Goal: Task Accomplishment & Management: Use online tool/utility

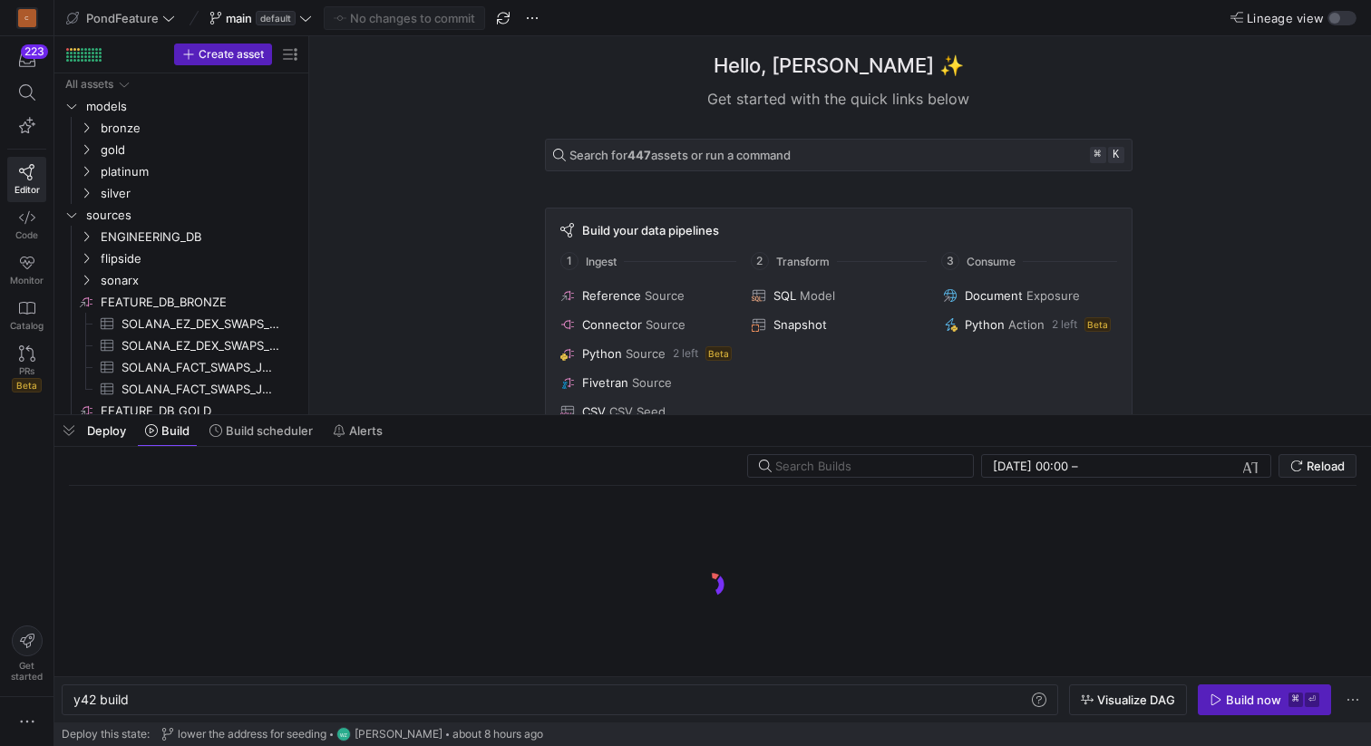
scroll to position [0, 54]
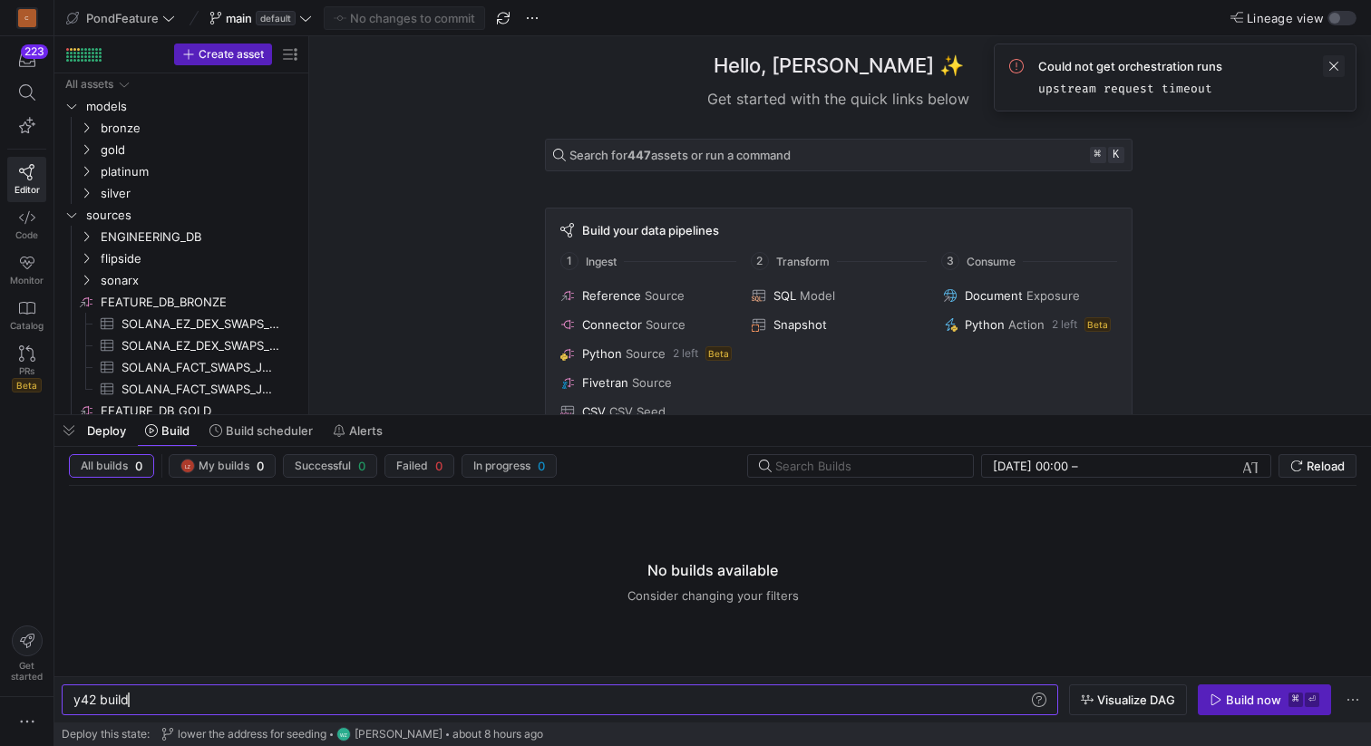
click at [1327, 64] on span at bounding box center [1334, 66] width 22 height 22
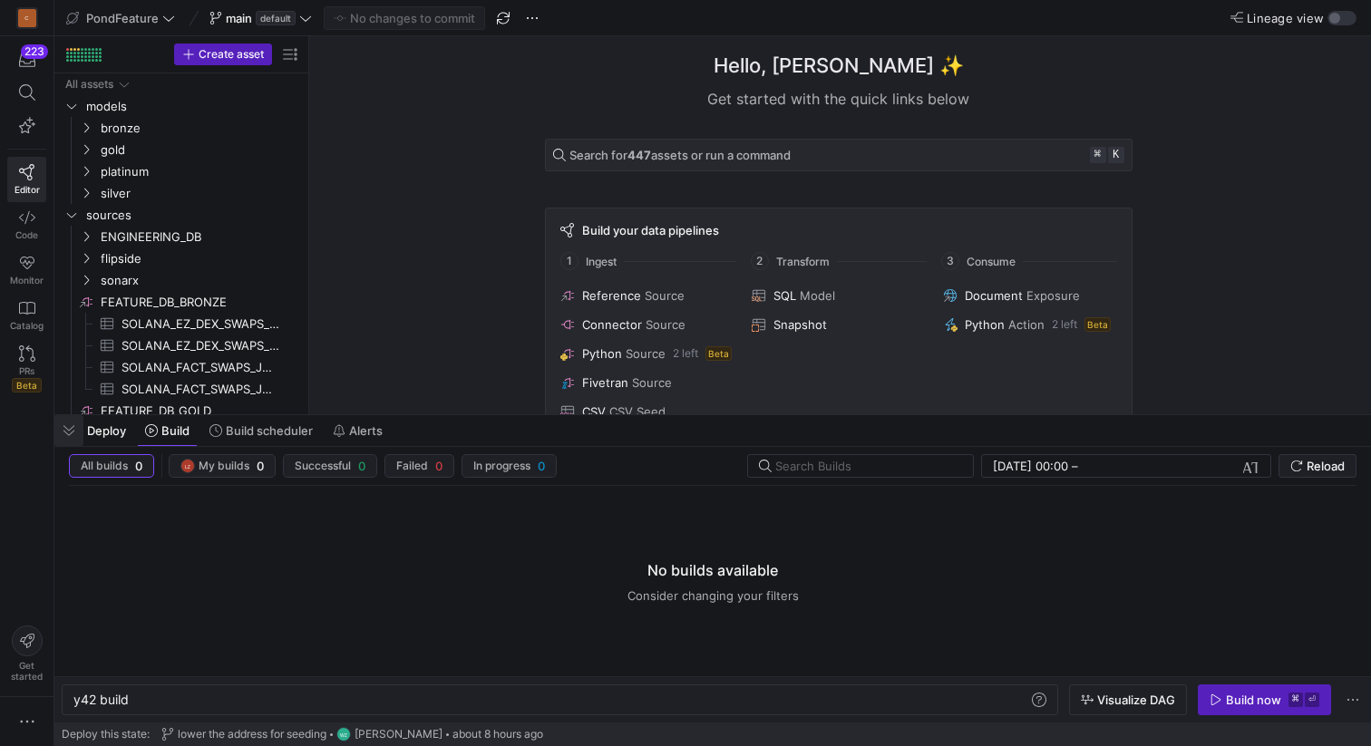
click at [67, 431] on span "button" at bounding box center [68, 430] width 29 height 31
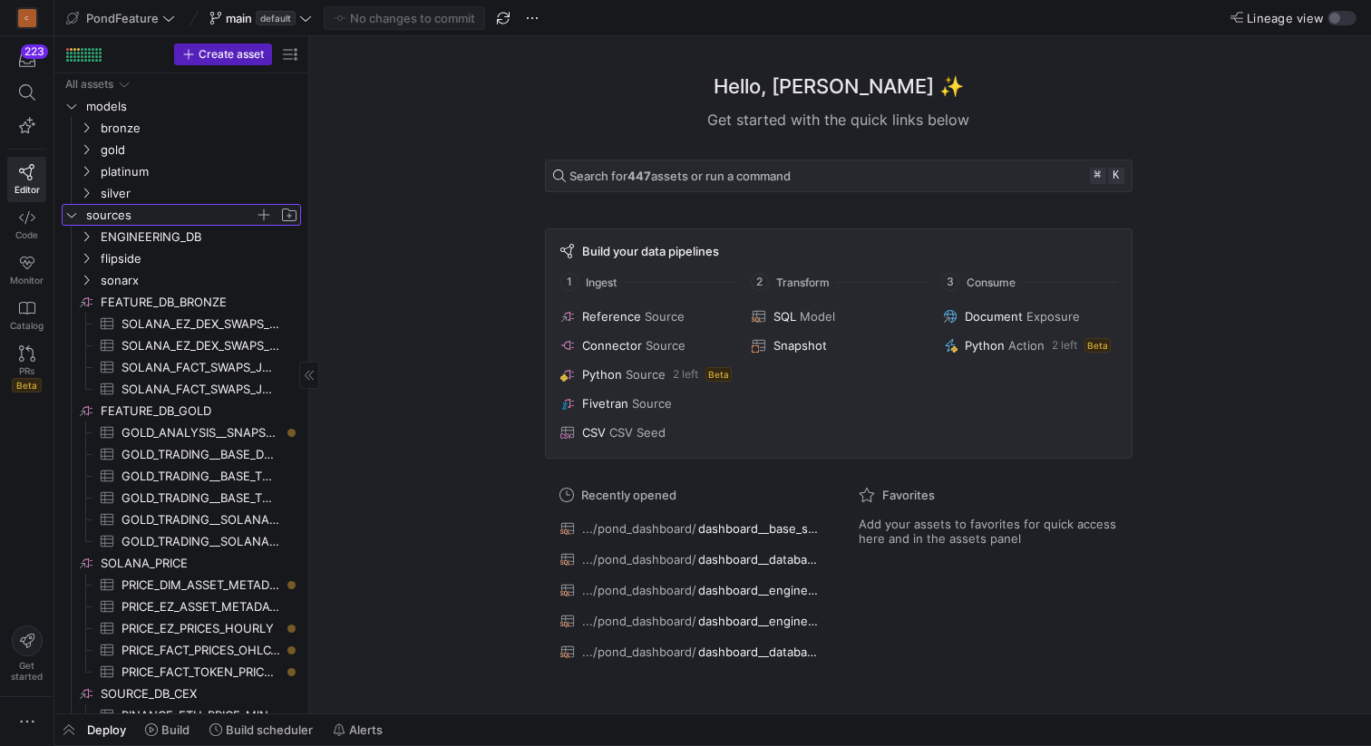
click at [70, 215] on icon "Press SPACE to select this row." at bounding box center [71, 214] width 13 height 11
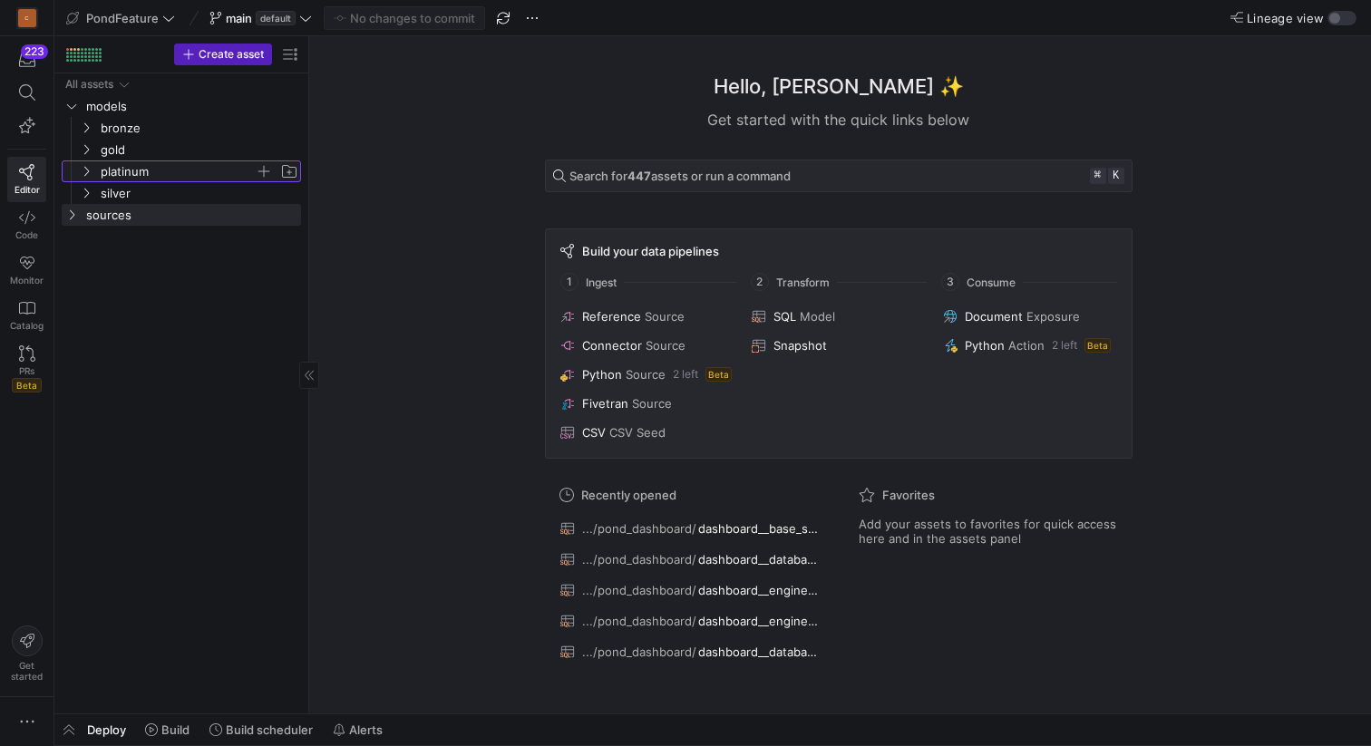
click at [89, 162] on span "platinum" at bounding box center [188, 171] width 223 height 20
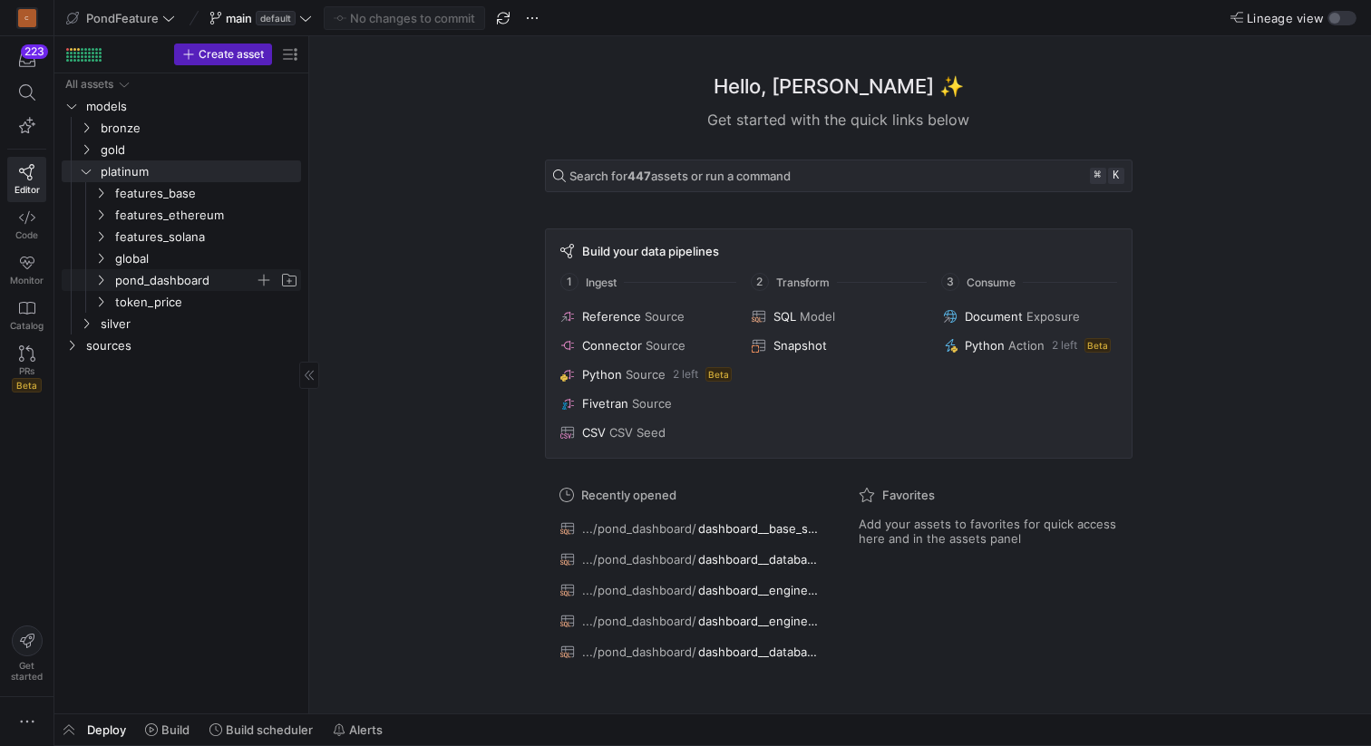
click at [121, 276] on span "pond_dashboard" at bounding box center [185, 280] width 140 height 21
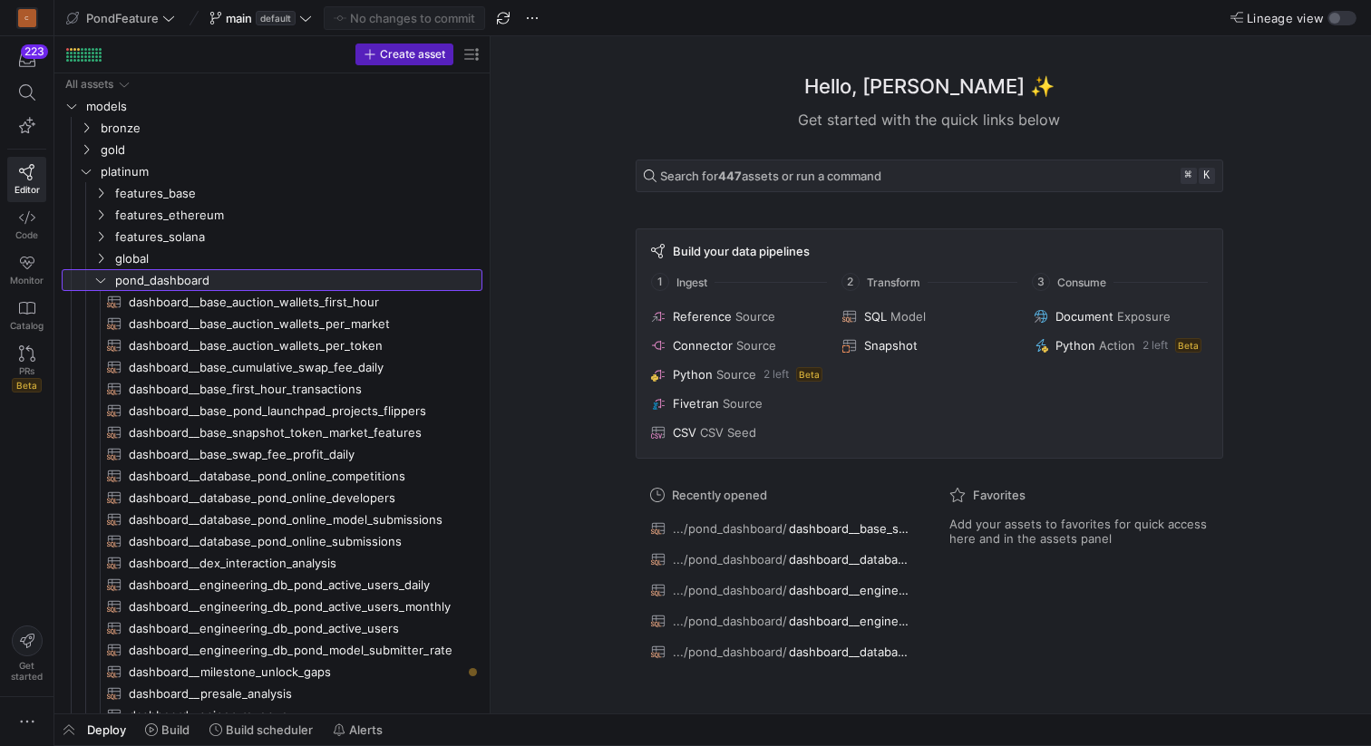
drag, startPoint x: 307, startPoint y: 416, endPoint x: 499, endPoint y: 417, distance: 192.2
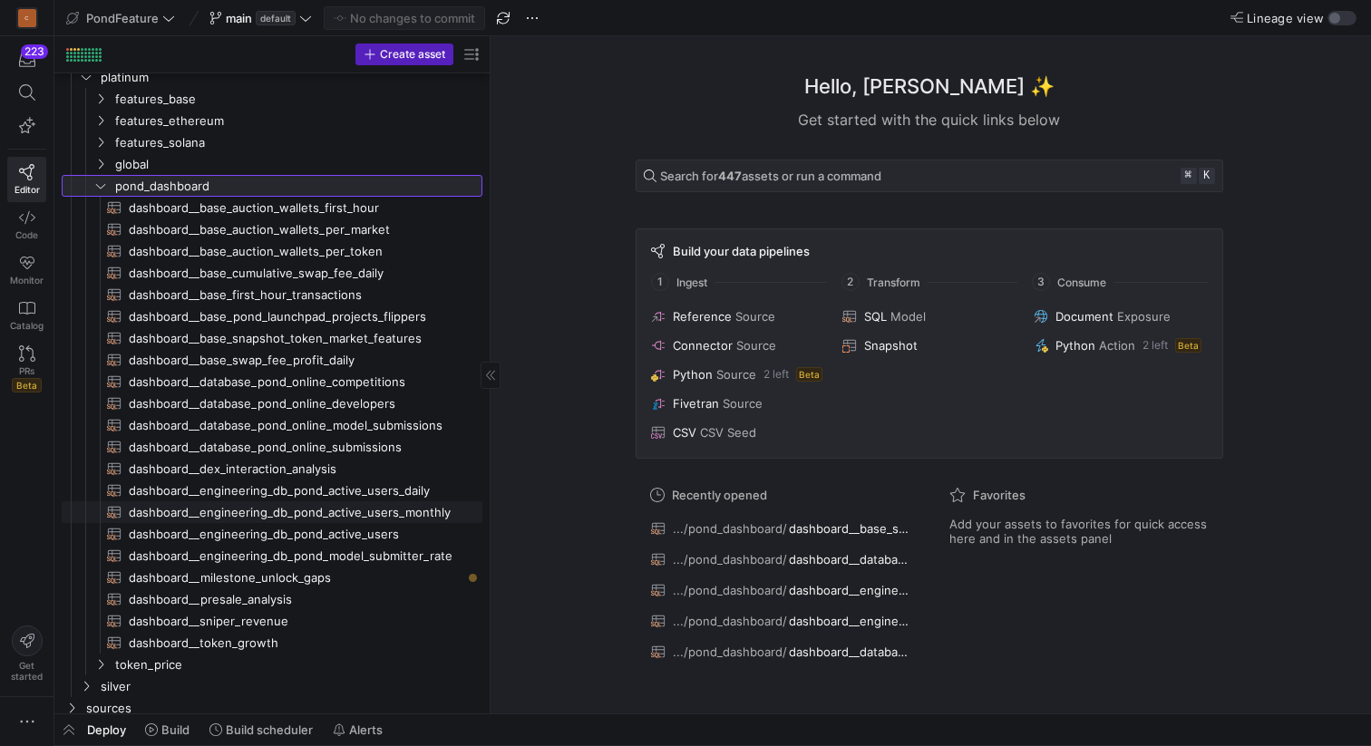
scroll to position [100, 0]
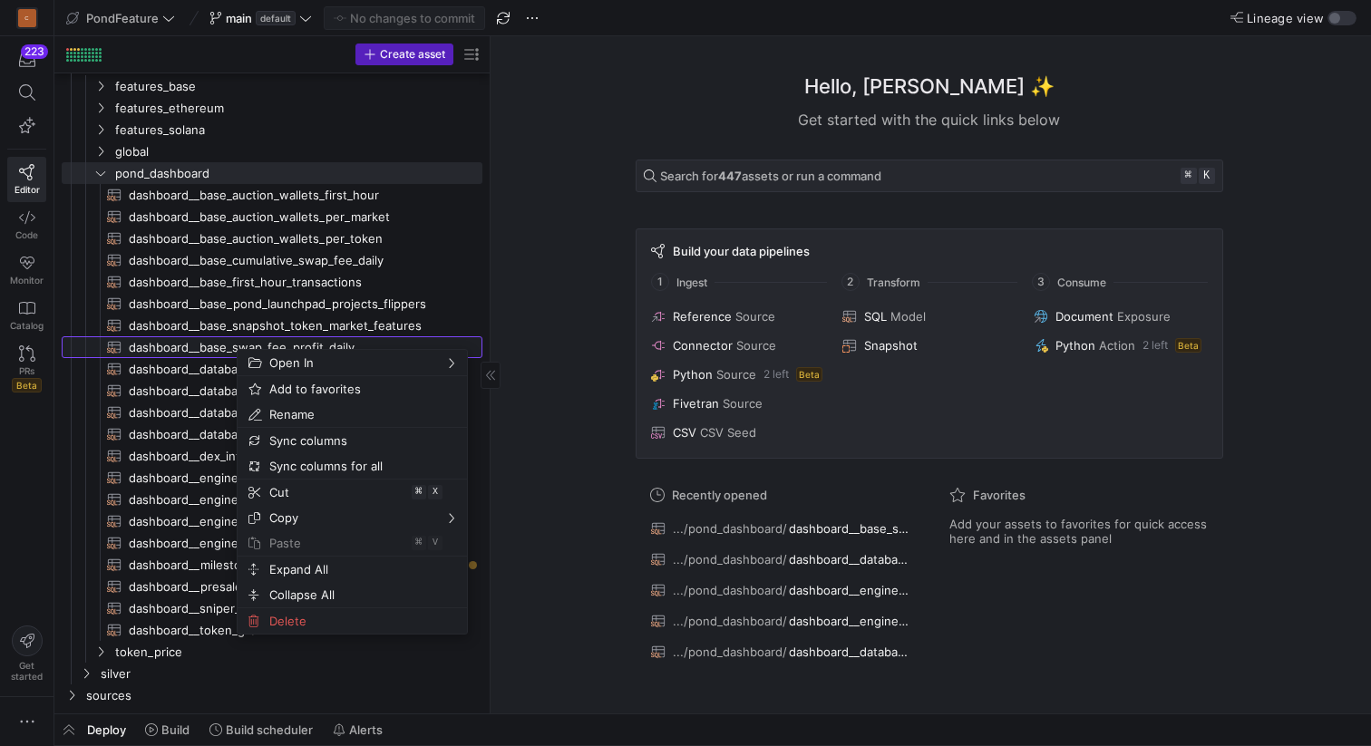
click at [203, 348] on span "dashboard__base_swap_fee_profit_daily​​​​​​​​​​" at bounding box center [295, 347] width 333 height 21
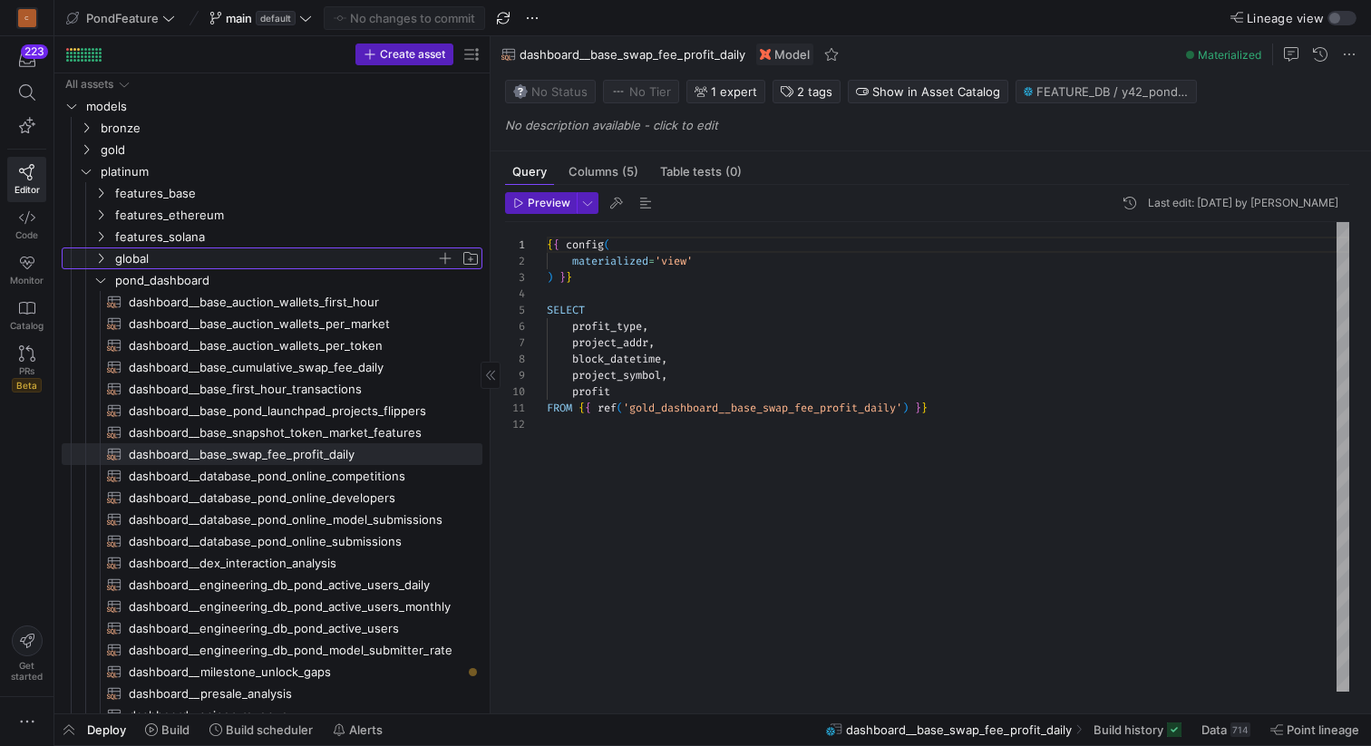
click at [102, 257] on icon "Press SPACE to select this row." at bounding box center [101, 259] width 5 height 10
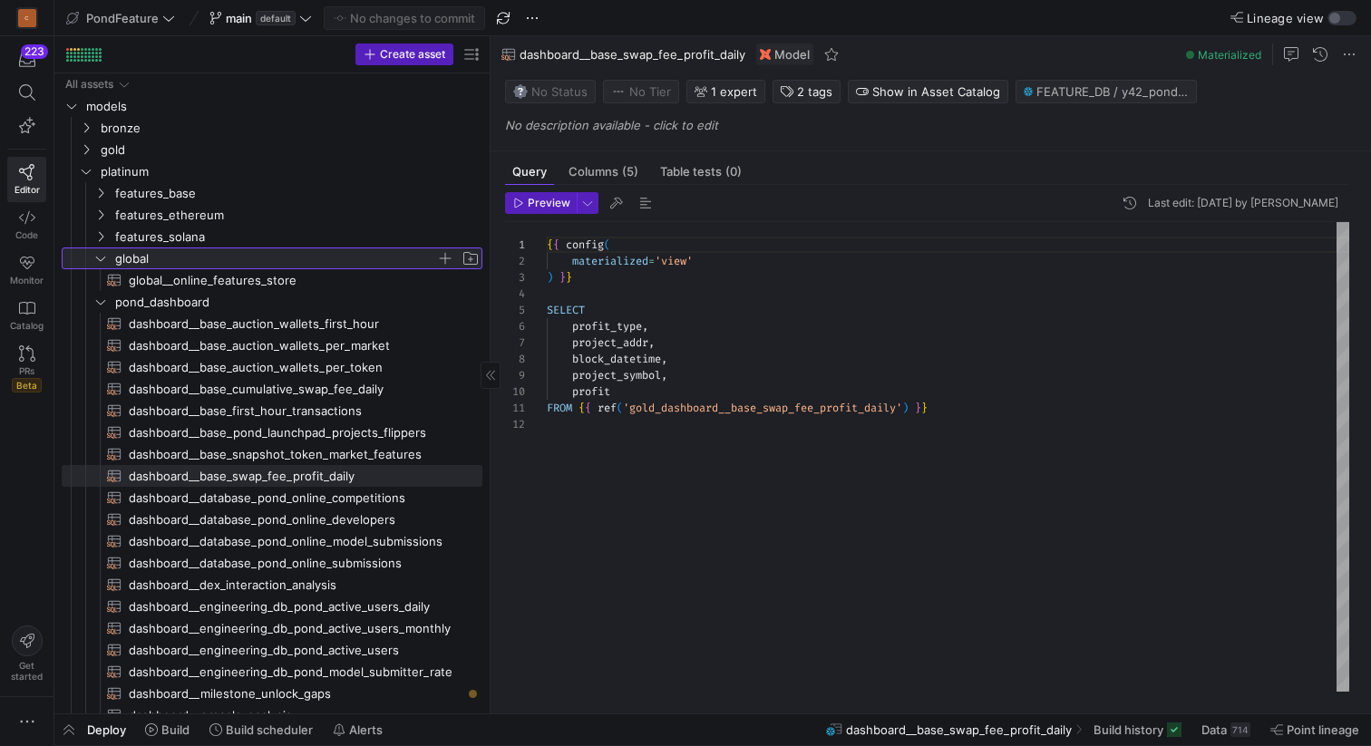
click at [103, 258] on icon at bounding box center [100, 258] width 13 height 11
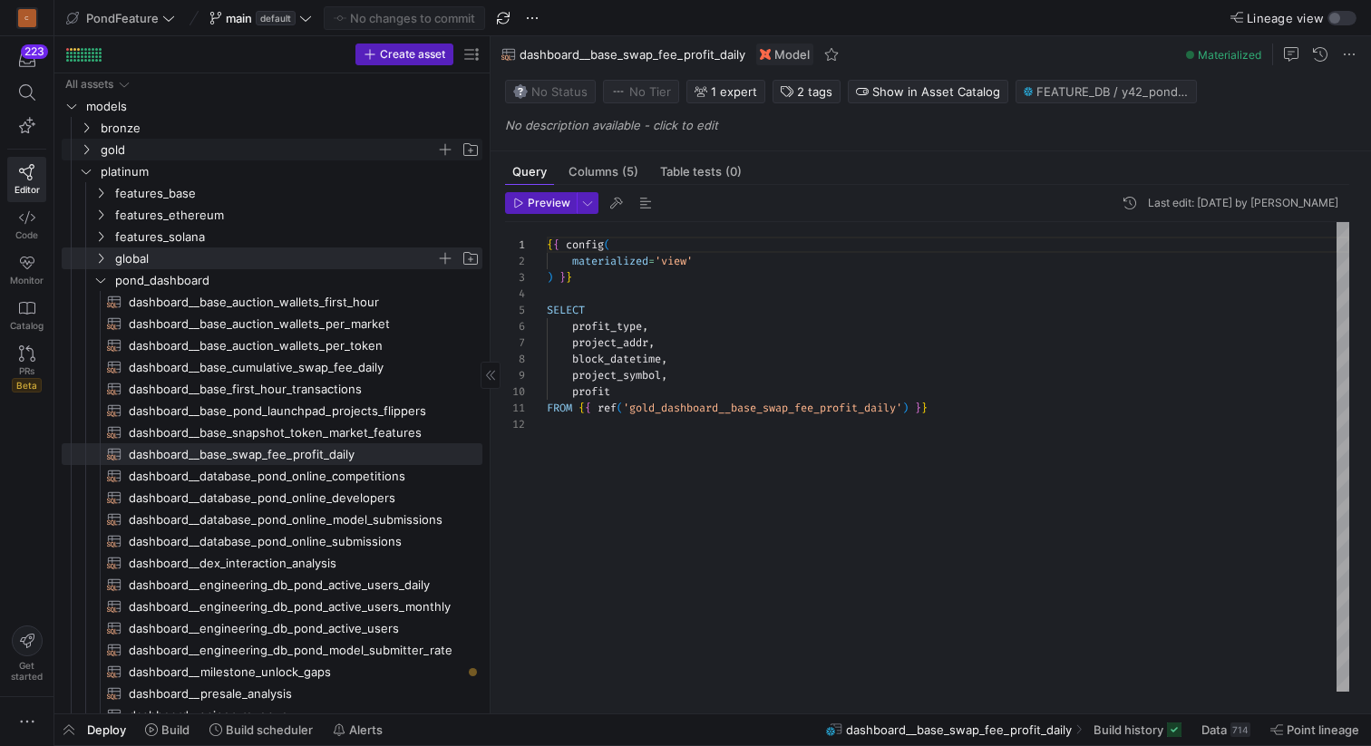
click at [90, 144] on icon "Press SPACE to select this row." at bounding box center [86, 149] width 13 height 11
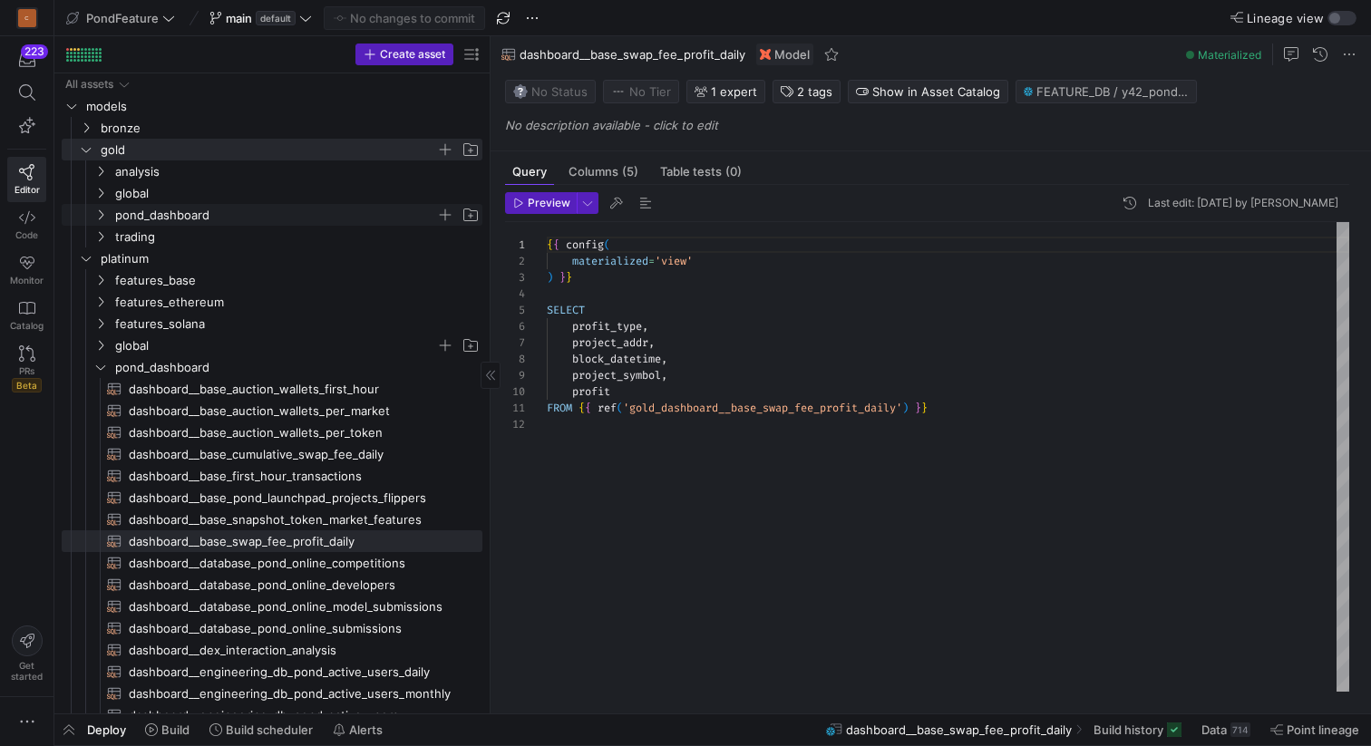
click at [105, 213] on icon "Press SPACE to select this row." at bounding box center [100, 214] width 13 height 11
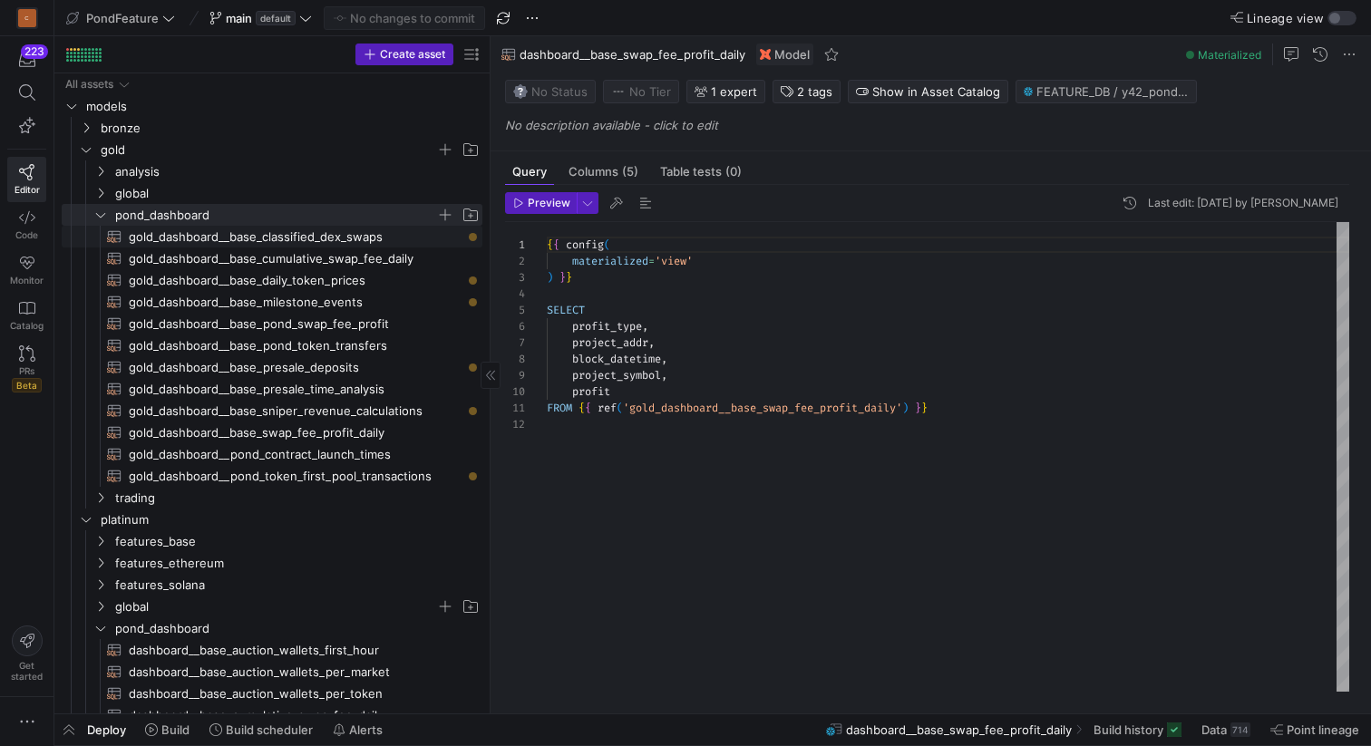
click at [282, 238] on span "gold_dashboard__base_classified_dex_swaps​​​​​​​​​​" at bounding box center [295, 237] width 333 height 21
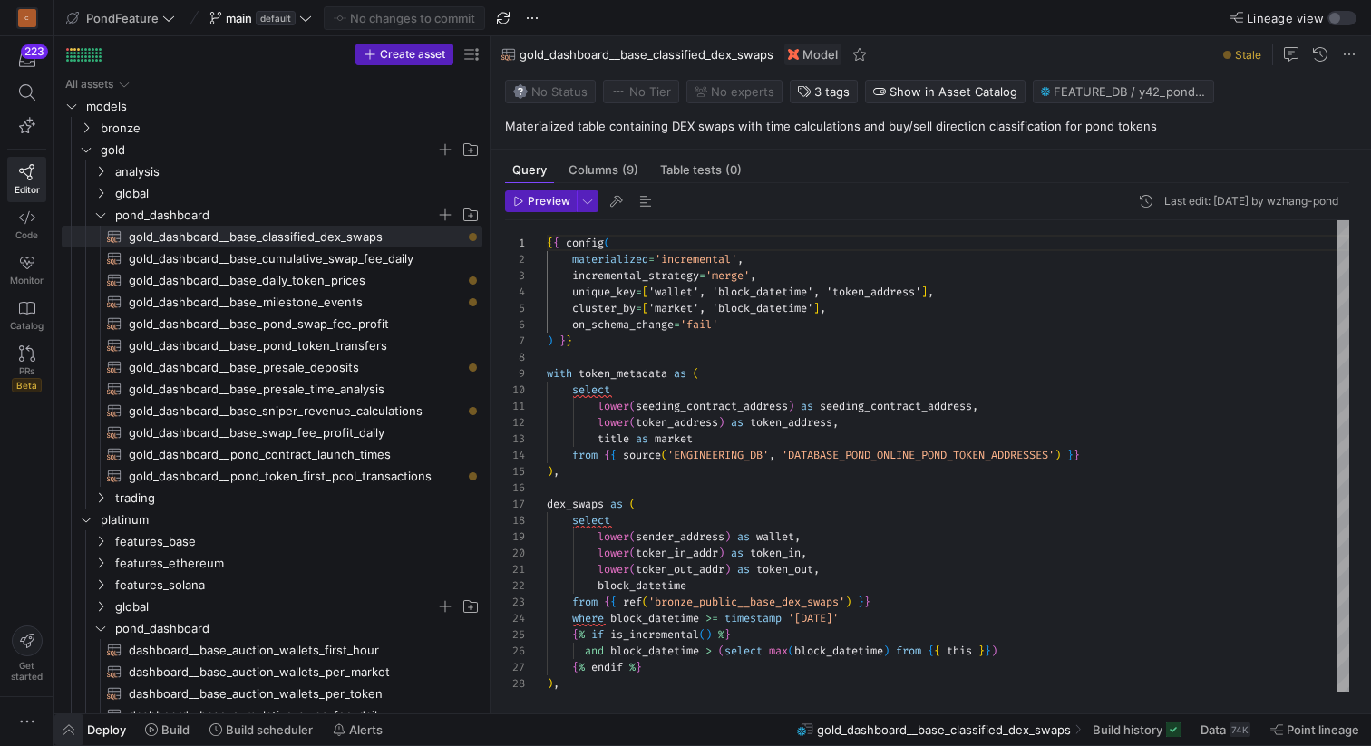
click at [71, 730] on span "button" at bounding box center [68, 729] width 29 height 31
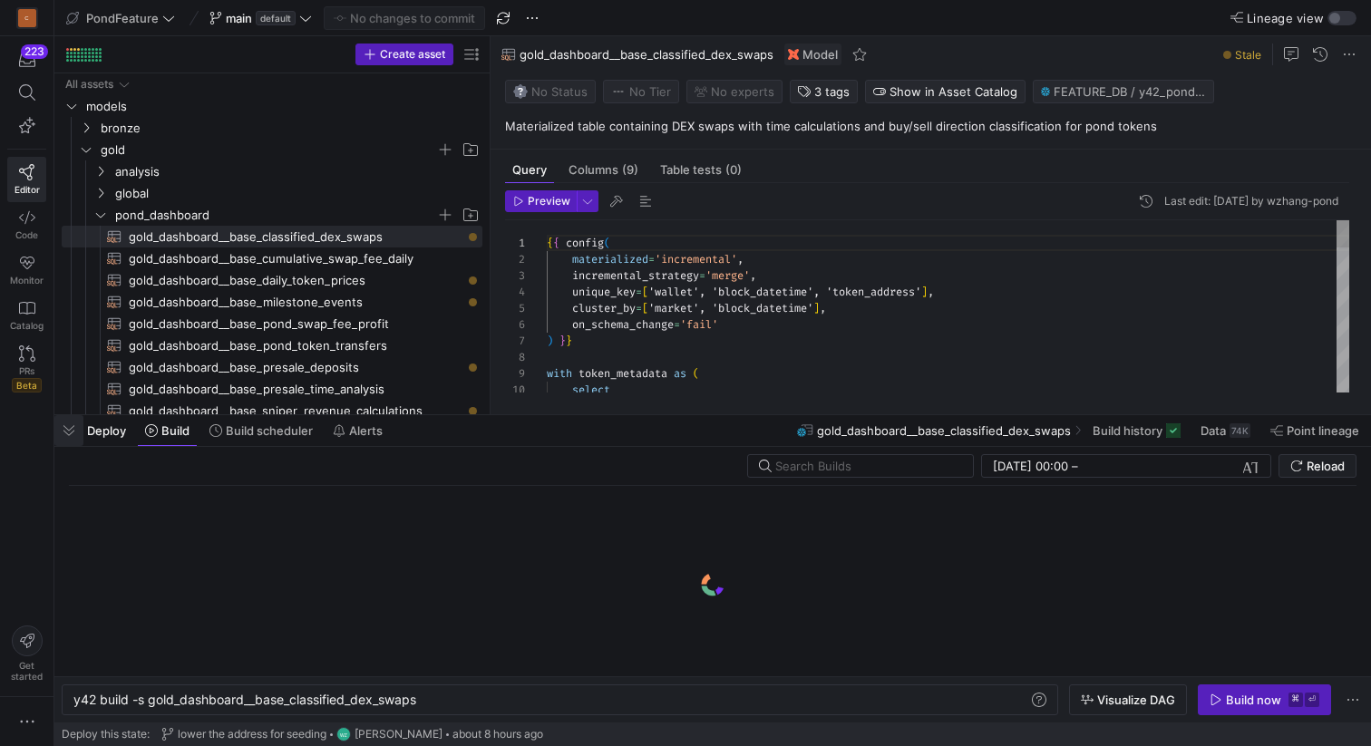
scroll to position [0, 346]
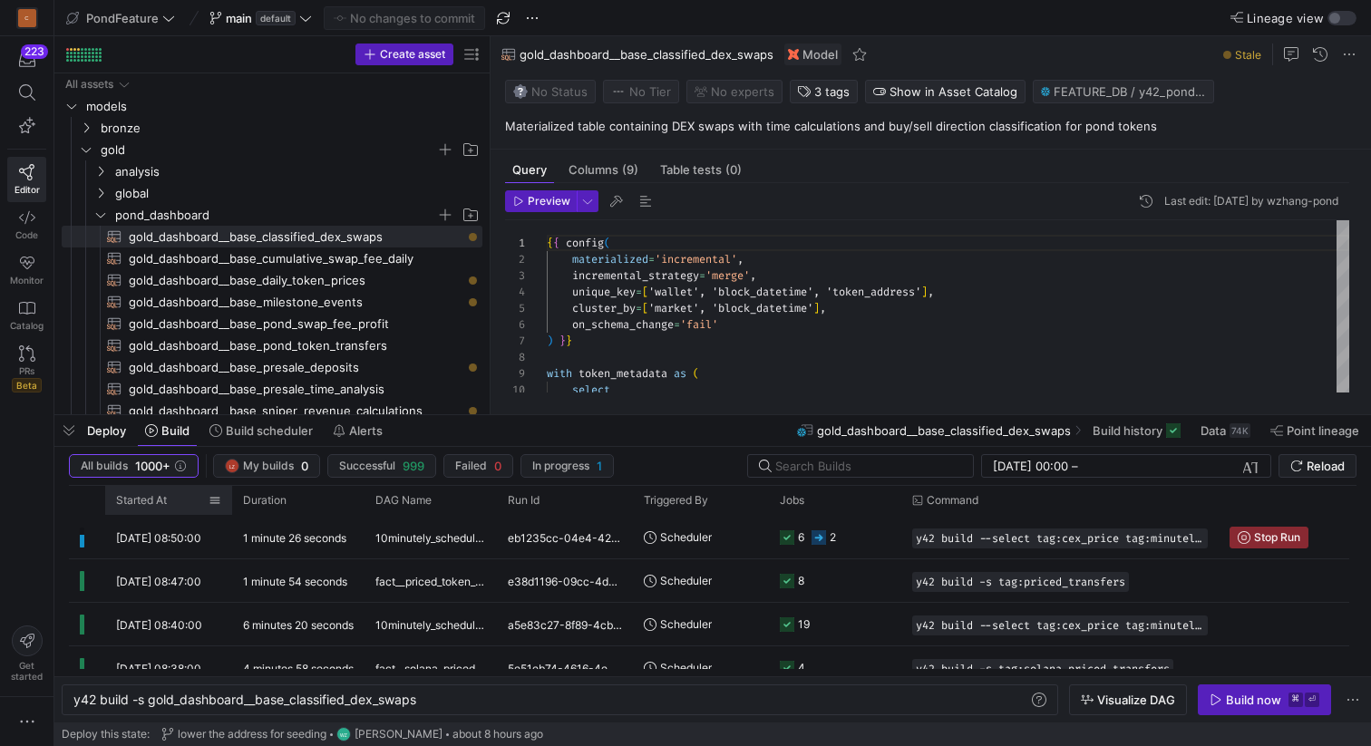
click at [169, 502] on div "Started At" at bounding box center [162, 500] width 92 height 20
click at [169, 502] on span at bounding box center [177, 500] width 20 height 13
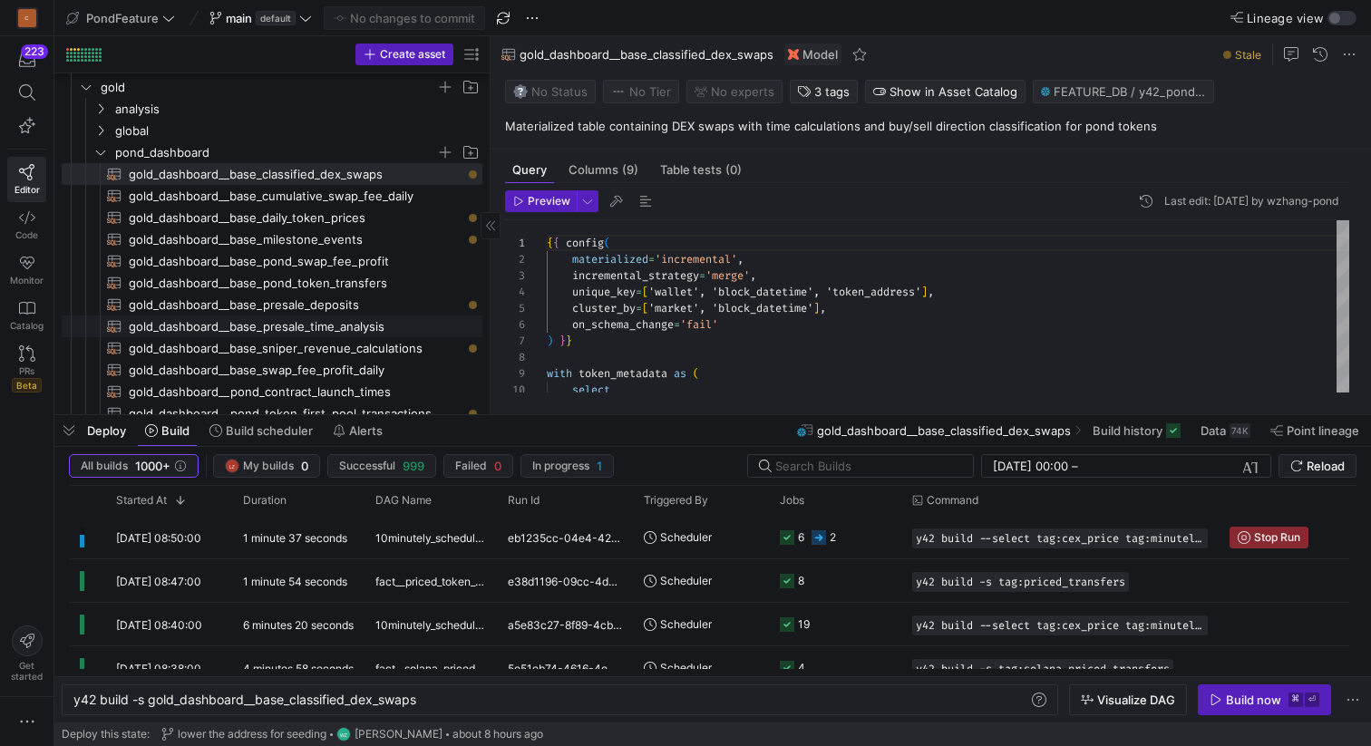
scroll to position [69, 0]
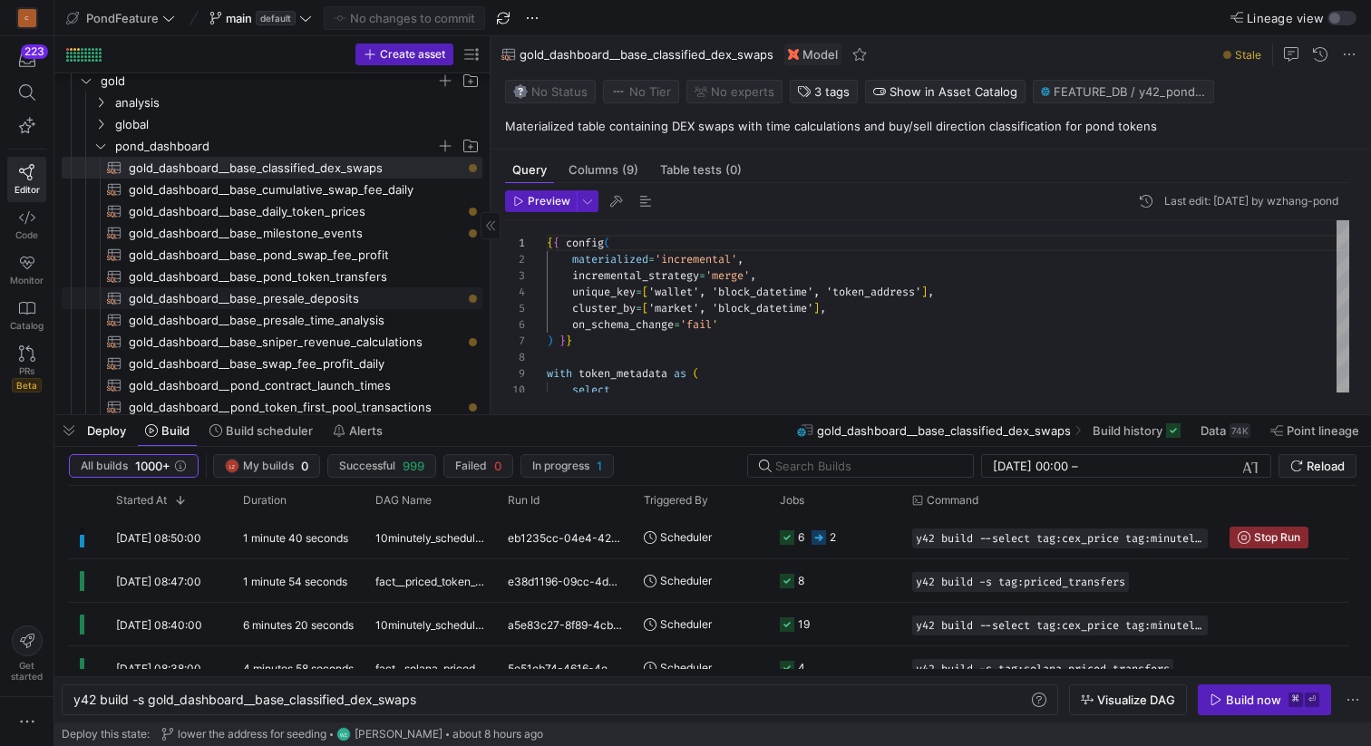
click at [388, 297] on span "gold_dashboard__base_presale_deposits​​​​​​​​​​" at bounding box center [295, 298] width 333 height 21
type textarea "{{ config( materialized='incremental', incremental_strategy='merge', unique_key…"
type textarea "y42 build -s gold_dashboard__base_presale_deposits"
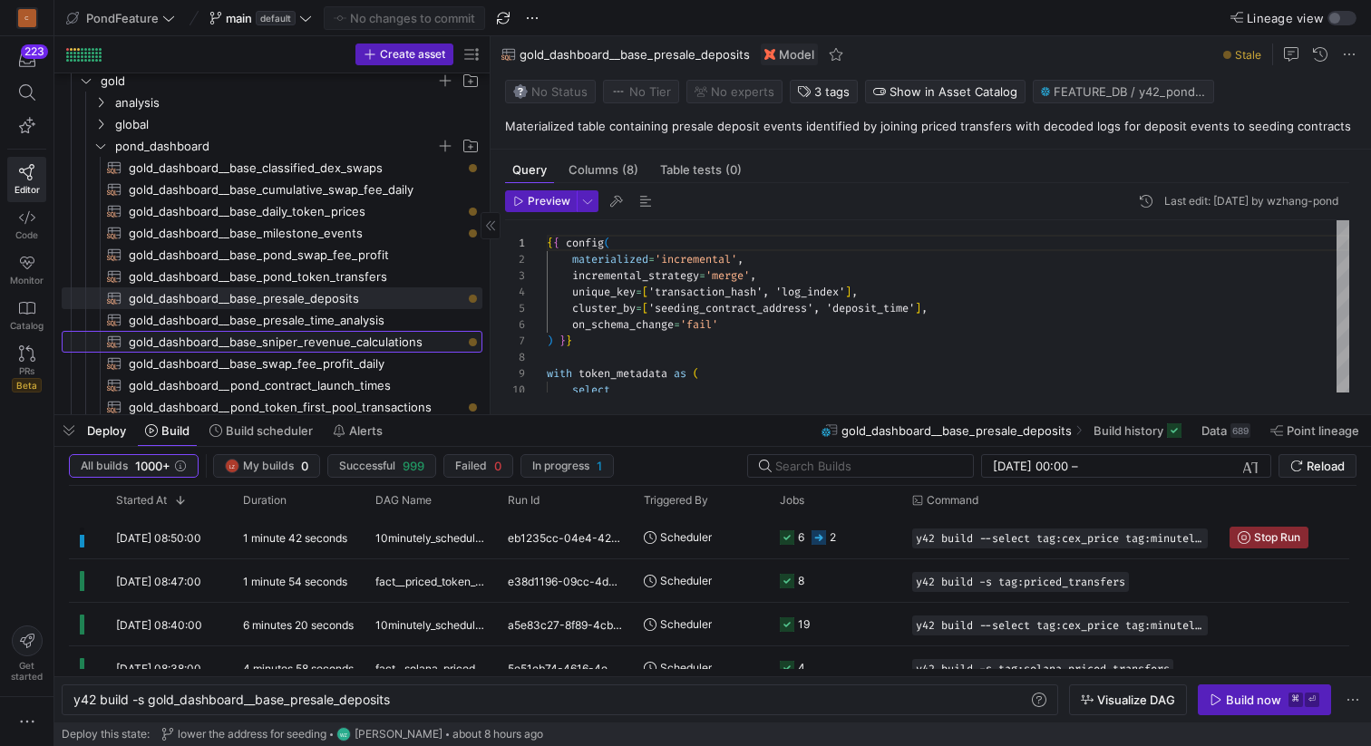
click at [393, 340] on span "gold_dashboard__base_sniper_revenue_calculations​​​​​​​​​​" at bounding box center [295, 342] width 333 height 21
type textarea "{{ config( materialized='table', cluster_by=['sniper', 'token_address'] ) }} wi…"
type textarea "y42 build -s gold_dashboard__base_sniper_revenue_calculations"
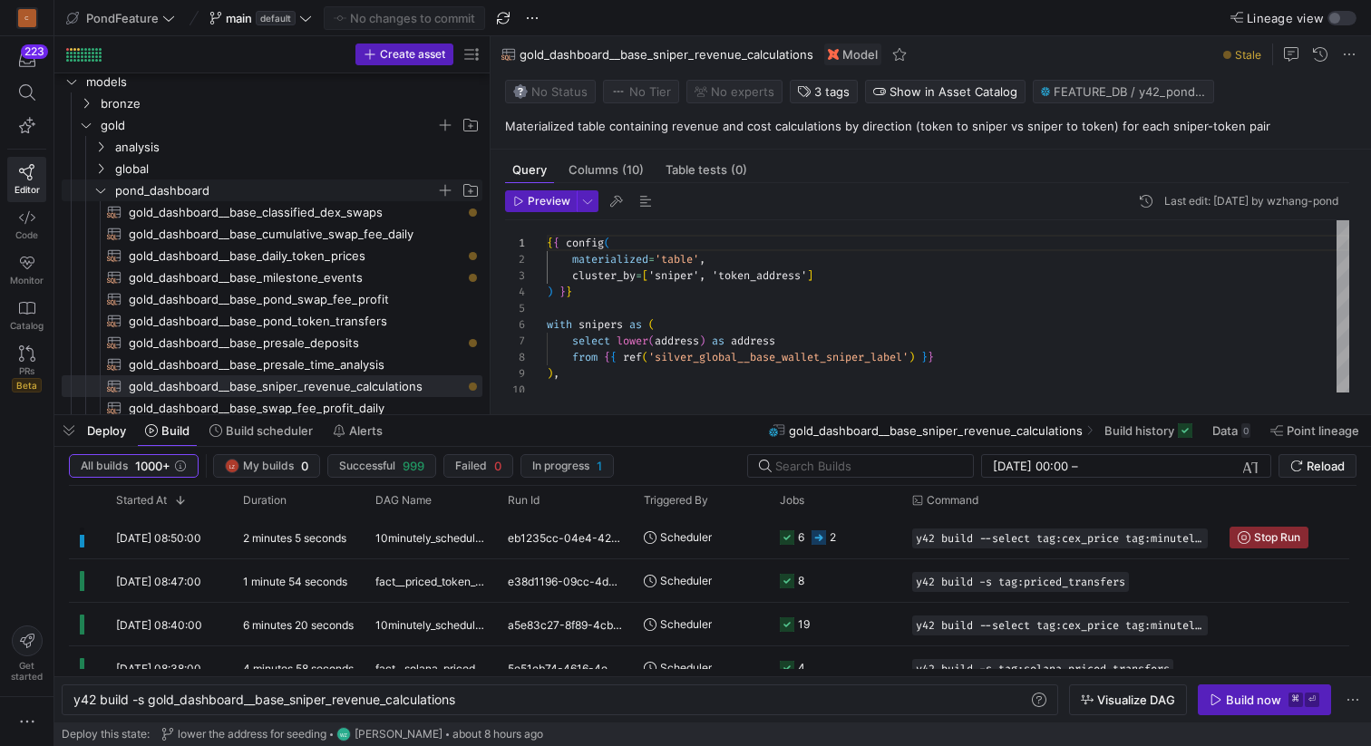
click at [331, 187] on span "pond_dashboard" at bounding box center [275, 190] width 321 height 21
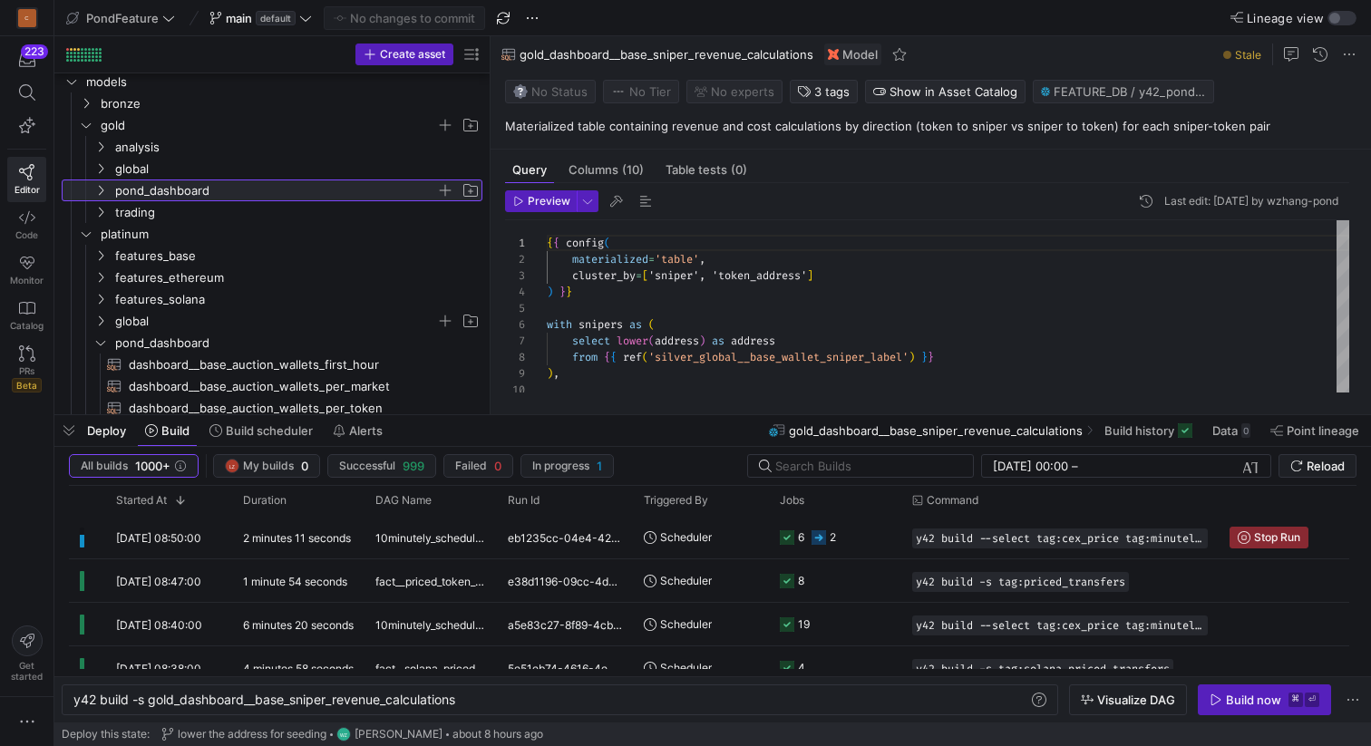
click at [331, 187] on span "pond_dashboard" at bounding box center [275, 190] width 321 height 21
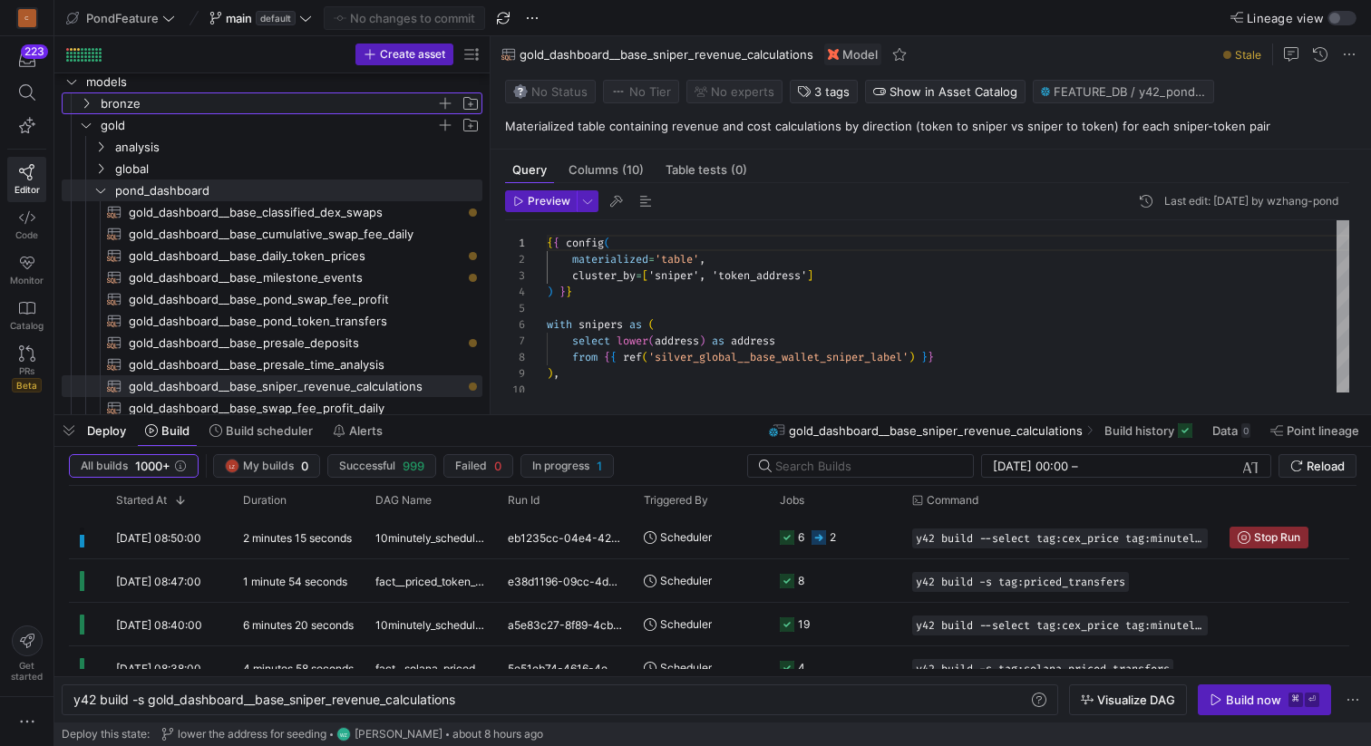
click at [88, 97] on y42-icon "Press SPACE to select this row." at bounding box center [86, 103] width 15 height 15
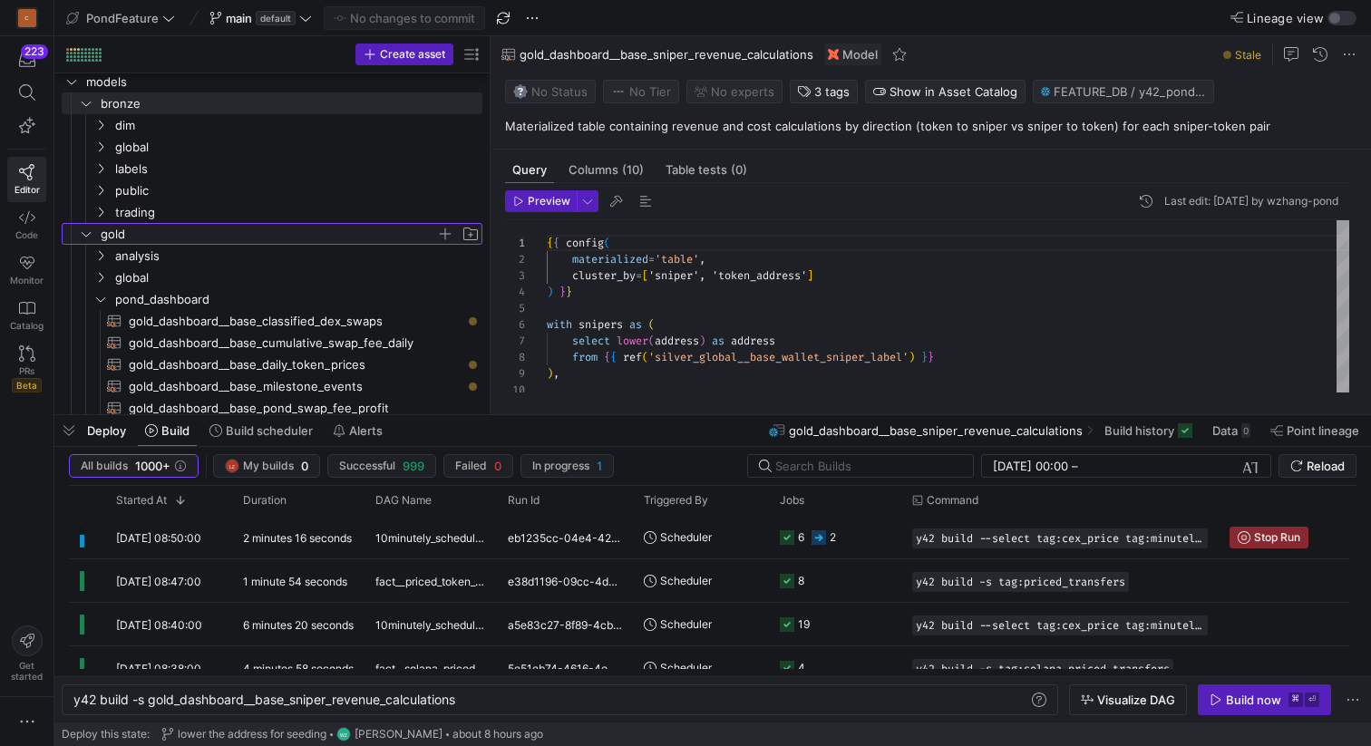
click at [84, 232] on icon "Press SPACE to select this row." at bounding box center [86, 233] width 13 height 11
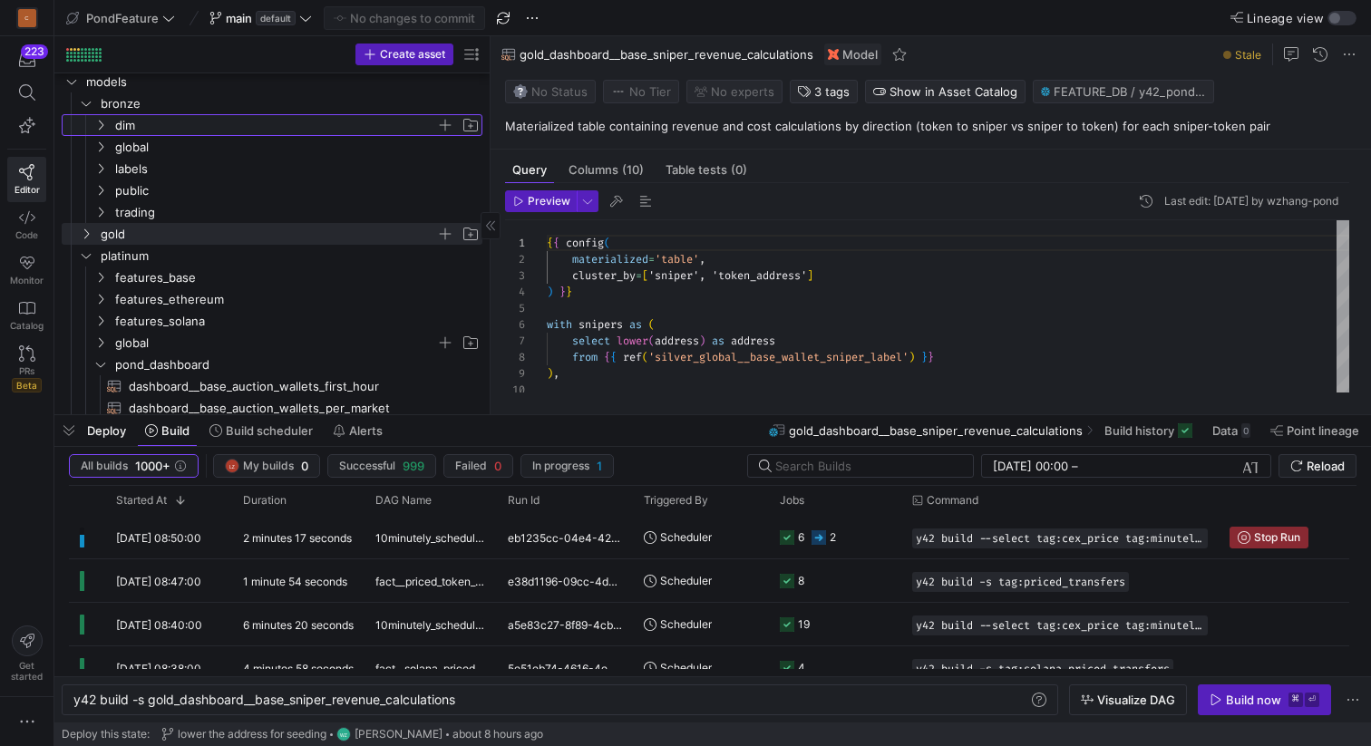
click at [101, 122] on icon "Press SPACE to select this row." at bounding box center [101, 126] width 5 height 10
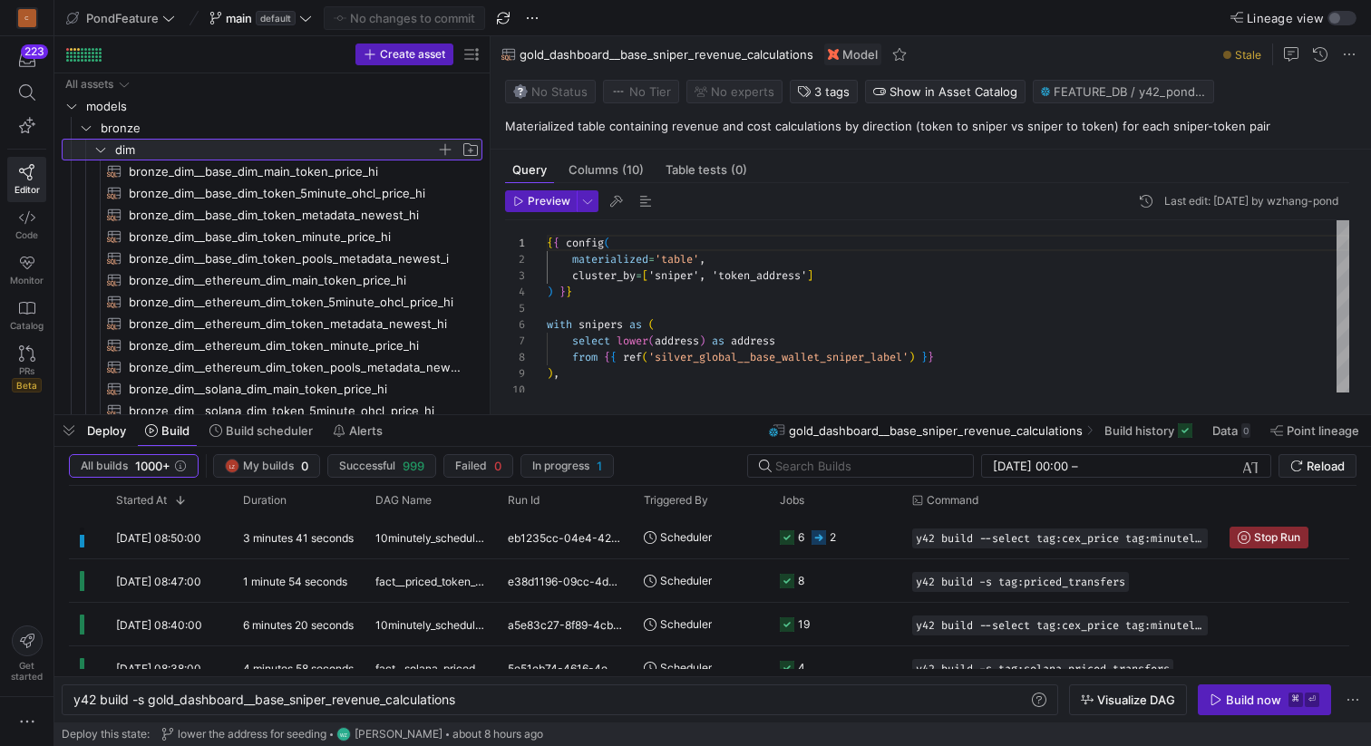
click at [106, 144] on icon at bounding box center [100, 149] width 13 height 11
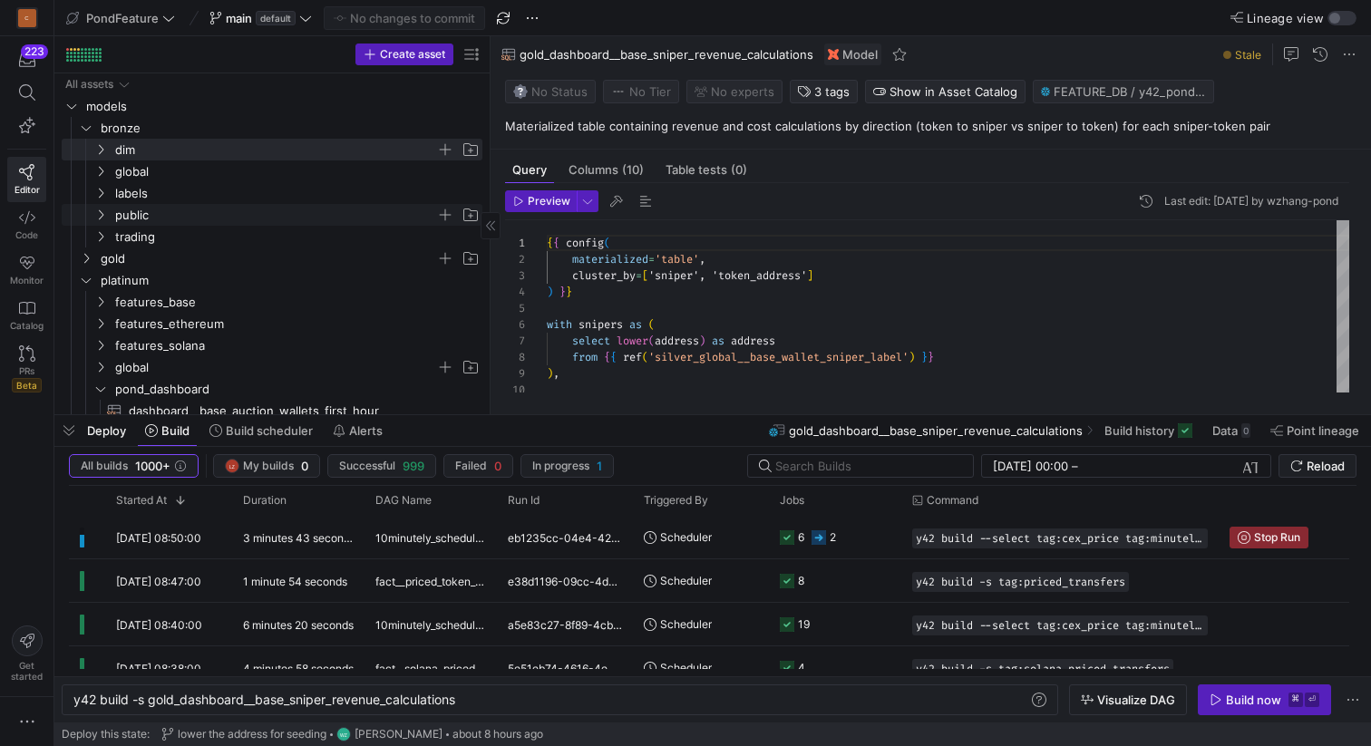
click at [103, 208] on y42-icon "Press SPACE to select this row." at bounding box center [100, 215] width 15 height 15
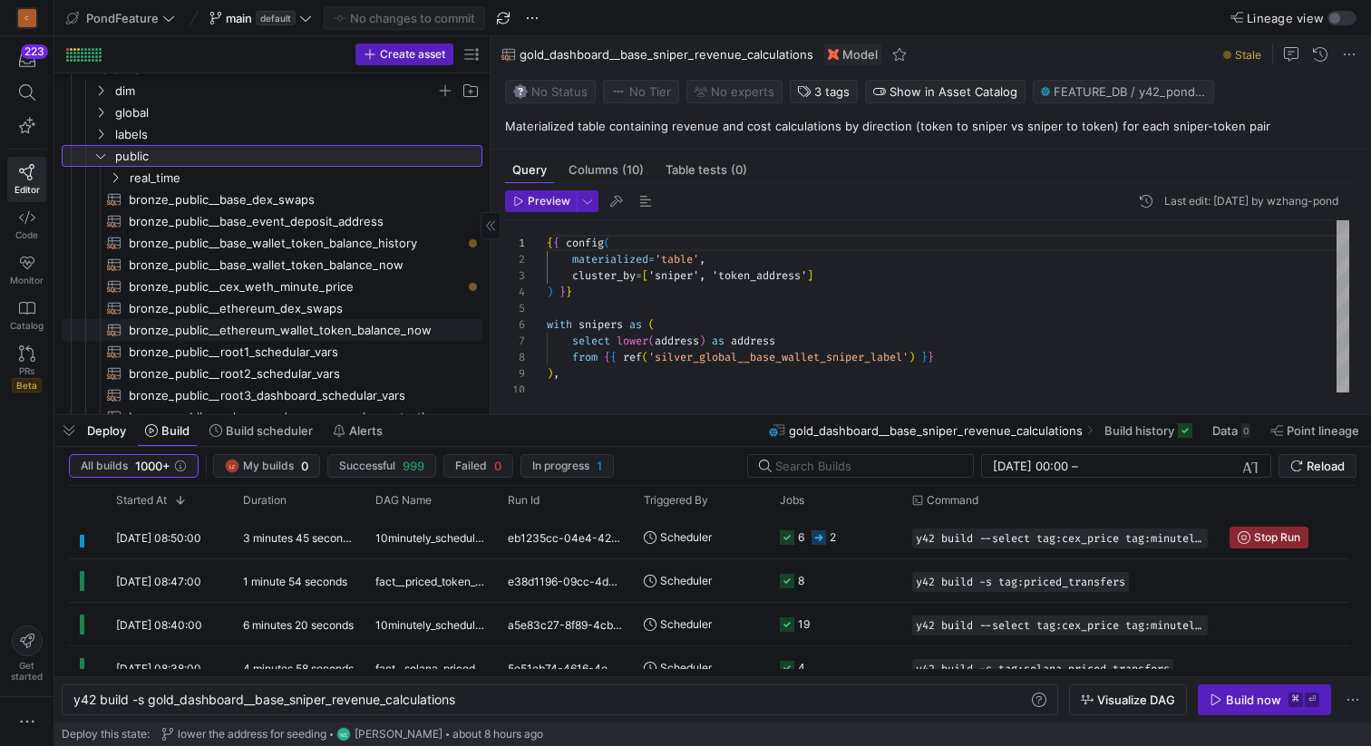
scroll to position [64, 0]
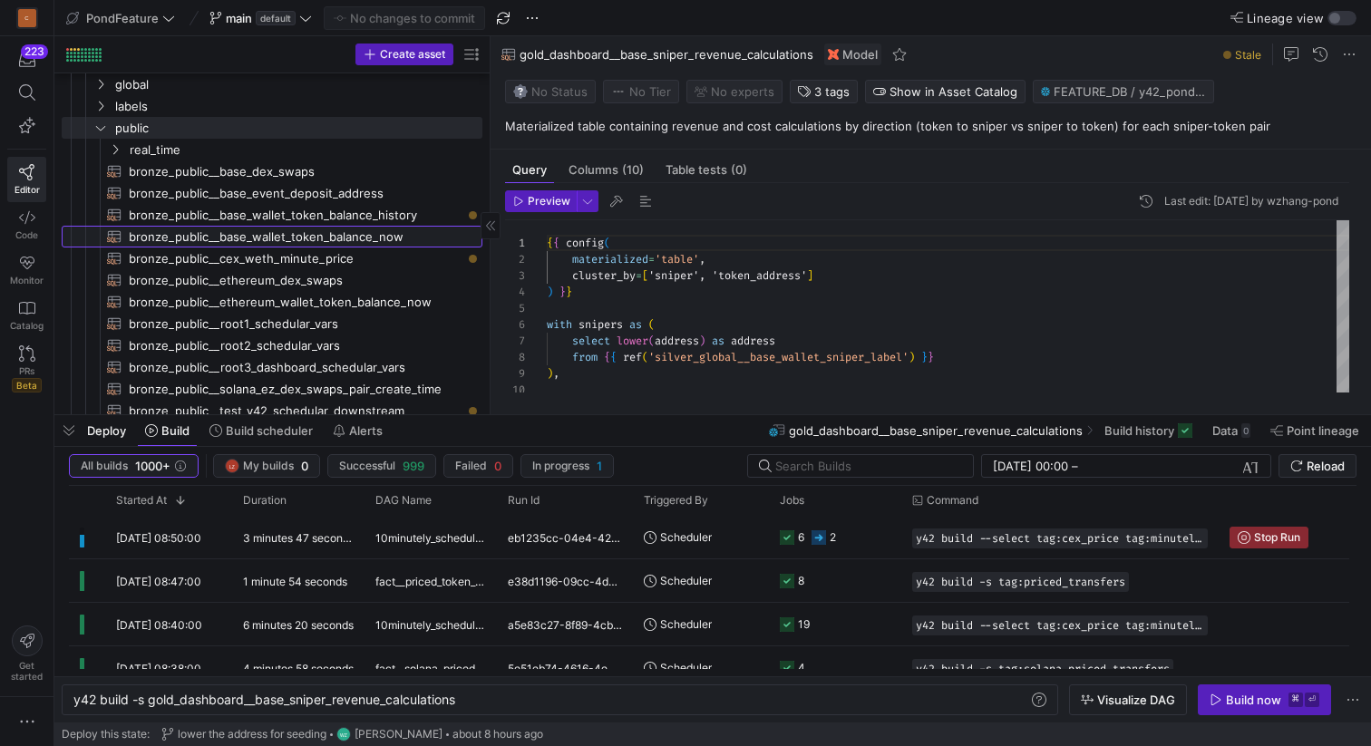
click at [245, 228] on span "bronze_public__base_wallet_token_balance_now​​​​​​​​​​" at bounding box center [295, 237] width 333 height 21
type textarea "{{ config( materialized='incremental', unique_key=['address','token_address'], …"
type textarea "y42 build -s bronze_public__base_wallet_token_balance_now"
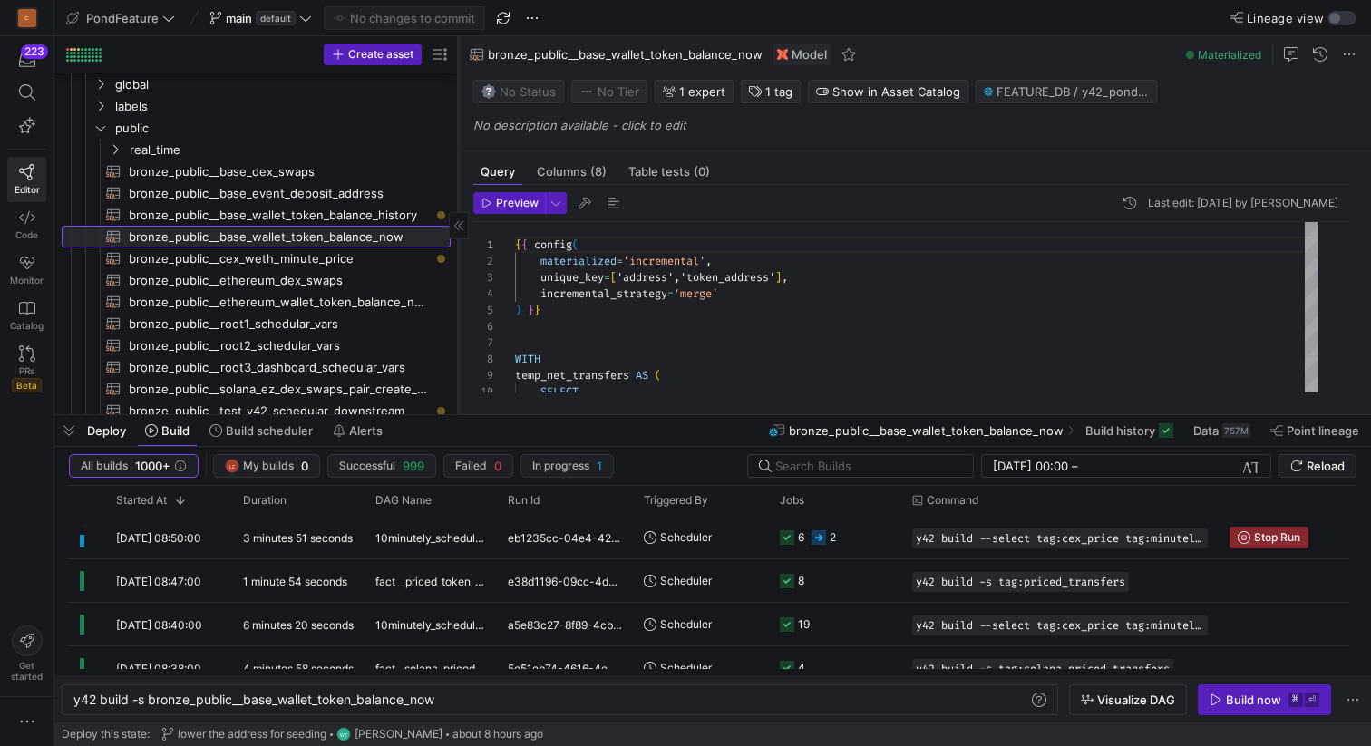
drag, startPoint x: 489, startPoint y: 319, endPoint x: 456, endPoint y: 319, distance: 32.6
click at [458, 319] on div at bounding box center [458, 225] width 1 height 378
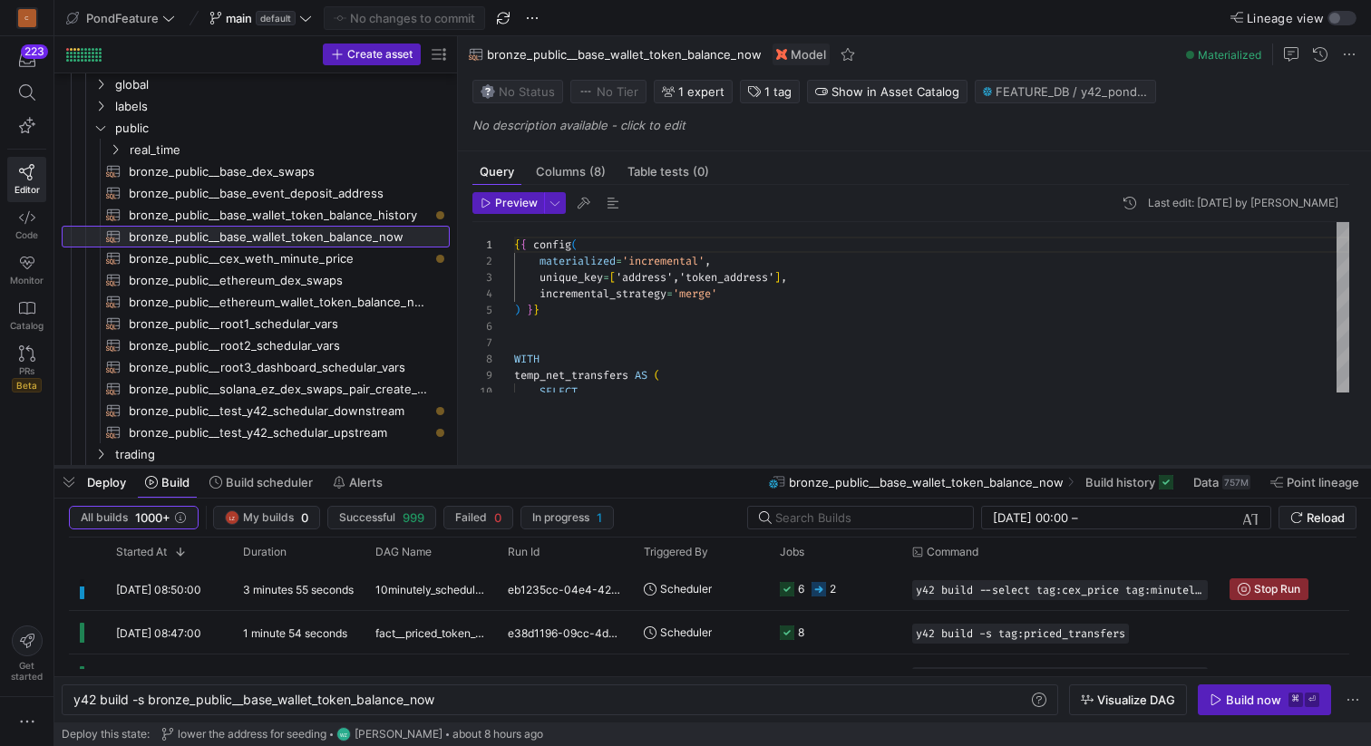
drag, startPoint x: 527, startPoint y: 415, endPoint x: 525, endPoint y: 467, distance: 51.7
click at [525, 467] on div at bounding box center [712, 466] width 1316 height 7
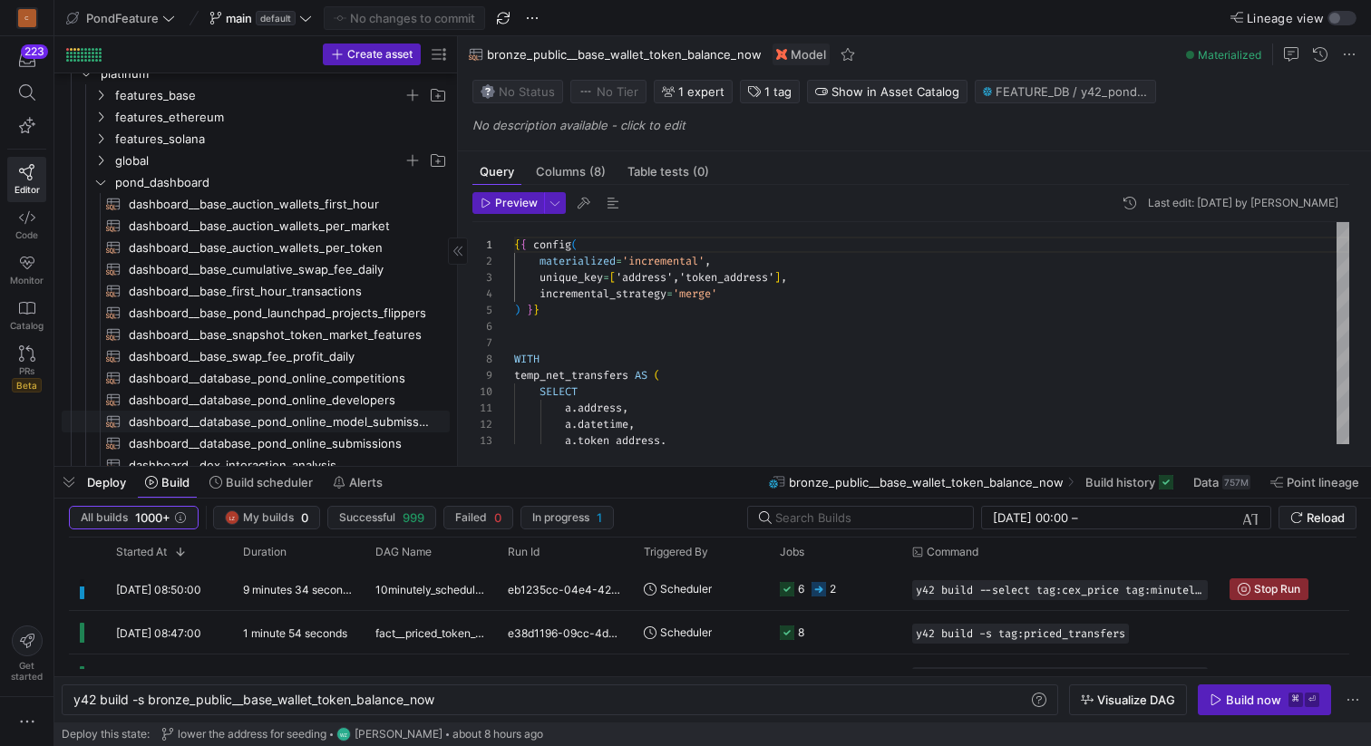
scroll to position [398, 0]
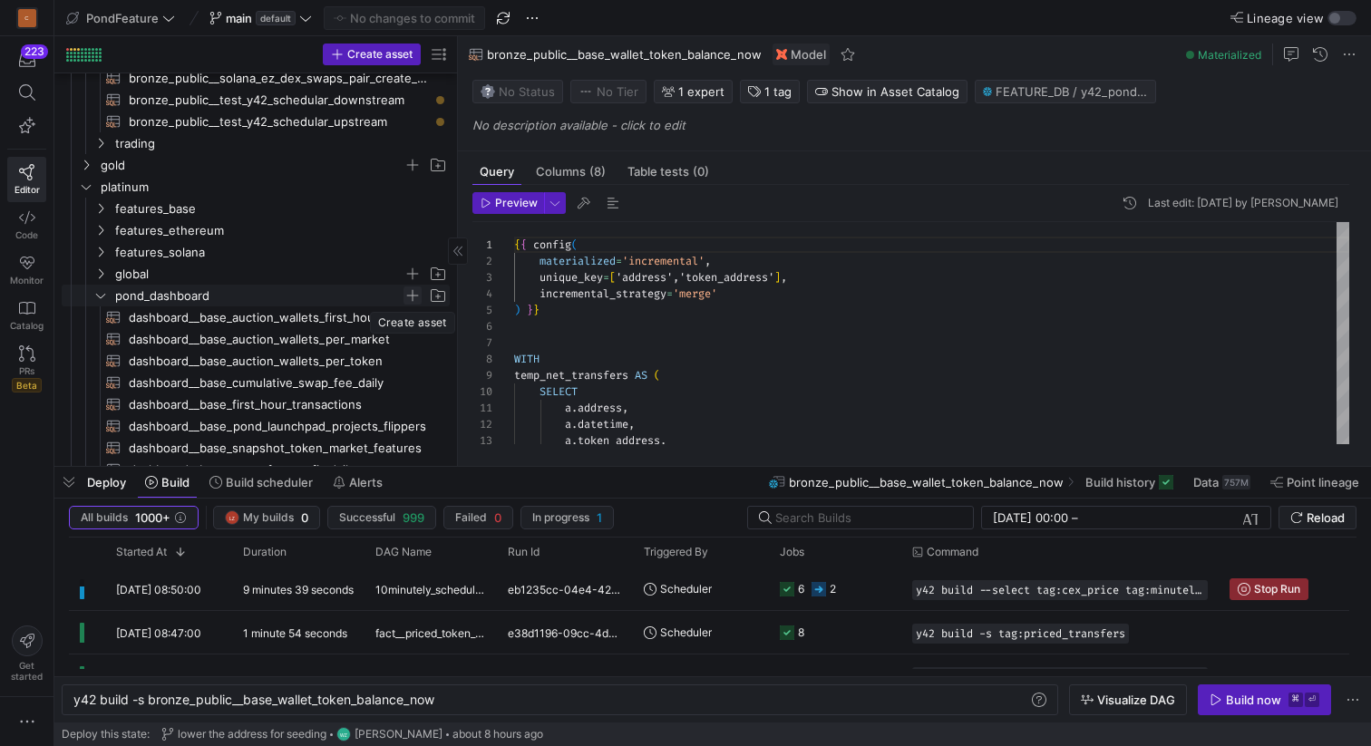
click at [413, 295] on span "Press SPACE to select this row." at bounding box center [412, 295] width 18 height 18
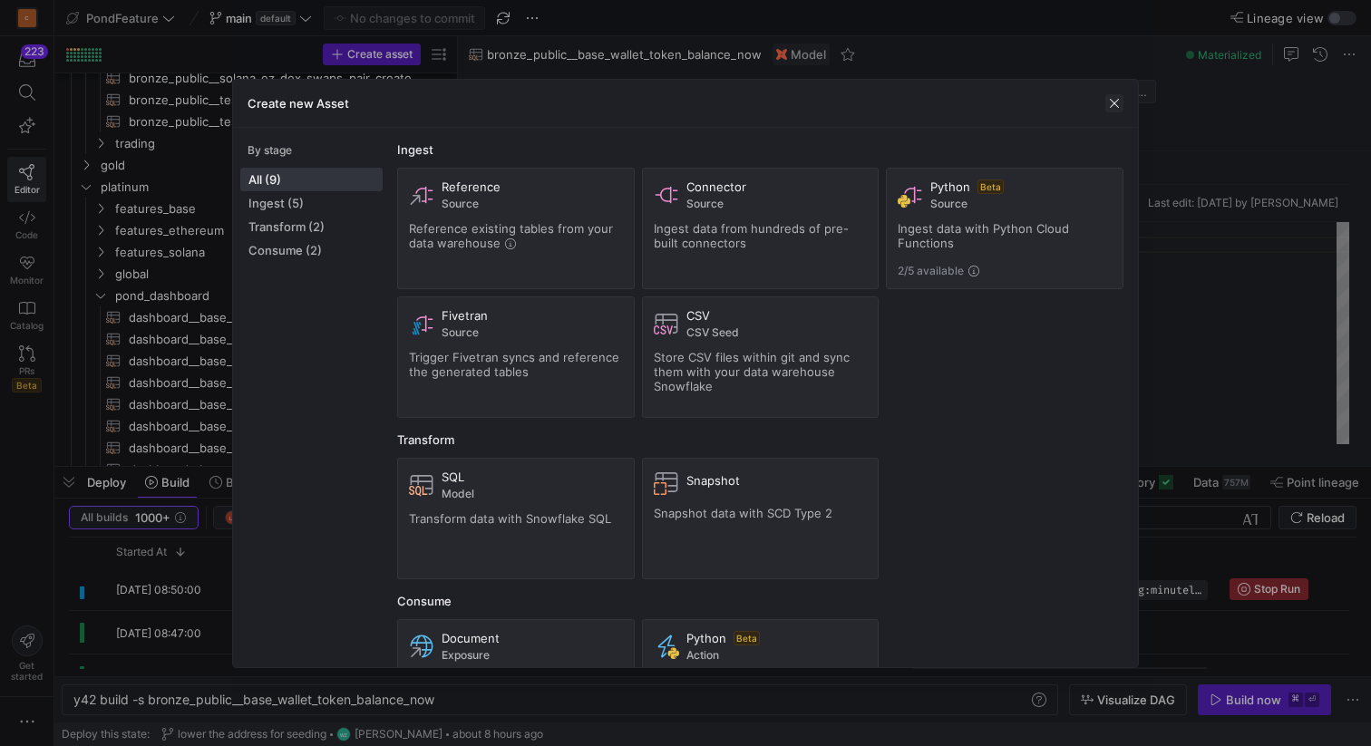
click at [1110, 101] on span "button" at bounding box center [1114, 103] width 18 height 18
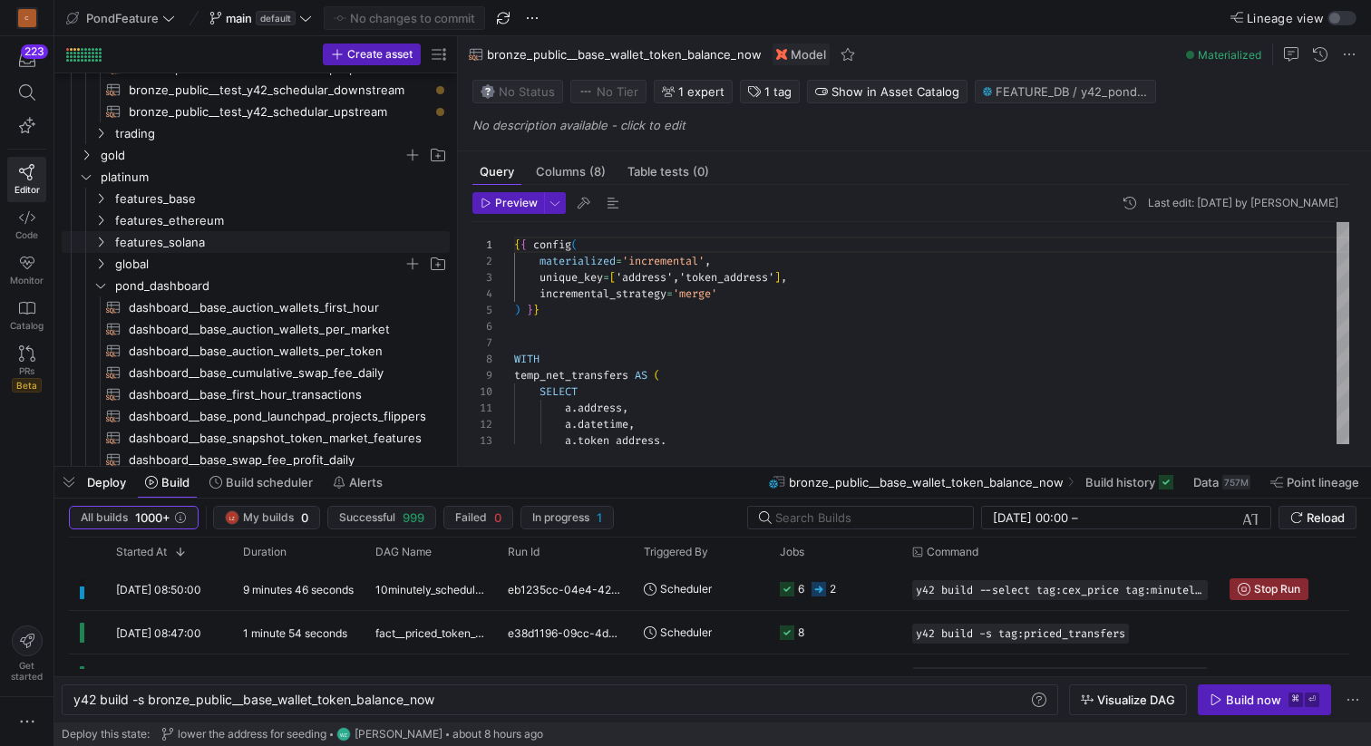
scroll to position [410, 0]
click at [68, 487] on span "button" at bounding box center [68, 482] width 29 height 31
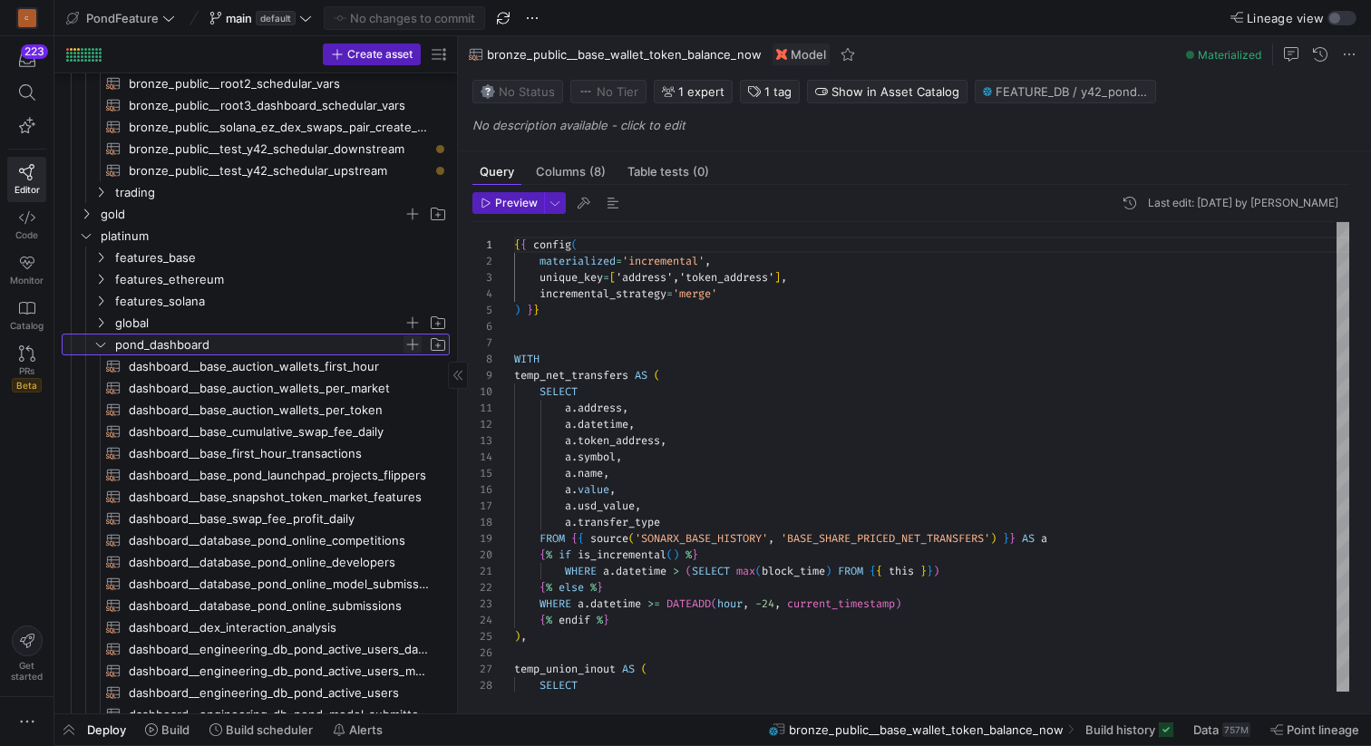
click at [415, 343] on span "Press SPACE to select this row." at bounding box center [412, 344] width 18 height 18
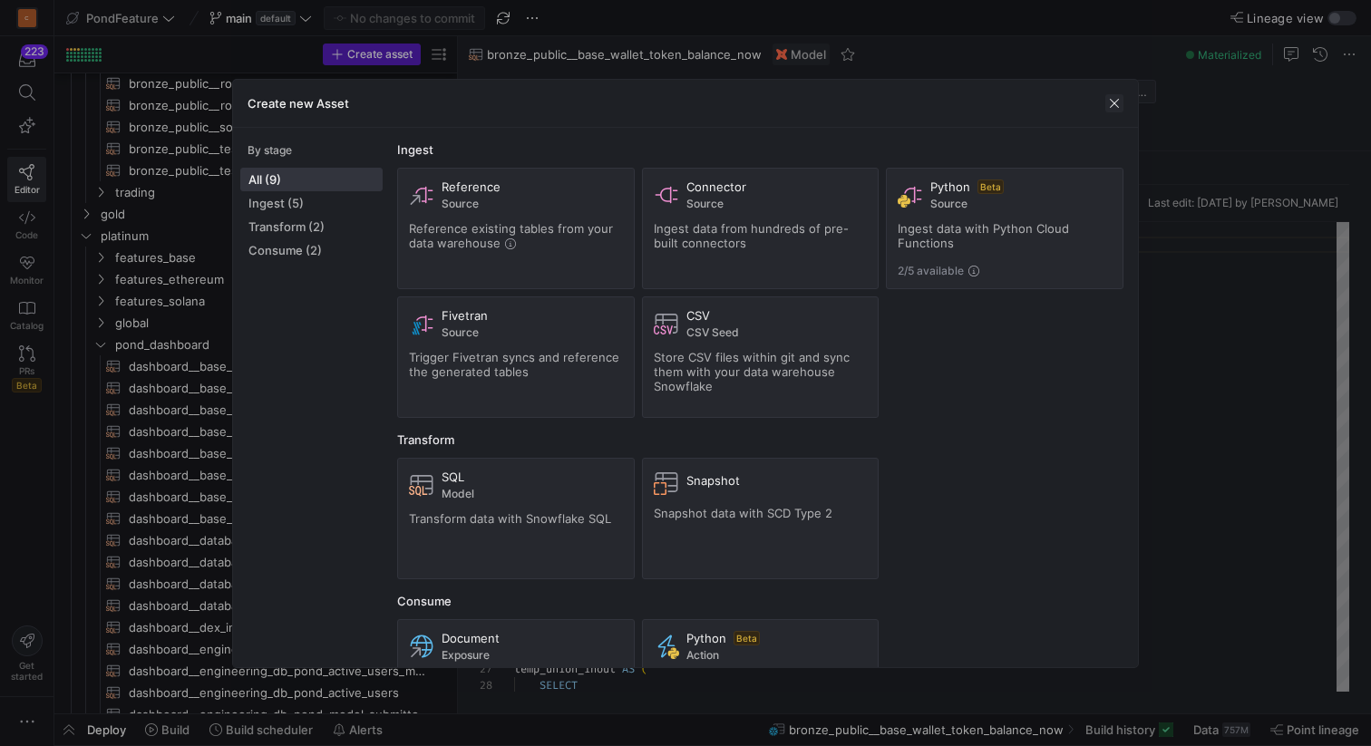
click at [1112, 103] on span "button" at bounding box center [1114, 103] width 18 height 18
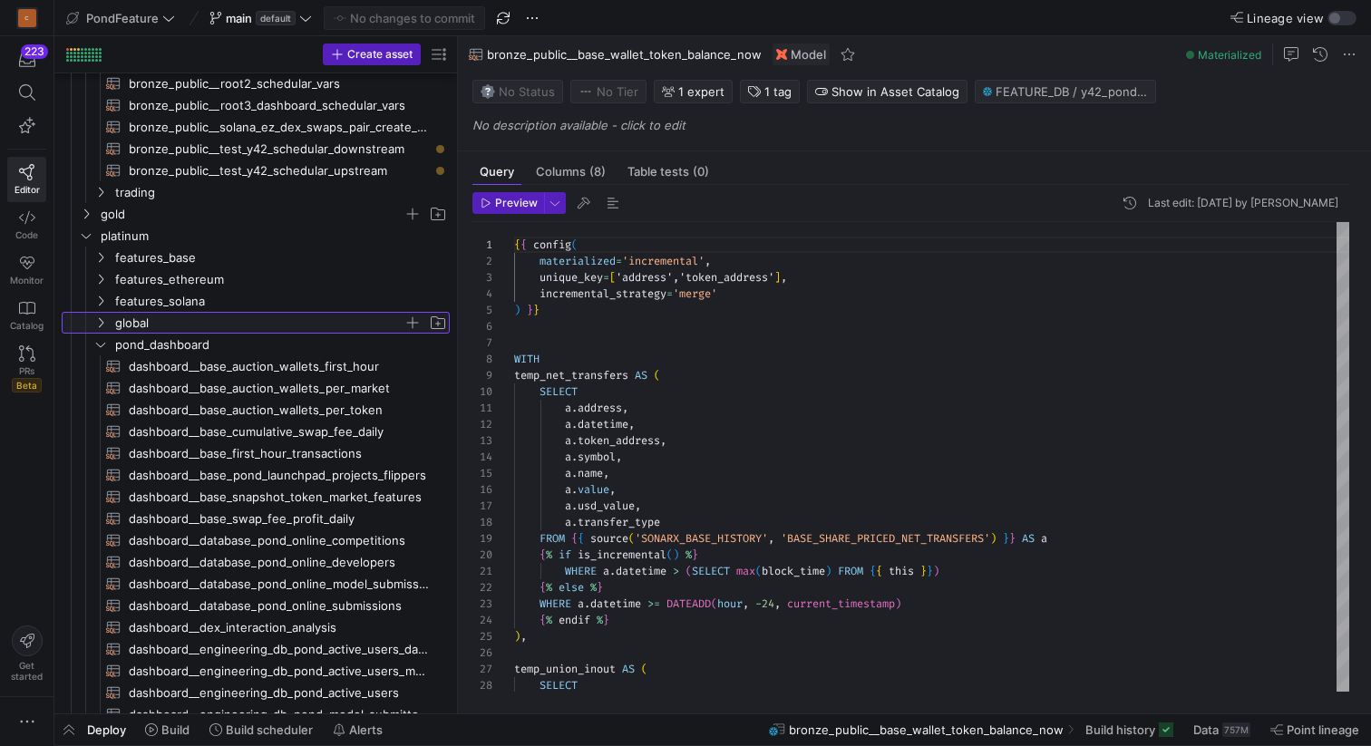
click at [100, 322] on icon "Press SPACE to select this row." at bounding box center [100, 322] width 13 height 11
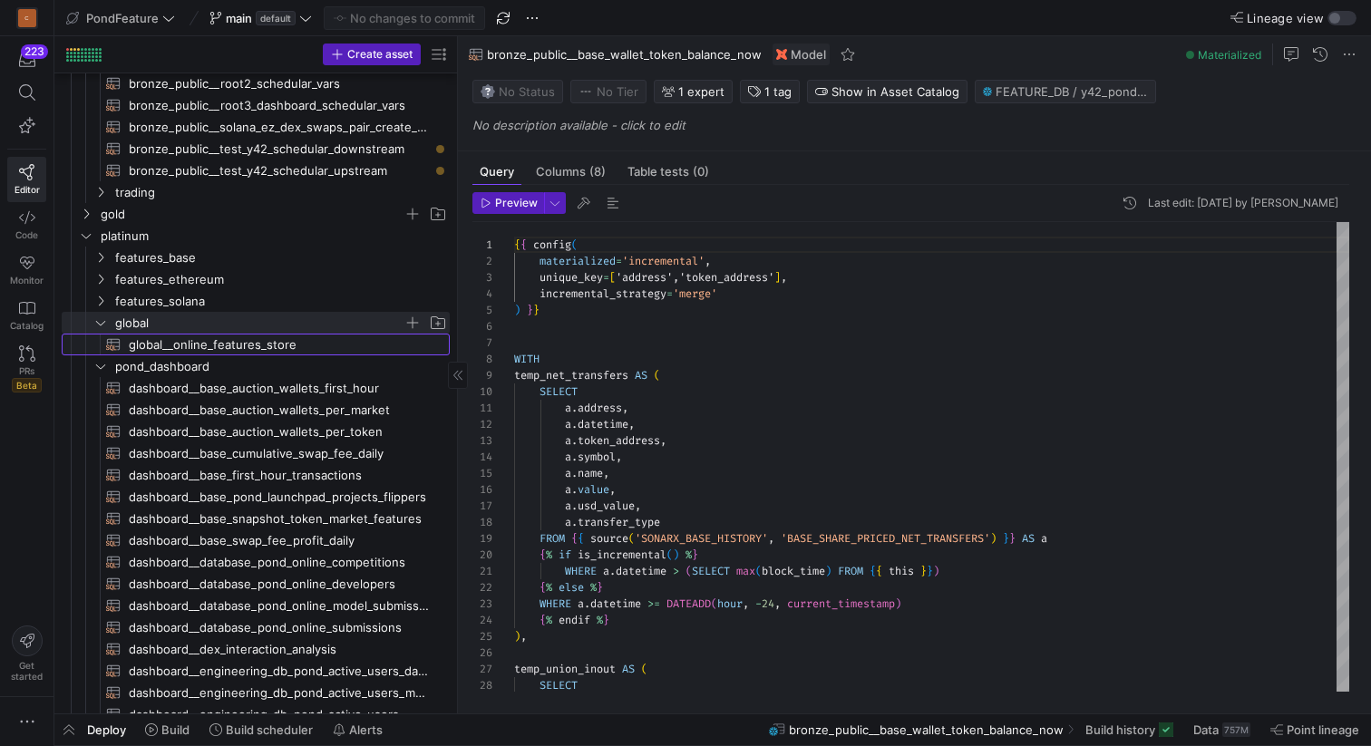
click at [146, 338] on span "global__online_features_store​​​​​​​​​​" at bounding box center [279, 345] width 300 height 21
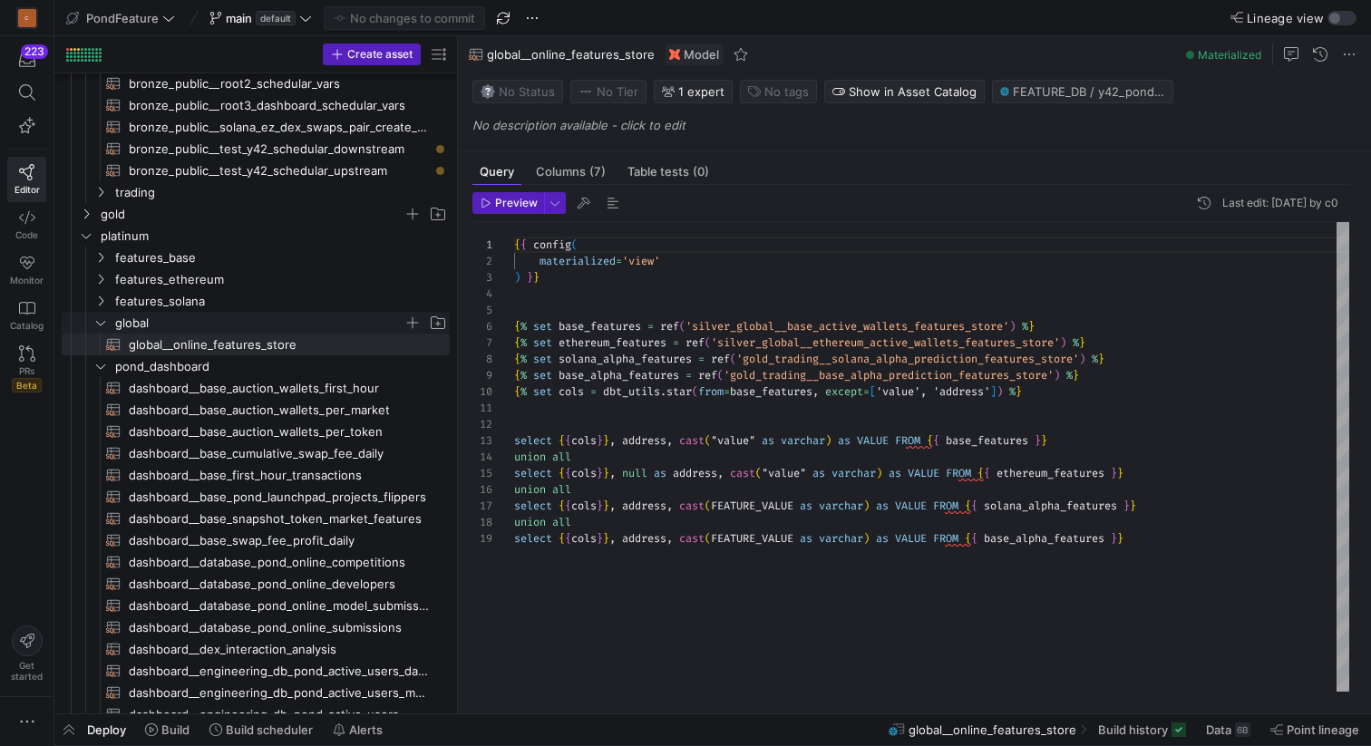
click at [101, 318] on icon "Press SPACE to select this row." at bounding box center [100, 322] width 13 height 11
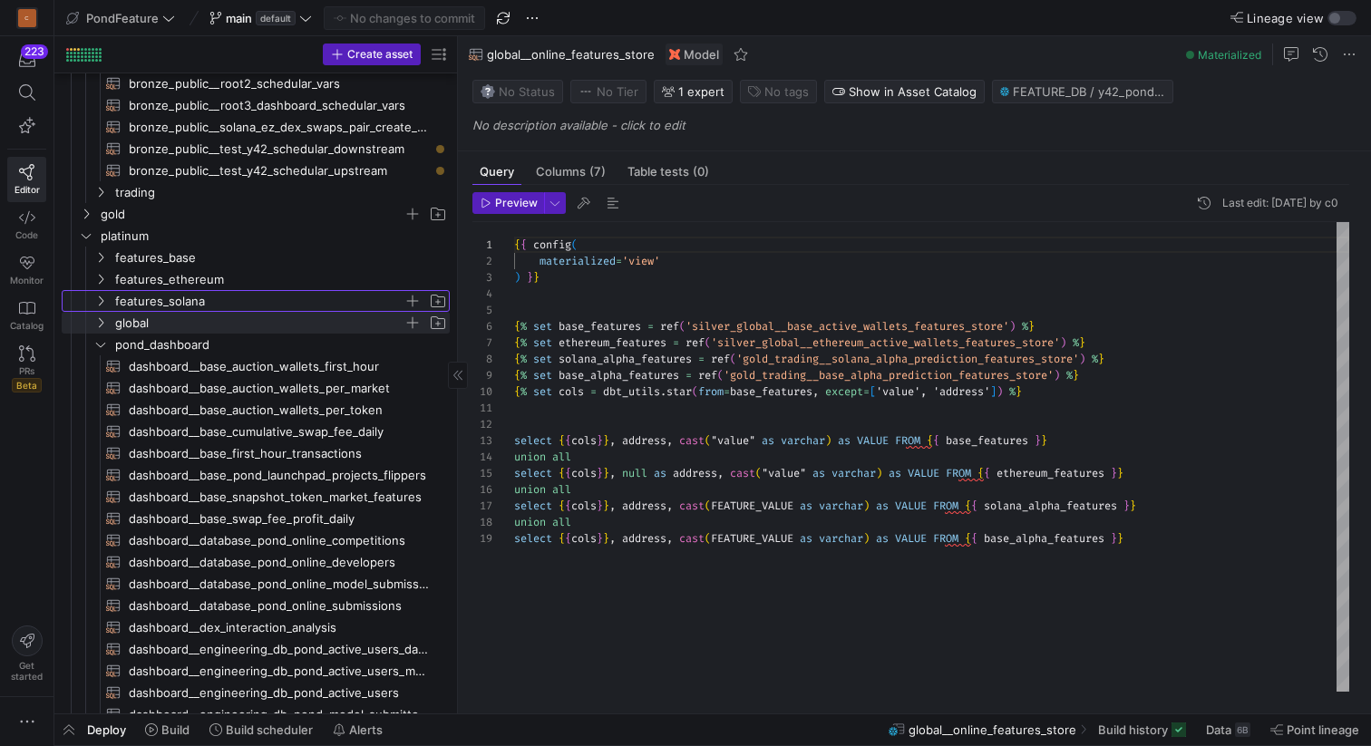
click at [104, 298] on icon "Press SPACE to select this row." at bounding box center [100, 301] width 13 height 11
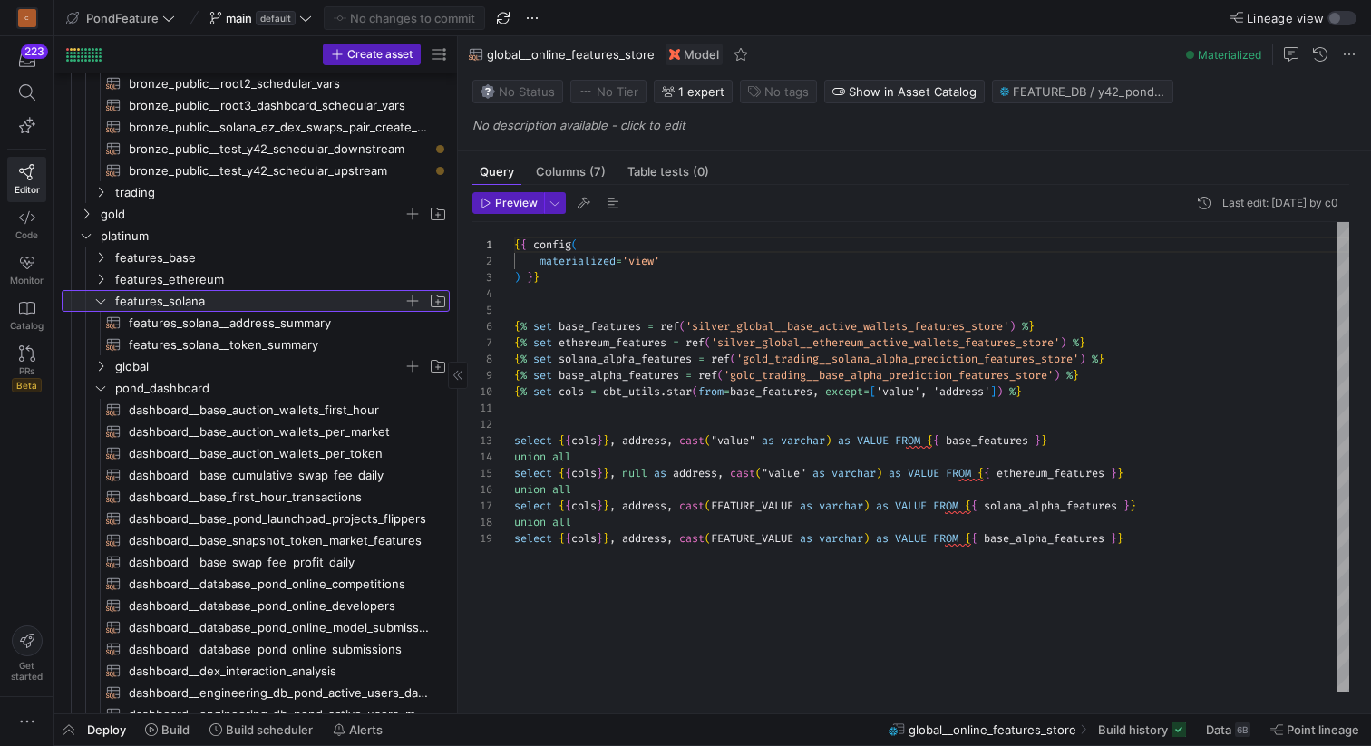
click at [104, 298] on icon at bounding box center [100, 301] width 13 height 11
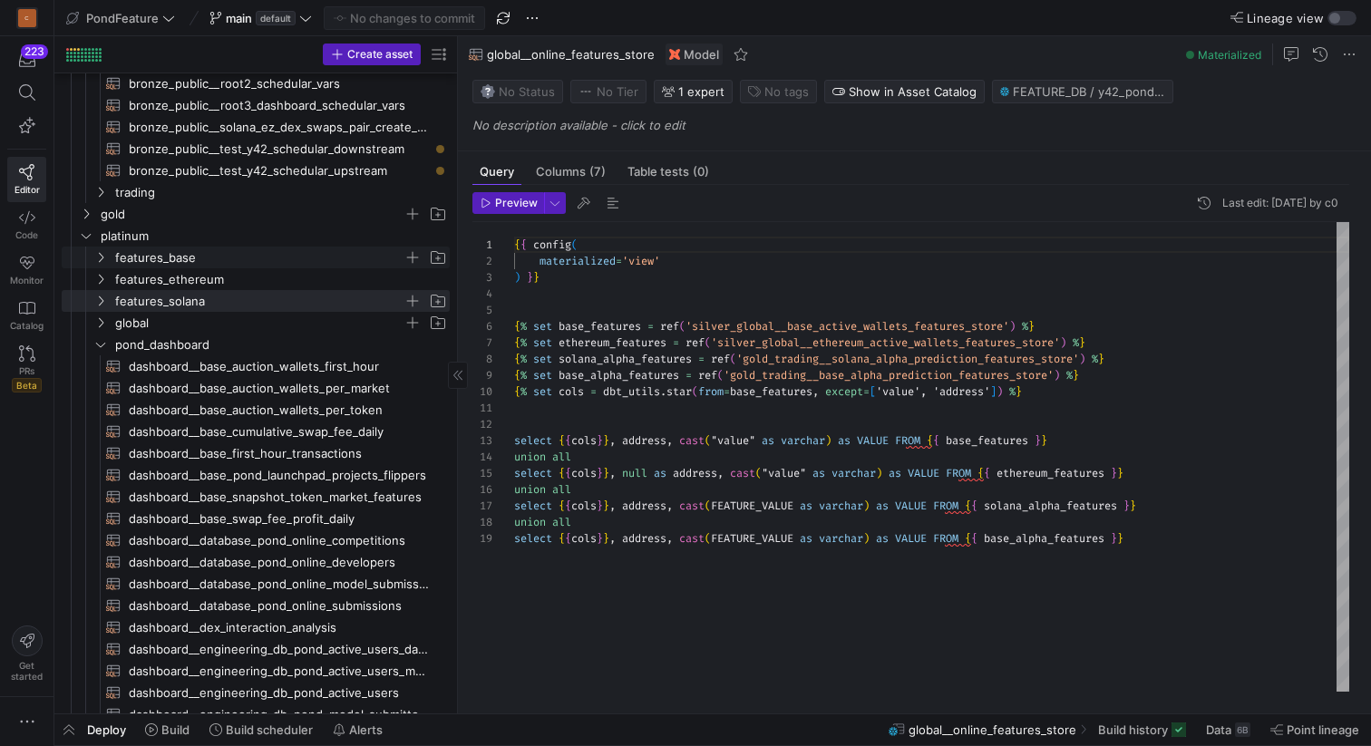
click at [101, 253] on icon "Press SPACE to select this row." at bounding box center [100, 257] width 13 height 11
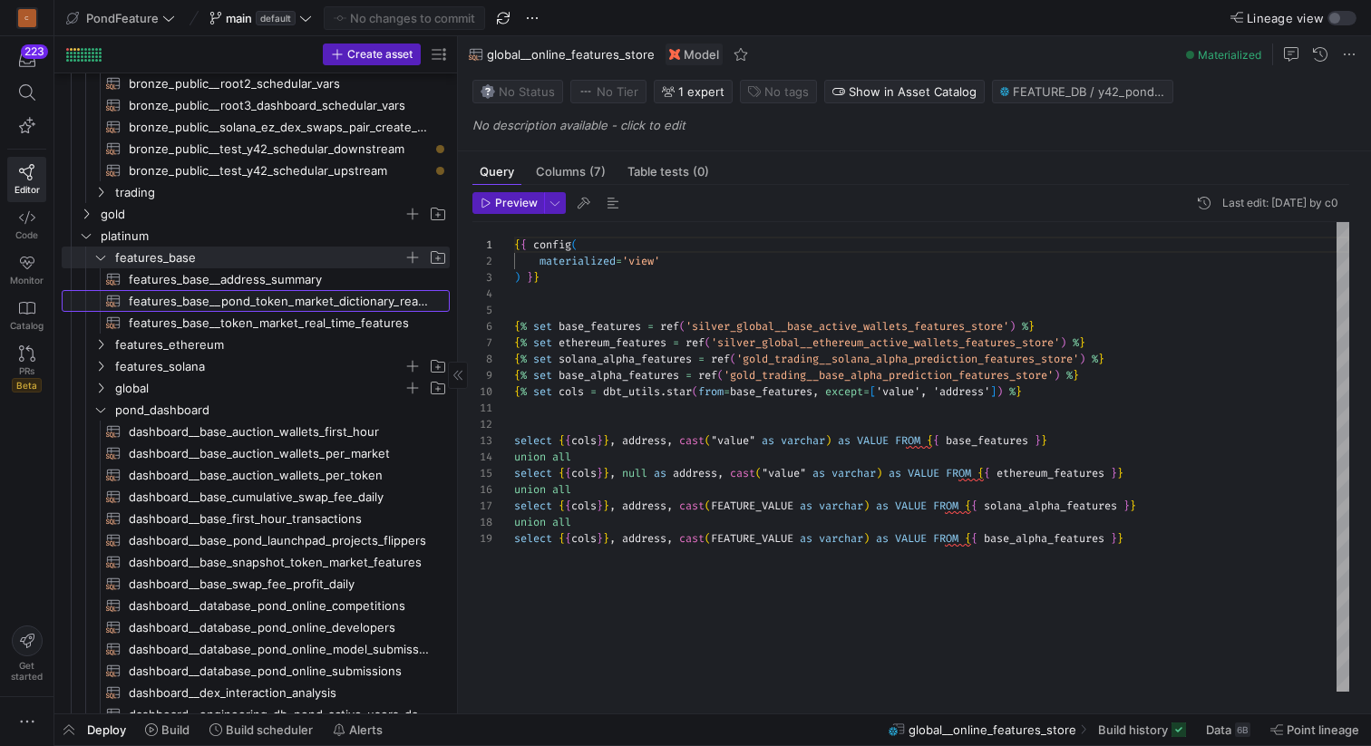
click at [157, 306] on span "features_base__pond_token_market_dictionary_real_time​​​​​​​​​​" at bounding box center [279, 301] width 300 height 21
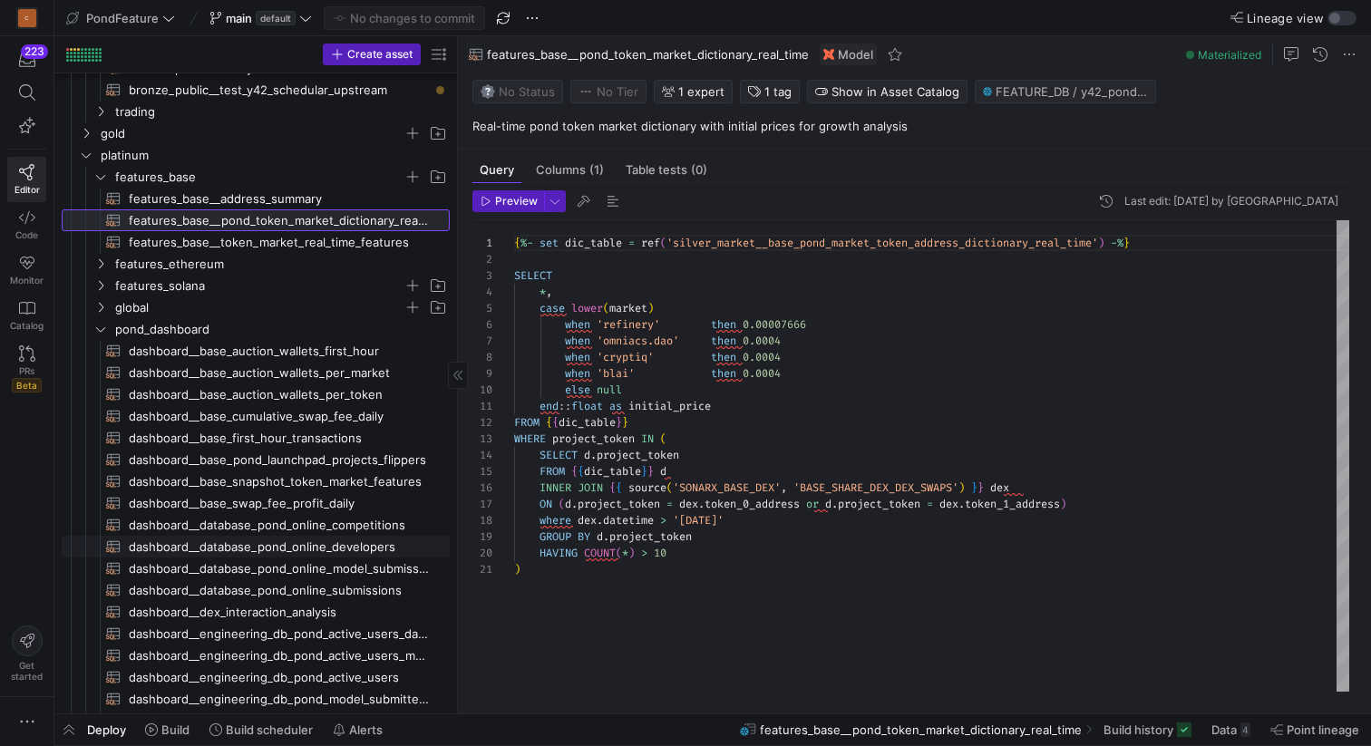
scroll to position [431, 0]
click at [296, 350] on span "dashboard__base_auction_wallets_first_hour​​​​​​​​​​" at bounding box center [279, 350] width 300 height 21
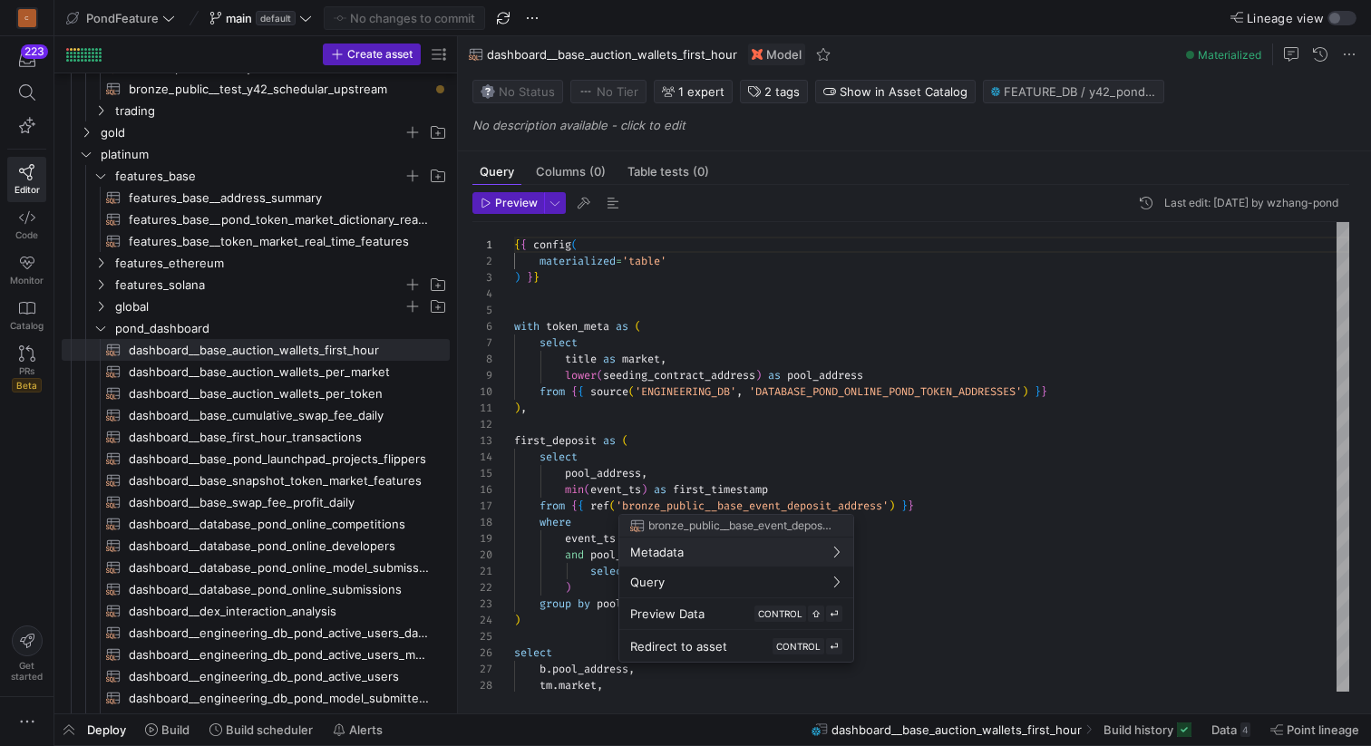
click at [702, 336] on div at bounding box center [685, 373] width 1371 height 746
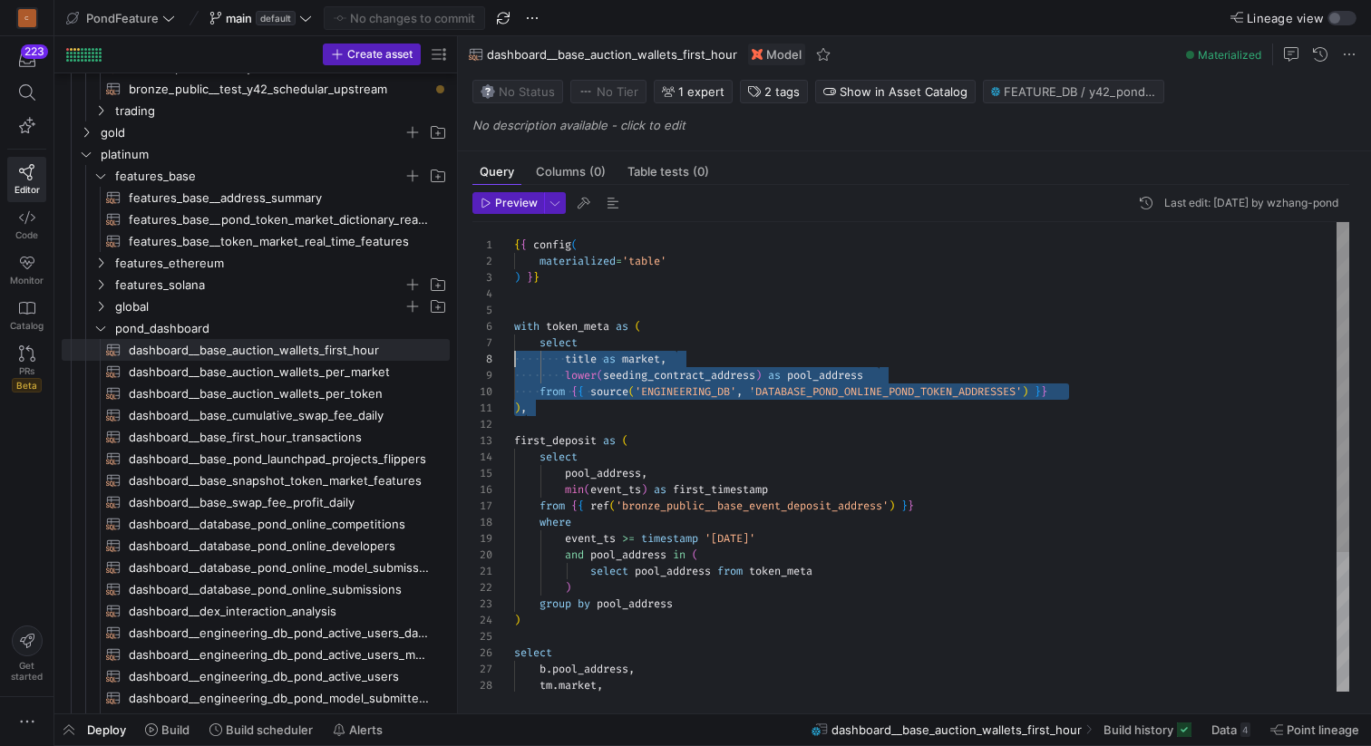
scroll to position [82, 0]
drag, startPoint x: 543, startPoint y: 408, endPoint x: 500, endPoint y: 334, distance: 85.7
click at [514, 334] on div "{ { config ( materialized = 'table' ) } } with token_meta as ( select title as …" at bounding box center [931, 555] width 835 height 667
type textarea "), first_deposit as ( select pool_address, min(event_ts) as first_timestamp fro…"
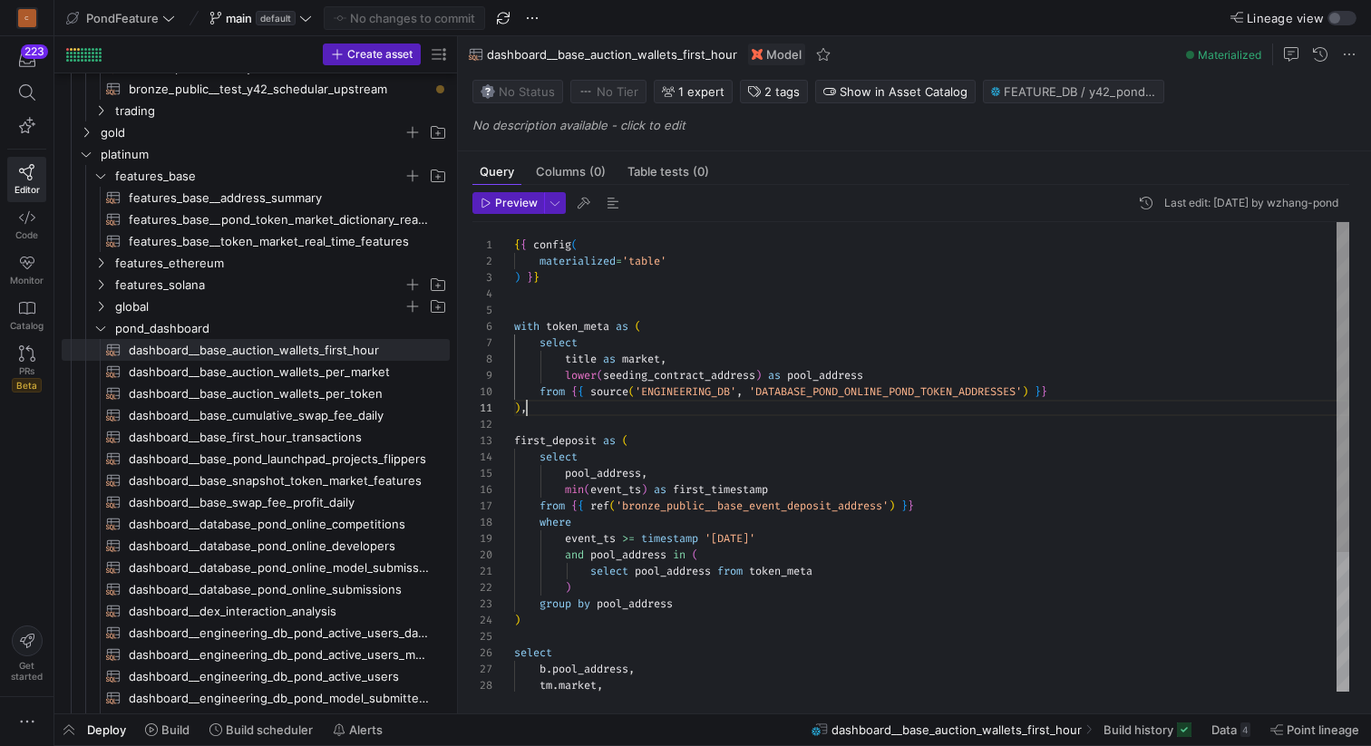
click at [576, 403] on div "{ { config ( materialized = 'table' ) } } with token_meta as ( select title as …" at bounding box center [931, 555] width 835 height 667
click at [413, 330] on span "Press SPACE to select this row." at bounding box center [412, 328] width 18 height 18
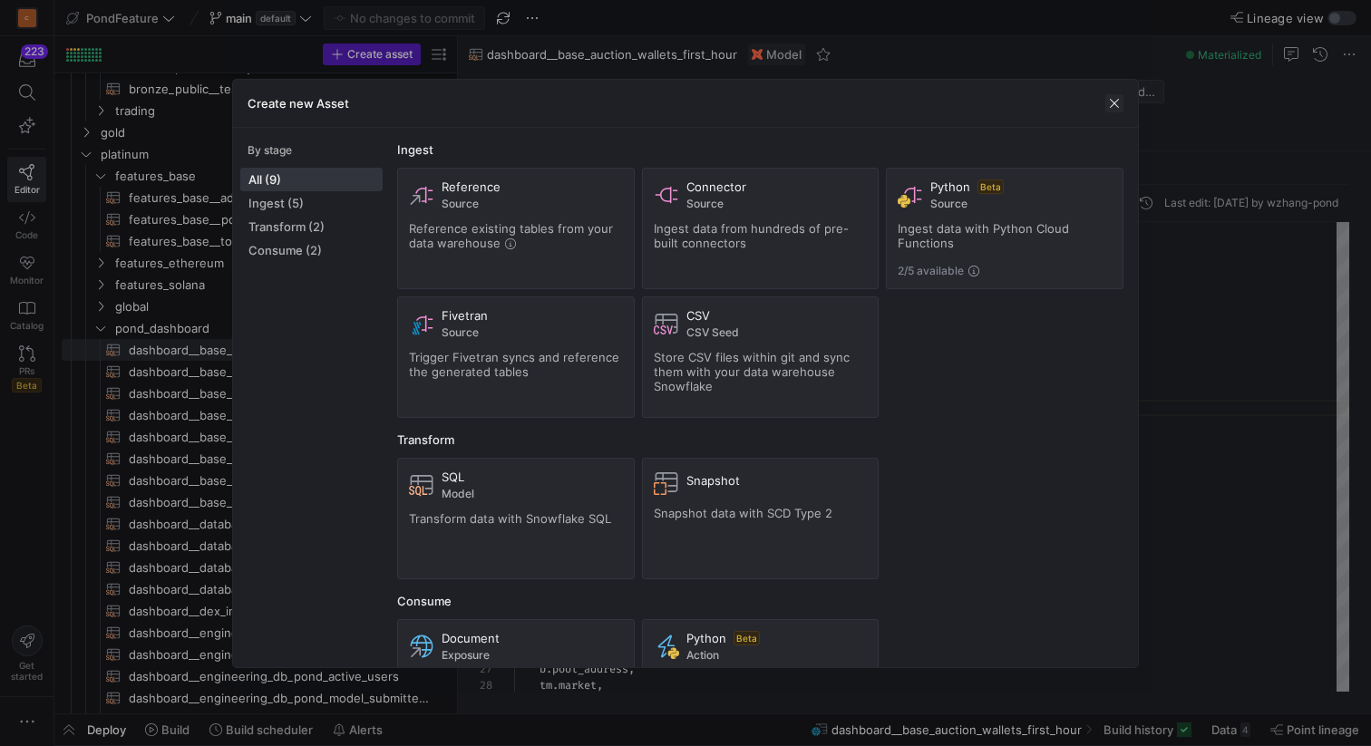
click at [1110, 103] on span "button" at bounding box center [1114, 103] width 18 height 18
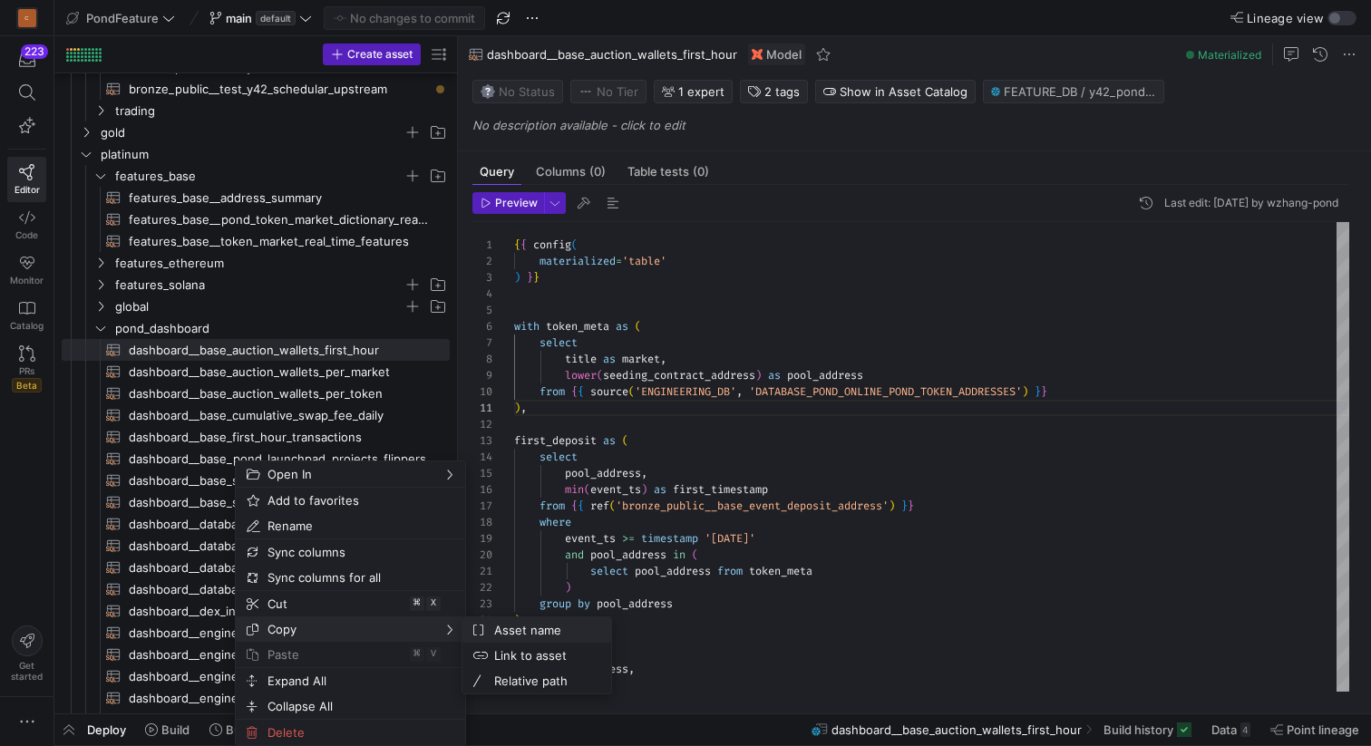
click at [513, 630] on span "Asset name" at bounding box center [542, 629] width 110 height 25
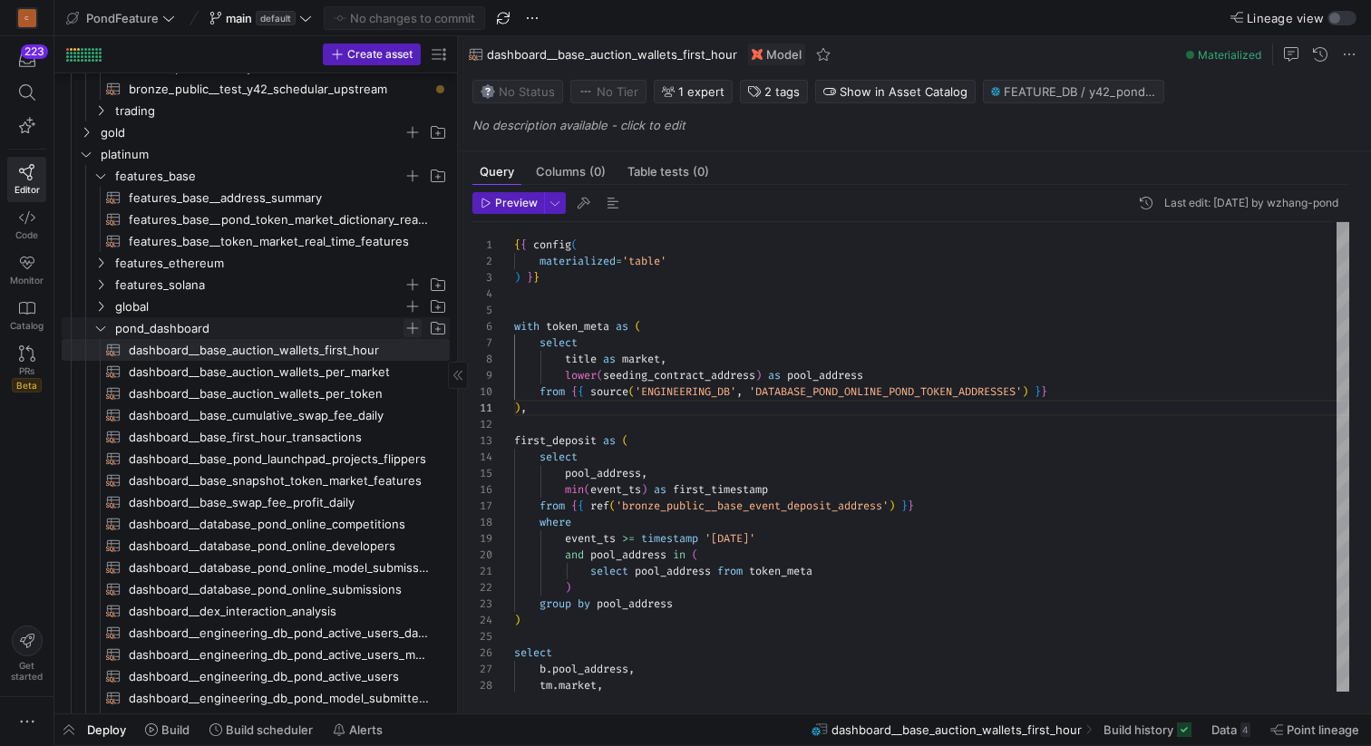
click at [412, 330] on span "Press SPACE to select this row." at bounding box center [412, 328] width 18 height 18
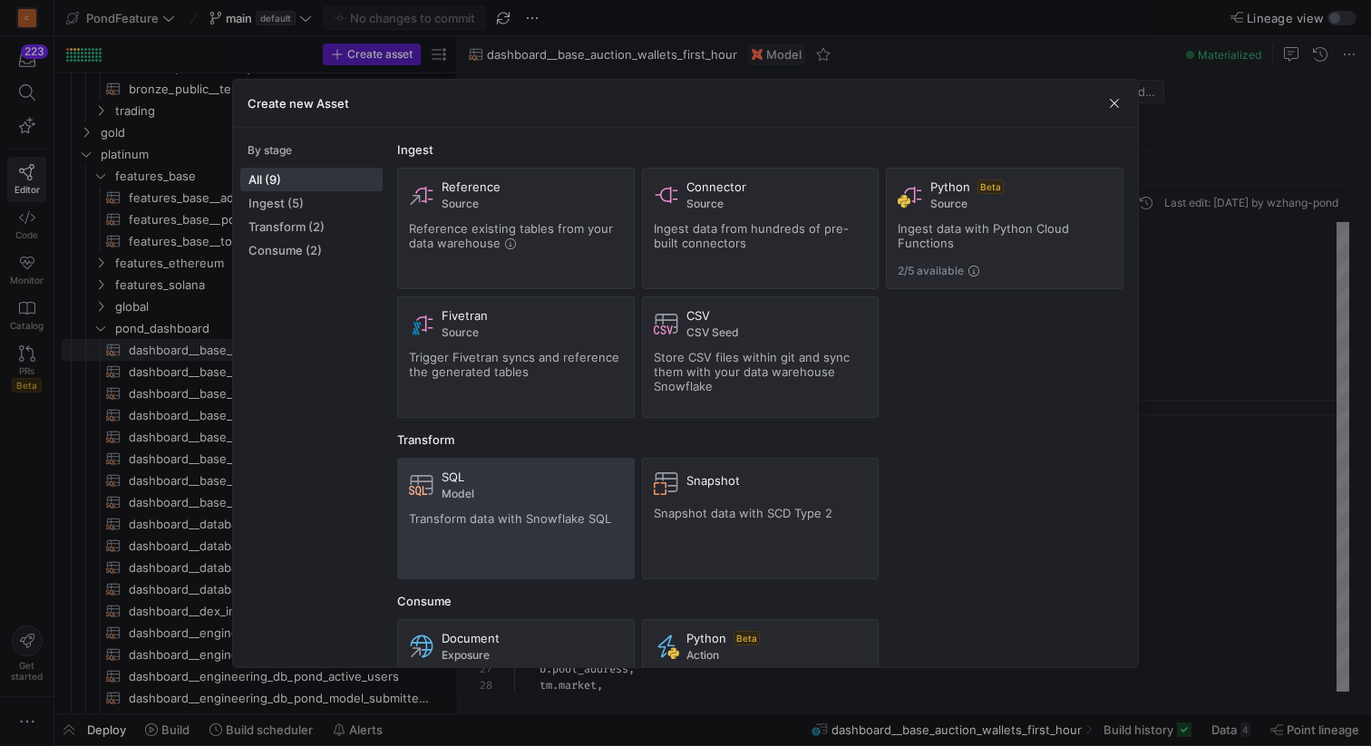
click at [504, 488] on span "Model" at bounding box center [531, 494] width 181 height 13
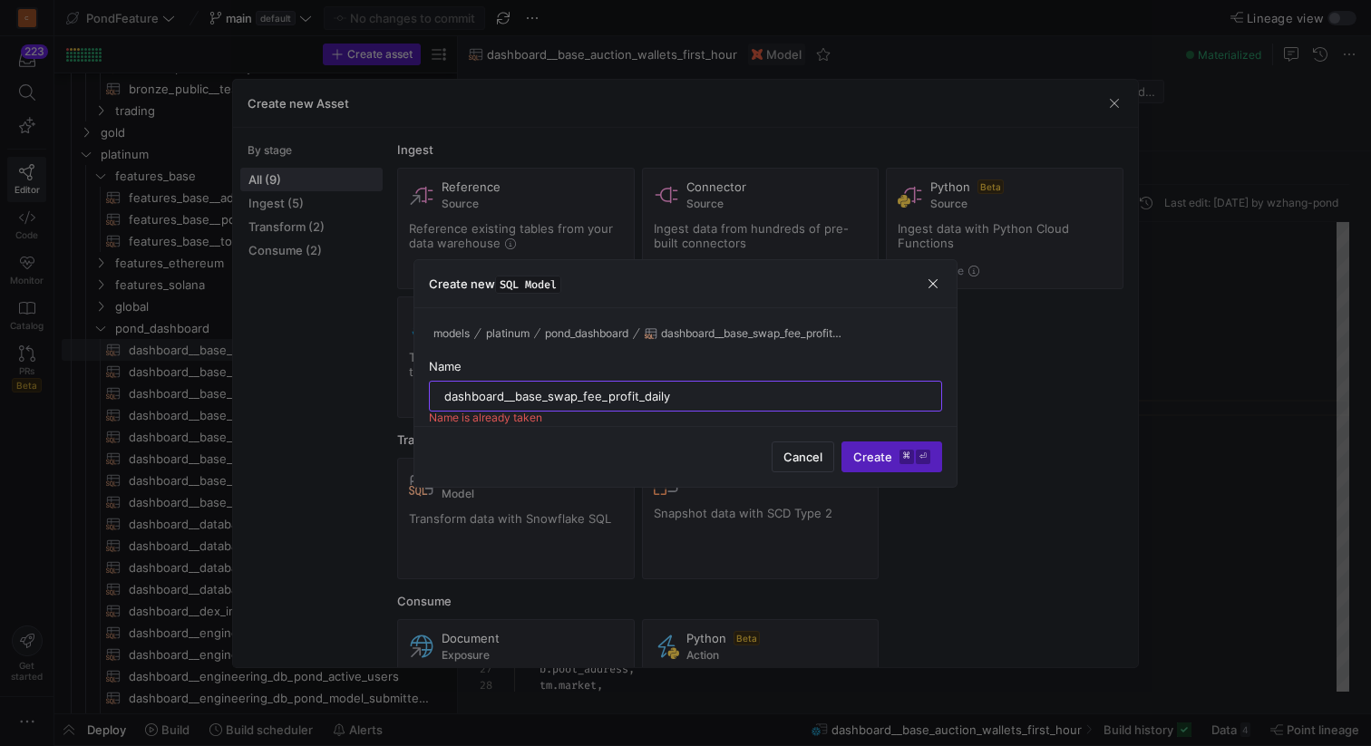
drag, startPoint x: 700, startPoint y: 395, endPoint x: 606, endPoint y: 393, distance: 93.4
click at [606, 393] on input "dashboard__base_swap_fee_profit_daily" at bounding box center [685, 396] width 482 height 15
click at [684, 393] on input "dashboard__base_swap_fee_balance_" at bounding box center [685, 396] width 482 height 15
type input "dashboard__base_swap_fee_balance_daily"
click at [878, 452] on span "Create ⌘ ⏎" at bounding box center [891, 457] width 77 height 15
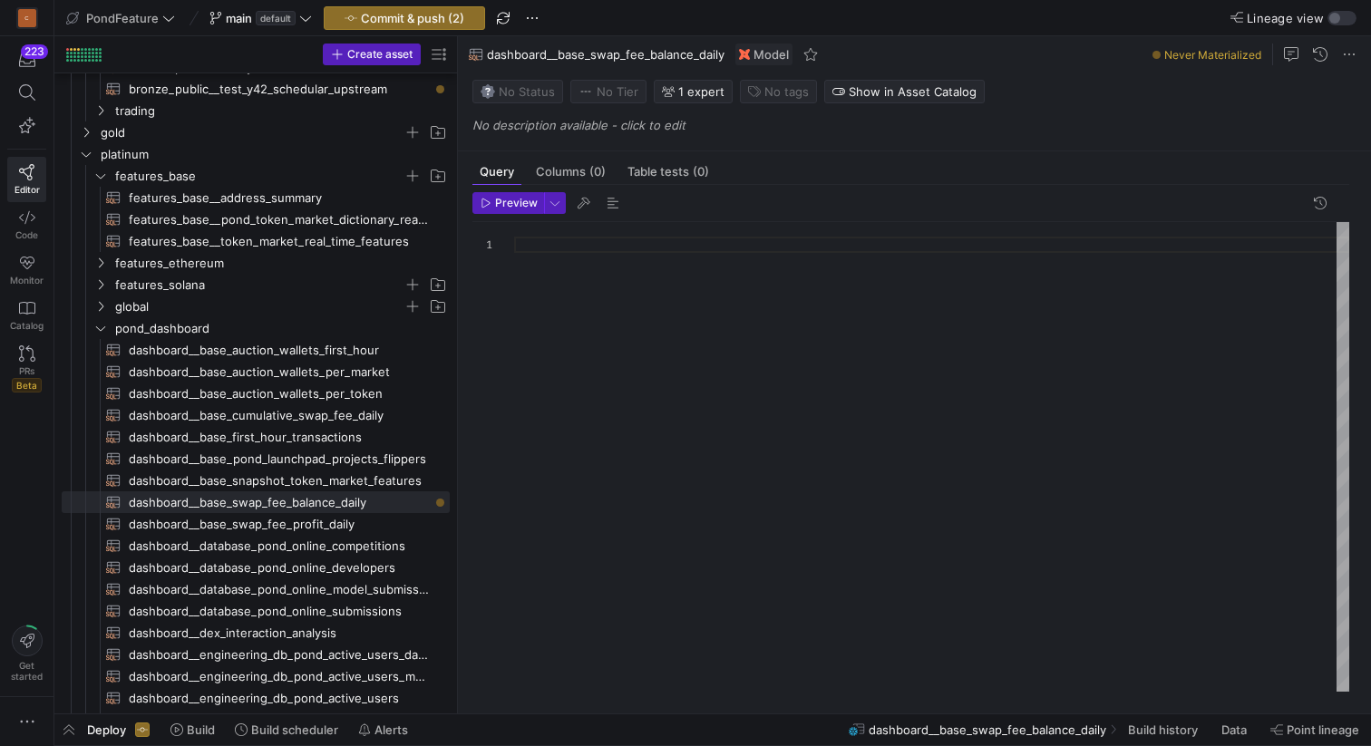
click at [542, 254] on div at bounding box center [931, 457] width 835 height 470
click at [338, 353] on span "dashboard__base_auction_wallets_first_hour​​​​​​​​​​" at bounding box center [279, 350] width 300 height 21
type textarea "{{ config( materialized='table' ) }} with token_meta as ( select title as marke…"
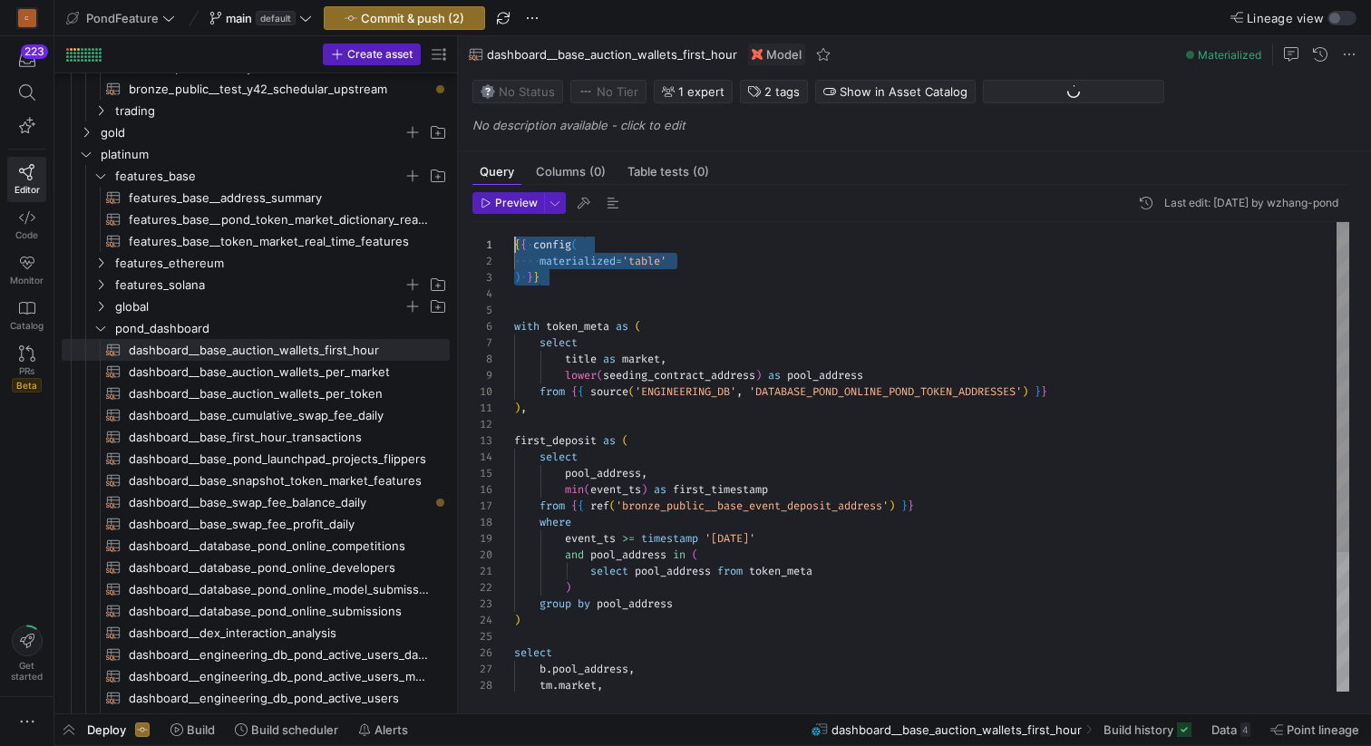
drag, startPoint x: 575, startPoint y: 285, endPoint x: 493, endPoint y: 239, distance: 93.3
click at [514, 238] on div "{ { config ( materialized = 'table' ) } } with token_meta as ( select title as …" at bounding box center [931, 555] width 835 height 667
click at [358, 499] on span "dashboard__base_swap_fee_balance_daily​​​​​​​​​​" at bounding box center [279, 502] width 300 height 21
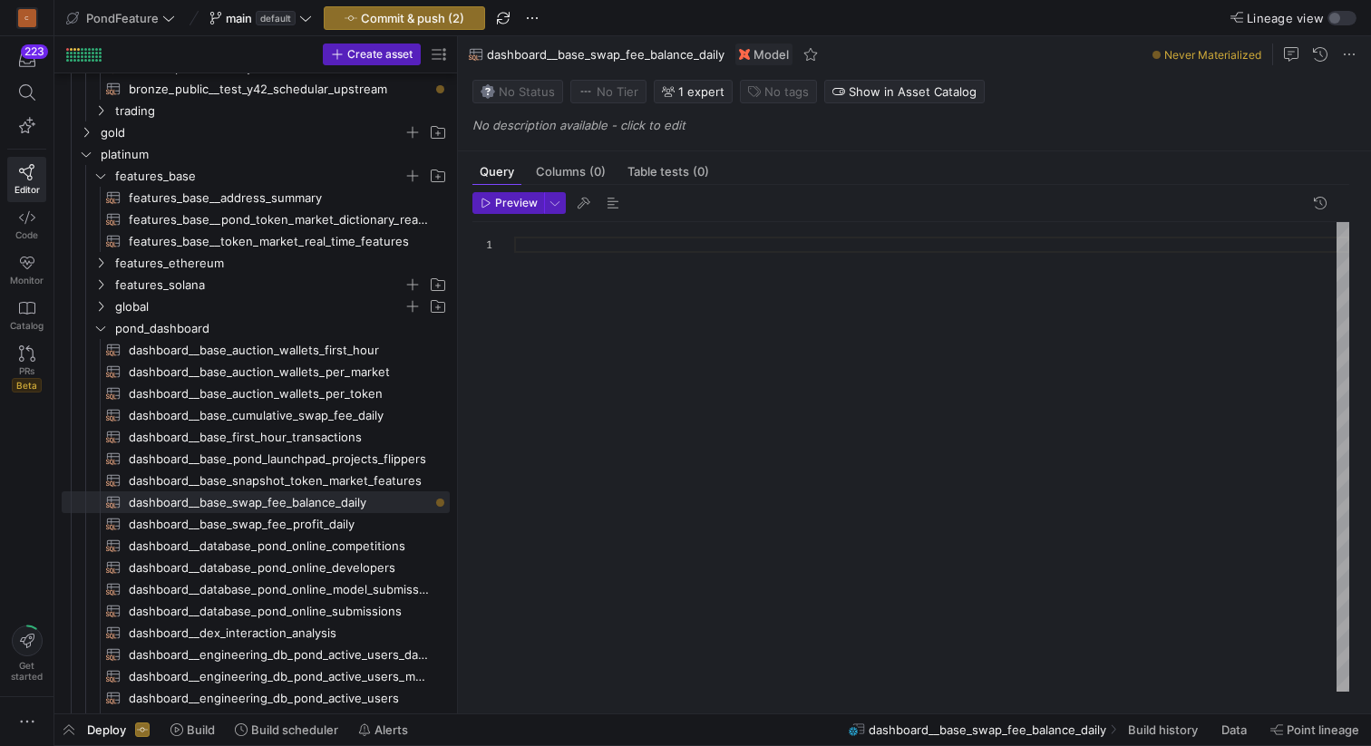
click at [584, 342] on div at bounding box center [931, 457] width 835 height 470
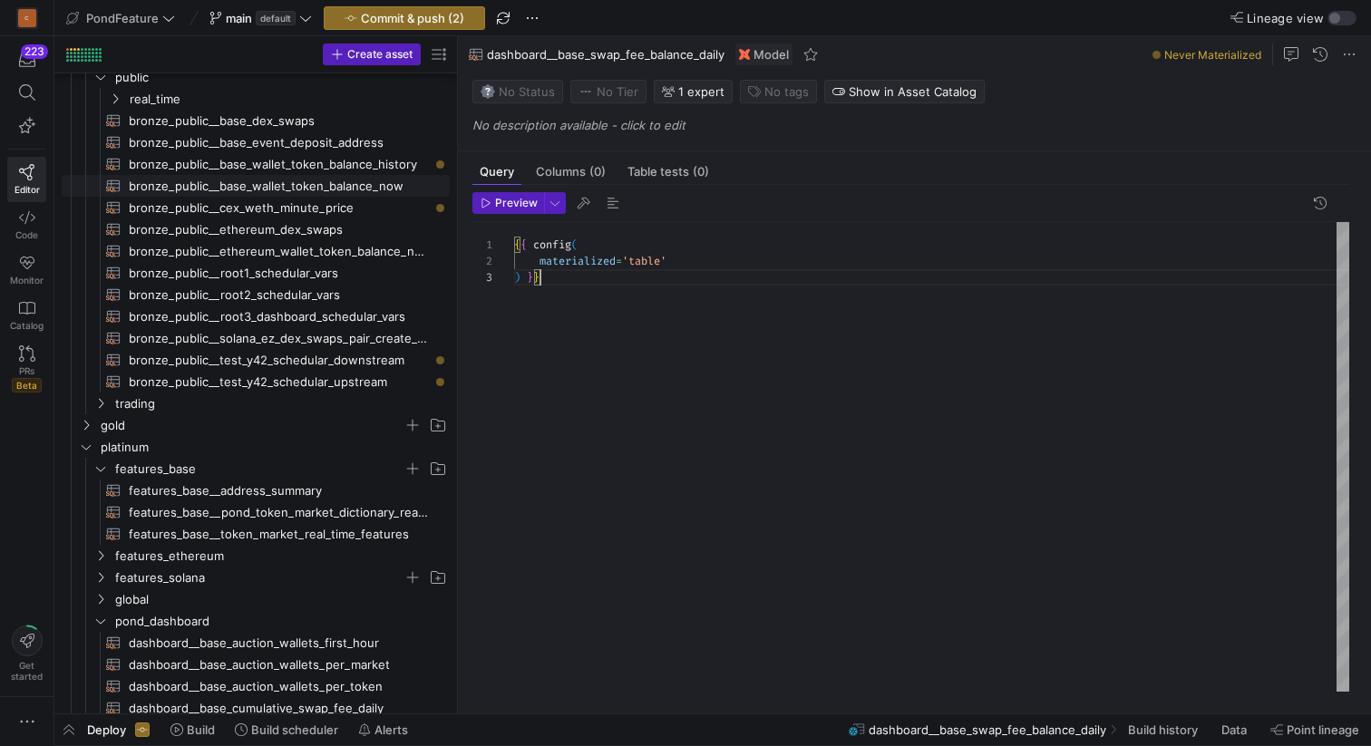
scroll to position [135, 0]
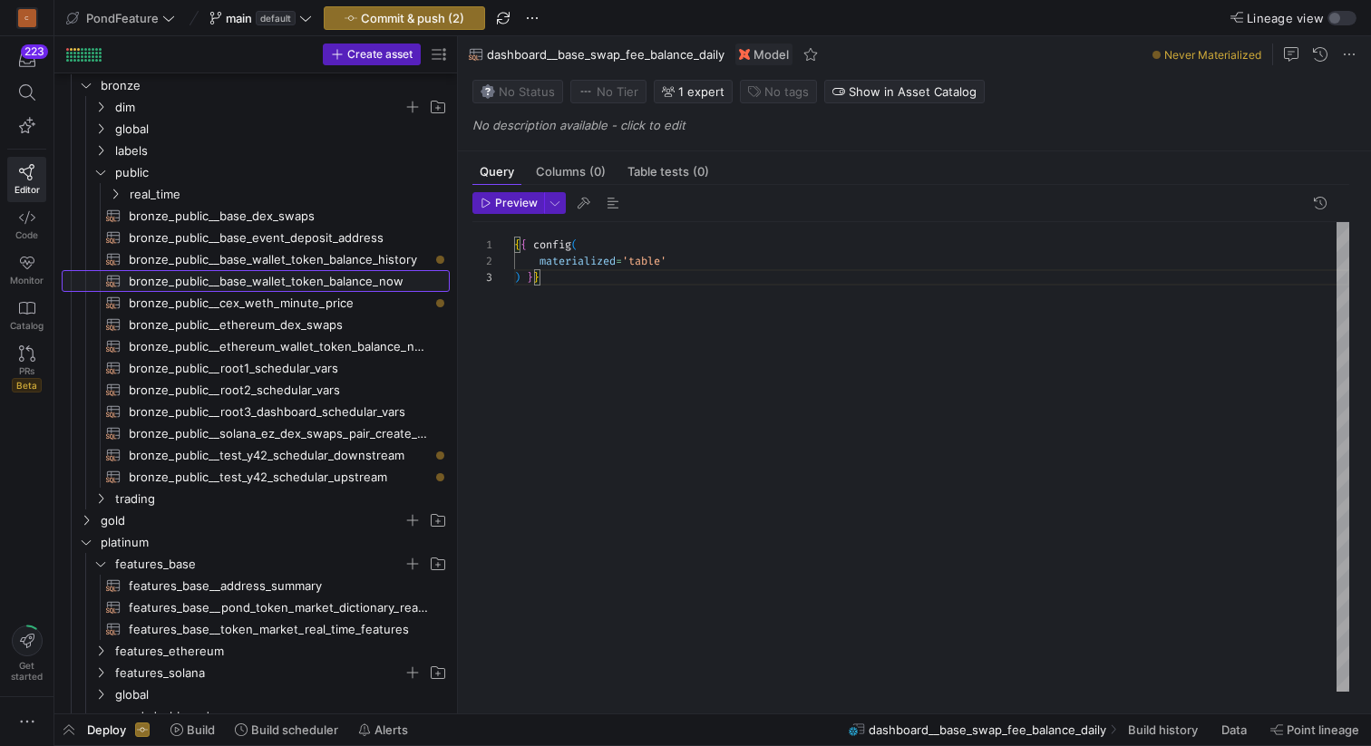
click at [302, 277] on span "bronze_public__base_wallet_token_balance_now​​​​​​​​​​" at bounding box center [279, 281] width 300 height 21
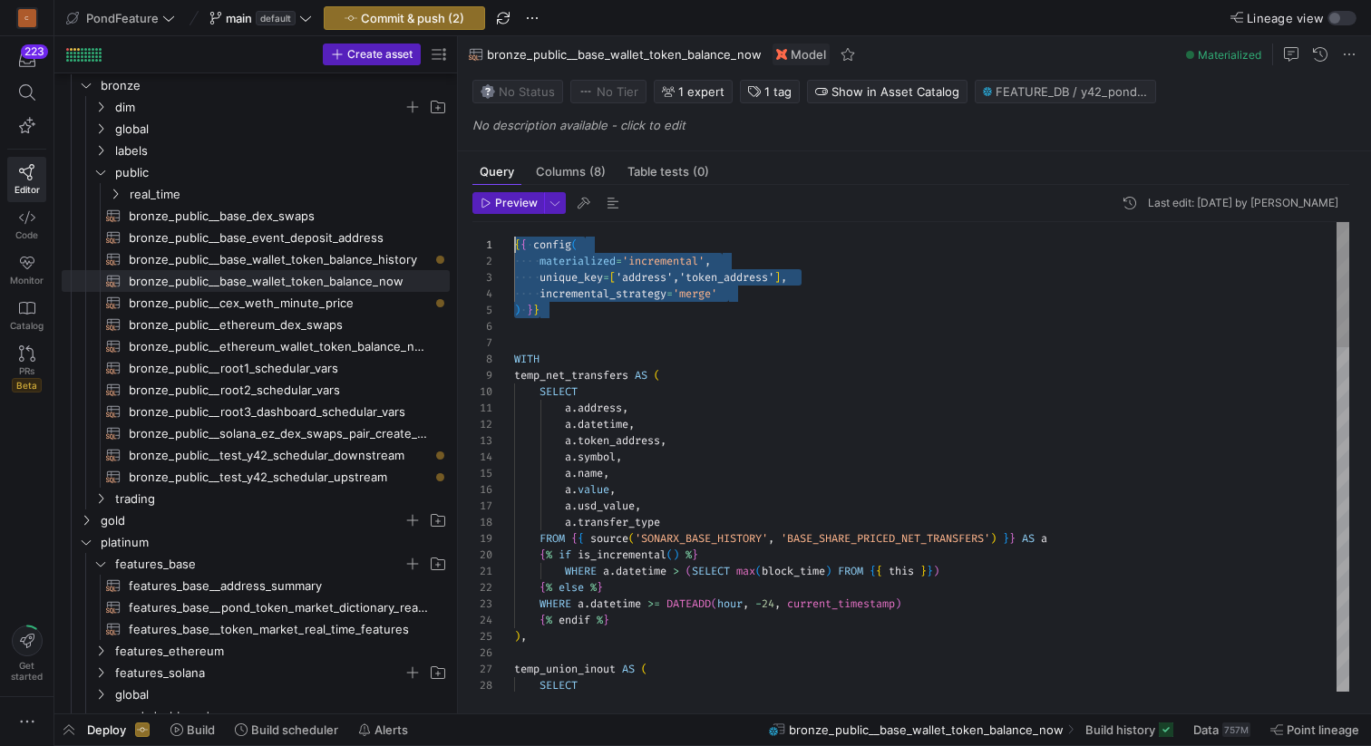
drag, startPoint x: 566, startPoint y: 315, endPoint x: 493, endPoint y: 247, distance: 100.0
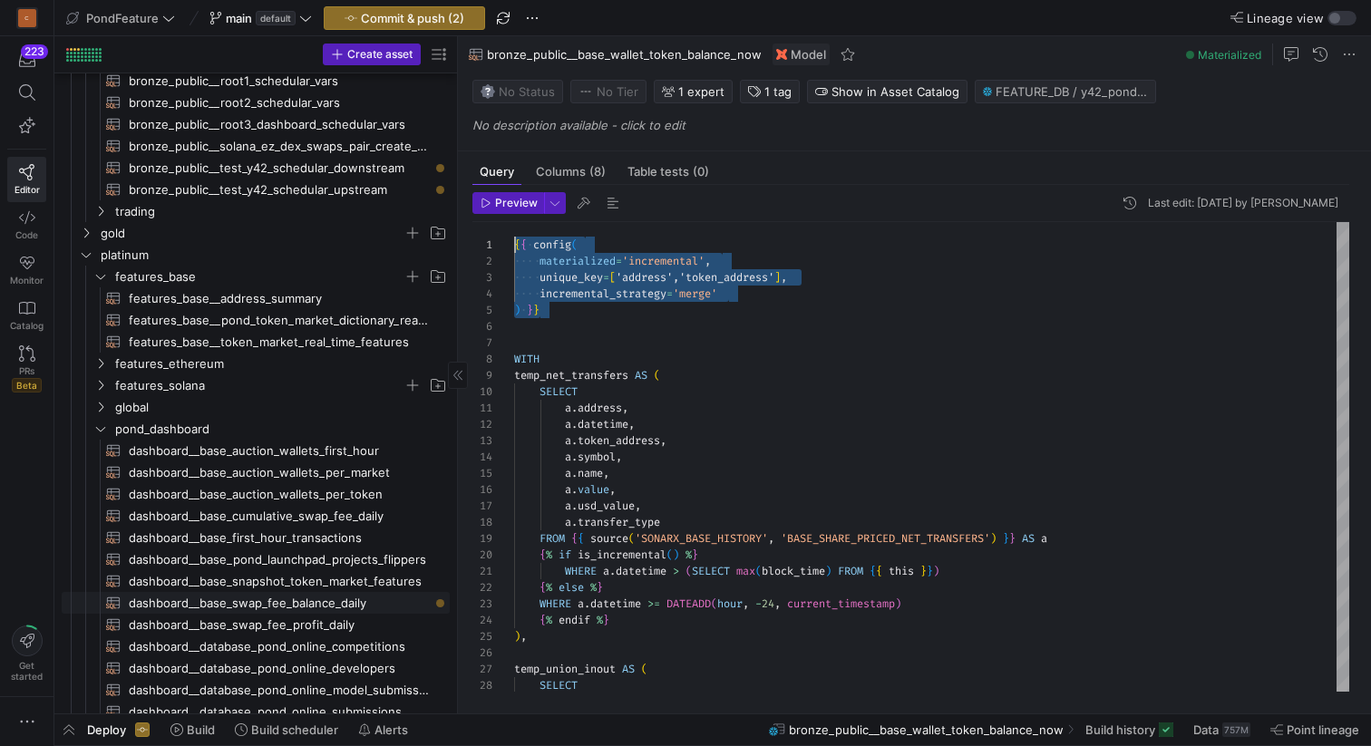
click at [335, 603] on span "dashboard__base_swap_fee_balance_daily​​​​​​​​​​" at bounding box center [279, 603] width 300 height 21
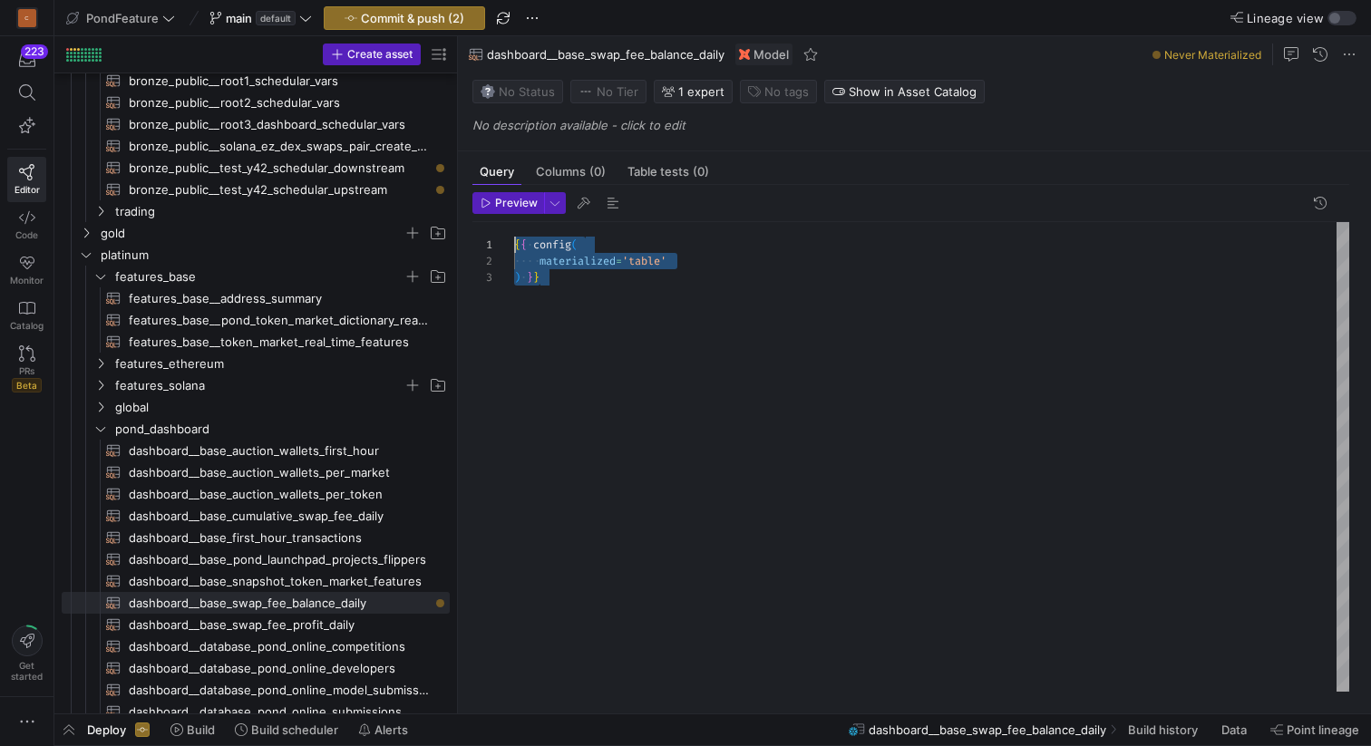
drag, startPoint x: 563, startPoint y: 285, endPoint x: 502, endPoint y: 242, distance: 74.2
click at [514, 242] on div "{ { config ( materialized = 'table' ) } }" at bounding box center [931, 457] width 835 height 470
click at [781, 275] on div "{ { config ( materialized = 'incremental' , unique_key = [ 'address','token_add…" at bounding box center [931, 457] width 835 height 470
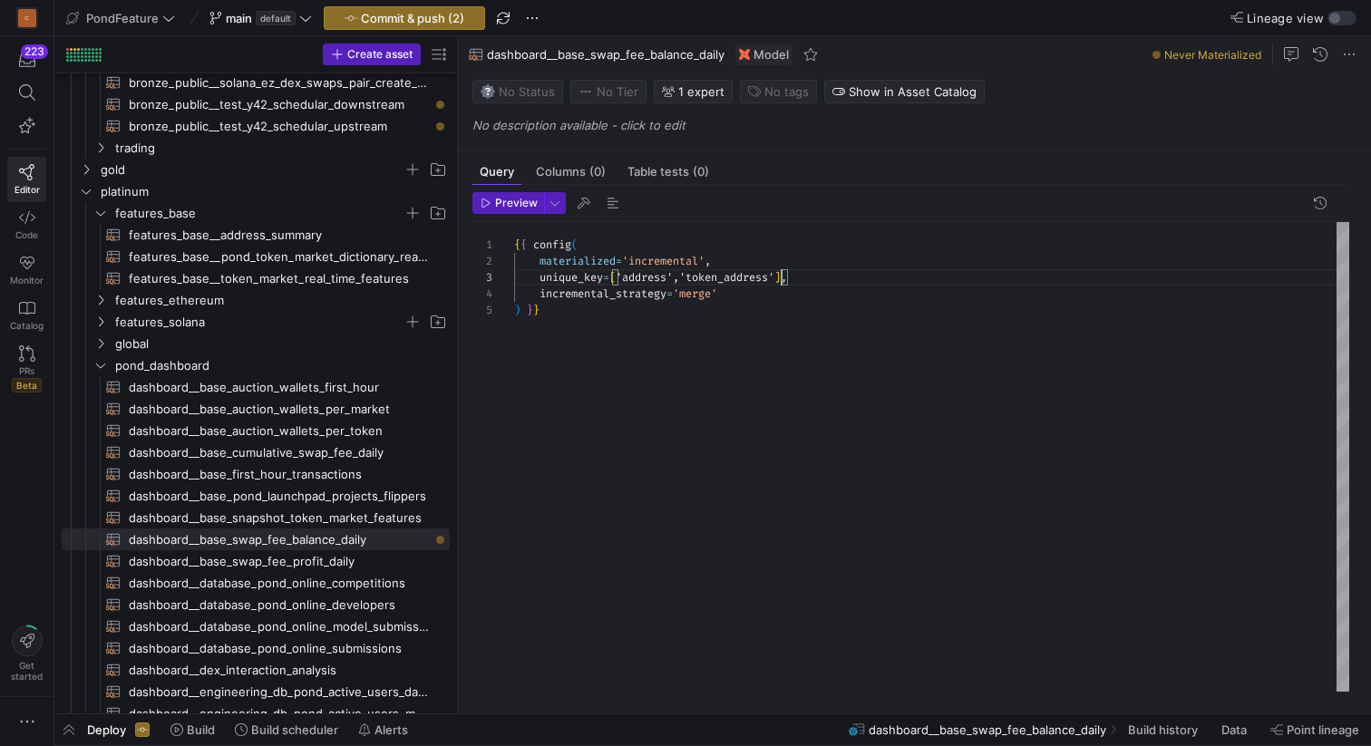
click at [599, 315] on div "{ { config ( materialized = 'incremental' , unique_key = [ 'address','token_add…" at bounding box center [931, 457] width 835 height 470
type textarea "{{ config( materialized='incremental', unique_key=['address','token_address'], …"
click at [564, 348] on div "{ { config ( materialized = 'incremental' , unique_key = [ 'address','token_add…" at bounding box center [931, 457] width 835 height 470
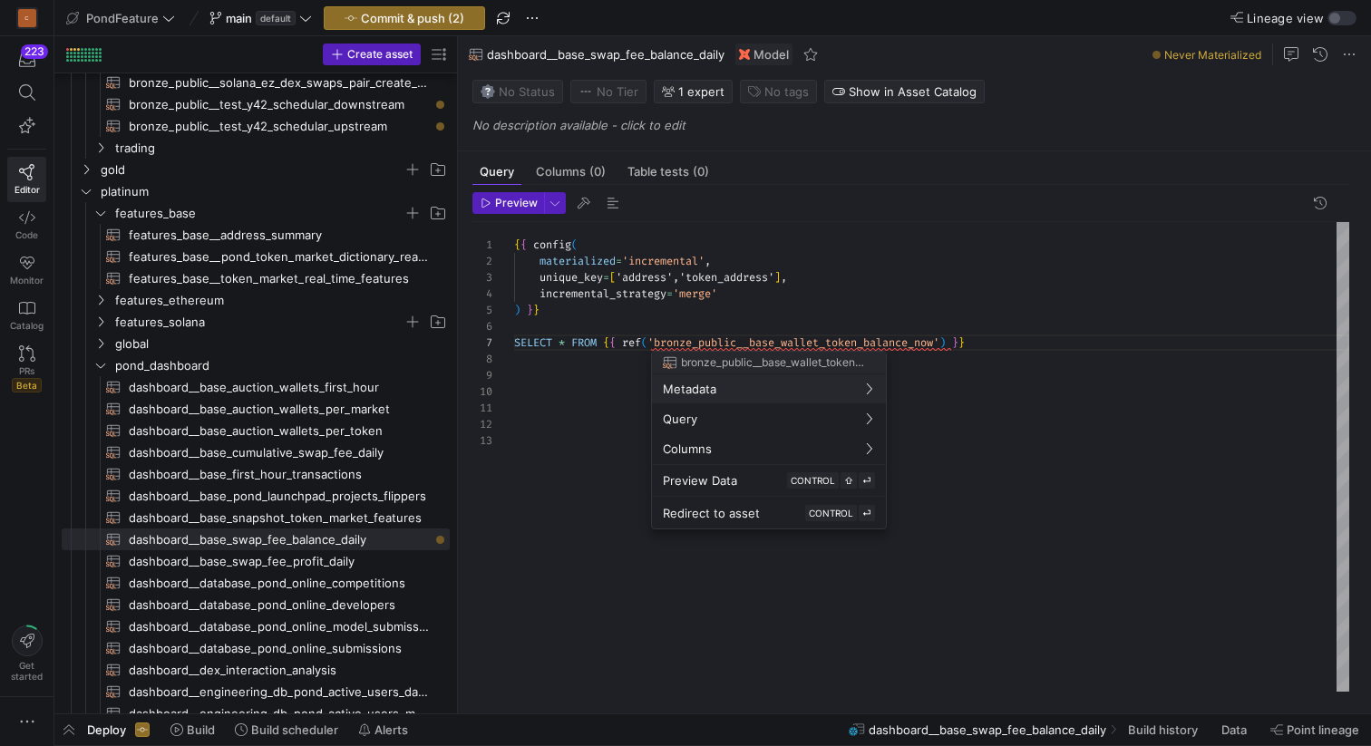
click at [833, 313] on div at bounding box center [685, 373] width 1371 height 746
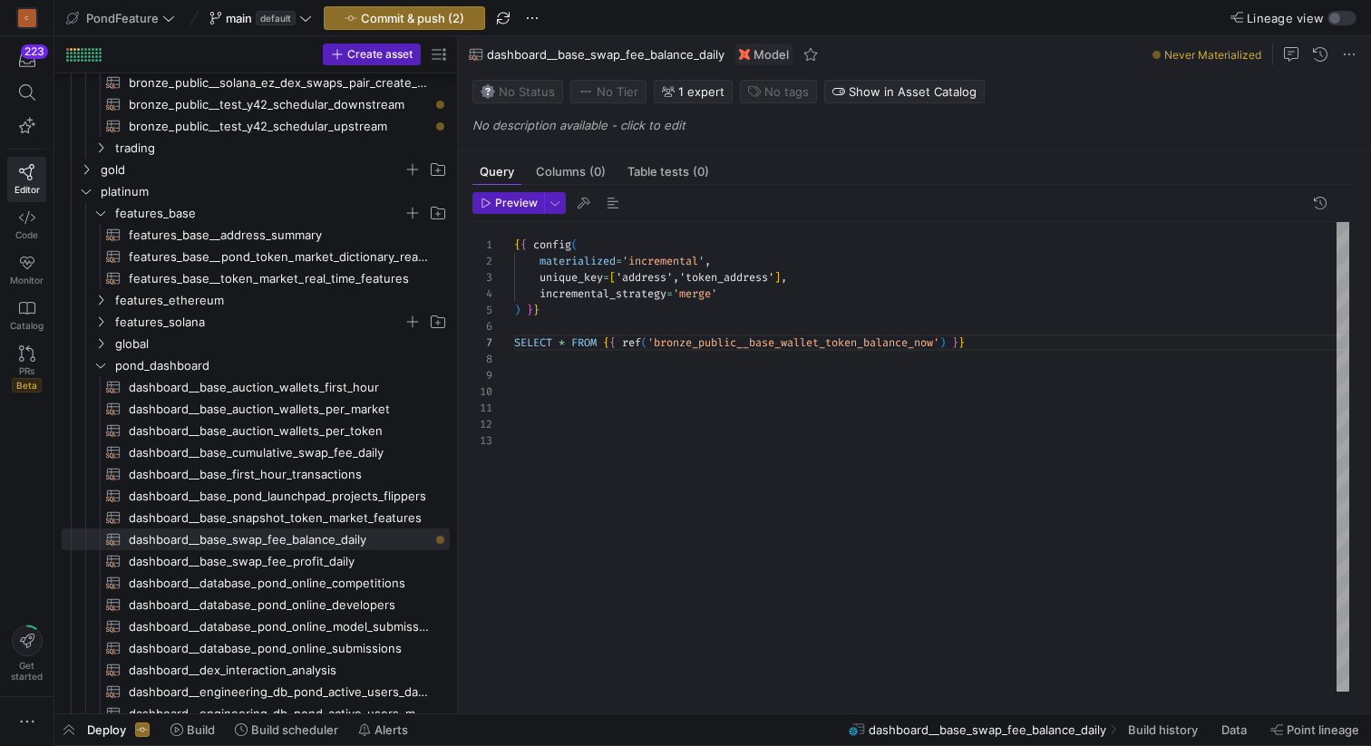
click at [824, 322] on div "{ { config ( materialized = 'incremental' , unique_key = [ 'address','token_add…" at bounding box center [931, 457] width 835 height 470
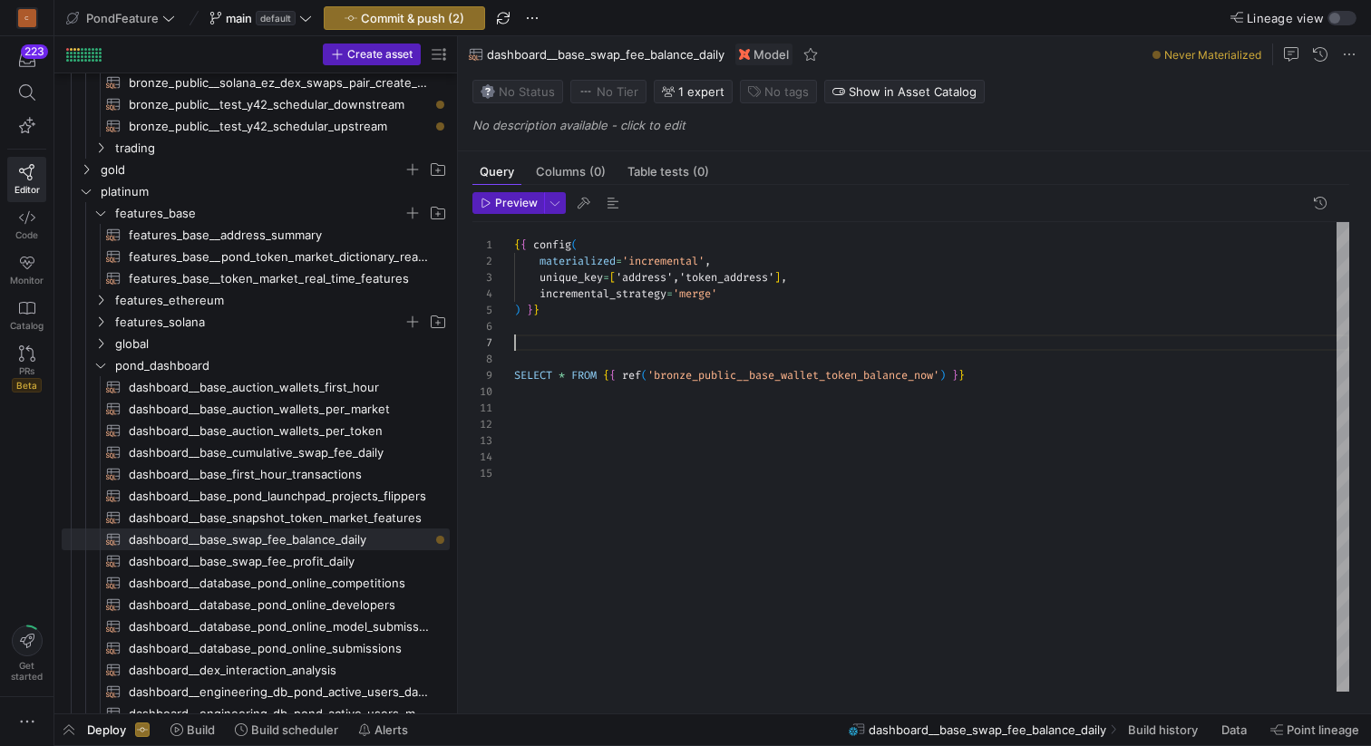
scroll to position [98, 0]
click at [302, 390] on span "dashboard__base_auction_wallets_first_hour​​​​​​​​​​" at bounding box center [279, 387] width 300 height 21
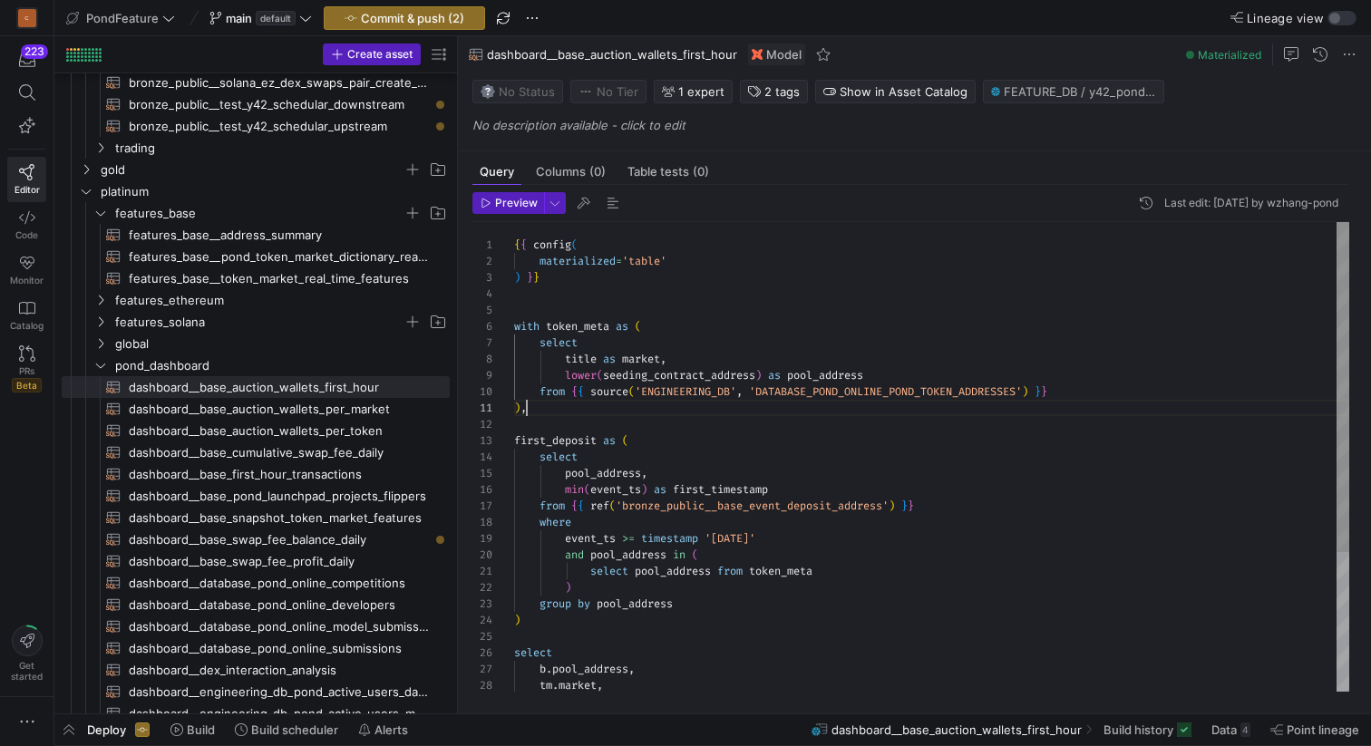
scroll to position [82, 0]
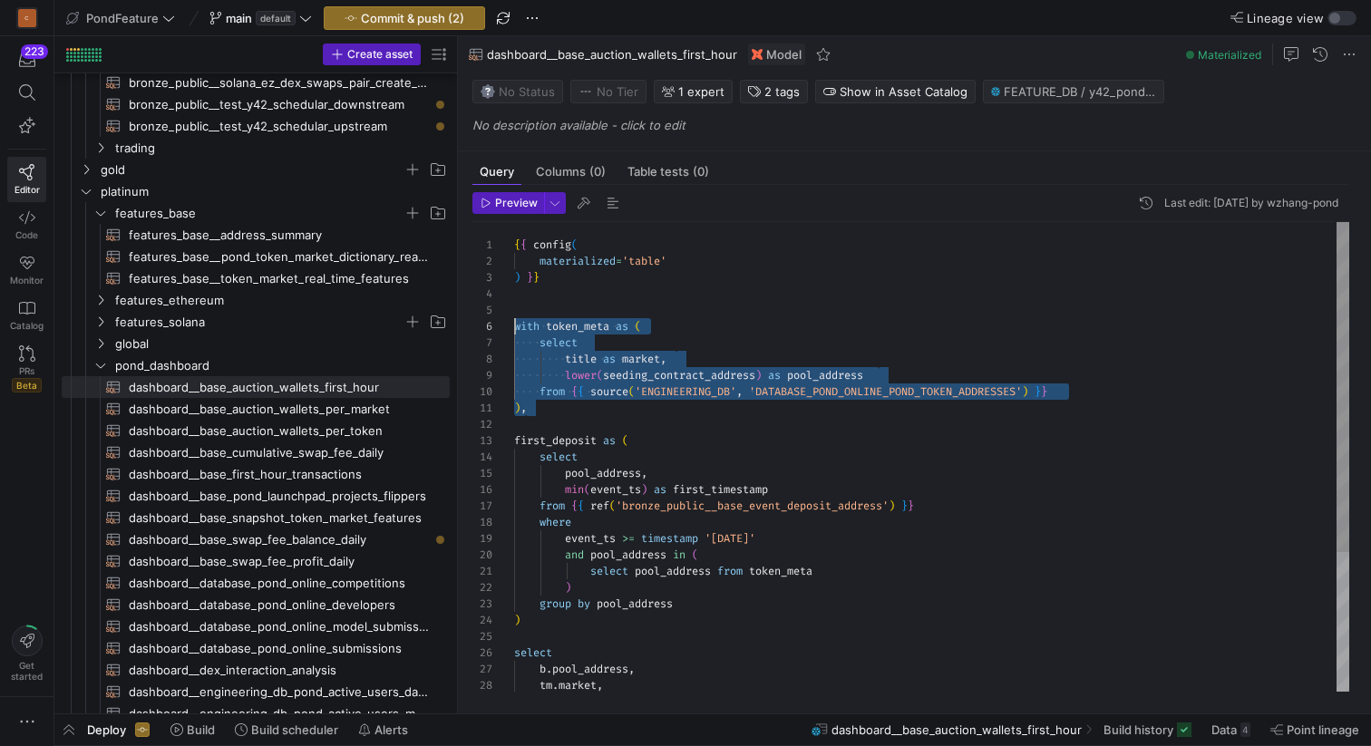
drag, startPoint x: 548, startPoint y: 414, endPoint x: 492, endPoint y: 325, distance: 105.1
click at [514, 325] on div "{ { config ( materialized = 'table' ) } } with token_meta as ( select title as …" at bounding box center [931, 555] width 835 height 667
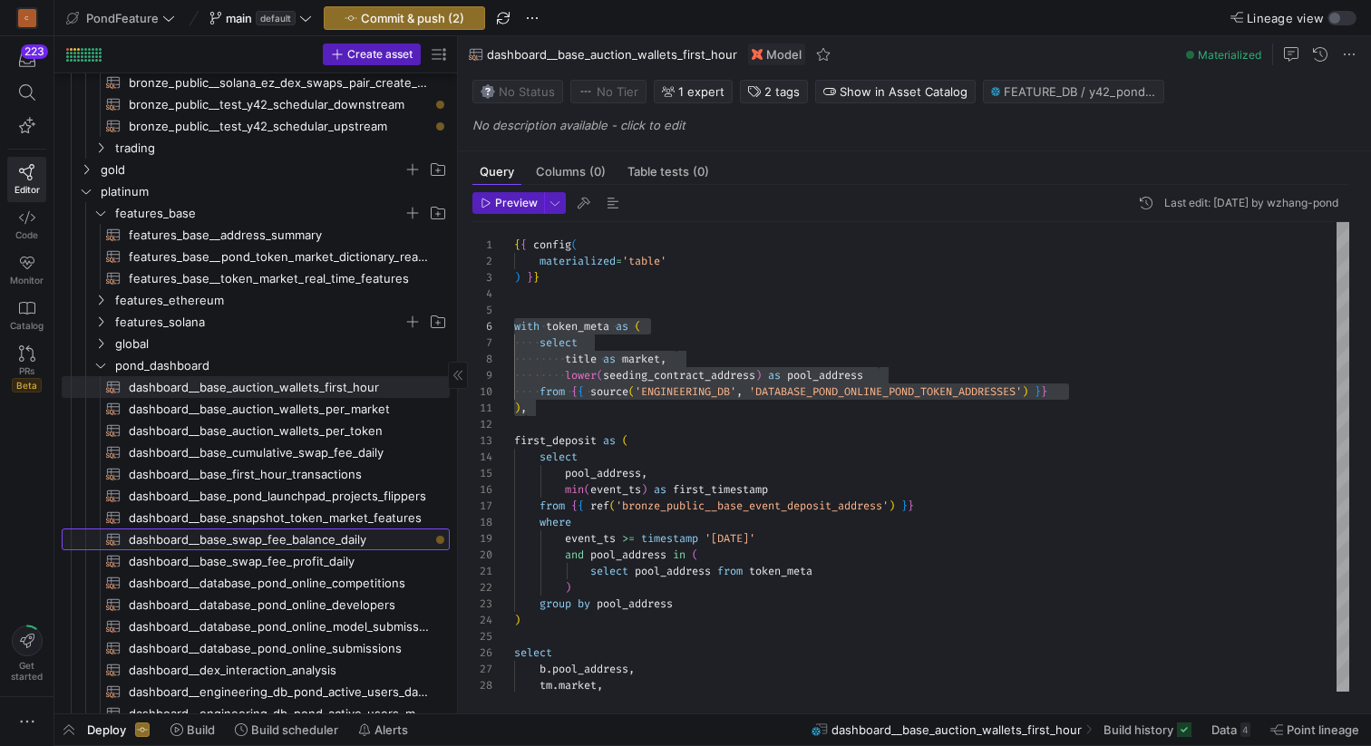
click at [325, 537] on span "dashboard__base_swap_fee_balance_daily​​​​​​​​​​" at bounding box center [279, 539] width 300 height 21
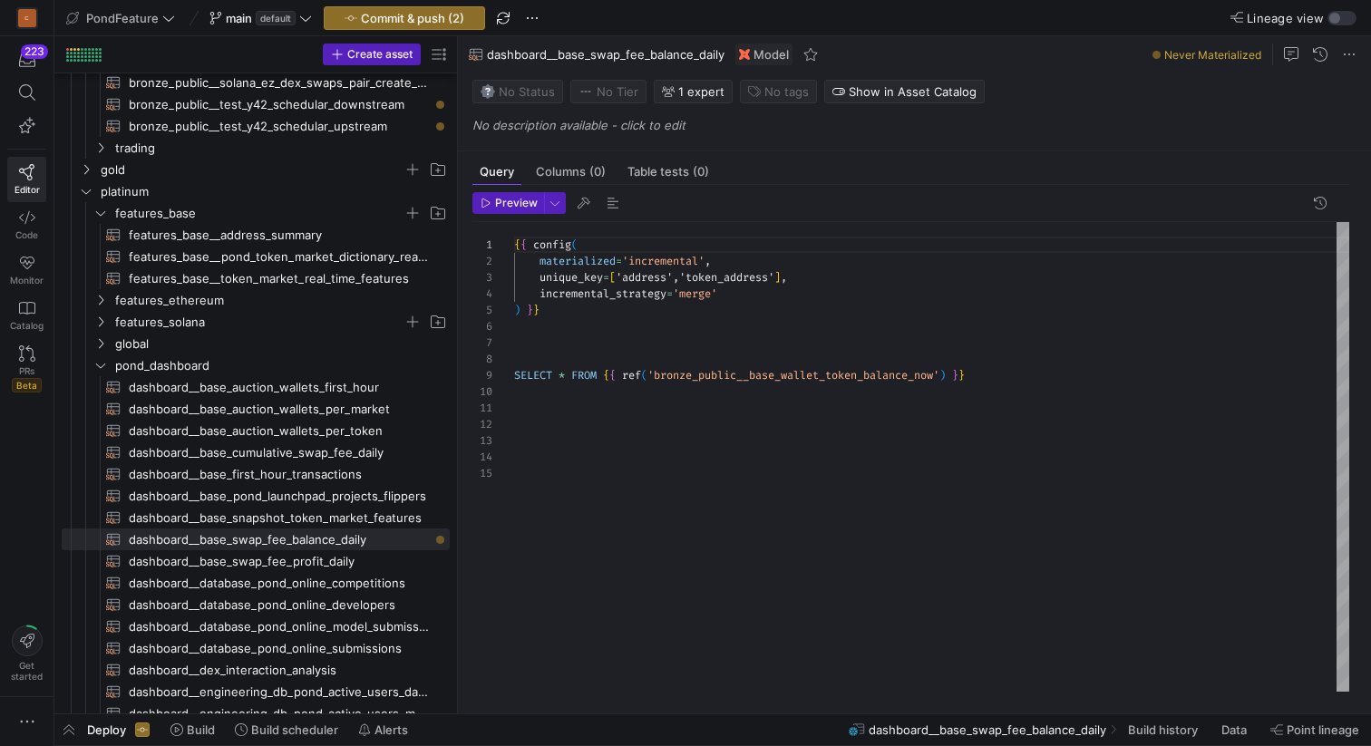
click at [542, 356] on div "{ { config ( materialized = 'incremental' , unique_key = [ 'address','token_add…" at bounding box center [931, 457] width 835 height 470
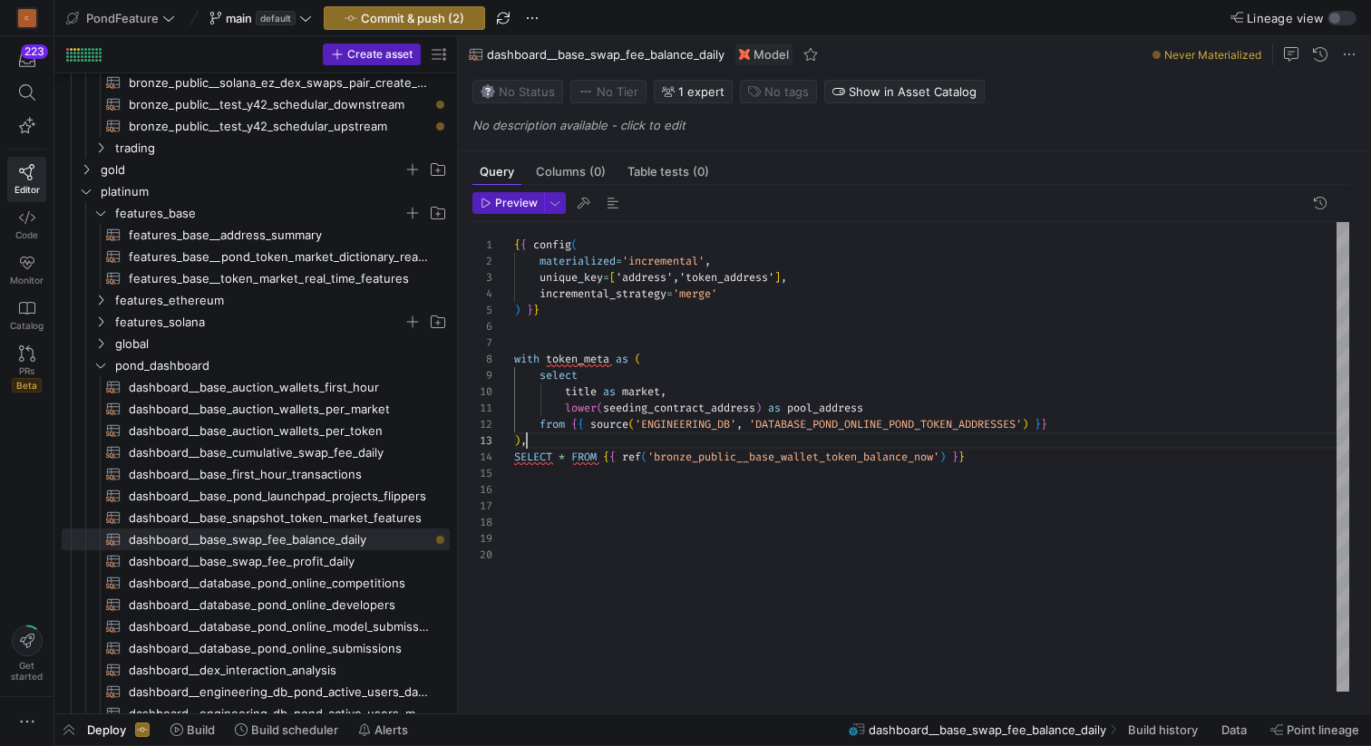
scroll to position [33, 6]
click at [675, 356] on div "{ { config ( materialized = 'incremental' , unique_key = [ 'address','token_add…" at bounding box center [931, 457] width 835 height 470
click at [538, 441] on div "{ { config ( materialized = 'incremental' , unique_key = [ 'address','token_add…" at bounding box center [931, 457] width 835 height 470
drag, startPoint x: 557, startPoint y: 456, endPoint x: 521, endPoint y: 446, distance: 36.7
click at [521, 446] on div "{ { config ( materialized = 'incremental' , unique_key = [ 'address','token_add…" at bounding box center [931, 457] width 835 height 470
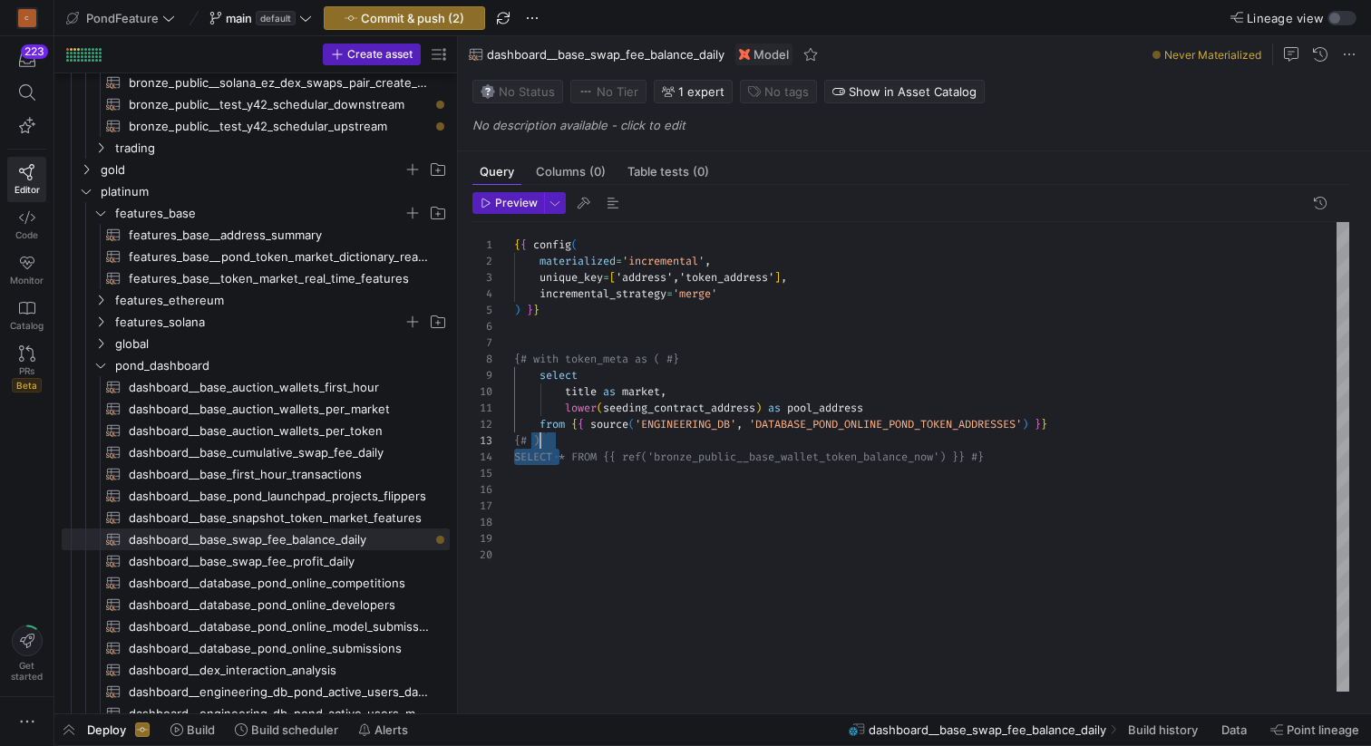
scroll to position [82, 0]
click at [553, 487] on div "{ { config ( materialized = 'incremental' , unique_key = [ 'address','token_add…" at bounding box center [931, 457] width 835 height 470
click at [568, 334] on div "{ { config ( materialized = 'incremental' , unique_key = [ 'address','token_add…" at bounding box center [931, 457] width 835 height 470
click at [492, 199] on span "Preview" at bounding box center [508, 203] width 57 height 13
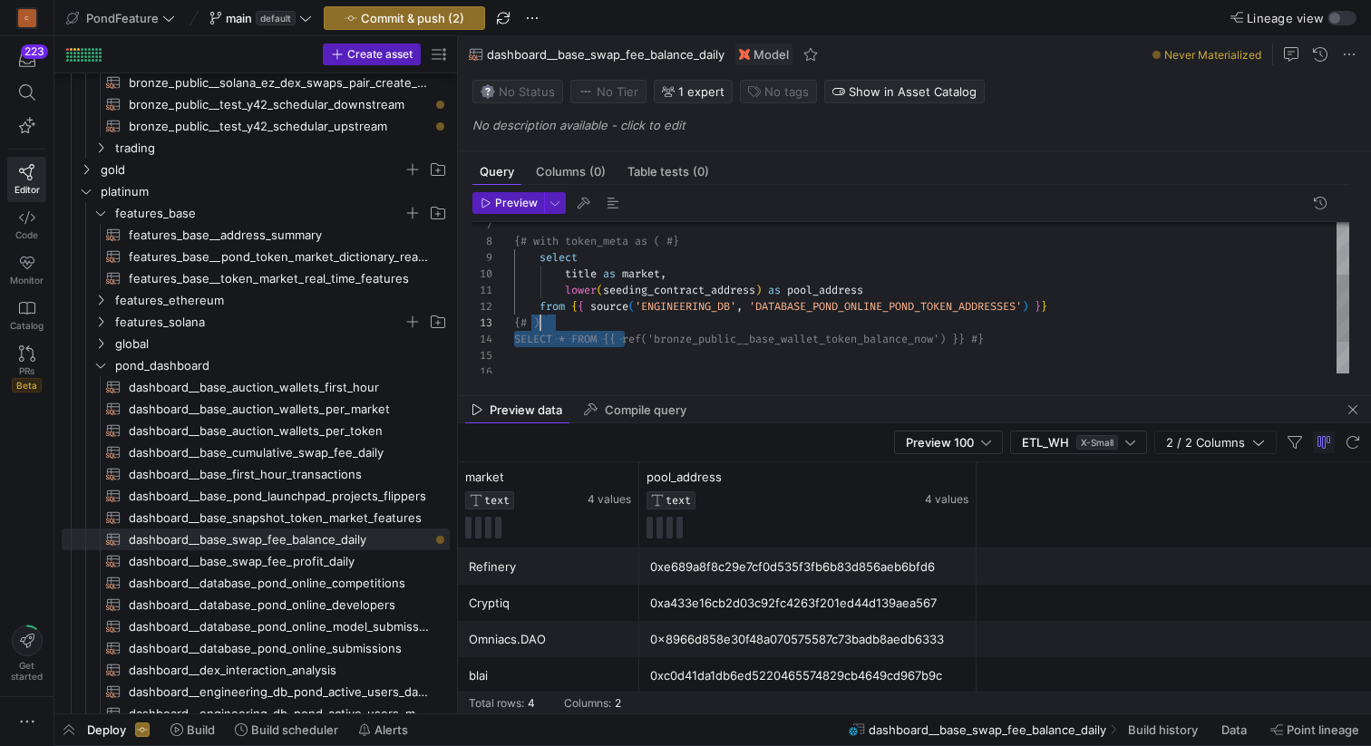
drag, startPoint x: 626, startPoint y: 340, endPoint x: 593, endPoint y: 327, distance: 35.9
click at [592, 327] on div "lower ( seeding_contract_address ) as pool_address from { { source ( 'ENGINEERI…" at bounding box center [931, 274] width 835 height 341
click at [593, 327] on div "lower ( seeding_contract_address ) as pool_address from { { source ( 'ENGINEERI…" at bounding box center [931, 274] width 835 height 341
click at [721, 245] on div "lower ( seeding_contract_address ) as pool_address from { { source ( 'ENGINEERI…" at bounding box center [931, 274] width 835 height 341
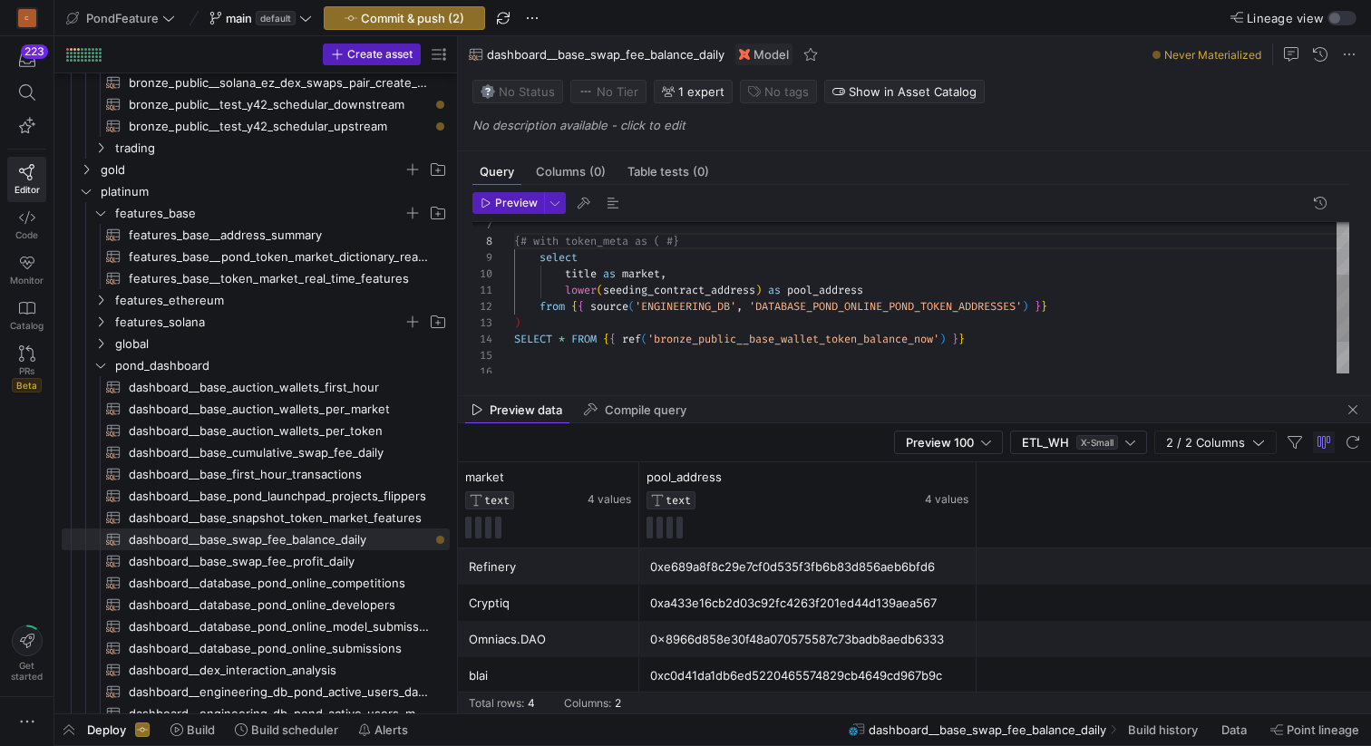
scroll to position [114, 131]
click at [721, 244] on div "lower ( seeding_contract_address ) as pool_address from { { source ( 'ENGINEERI…" at bounding box center [931, 274] width 835 height 341
click at [590, 321] on div "lower ( seeding_contract_address ) as pool_address from { { source ( 'ENGINEERI…" at bounding box center [931, 274] width 835 height 341
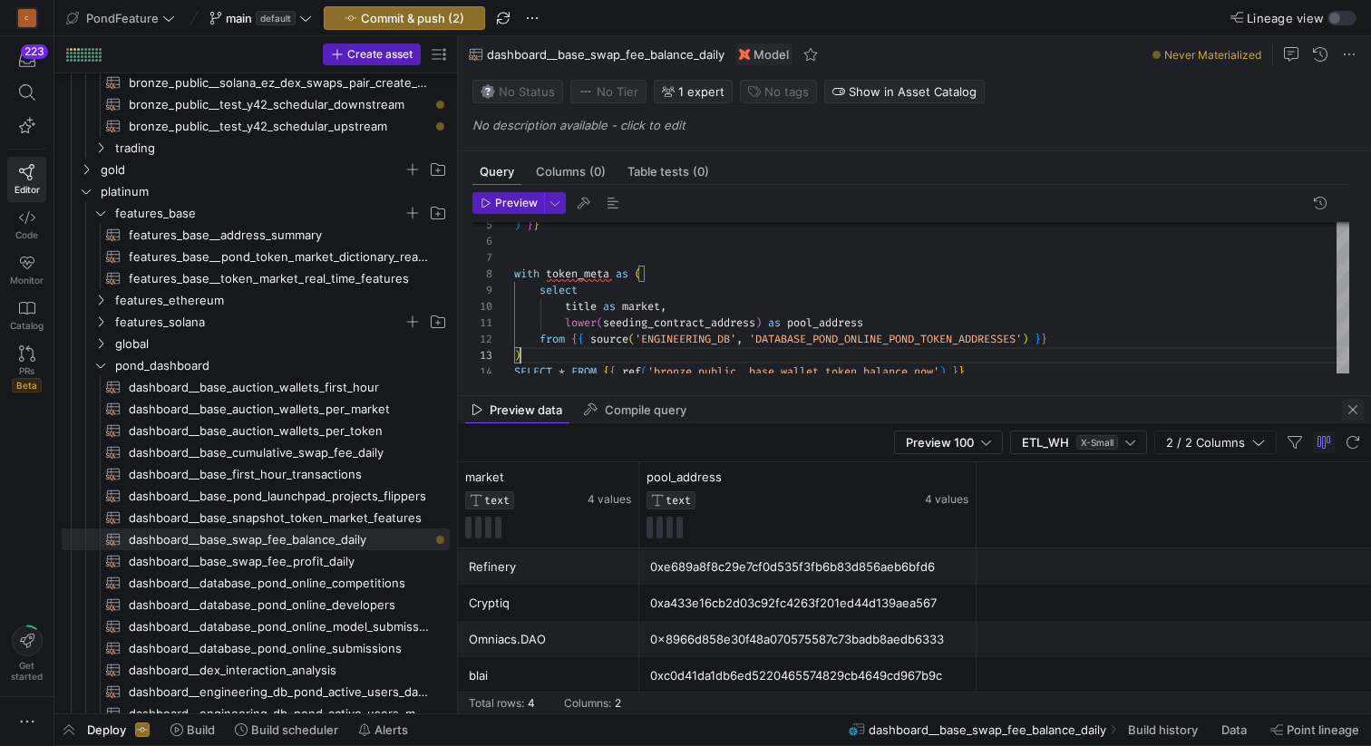
click at [1356, 411] on span "button" at bounding box center [1353, 410] width 22 height 22
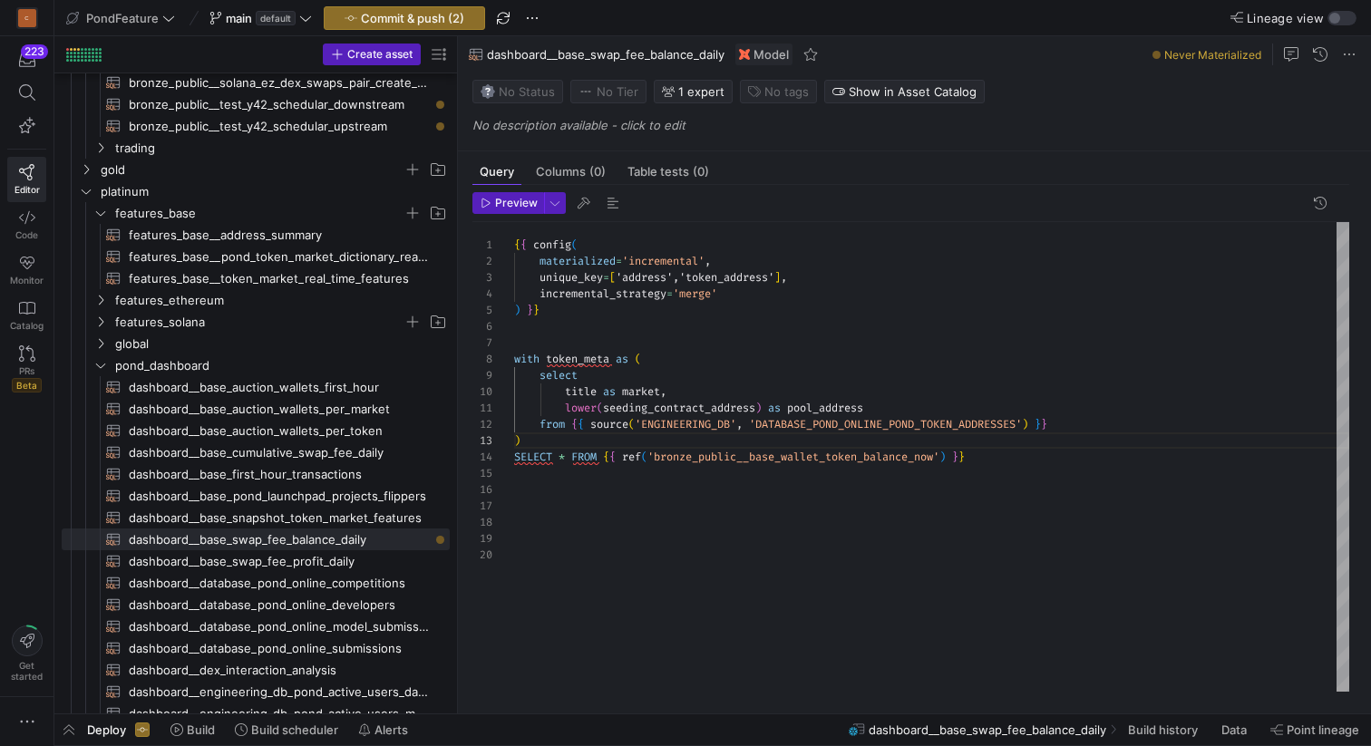
click at [538, 483] on div "lower ( seeding_contract_address ) as pool_address from { { source ( 'ENGINEERI…" at bounding box center [931, 457] width 835 height 470
click at [537, 477] on div "lower ( seeding_contract_address ) as pool_address from { { source ( 'ENGINEERI…" at bounding box center [931, 457] width 835 height 470
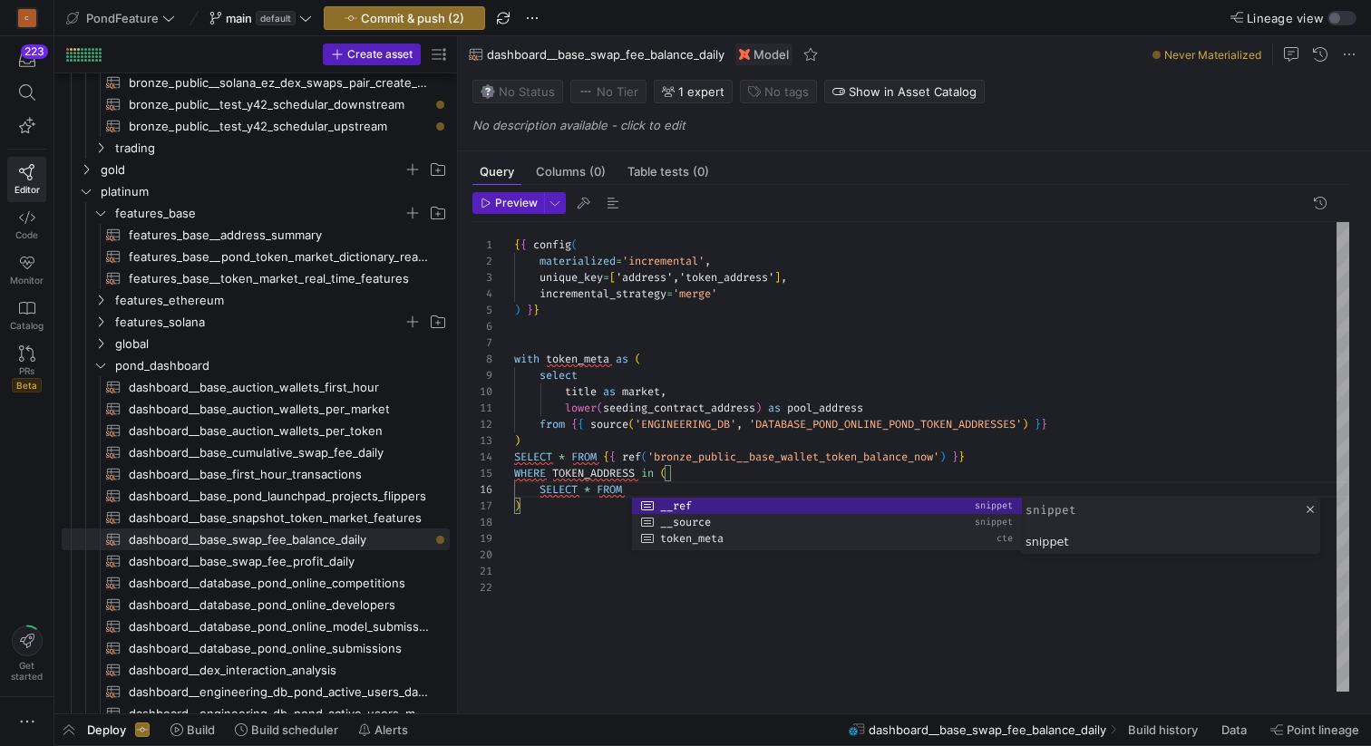
click at [689, 547] on div at bounding box center [827, 549] width 390 height 4
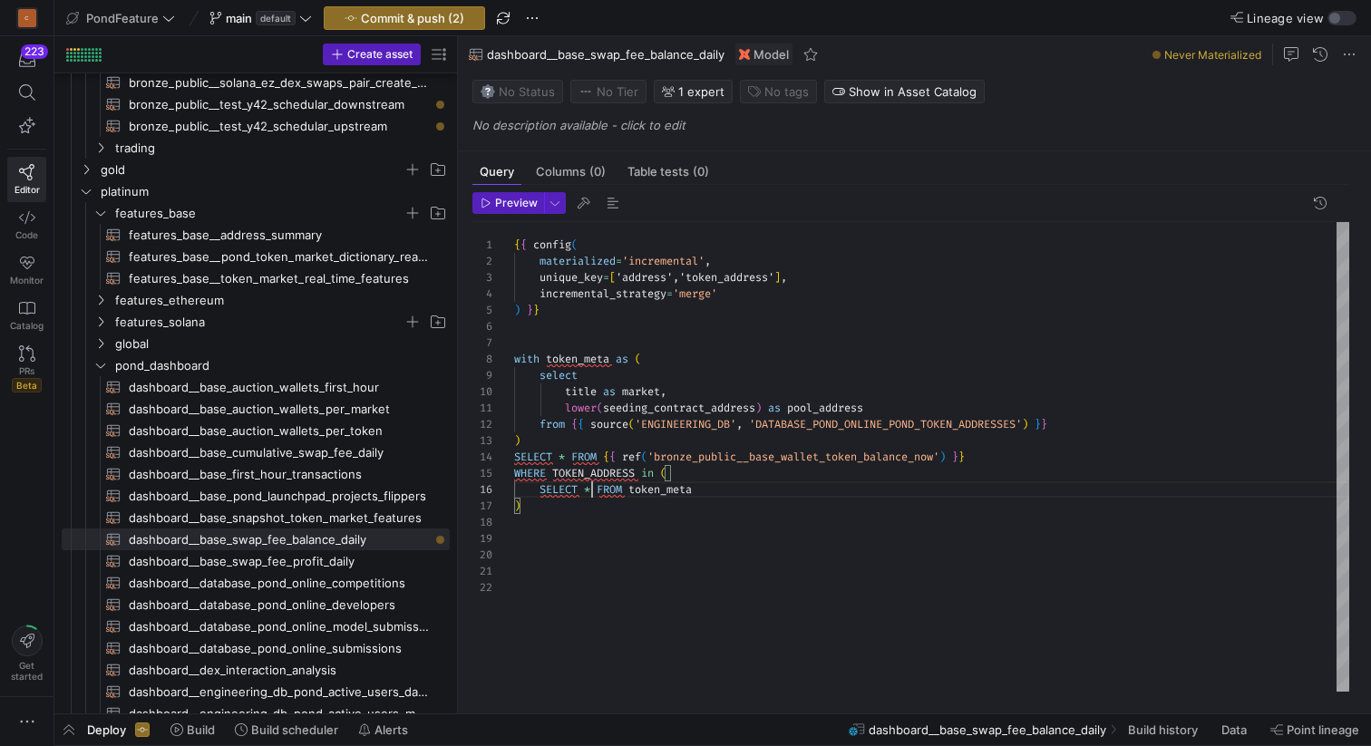
click at [592, 488] on div "lower ( seeding_contract_address ) as pool_address from { { source ( 'ENGINEERI…" at bounding box center [931, 457] width 835 height 470
click at [563, 452] on div "lower ( seeding_contract_address ) as pool_address from { { source ( 'ENGINEERI…" at bounding box center [931, 457] width 835 height 470
click at [558, 505] on div "lower ( seeding_contract_address ) as pool_address from { { source ( 'ENGINEERI…" at bounding box center [931, 457] width 835 height 470
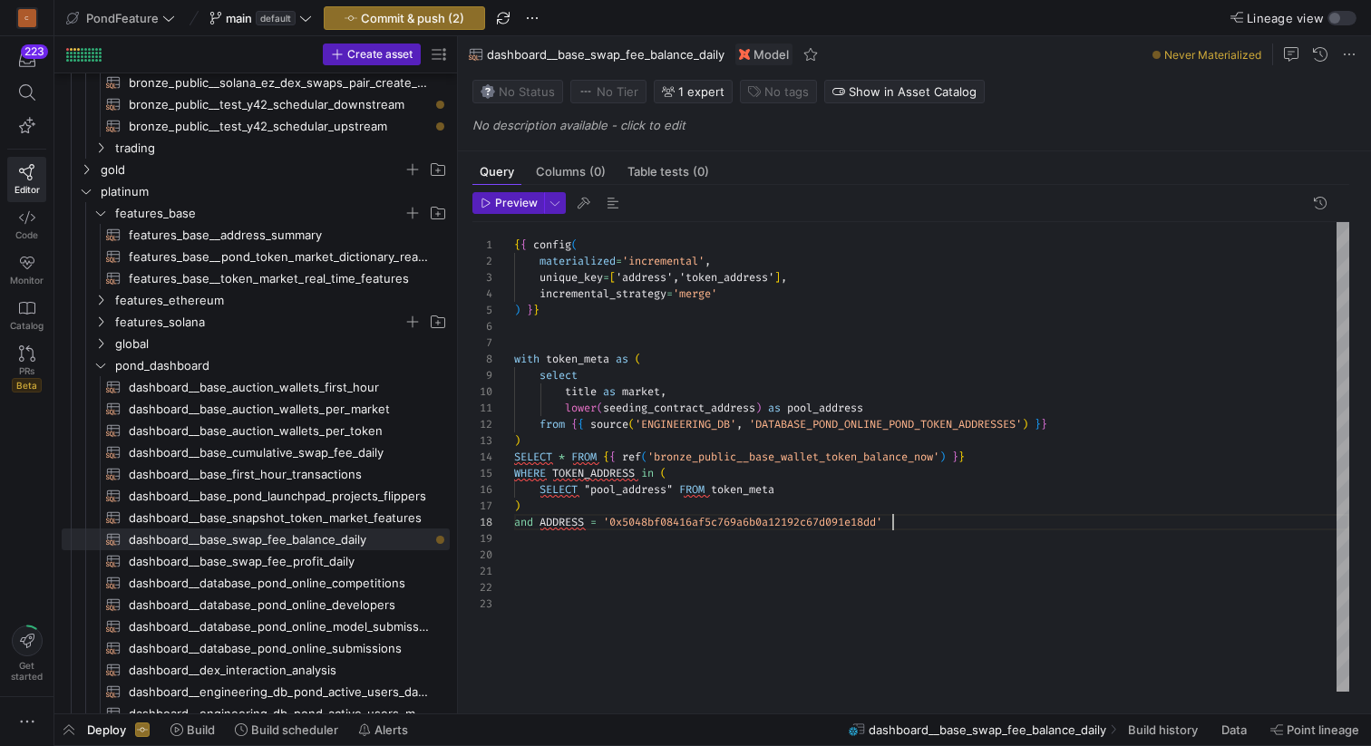
click at [555, 490] on div "lower ( seeding_contract_address ) as pool_address from { { source ( 'ENGINEERI…" at bounding box center [931, 457] width 835 height 470
click at [611, 202] on span "button" at bounding box center [613, 203] width 22 height 22
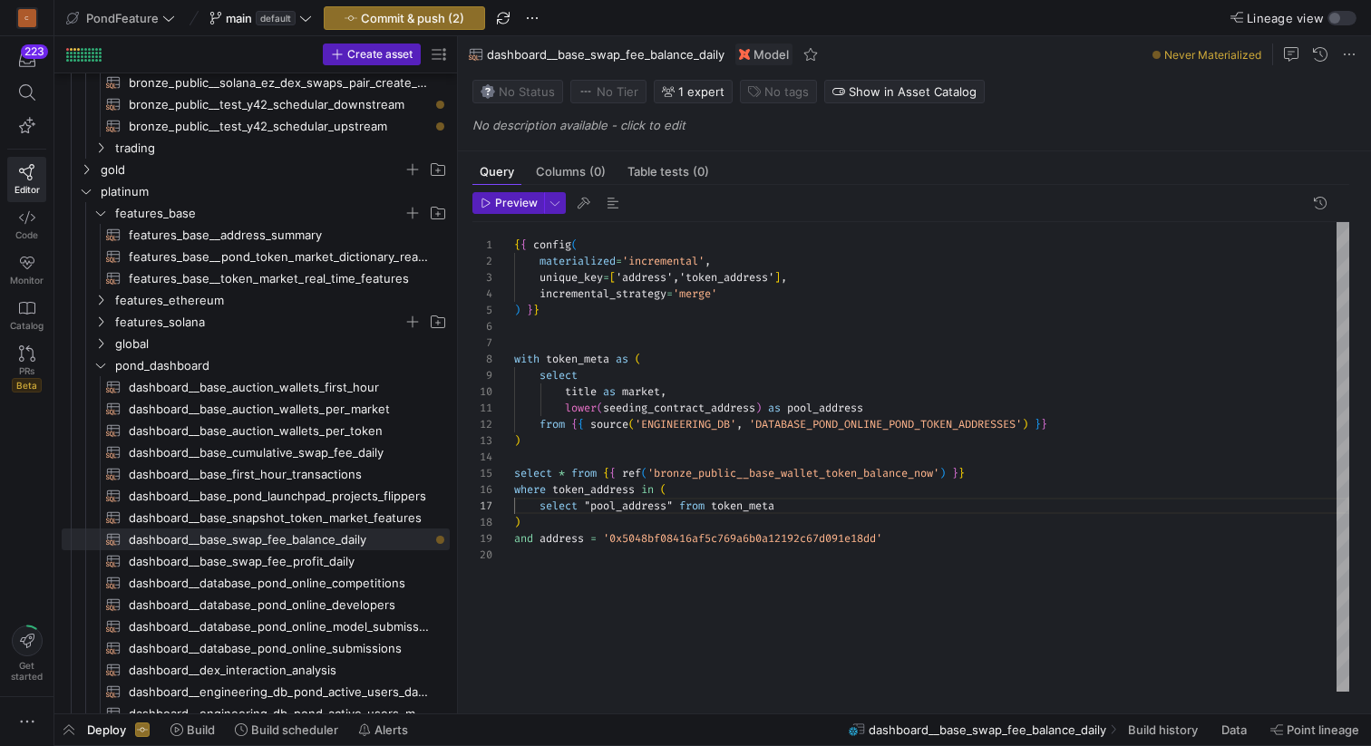
scroll to position [65, 45]
click at [562, 472] on div "lower ( seeding_contract_address ) as pool_address from { { source ( 'ENGINEERI…" at bounding box center [931, 457] width 835 height 470
click at [526, 456] on div "11 12 10 9 8 13 14 7 6 5 1 2 3 4 15 19 20 16 17 18 lower ( seeding_contract_add…" at bounding box center [910, 457] width 877 height 470
click at [576, 520] on span "Expand columns" at bounding box center [608, 522] width 105 height 22
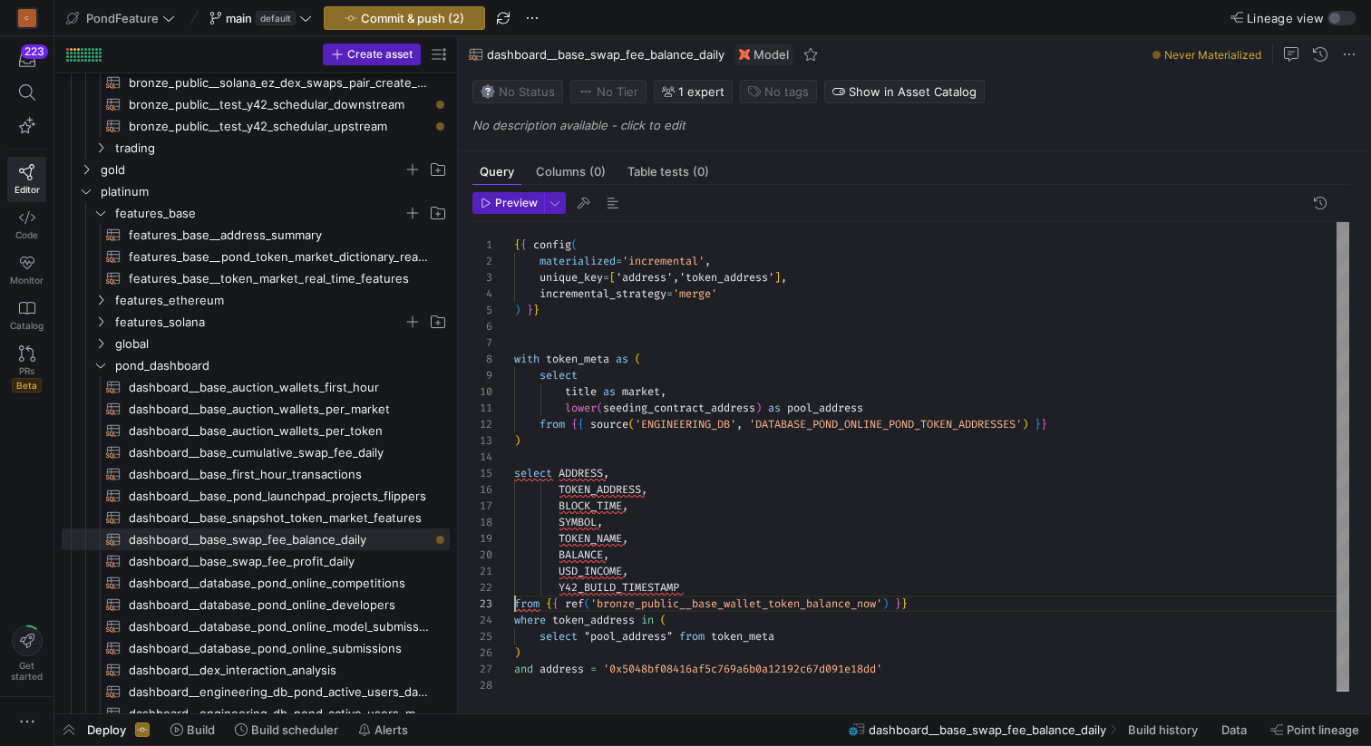
scroll to position [33, 0]
click at [706, 554] on div "lower ( seeding_contract_address ) as pool_address from { { source ( 'ENGINEERI…" at bounding box center [931, 457] width 835 height 471
click at [631, 508] on div "lower ( seeding_contract_address ) as pool_address from { { source ( 'ENGINEERI…" at bounding box center [931, 457] width 835 height 471
click at [703, 586] on div "lower ( seeding_contract_address ) as pool_address from { { source ( 'ENGINEERI…" at bounding box center [931, 457] width 835 height 471
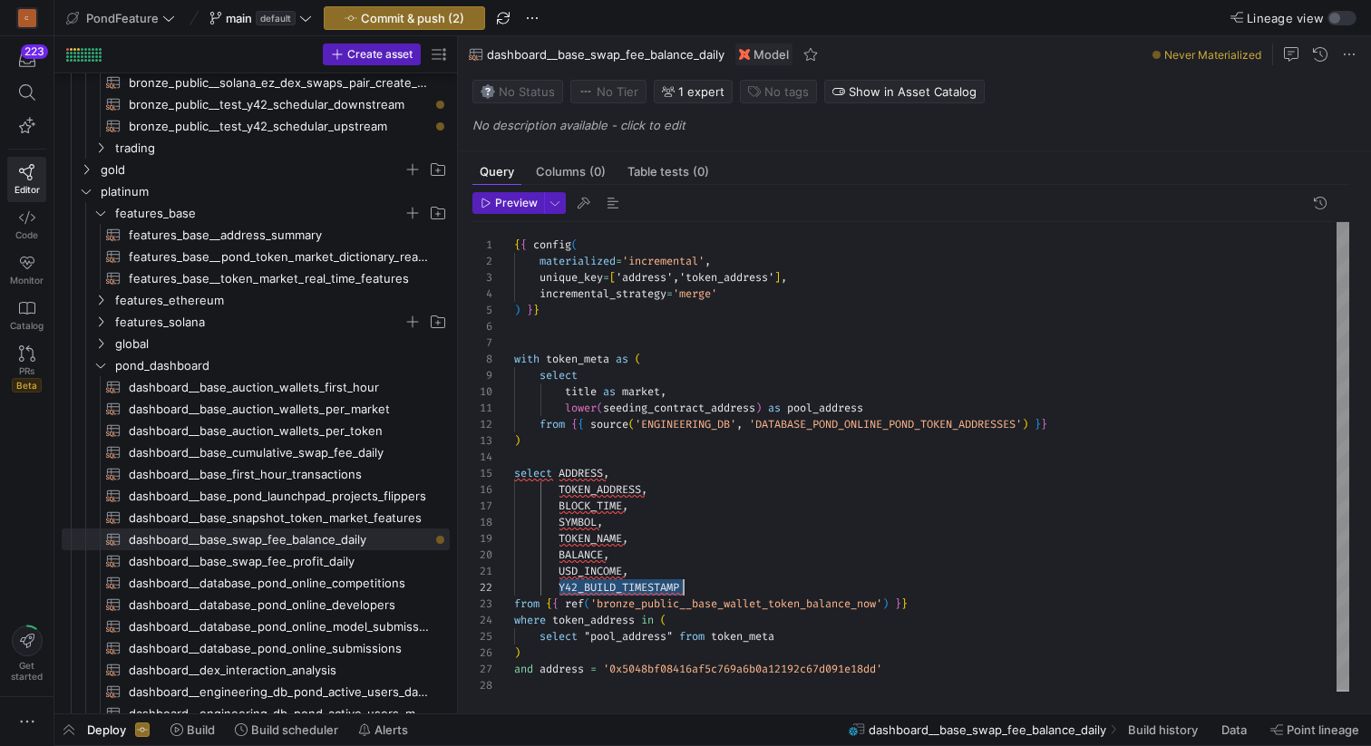
click at [703, 586] on div "lower ( seeding_contract_address ) as pool_address from { { source ( 'ENGINEERI…" at bounding box center [931, 457] width 835 height 471
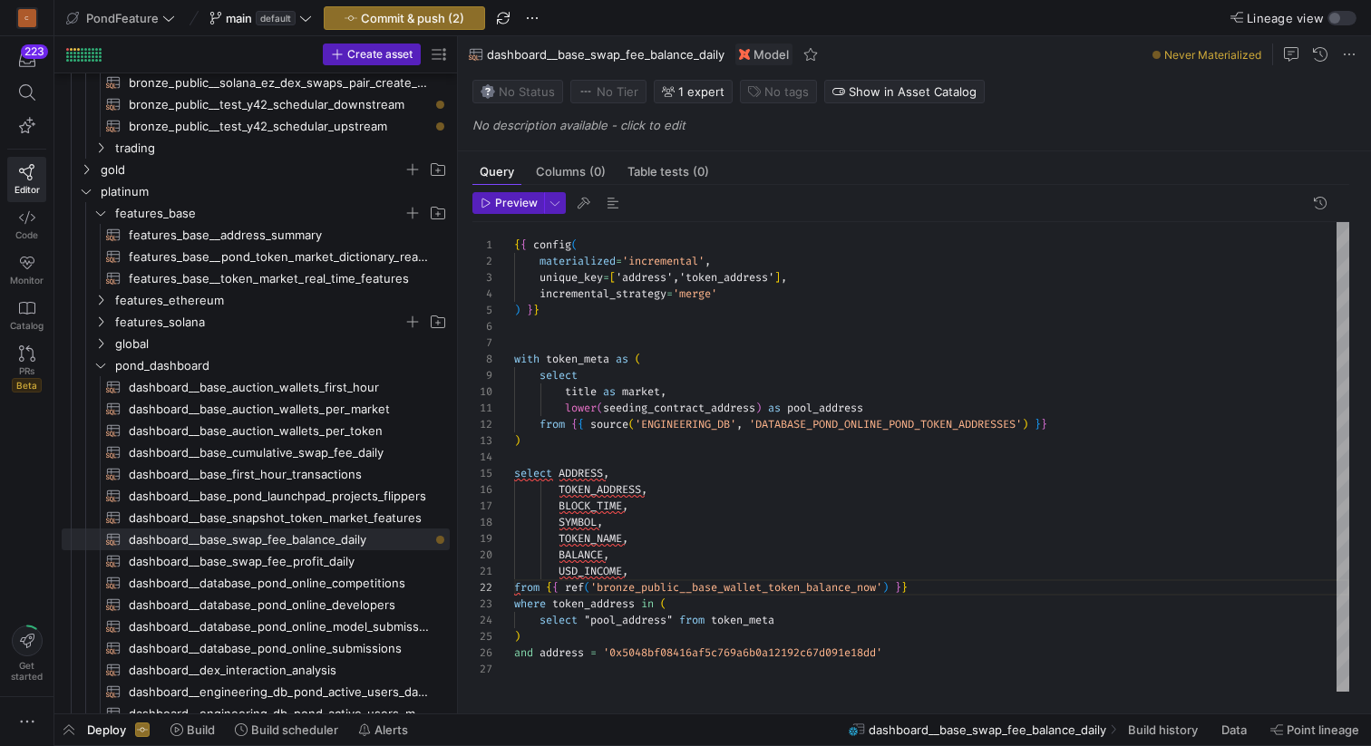
scroll to position [0, 118]
click at [676, 577] on div "lower ( seeding_contract_address ) as pool_address from { { source ( 'ENGINEERI…" at bounding box center [931, 457] width 835 height 470
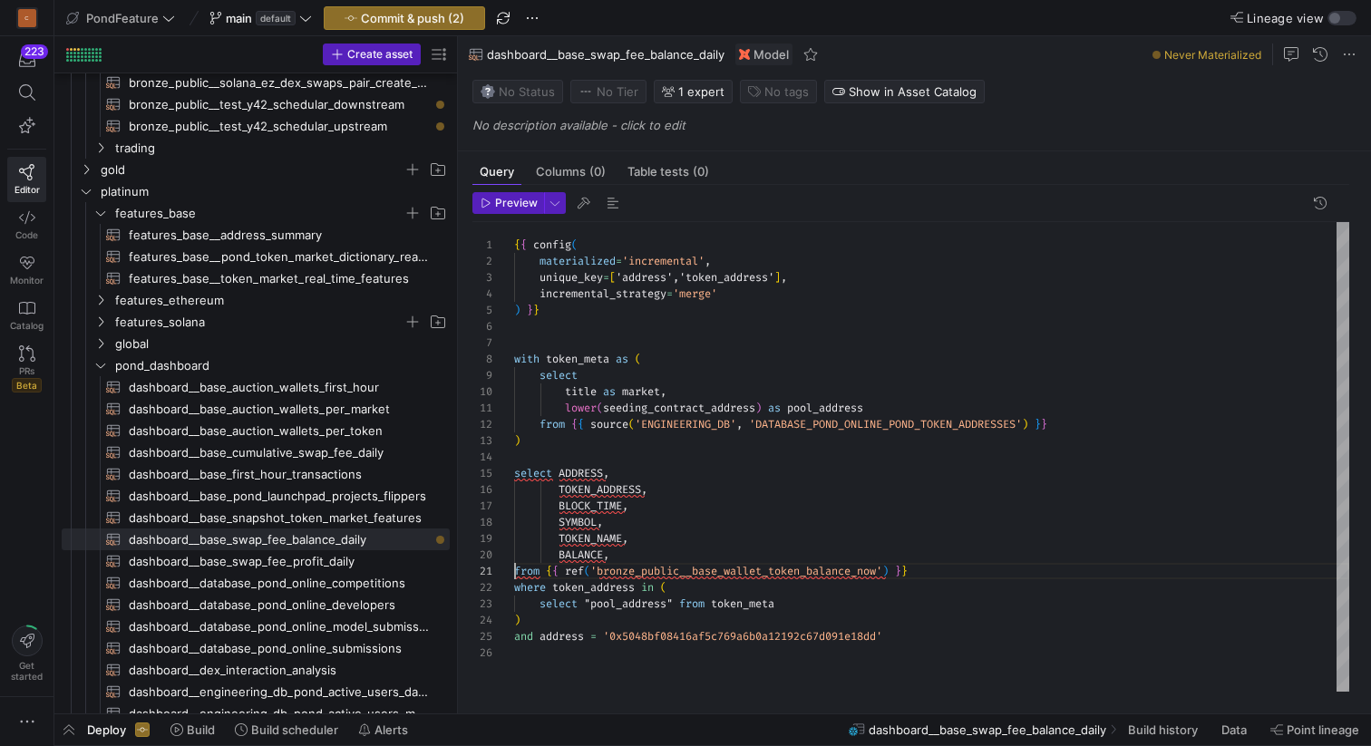
scroll to position [114, 92]
click at [628, 523] on div "lower ( seeding_contract_address ) as pool_address from { { source ( 'ENGINEERI…" at bounding box center [931, 457] width 835 height 470
click at [640, 538] on div "lower ( seeding_contract_address ) as pool_address from { { source ( 'ENGINEERI…" at bounding box center [931, 457] width 835 height 470
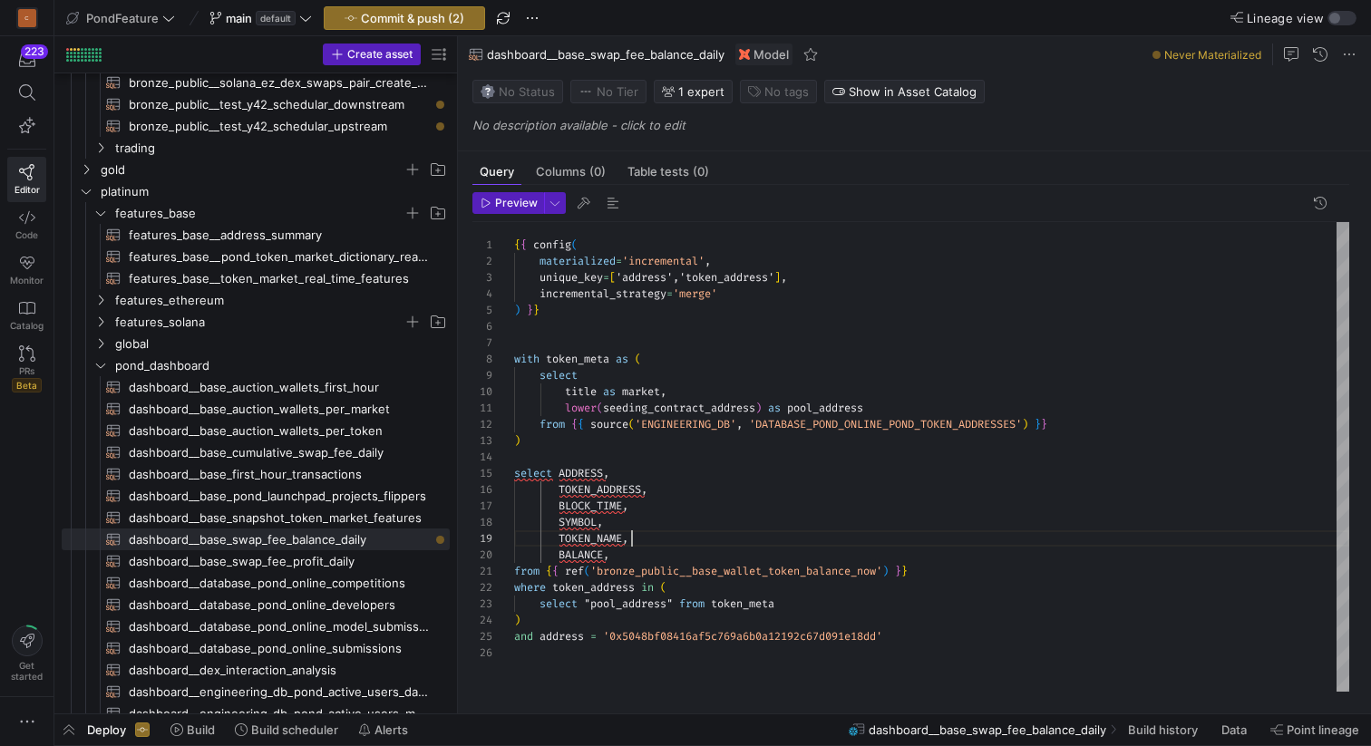
click at [640, 538] on div "lower ( seeding_contract_address ) as pool_address from { { source ( 'ENGINEERI…" at bounding box center [931, 457] width 835 height 470
click at [647, 559] on div "lower ( seeding_contract_address ) as pool_address from { { source ( 'ENGINEERI…" at bounding box center [931, 457] width 835 height 470
click at [650, 477] on div "lower ( seeding_contract_address ) as pool_address from { { source ( 'ENGINEERI…" at bounding box center [931, 457] width 835 height 470
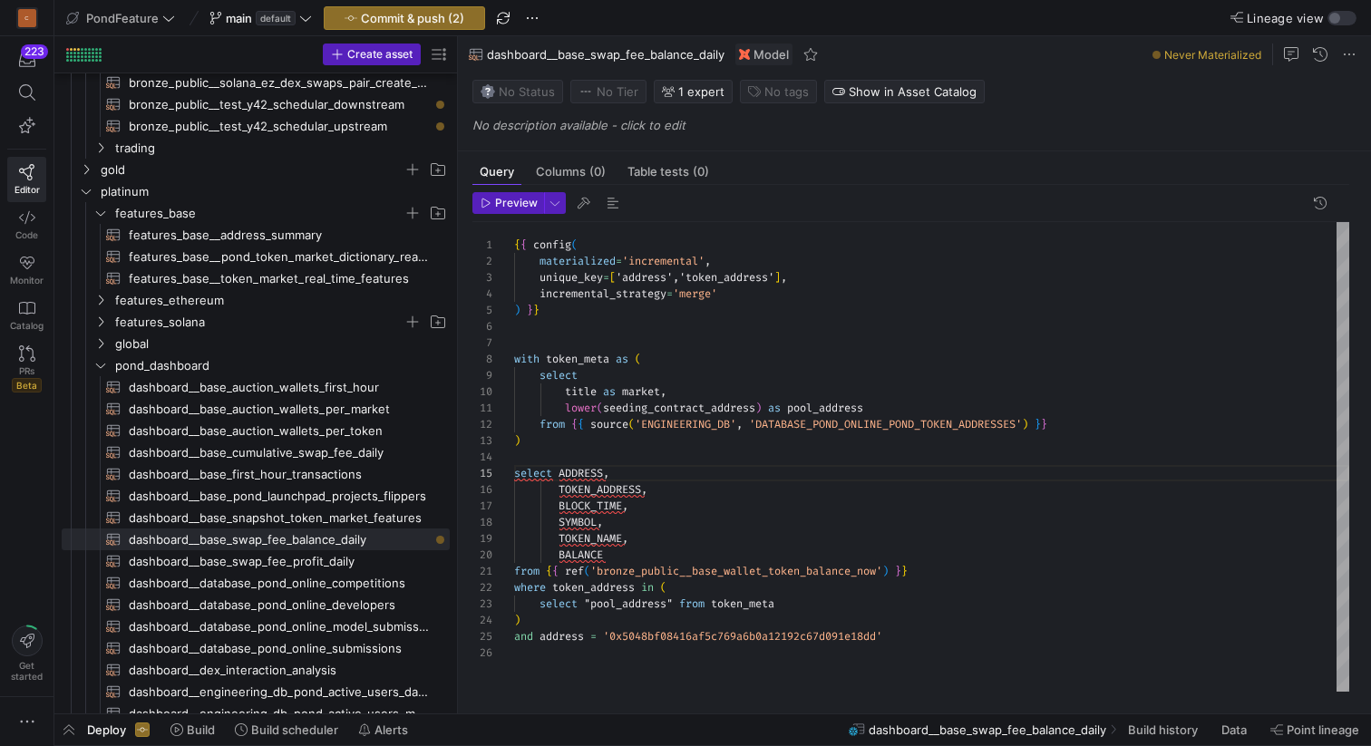
click at [622, 457] on div "lower ( seeding_contract_address ) as pool_address from { { source ( 'ENGINEERI…" at bounding box center [931, 457] width 835 height 470
click at [613, 197] on span "button" at bounding box center [613, 203] width 22 height 22
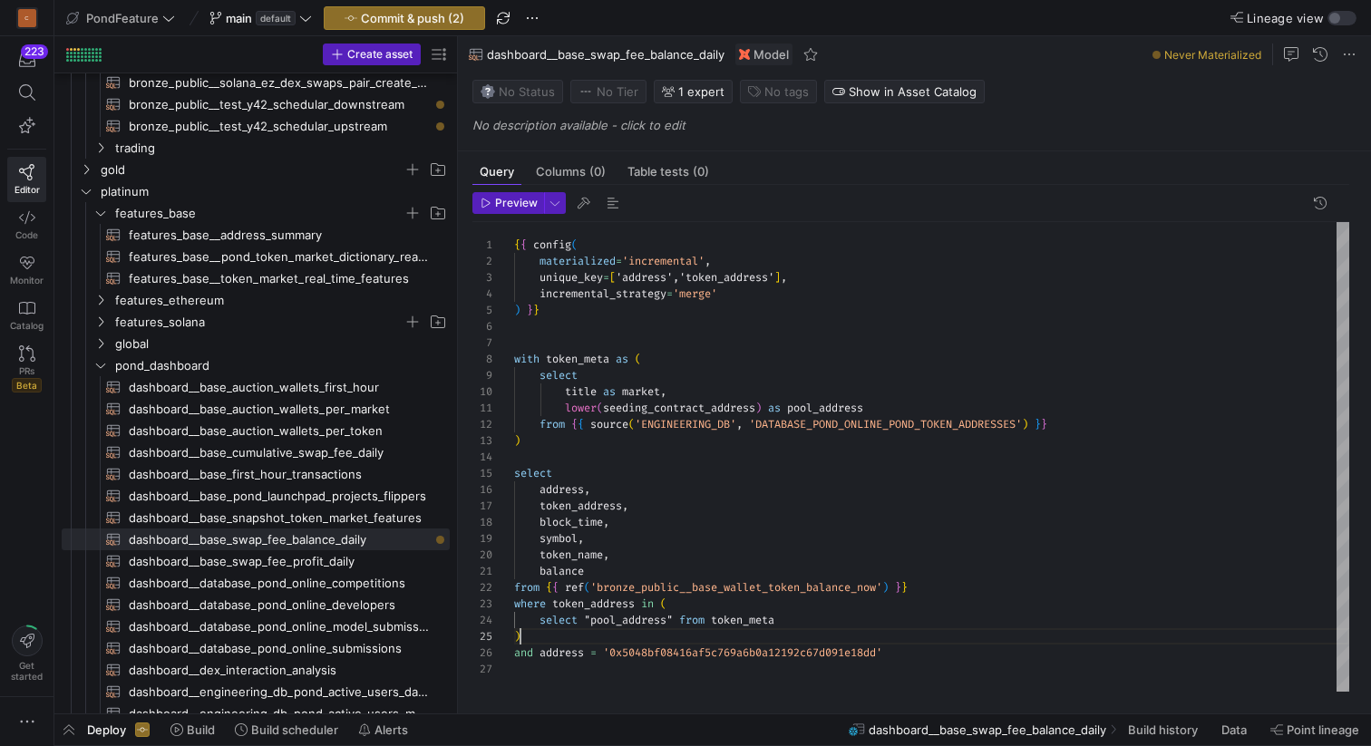
click at [544, 631] on div "lower ( seeding_contract_address ) as pool_address from { { source ( 'ENGINEERI…" at bounding box center [931, 457] width 835 height 470
click at [813, 616] on div "lower ( seeding_contract_address ) as pool_address from { { source ( 'ENGINEERI…" at bounding box center [931, 457] width 835 height 470
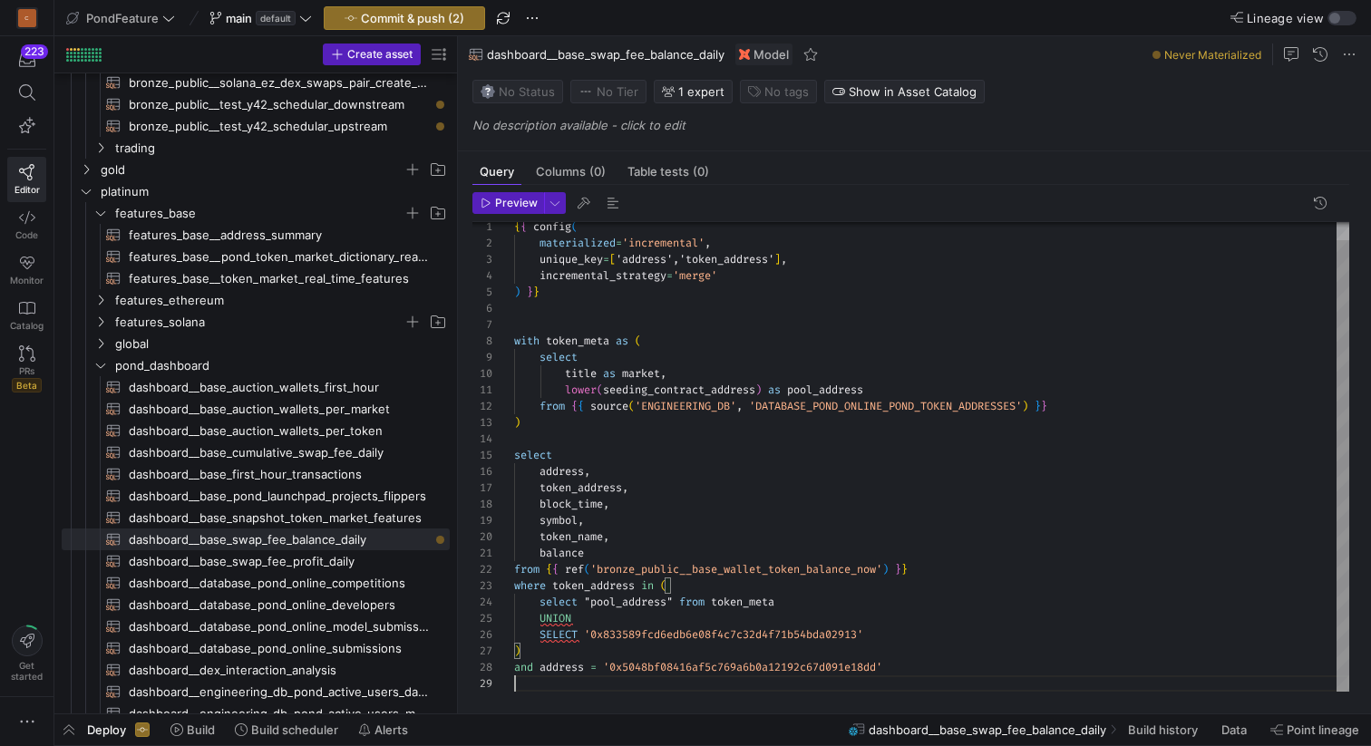
scroll to position [131, 0]
click at [852, 682] on div "lower ( seeding_contract_address ) as pool_address from { { source ( 'ENGINEERI…" at bounding box center [931, 448] width 835 height 488
click at [607, 202] on span "button" at bounding box center [613, 203] width 22 height 22
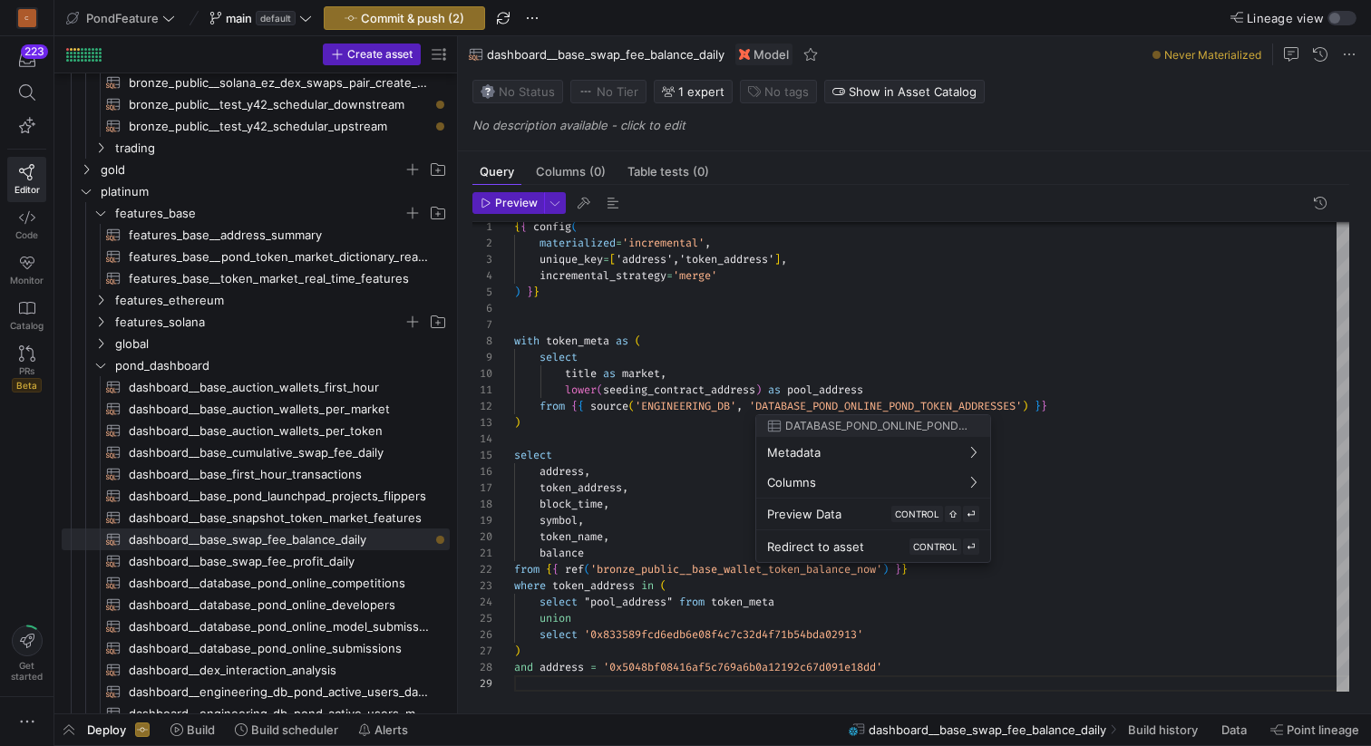
click at [610, 614] on div at bounding box center [685, 373] width 1371 height 746
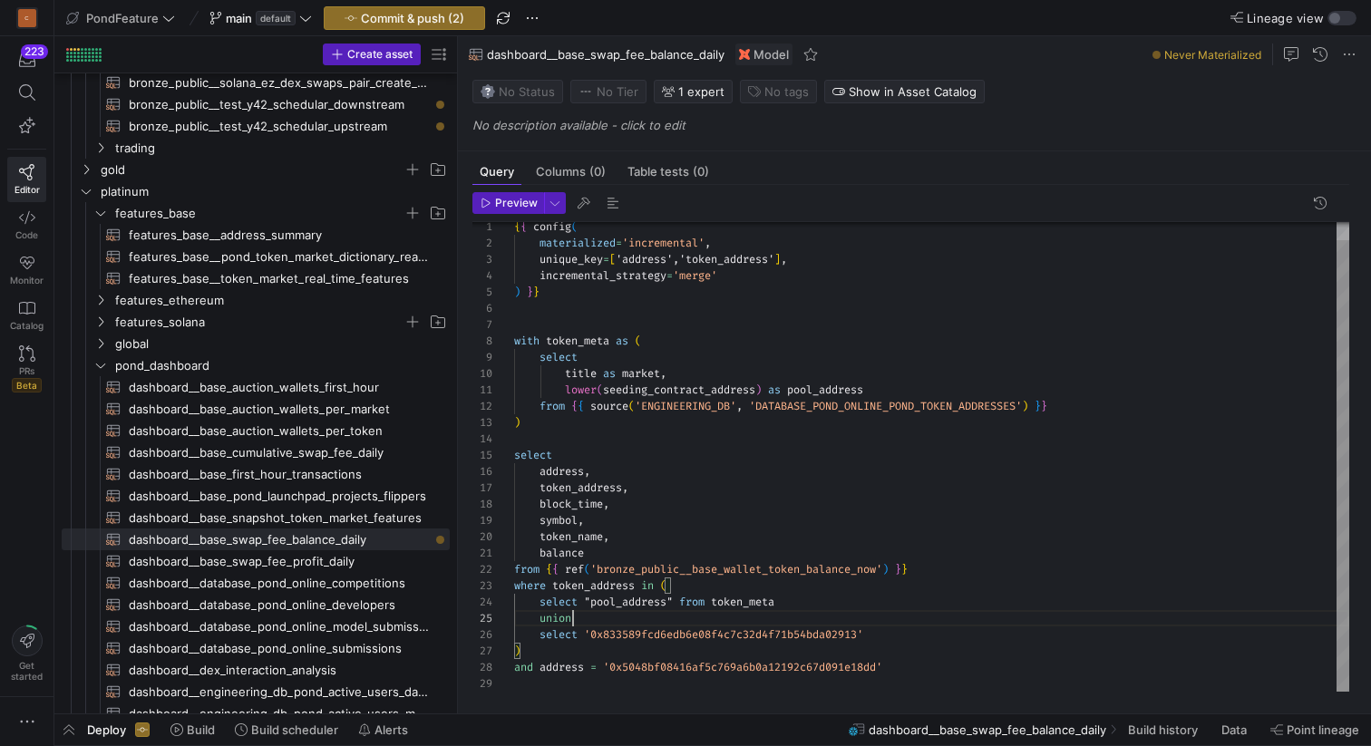
click at [623, 616] on div "lower ( seeding_contract_address ) as pool_address from { { source ( 'ENGINEERI…" at bounding box center [931, 448] width 835 height 488
click at [616, 441] on div "lower ( seeding_contract_address ) as pool_address from { { source ( 'ENGINEERI…" at bounding box center [931, 448] width 835 height 488
click at [549, 675] on div "lower ( seeding_contract_address ) as pool_address from { { source ( 'ENGINEERI…" at bounding box center [931, 448] width 835 height 488
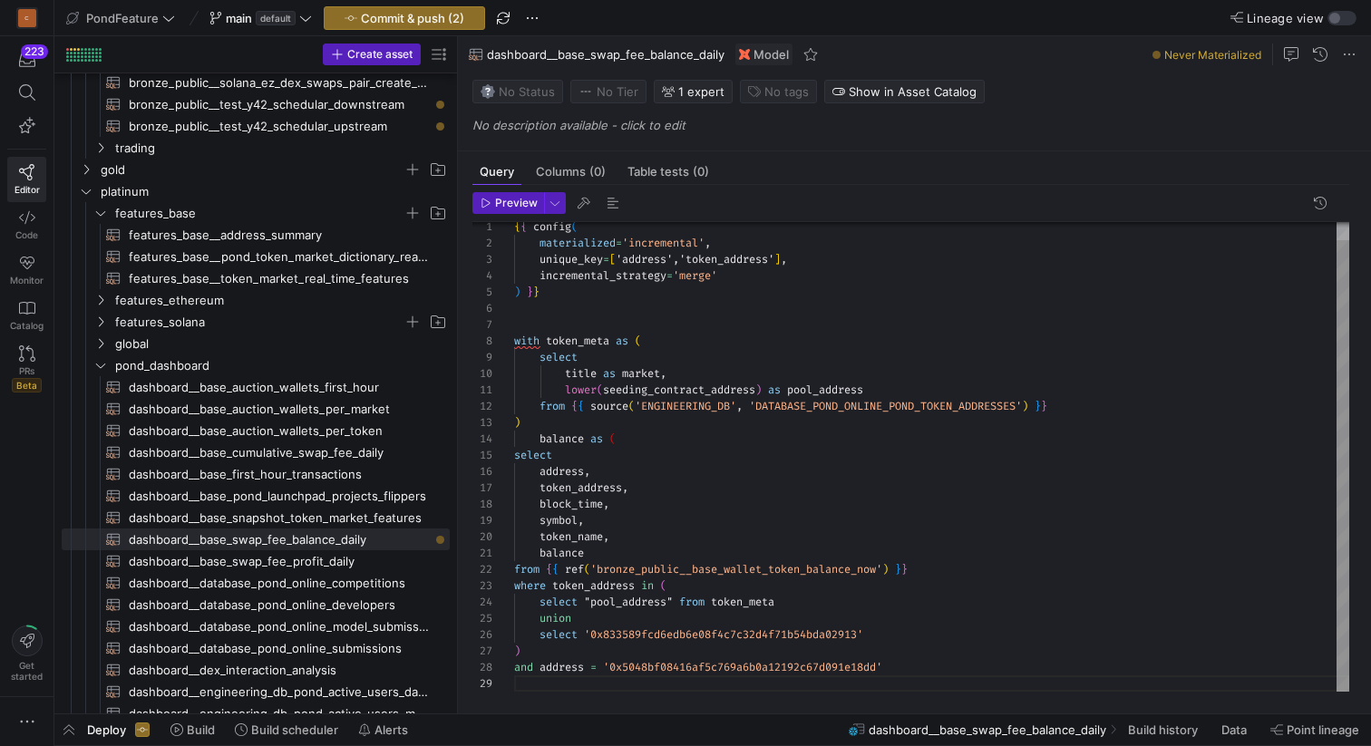
scroll to position [131, 33]
type textarea "balance from {{ ref('bronze_public__base_wallet_token_balance_now') }} where to…"
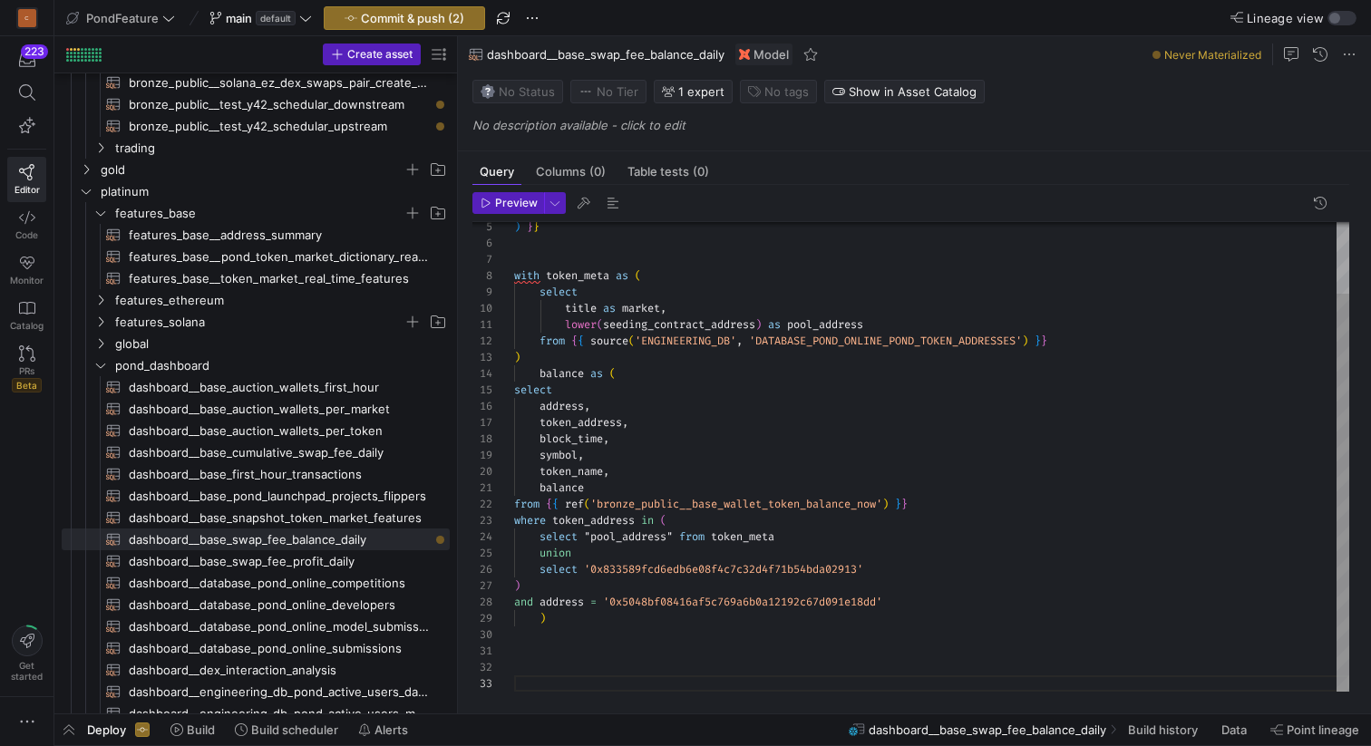
click at [574, 625] on div "lower ( seeding_contract_address ) as pool_address from { { source ( 'ENGINEERI…" at bounding box center [931, 415] width 835 height 553
click at [567, 632] on div "lower ( seeding_contract_address ) as pool_address from { { source ( 'ENGINEERI…" at bounding box center [931, 415] width 835 height 553
type textarea "balance from {{ ref('bronze_public__base_wallet_token_balance_now') }} where to…"
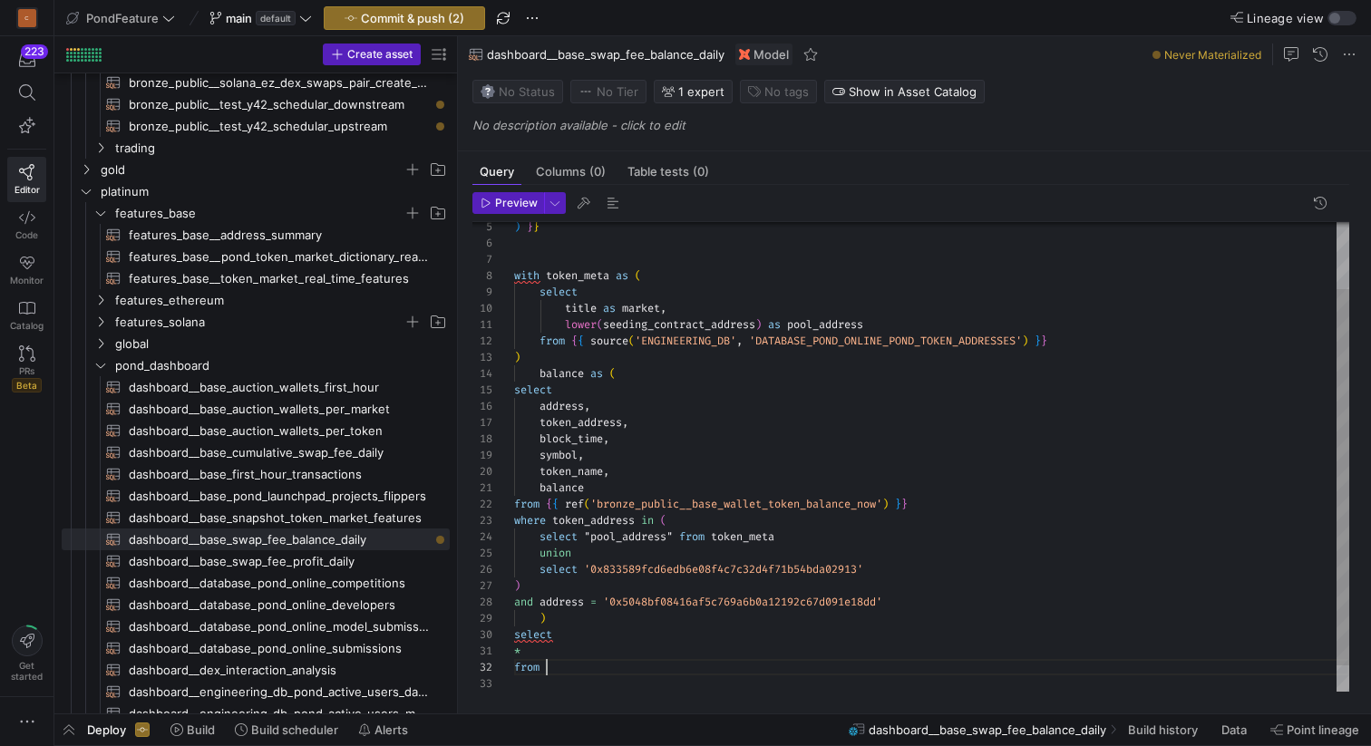
click at [568, 617] on div "lower ( seeding_contract_address ) as pool_address from { { source ( 'ENGINEERI…" at bounding box center [931, 432] width 835 height 586
click at [542, 371] on div "lower ( seeding_contract_address ) as pool_address from { { source ( 'ENGINEERI…" at bounding box center [931, 440] width 835 height 602
click at [578, 636] on div "lower ( seeding_contract_address ) as pool_address from { { source ( 'ENGINEERI…" at bounding box center [931, 440] width 835 height 602
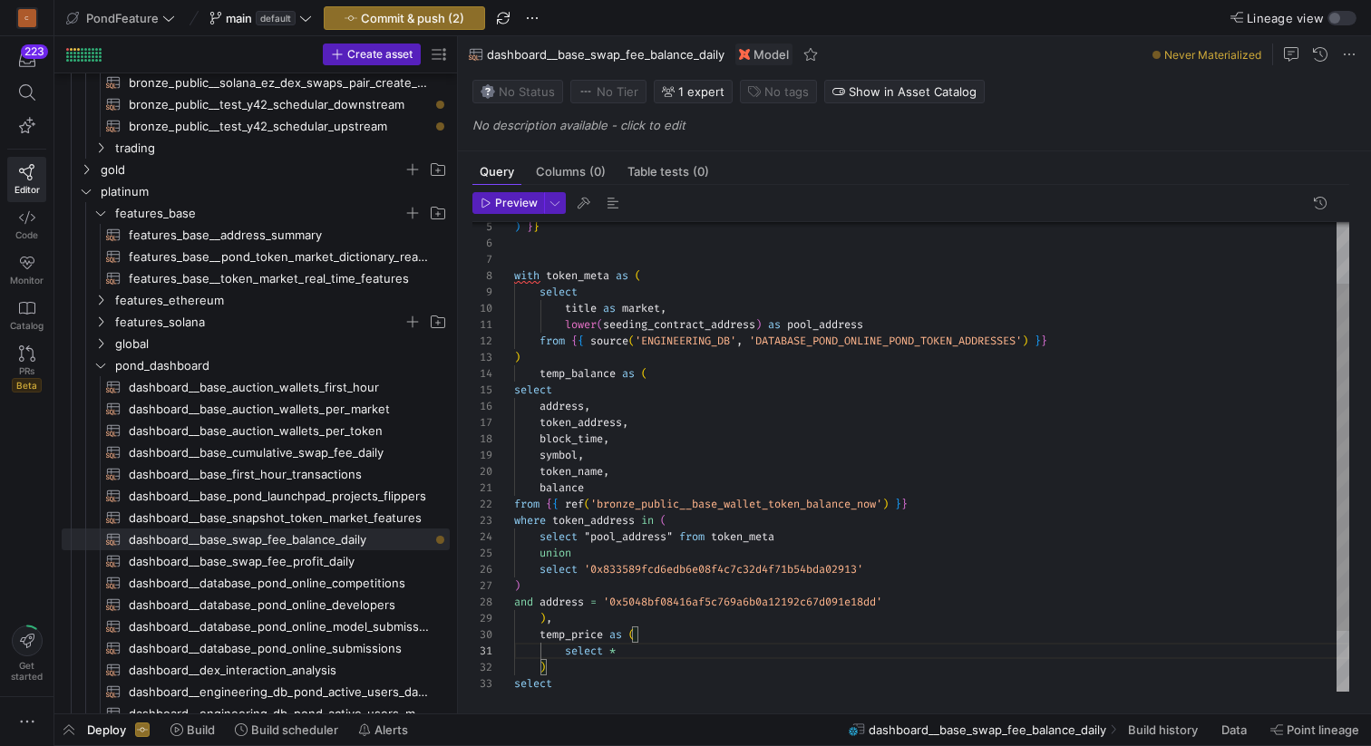
scroll to position [33, 45]
click at [594, 680] on div "lower ( seeding_contract_address ) as pool_address from { { source ( 'ENGINEERI…" at bounding box center [931, 456] width 835 height 635
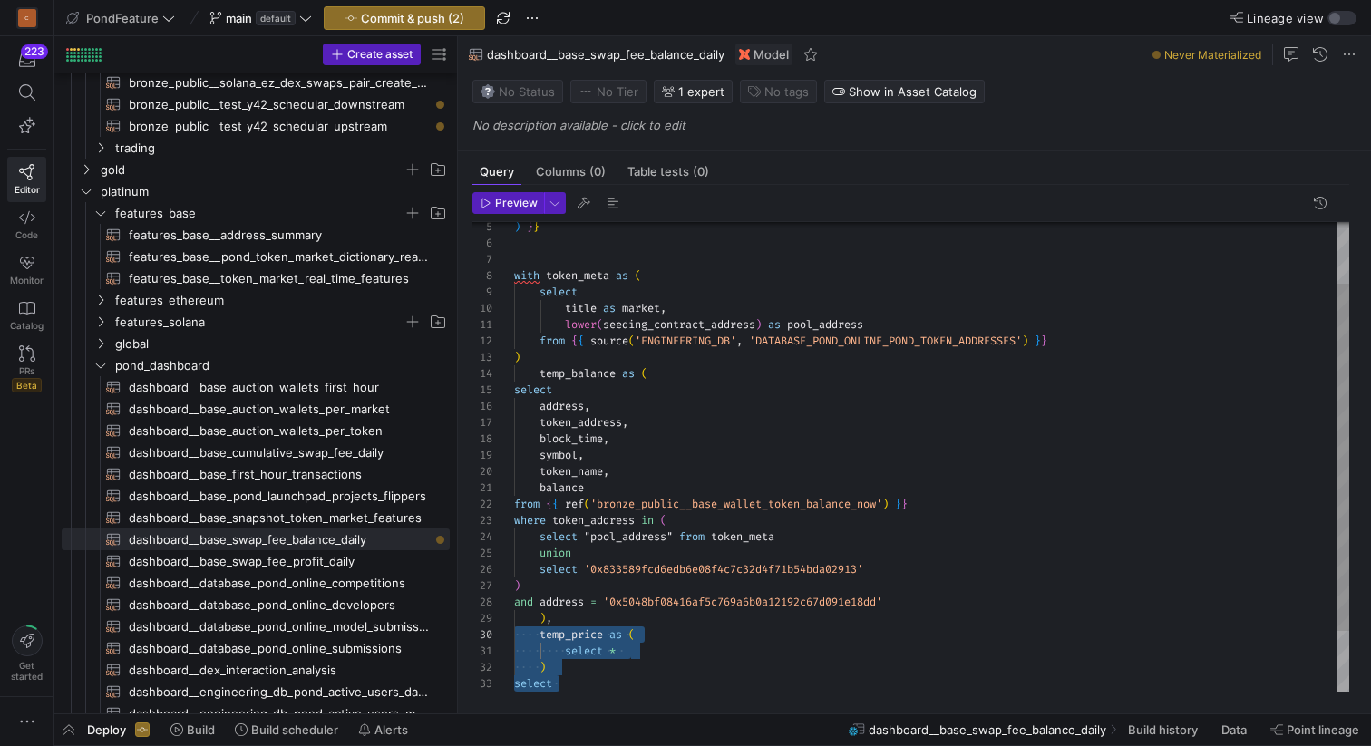
drag, startPoint x: 594, startPoint y: 680, endPoint x: 542, endPoint y: 657, distance: 56.4
click at [527, 656] on div "lower ( seeding_contract_address ) as pool_address from { { source ( 'ENGINEERI…" at bounding box center [931, 456] width 835 height 635
click at [568, 687] on div "lower ( seeding_contract_address ) as pool_address from { { source ( 'ENGINEERI…" at bounding box center [931, 456] width 835 height 635
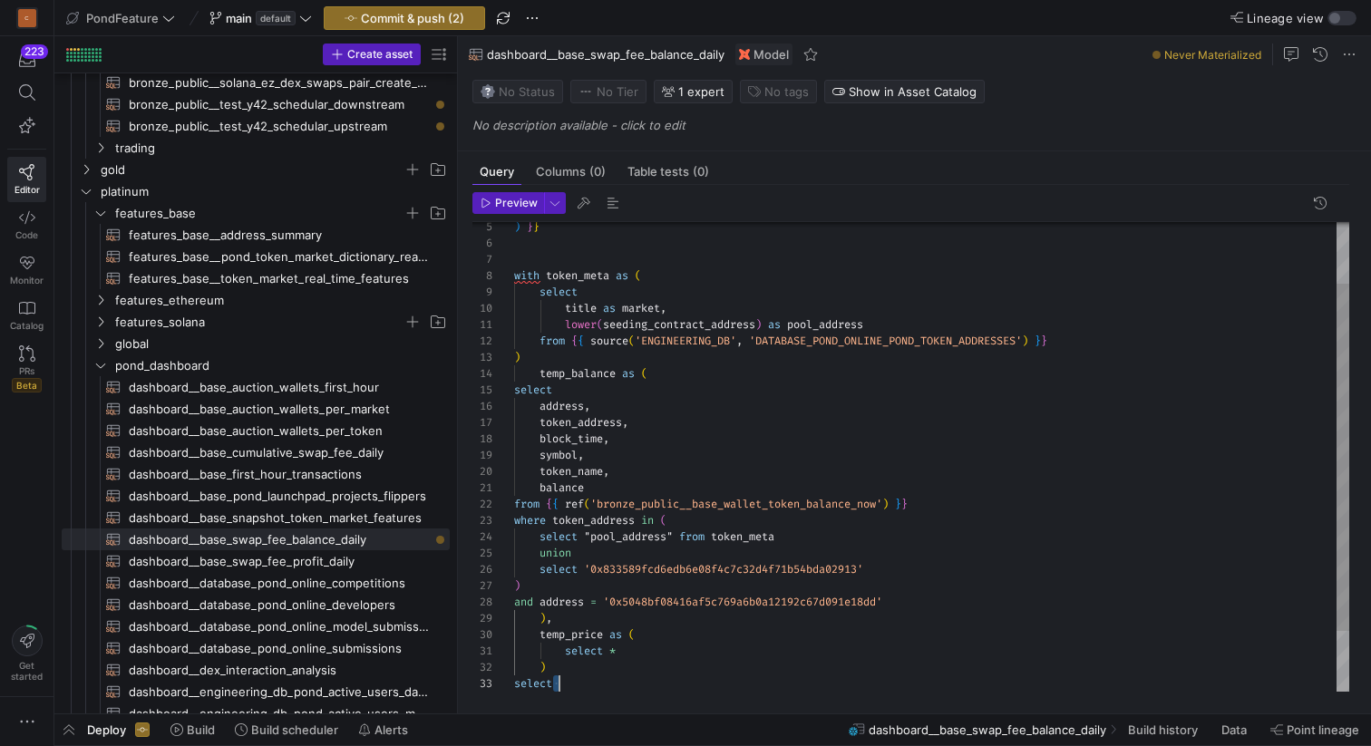
click at [568, 687] on div "lower ( seeding_contract_address ) as pool_address from { { source ( 'ENGINEERI…" at bounding box center [931, 456] width 835 height 635
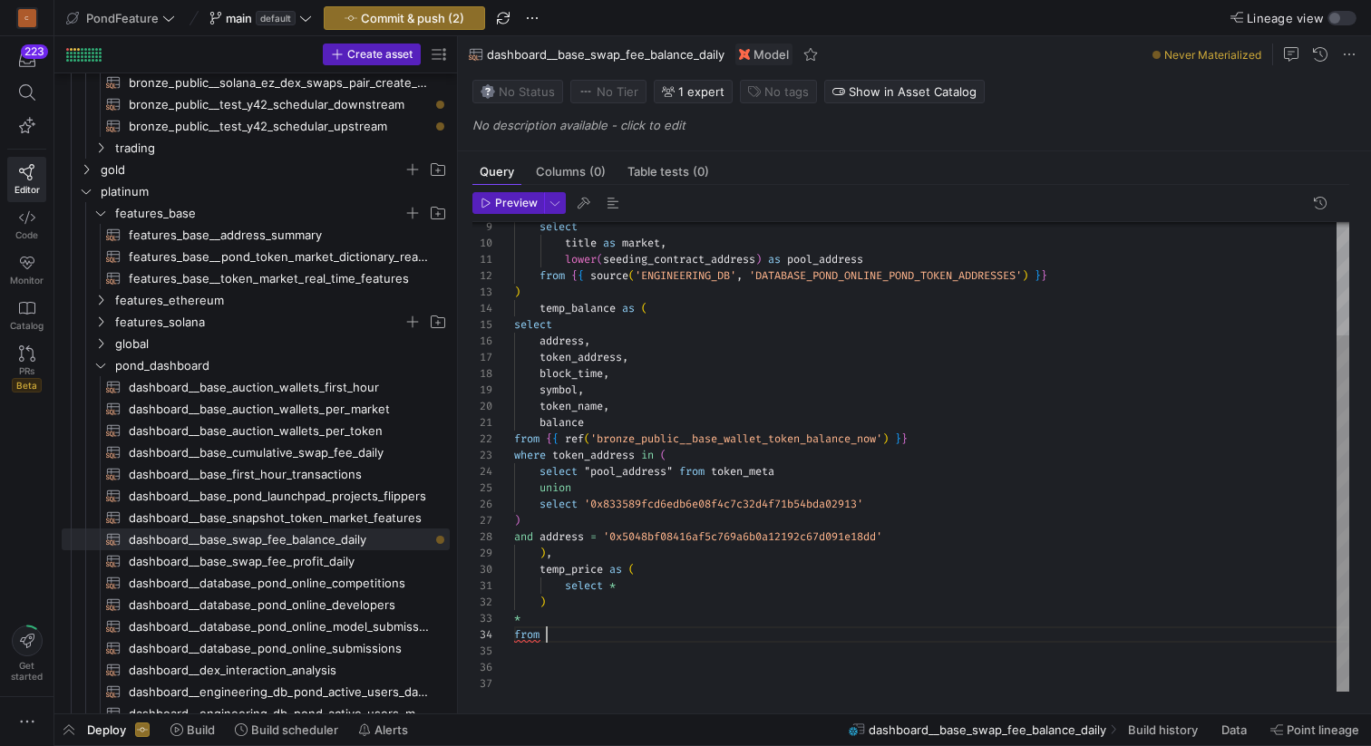
scroll to position [16, 33]
drag, startPoint x: 550, startPoint y: 632, endPoint x: 551, endPoint y: 555, distance: 77.1
click at [551, 555] on div "lower ( seeding_contract_address ) as pool_address from { { source ( 'ENGINEERI…" at bounding box center [931, 382] width 835 height 618
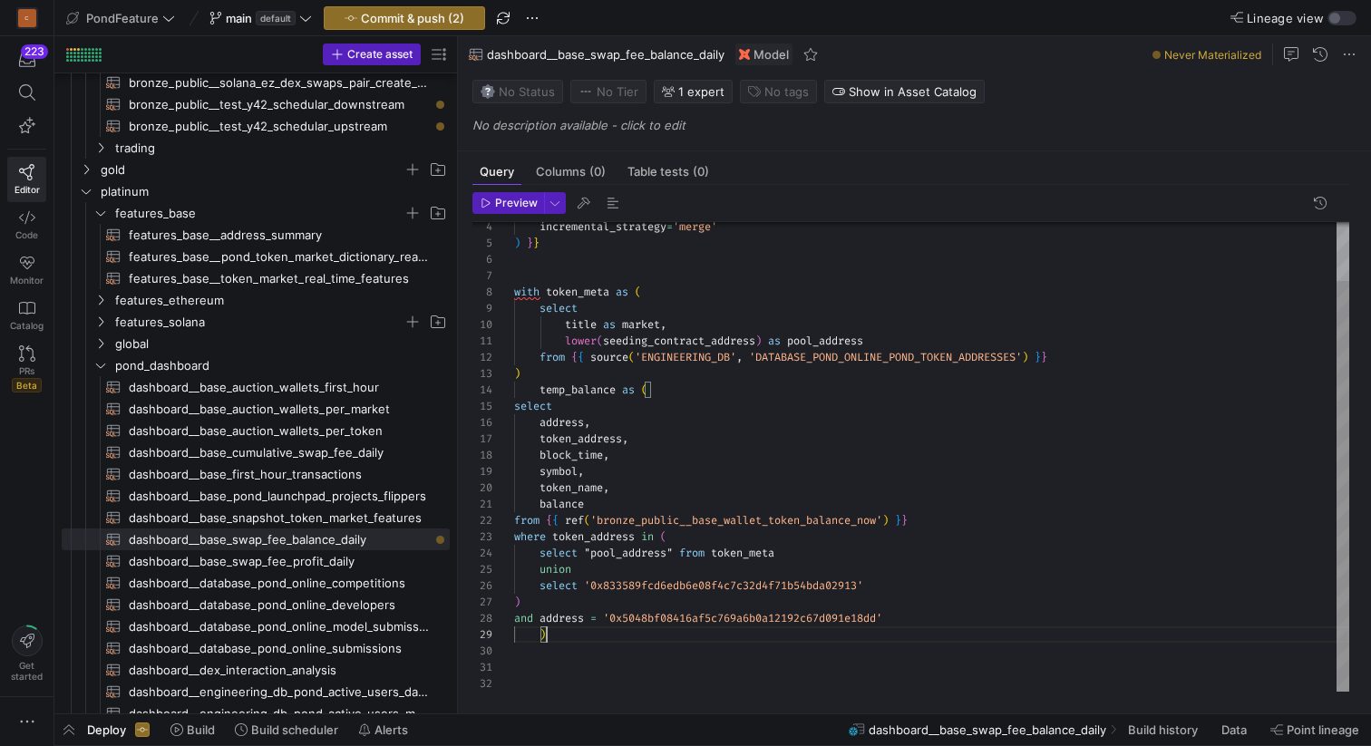
type textarea "balance from {{ ref('bronze_public__base_wallet_token_balance_now') }} where to…"
click at [528, 369] on div "lower ( seeding_contract_address ) as pool_address from { { source ( 'ENGINEERI…" at bounding box center [931, 439] width 835 height 569
click at [600, 673] on div "lower ( seeding_contract_address ) as pool_address from { { source ( 'ENGINEERI…" at bounding box center [931, 439] width 835 height 569
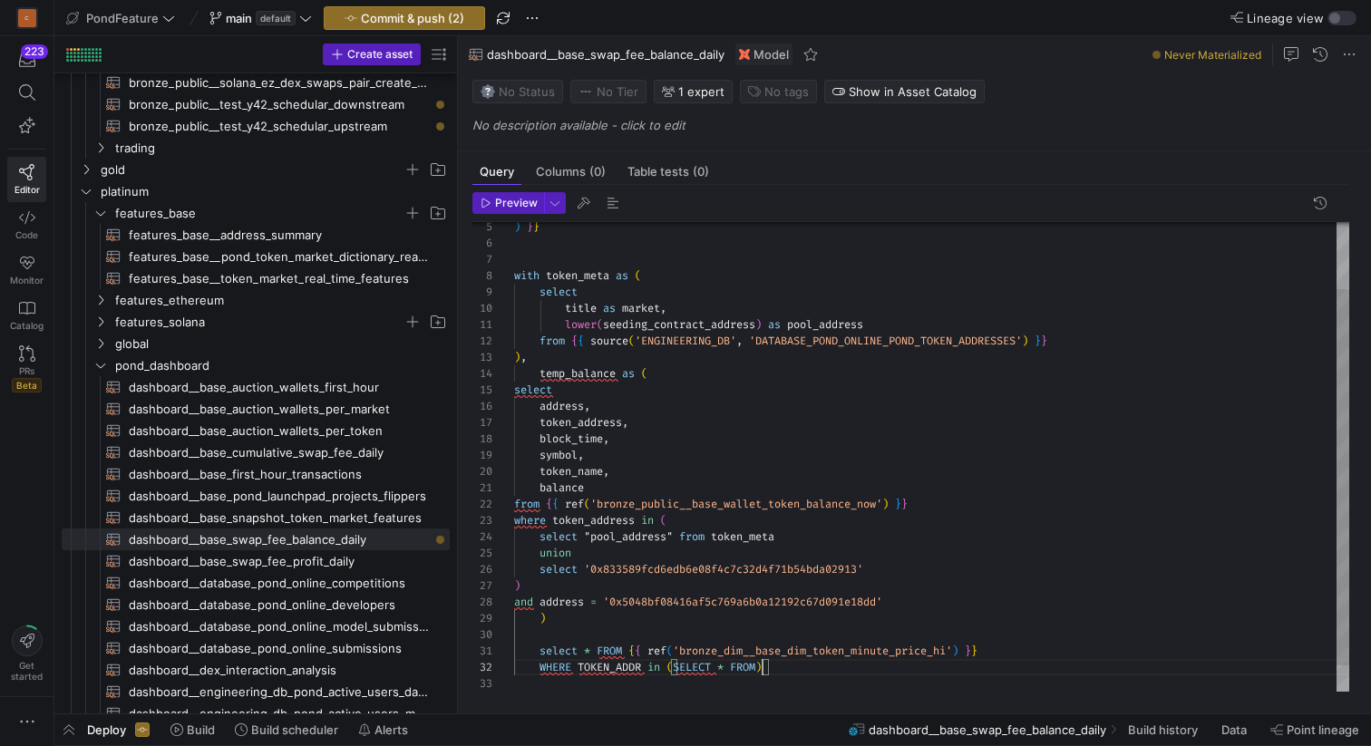
scroll to position [16, 255]
click at [732, 663] on div "lower ( seeding_contract_address ) as pool_address from { { source ( 'ENGINEERI…" at bounding box center [931, 432] width 835 height 586
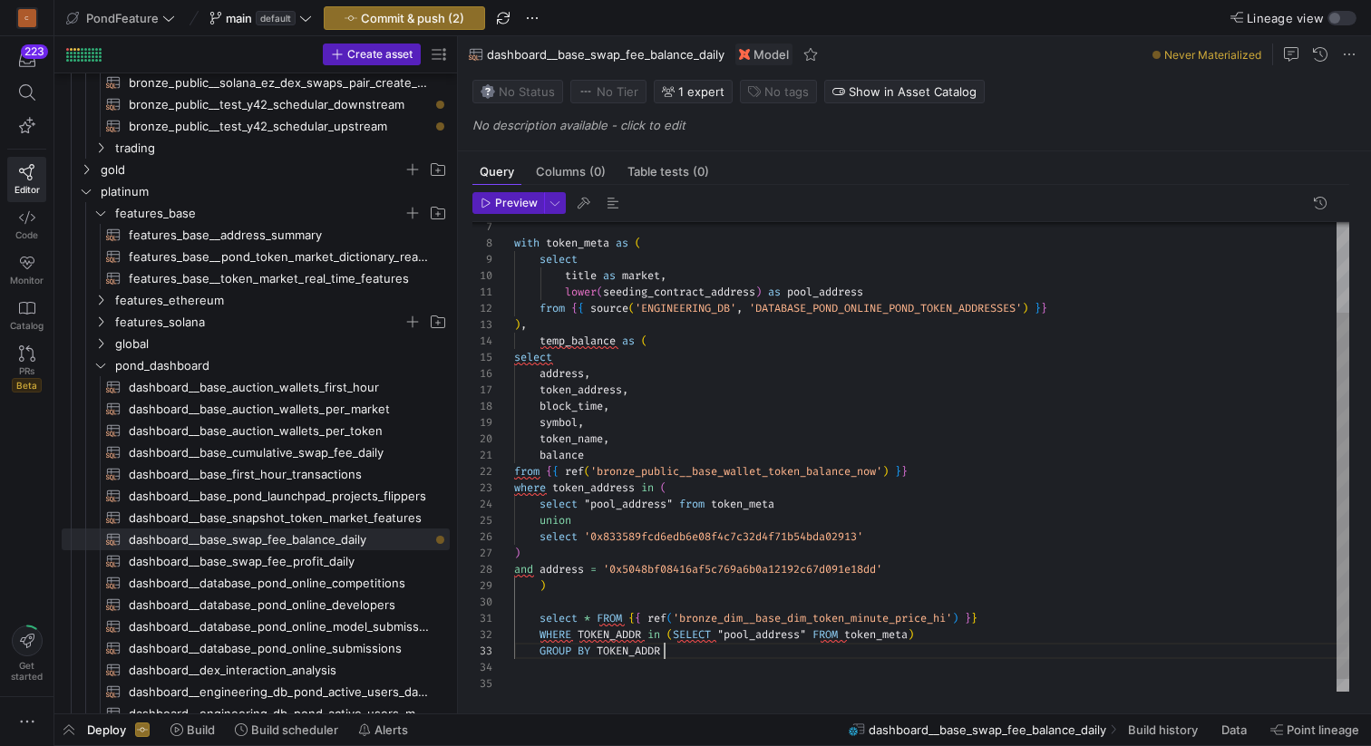
scroll to position [33, 150]
click at [596, 637] on div "lower ( seeding_contract_address ) as pool_address from { { source ( 'ENGINEERI…" at bounding box center [931, 407] width 835 height 602
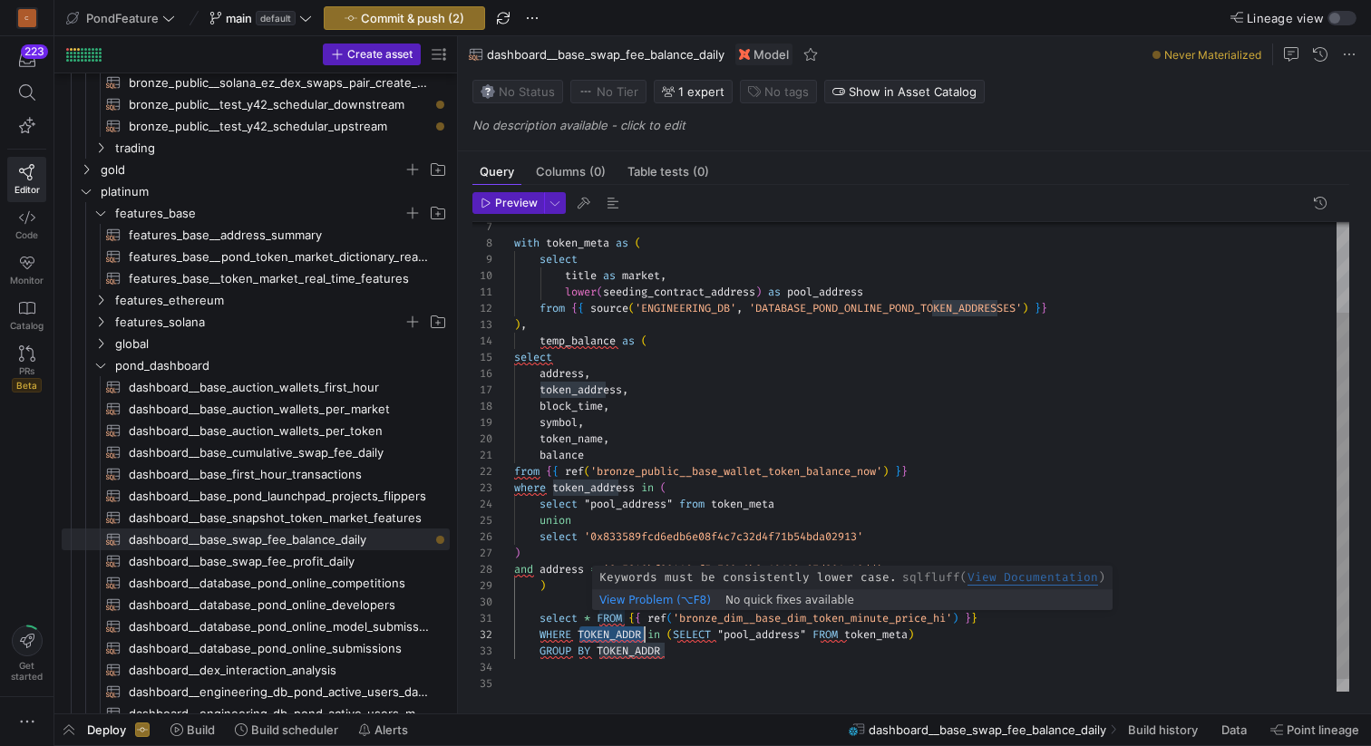
click at [591, 615] on div "lower ( seeding_contract_address ) as pool_address from { { source ( 'ENGINEERI…" at bounding box center [931, 407] width 835 height 602
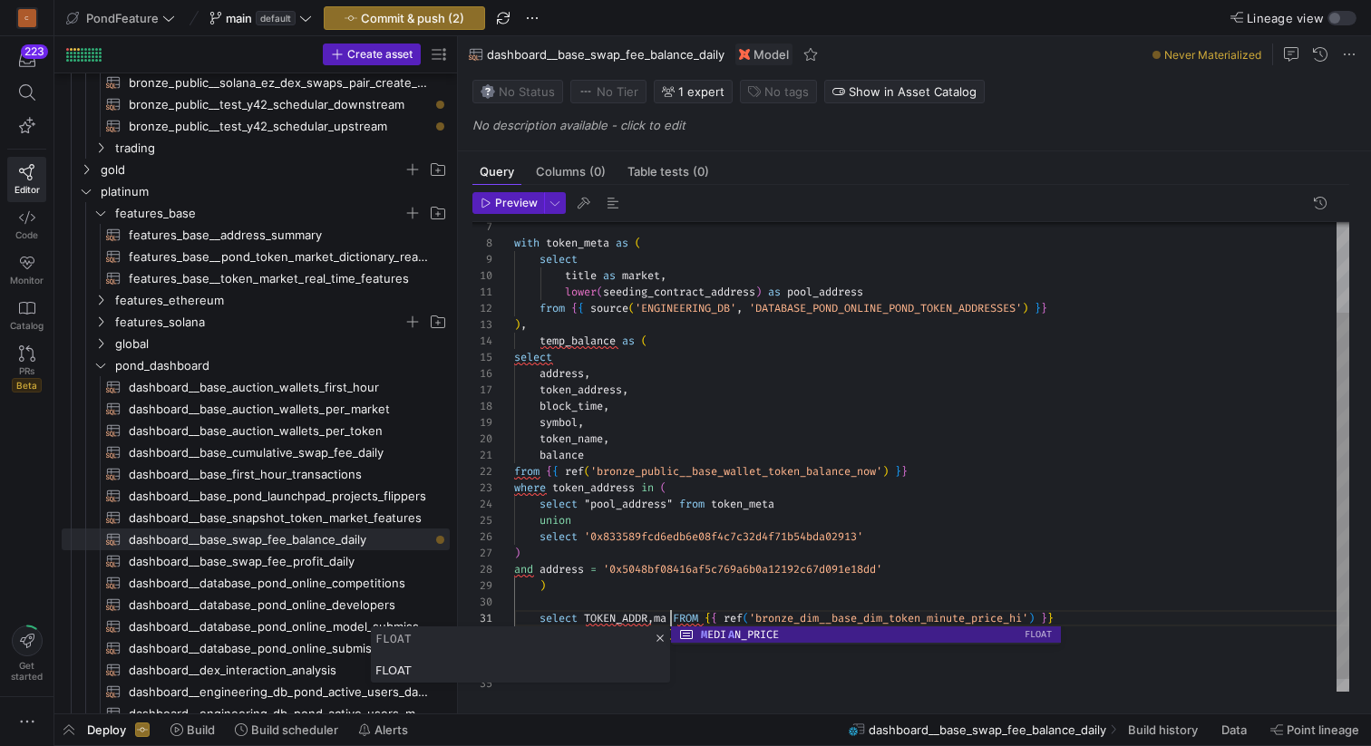
scroll to position [0, 163]
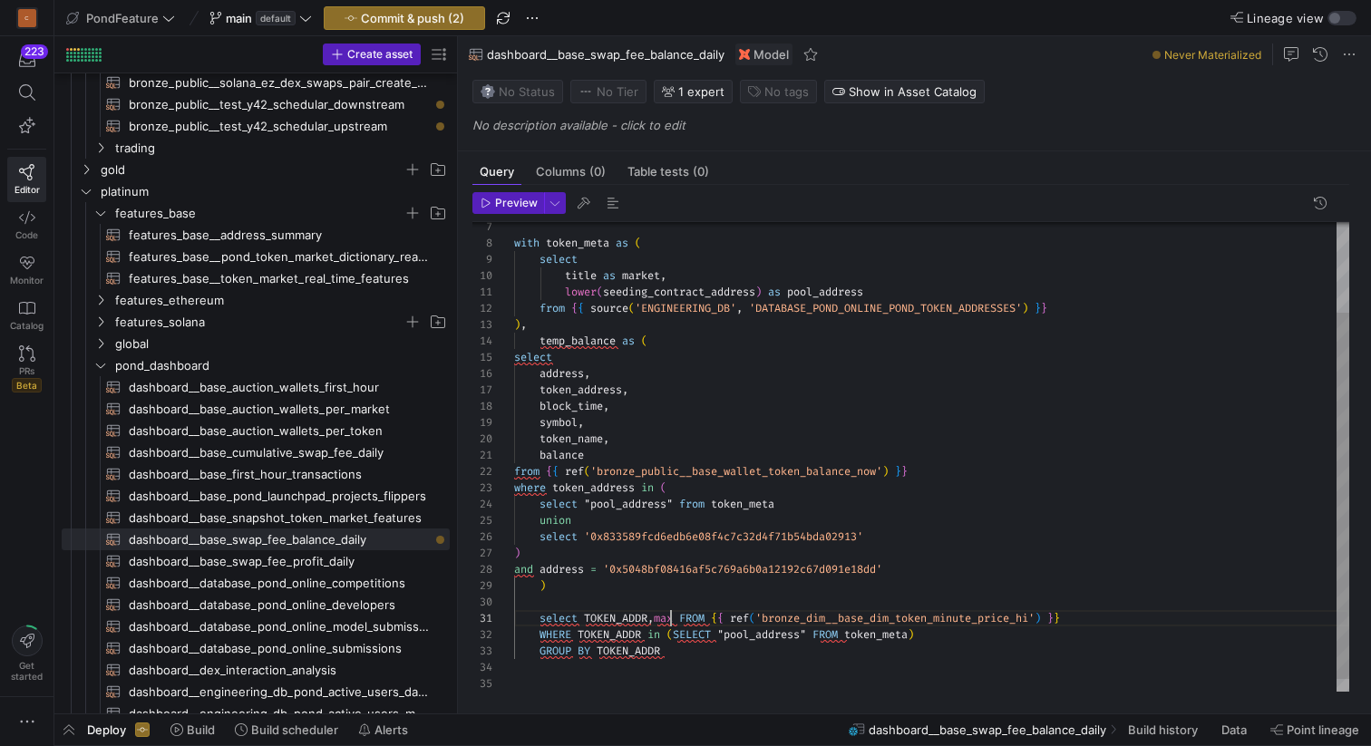
click at [672, 620] on div "lower ( seeding_contract_address ) as pool_address from { { source ( 'ENGINEERI…" at bounding box center [931, 407] width 835 height 602
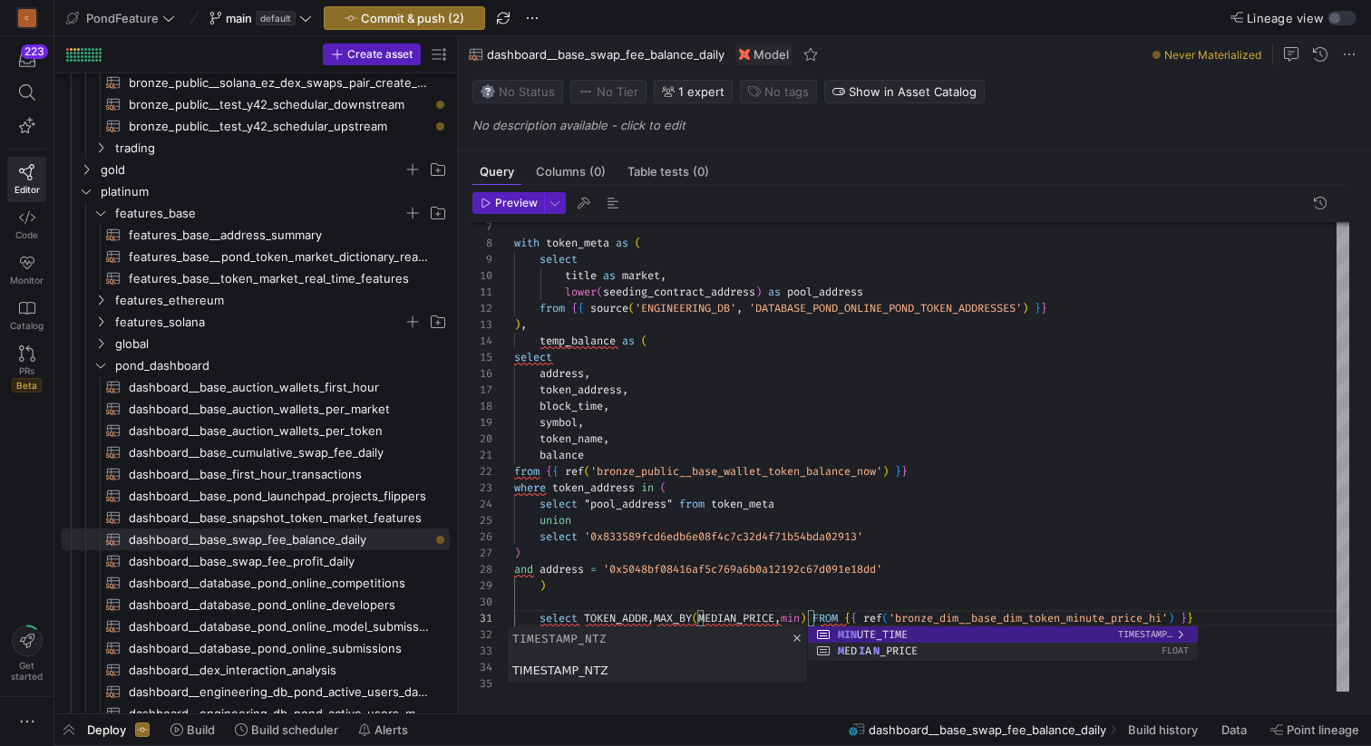
scroll to position [0, 346]
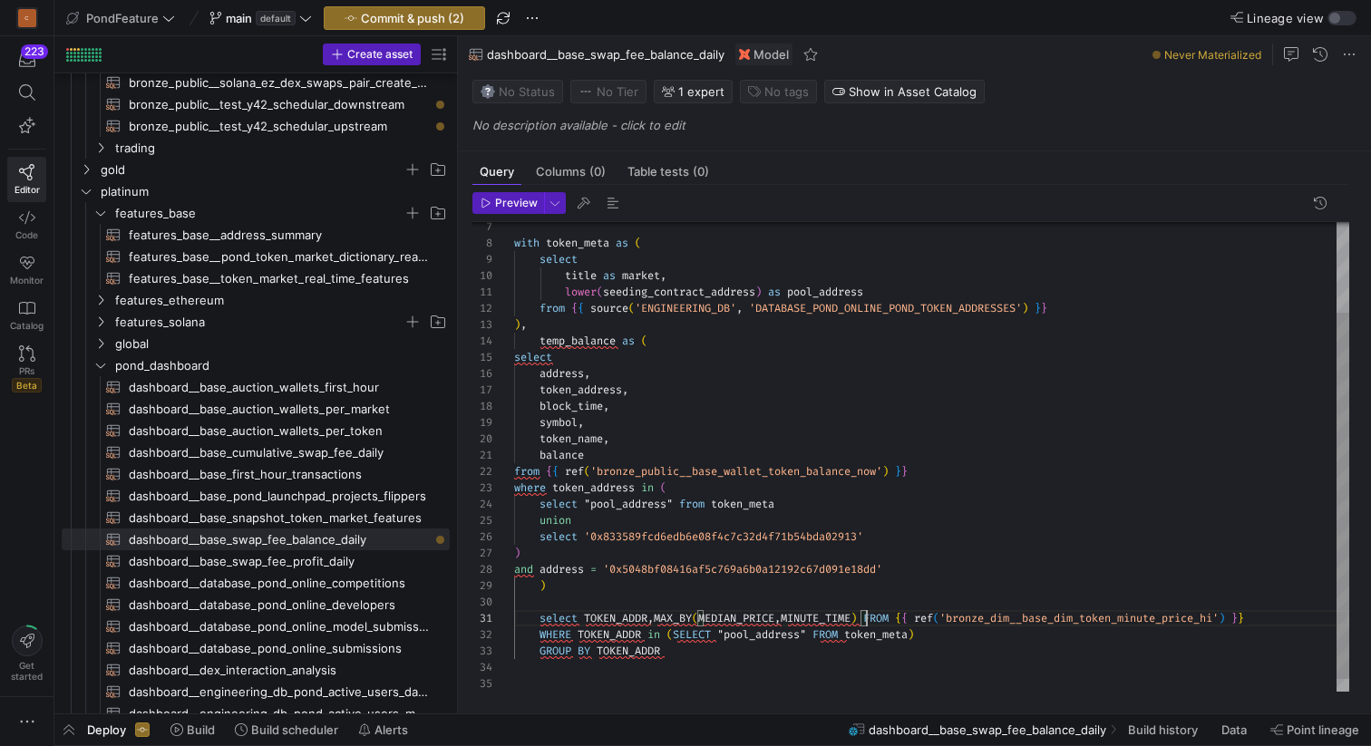
click at [869, 613] on div "lower ( seeding_contract_address ) as pool_address from { { source ( 'ENGINEERI…" at bounding box center [931, 407] width 835 height 602
click at [708, 650] on div "lower ( seeding_contract_address ) as pool_address from { { source ( 'ENGINEERI…" at bounding box center [960, 412] width 893 height 613
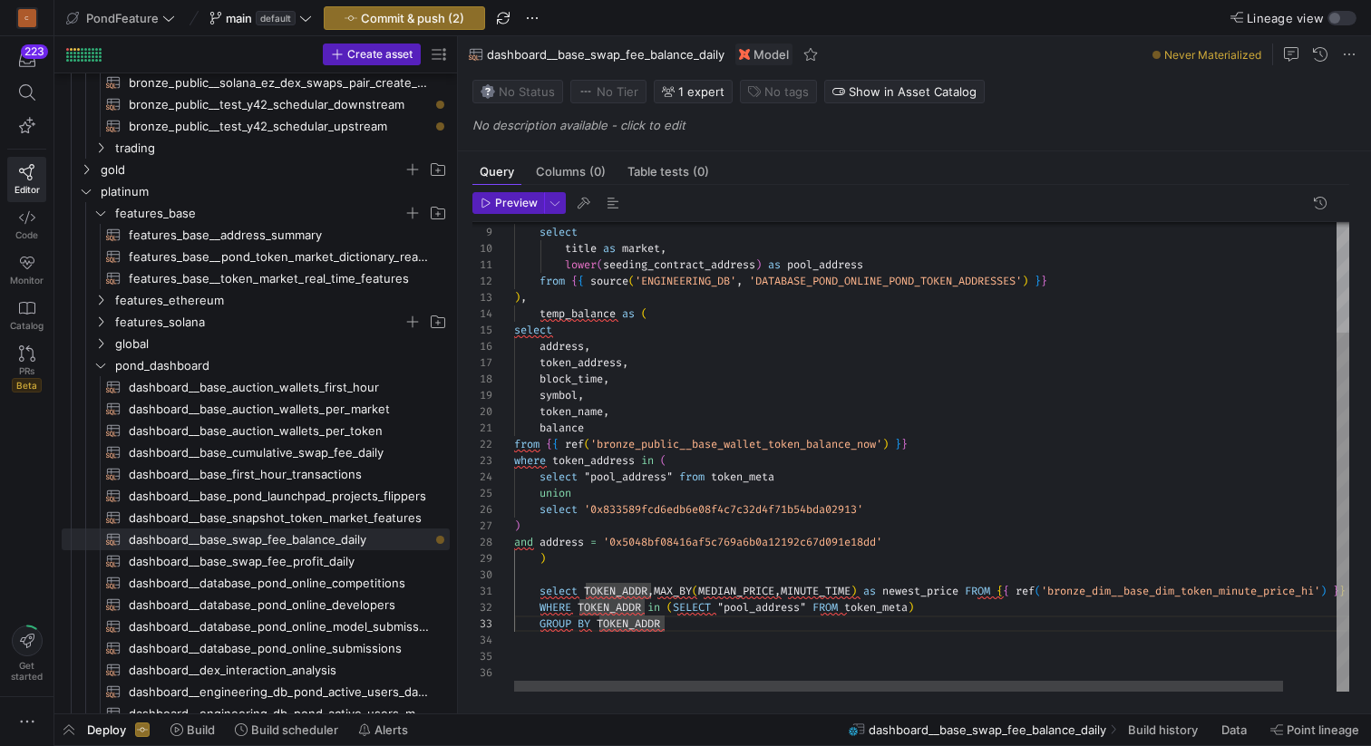
click at [632, 577] on div "lower ( seeding_contract_address ) as pool_address from { { source ( 'ENGINEERI…" at bounding box center [960, 385] width 893 height 613
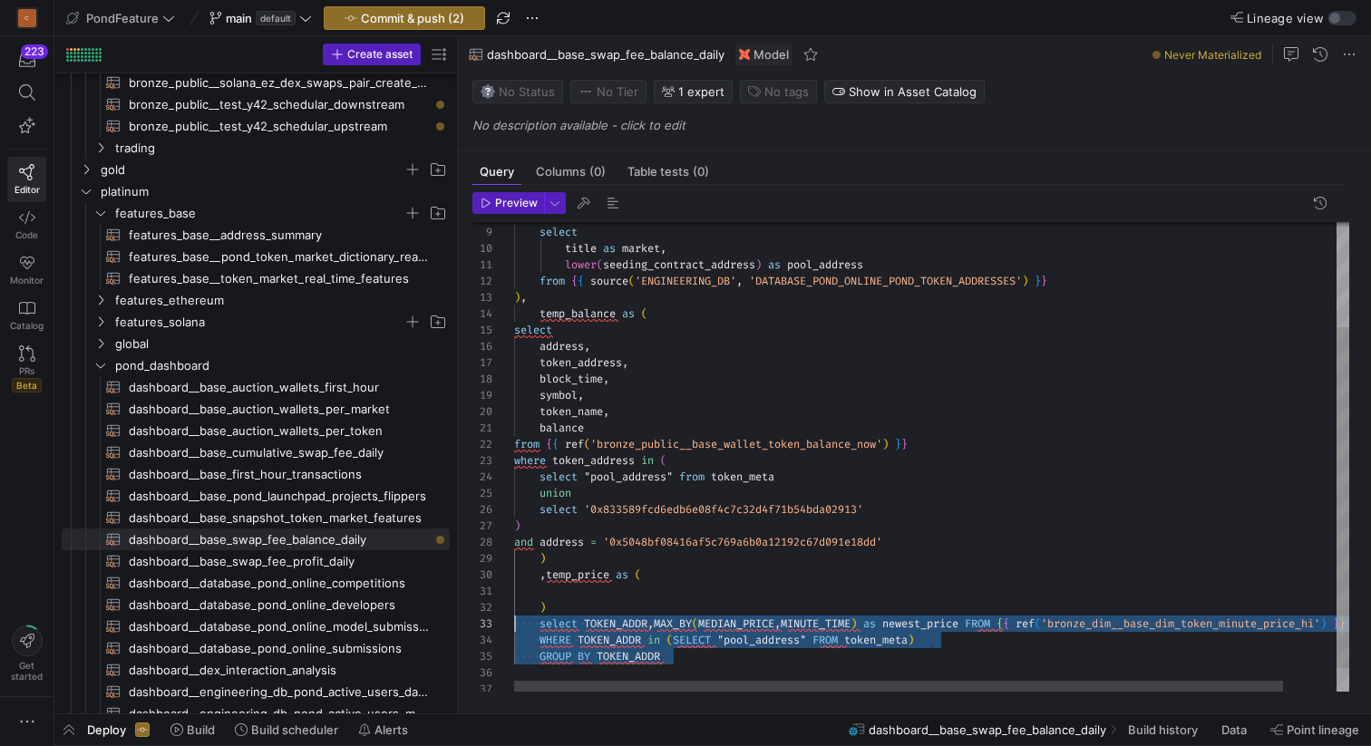
scroll to position [33, 0]
drag, startPoint x: 567, startPoint y: 645, endPoint x: 481, endPoint y: 631, distance: 87.2
click at [514, 631] on div "lower ( seeding_contract_address ) as pool_address from { { source ( 'ENGINEERI…" at bounding box center [960, 401] width 893 height 645
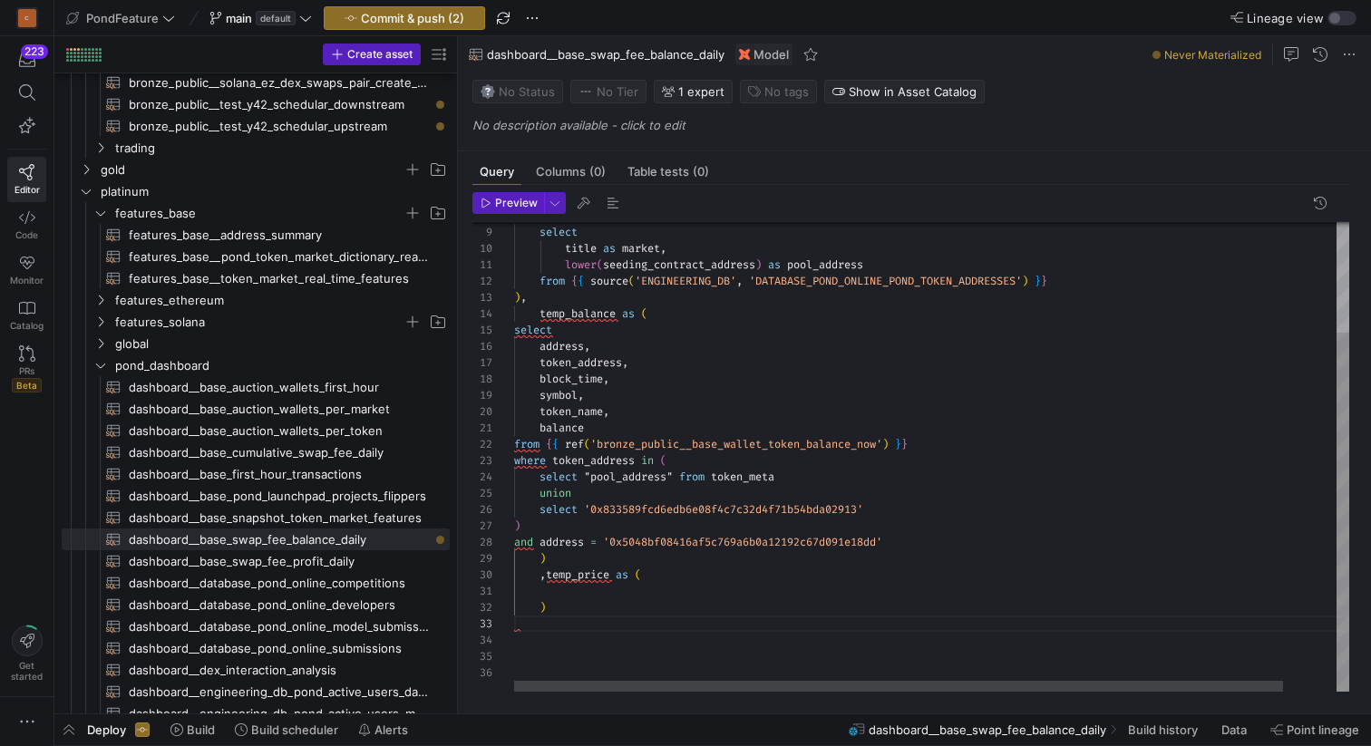
scroll to position [0, 0]
click at [592, 596] on div "lower ( seeding_contract_address ) as pool_address from { { source ( 'ENGINEERI…" at bounding box center [960, 385] width 893 height 613
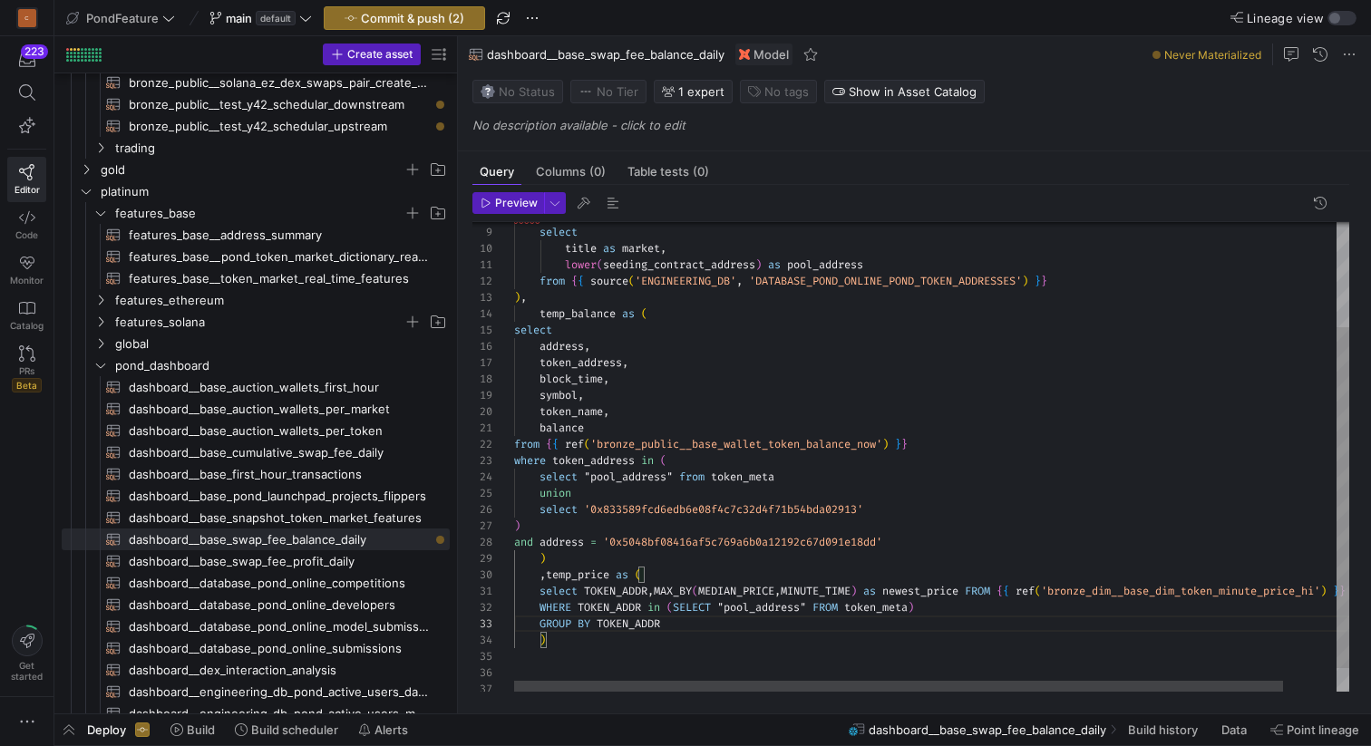
scroll to position [65, 0]
click at [569, 648] on div "lower ( seeding_contract_address ) as pool_address from { { source ( 'ENGINEERI…" at bounding box center [960, 401] width 893 height 645
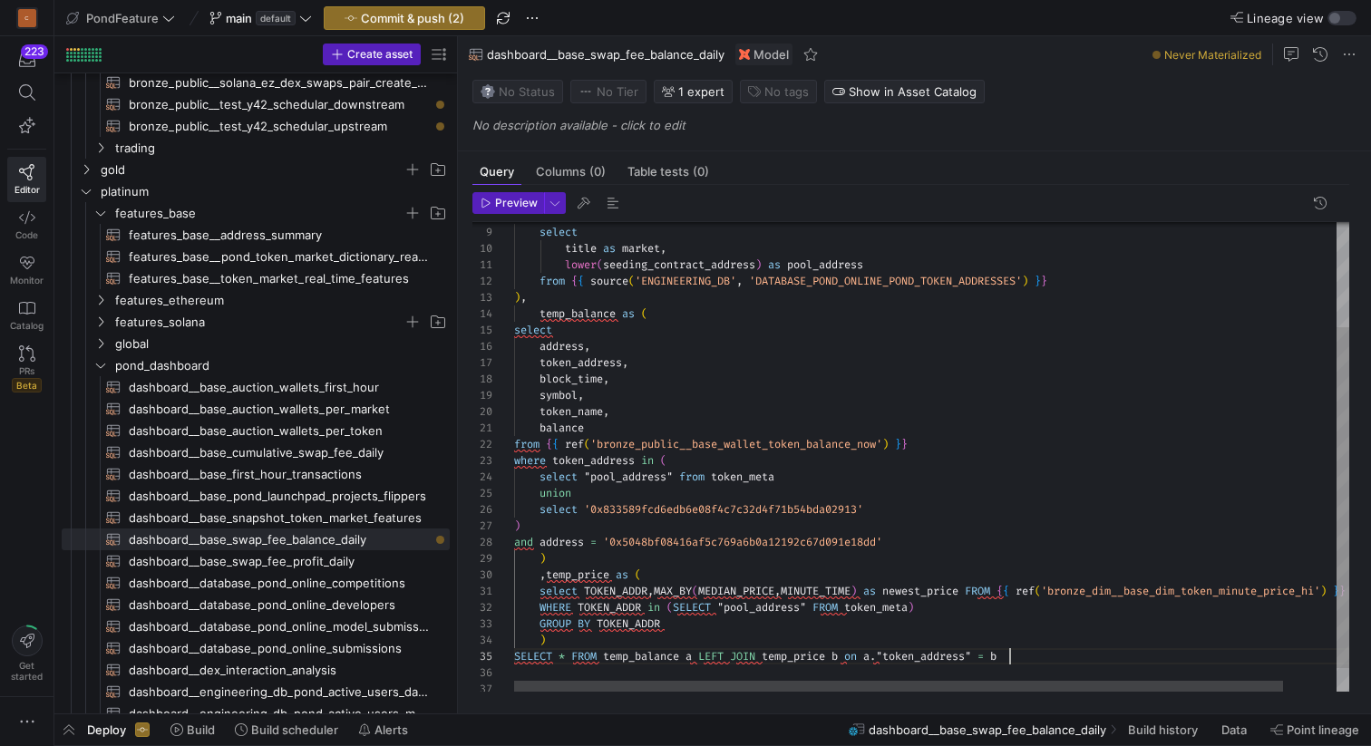
scroll to position [65, 502]
click at [982, 652] on div "lower ( seeding_contract_address ) as pool_address from { { source ( 'ENGINEERI…" at bounding box center [960, 401] width 893 height 645
click at [893, 649] on div "lower ( seeding_contract_address ) as pool_address from { { source ( 'ENGINEERI…" at bounding box center [960, 401] width 893 height 645
click at [1013, 658] on div "lower ( seeding_contract_address ) as pool_address from { { source ( 'ENGINEERI…" at bounding box center [960, 401] width 893 height 645
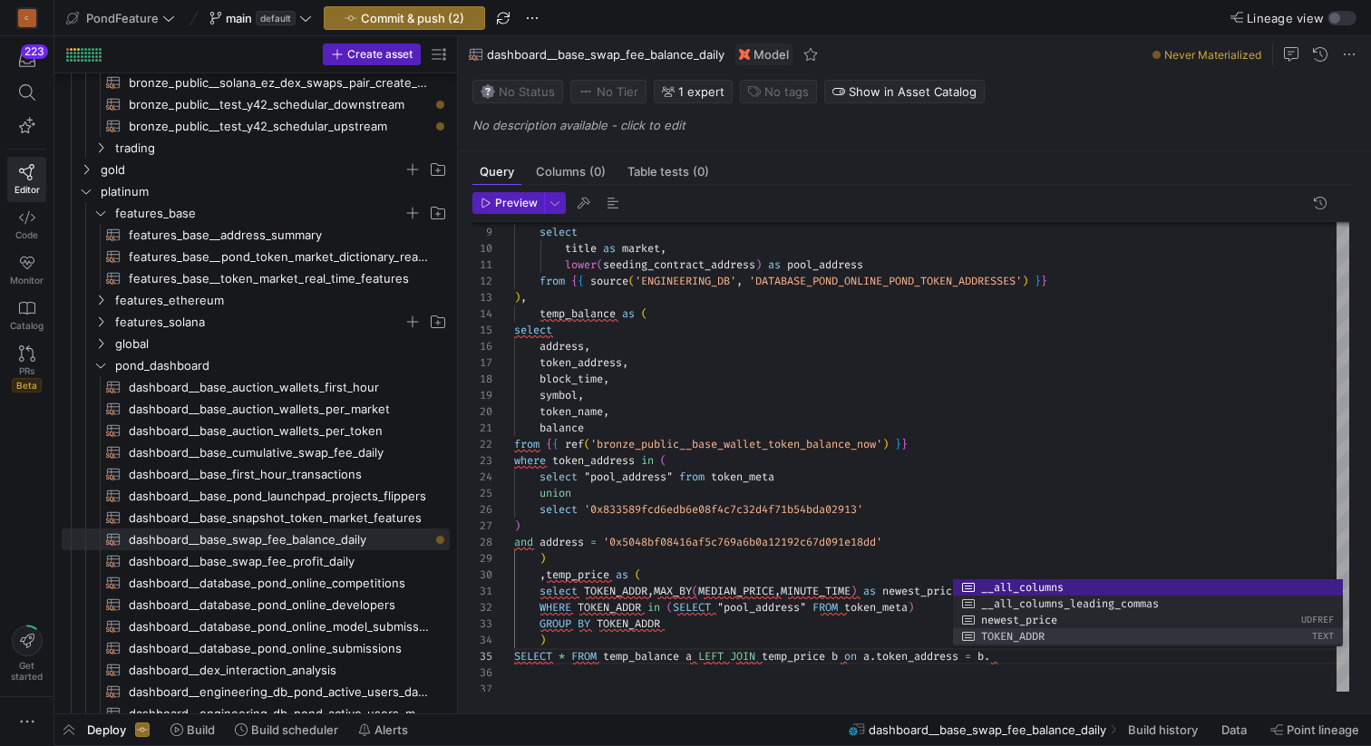
scroll to position [65, 555]
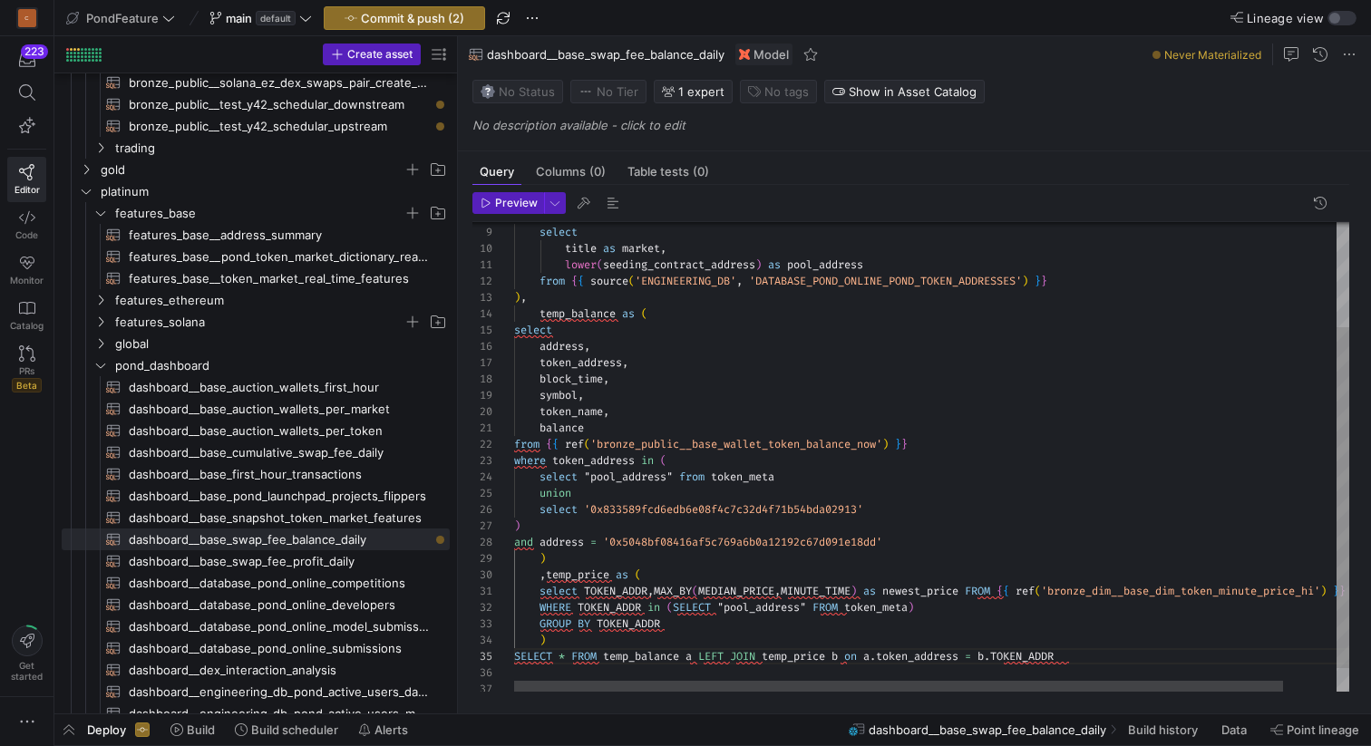
click at [675, 471] on div "lower ( seeding_contract_address ) as pool_address from { { source ( 'ENGINEERI…" at bounding box center [960, 401] width 893 height 645
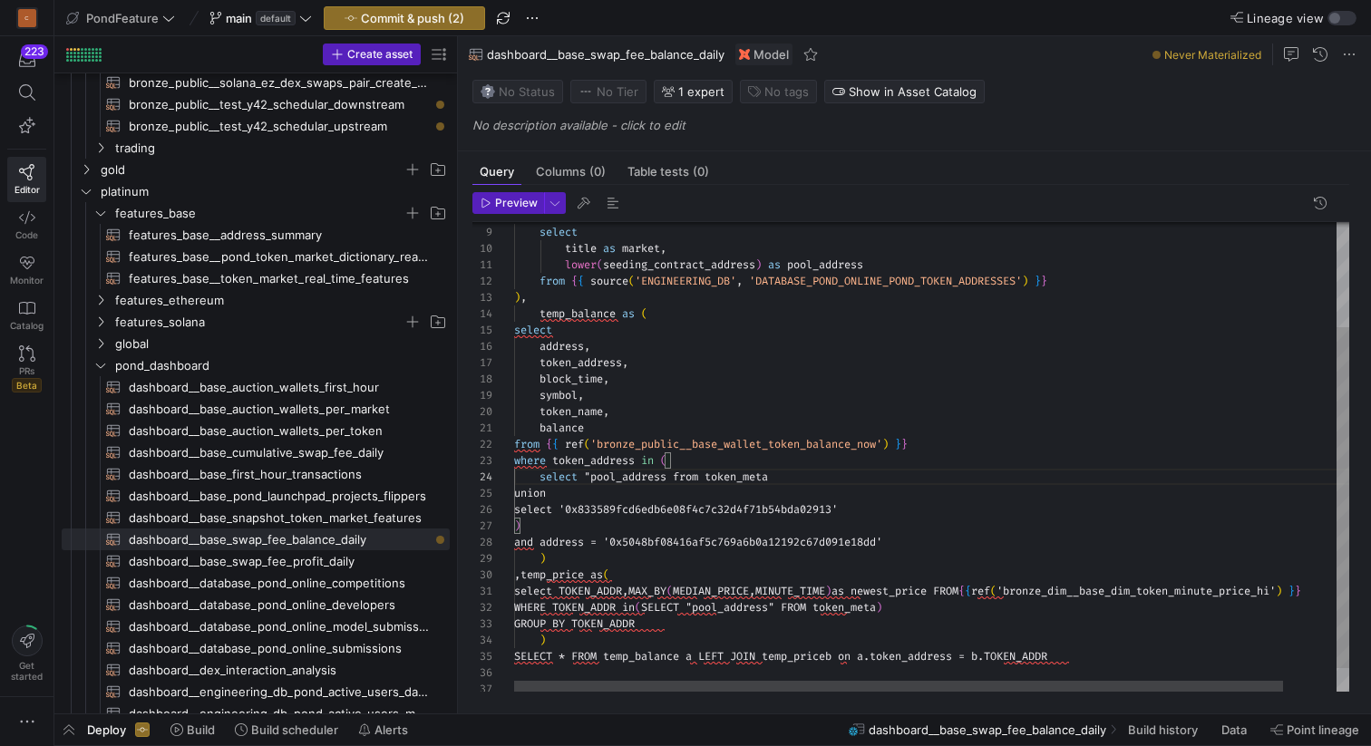
click at [593, 473] on div "lower ( seeding_contract_address ) as pool_address from { { source ( 'ENGINEERI…" at bounding box center [960, 401] width 893 height 645
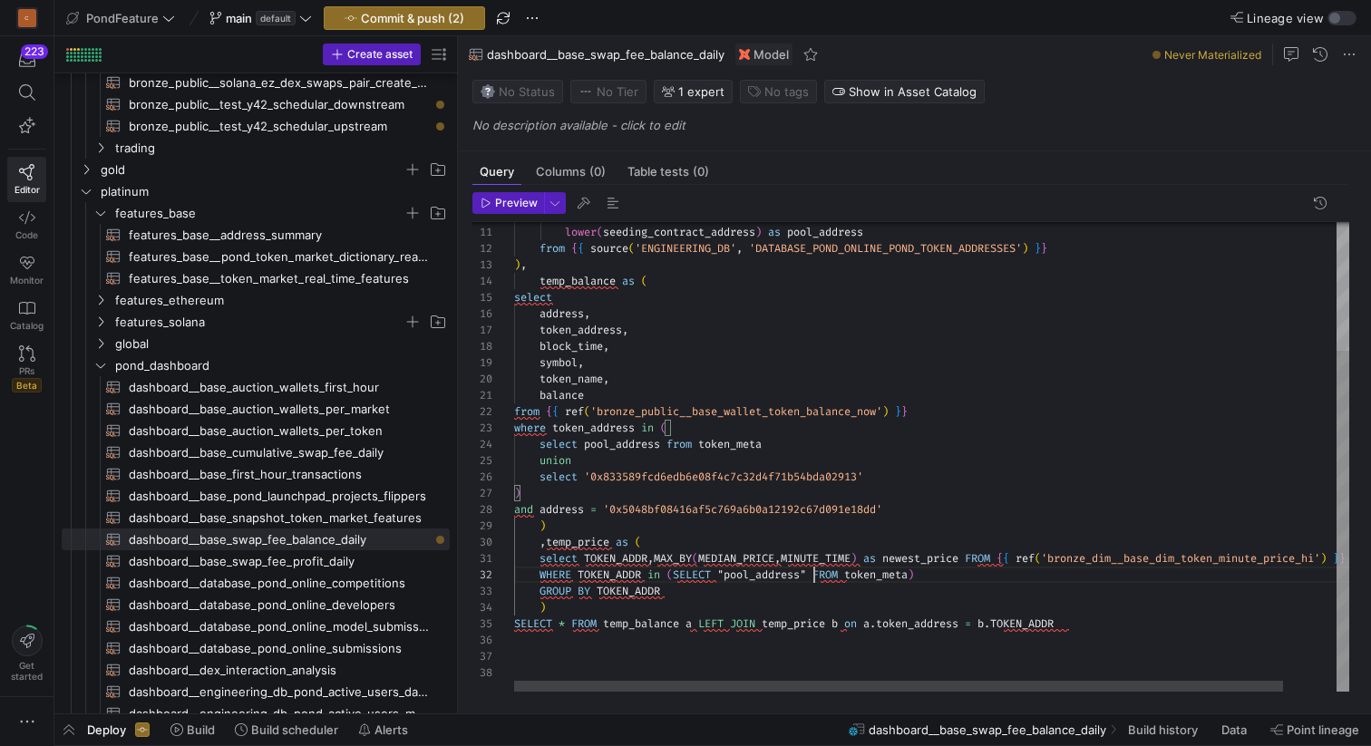
click at [812, 568] on div "lower ( seeding_contract_address ) as pool_address from { { source ( 'ENGINEERI…" at bounding box center [960, 368] width 893 height 645
click at [728, 568] on div "lower ( seeding_contract_address ) as pool_address from { { source ( 'ENGINEERI…" at bounding box center [960, 368] width 893 height 645
click at [1082, 626] on div "lower ( seeding_contract_address ) as pool_address from { { source ( 'ENGINEERI…" at bounding box center [960, 368] width 893 height 645
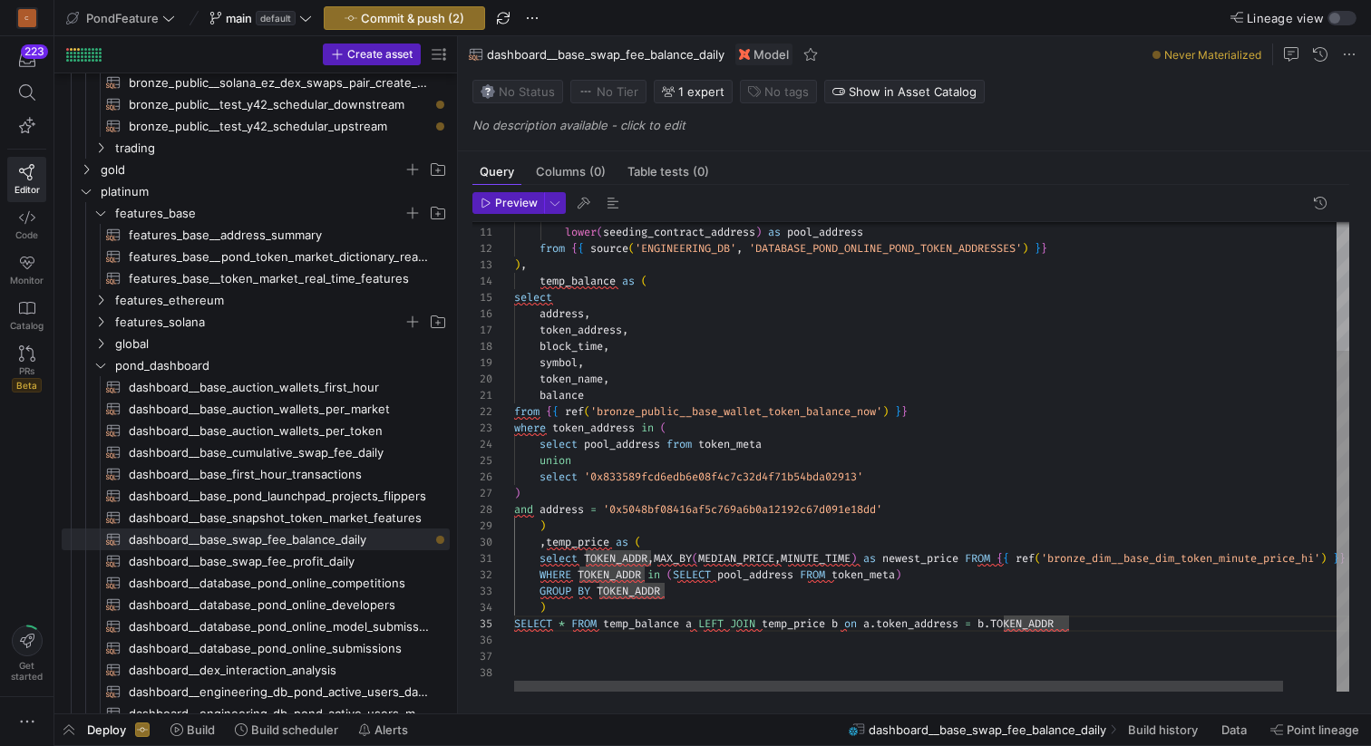
click at [582, 329] on div "lower ( seeding_contract_address ) as pool_address from { { source ( 'ENGINEERI…" at bounding box center [960, 368] width 893 height 645
click at [564, 312] on div "lower ( seeding_contract_address ) as pool_address from { { source ( 'ENGINEERI…" at bounding box center [960, 368] width 893 height 645
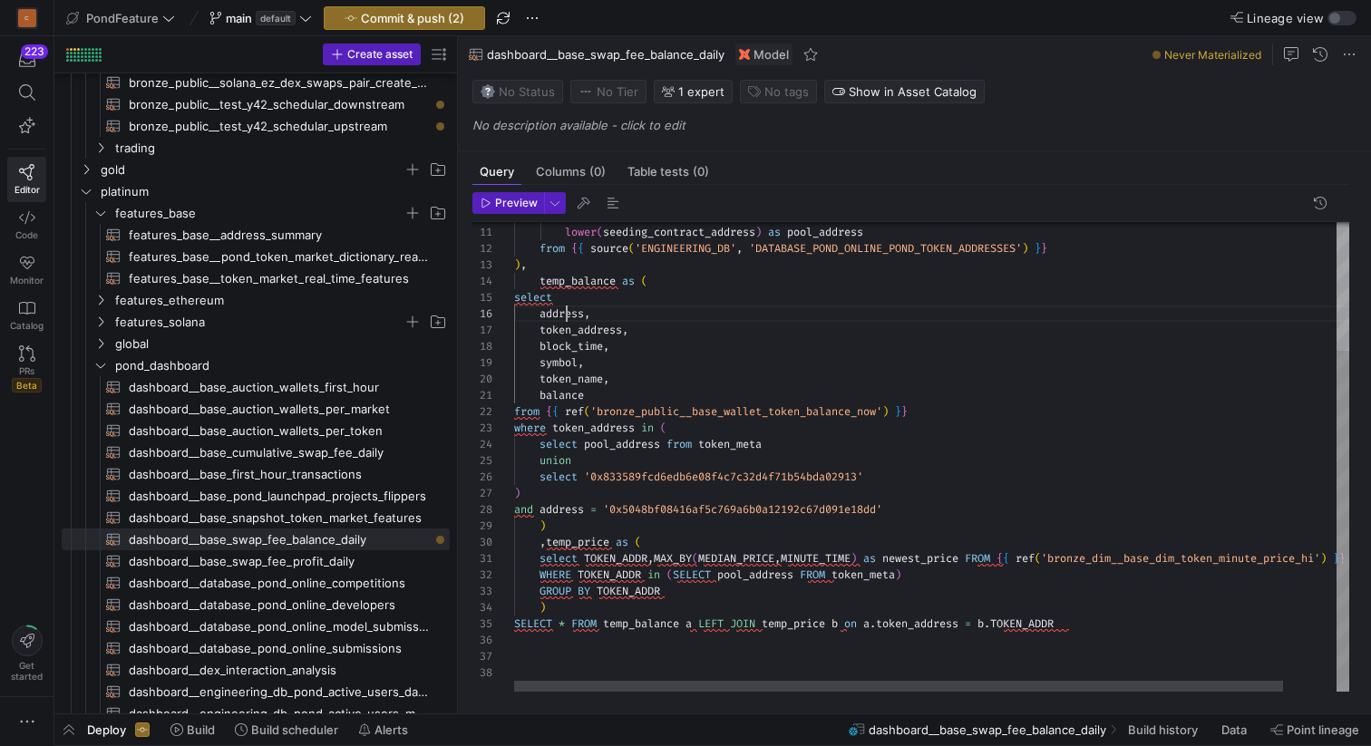
click at [564, 312] on div "lower ( seeding_contract_address ) as pool_address from { { source ( 'ENGINEERI…" at bounding box center [960, 368] width 893 height 645
click at [566, 619] on div "lower ( seeding_contract_address ) as pool_address from { { source ( 'ENGINEERI…" at bounding box center [960, 368] width 893 height 645
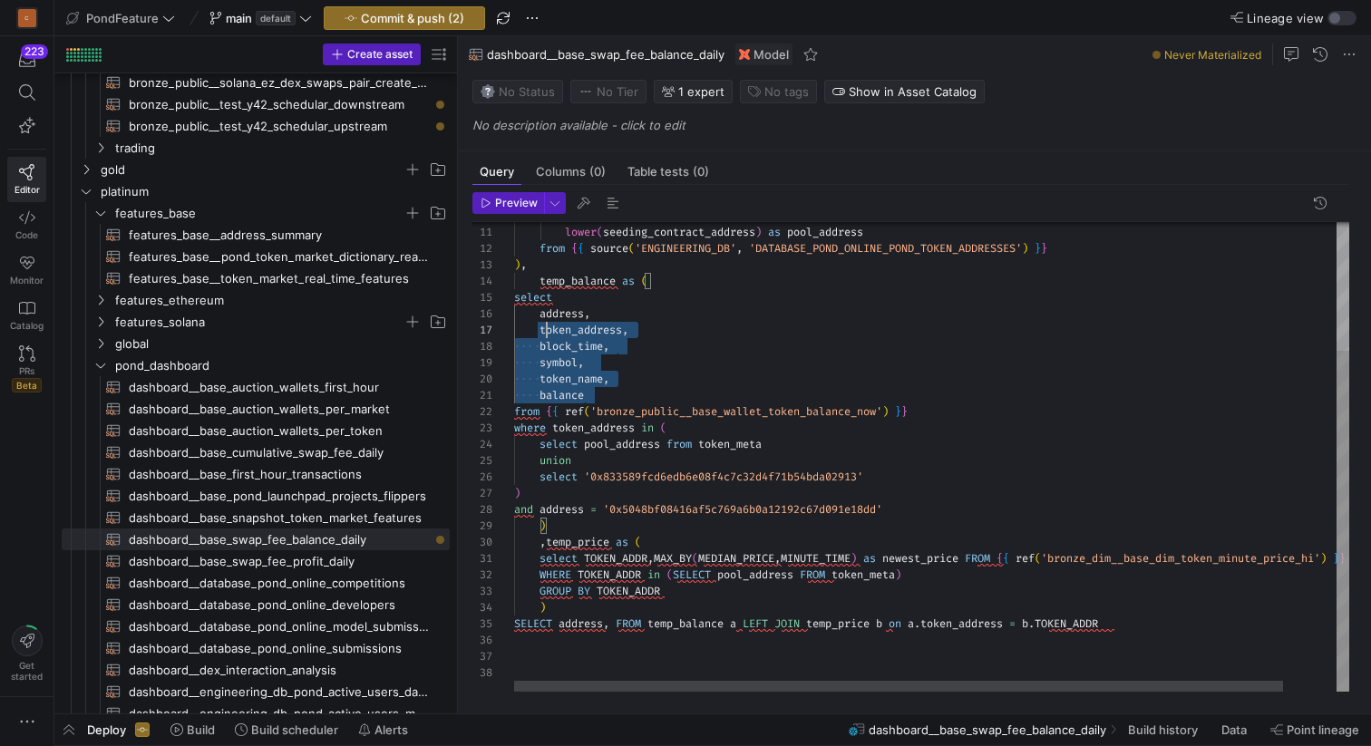
scroll to position [82, 0]
drag, startPoint x: 608, startPoint y: 394, endPoint x: 505, endPoint y: 313, distance: 131.7
click at [514, 313] on div "lower ( seeding_contract_address ) as pool_address from { { source ( 'ENGINEERI…" at bounding box center [960, 368] width 893 height 645
click at [577, 624] on div "lower ( seeding_contract_address ) as pool_address from { { source ( 'ENGINEERI…" at bounding box center [960, 368] width 893 height 645
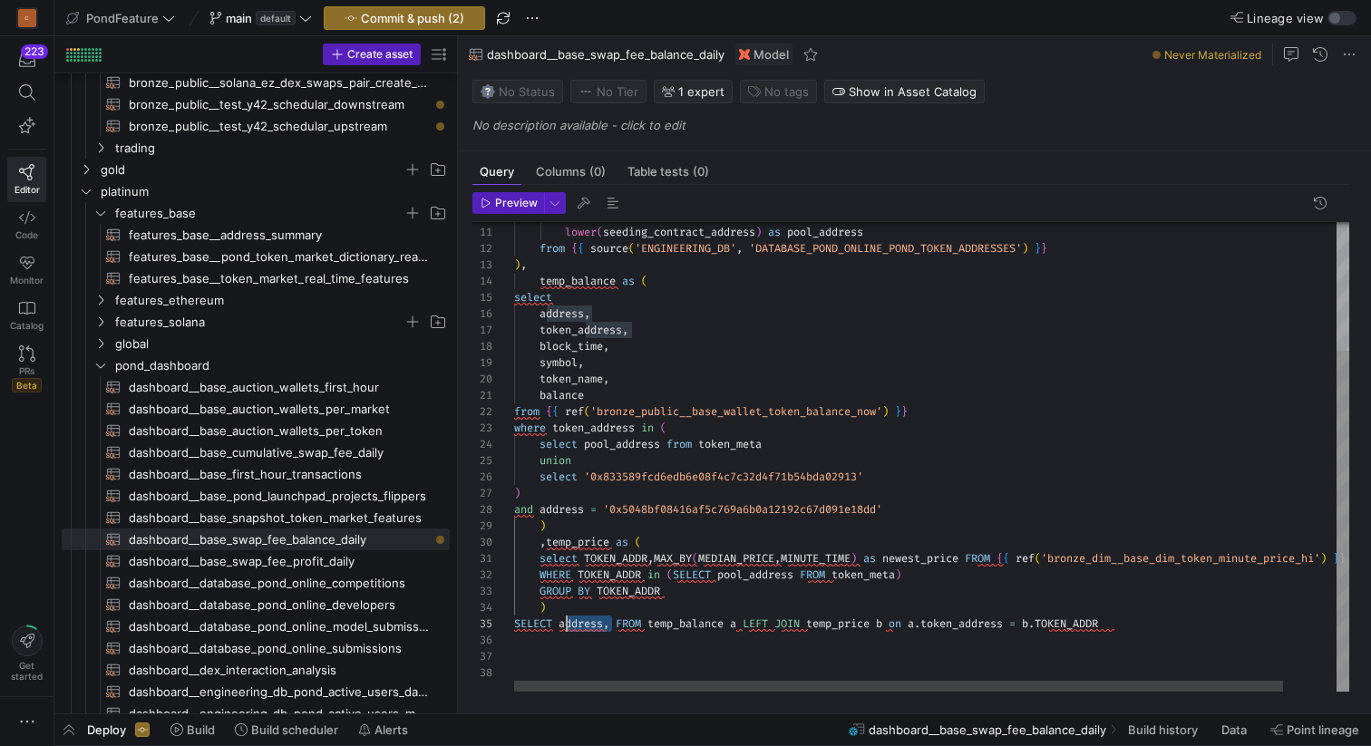
scroll to position [65, 45]
drag, startPoint x: 612, startPoint y: 623, endPoint x: 561, endPoint y: 620, distance: 50.8
click at [561, 620] on div "lower ( seeding_contract_address ) as pool_address from { { source ( 'ENGINEERI…" at bounding box center [960, 368] width 893 height 645
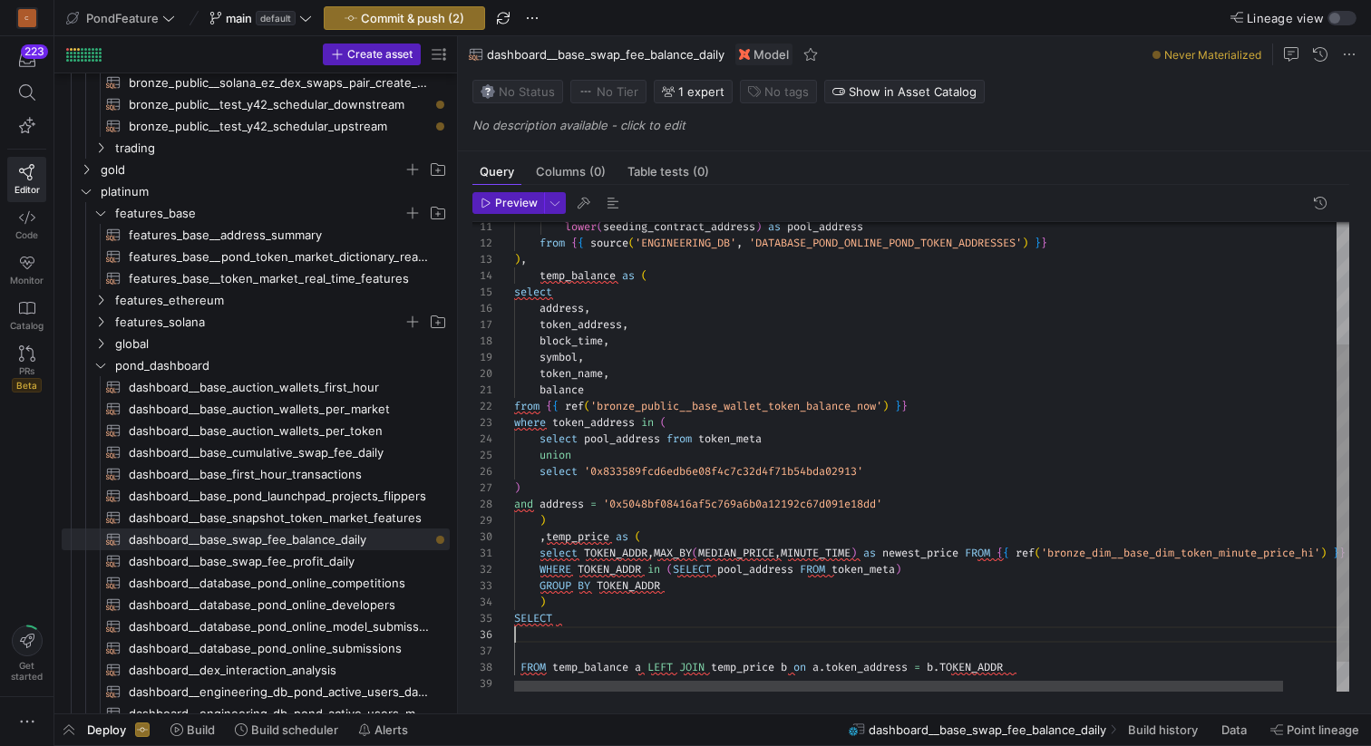
scroll to position [82, 0]
click at [562, 634] on div "lower ( seeding_contract_address ) as pool_address from { { source ( 'ENGINEERI…" at bounding box center [960, 388] width 893 height 694
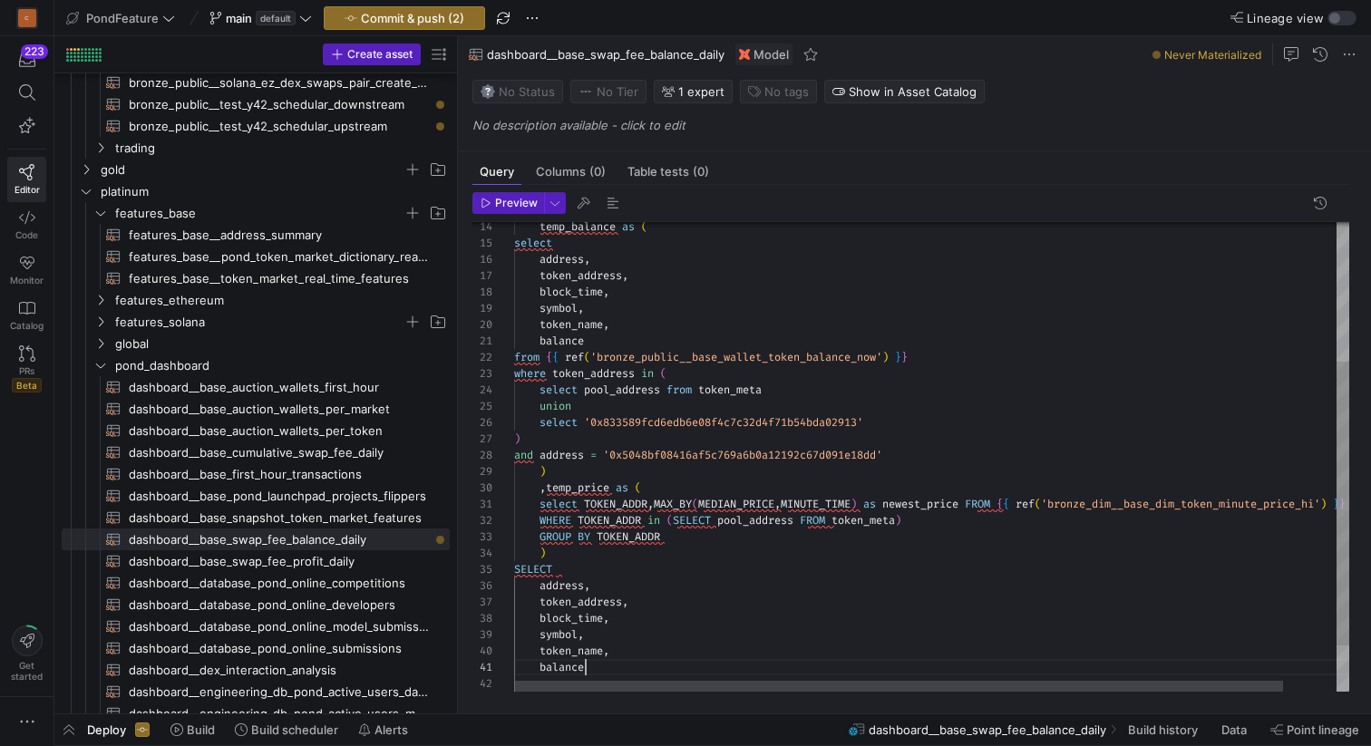
click at [539, 584] on div "temp_balance as ( select address , token_address , block_time , symbol , token_…" at bounding box center [960, 380] width 893 height 776
click at [538, 598] on div "temp_balance as ( select address , token_address , block_time , symbol , token_…" at bounding box center [960, 380] width 893 height 776
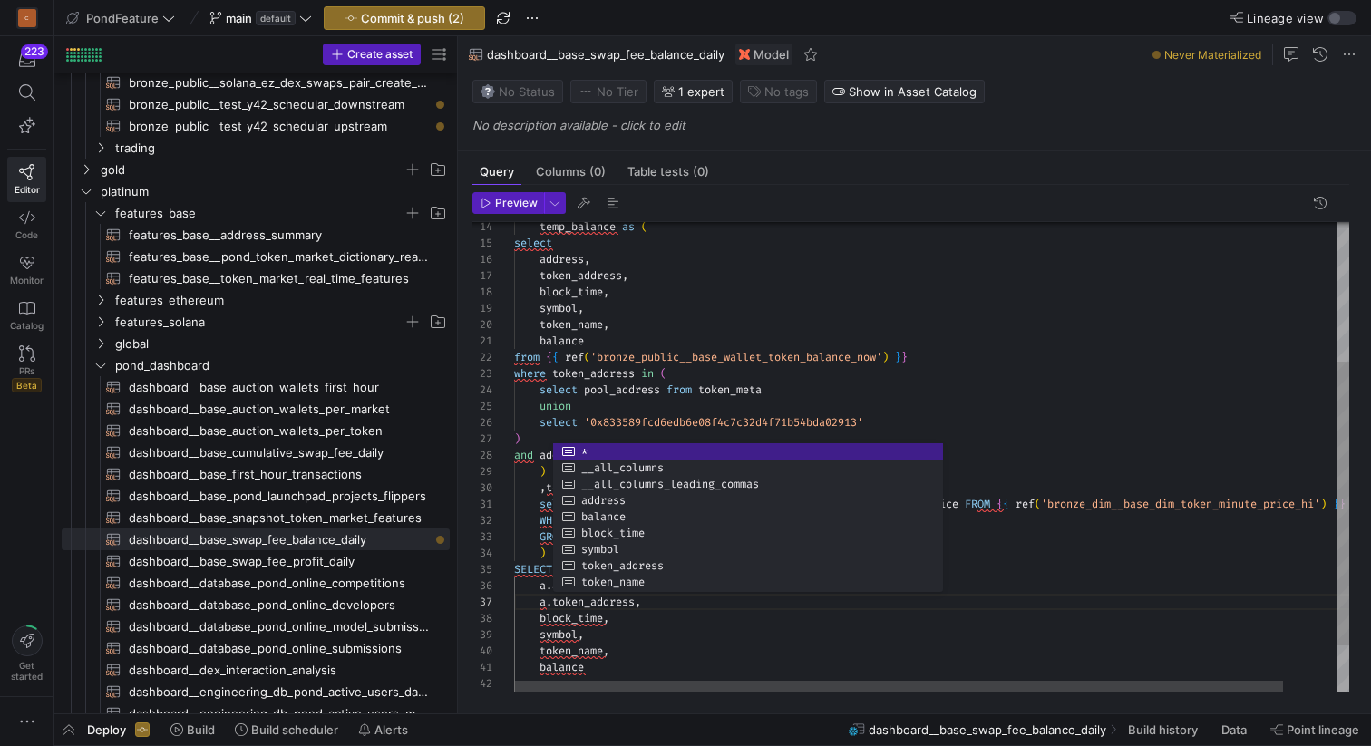
click at [539, 619] on div "temp_balance as ( select address , token_address , block_time , symbol , token_…" at bounding box center [960, 380] width 893 height 776
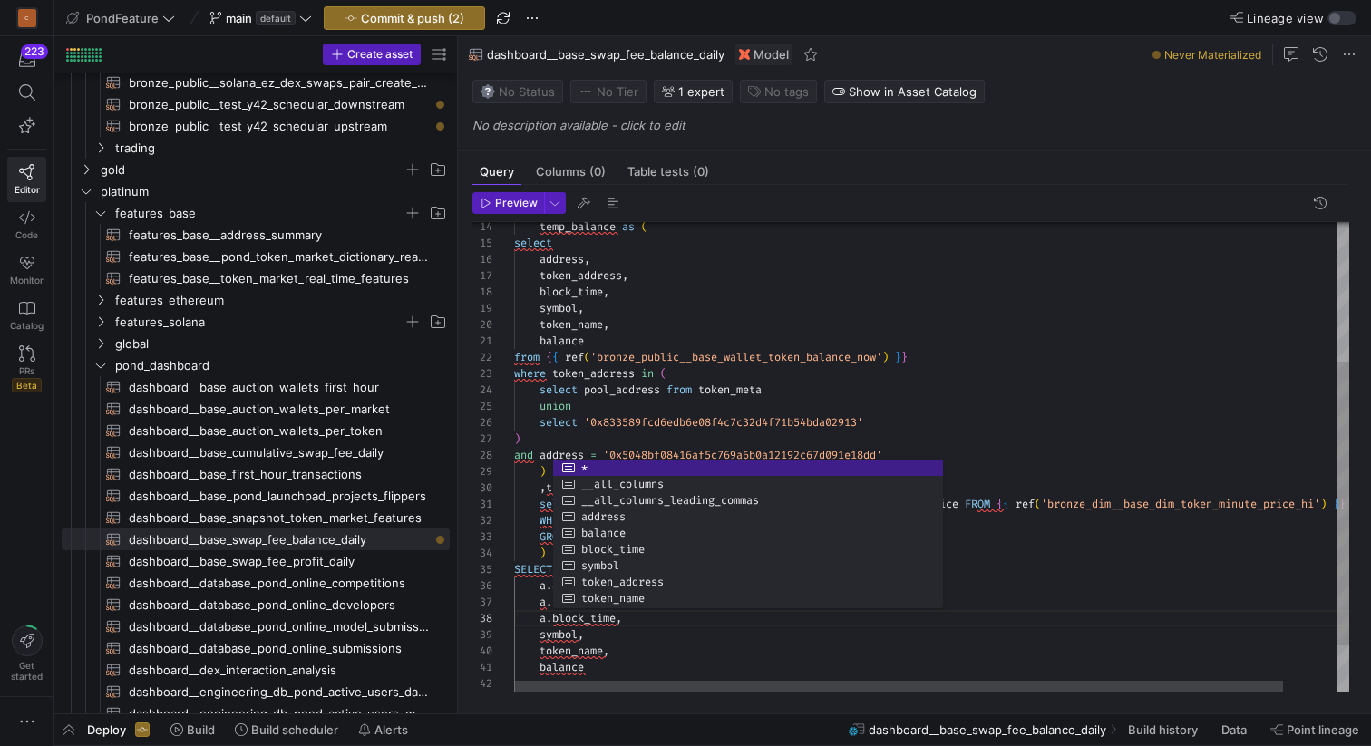
scroll to position [131, 26]
click at [540, 631] on div "temp_balance as ( select address , token_address , block_time , symbol , token_…" at bounding box center [960, 380] width 893 height 776
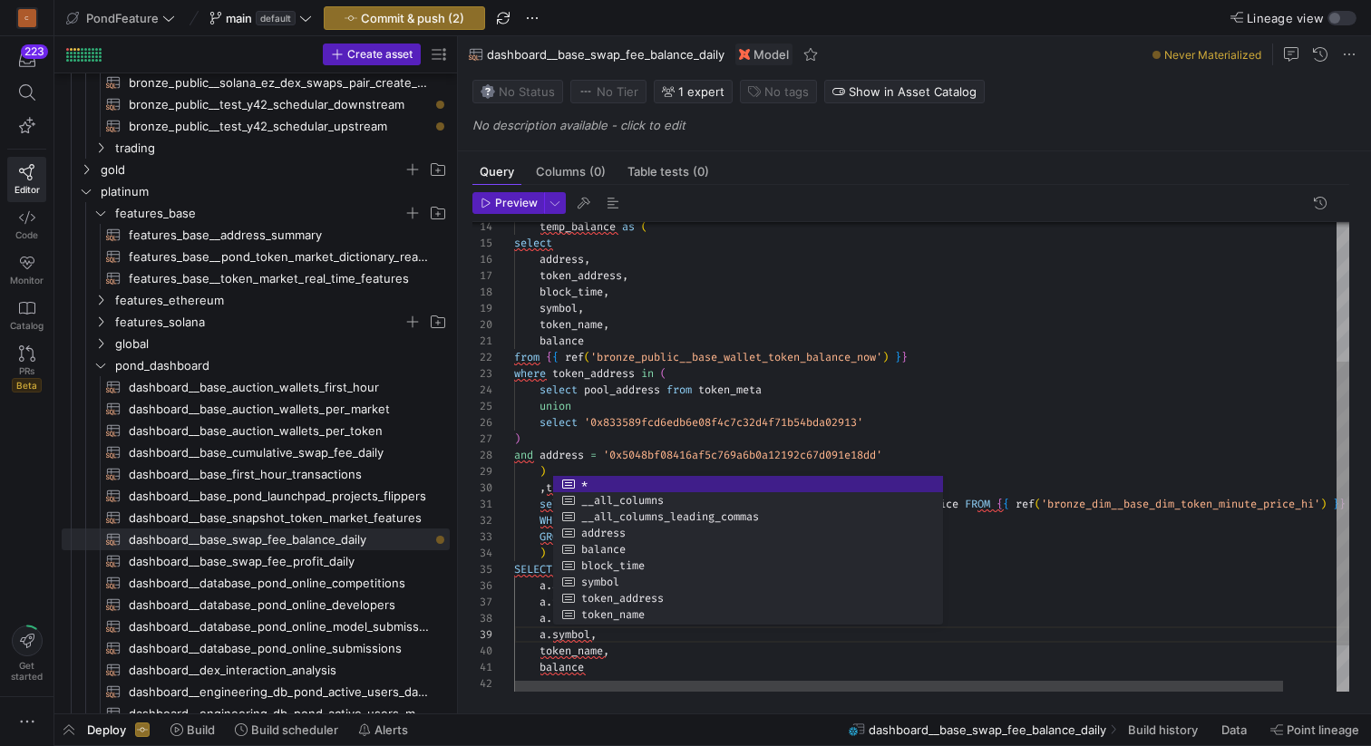
click at [541, 648] on div "temp_balance as ( select address , token_address , block_time , symbol , token_…" at bounding box center [960, 380] width 893 height 776
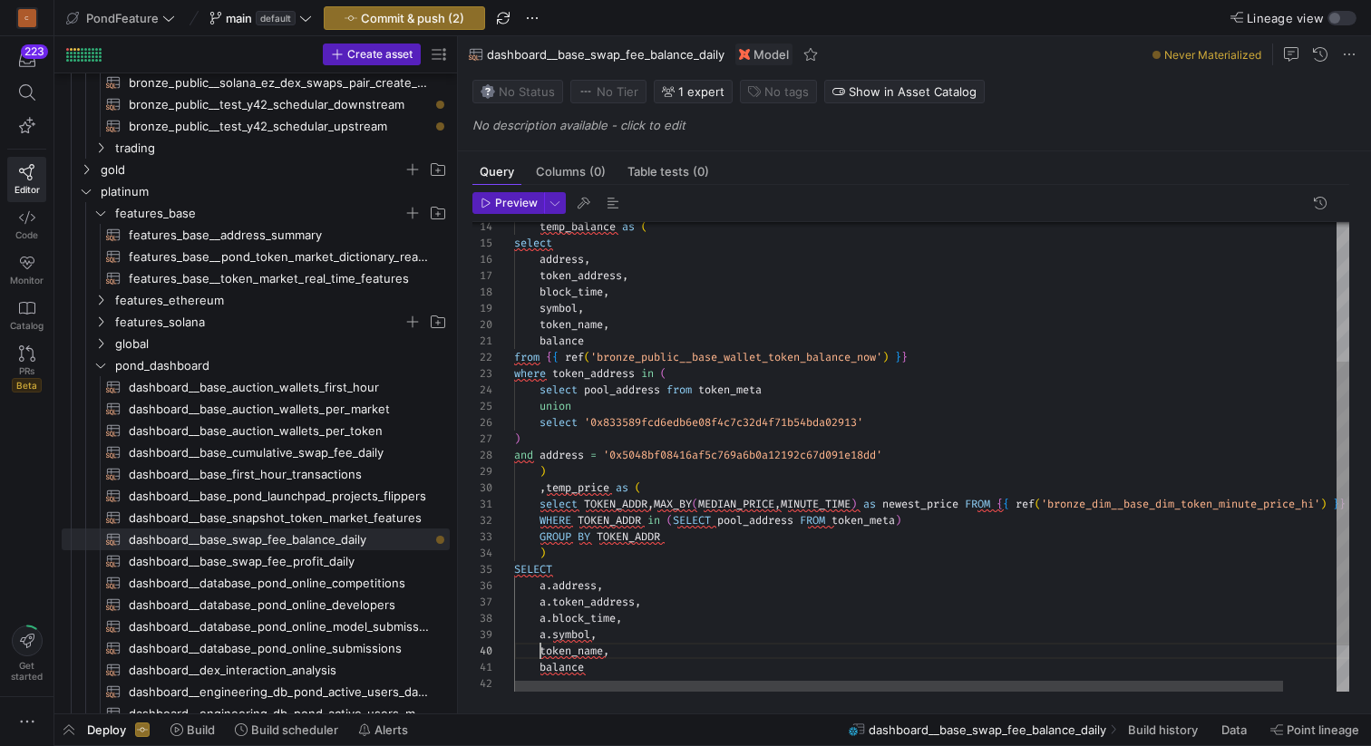
scroll to position [147, 92]
click at [541, 648] on div "temp_balance as ( select address , token_address , block_time , symbol , token_…" at bounding box center [960, 380] width 893 height 776
click at [540, 645] on div "temp_balance as ( select address , token_address , block_time , symbol , token_…" at bounding box center [960, 372] width 893 height 760
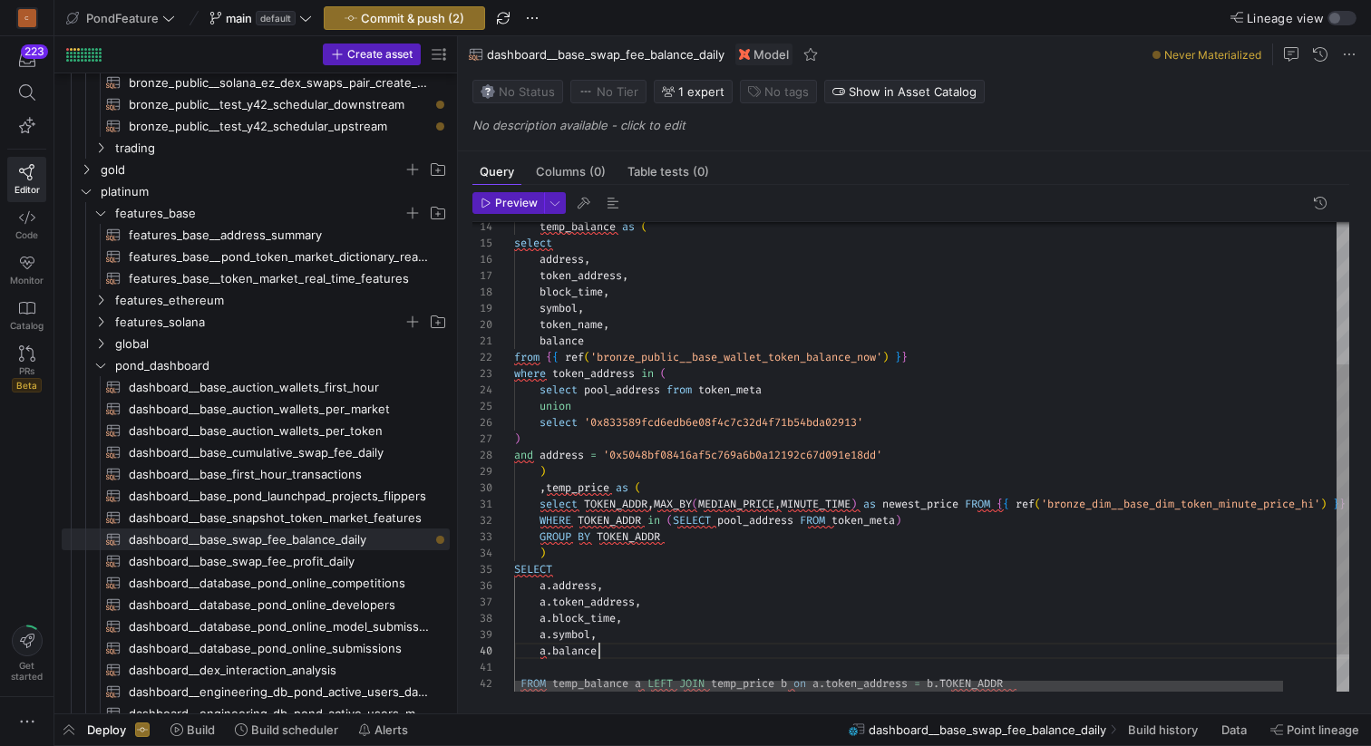
click at [619, 652] on div "temp_balance as ( select address , token_address , block_time , symbol , token_…" at bounding box center [960, 372] width 893 height 760
click at [592, 670] on div "temp_balance as ( select address , token_address , block_time , symbol , token_…" at bounding box center [960, 372] width 893 height 760
click at [594, 618] on div "temp_balance as ( select address , token_address , block_time , symbol , token_…" at bounding box center [960, 363] width 893 height 743
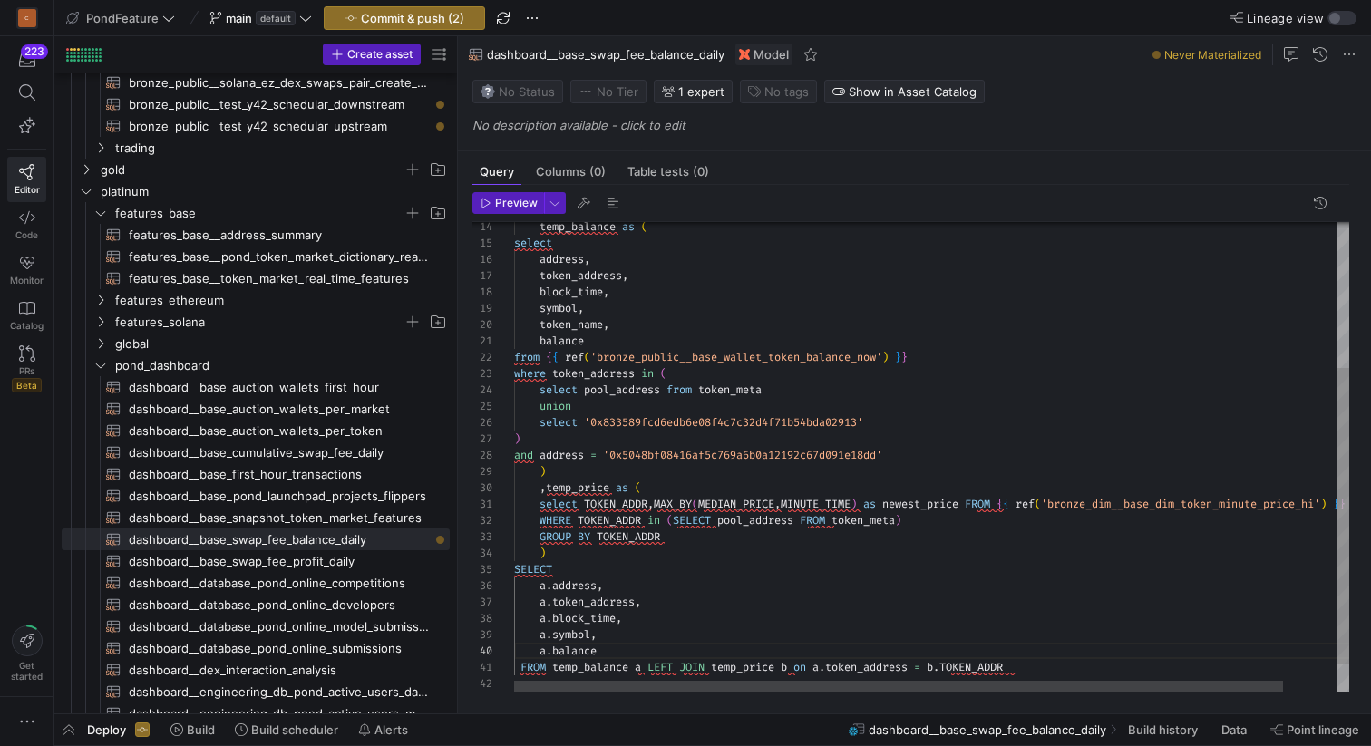
scroll to position [114, 104]
click at [594, 618] on div "temp_balance as ( select address , token_address , block_time , symbol , token_…" at bounding box center [960, 363] width 893 height 743
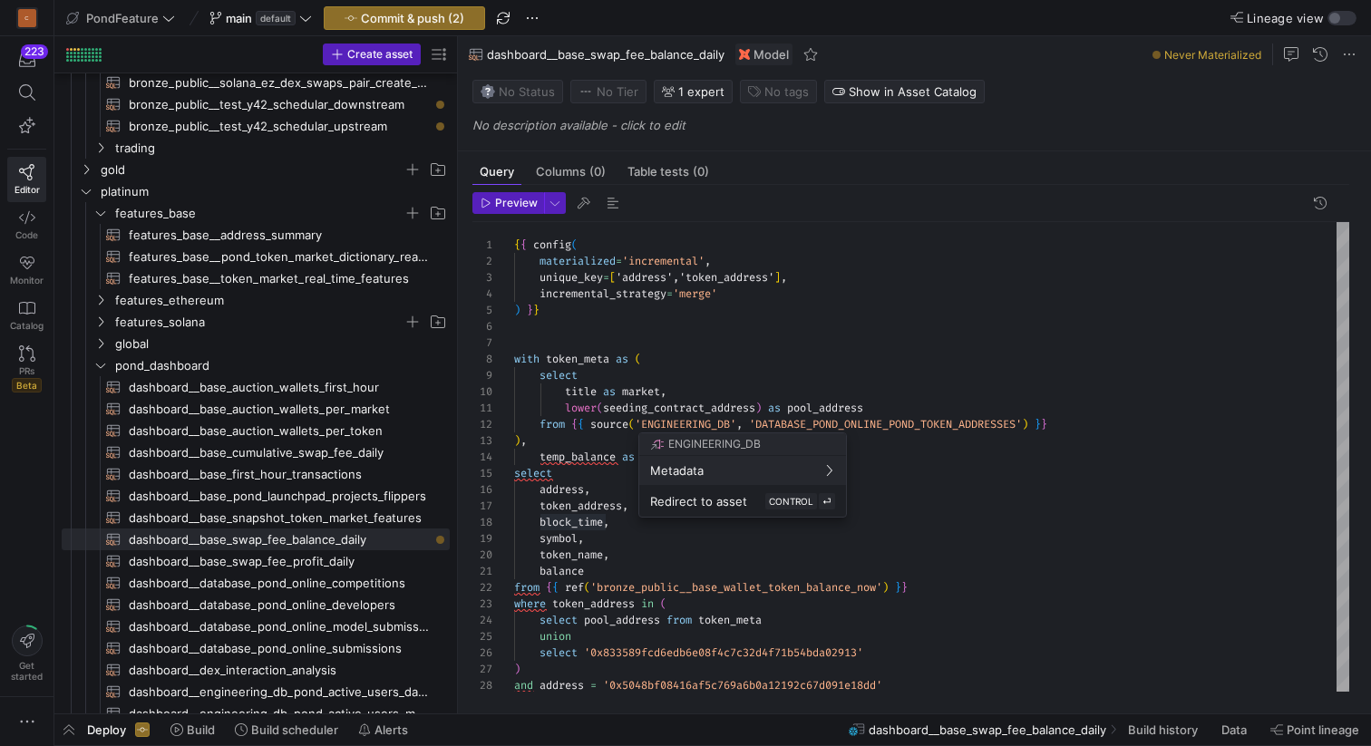
click at [779, 274] on div at bounding box center [685, 373] width 1371 height 746
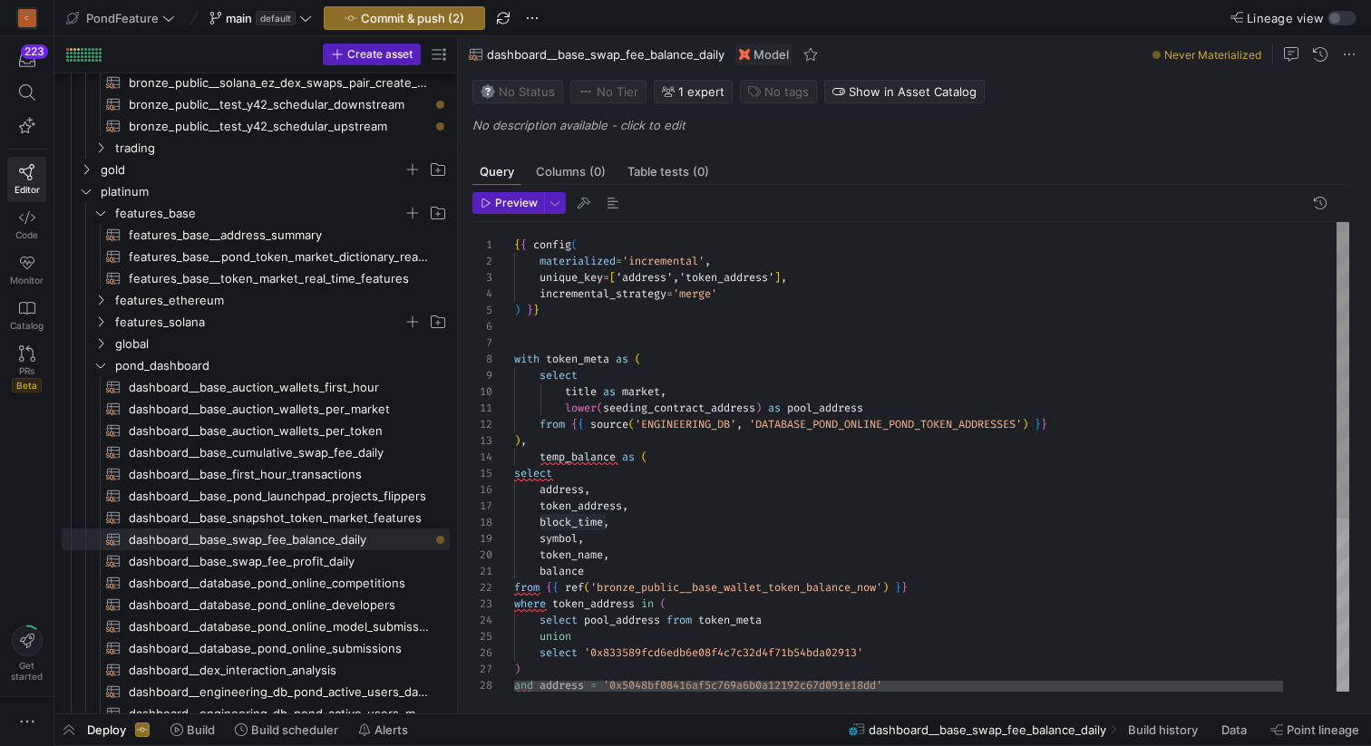
click at [781, 274] on div "temp_balance as ( select address , token_address , block_time , symbol , token_…" at bounding box center [960, 593] width 893 height 743
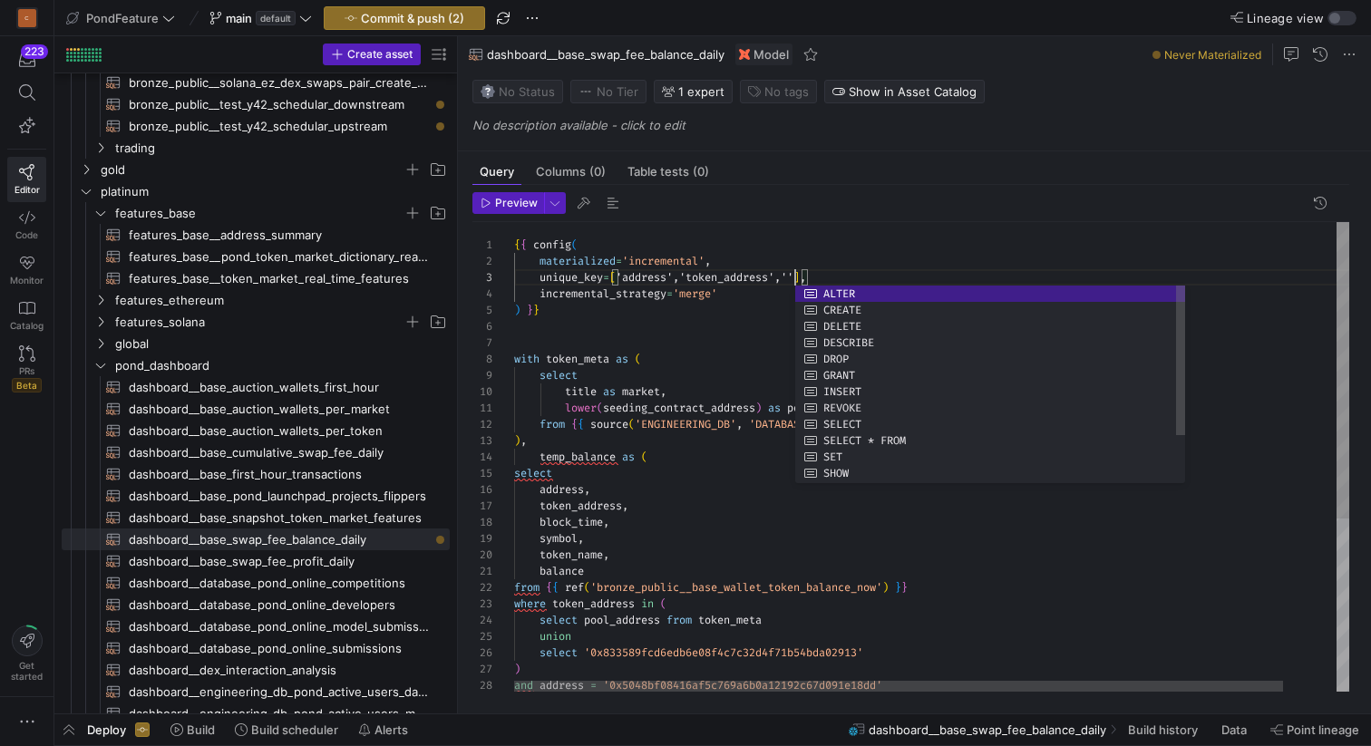
scroll to position [33, 346]
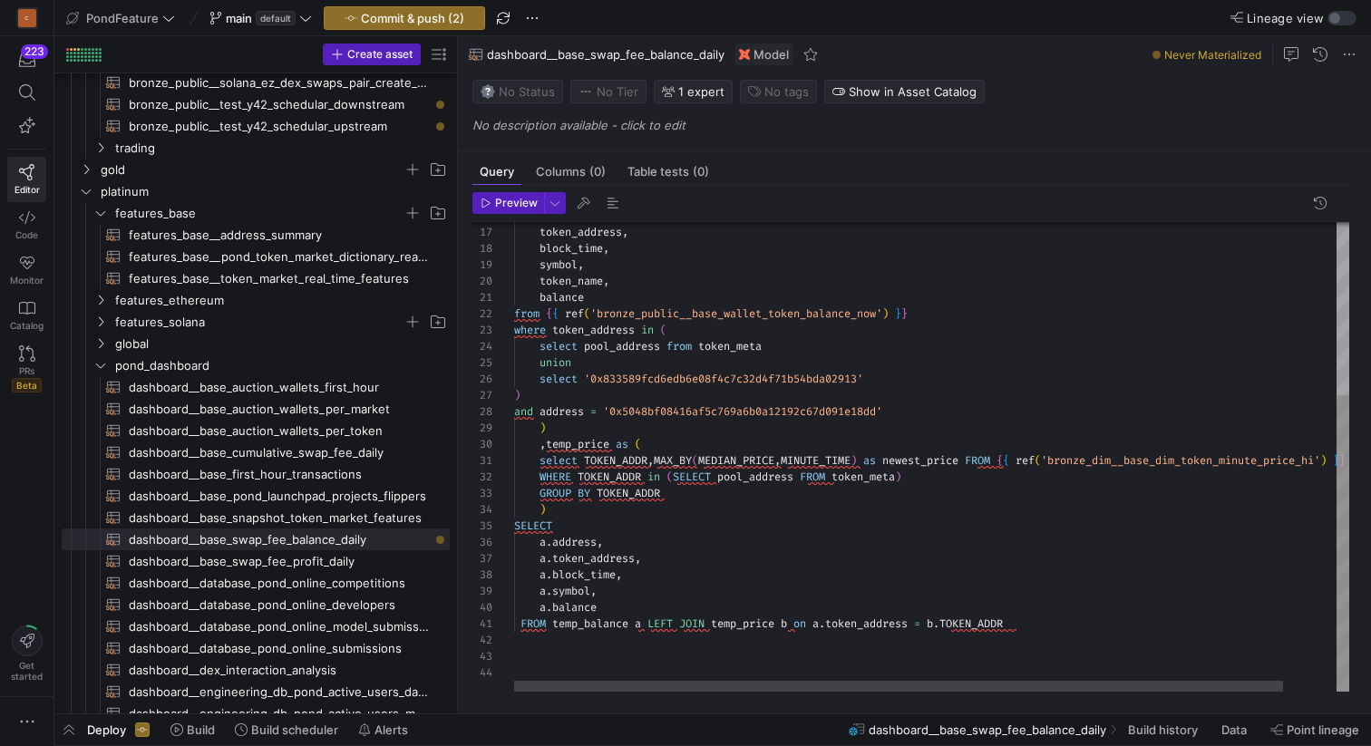
click at [613, 640] on div "address , token_address , block_time , symbol , token_name , balance from { { r…" at bounding box center [960, 319] width 893 height 743
click at [614, 598] on div "address , token_address , block_time , symbol , token_name , balance from { { r…" at bounding box center [960, 319] width 893 height 743
click at [614, 606] on div "address , token_address , block_time , symbol , token_name , balance from { { r…" at bounding box center [960, 319] width 893 height 743
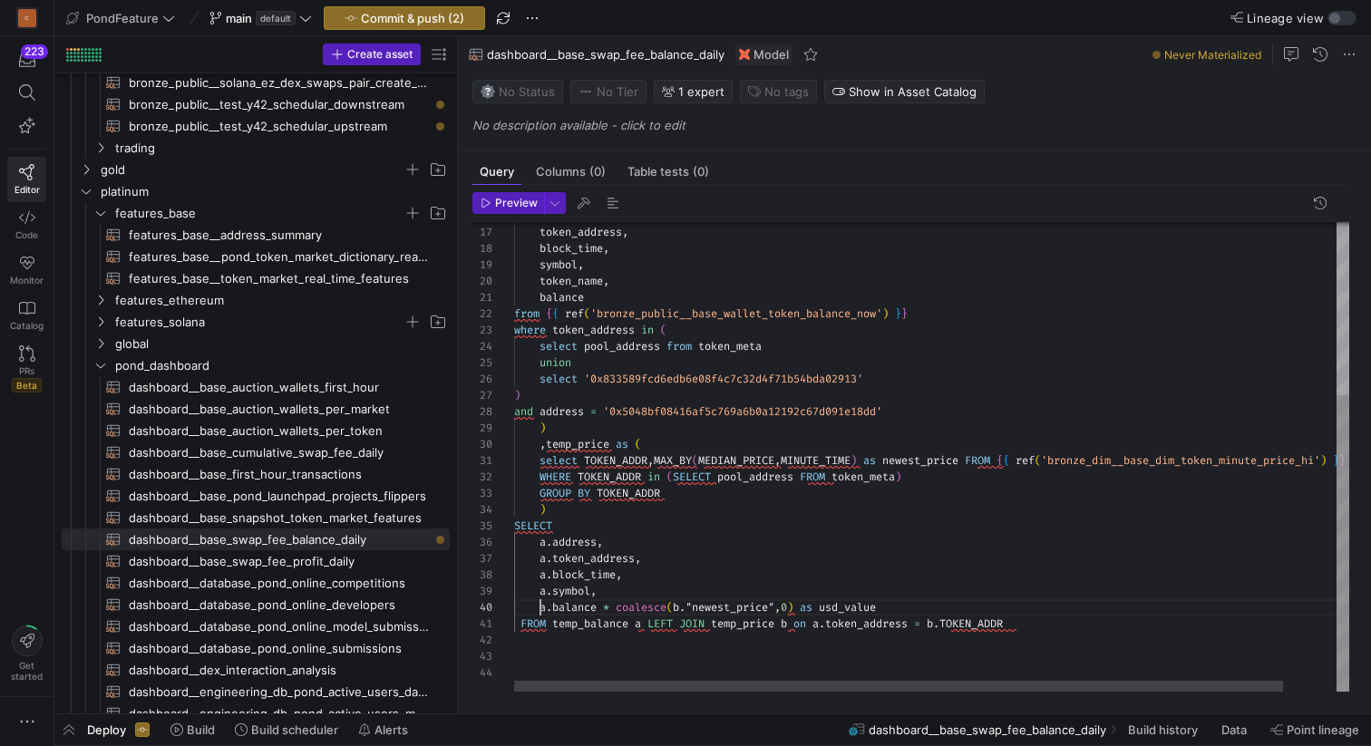
click at [540, 606] on div "address , token_address , block_time , symbol , token_name , balance from { { r…" at bounding box center [960, 319] width 893 height 743
click at [576, 561] on div "address , token_address , block_time , symbol , token_name , balance from { { r…" at bounding box center [960, 319] width 893 height 743
click at [627, 608] on div "address , token_address , block_time , symbol , token_name , balance from { { r…" at bounding box center [960, 319] width 893 height 743
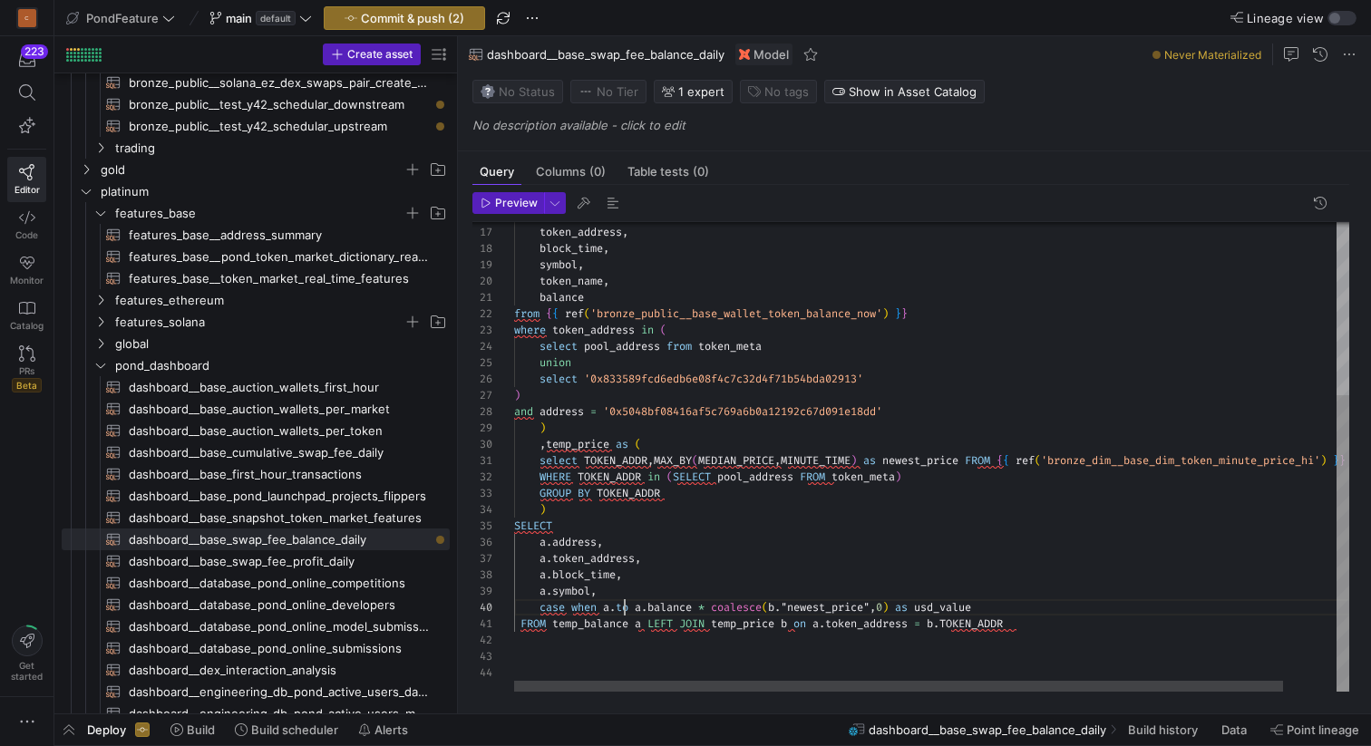
click at [627, 608] on div "address , token_address , block_time , symbol , token_name , balance from { { r…" at bounding box center [960, 319] width 893 height 743
click at [716, 408] on div "address , token_address , block_time , symbol , token_name , balance from { { r…" at bounding box center [960, 319] width 893 height 743
click at [723, 372] on div "address , token_address , block_time , symbol , token_name , balance from { { r…" at bounding box center [960, 319] width 893 height 743
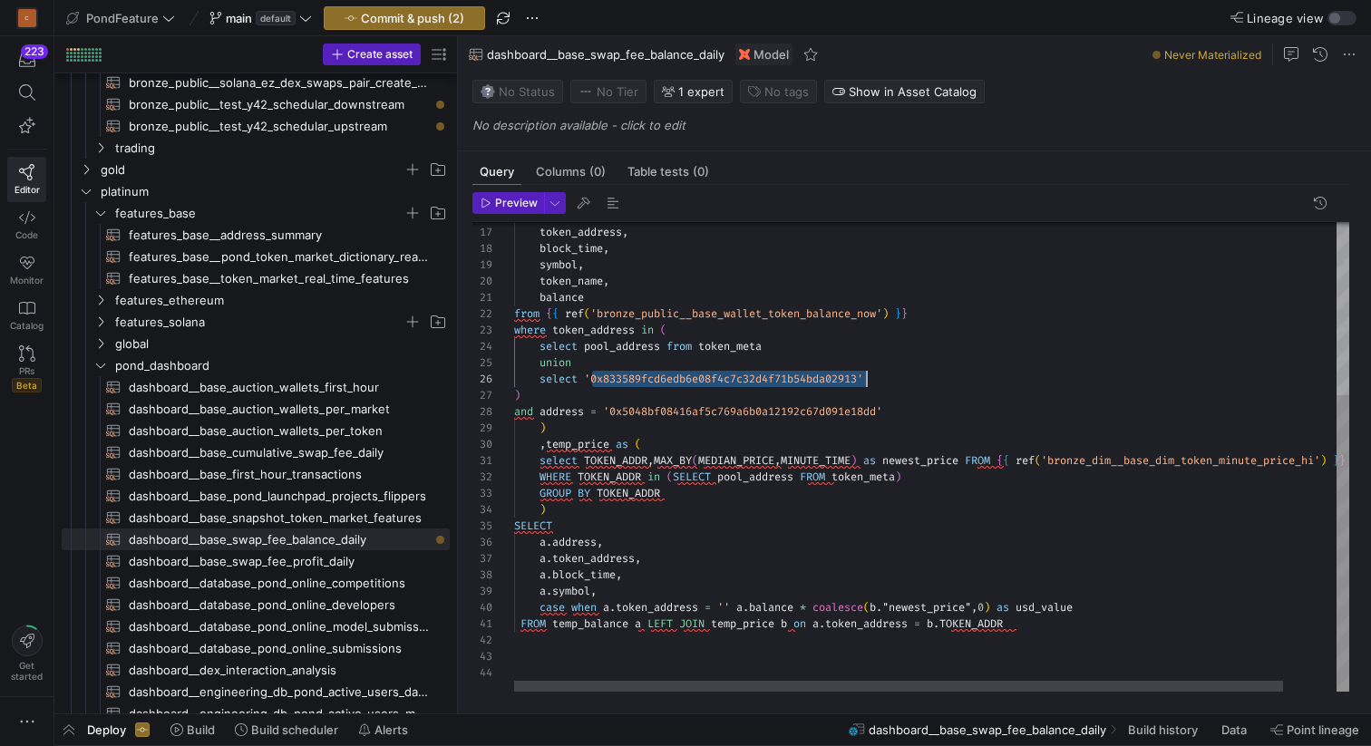
scroll to position [82, 353]
click at [723, 372] on div "address , token_address , block_time , symbol , token_name , balance from { { r…" at bounding box center [960, 319] width 893 height 743
click at [729, 601] on div "address , token_address , block_time , symbol , token_name , balance from { { r…" at bounding box center [960, 319] width 893 height 743
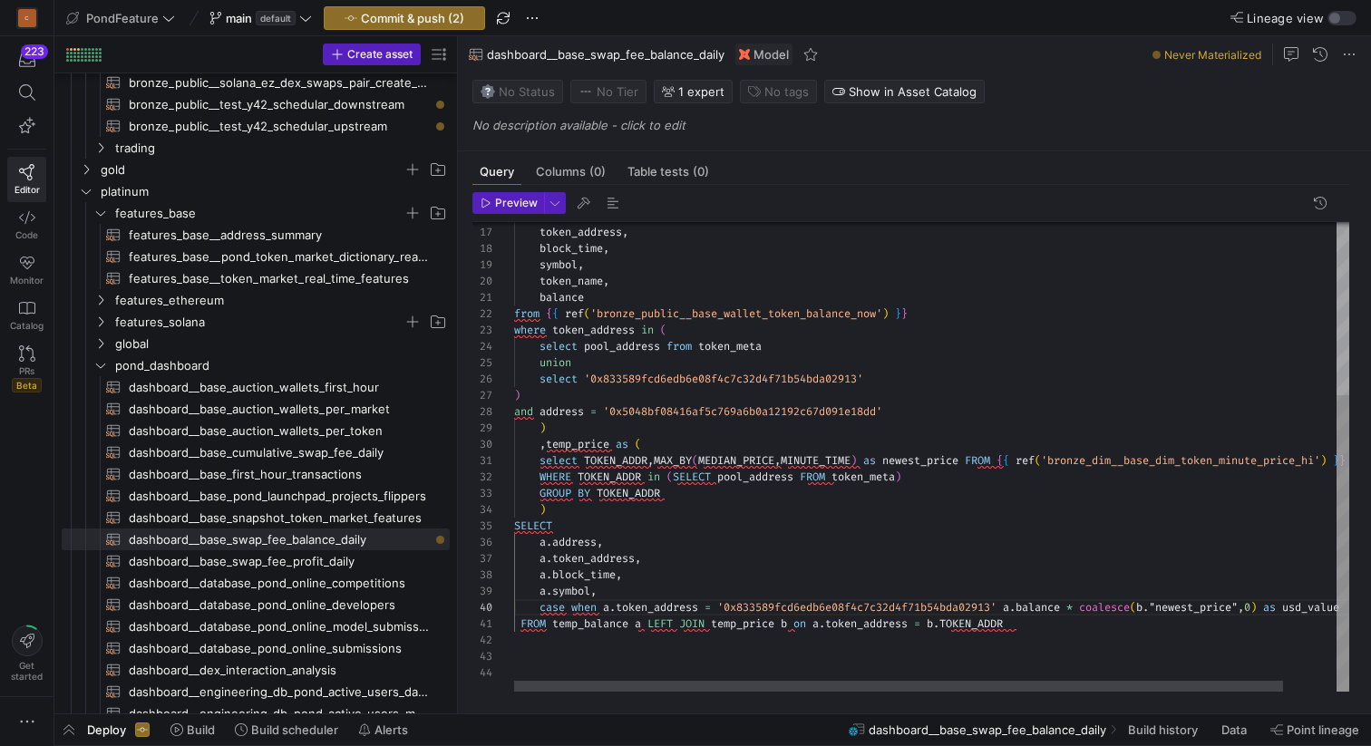
click at [936, 386] on div "address , token_address , block_time , symbol , token_name , balance from { { r…" at bounding box center [960, 319] width 893 height 743
click at [1008, 606] on div "address , token_address , block_time , symbol , token_name , balance from { { r…" at bounding box center [960, 319] width 893 height 743
click at [713, 606] on div "address , token_address , block_time , symbol , token_name , balance from { { r…" at bounding box center [960, 319] width 893 height 743
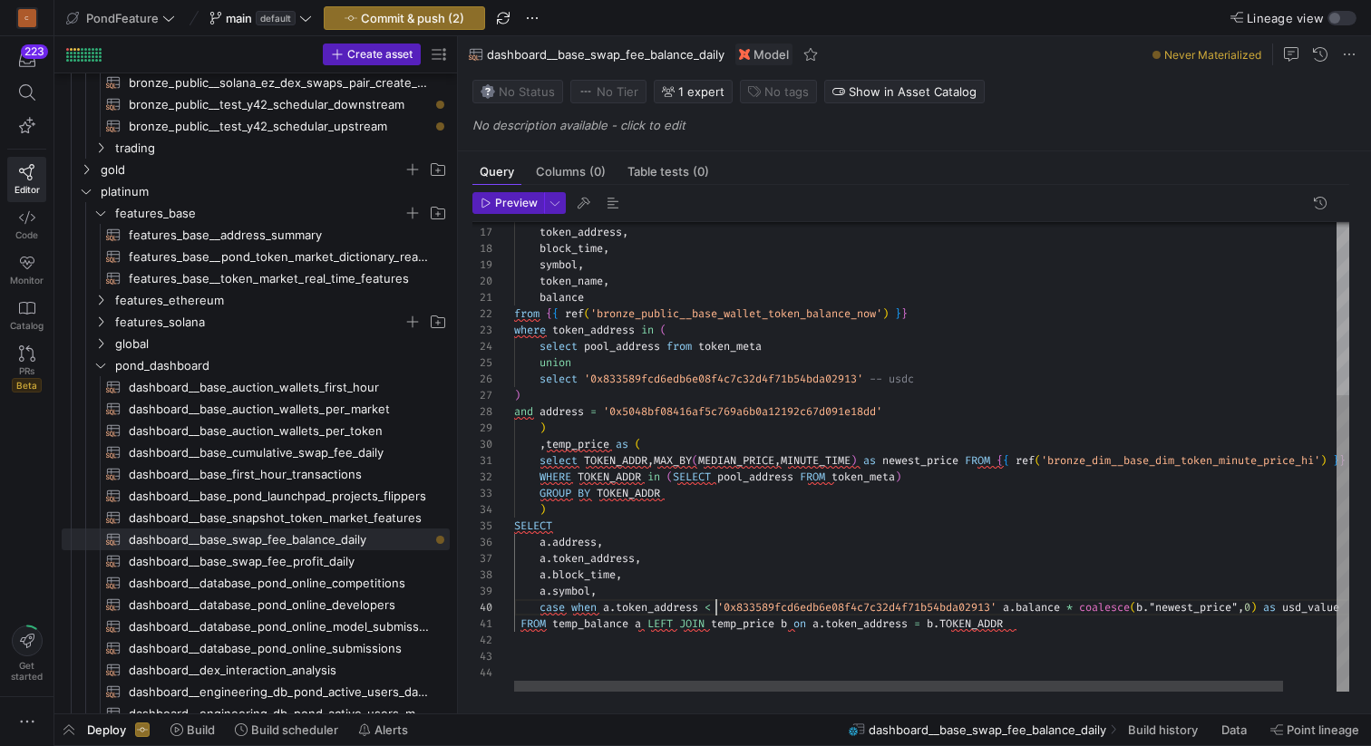
scroll to position [147, 208]
click at [1015, 601] on div "address , token_address , block_time , symbol , token_name , balance from { { r…" at bounding box center [960, 319] width 893 height 743
click at [1081, 576] on div "address , token_address , block_time , symbol , token_name , balance from { { r…" at bounding box center [980, 319] width 933 height 743
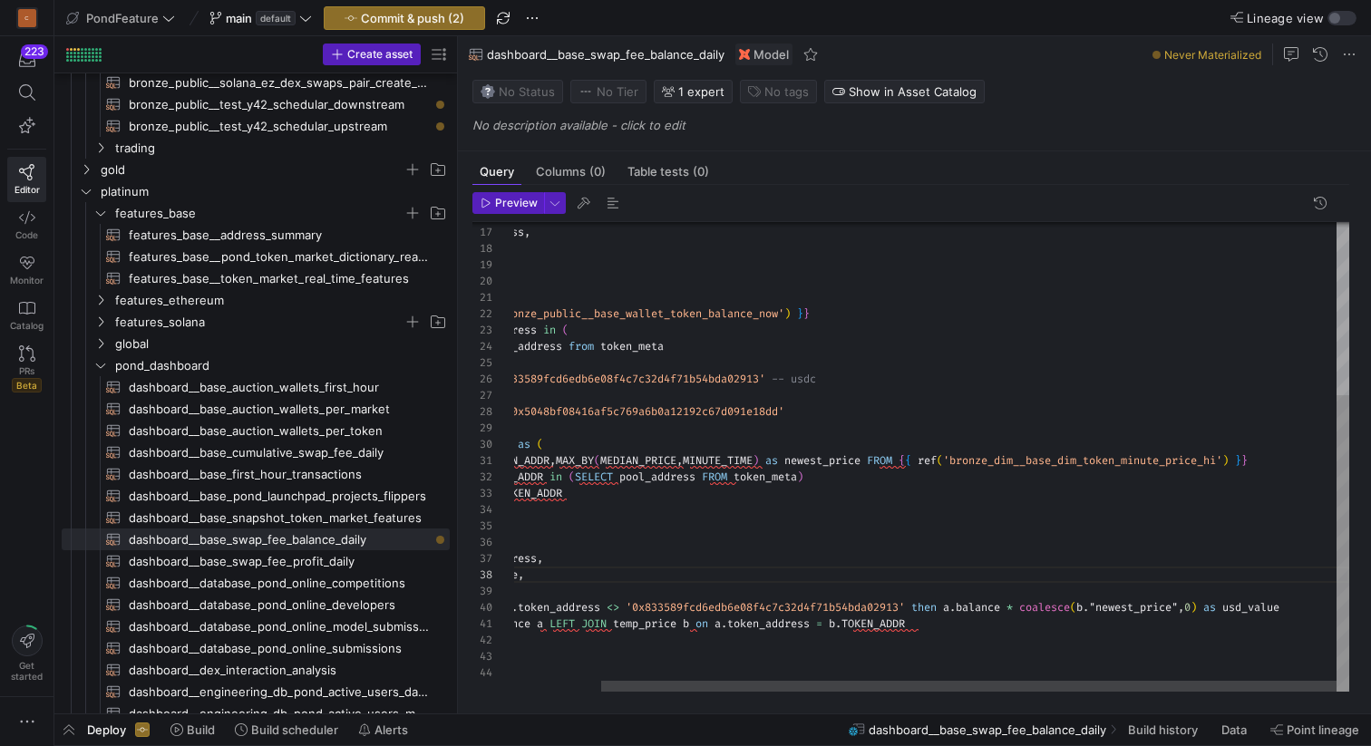
click at [1095, 606] on div "address , token_address , block_time , symbol , token_name , balance from { { r…" at bounding box center [882, 319] width 933 height 743
drag, startPoint x: 1263, startPoint y: 608, endPoint x: 1145, endPoint y: 607, distance: 117.9
click at [1145, 607] on div "address , token_address , block_time , symbol , token_name , balance from { { r…" at bounding box center [882, 319] width 933 height 743
click at [1163, 605] on div "address , token_address , block_time , symbol , token_name , balance from { { r…" at bounding box center [882, 319] width 933 height 743
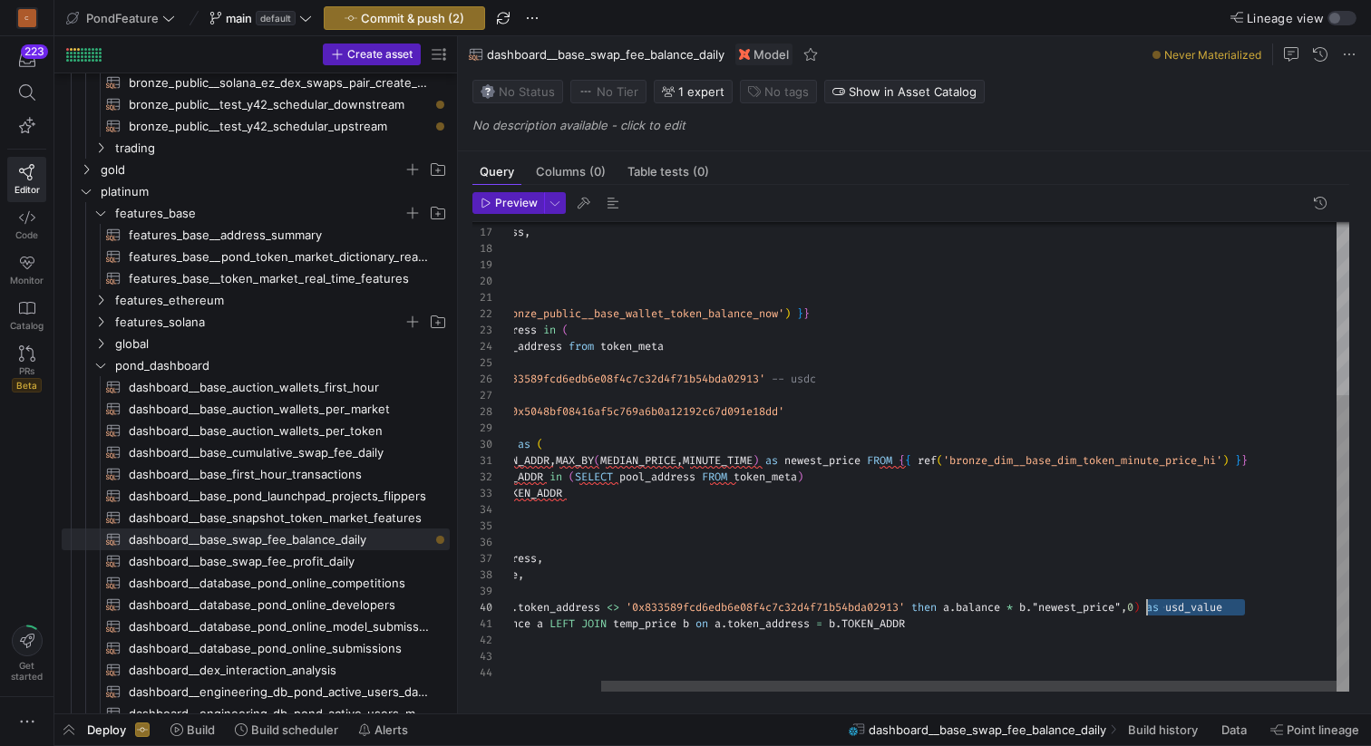
click at [1163, 605] on div "address , token_address , block_time , symbol , token_name , balance from { { r…" at bounding box center [882, 319] width 933 height 743
click at [1139, 603] on div "address , token_address , block_time , symbol , token_name , balance from { { r…" at bounding box center [882, 319] width 933 height 743
click at [984, 607] on div "address , token_address , block_time , symbol , token_name , balance from { { r…" at bounding box center [882, 321] width 933 height 743
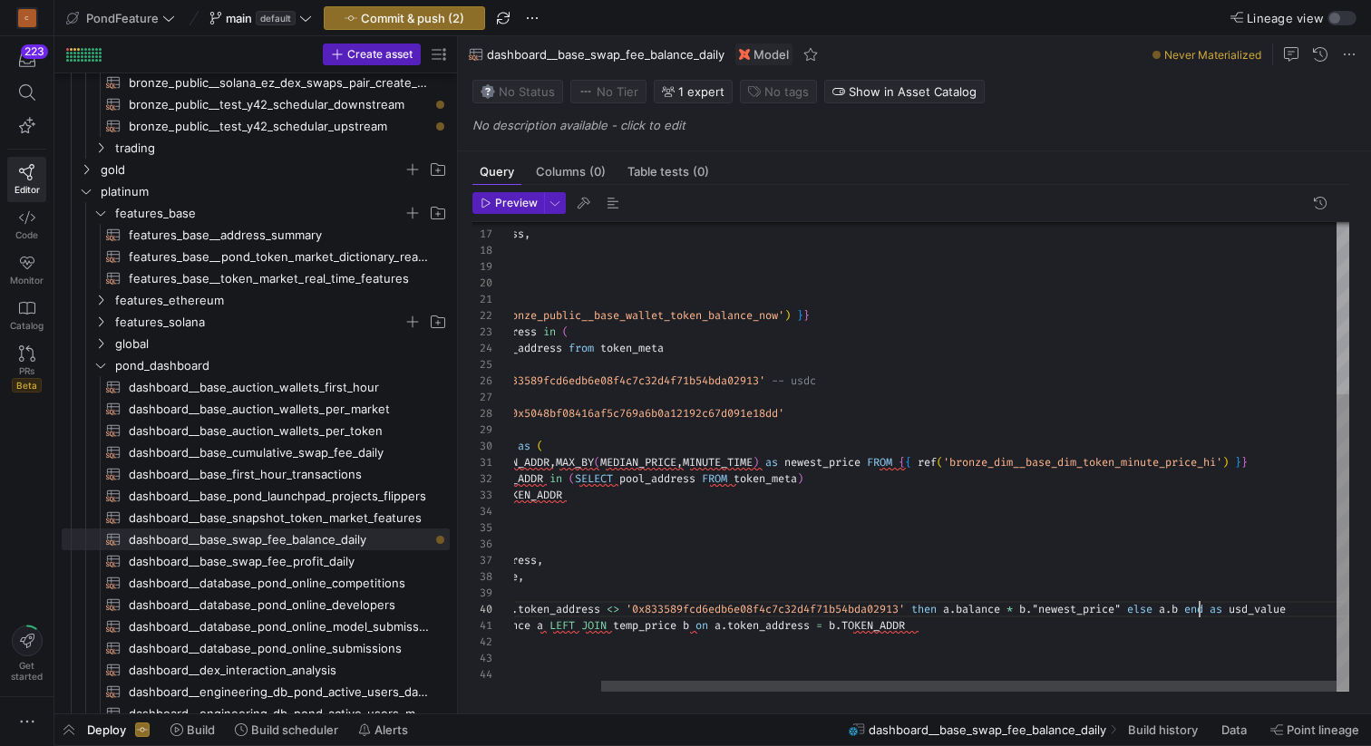
scroll to position [147, 600]
click at [984, 607] on div "address , token_address , block_time , symbol , token_name , balance from { { r…" at bounding box center [882, 321] width 933 height 743
click at [1198, 606] on div "address , token_address , block_time , symbol , token_name , balance from { { r…" at bounding box center [882, 321] width 933 height 743
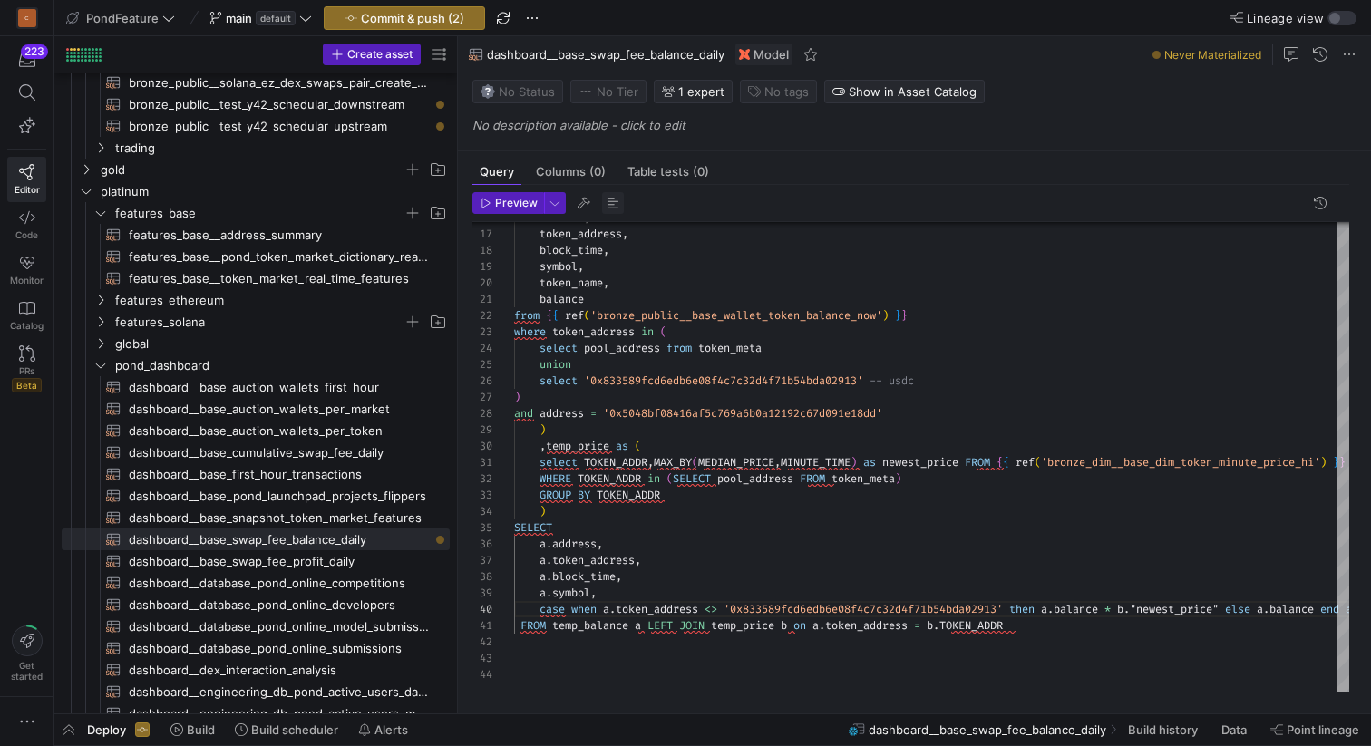
click at [615, 205] on span "button" at bounding box center [613, 203] width 22 height 22
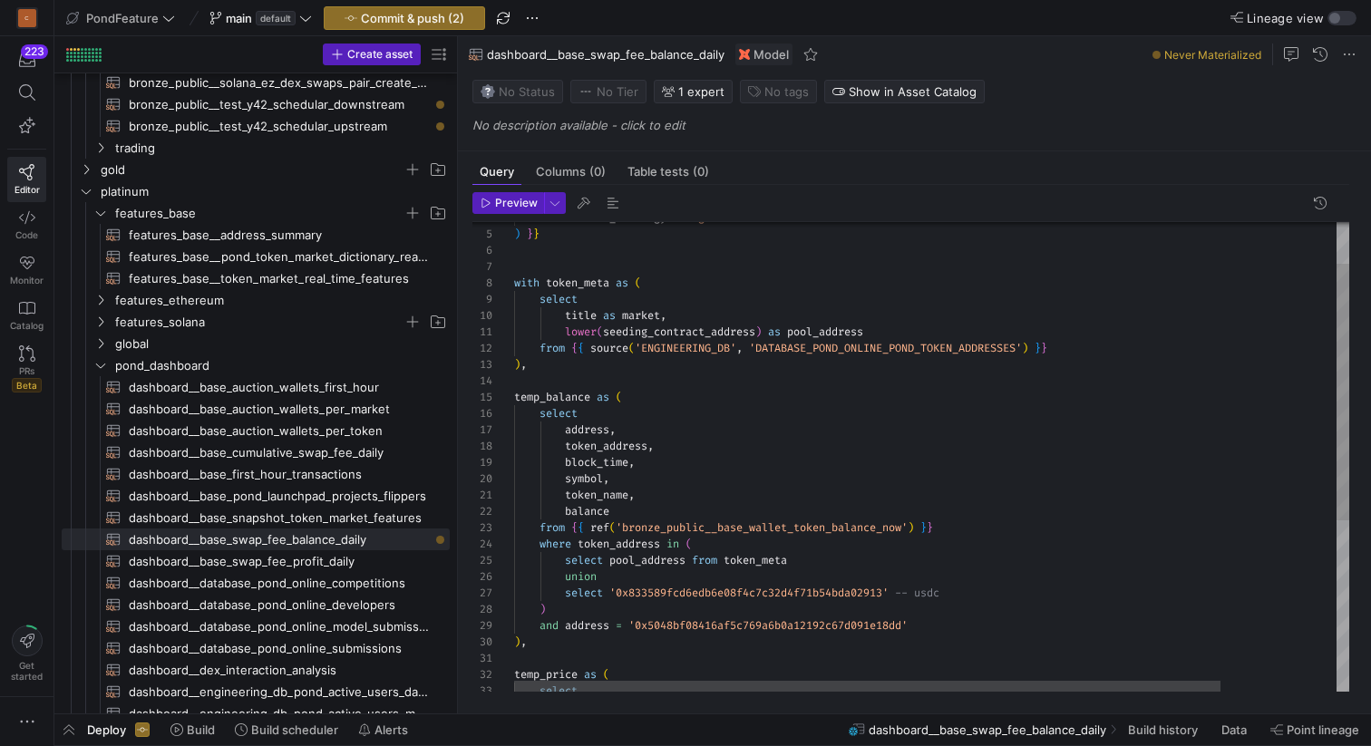
scroll to position [163, 346]
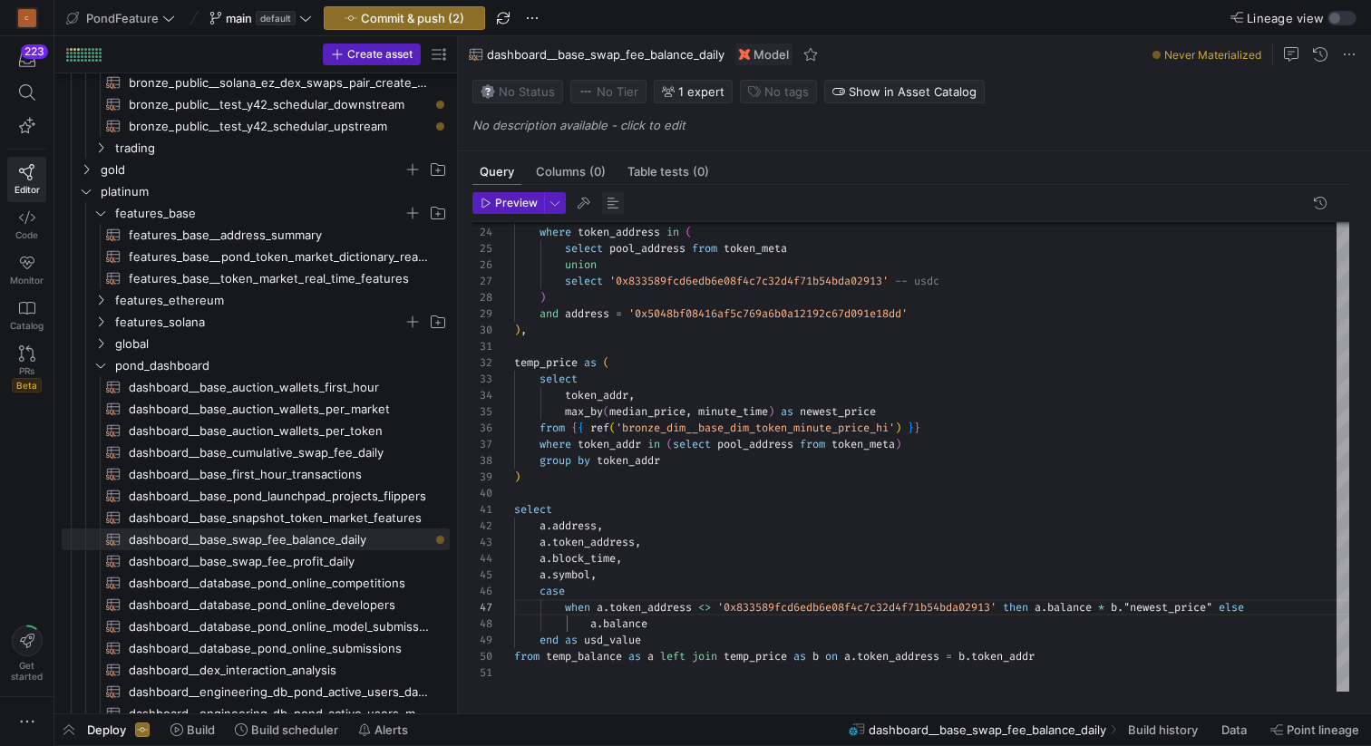
click at [613, 203] on span "button" at bounding box center [613, 203] width 22 height 22
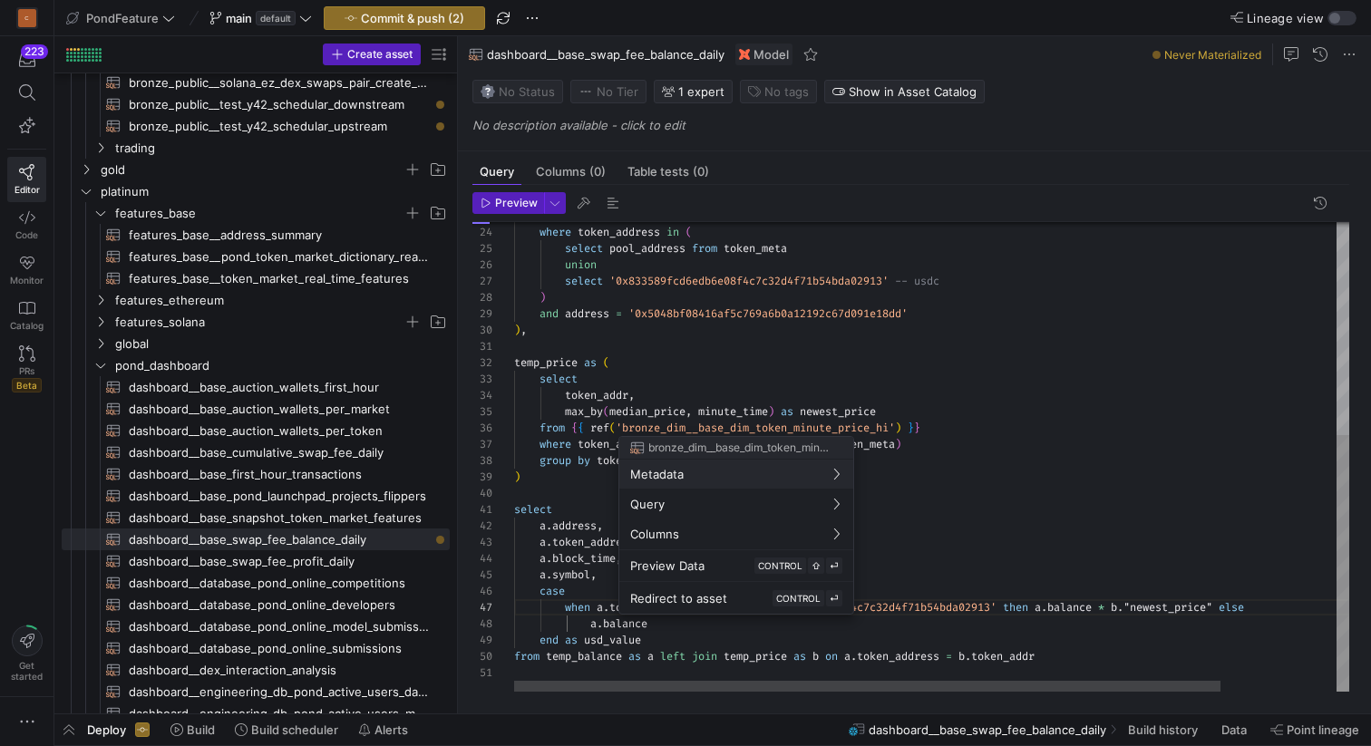
scroll to position [0, 346]
click at [971, 497] on div at bounding box center [685, 373] width 1371 height 746
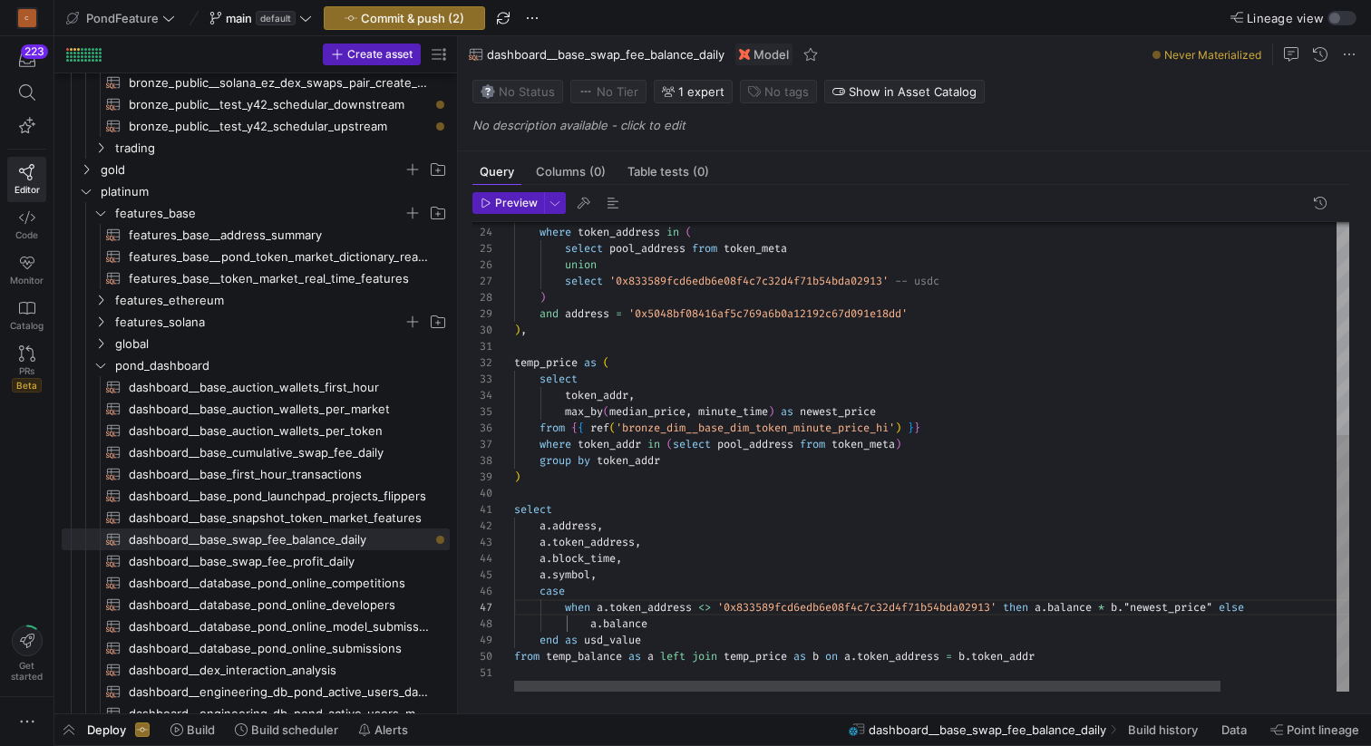
scroll to position [147, 0]
click at [914, 497] on div "from { { ref ( 'bronze_public__base_wallet_token_balance_now' ) } } where token…" at bounding box center [1000, 263] width 972 height 858
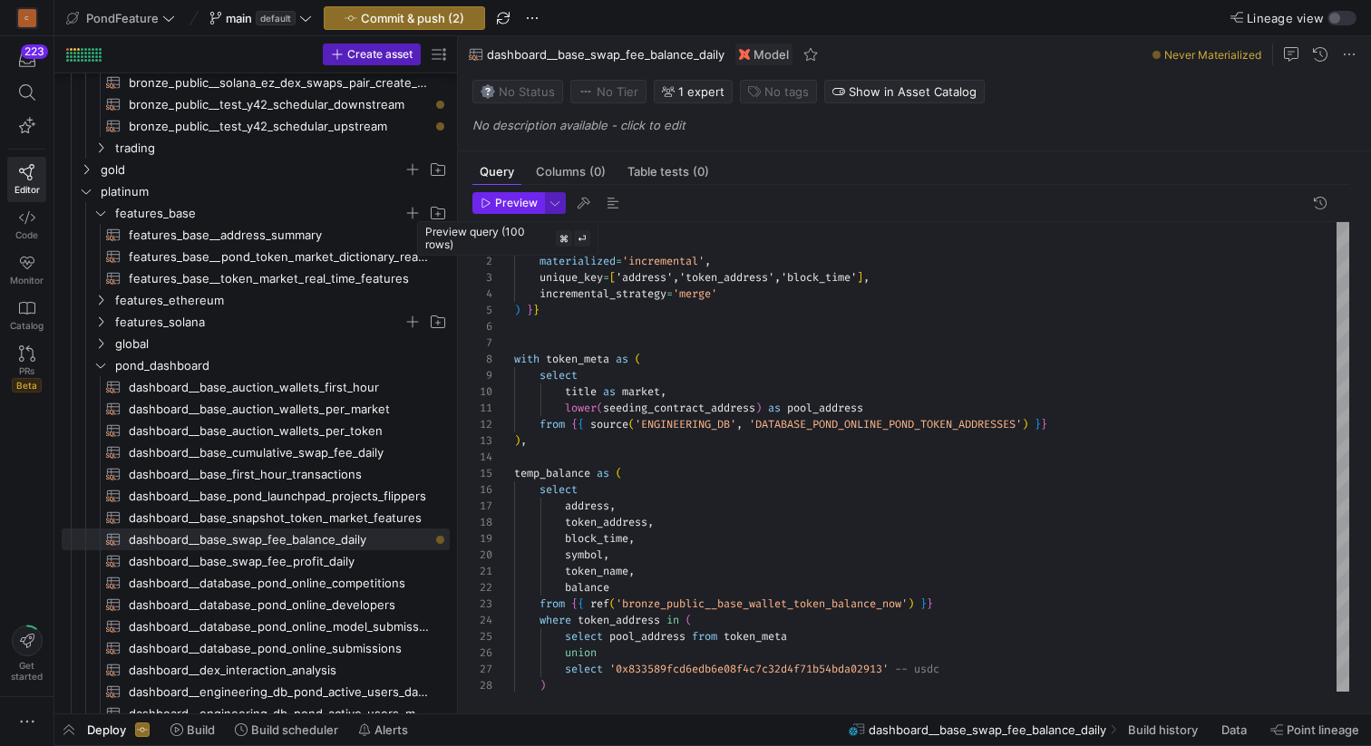
click at [502, 197] on span "Preview" at bounding box center [516, 203] width 43 height 13
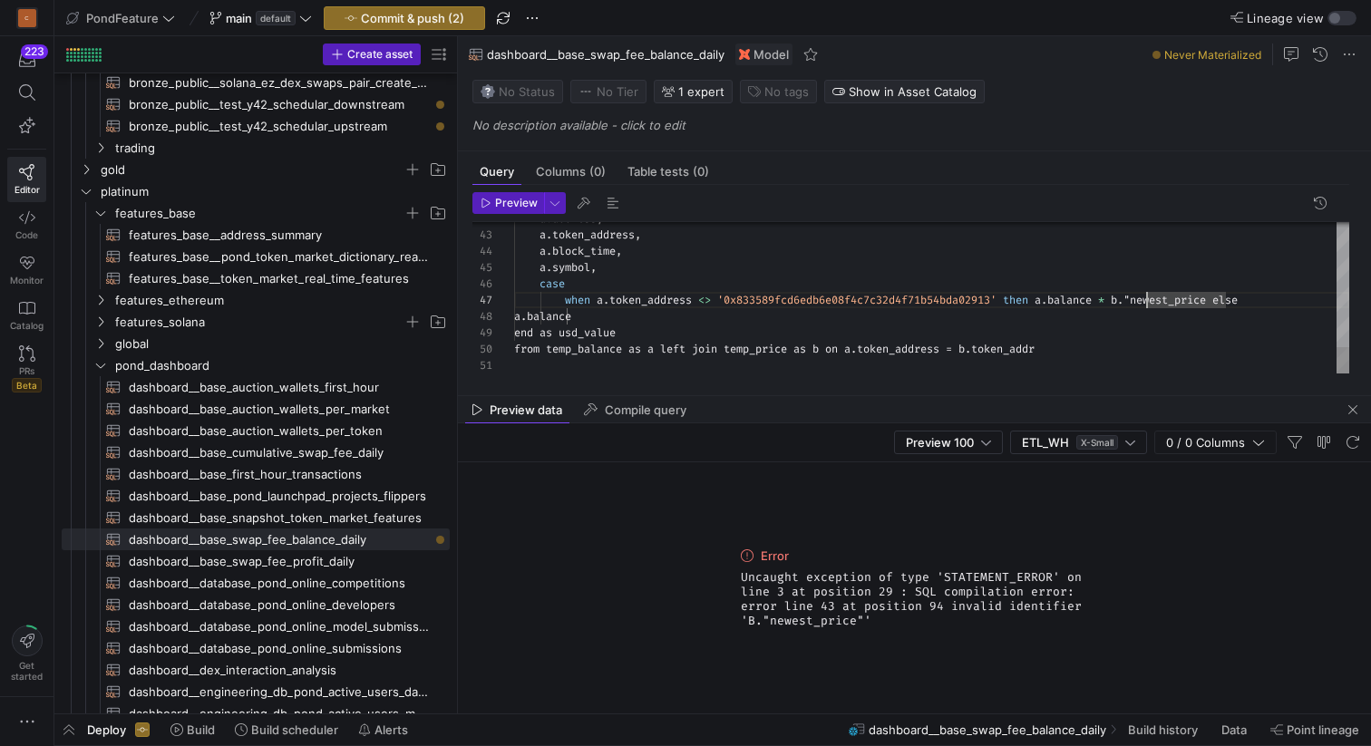
type textarea "select a.address, a.token_address, a.block_time, a.symbol, case when a.token_ad…"
click at [611, 204] on span "button" at bounding box center [613, 203] width 22 height 22
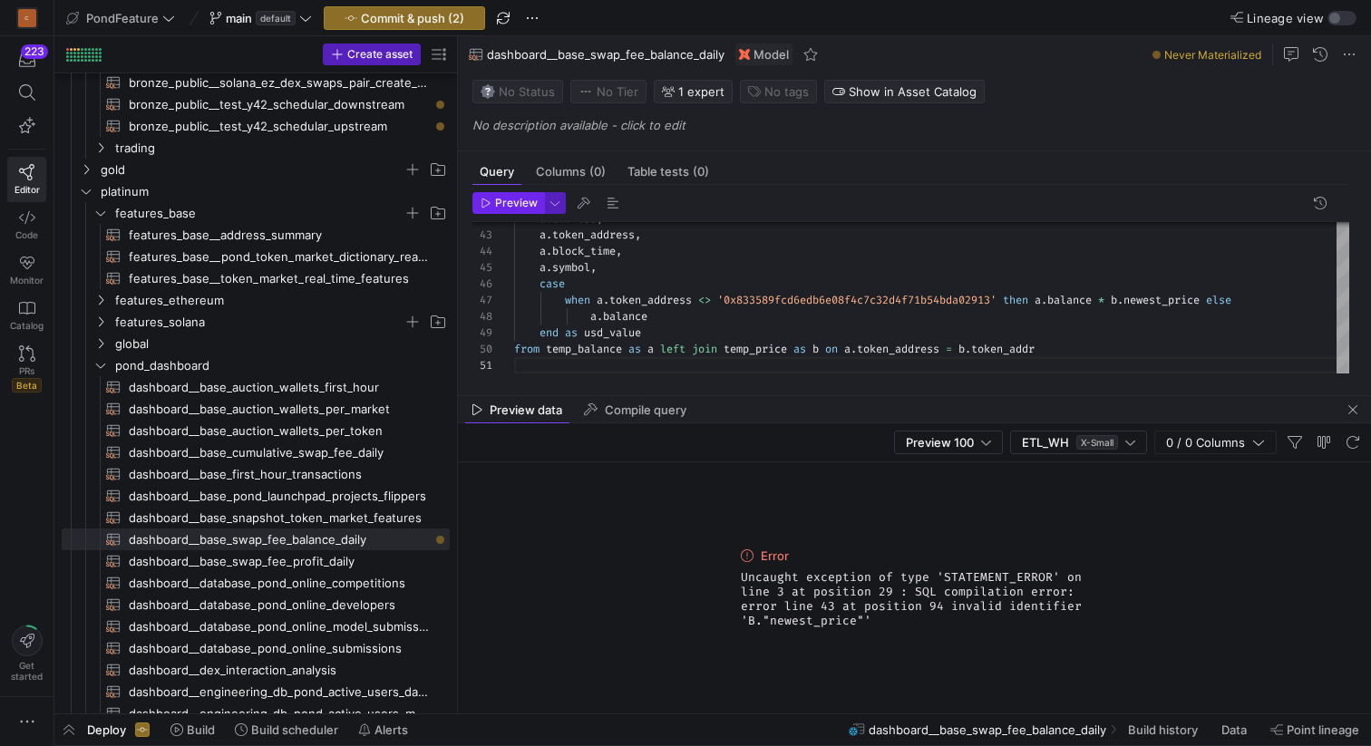
click at [504, 199] on span "Preview" at bounding box center [516, 203] width 43 height 13
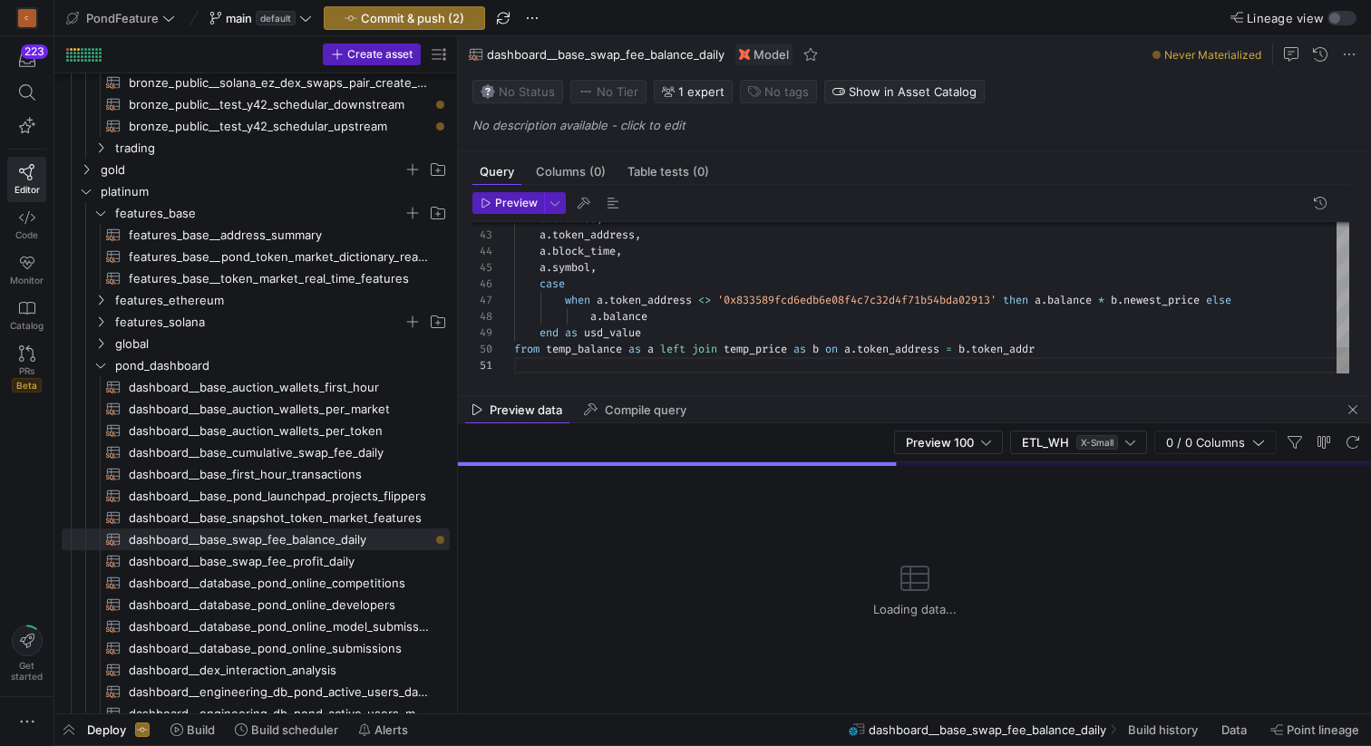
scroll to position [131, 131]
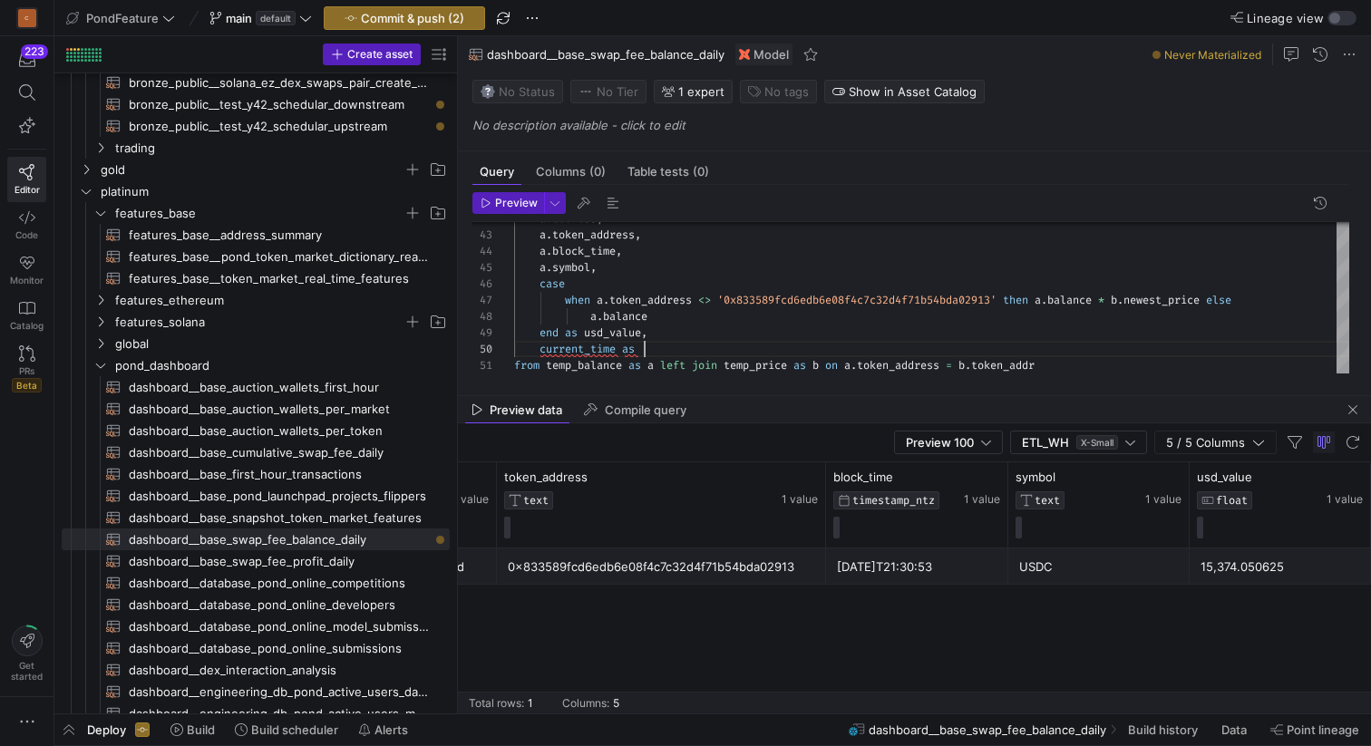
scroll to position [0, 0]
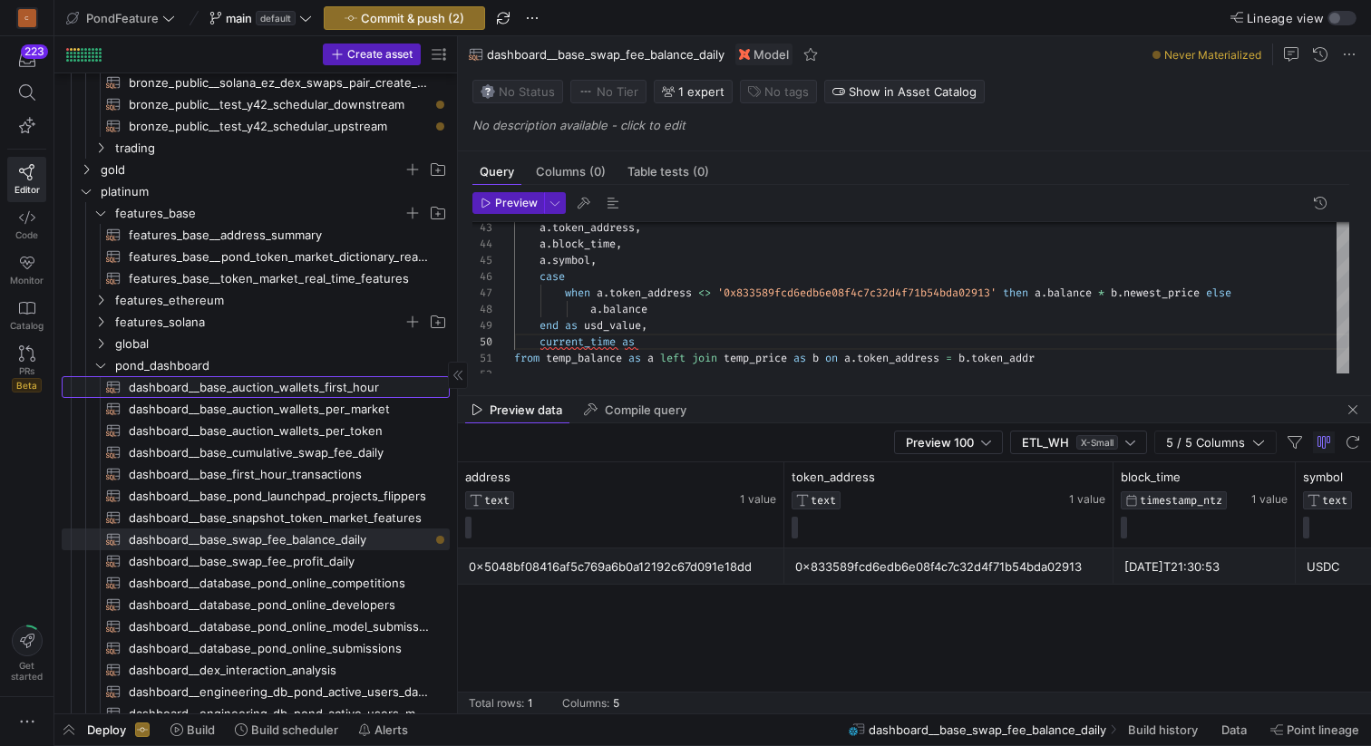
click at [329, 385] on span "dashboard__base_auction_wallets_first_hour​​​​​​​​​​" at bounding box center [279, 387] width 300 height 21
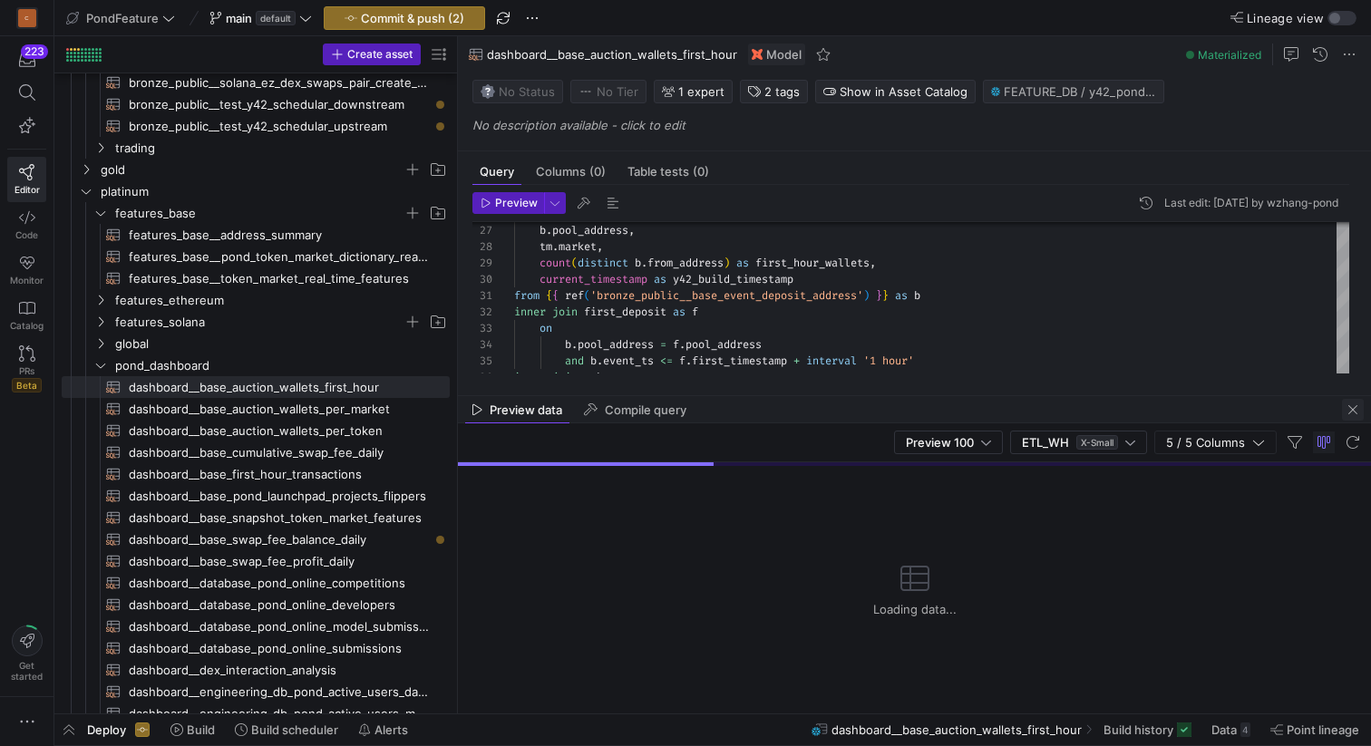
click at [1344, 407] on span "button" at bounding box center [1353, 410] width 22 height 22
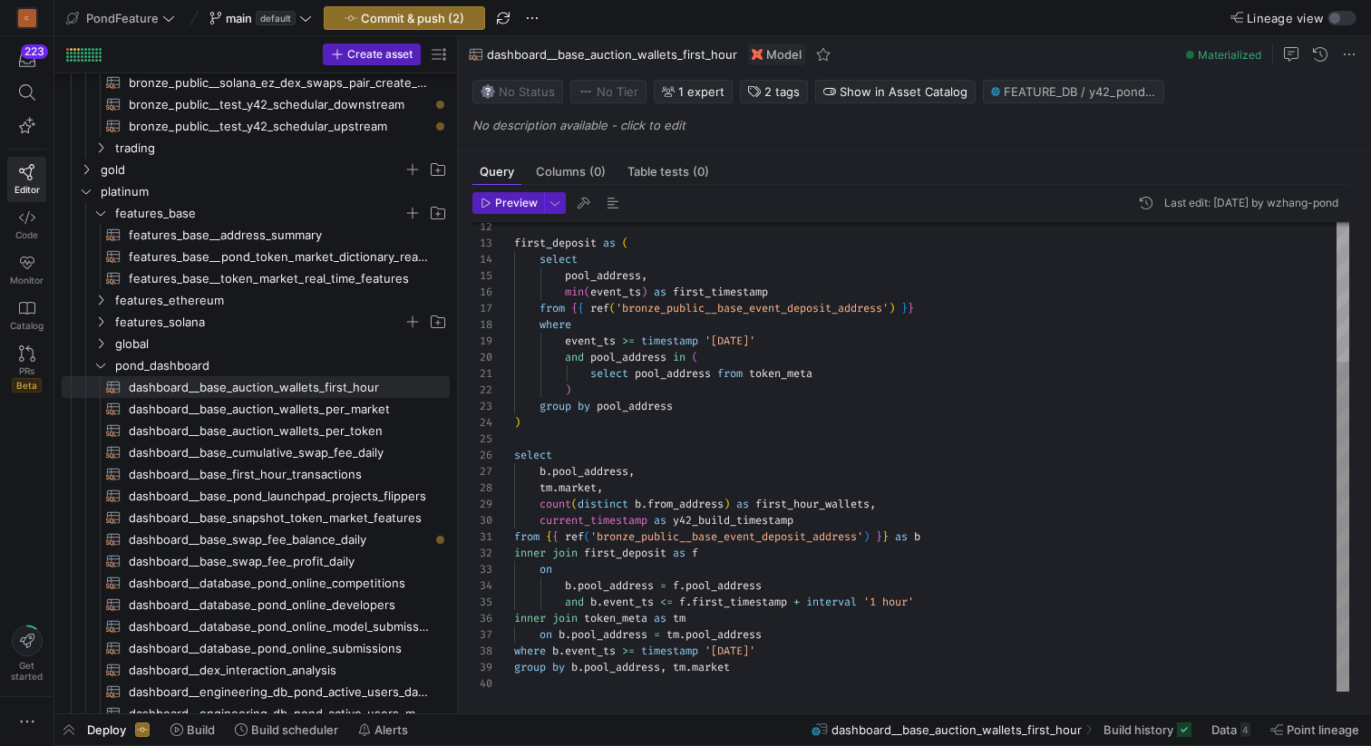
click at [678, 519] on div "from { { ref ( 'bronze_public__base_event_deposit_address' ) } } as b count ( d…" at bounding box center [931, 357] width 835 height 667
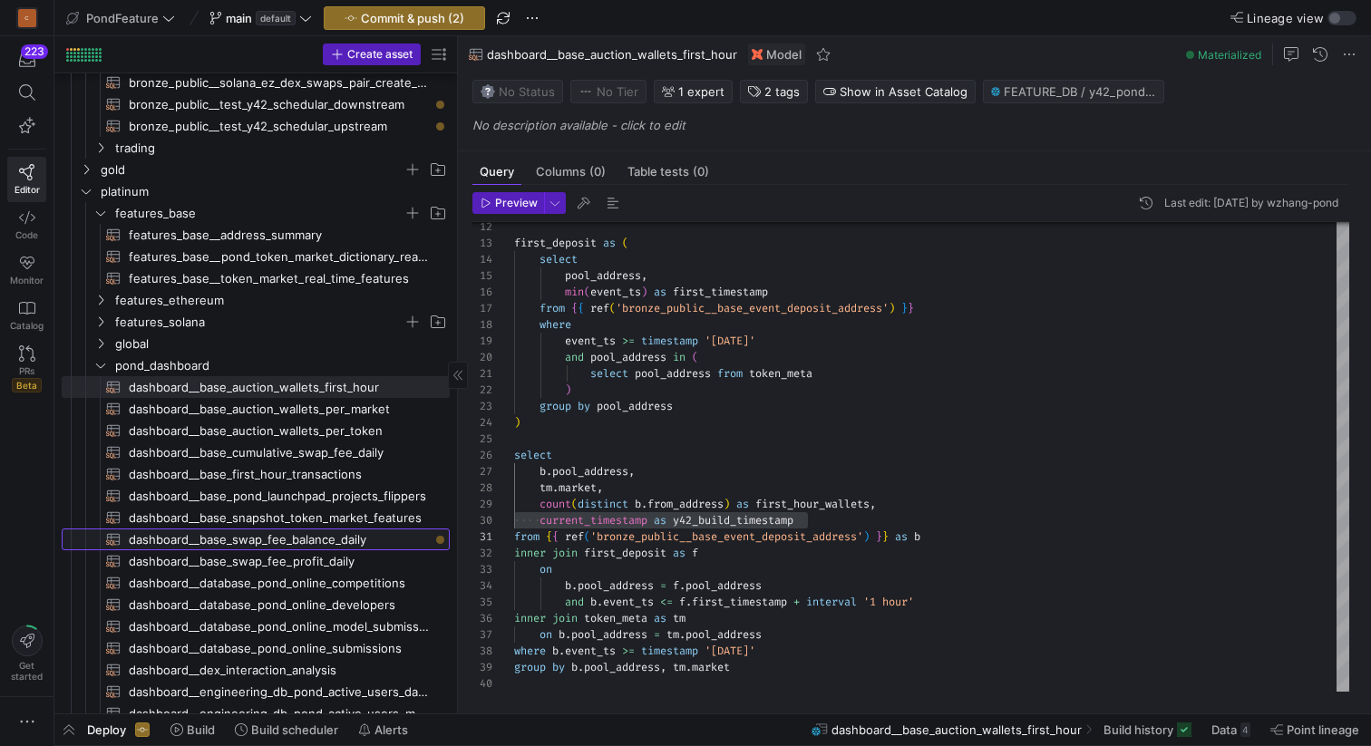
click at [374, 541] on span "dashboard__base_swap_fee_balance_daily​​​​​​​​​​" at bounding box center [279, 539] width 300 height 21
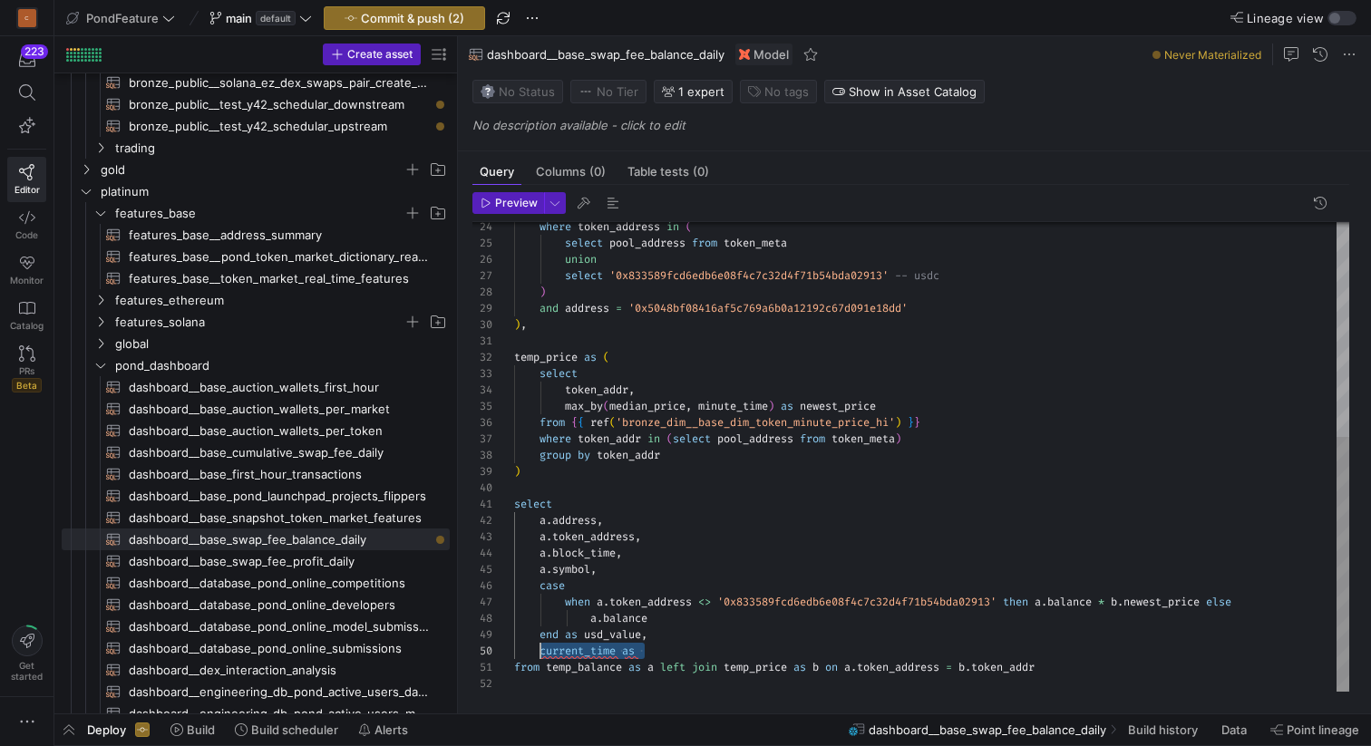
drag, startPoint x: 650, startPoint y: 655, endPoint x: 542, endPoint y: 649, distance: 108.0
click at [542, 649] on div "where token_address in ( select pool_address from token_meta union select '0x83…" at bounding box center [931, 260] width 835 height 863
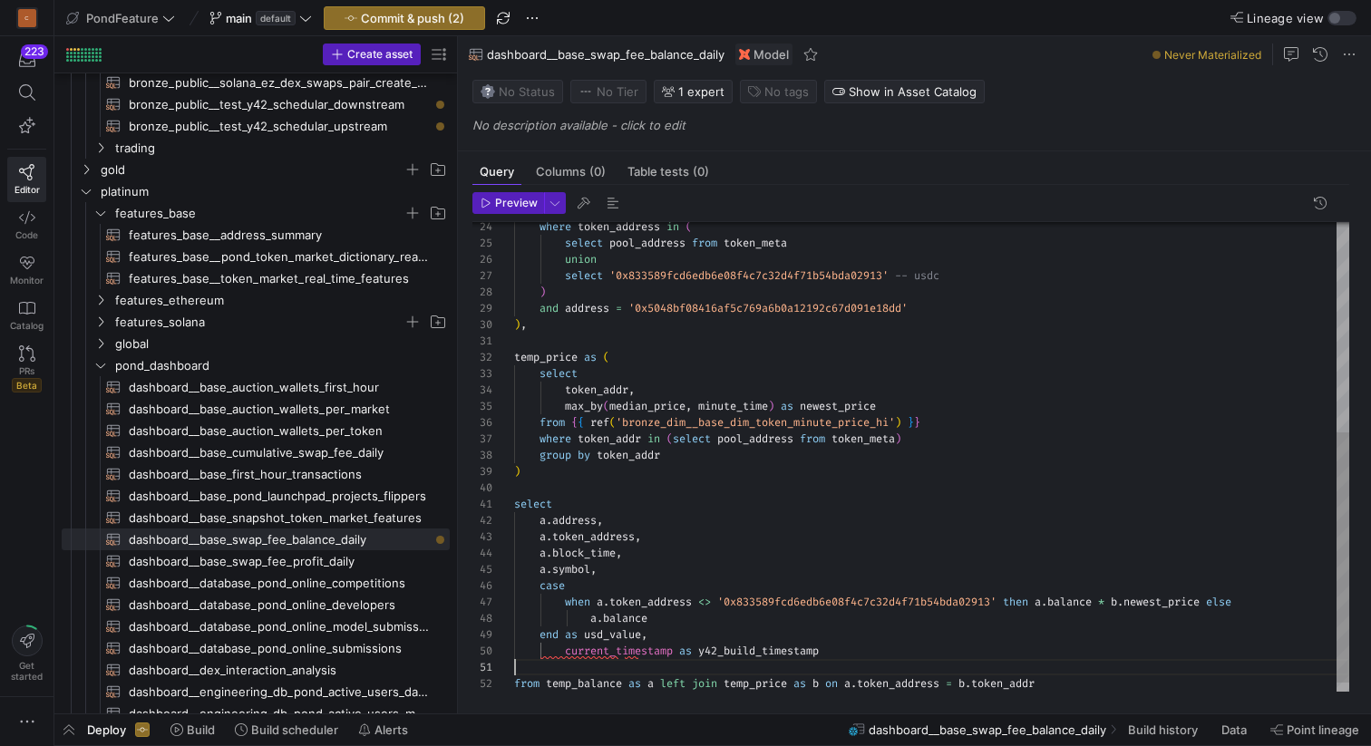
scroll to position [147, 314]
click at [565, 648] on div "where token_address in ( select pool_address from token_meta union select '0x83…" at bounding box center [931, 260] width 835 height 863
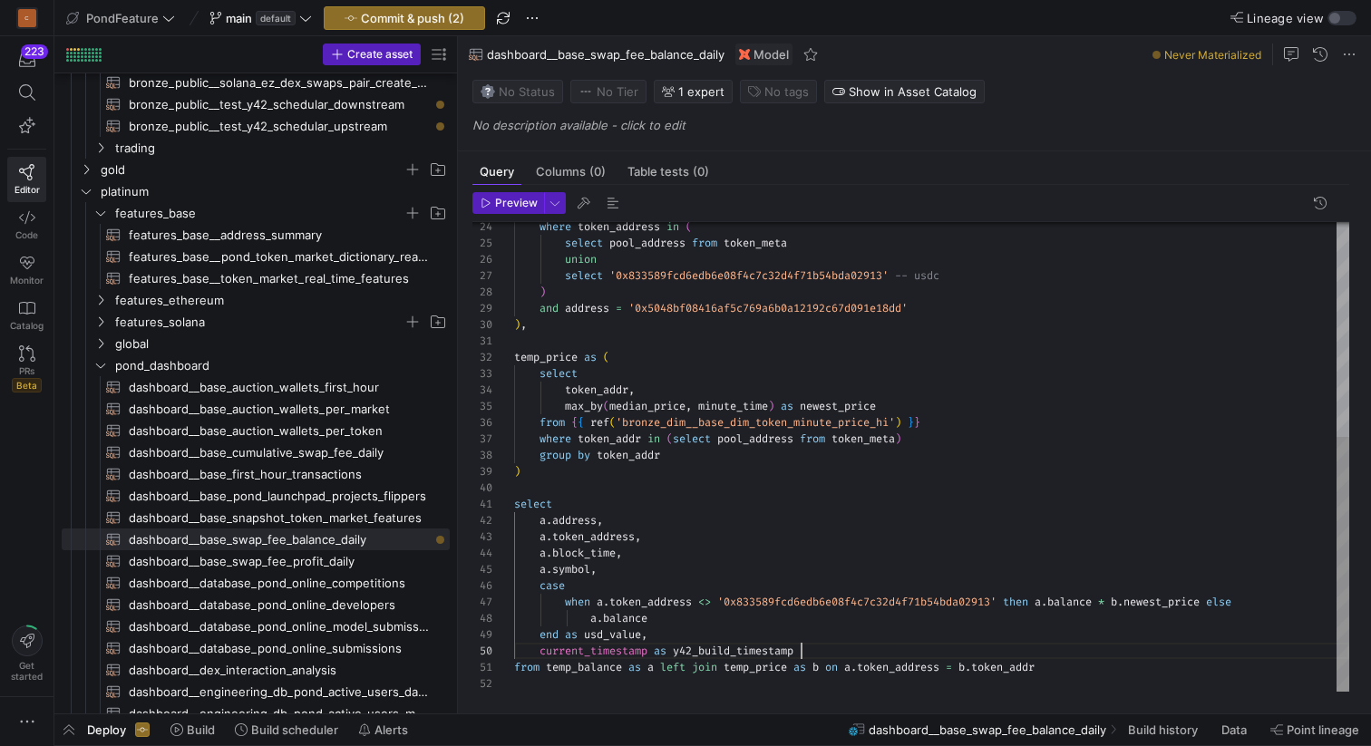
scroll to position [147, 287]
click at [839, 654] on div "where token_address in ( select pool_address from token_meta union select '0x83…" at bounding box center [931, 260] width 835 height 863
click at [631, 489] on div "where token_address in ( select pool_address from token_meta union select '0x83…" at bounding box center [931, 260] width 835 height 863
click at [508, 200] on span "Preview" at bounding box center [516, 203] width 43 height 13
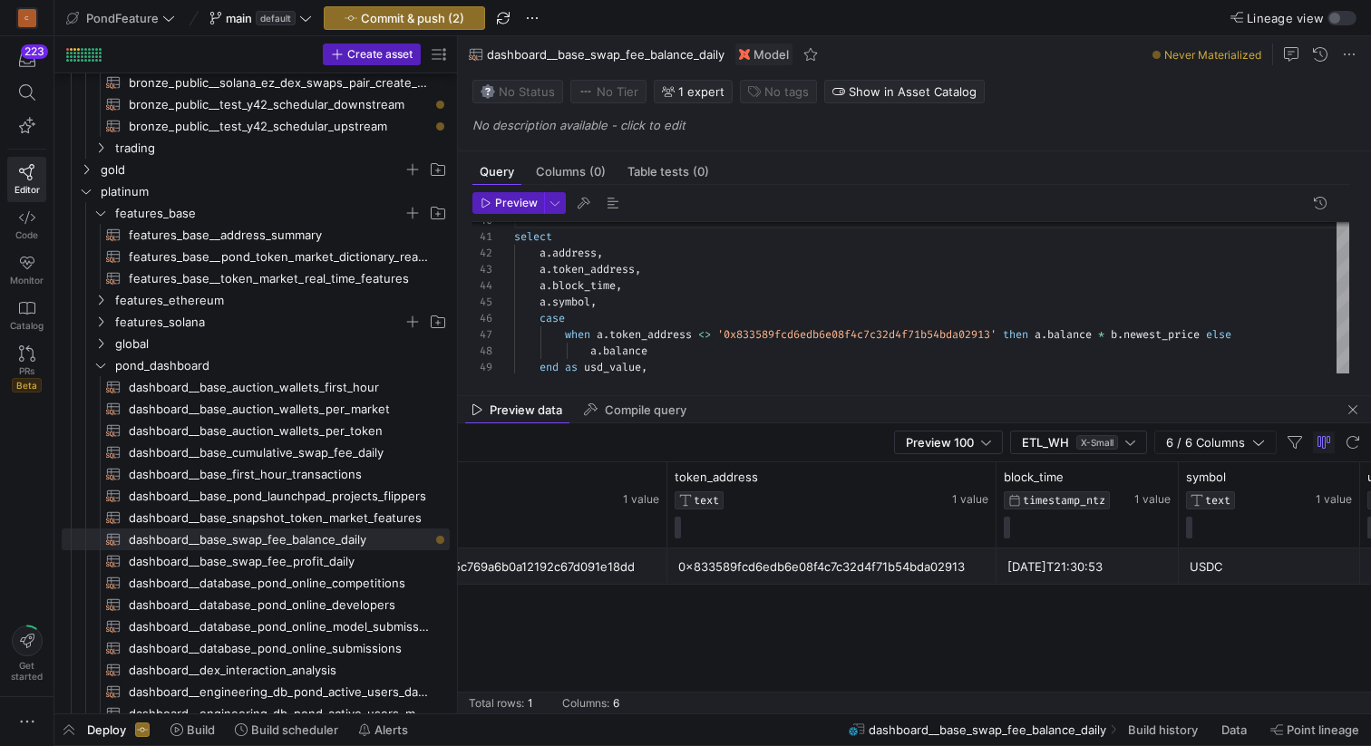
scroll to position [0, 137]
click at [318, 565] on span "dashboard__base_swap_fee_profit_daily​​​​​​​​​​" at bounding box center [279, 561] width 300 height 21
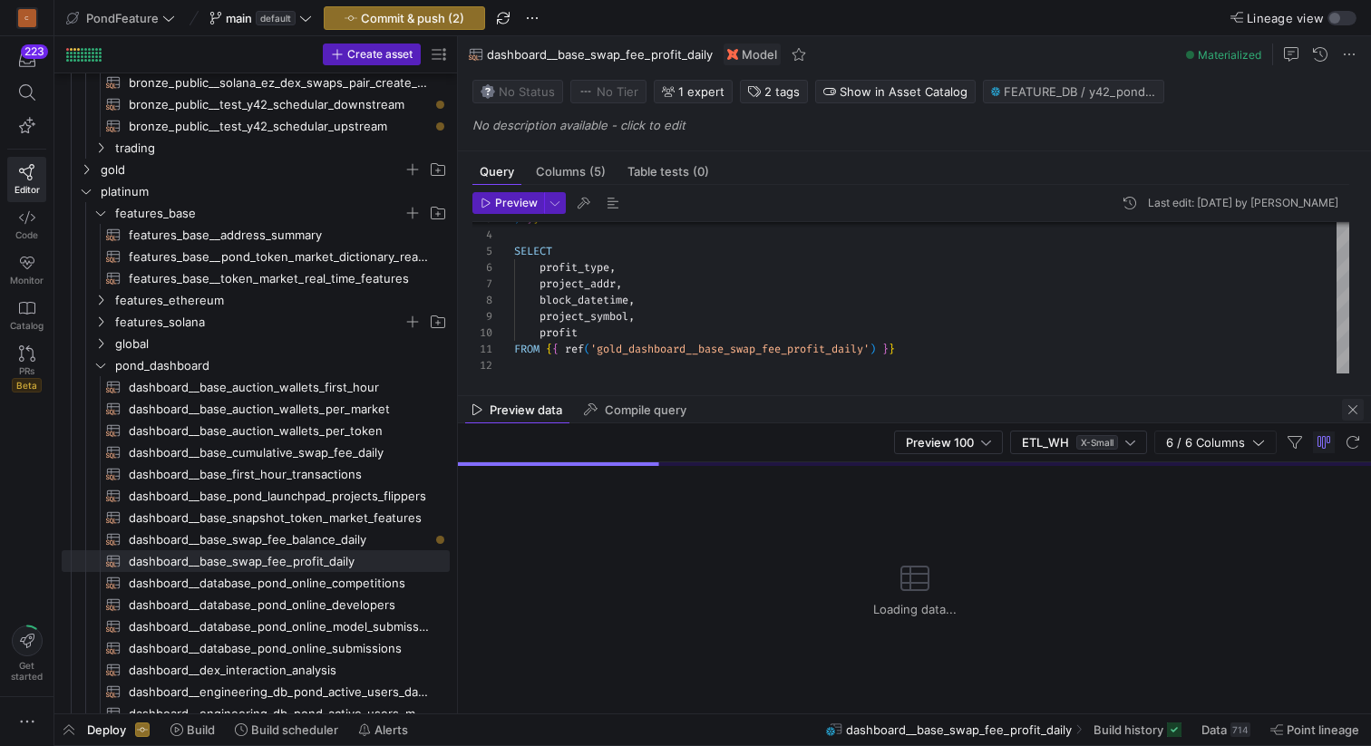
click at [1356, 412] on span "button" at bounding box center [1353, 410] width 22 height 22
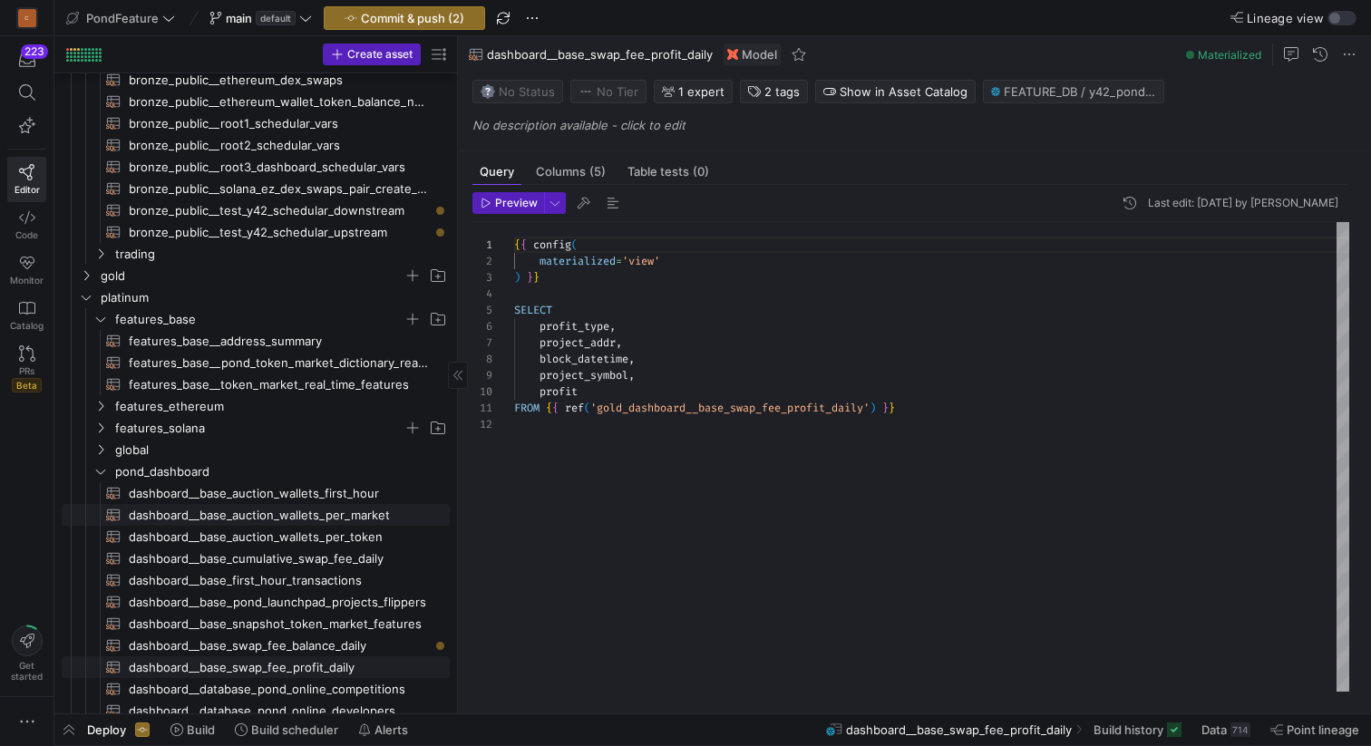
scroll to position [207, 0]
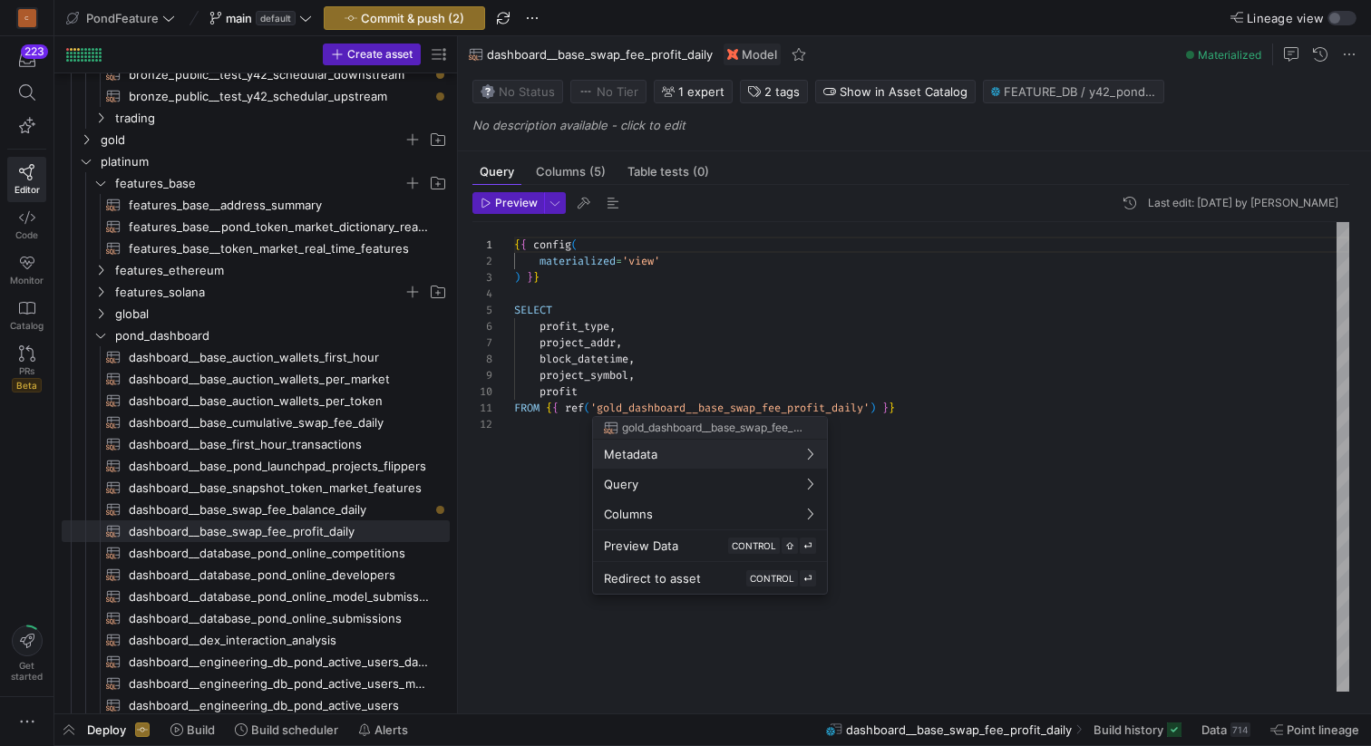
click at [662, 409] on div at bounding box center [685, 373] width 1371 height 746
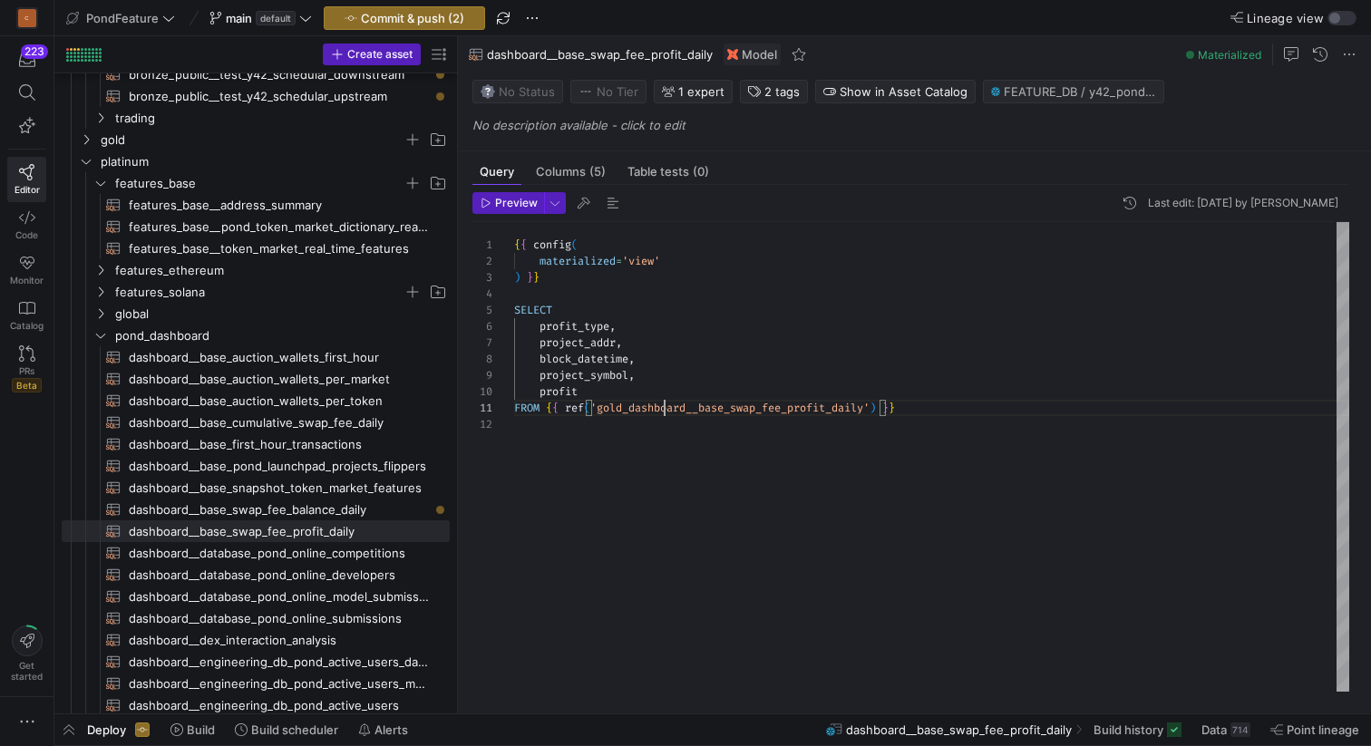
click at [662, 409] on div ") } } SELECT profit_type , project_addr , block_datetime , project_symbol , pro…" at bounding box center [931, 457] width 835 height 470
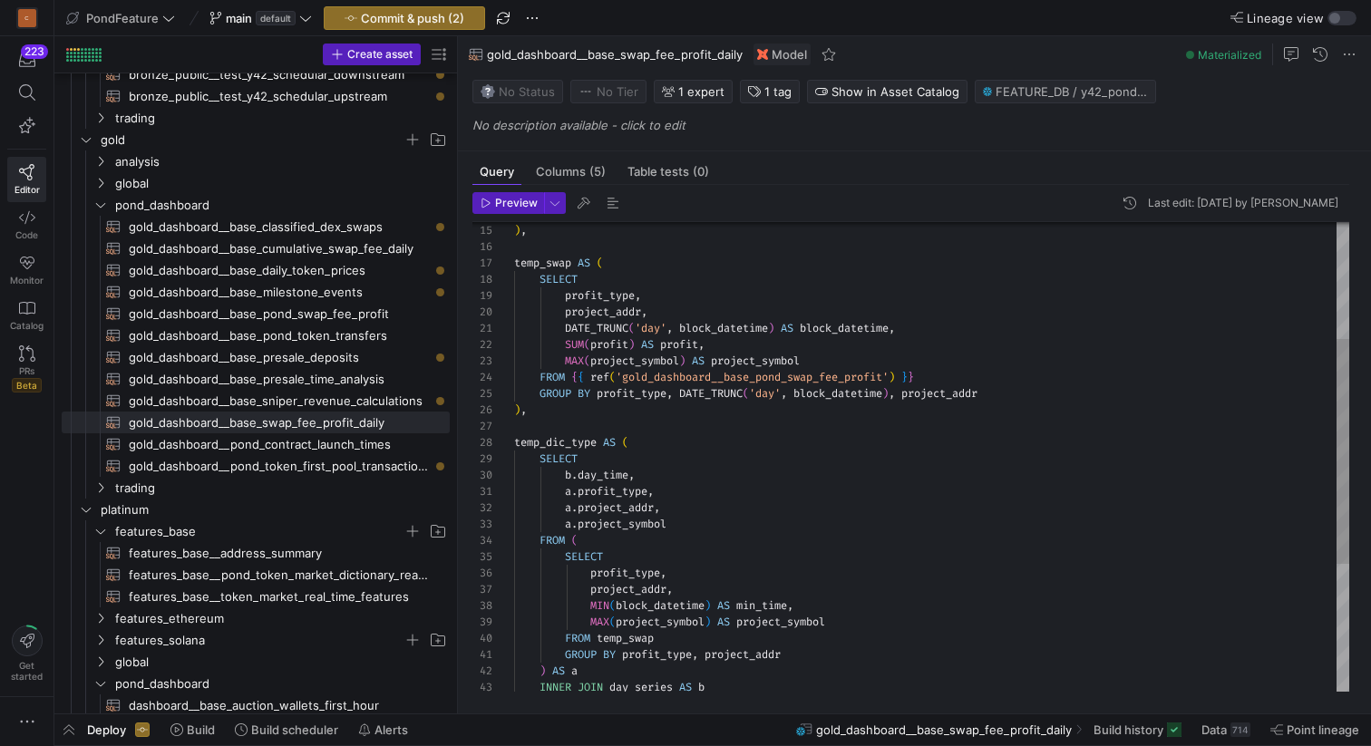
type textarea "DATE_TRUNC('day', block_datetime) AS block_datetime, SUM(profit) AS profit, MAX…"
drag, startPoint x: 784, startPoint y: 326, endPoint x: 565, endPoint y: 326, distance: 219.4
click at [565, 326] on div ") , temp_swap AS ( SELECT profit_type , project_addr , DATE_TRUNC ( 'day' , blo…" at bounding box center [931, 467] width 835 height 977
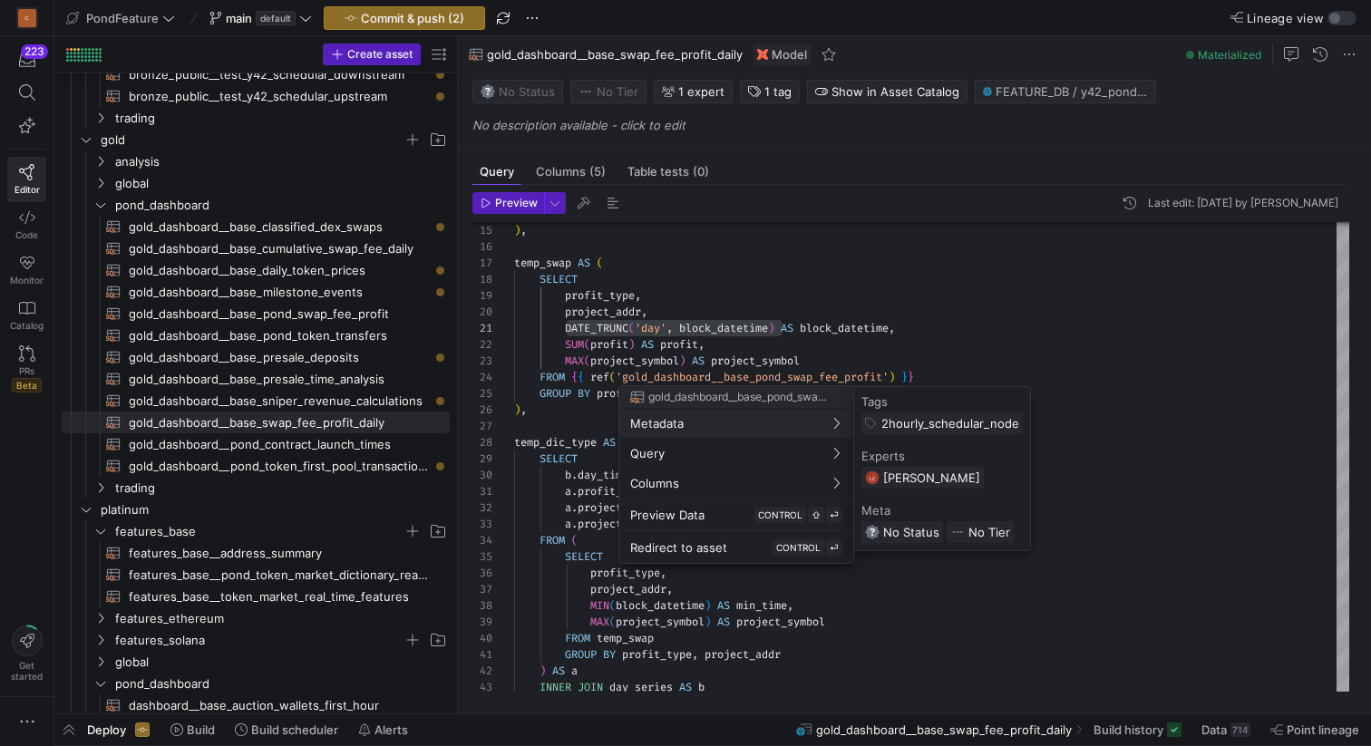
click at [762, 302] on div at bounding box center [685, 373] width 1371 height 746
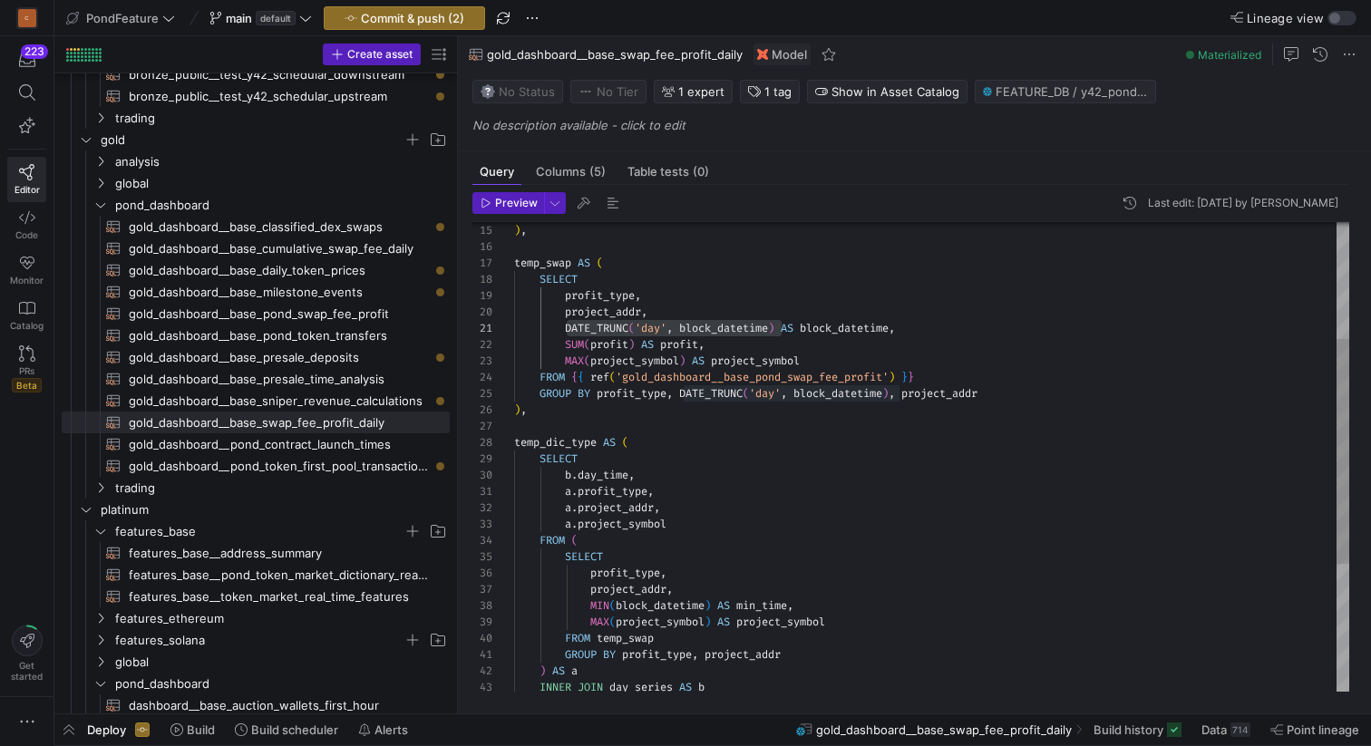
click at [720, 308] on div ") , temp_swap AS ( SELECT profit_type , project_addr , DATE_TRUNC ( 'day' , blo…" at bounding box center [931, 467] width 835 height 977
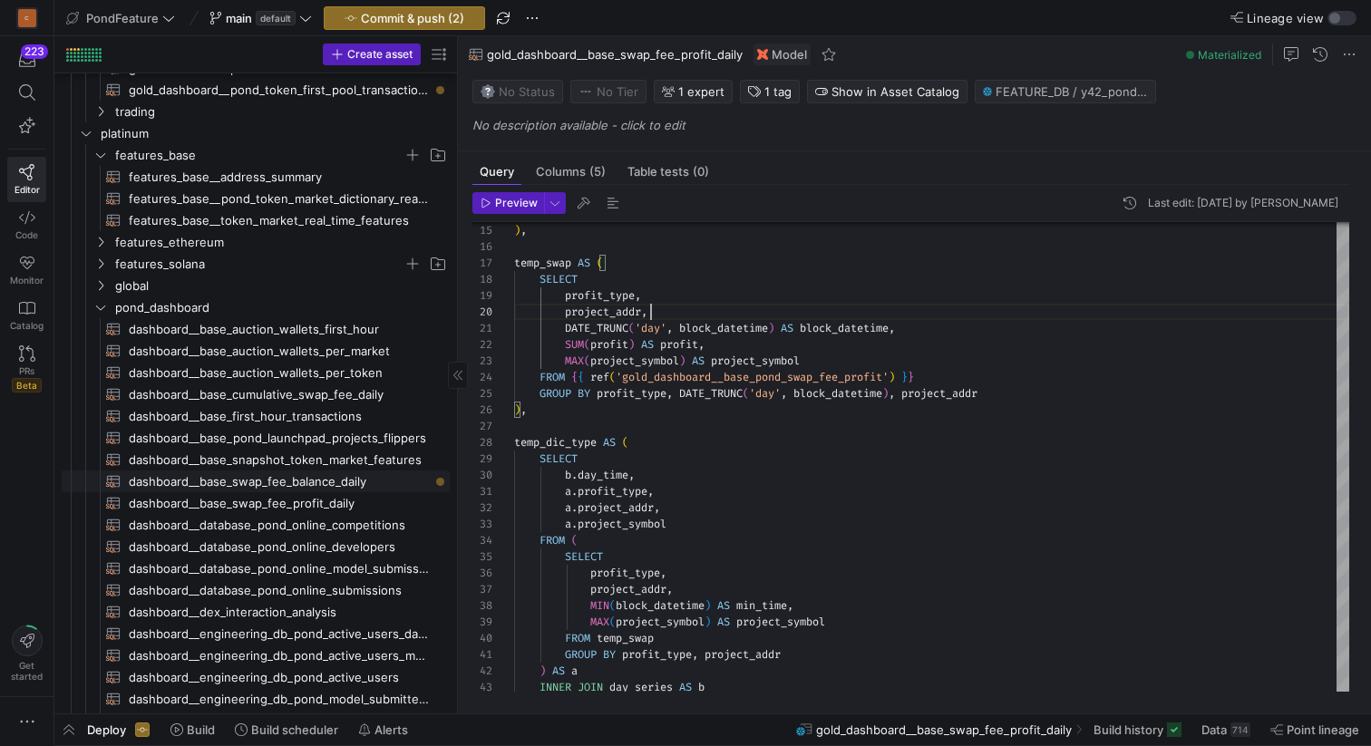
click at [360, 480] on span "dashboard__base_swap_fee_balance_daily​​​​​​​​​​" at bounding box center [279, 481] width 300 height 21
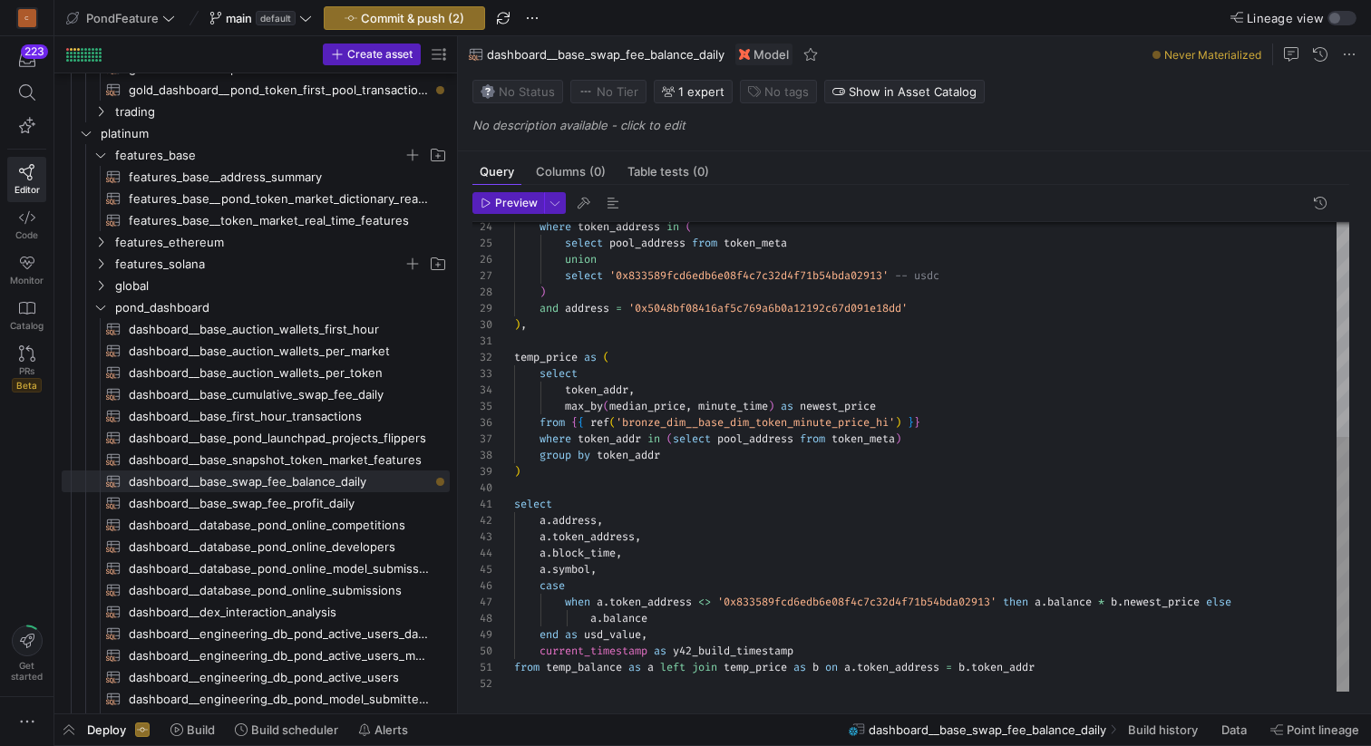
click at [542, 550] on div "where token_address in ( select pool_address from token_meta union select '0x83…" at bounding box center [931, 260] width 835 height 863
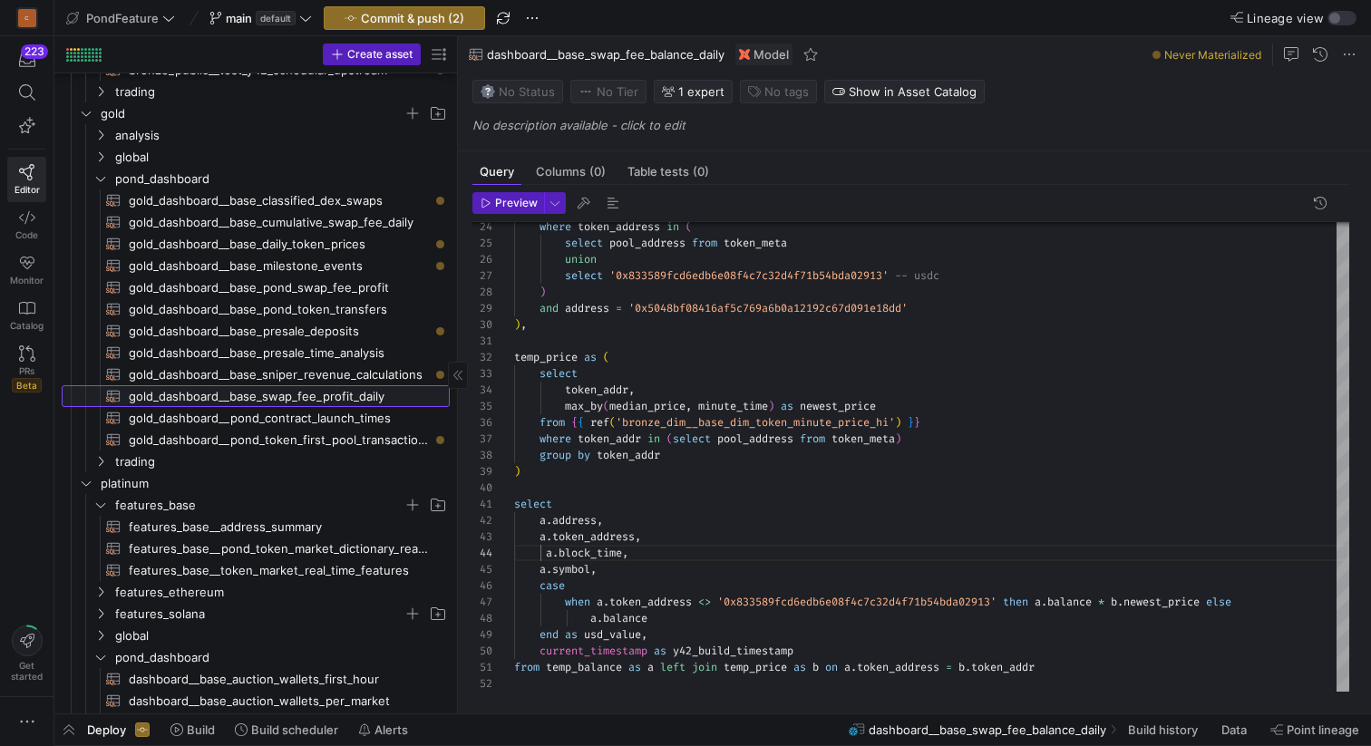
click at [360, 402] on span "gold_dashboard__base_swap_fee_profit_daily​​​​​​​​​​" at bounding box center [279, 396] width 300 height 21
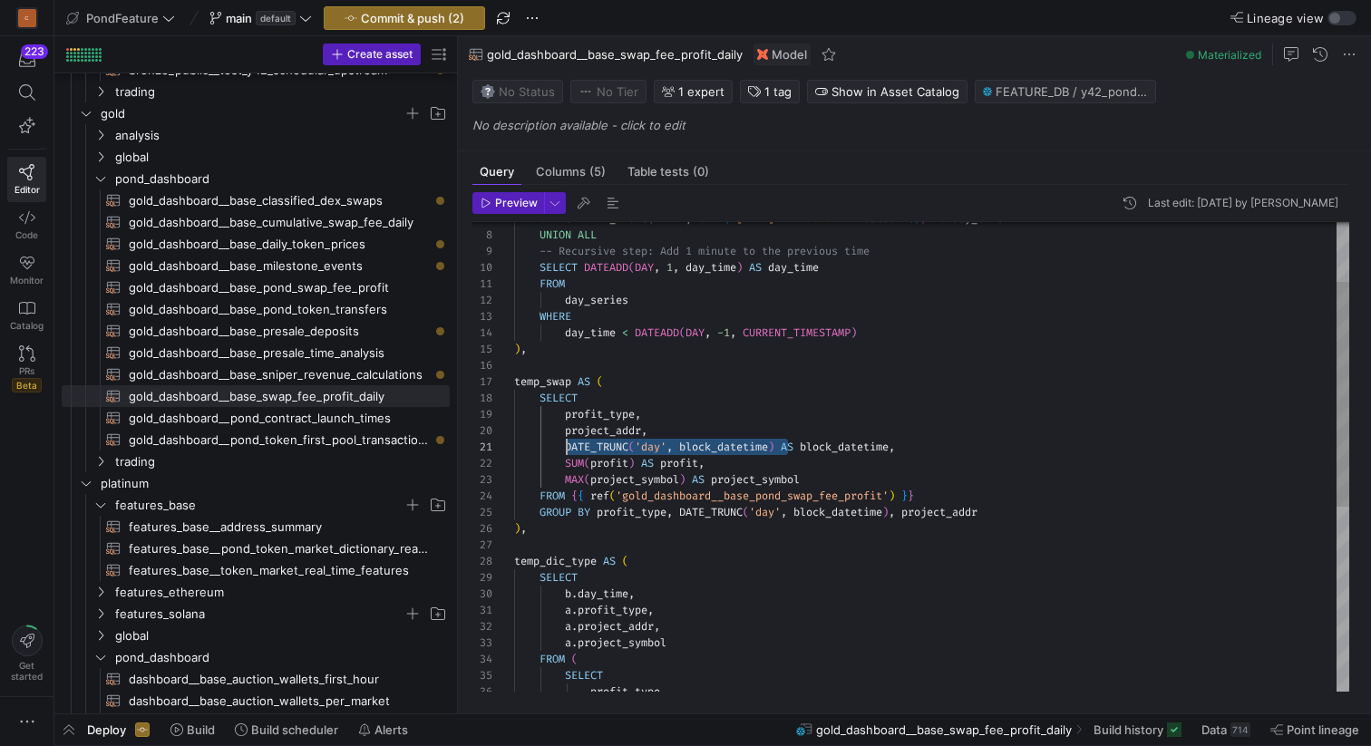
drag, startPoint x: 787, startPoint y: 443, endPoint x: 565, endPoint y: 443, distance: 222.1
click at [565, 443] on div "a . profit_type , a . project_addr , a . project_symbol FROM ( SELECT profit_ty…" at bounding box center [931, 586] width 835 height 977
click at [711, 430] on div "a . profit_type , a . project_addr , a . project_symbol FROM ( SELECT profit_ty…" at bounding box center [931, 586] width 835 height 977
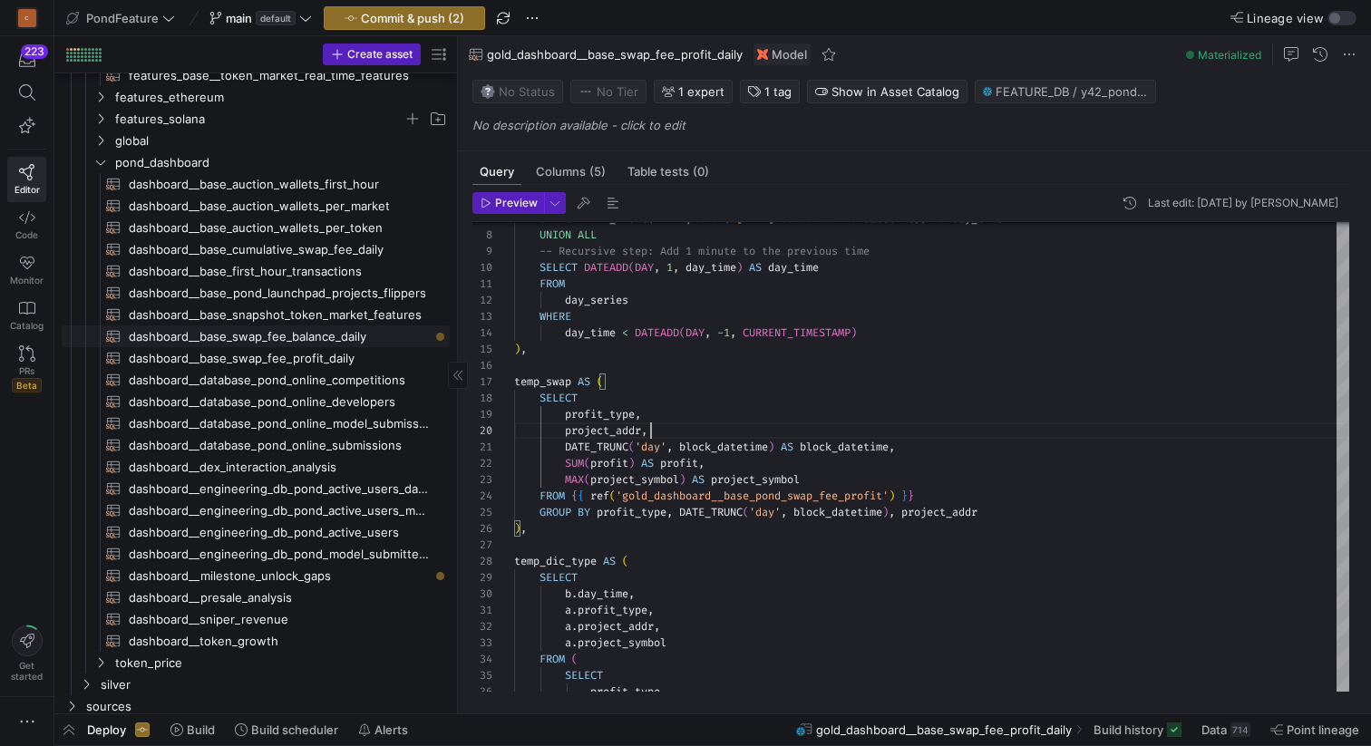
click at [364, 333] on span "dashboard__base_swap_fee_balance_daily​​​​​​​​​​" at bounding box center [279, 336] width 300 height 21
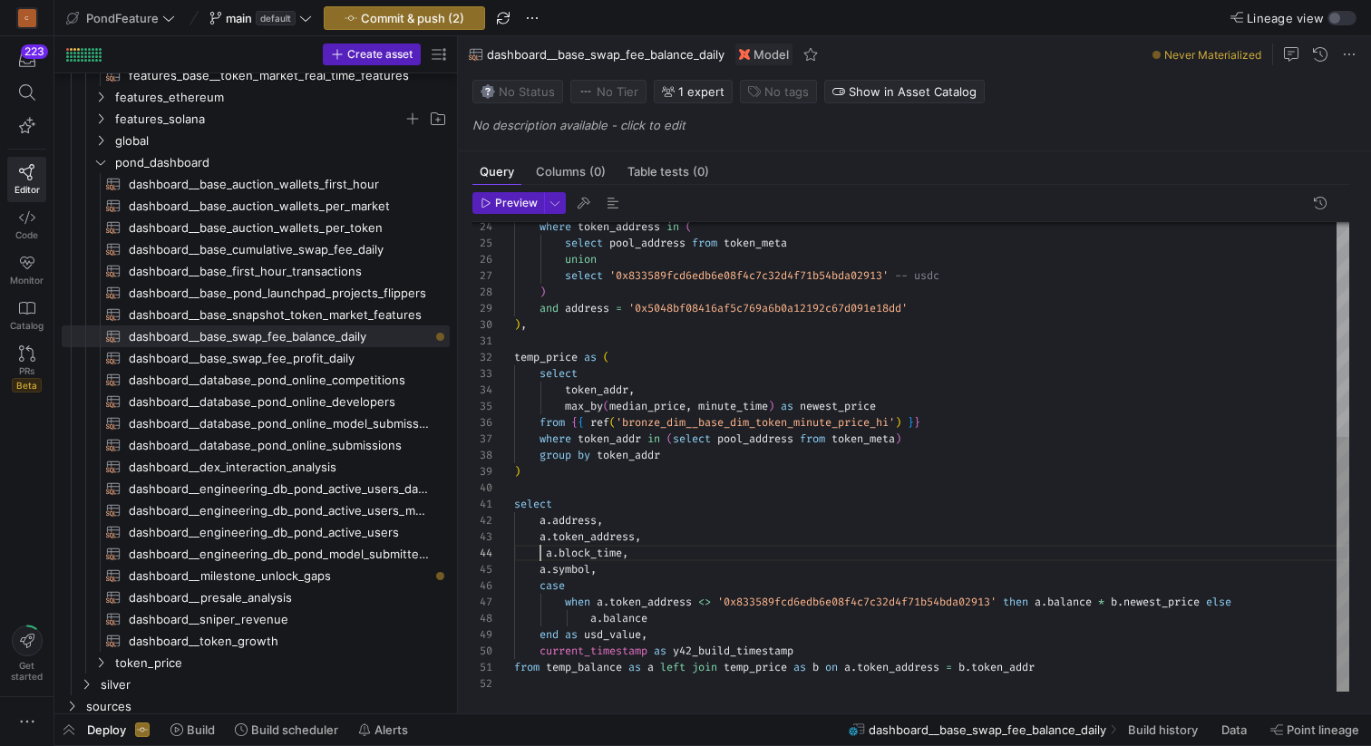
click at [540, 550] on div "where token_address in ( select pool_address from token_meta union select '0x83…" at bounding box center [931, 260] width 835 height 863
click at [798, 549] on div "where token_address in ( select pool_address from token_meta union select '0x83…" at bounding box center [931, 260] width 835 height 863
click at [862, 554] on div "where token_address in ( select pool_address from token_meta union select '0x83…" at bounding box center [931, 260] width 835 height 863
drag, startPoint x: 848, startPoint y: 553, endPoint x: 768, endPoint y: 550, distance: 79.8
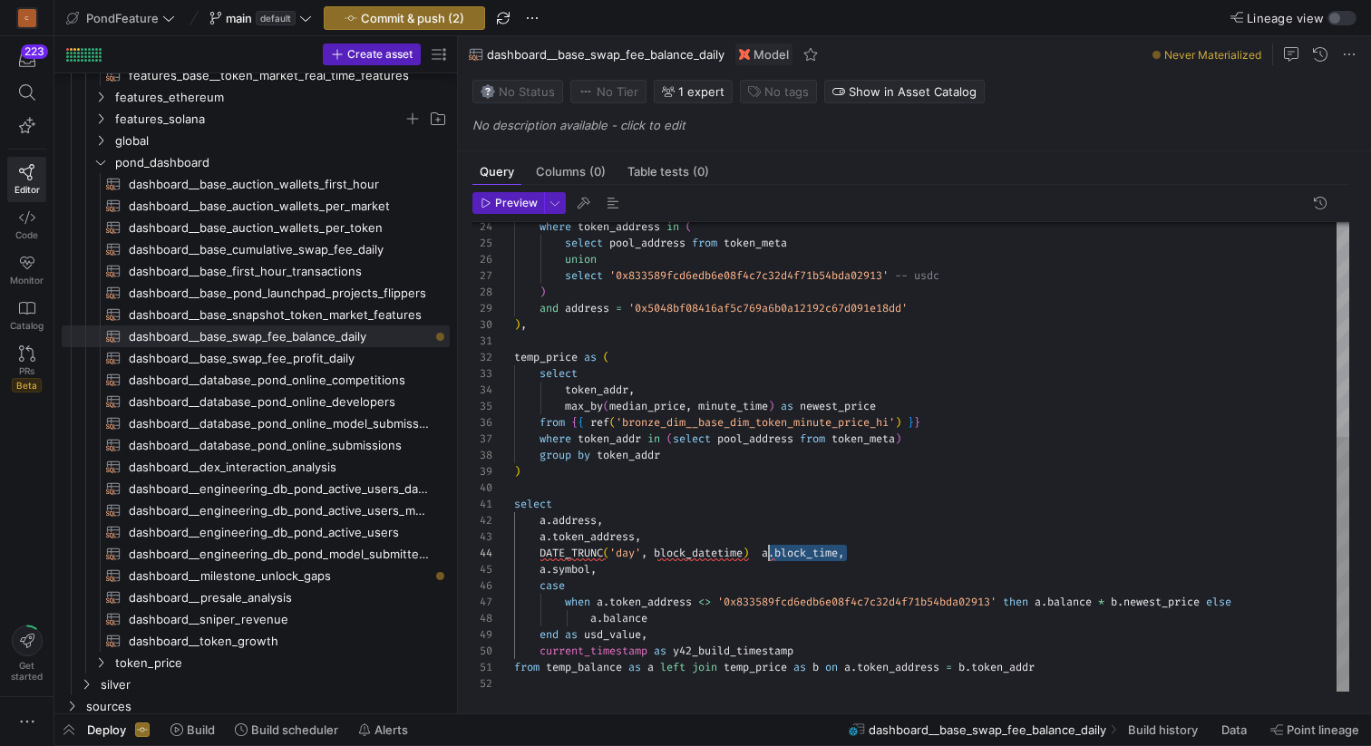
click at [768, 550] on div "where token_address in ( select pool_address from token_meta union select '0x83…" at bounding box center [931, 260] width 835 height 863
click at [652, 548] on div "where token_address in ( select pool_address from token_meta union select '0x83…" at bounding box center [931, 260] width 835 height 863
click at [795, 556] on div "where token_address in ( select pool_address from token_meta union select '0x83…" at bounding box center [931, 260] width 835 height 863
click at [873, 550] on div "where token_address in ( select pool_address from token_meta union select '0x83…" at bounding box center [931, 260] width 835 height 863
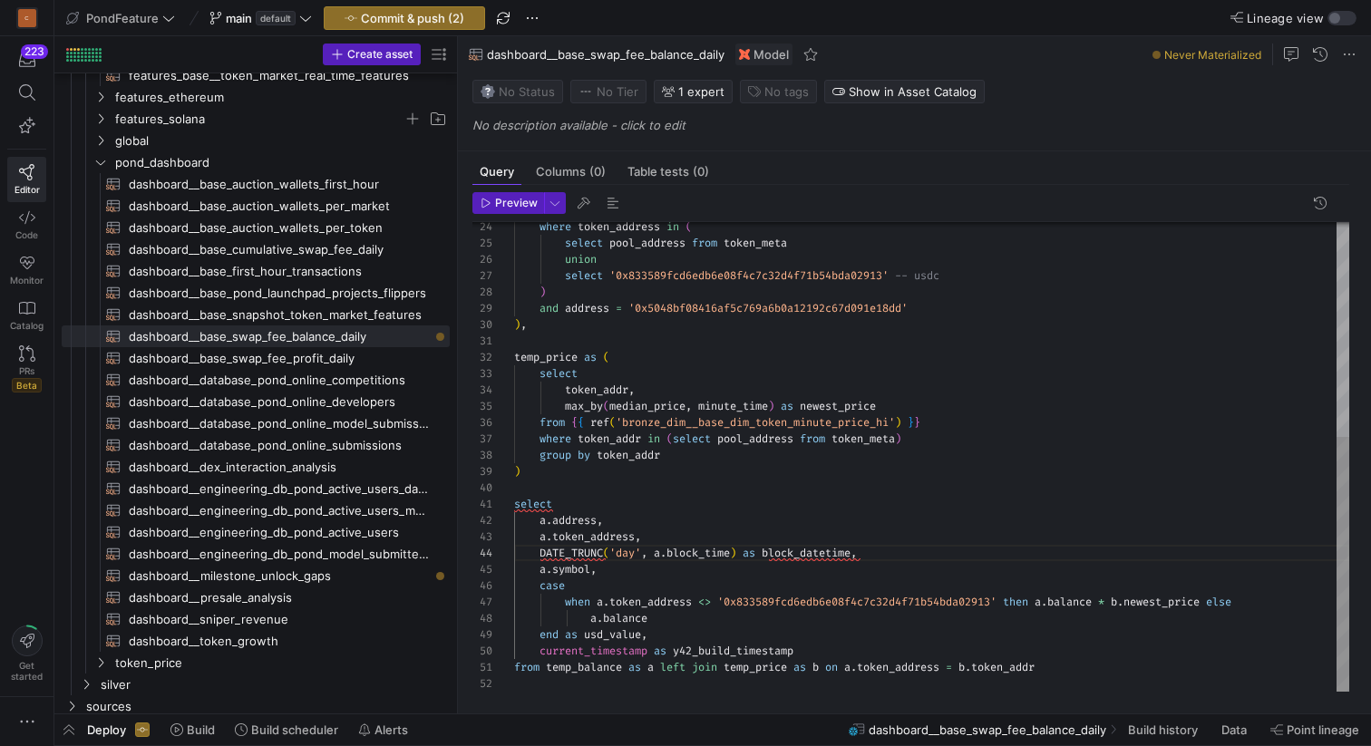
click at [805, 556] on div "where token_address in ( select pool_address from token_meta union select '0x83…" at bounding box center [931, 260] width 835 height 863
click at [748, 536] on div "where token_address in ( select pool_address from token_meta union select '0x83…" at bounding box center [931, 260] width 835 height 863
click at [609, 200] on span "button" at bounding box center [613, 203] width 22 height 22
click at [499, 203] on span "Preview" at bounding box center [516, 203] width 43 height 13
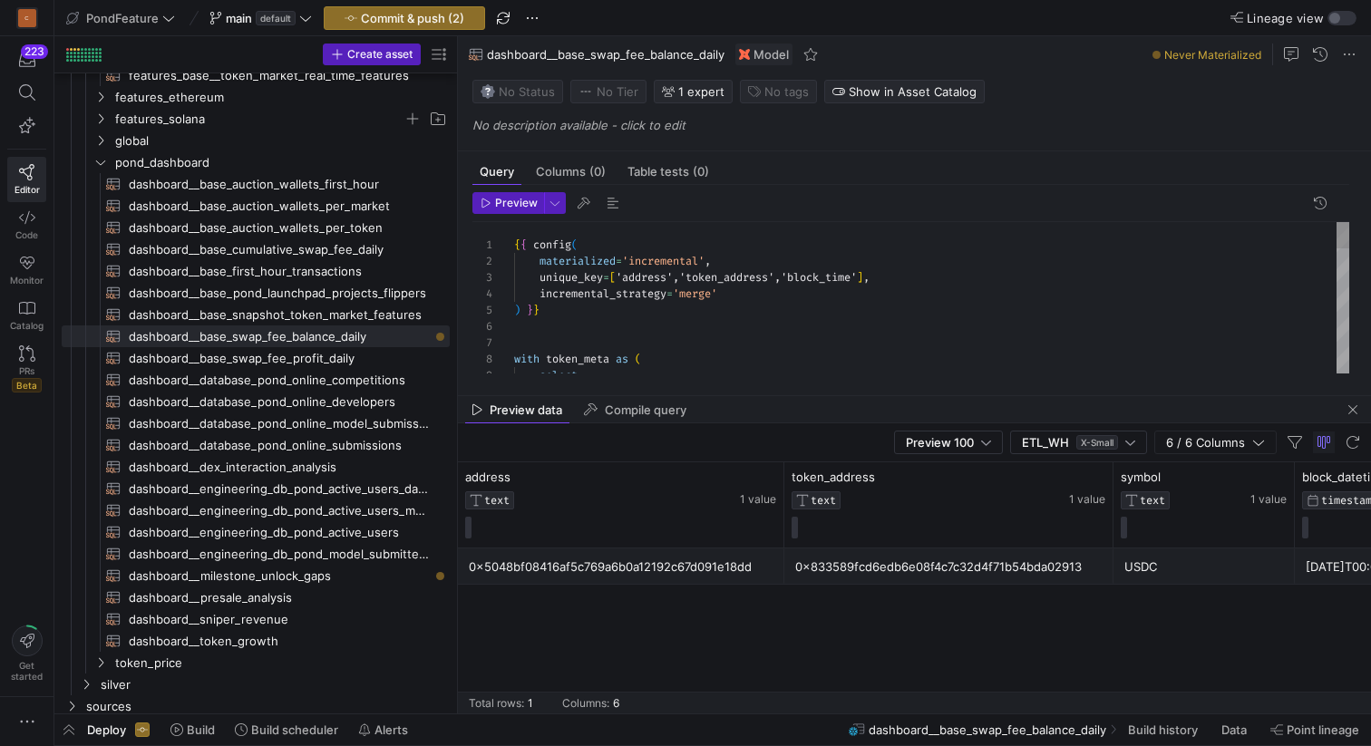
click at [816, 276] on div "select with token_meta as ( ) } } incremental_strategy = 'merge' unique_key = […" at bounding box center [931, 653] width 835 height 863
click at [940, 281] on div "select with token_meta as ( ) } } incremental_strategy = 'merge' unique_key = […" at bounding box center [931, 653] width 835 height 863
click at [609, 332] on div "{ { config ( materialized = 'incremental' , unique_key = [ 'address','token_add…" at bounding box center [931, 653] width 835 height 863
click at [502, 202] on span "Preview" at bounding box center [516, 203] width 43 height 13
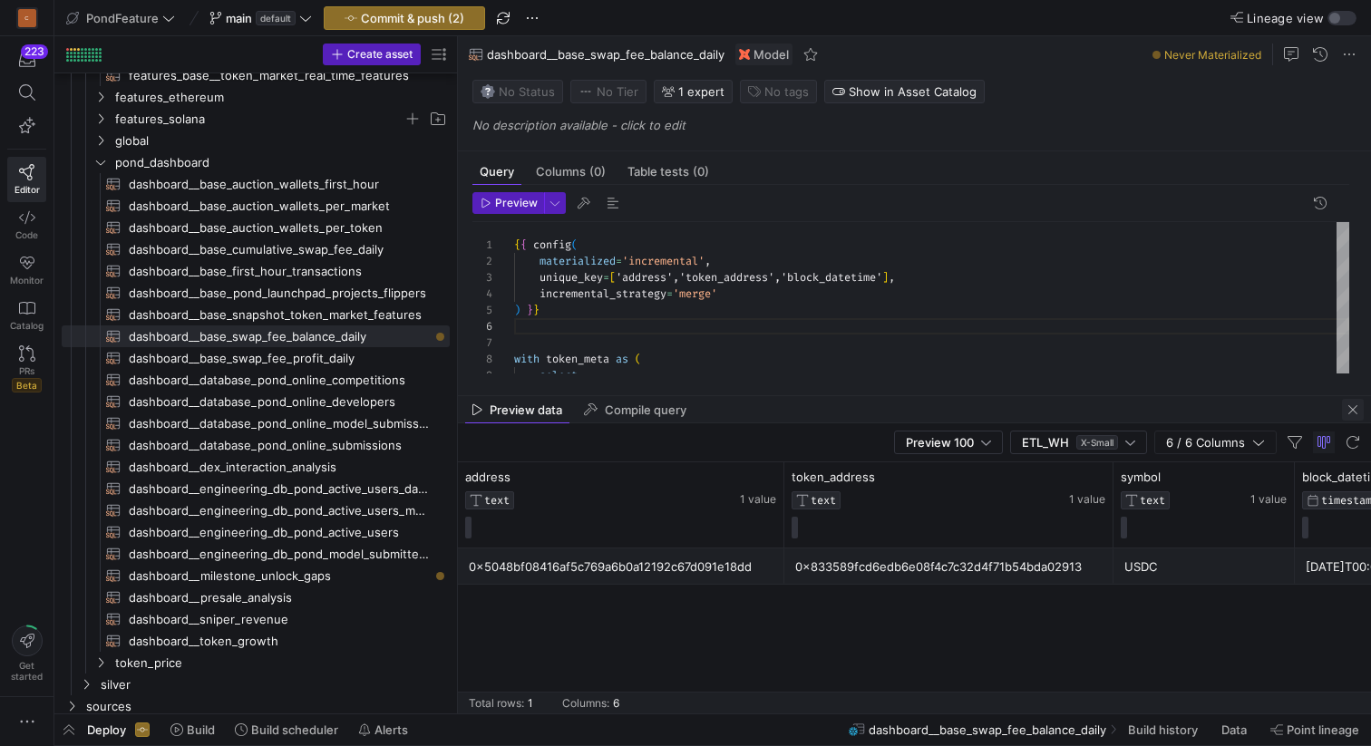
click at [1350, 408] on span "button" at bounding box center [1353, 410] width 22 height 22
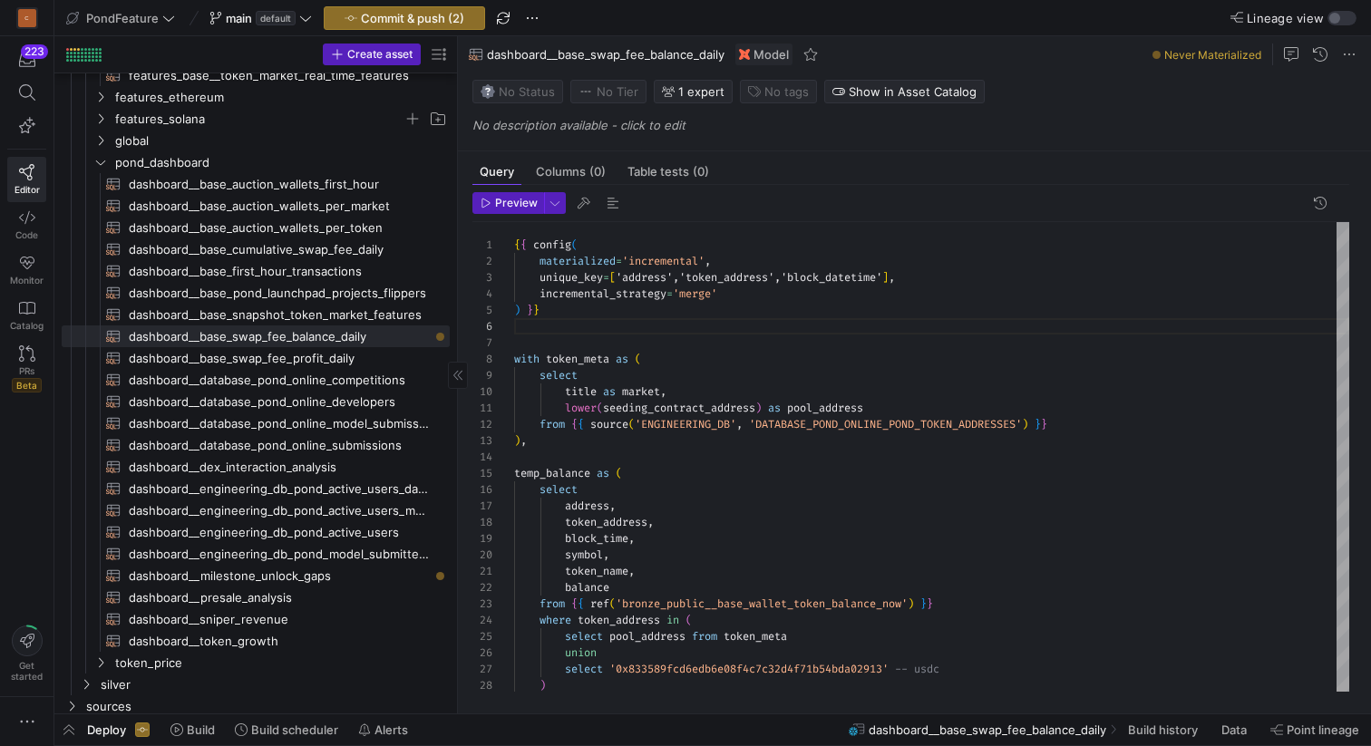
click at [325, 357] on span "dashboard__base_swap_fee_profit_daily​​​​​​​​​​" at bounding box center [279, 358] width 300 height 21
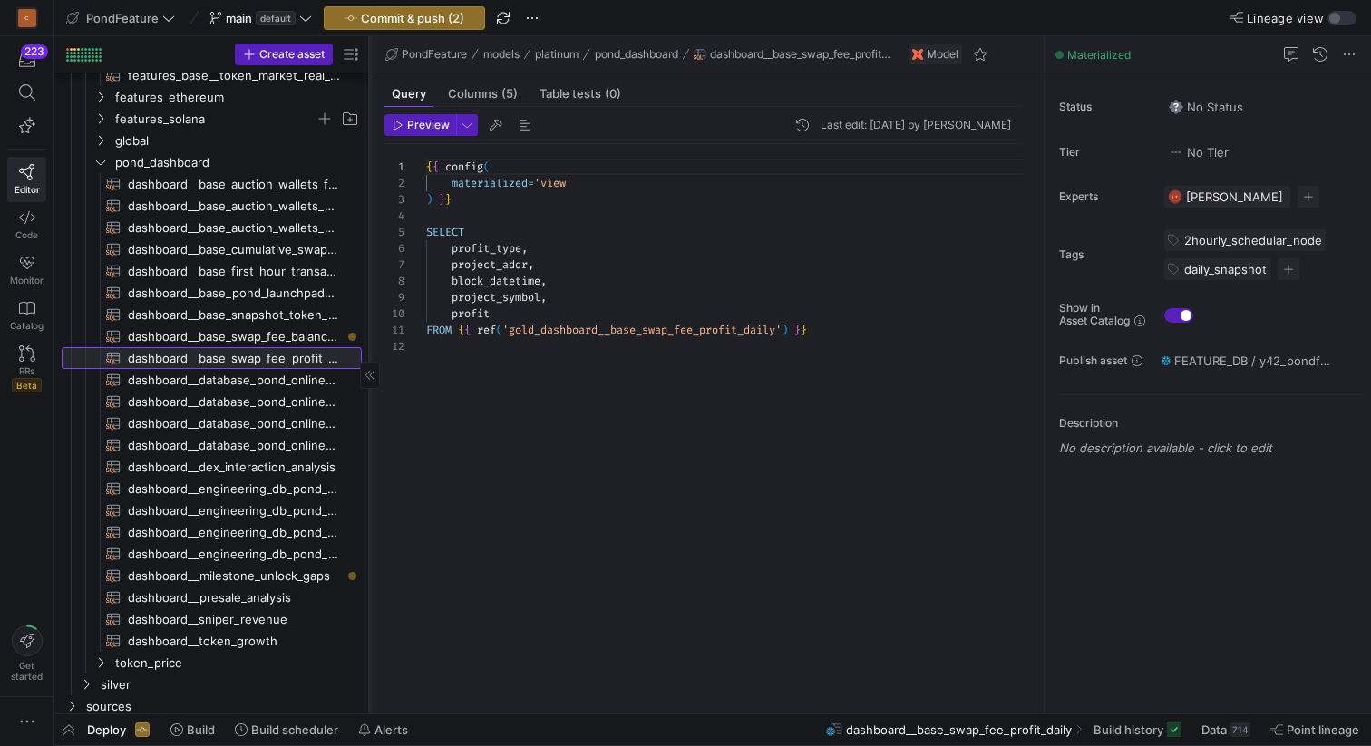
drag, startPoint x: 457, startPoint y: 393, endPoint x: 369, endPoint y: 395, distance: 88.0
click at [369, 395] on div at bounding box center [369, 374] width 1 height 677
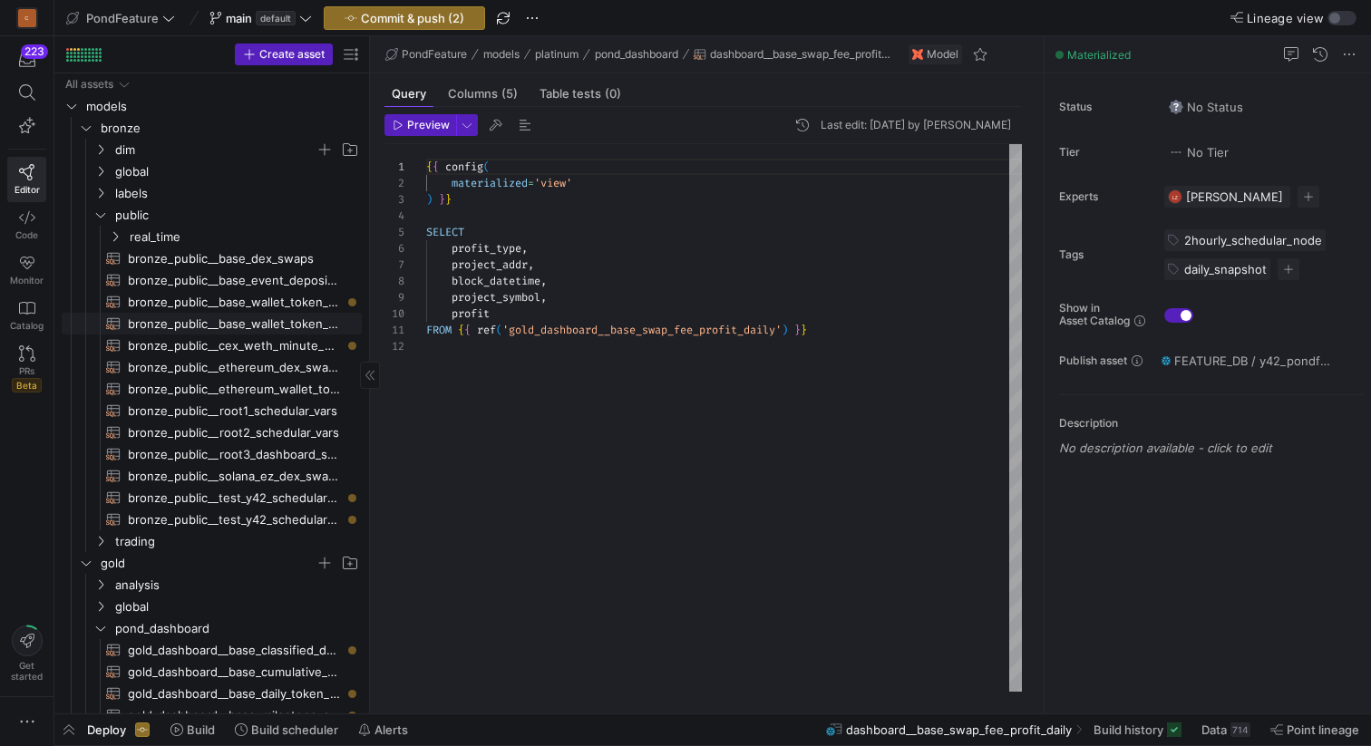
click at [307, 320] on span "bronze_public__base_wallet_token_balance_now​​​​​​​​​​" at bounding box center [234, 324] width 213 height 21
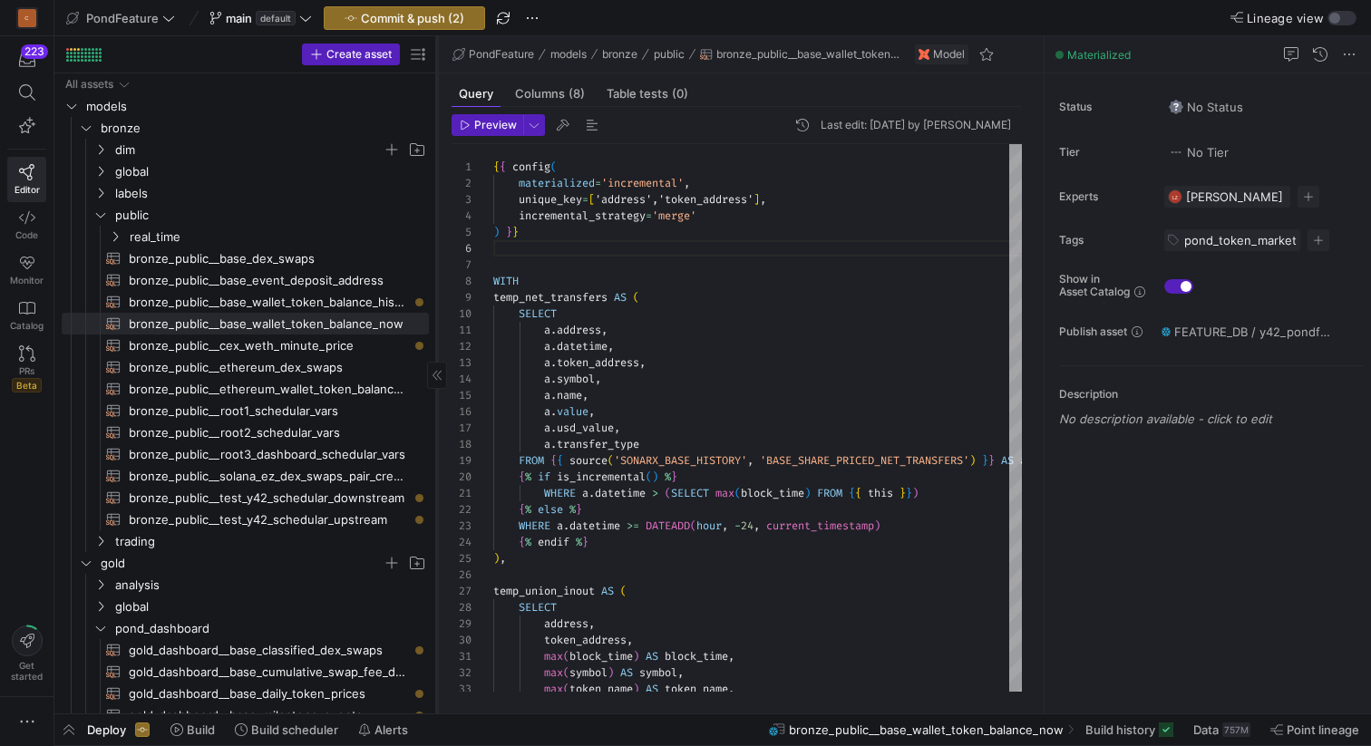
drag, startPoint x: 368, startPoint y: 336, endPoint x: 435, endPoint y: 336, distance: 67.1
click at [436, 336] on div at bounding box center [436, 374] width 1 height 677
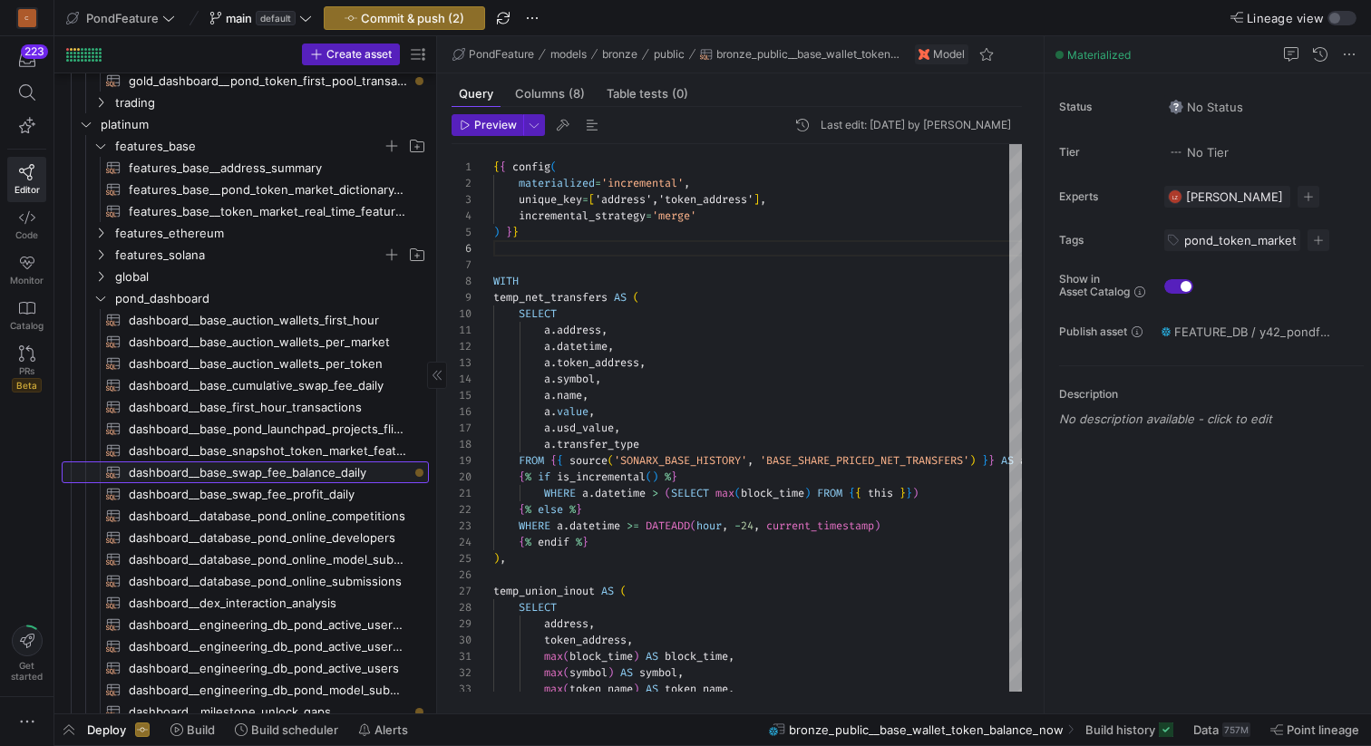
click at [305, 472] on span "dashboard__base_swap_fee_balance_daily​​​​​​​​​​" at bounding box center [268, 472] width 279 height 21
type textarea "{{ config( materialized='incremental', unique_key=['address','token_address','b…"
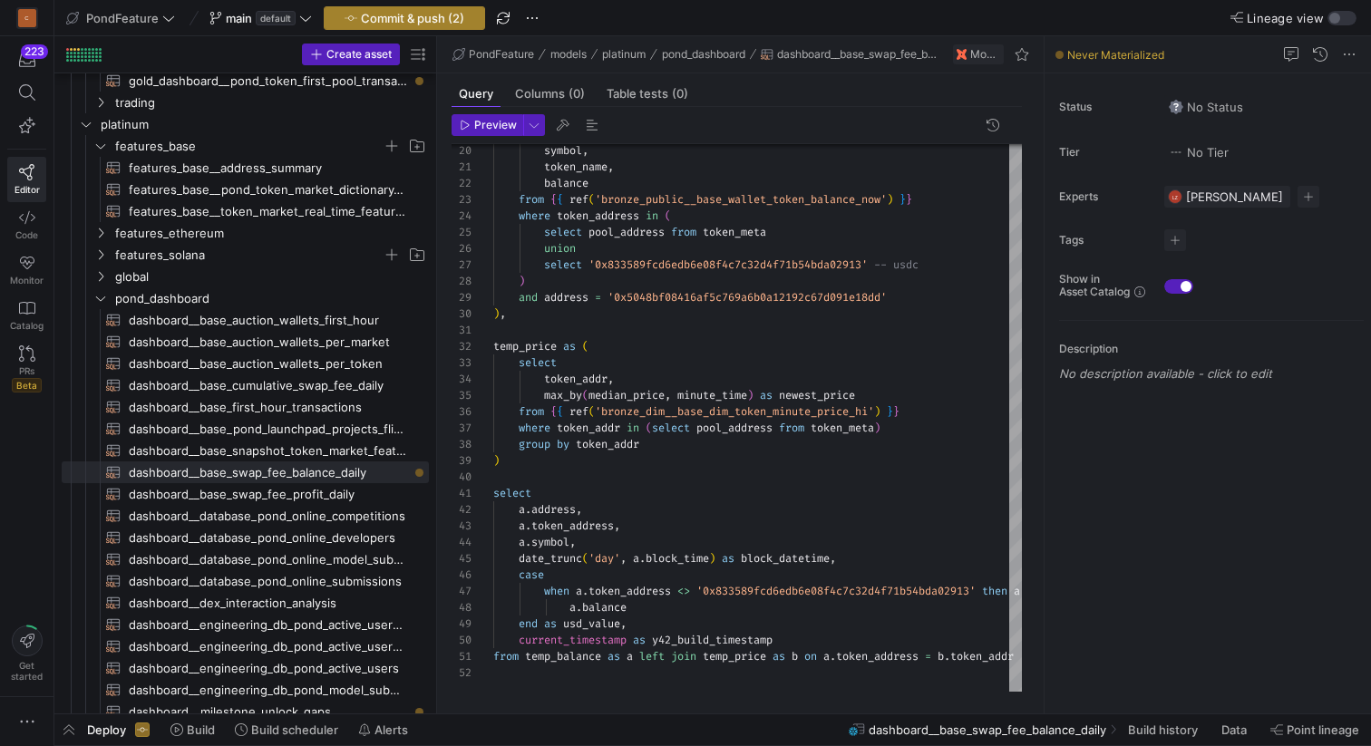
click at [406, 15] on span "Commit & push (2)" at bounding box center [412, 18] width 103 height 15
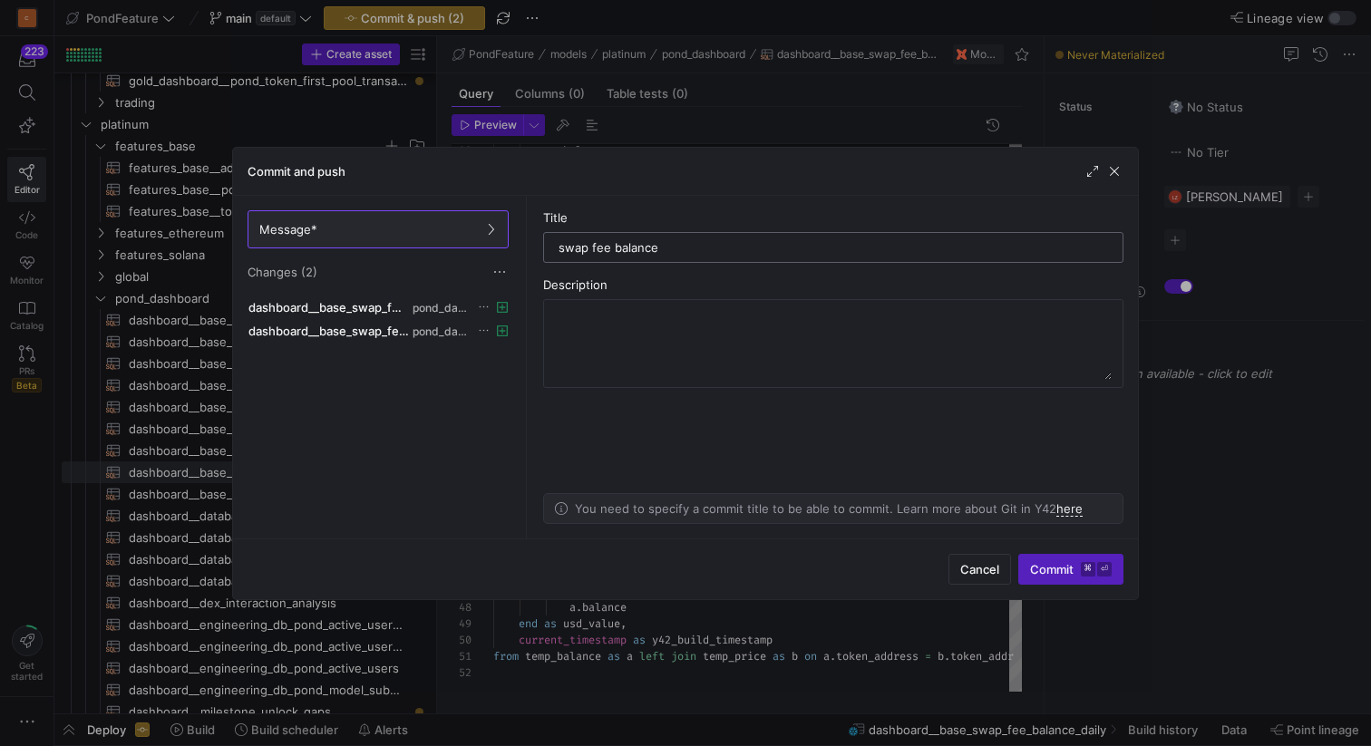
click at [558, 243] on div "swap fee balance" at bounding box center [833, 247] width 557 height 29
click at [559, 246] on input "swap fee balance" at bounding box center [832, 247] width 549 height 15
click at [699, 251] on input "daily swap fee balance" at bounding box center [832, 247] width 549 height 15
type input "daily swap fee balance"
click at [1038, 573] on span "Commit ⌘ ⏎" at bounding box center [1071, 569] width 82 height 15
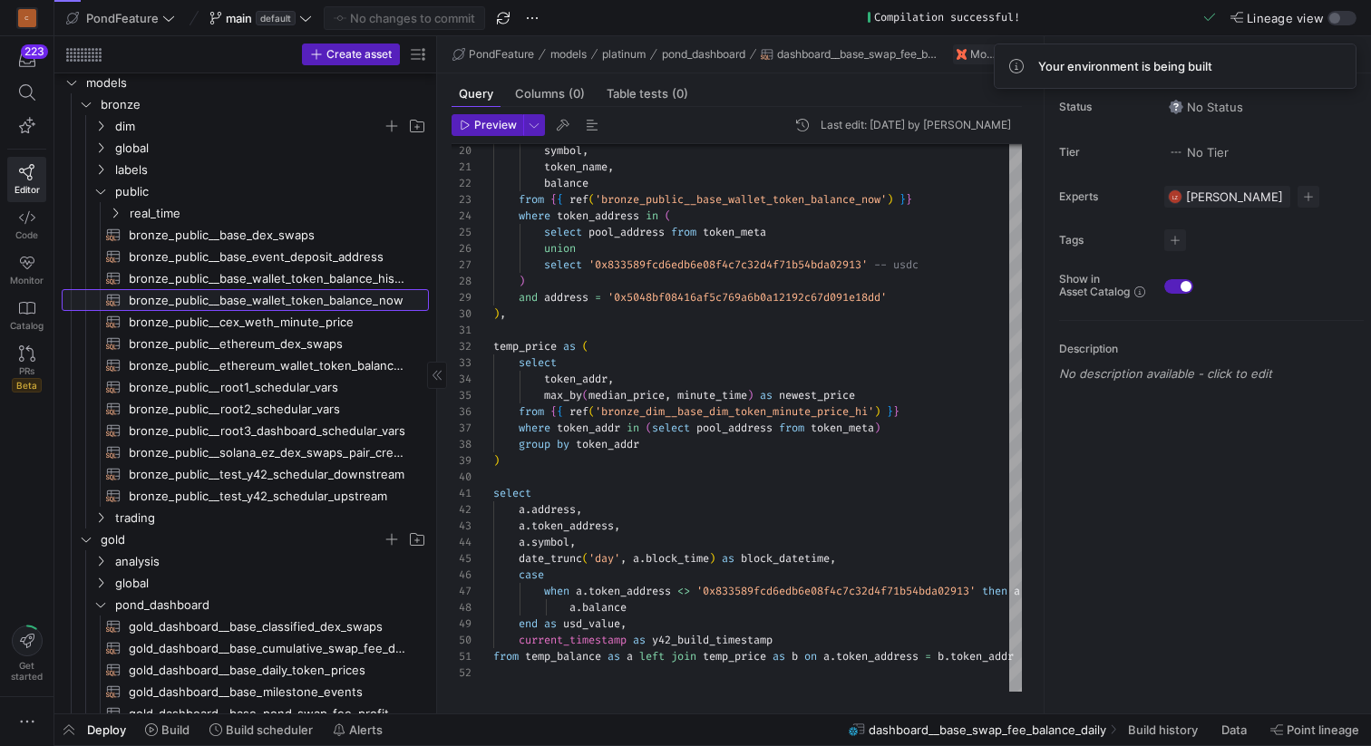
click at [351, 293] on span "bronze_public__base_wallet_token_balance_now​​​​​​​​​​" at bounding box center [268, 300] width 279 height 21
type textarea "{{ config( materialized='incremental', unique_key=['address','token_address'], …"
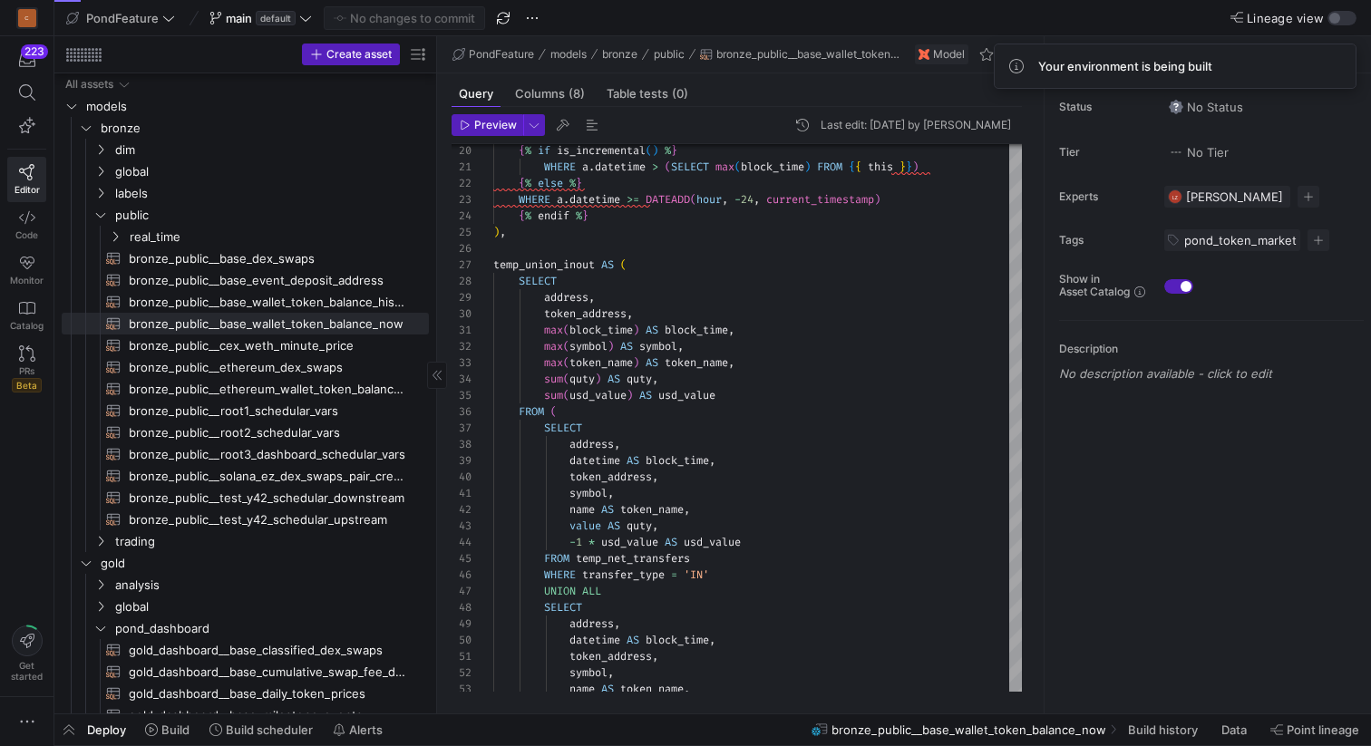
scroll to position [948, 0]
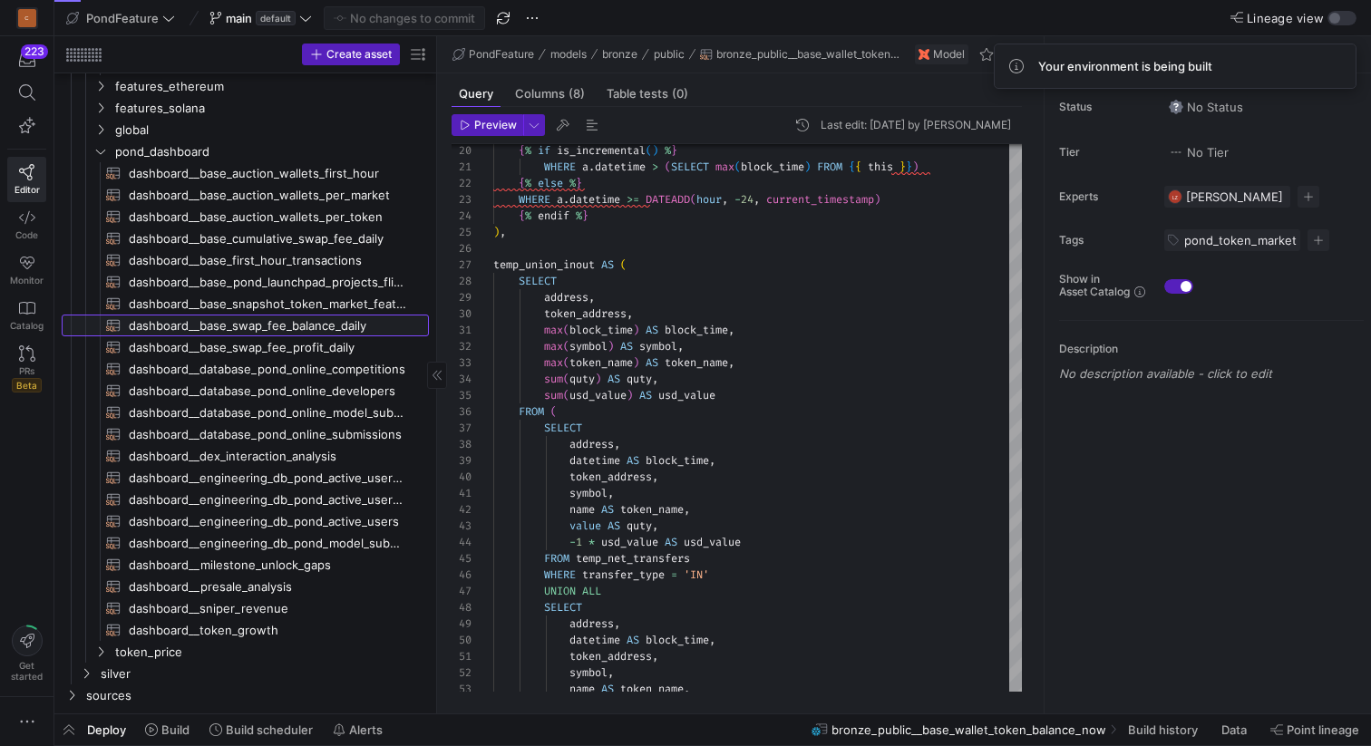
click at [340, 329] on span "dashboard__base_swap_fee_balance_daily​​​​​​​​​​" at bounding box center [268, 325] width 279 height 21
type textarea "{{ config( materialized='incremental', unique_key=['address','token_address','b…"
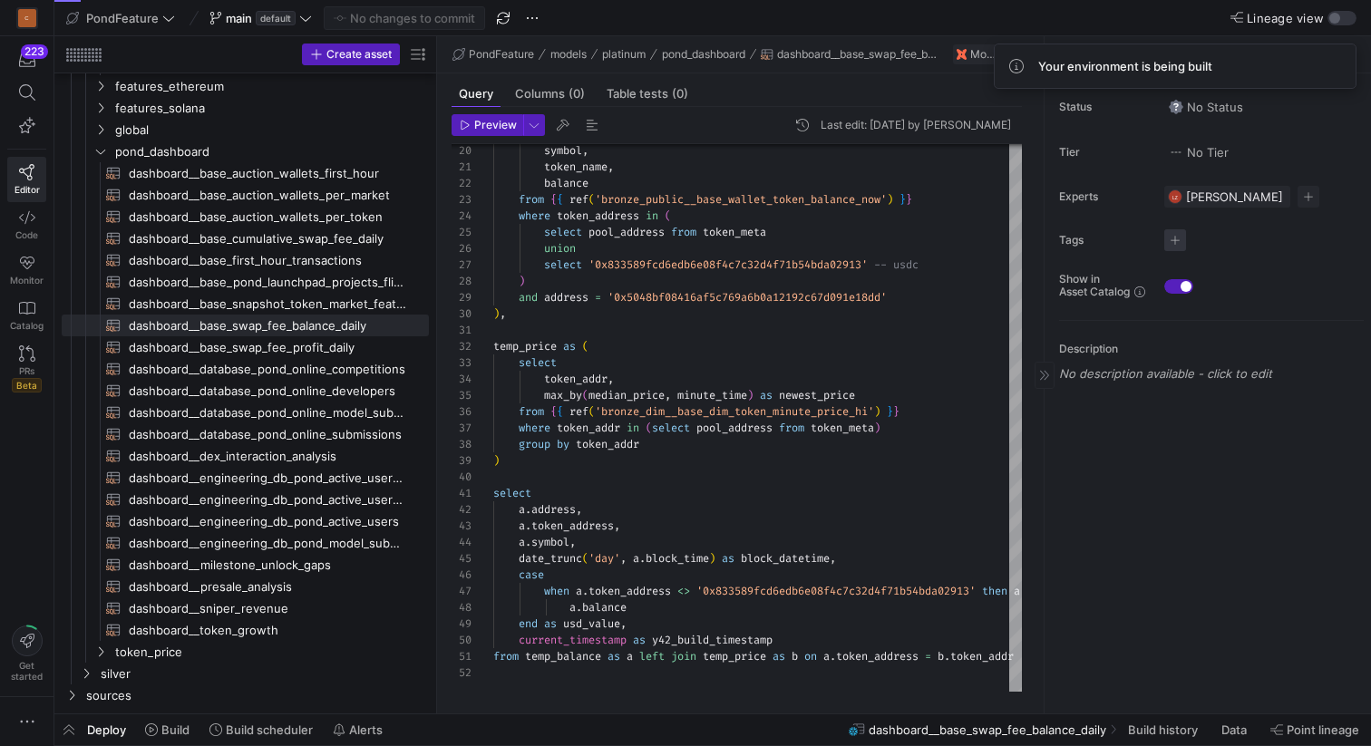
click at [1175, 242] on span "button" at bounding box center [1175, 240] width 22 height 22
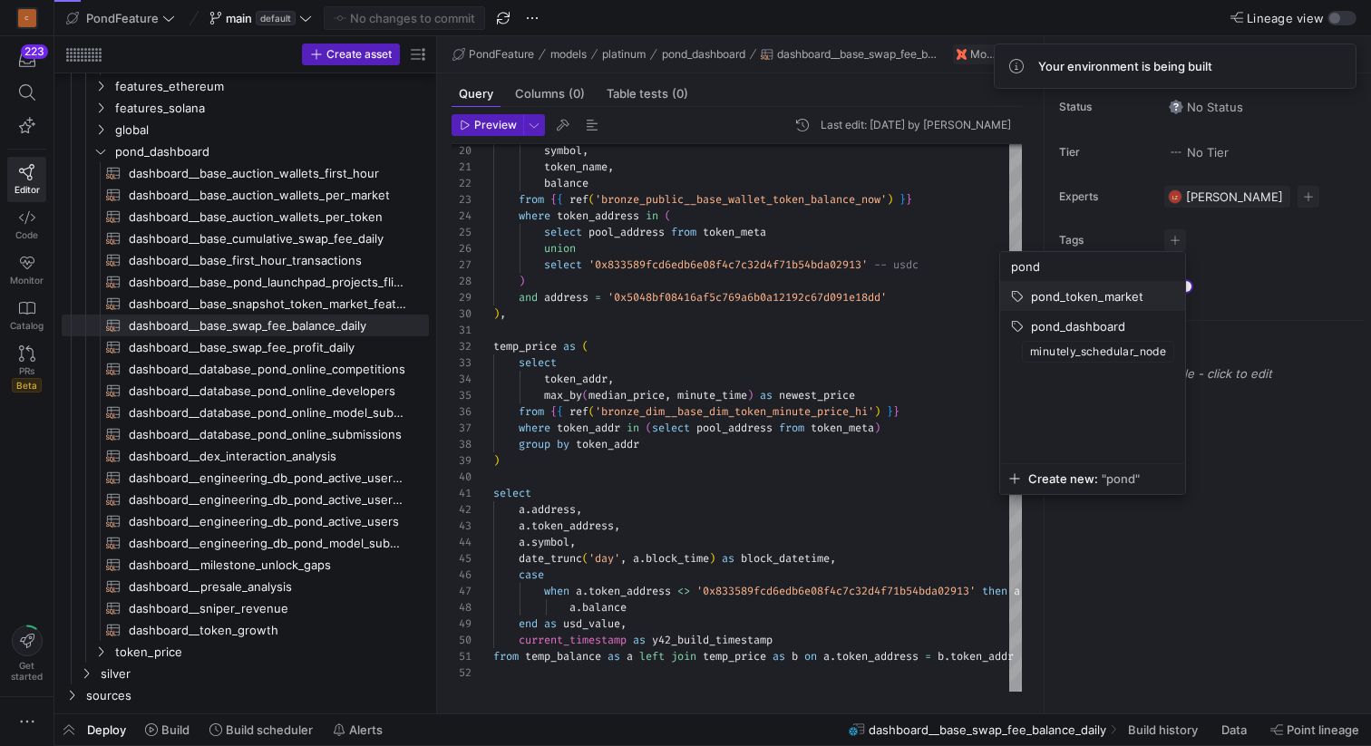
type input "pond"
click at [1075, 301] on span "pond_token_market" at bounding box center [1087, 296] width 112 height 15
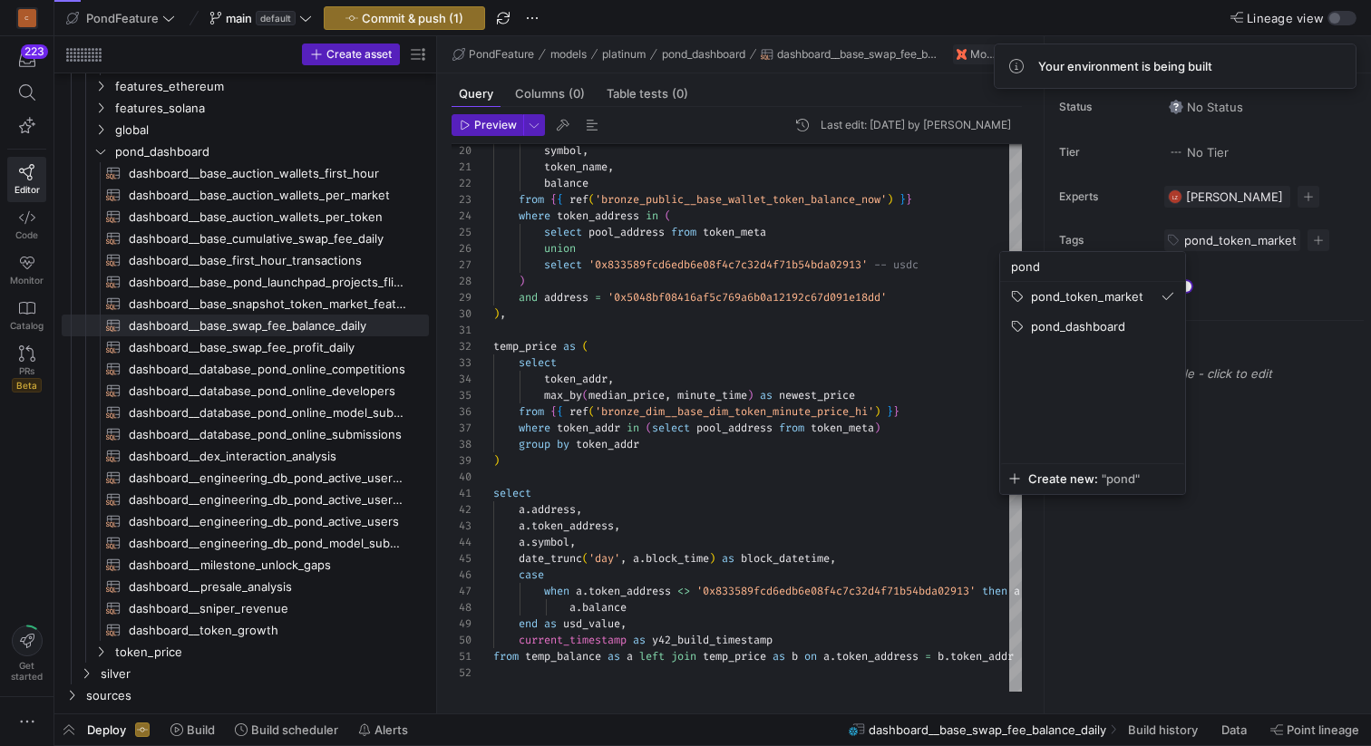
click at [276, 732] on div at bounding box center [685, 373] width 1371 height 746
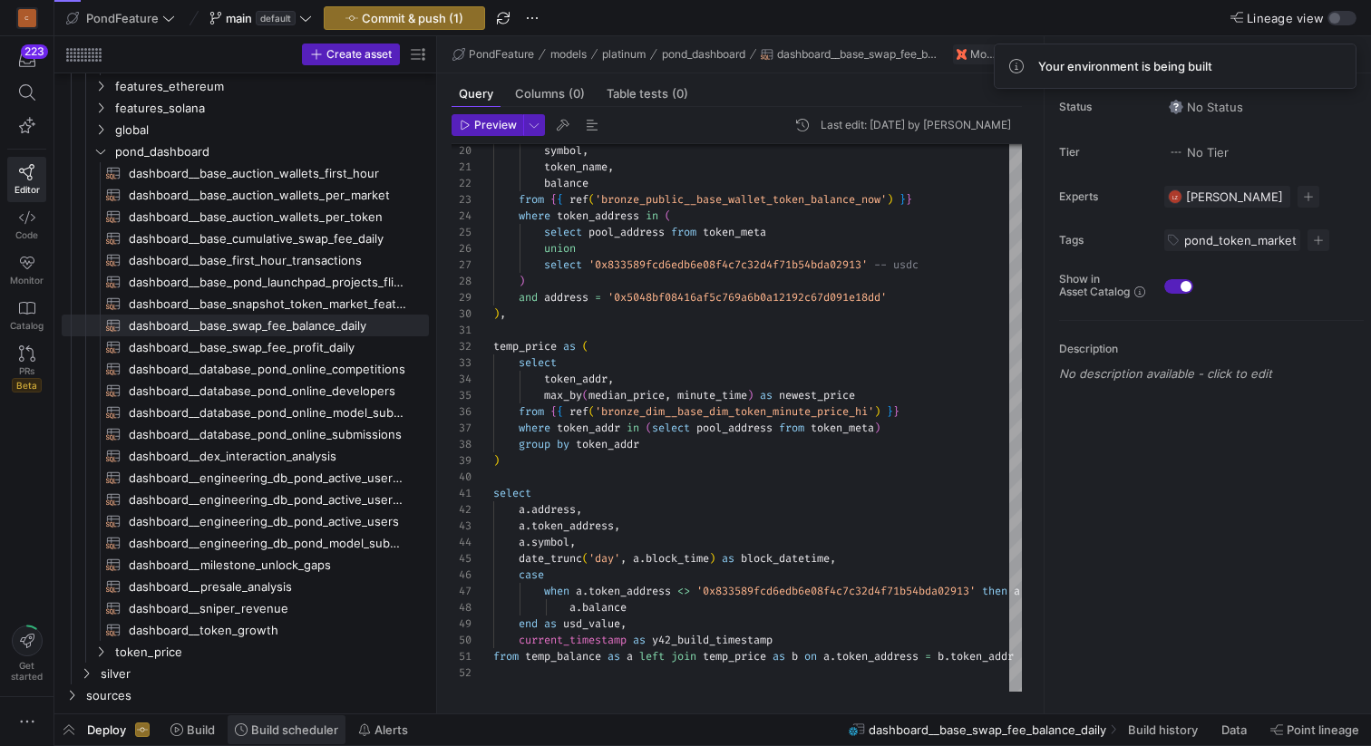
click at [280, 728] on span "Build scheduler" at bounding box center [294, 729] width 87 height 15
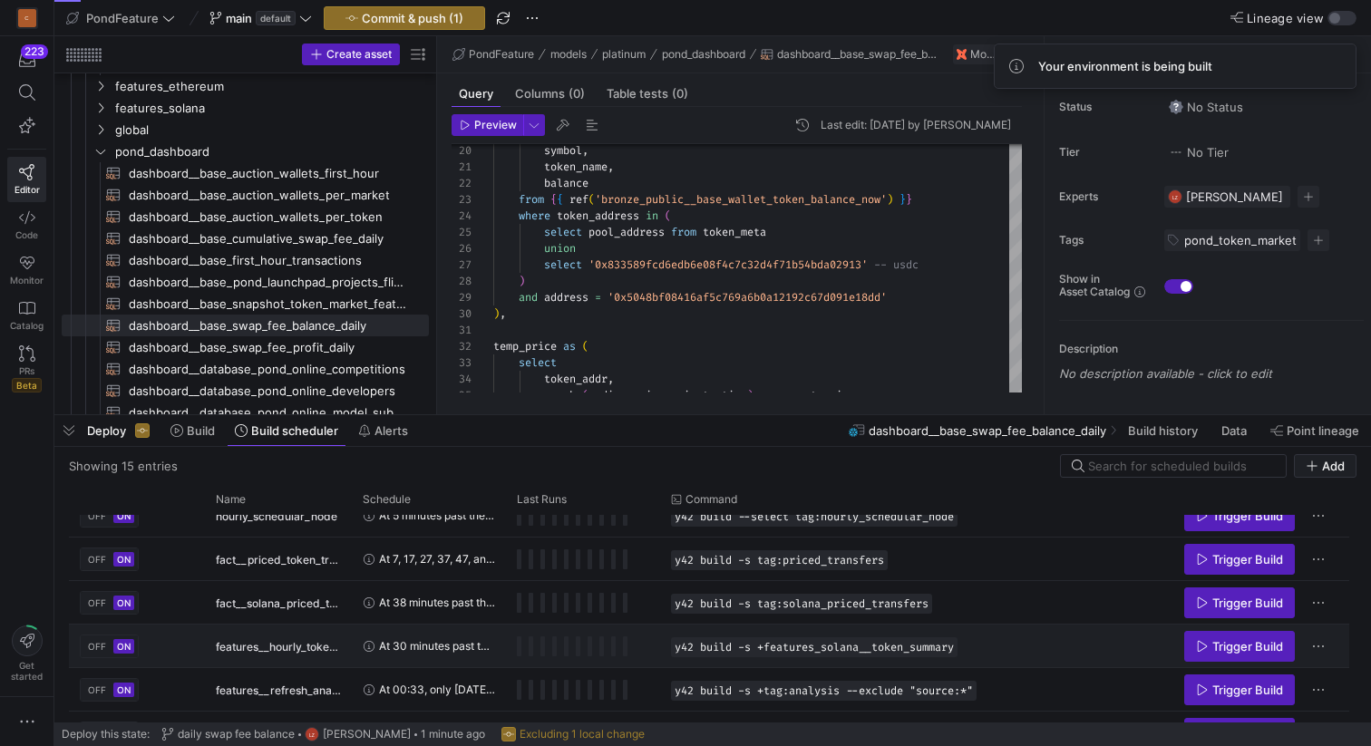
scroll to position [445, 0]
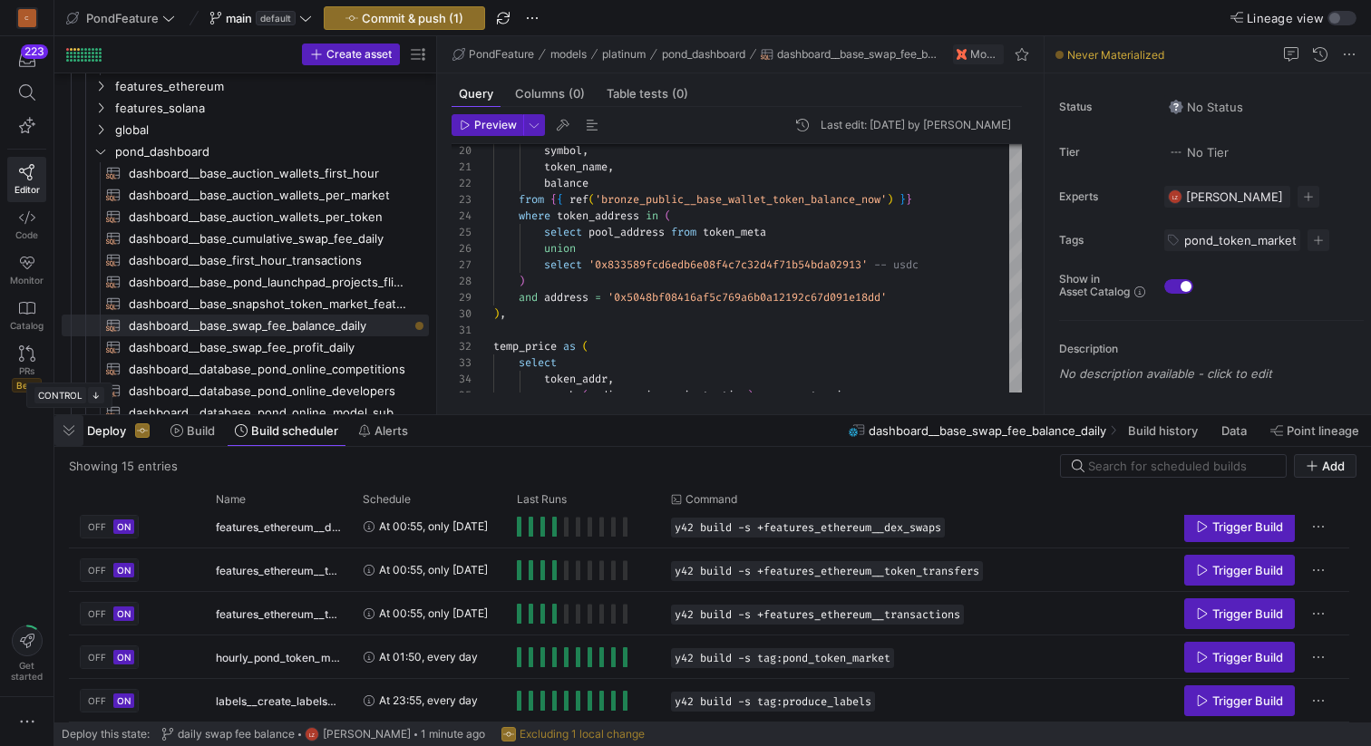
click at [68, 430] on span "button" at bounding box center [68, 430] width 29 height 31
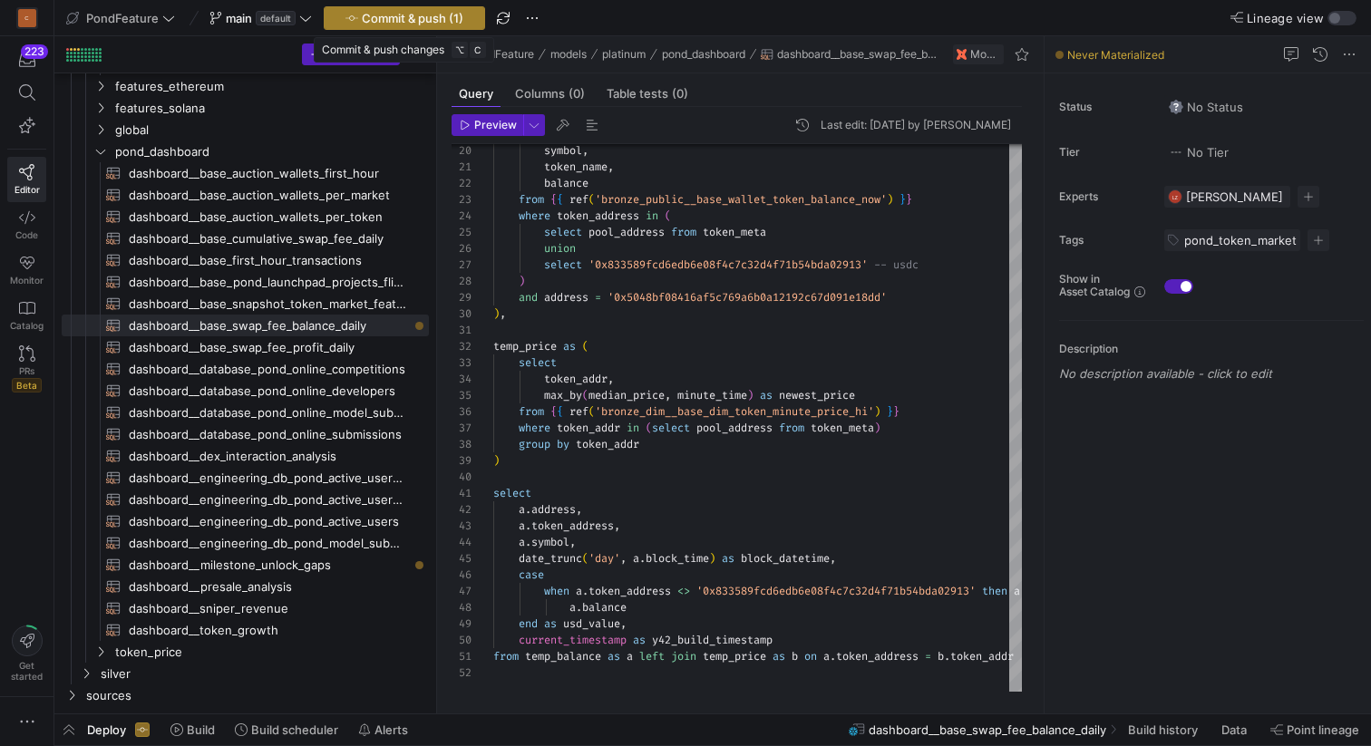
click at [411, 21] on span "Commit & push (1)" at bounding box center [413, 18] width 102 height 15
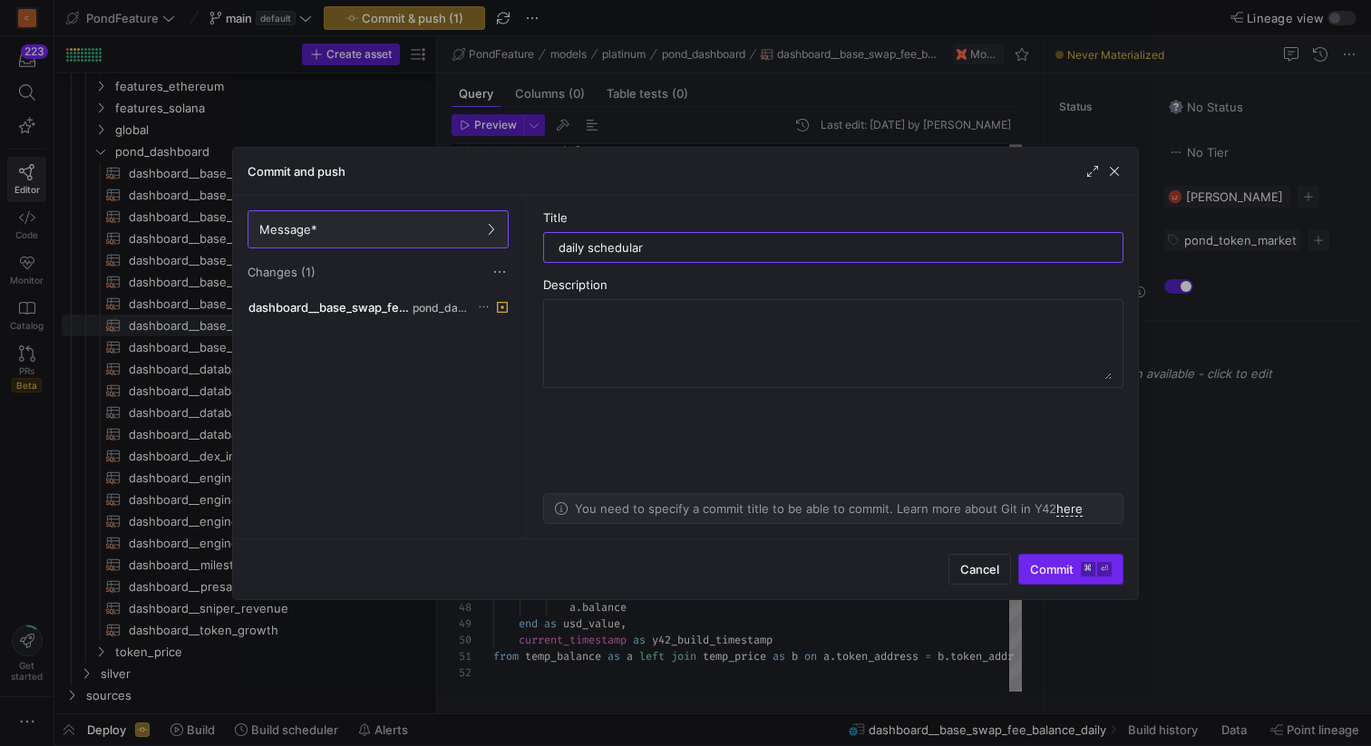
type input "daily schedular"
click at [1046, 565] on span "Commit ⌘ ⏎" at bounding box center [1071, 569] width 82 height 15
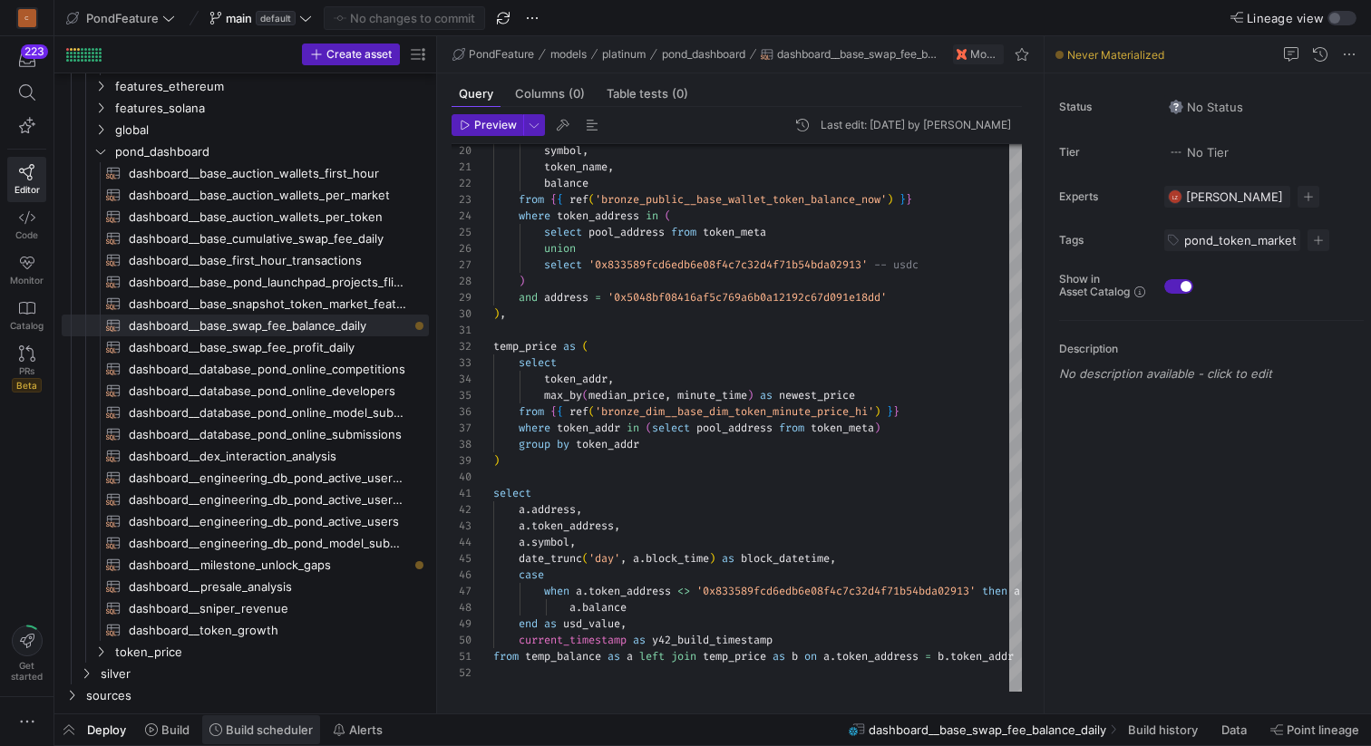
click at [248, 730] on span "Build scheduler" at bounding box center [269, 729] width 87 height 15
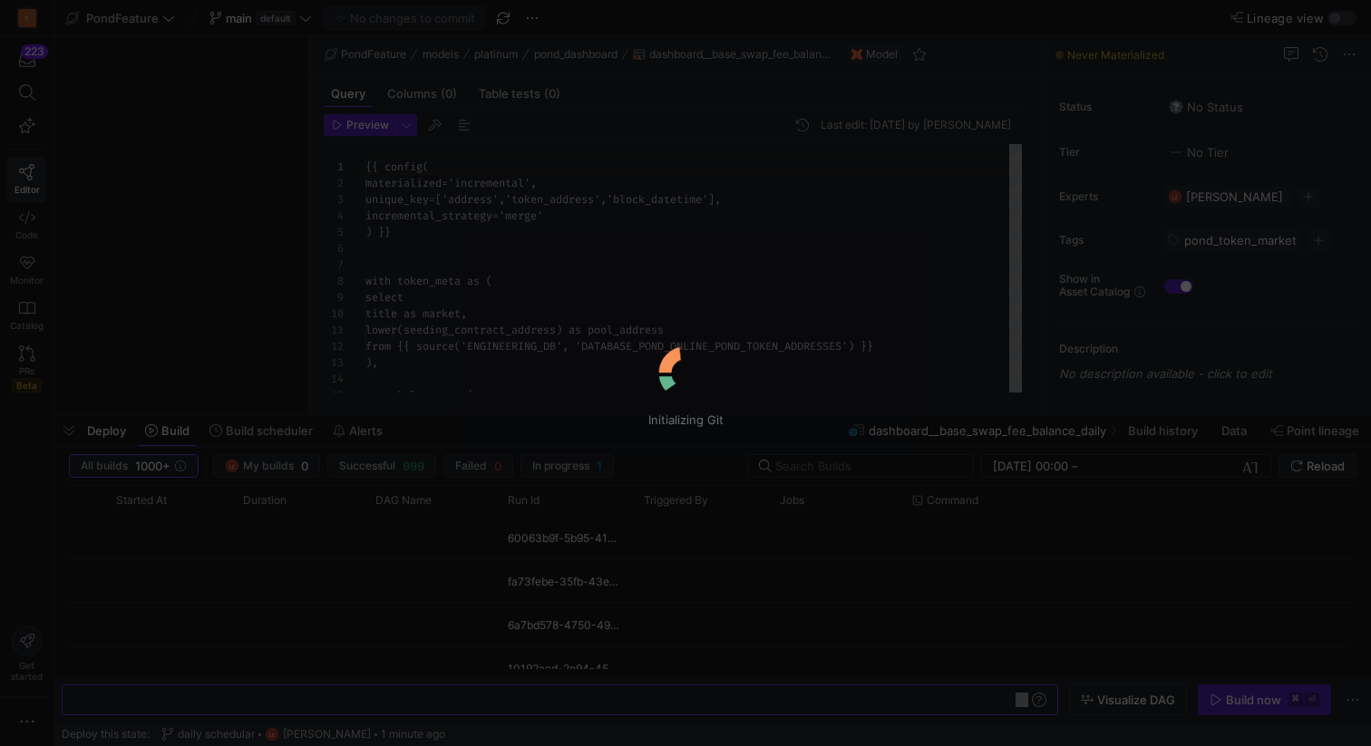
scroll to position [0, 328]
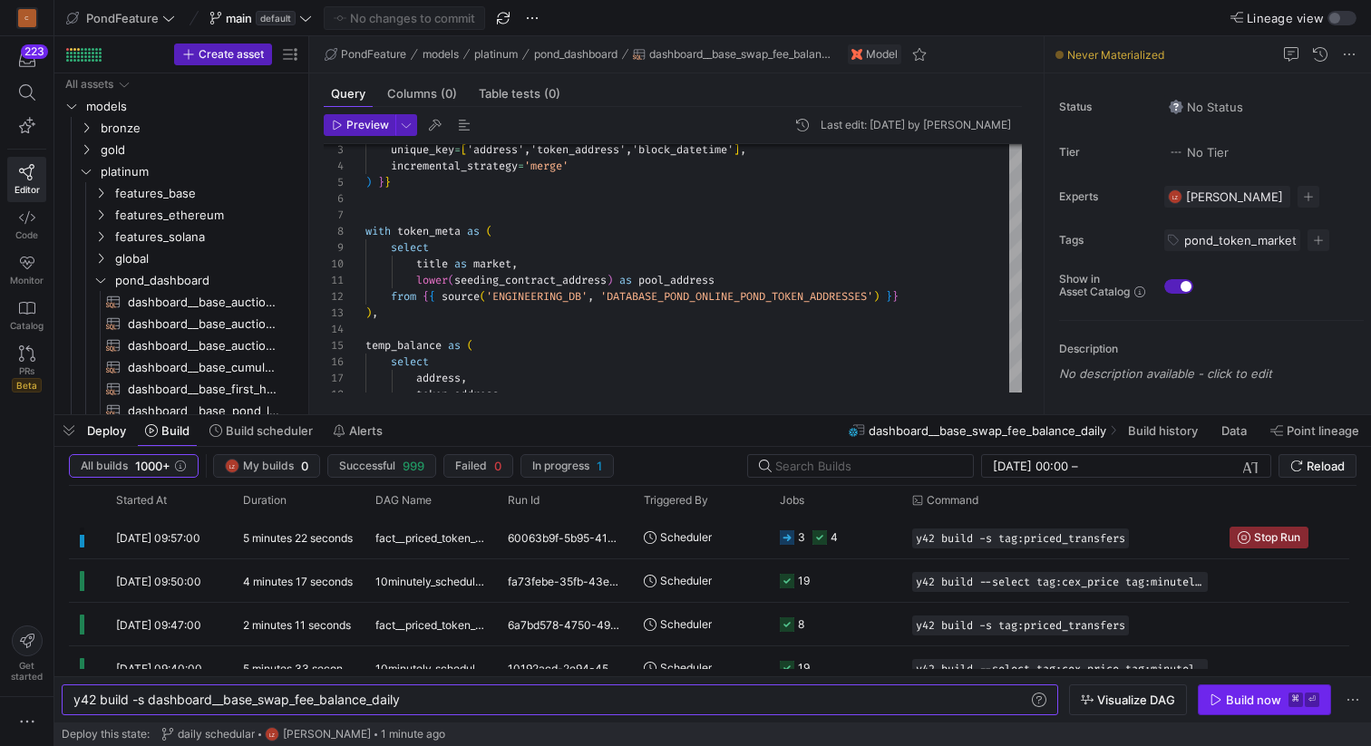
click at [1226, 693] on div "Build now" at bounding box center [1253, 700] width 55 height 15
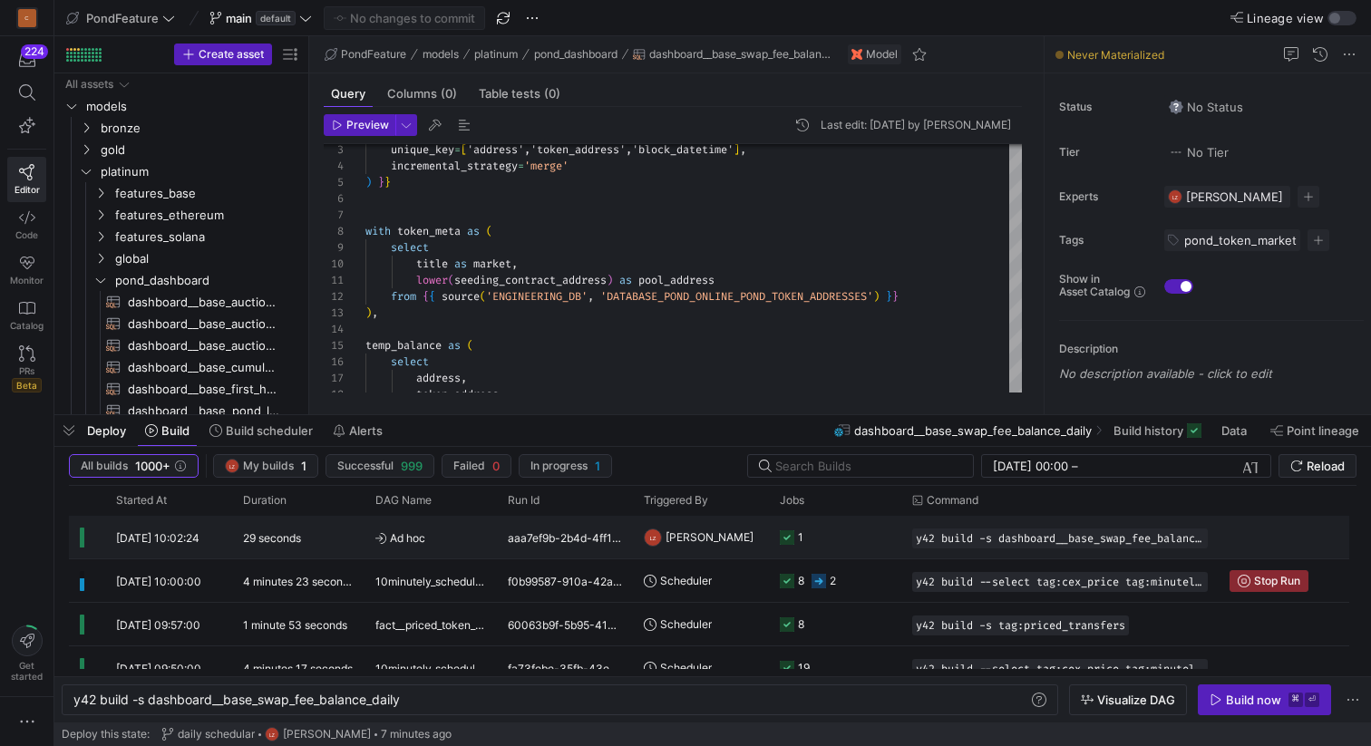
click at [458, 538] on span "Ad hoc" at bounding box center [430, 538] width 111 height 43
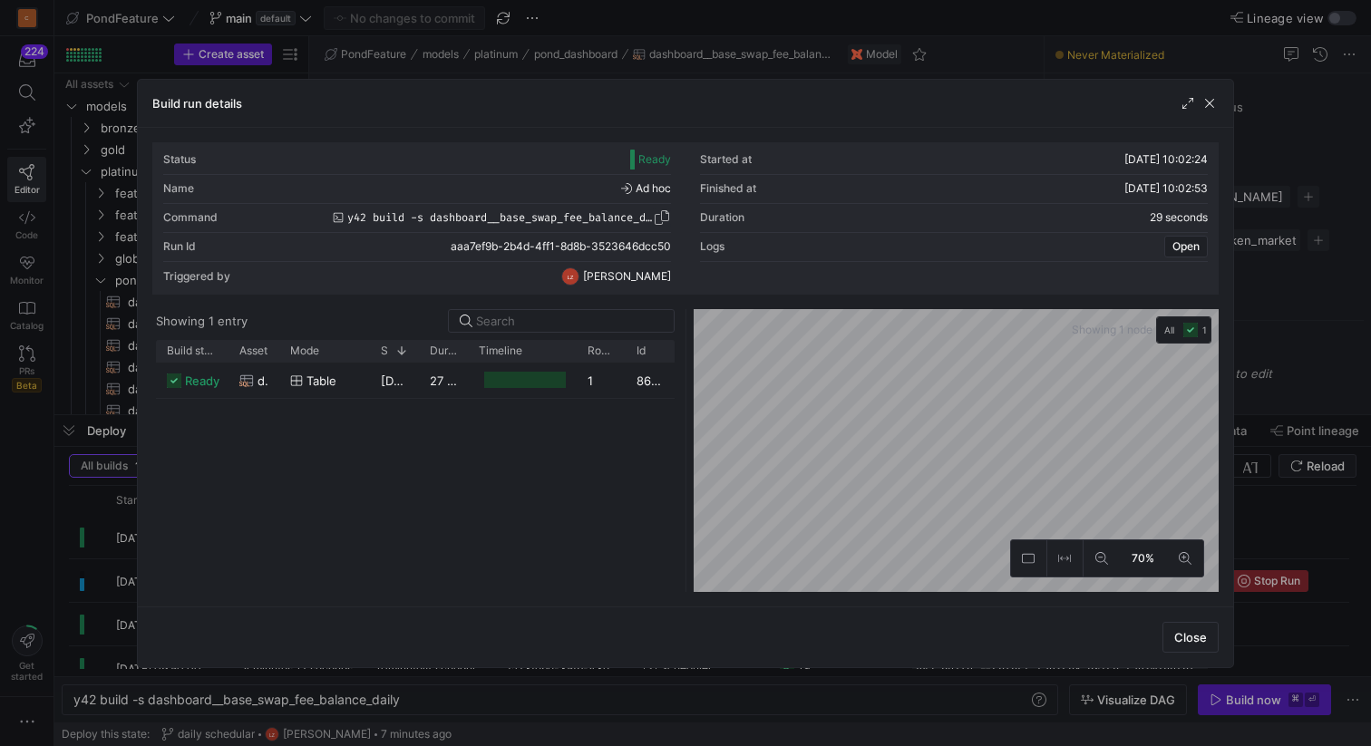
click at [660, 221] on span "button" at bounding box center [662, 217] width 18 height 18
click at [1212, 99] on span "button" at bounding box center [1209, 103] width 18 height 18
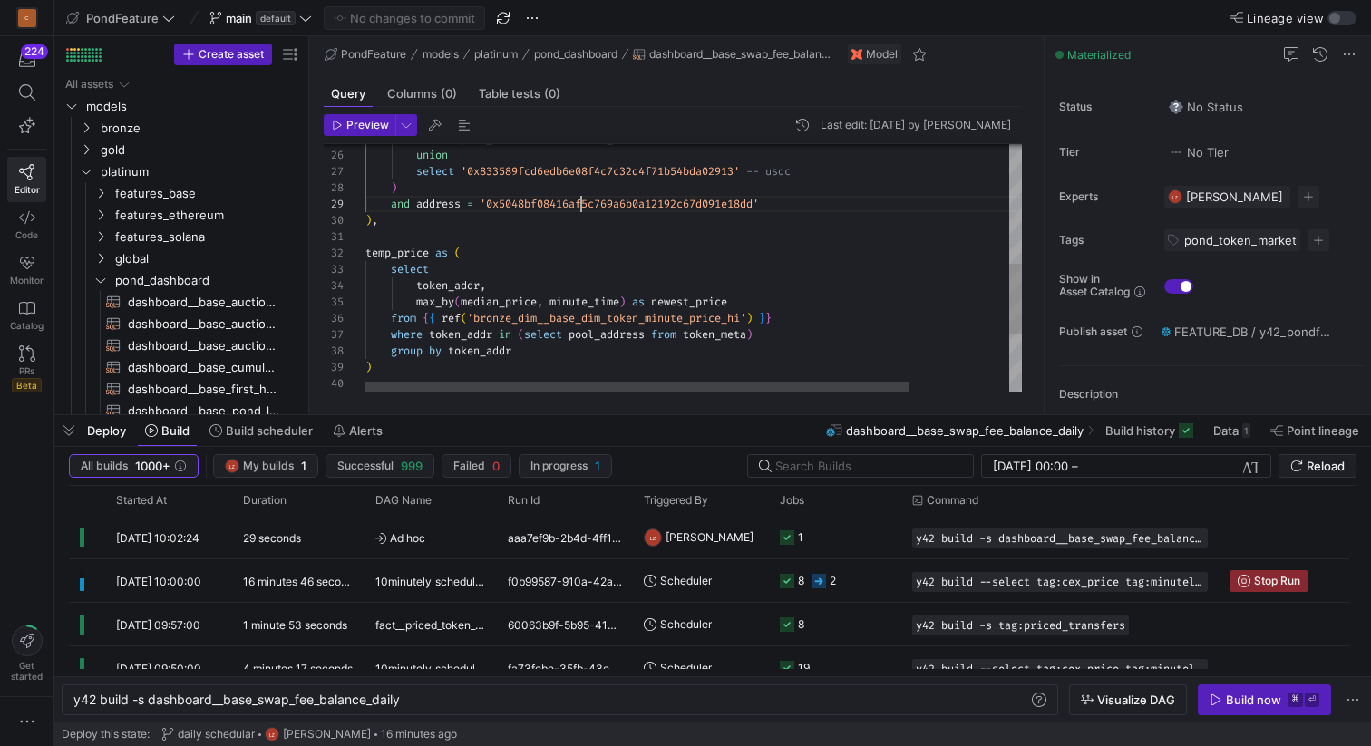
click at [580, 199] on div "group by token_addr ) select where token_addr in ( select pool_address from tok…" at bounding box center [753, 161] width 776 height 874
click at [654, 238] on div "group by token_addr ) select where token_addr in ( select pool_address from tok…" at bounding box center [753, 161] width 776 height 874
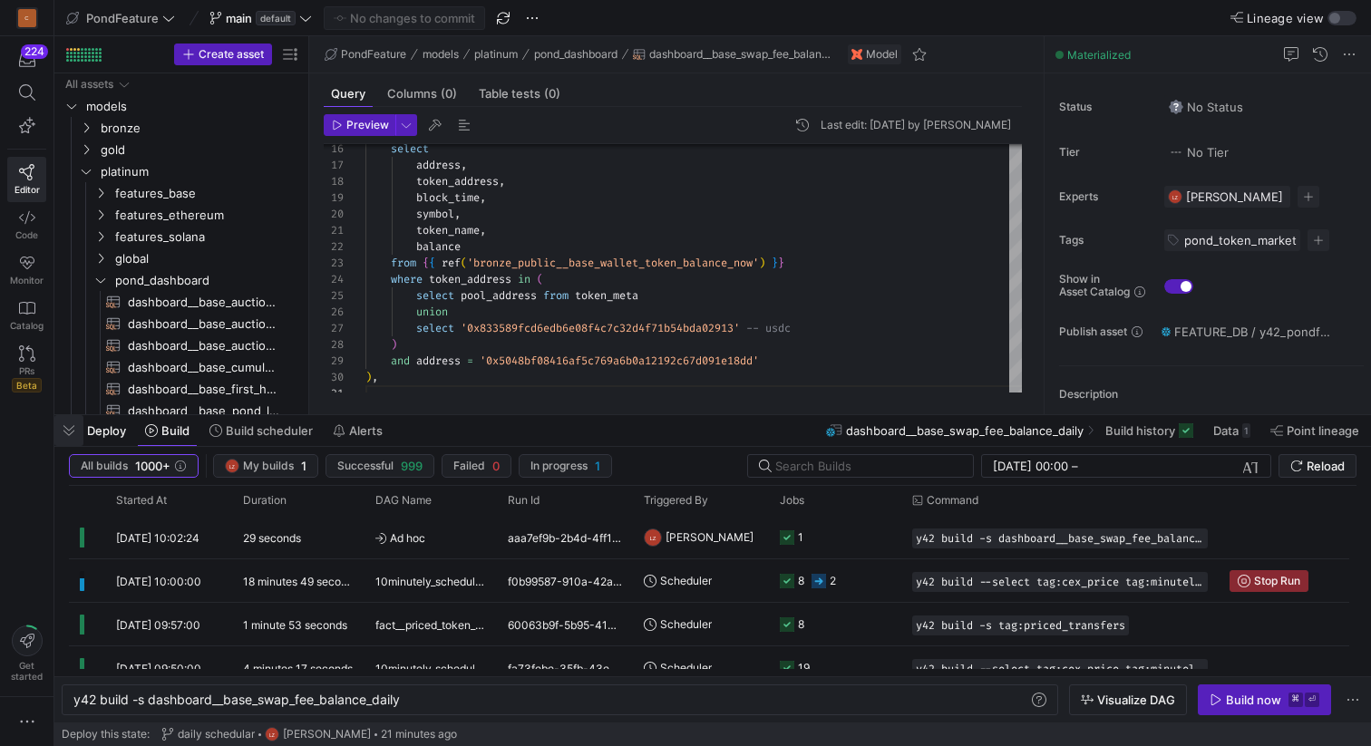
click at [71, 435] on span "button" at bounding box center [68, 430] width 29 height 31
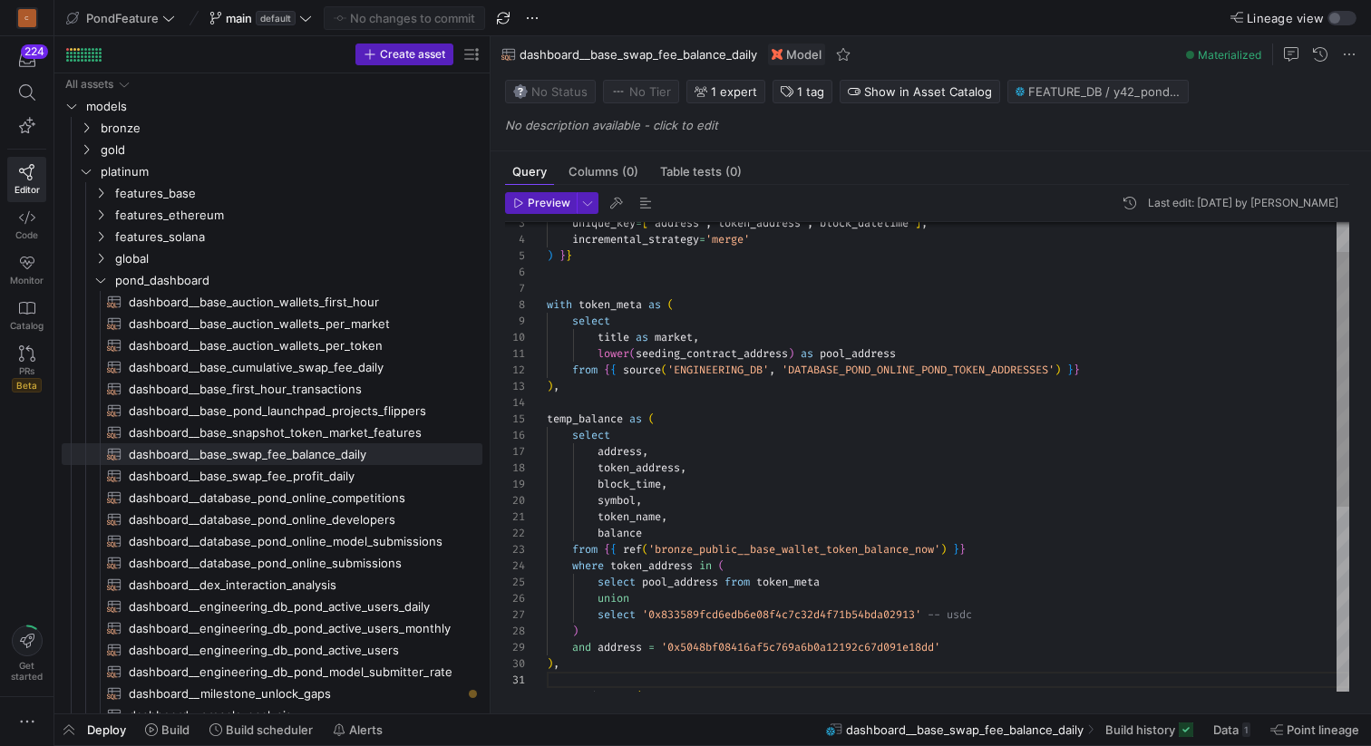
drag, startPoint x: 308, startPoint y: 319, endPoint x: 521, endPoint y: 312, distance: 213.2
click at [521, 312] on as-split "Create asset Drag here to set row groups Drag here to set column labels Group 1…" at bounding box center [712, 374] width 1316 height 677
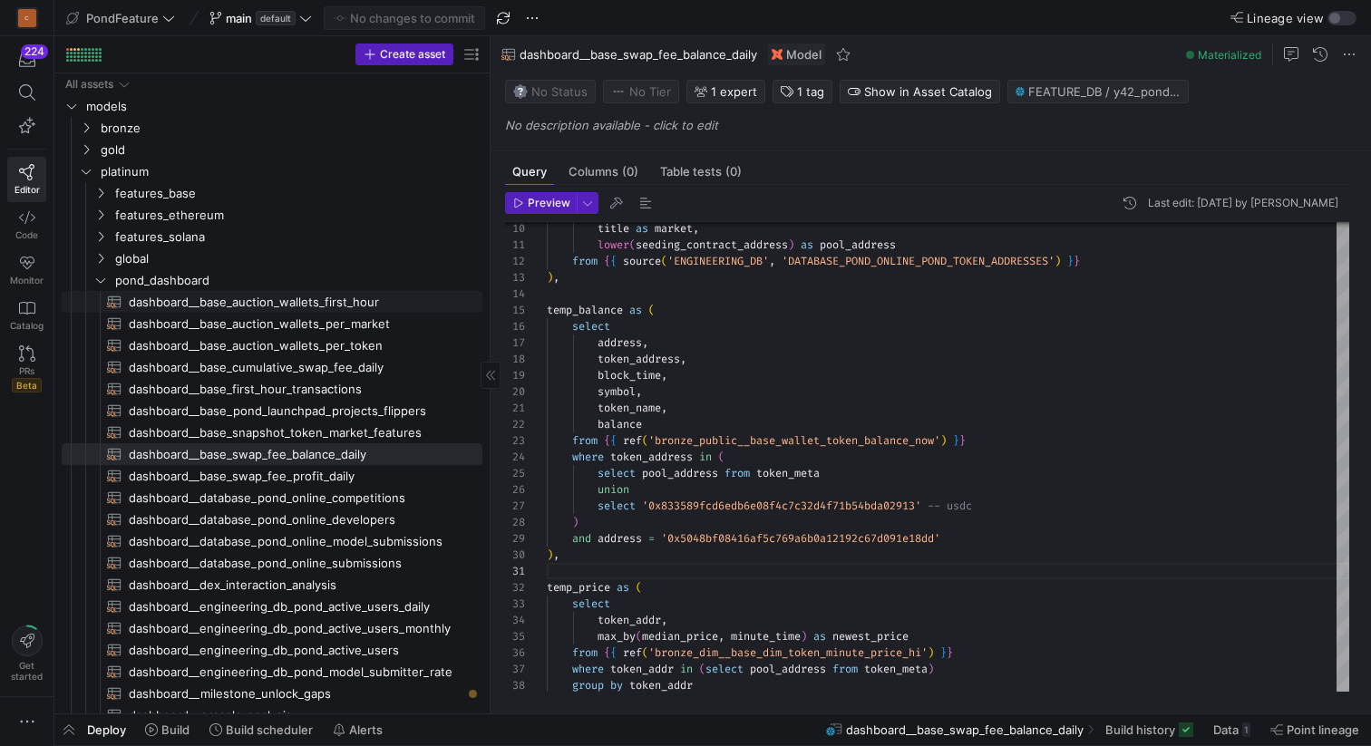
click at [353, 304] on span "dashboard__base_auction_wallets_first_hour​​​​​​​​​​" at bounding box center [295, 302] width 333 height 21
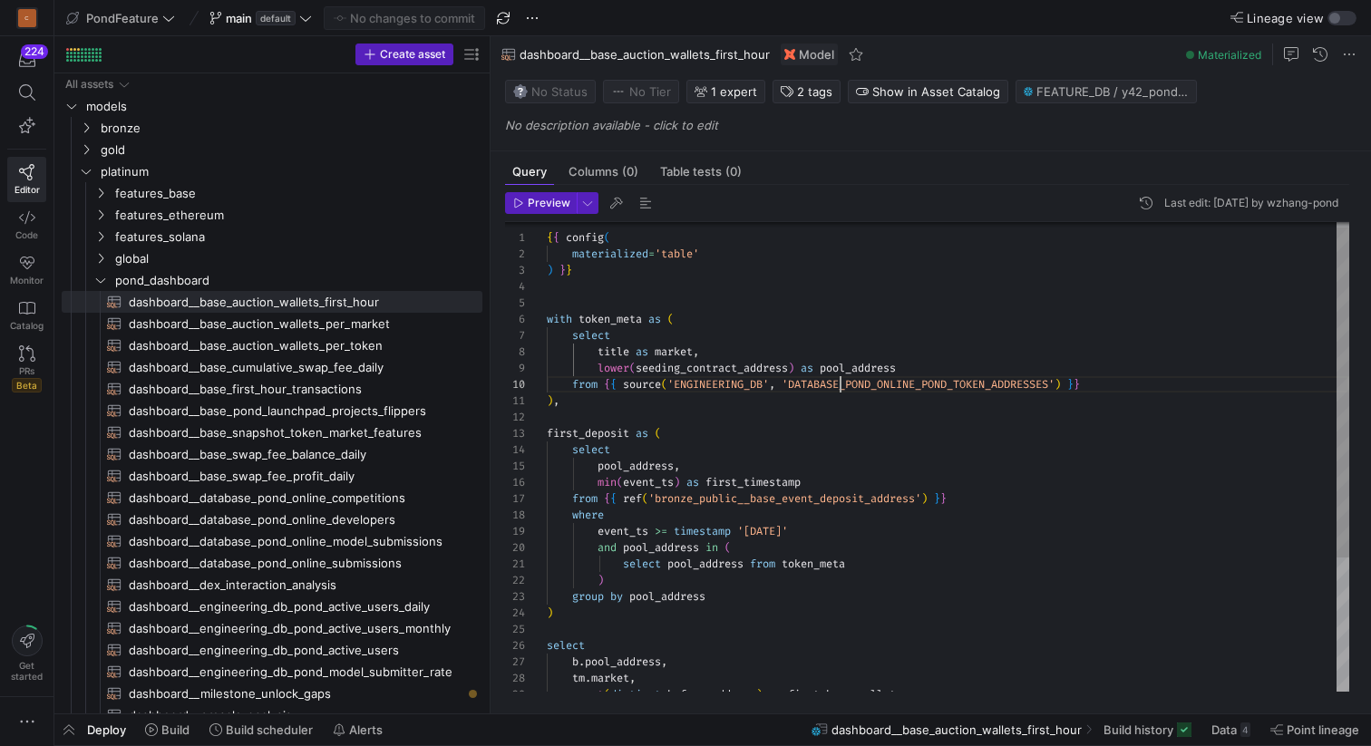
scroll to position [147, 294]
click at [839, 382] on div "from { { source ( 'ENGINEERING_DB' , 'DATABASE_POND_ONLINE_POND_TOKEN_ADDRESSES…" at bounding box center [948, 548] width 802 height 667
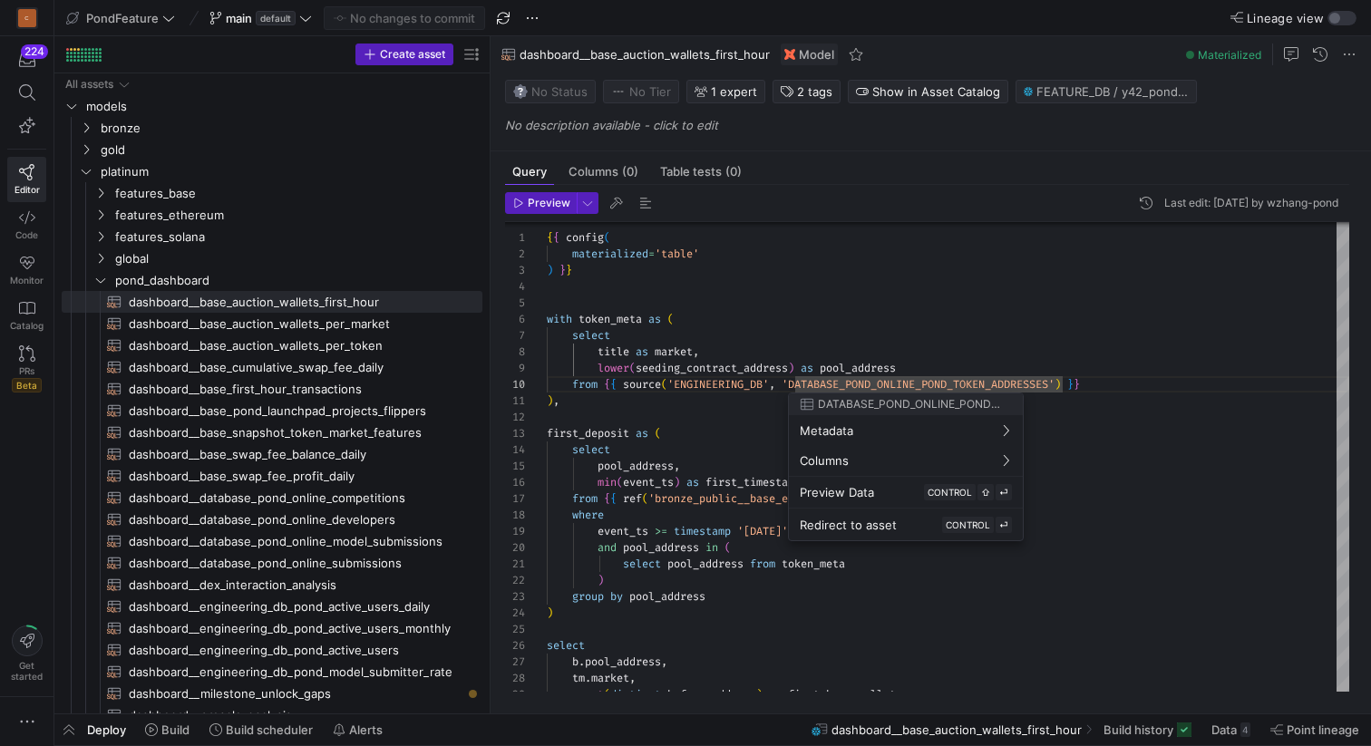
click at [734, 330] on div at bounding box center [685, 373] width 1371 height 746
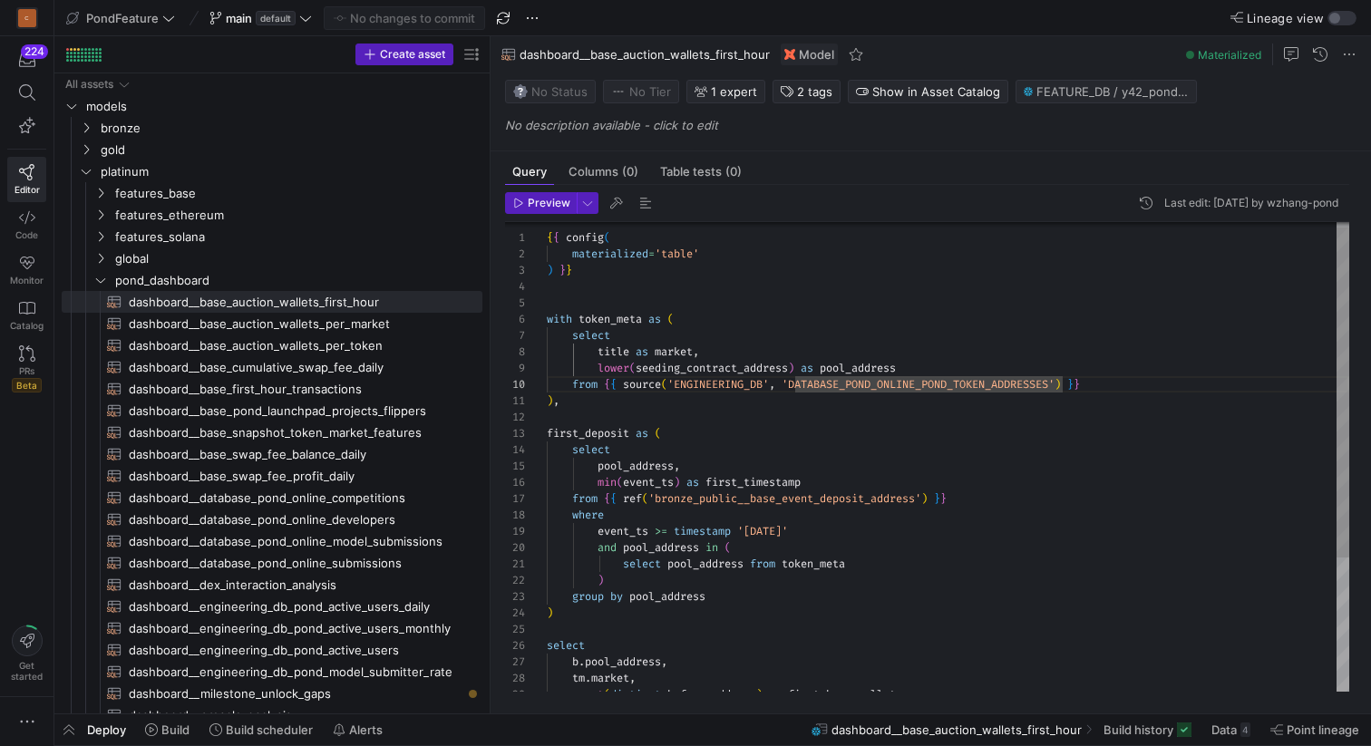
scroll to position [0, 13]
click at [691, 405] on div "from { { source ( 'ENGINEERING_DB' , 'DATABASE_POND_ONLINE_POND_TOKEN_ADDRESSES…" at bounding box center [948, 548] width 802 height 667
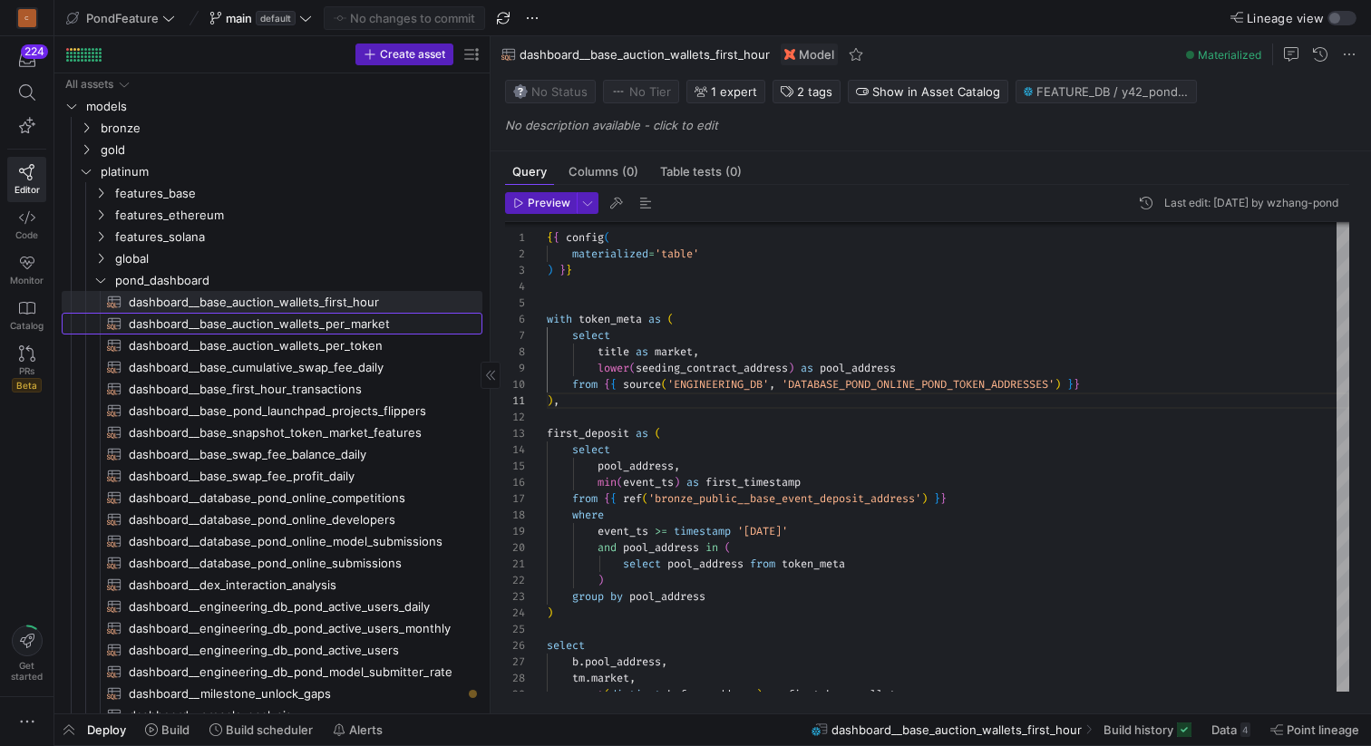
click at [359, 325] on span "dashboard__base_auction_wallets_per_market​​​​​​​​​​" at bounding box center [295, 324] width 333 height 21
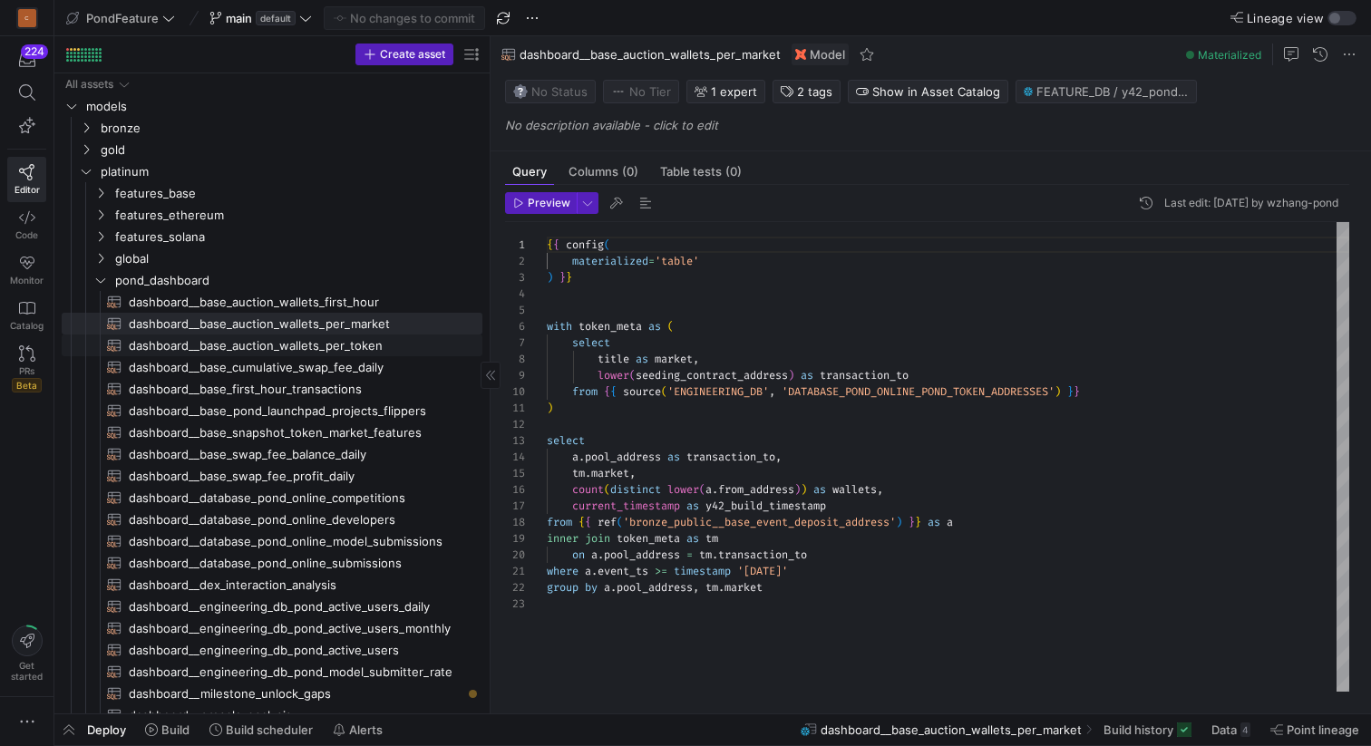
click at [352, 345] on span "dashboard__base_auction_wallets_per_token​​​​​​​​​​" at bounding box center [295, 345] width 333 height 21
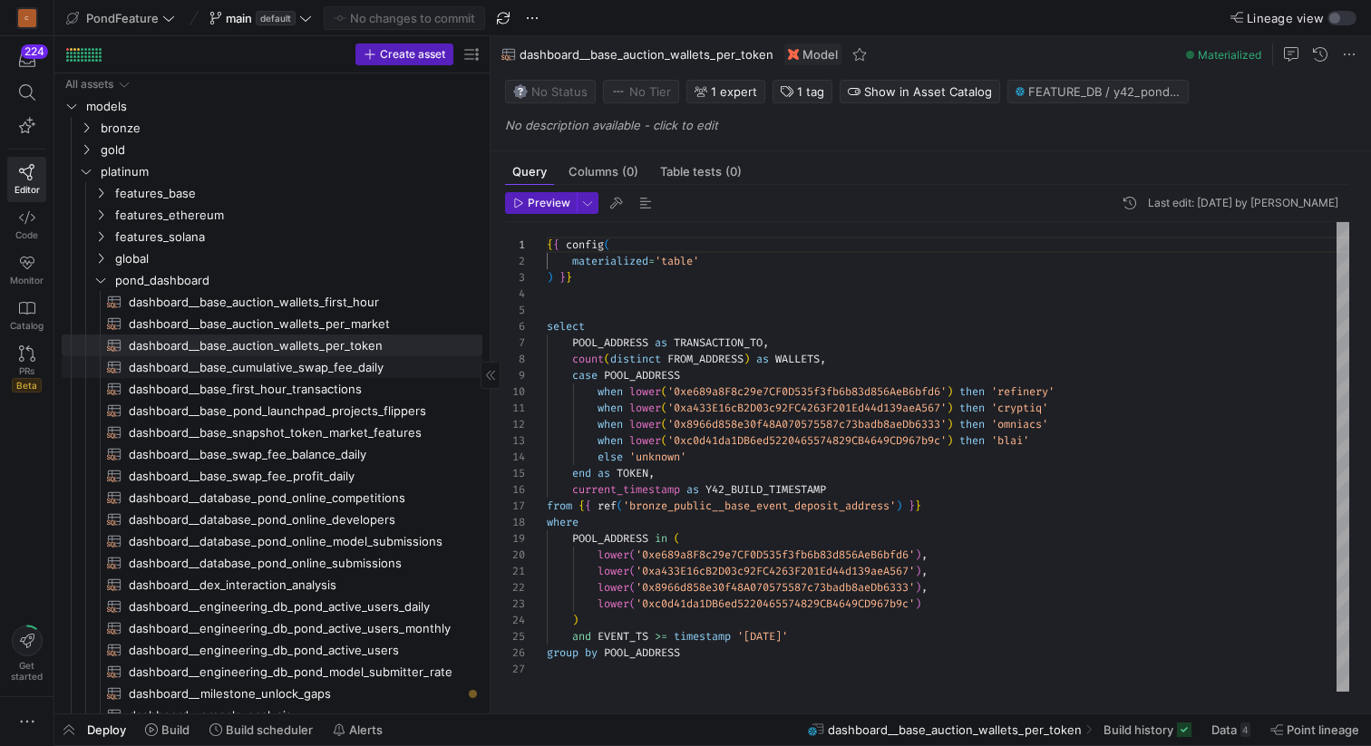
click at [351, 372] on span "dashboard__base_cumulative_swap_fee_daily​​​​​​​​​​" at bounding box center [295, 367] width 333 height 21
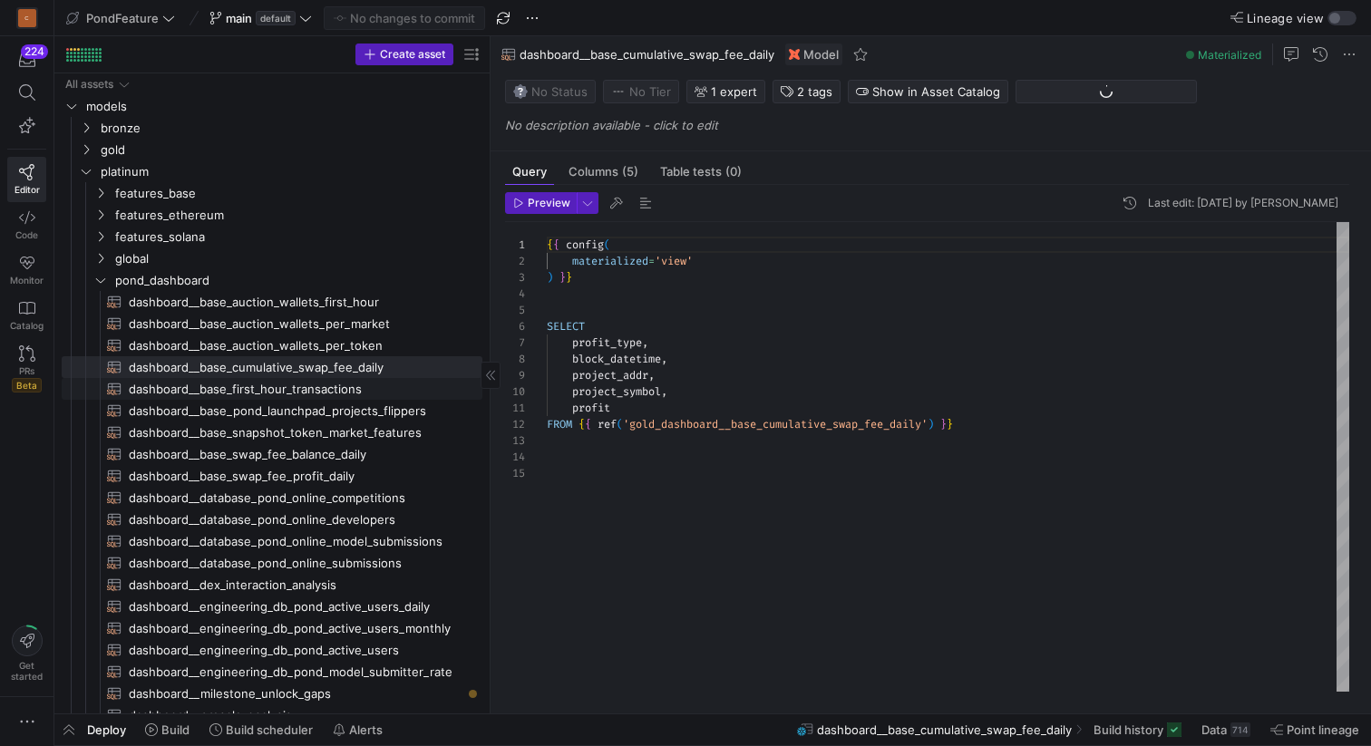
click at [348, 393] on span "dashboard__base_first_hour_transactions​​​​​​​​​​" at bounding box center [295, 389] width 333 height 21
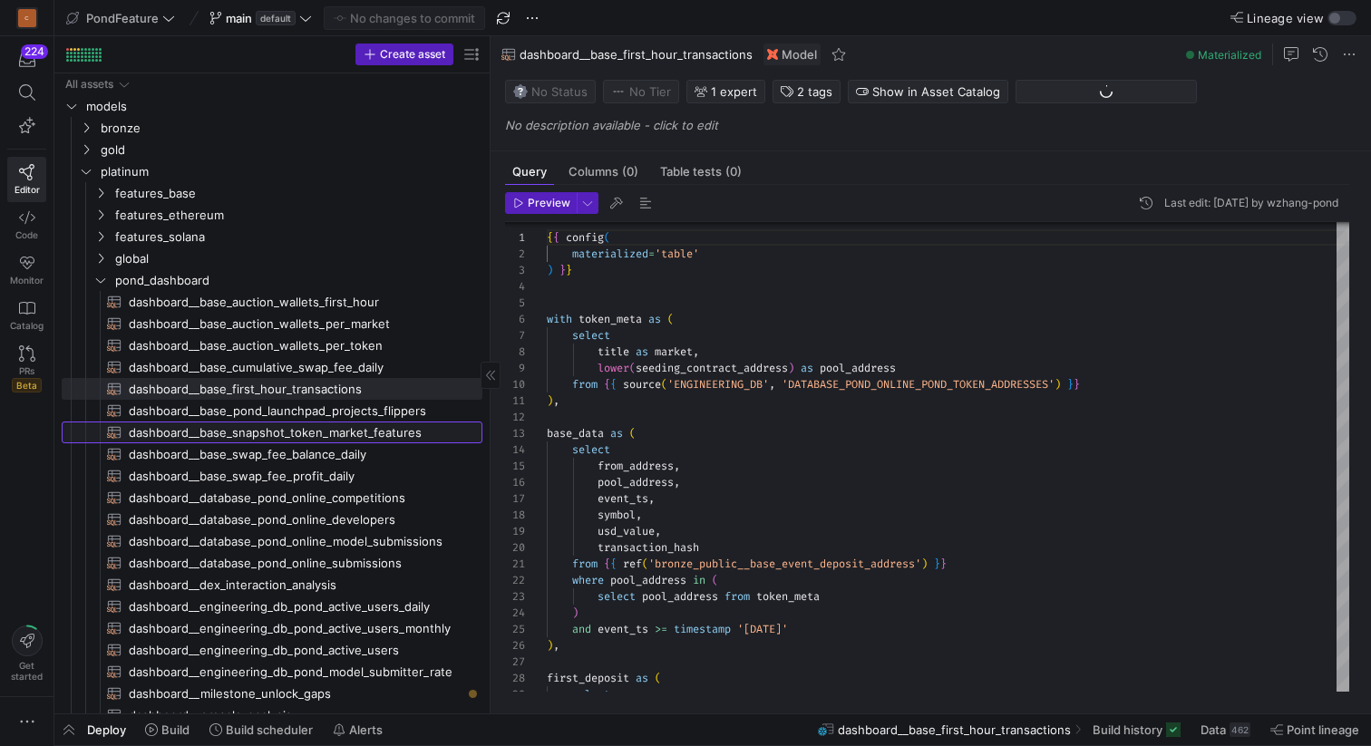
click at [345, 427] on span "dashboard__base_snapshot_token_market_features​​​​​​​​​​" at bounding box center [295, 432] width 333 height 21
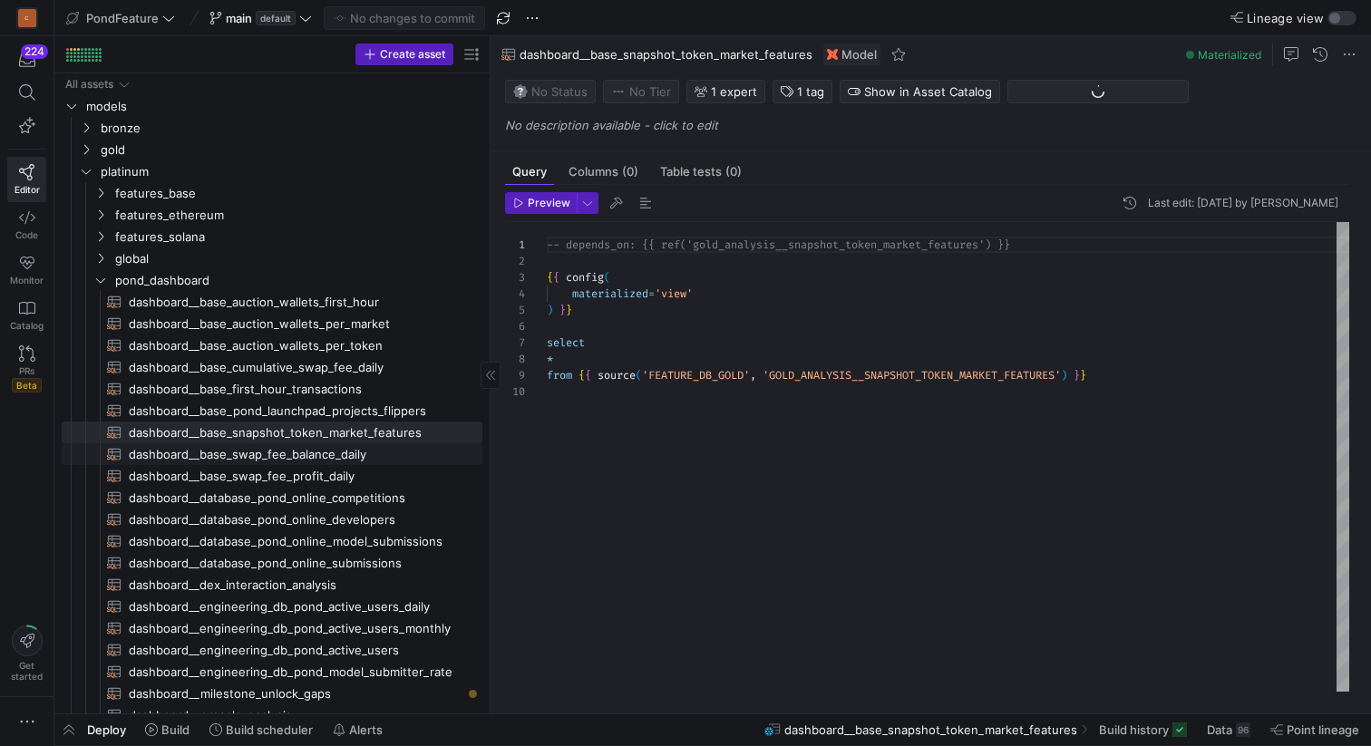
click at [342, 459] on span "dashboard__base_swap_fee_balance_daily​​​​​​​​​​" at bounding box center [295, 454] width 333 height 21
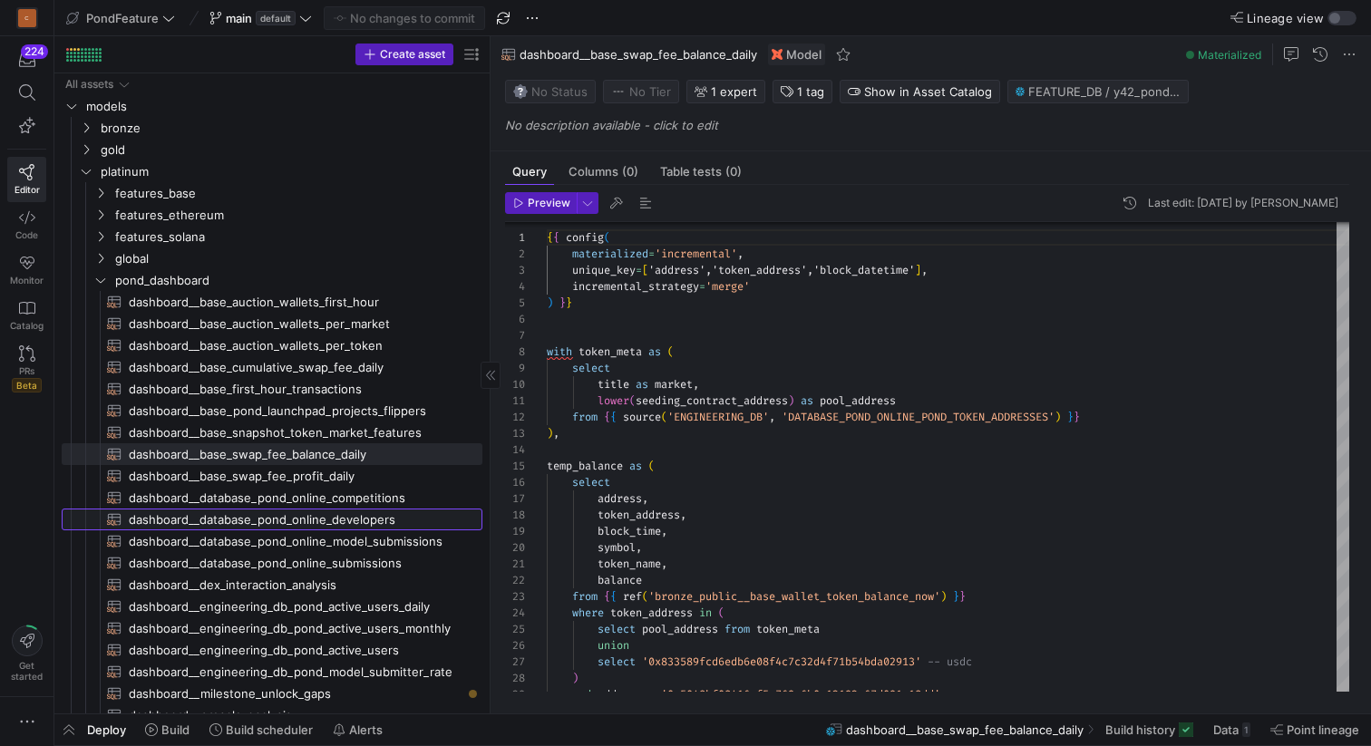
click at [336, 513] on span "dashboard__database_pond_online_developers​​​​​​​​​​" at bounding box center [295, 519] width 333 height 21
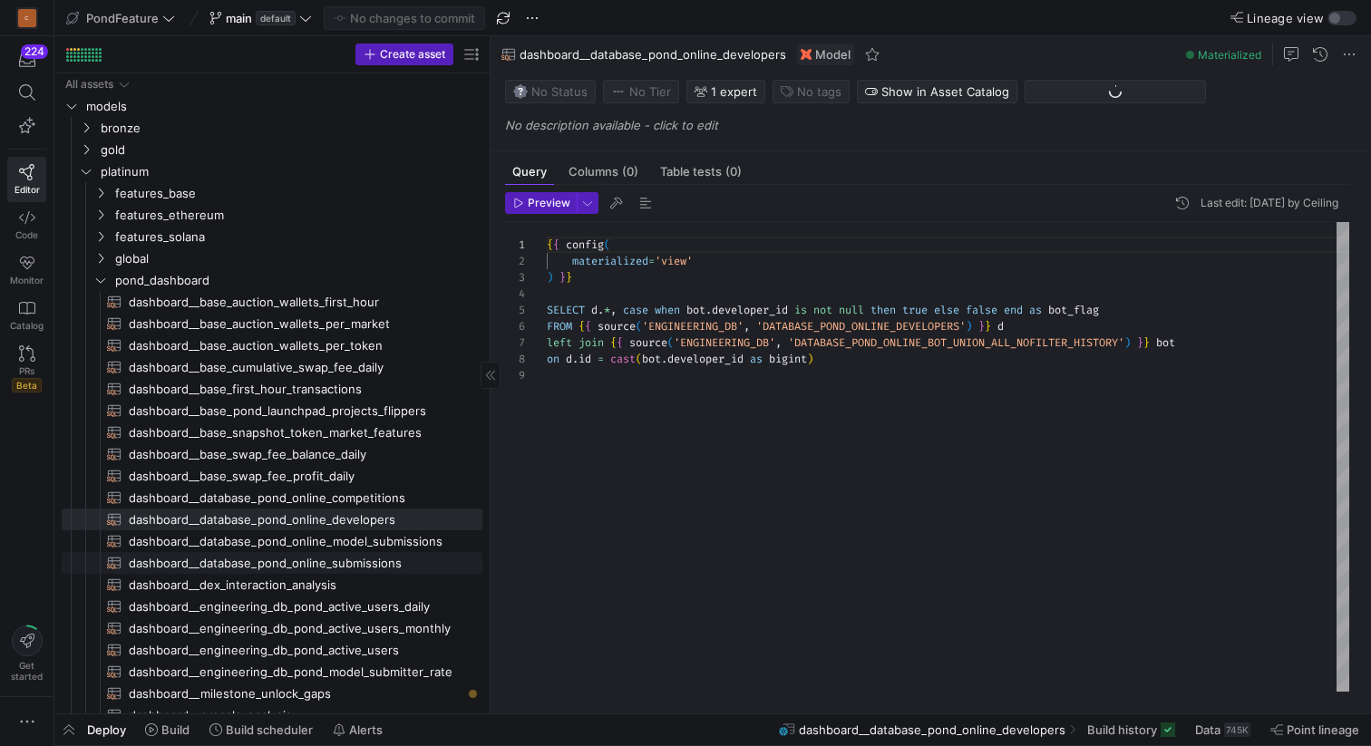
click at [333, 554] on span "dashboard__database_pond_online_submissions​​​​​​​​​​" at bounding box center [295, 563] width 333 height 21
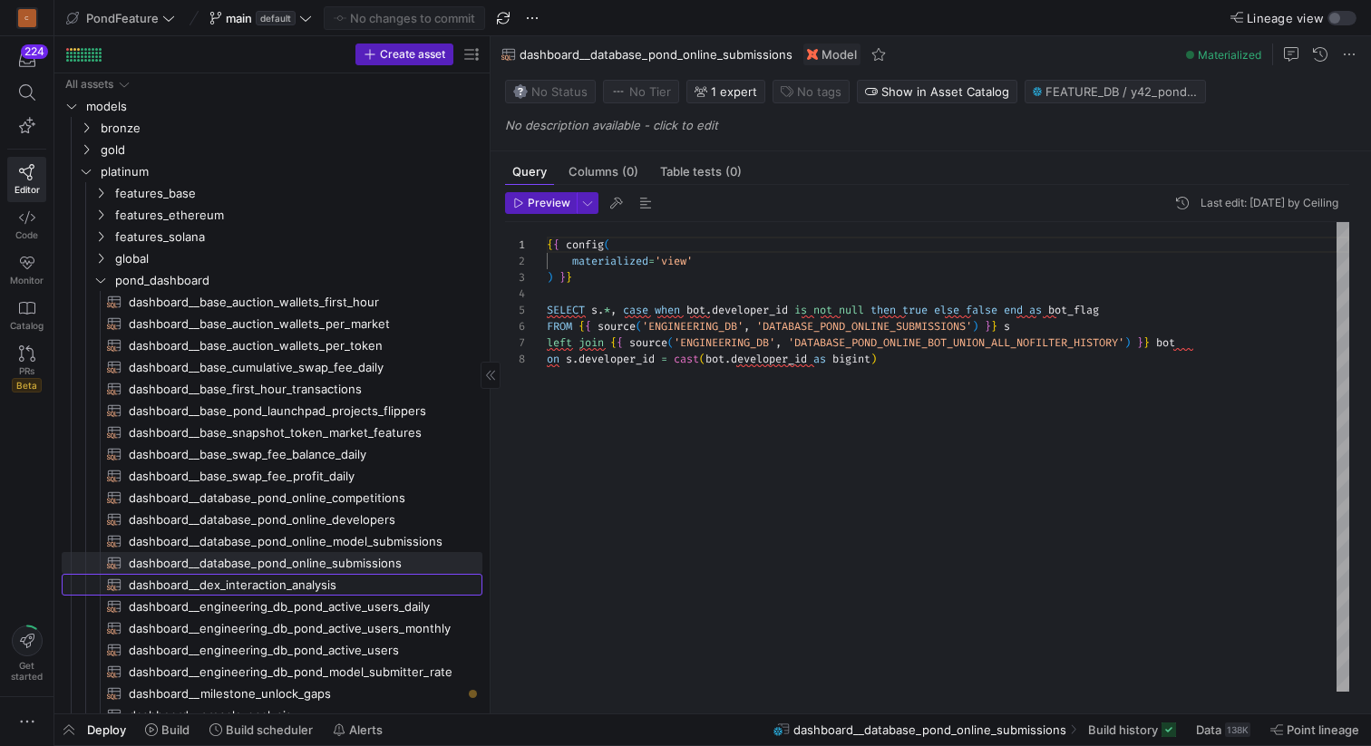
click at [330, 584] on span "dashboard__dex_interaction_analysis​​​​​​​​​​" at bounding box center [295, 585] width 333 height 21
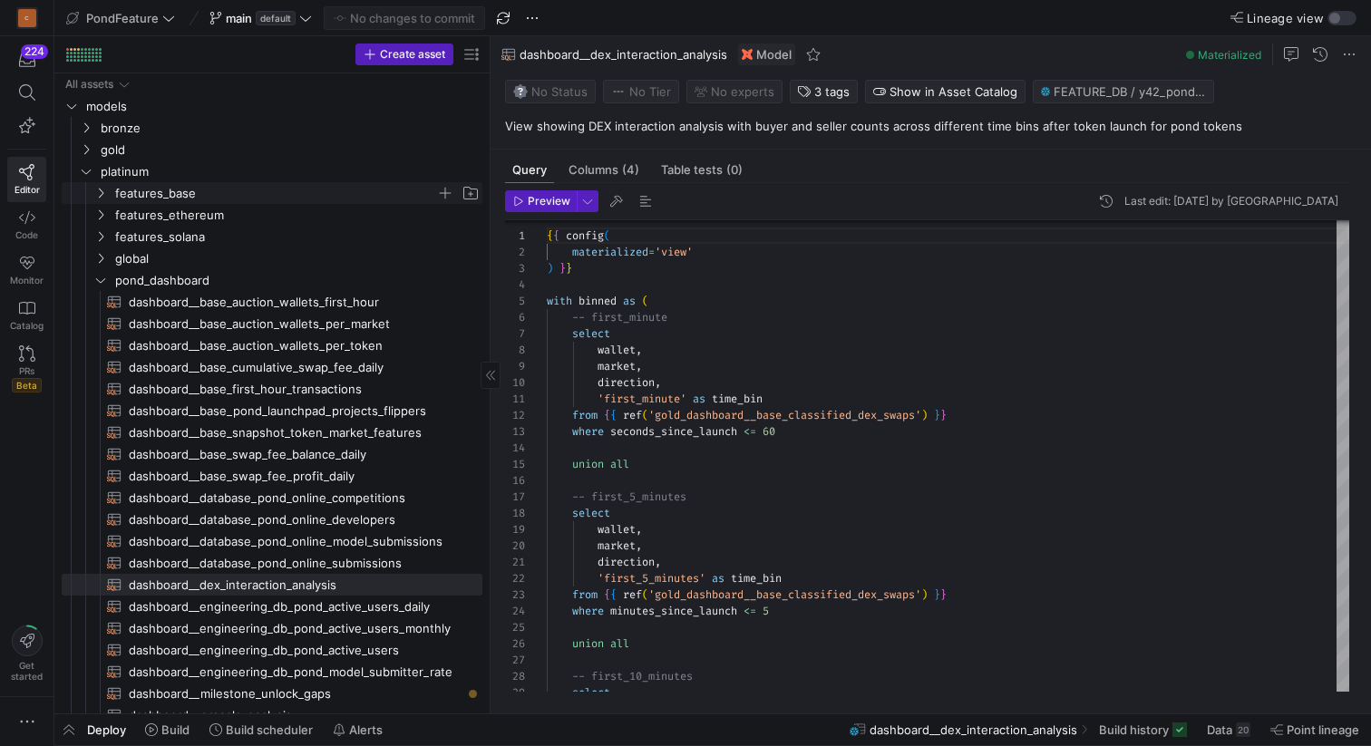
click at [142, 191] on span "features_base" at bounding box center [275, 193] width 321 height 21
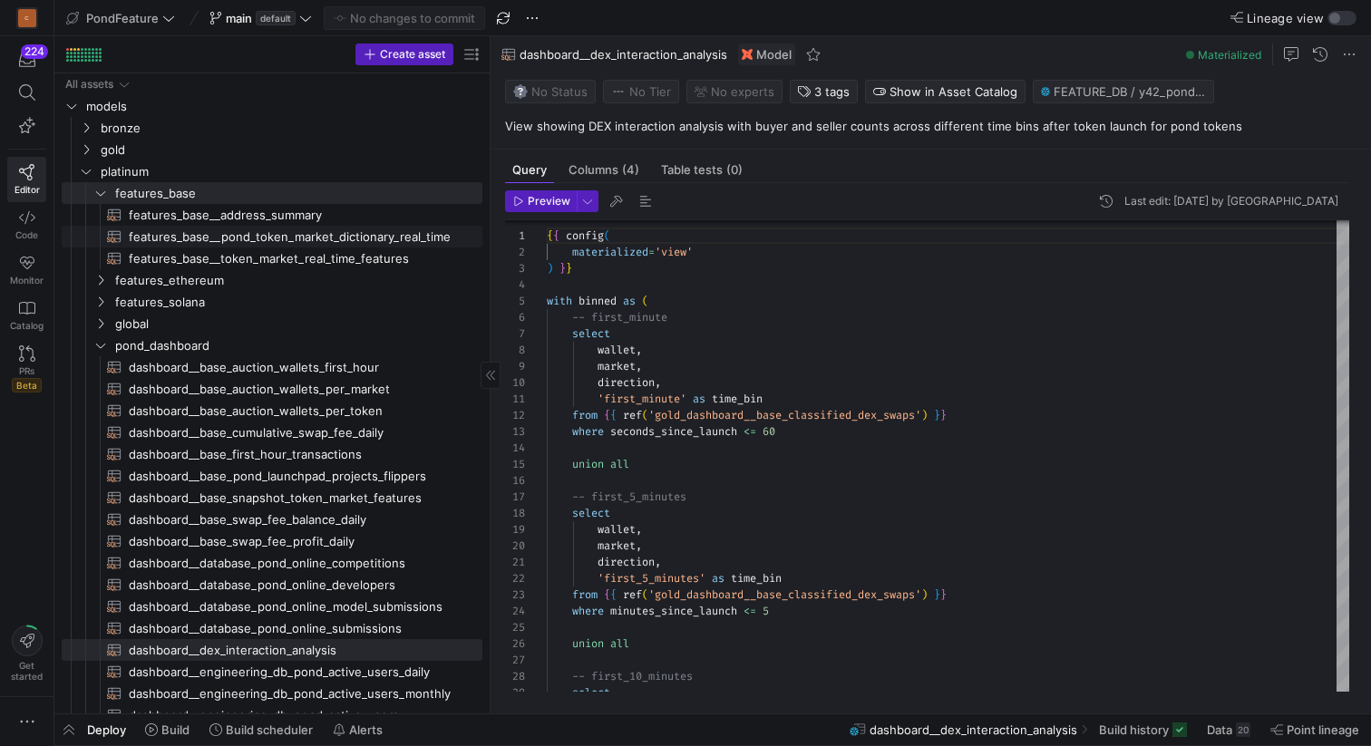
click at [231, 237] on span "features_base__pond_token_market_dictionary_real_time​​​​​​​​​​" at bounding box center [295, 237] width 333 height 21
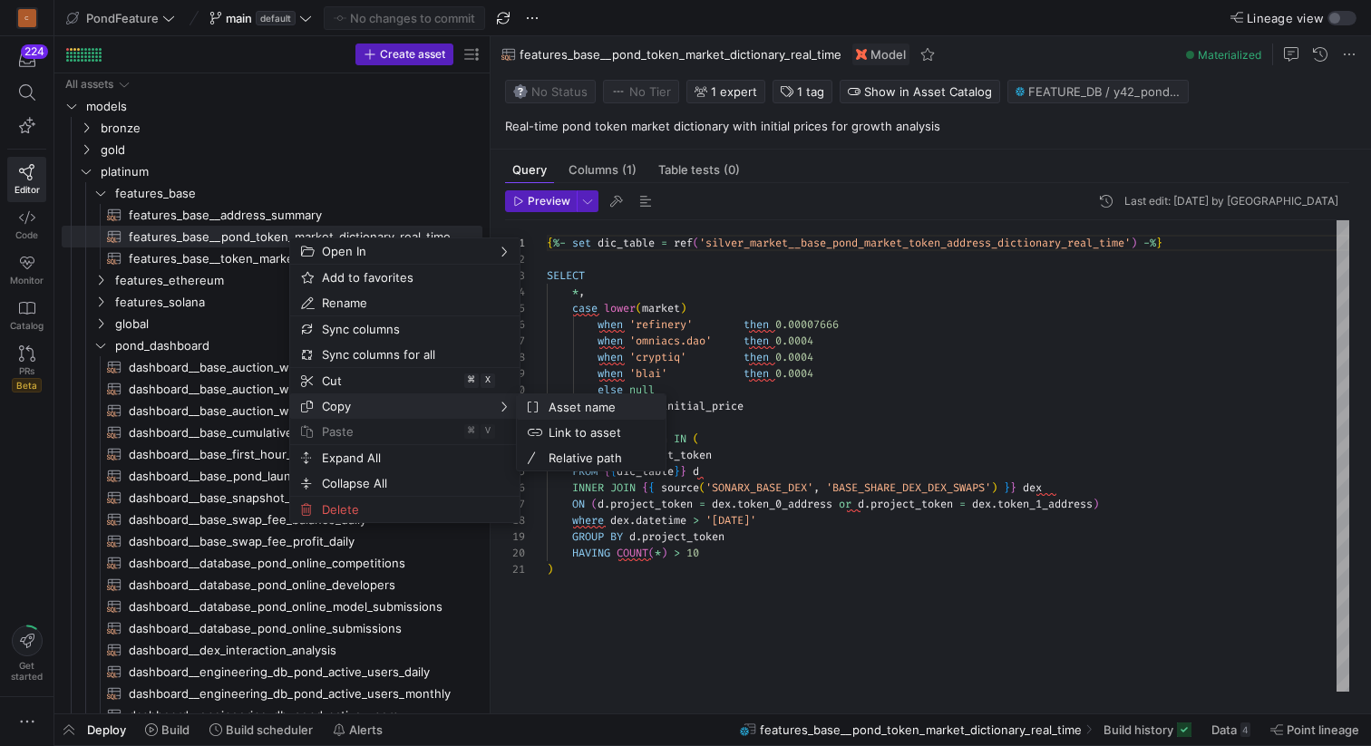
click at [572, 412] on span "Asset name" at bounding box center [596, 406] width 110 height 25
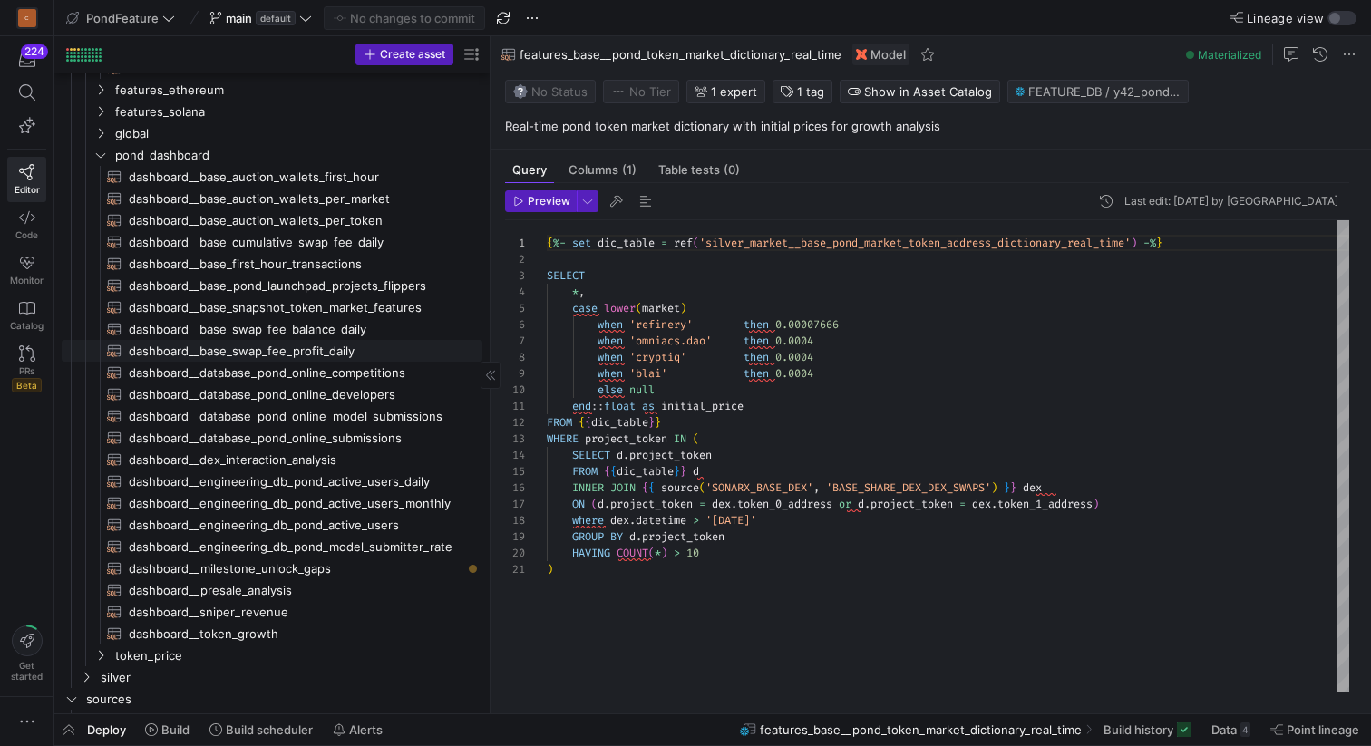
scroll to position [141, 0]
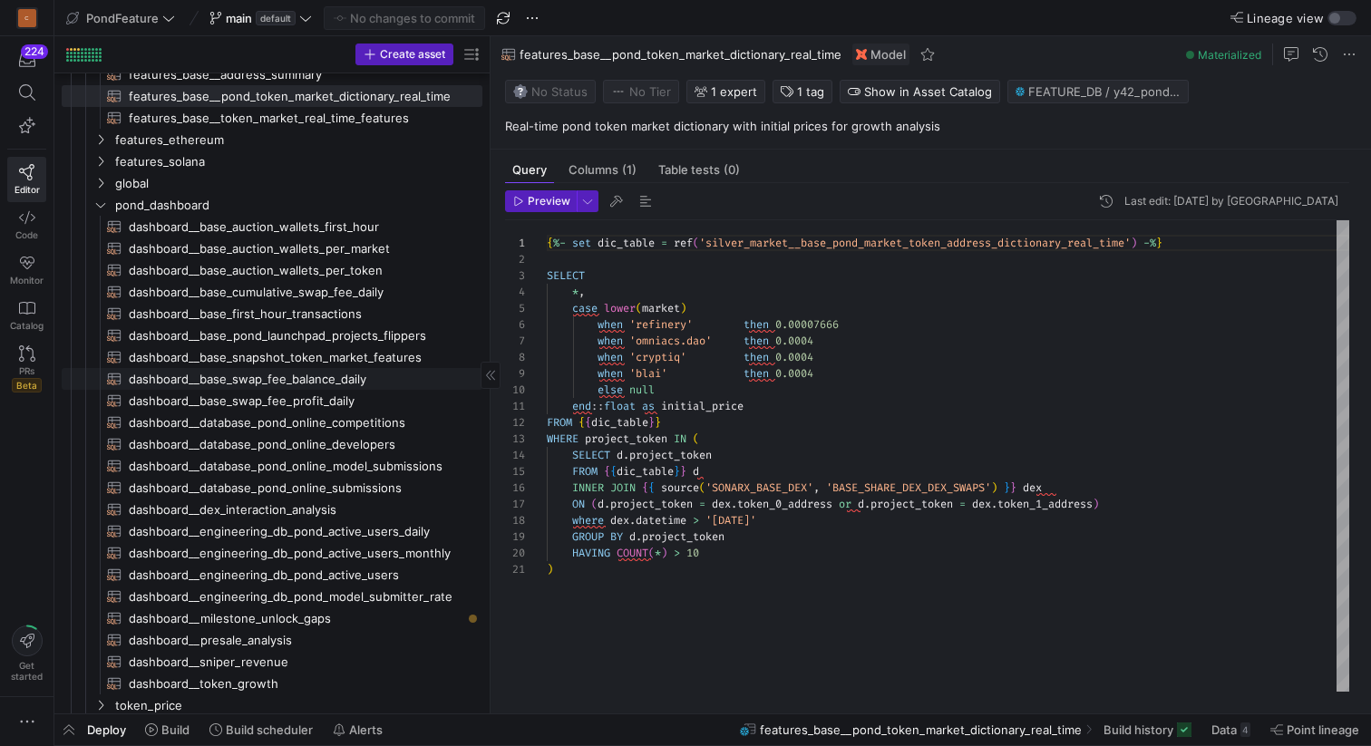
click at [366, 373] on span "dashboard__base_swap_fee_balance_daily​​​​​​​​​​" at bounding box center [295, 379] width 333 height 21
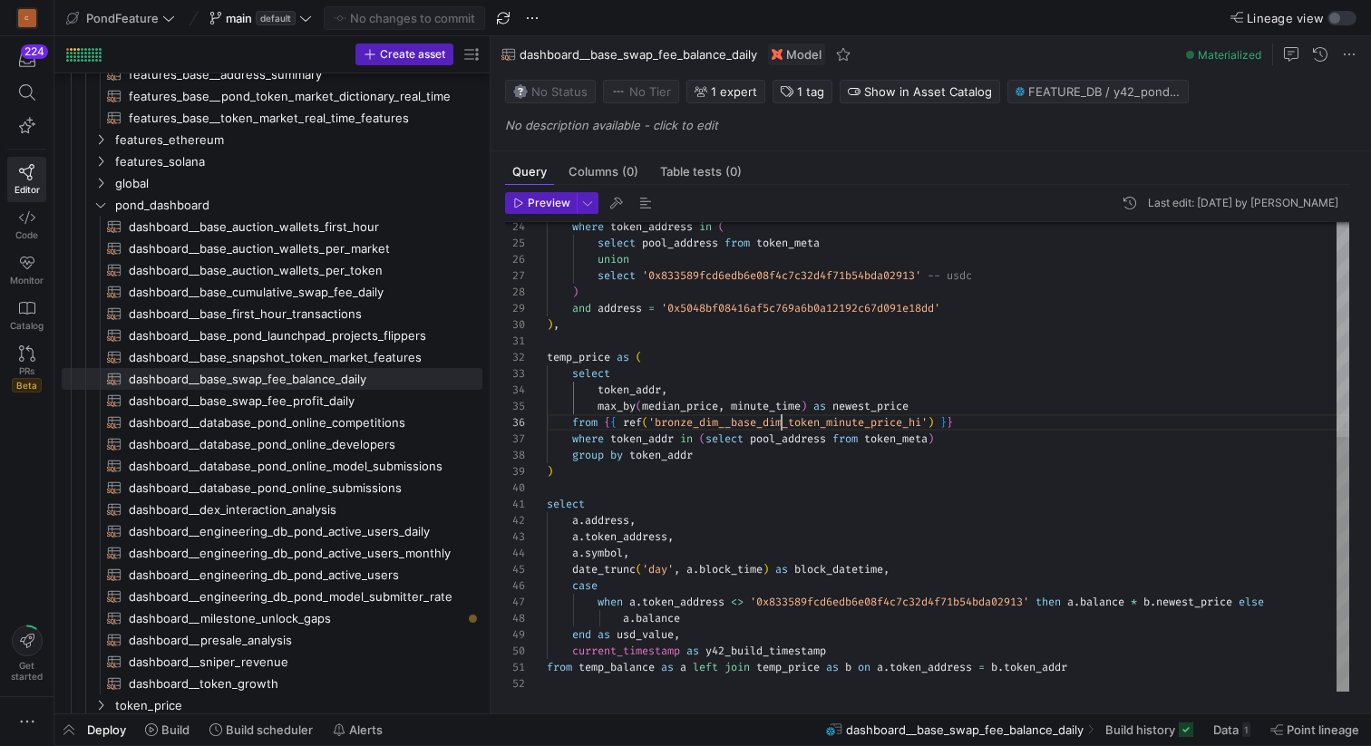
click at [781, 423] on div "where token_address in ( select pool_address from token_meta union select '0x83…" at bounding box center [948, 260] width 802 height 863
click at [703, 481] on div "where token_address in ( select pool_address from token_meta union select '0x83…" at bounding box center [948, 260] width 802 height 863
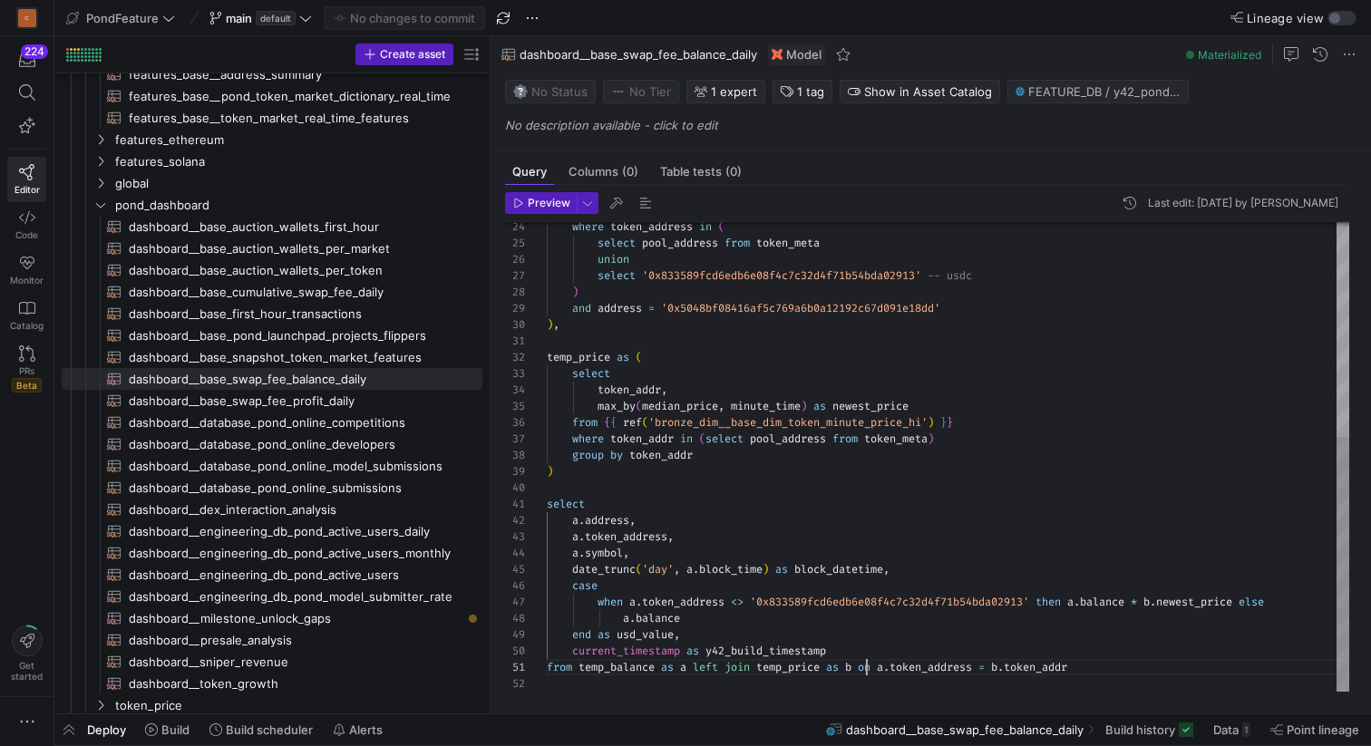
click at [868, 666] on div "where token_address in ( select pool_address from token_meta union select '0x83…" at bounding box center [948, 260] width 802 height 863
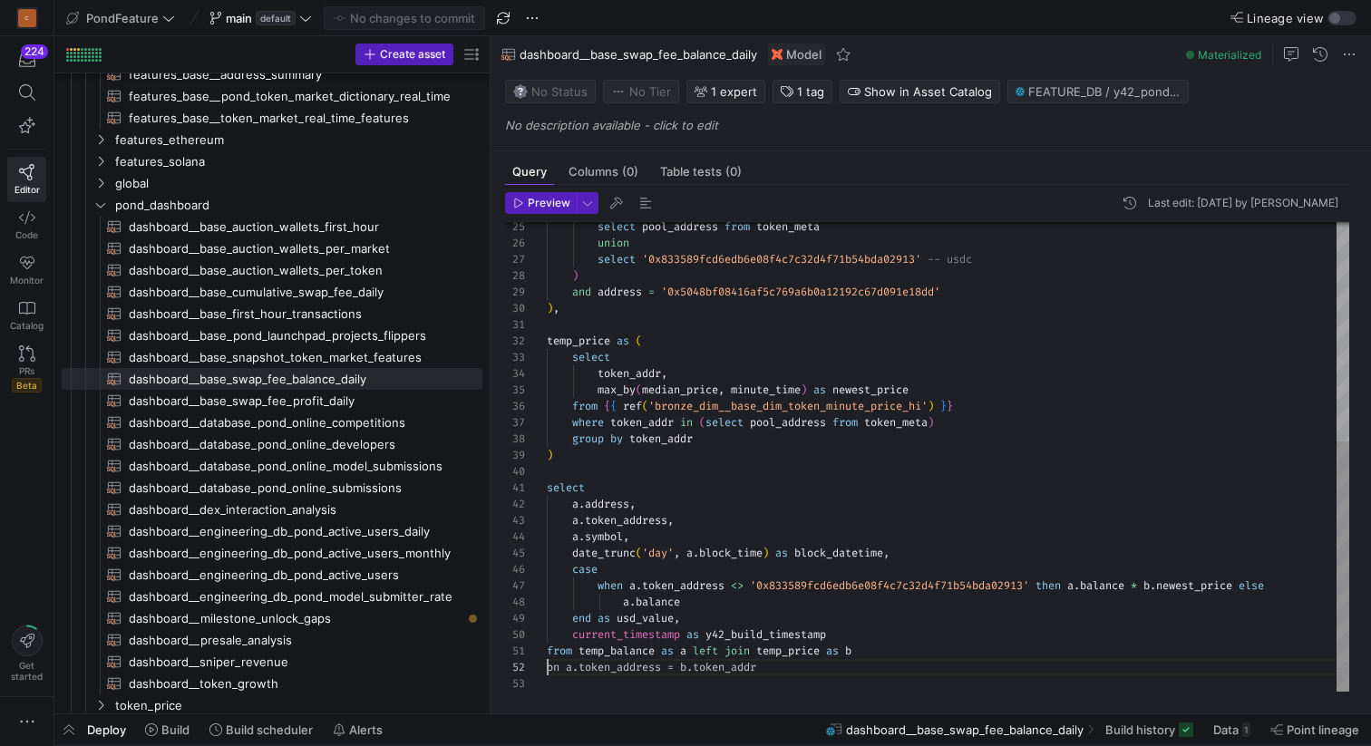
scroll to position [16, 0]
click at [796, 669] on div "select pool_address from token_meta union select '0x833589fcd6edb6e08f4c7c32d4f…" at bounding box center [948, 251] width 802 height 879
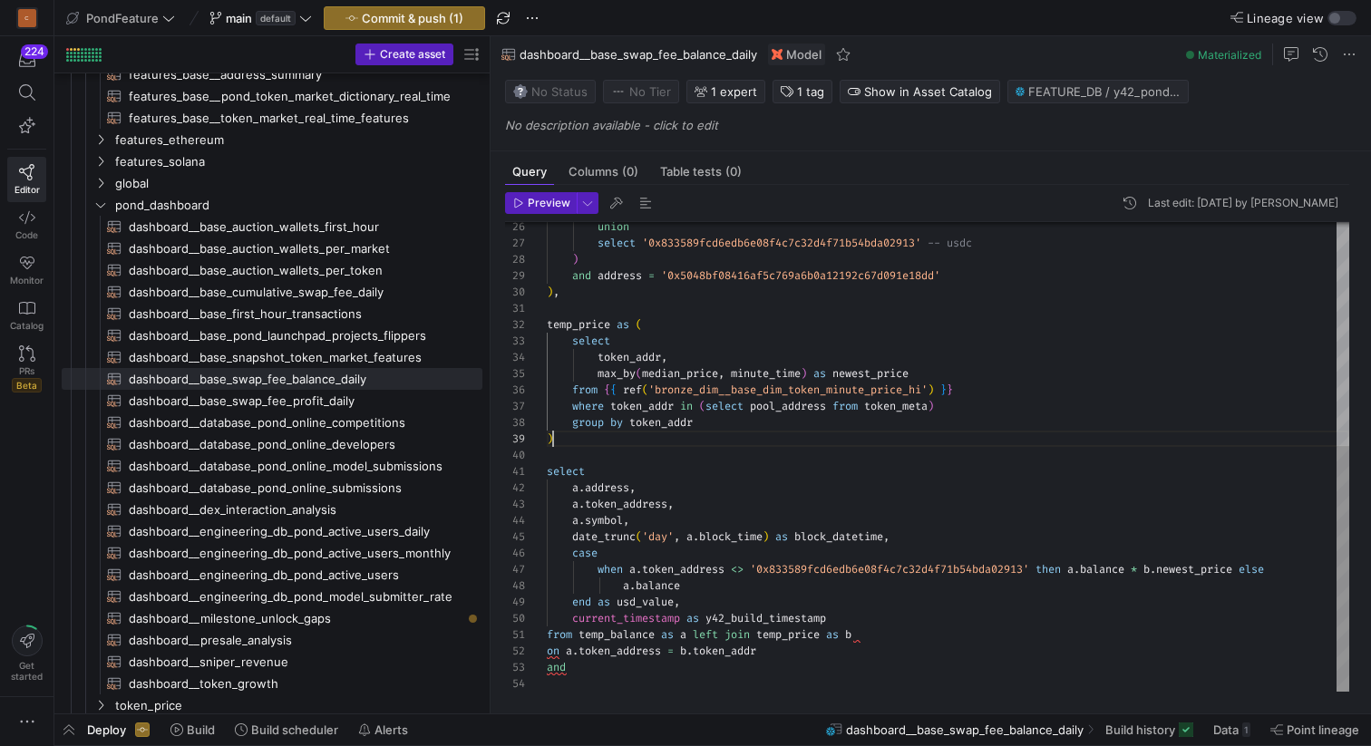
click at [727, 444] on div "union select '0x833589fcd6edb6e08f4c7c32d4f71b54bda02913' -- usdc ) and address…" at bounding box center [948, 244] width 802 height 896
click at [699, 455] on div "union select '0x833589fcd6edb6e08f4c7c32d4f71b54bda02913' -- usdc ) and address…" at bounding box center [948, 244] width 802 height 896
click at [962, 407] on div "union select '0x833589fcd6edb6e08f4c7c32d4f71b54bda02913' -- usdc ) and address…" at bounding box center [948, 244] width 802 height 896
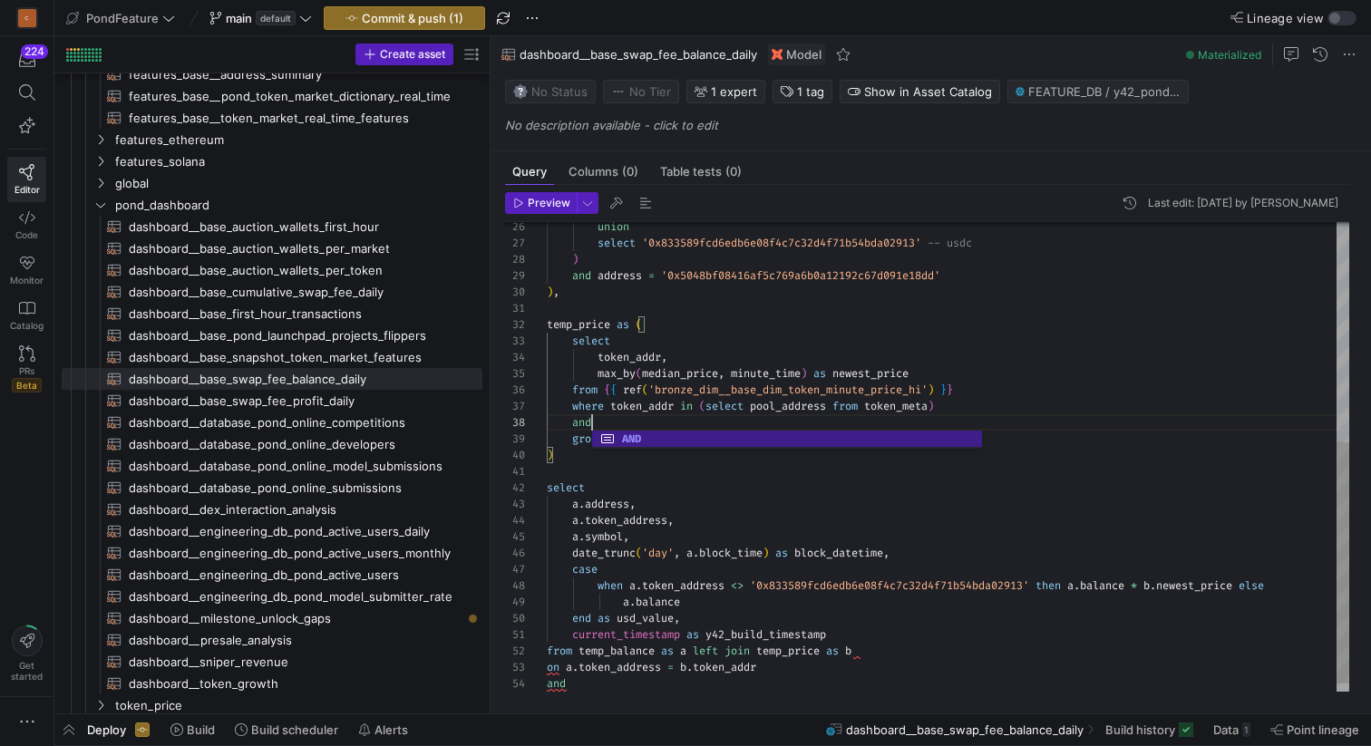
scroll to position [114, 53]
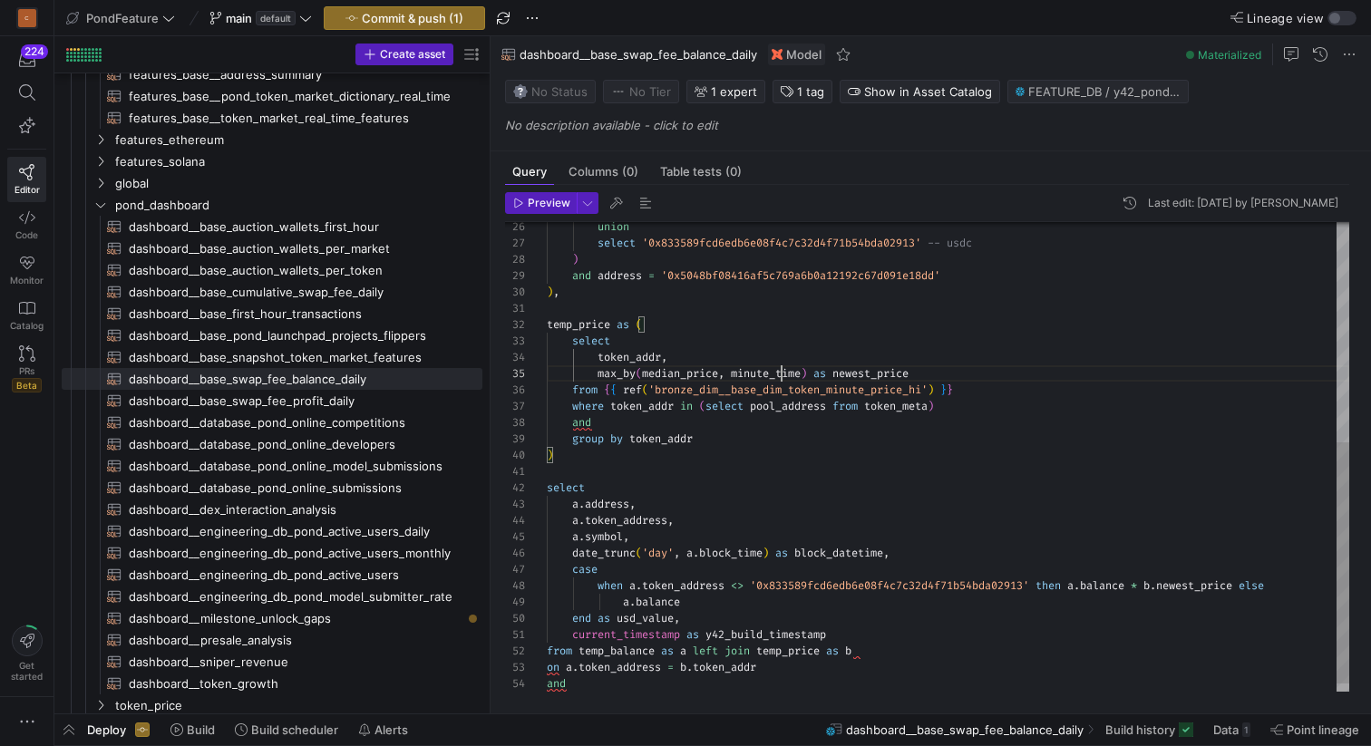
click at [783, 366] on div "union select '0x833589fcd6edb6e08f4c7c32d4f71b54bda02913' -- usdc ) and address…" at bounding box center [948, 252] width 802 height 912
click at [655, 419] on div "union select '0x833589fcd6edb6e08f4c7c32d4f71b54bda02913' -- usdc ) and address…" at bounding box center [948, 252] width 802 height 912
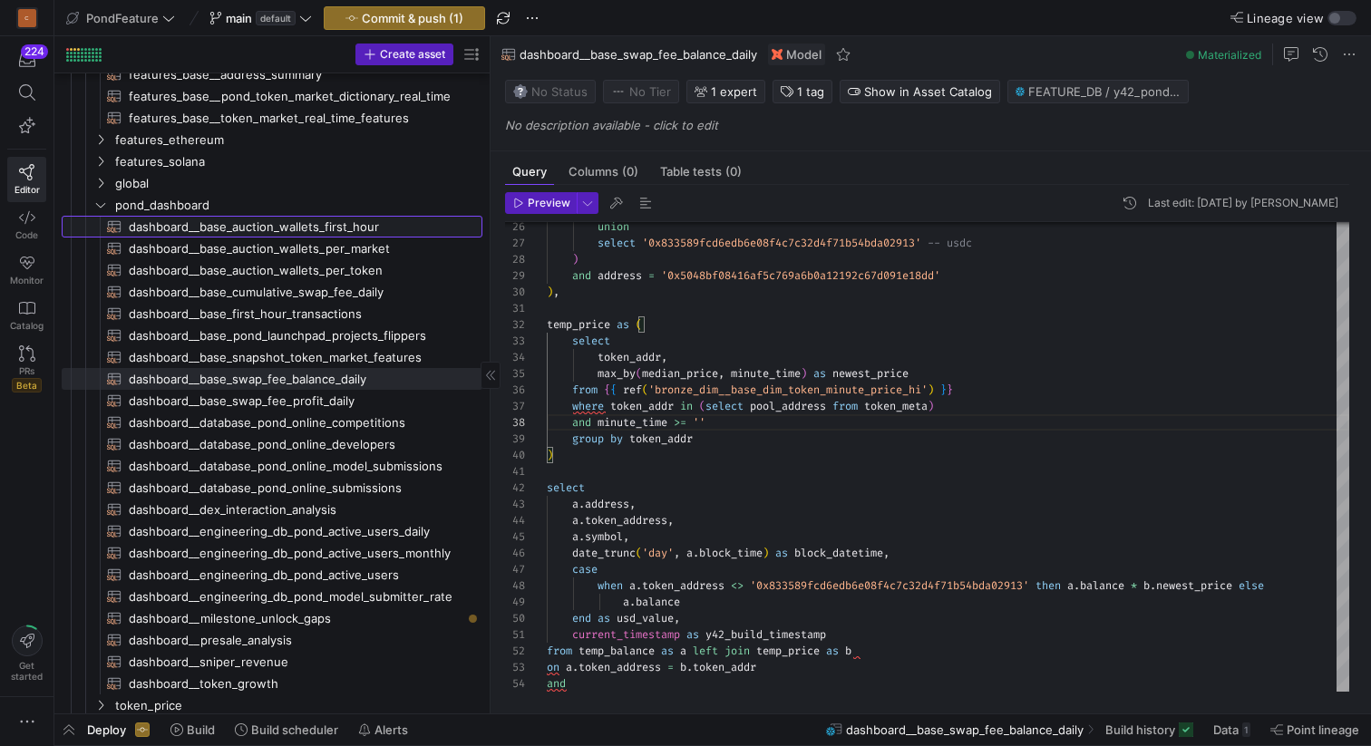
click at [336, 230] on span "dashboard__base_auction_wallets_first_hour​​​​​​​​​​" at bounding box center [295, 227] width 333 height 21
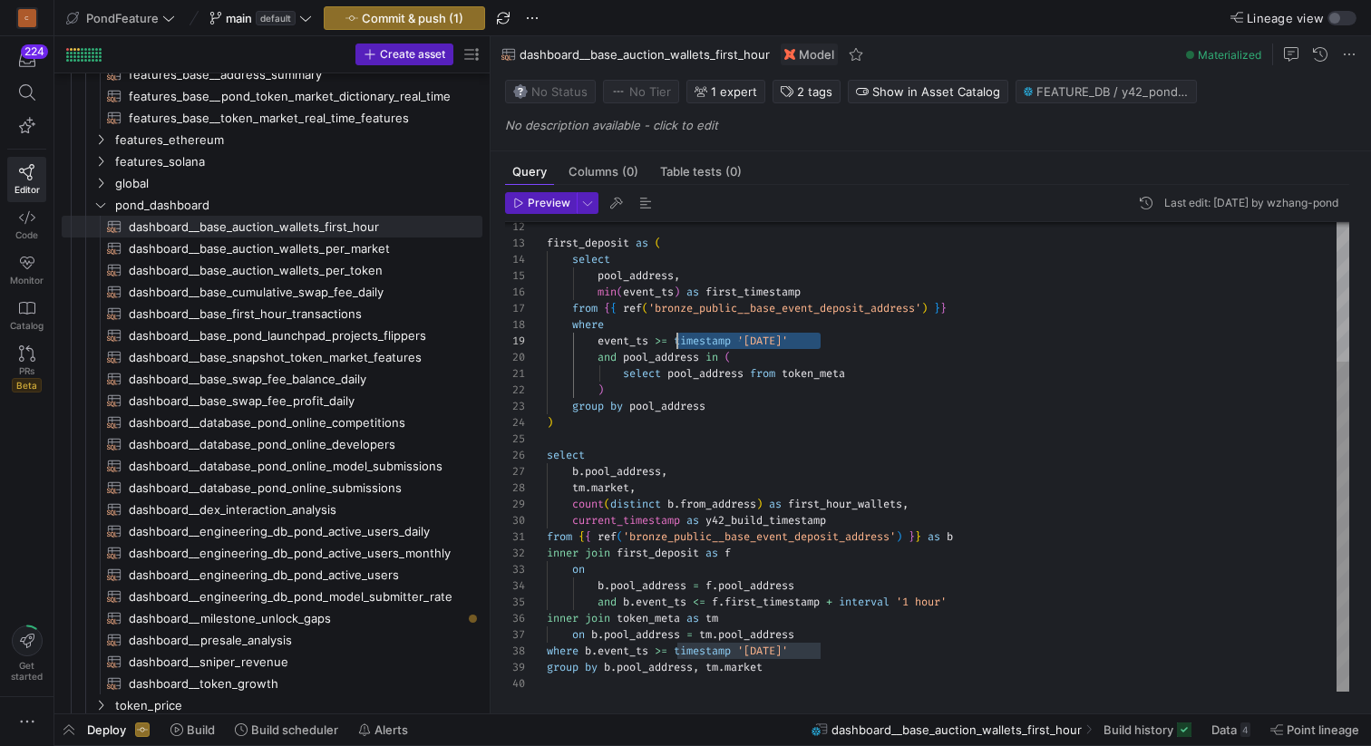
scroll to position [131, 131]
drag, startPoint x: 848, startPoint y: 339, endPoint x: 674, endPoint y: 337, distance: 173.2
click at [674, 337] on div "first_deposit as ( select pool_address , min ( event_ts ) as first_timestamp fr…" at bounding box center [948, 357] width 802 height 667
click at [362, 377] on span "dashboard__base_swap_fee_balance_daily​​​​​​​​​​" at bounding box center [295, 379] width 333 height 21
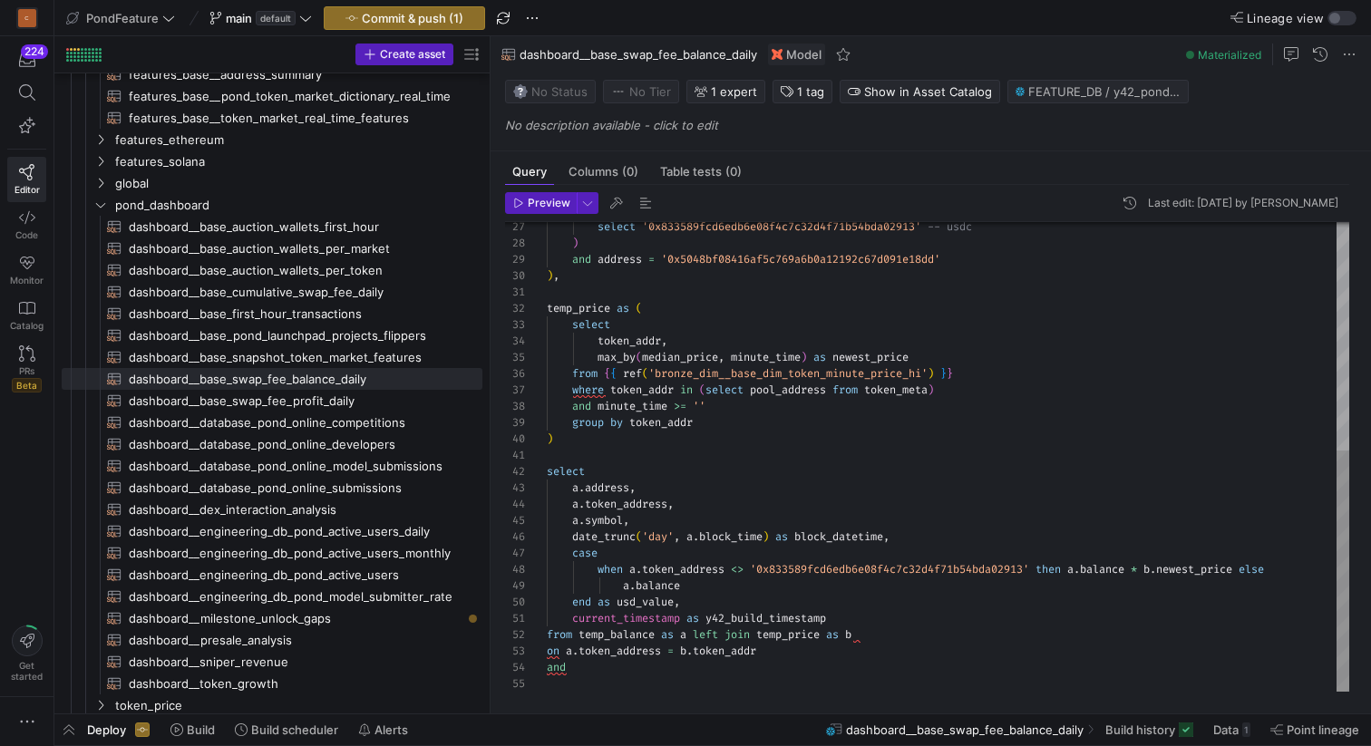
click at [716, 400] on div "select '0x833589fcd6edb6e08f4c7c32d4f71b54bda02913' -- usdc ) and address = '0x…" at bounding box center [948, 236] width 802 height 912
click at [867, 412] on div "select '0x833589fcd6edb6e08f4c7c32d4f71b54bda02913' -- usdc ) and address = '0x…" at bounding box center [948, 236] width 802 height 912
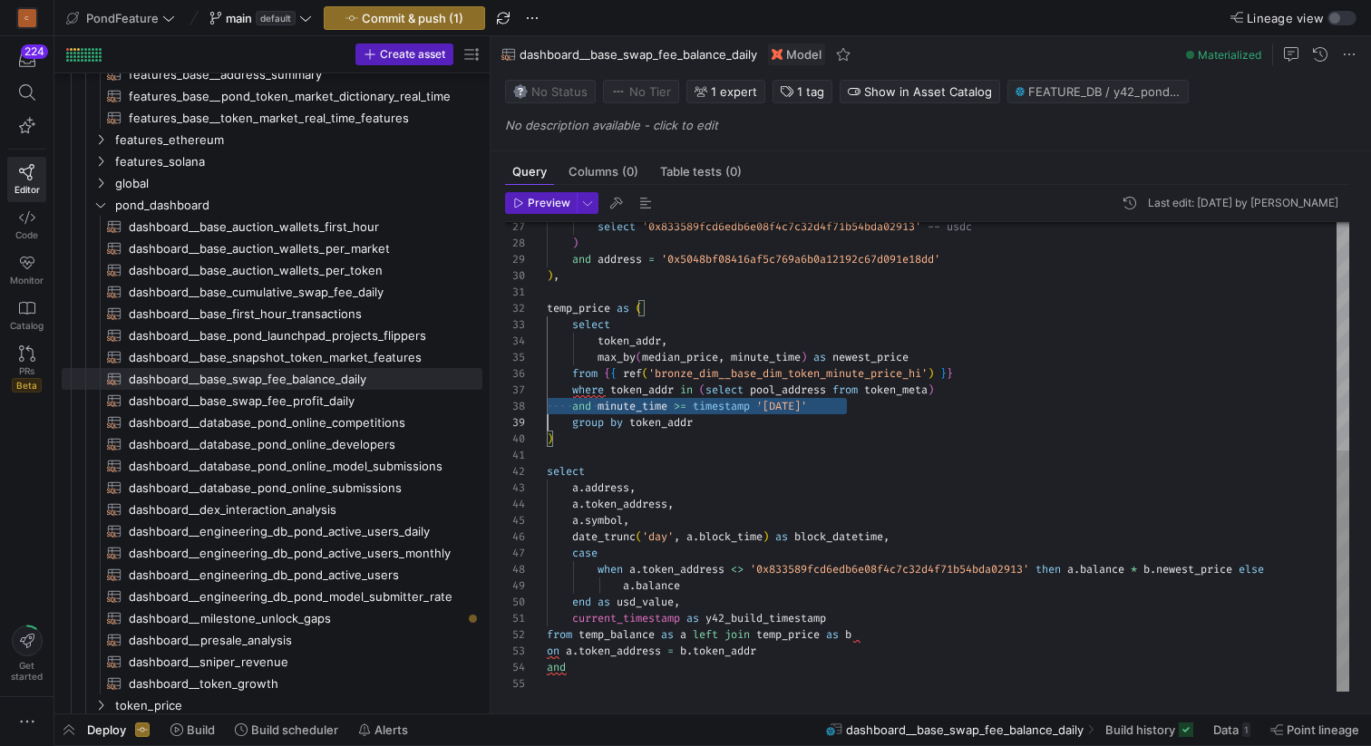
click at [867, 412] on div "select '0x833589fcd6edb6e08f4c7c32d4f71b54bda02913' -- usdc ) and address = '0x…" at bounding box center [948, 236] width 802 height 912
click at [825, 446] on div "select '0x833589fcd6edb6e08f4c7c32d4f71b54bda02913' -- usdc ) and address = '0x…" at bounding box center [948, 236] width 802 height 912
click at [806, 454] on div "select '0x833589fcd6edb6e08f4c7c32d4f71b54bda02913' -- usdc ) and address = '0x…" at bounding box center [948, 236] width 802 height 912
click at [634, 668] on div "select '0x833589fcd6edb6e08f4c7c32d4f71b54bda02913' -- usdc ) and address = '0x…" at bounding box center [948, 236] width 802 height 912
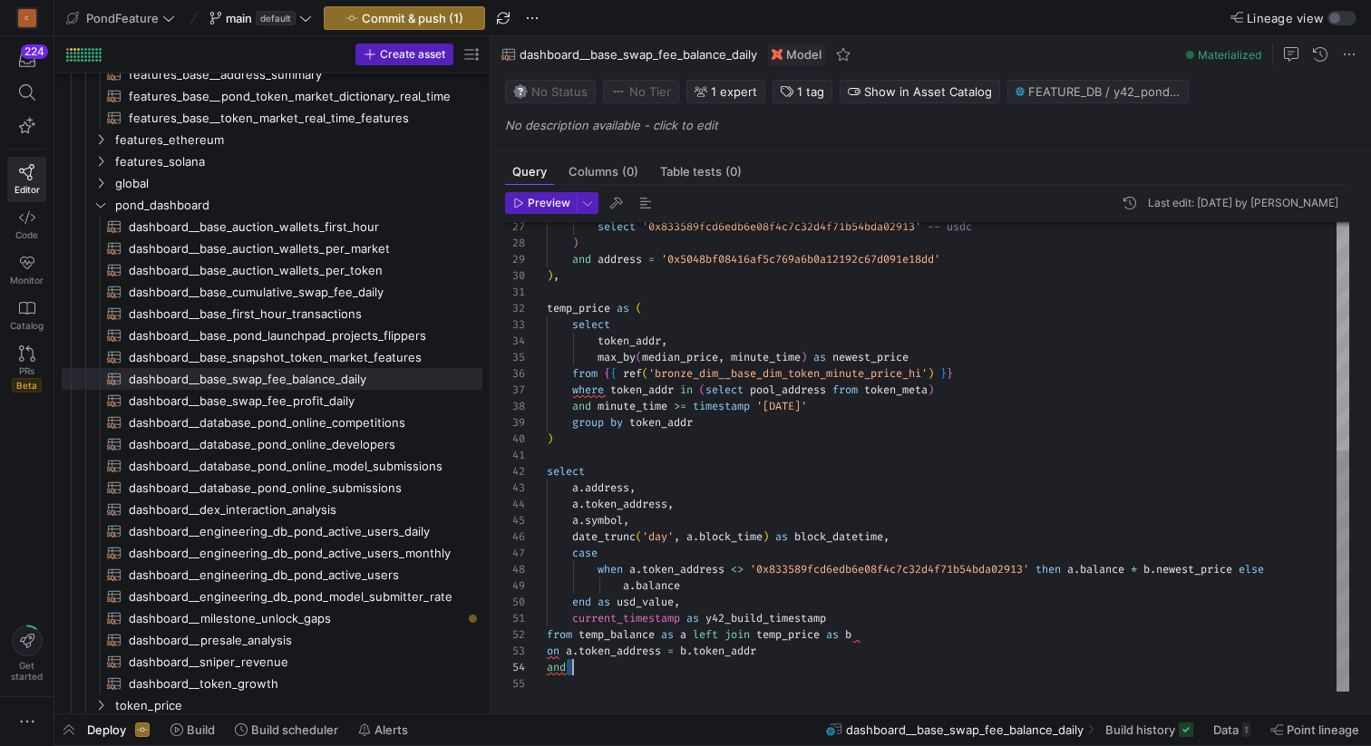
click at [634, 668] on div "select '0x833589fcd6edb6e08f4c7c32d4f71b54bda02913' -- usdc ) and address = '0x…" at bounding box center [948, 236] width 802 height 912
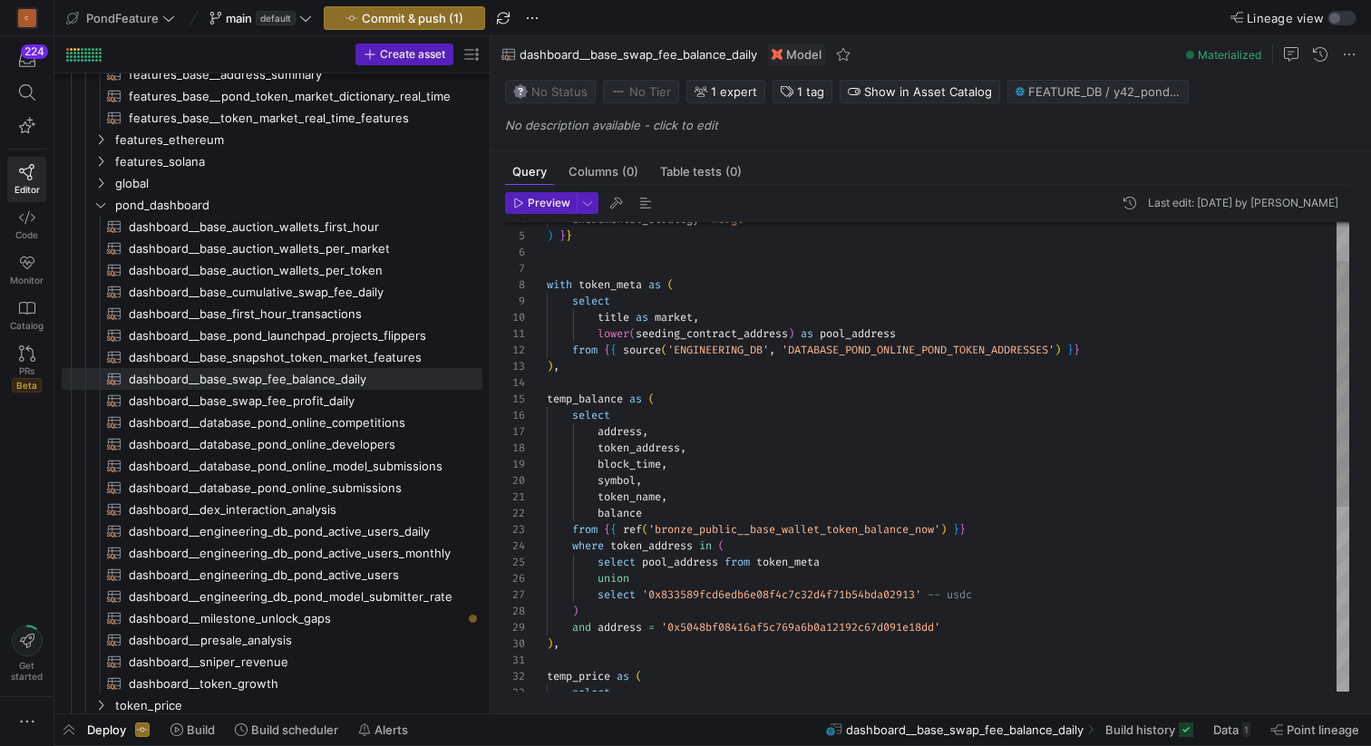
click at [1107, 340] on div "select '0x833589fcd6edb6e08f4c7c32d4f71b54bda02913' -- usdc ) and address = '0x…" at bounding box center [948, 596] width 802 height 896
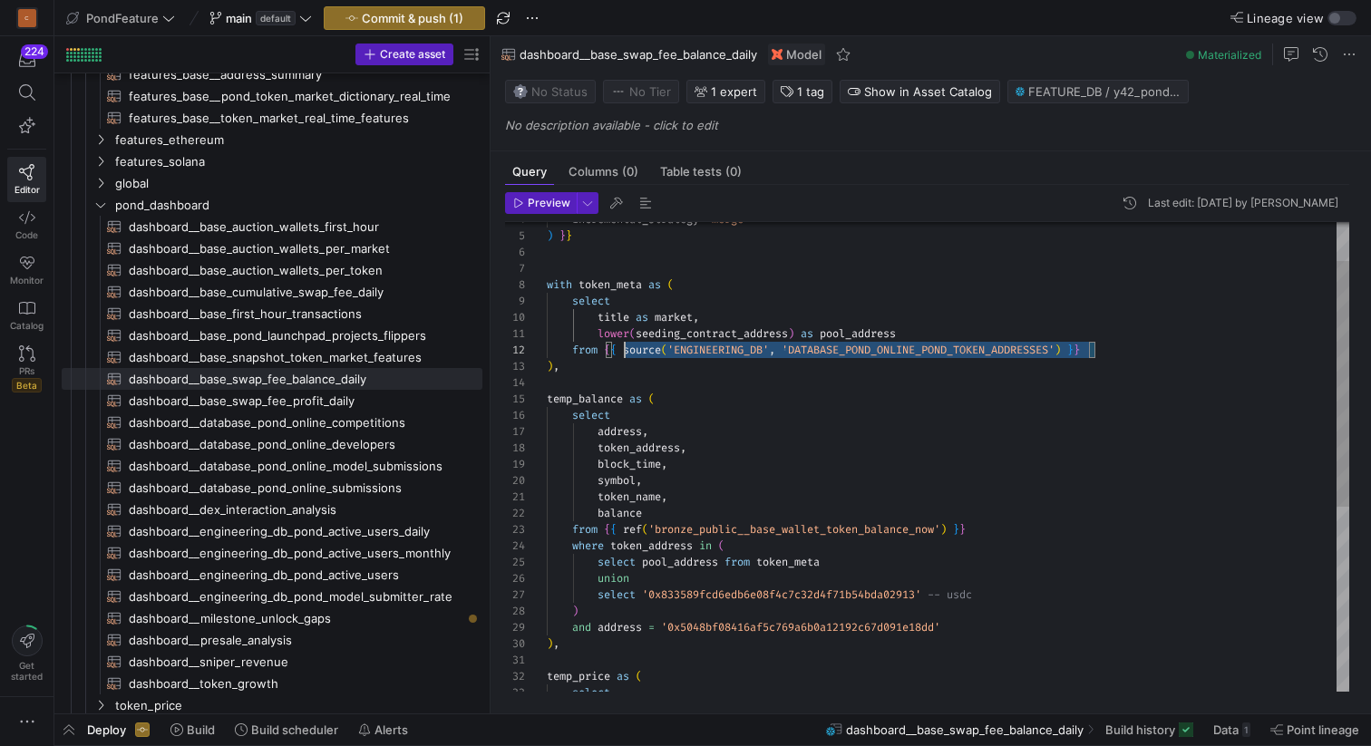
scroll to position [16, 59]
drag, startPoint x: 1112, startPoint y: 354, endPoint x: 604, endPoint y: 355, distance: 508.6
click at [604, 355] on div "select '0x833589fcd6edb6e08f4c7c32d4f71b54bda02913' -- usdc ) and address = '0x…" at bounding box center [948, 596] width 802 height 896
click at [647, 343] on div "select '0x833589fcd6edb6e08f4c7c32d4f71b54bda02913' -- usdc ) and address = '0x…" at bounding box center [948, 596] width 802 height 896
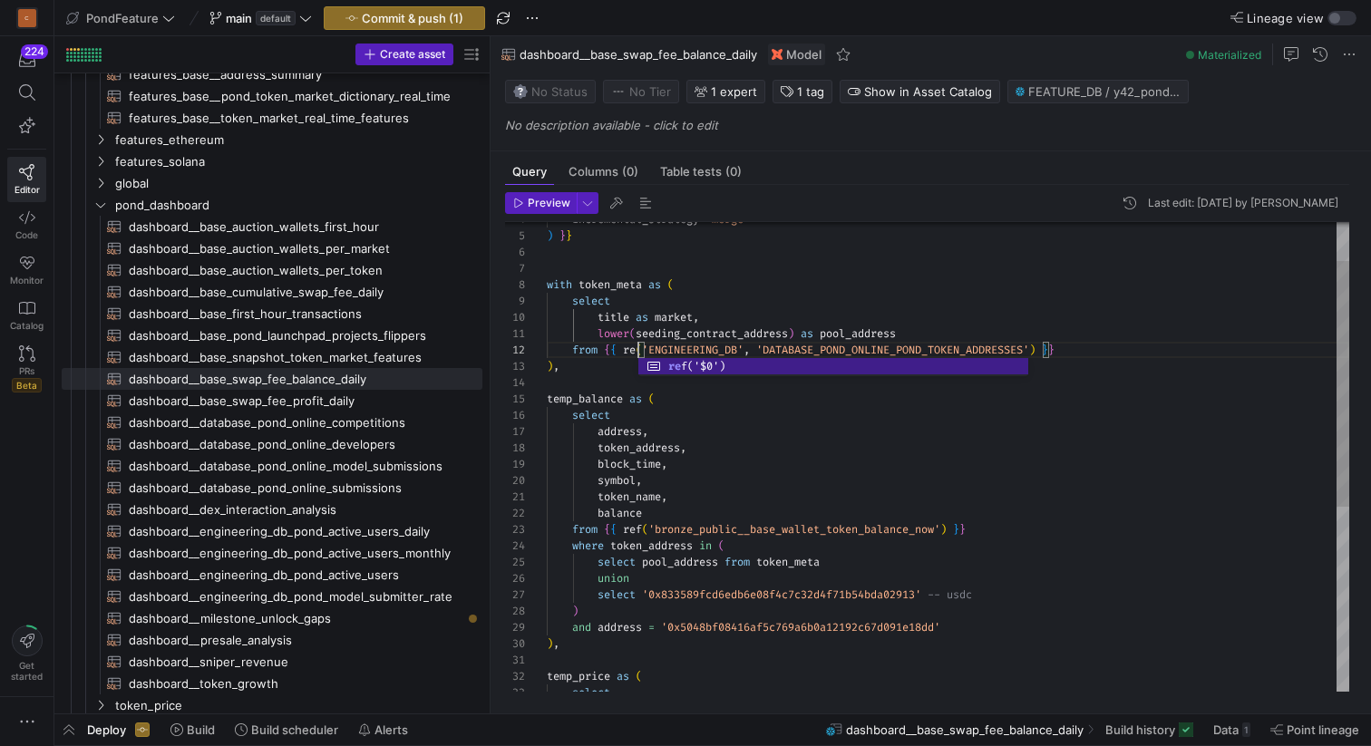
scroll to position [16, 98]
click at [764, 305] on div "select '0x833589fcd6edb6e08f4c7c32d4f71b54bda02913' -- usdc ) and address = '0x…" at bounding box center [948, 596] width 802 height 896
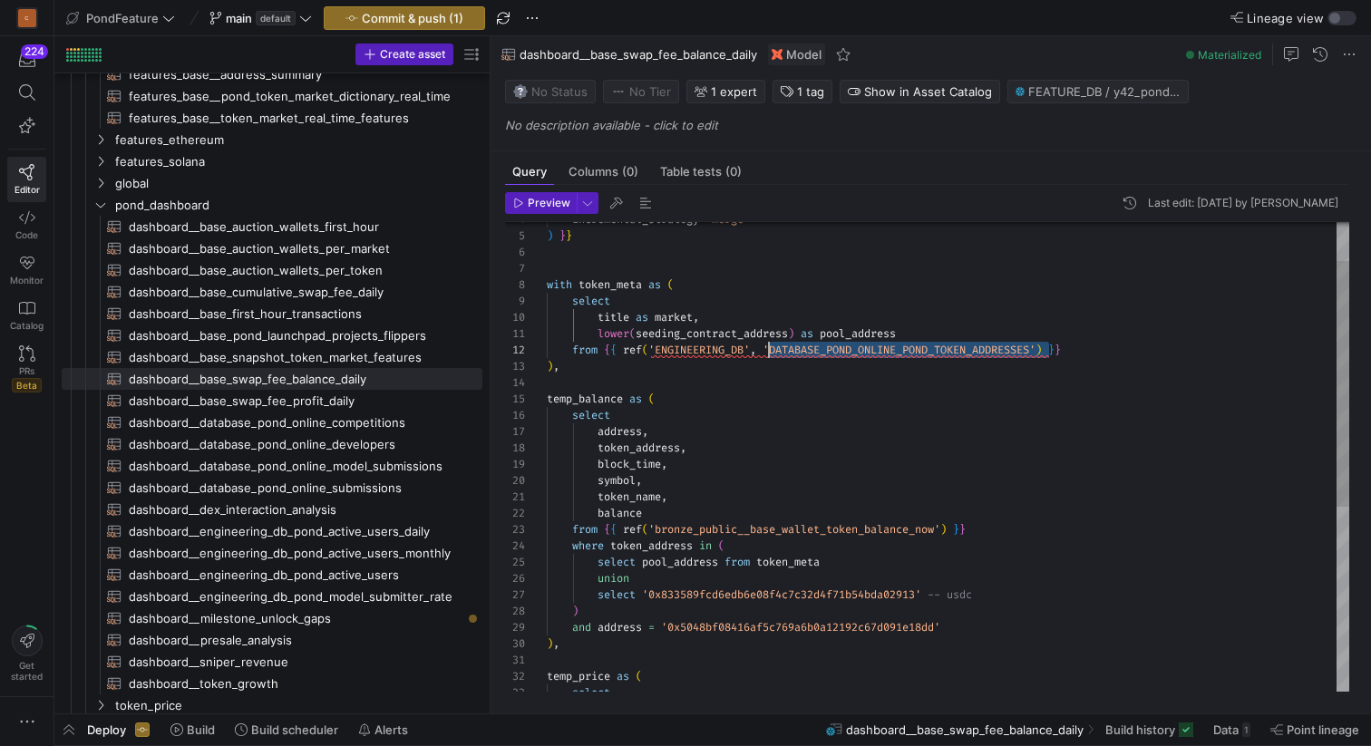
drag, startPoint x: 1029, startPoint y: 345, endPoint x: 769, endPoint y: 351, distance: 260.2
click at [769, 351] on div "select '0x833589fcd6edb6e08f4c7c32d4f71b54bda02913' -- usdc ) and address = '0x…" at bounding box center [948, 596] width 802 height 896
click at [703, 349] on div "select '0x833589fcd6edb6e08f4c7c32d4f71b54bda02913' -- usdc ) and address = '0x…" at bounding box center [948, 596] width 802 height 896
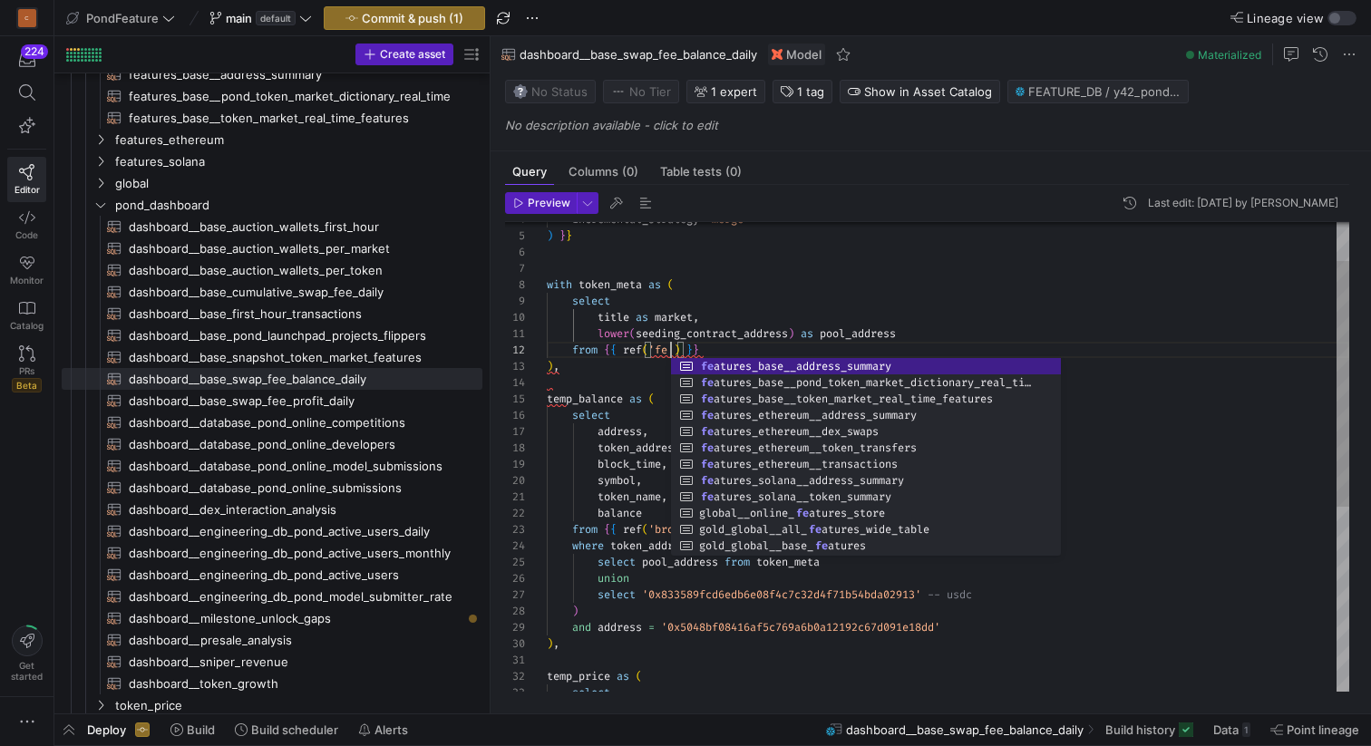
scroll to position [16, 131]
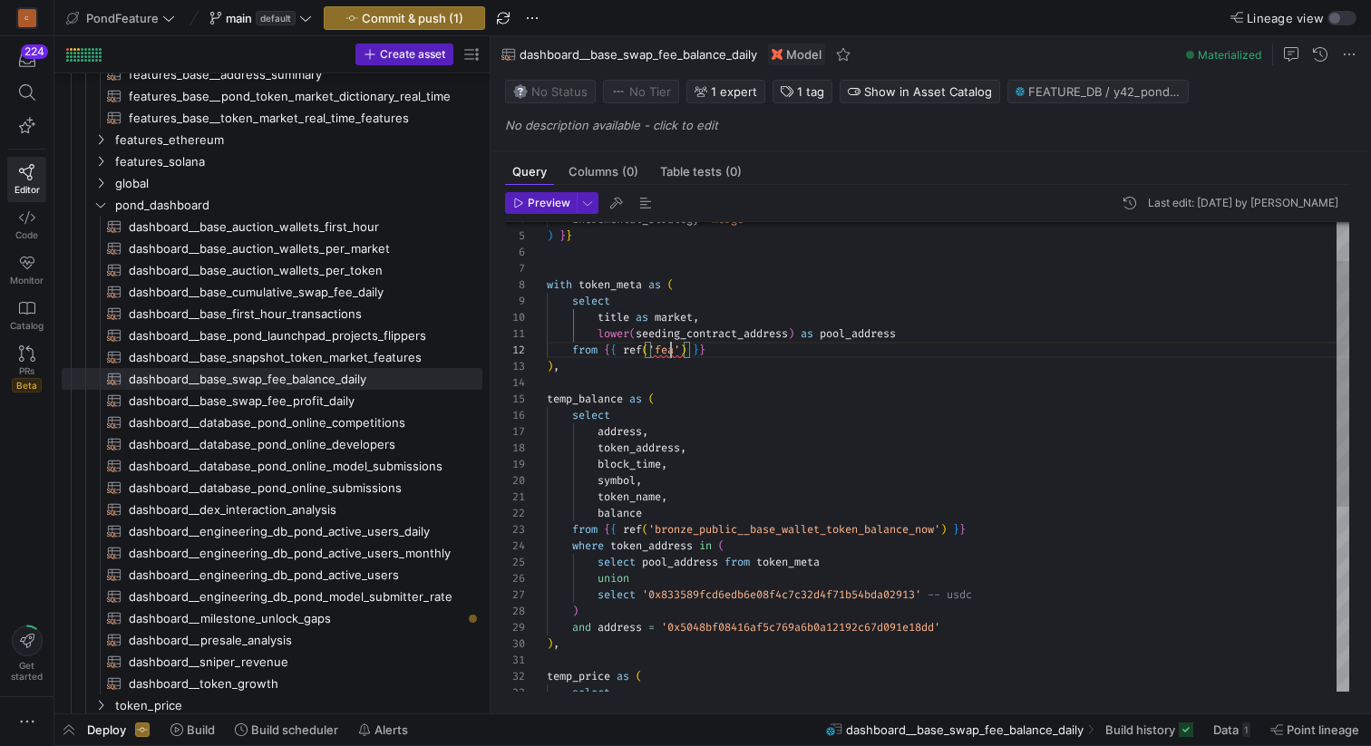
click at [669, 347] on div "select '0x833589fcd6edb6e08f4c7c32d4f71b54bda02913' -- usdc ) and address = '0x…" at bounding box center [948, 596] width 802 height 896
click at [660, 373] on div "select '0x833589fcd6edb6e08f4c7c32d4f71b54bda02913' -- usdc ) and address = '0x…" at bounding box center [948, 596] width 802 height 896
click at [642, 204] on span "button" at bounding box center [646, 203] width 22 height 22
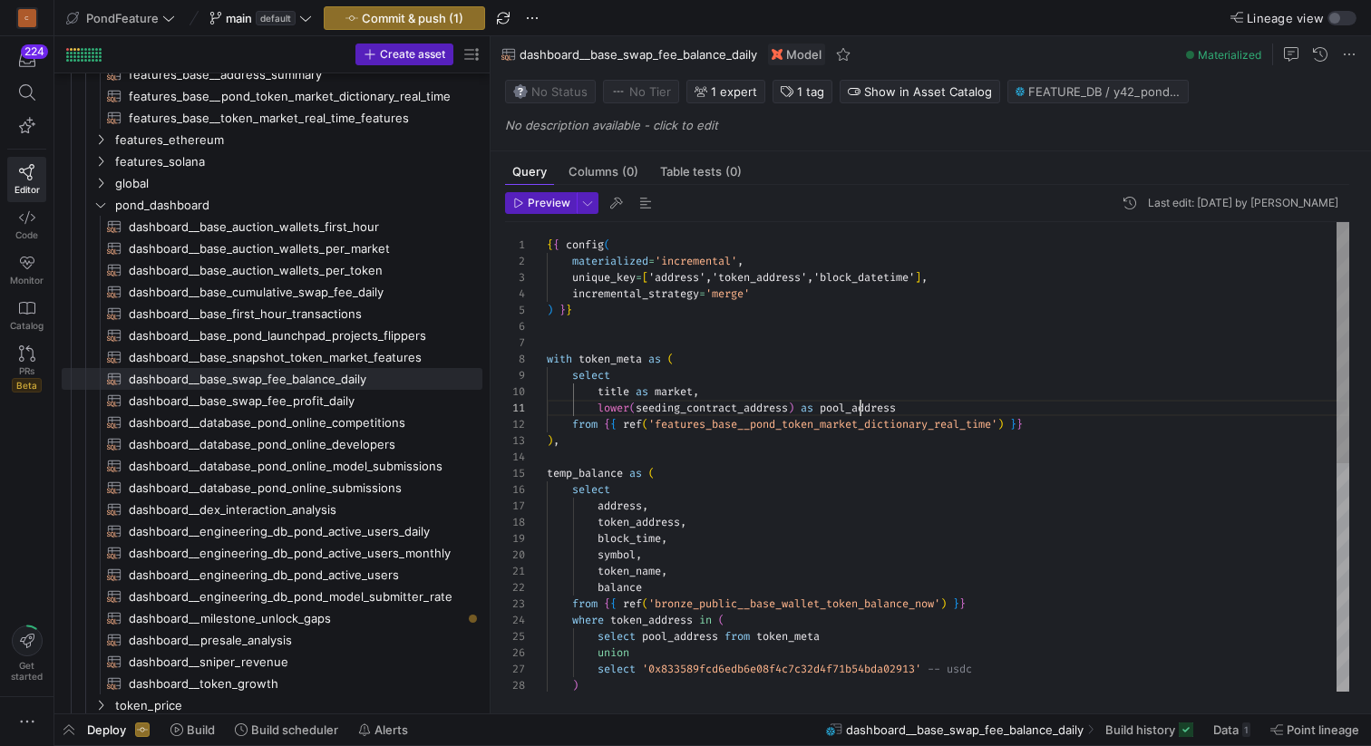
click at [857, 412] on div "select '0x833589fcd6edb6e08f4c7c32d4f71b54bda02913' -- usdc ) union select pool…" at bounding box center [948, 678] width 802 height 912
click at [752, 456] on div "select '0x833589fcd6edb6e08f4c7c32d4f71b54bda02913' -- usdc ) union select pool…" at bounding box center [948, 678] width 802 height 912
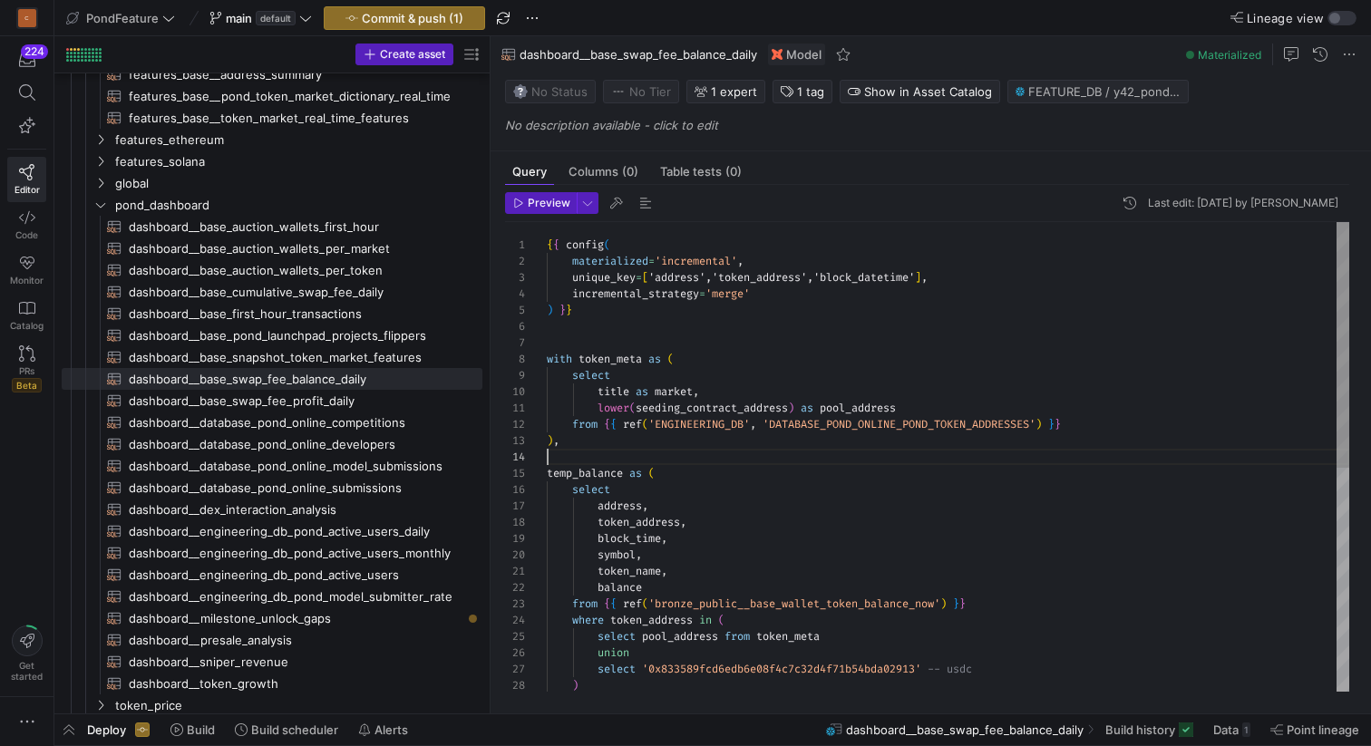
click at [752, 456] on div "select '0x833589fcd6edb6e08f4c7c32d4f71b54bda02913' -- usdc ) union select pool…" at bounding box center [948, 670] width 802 height 896
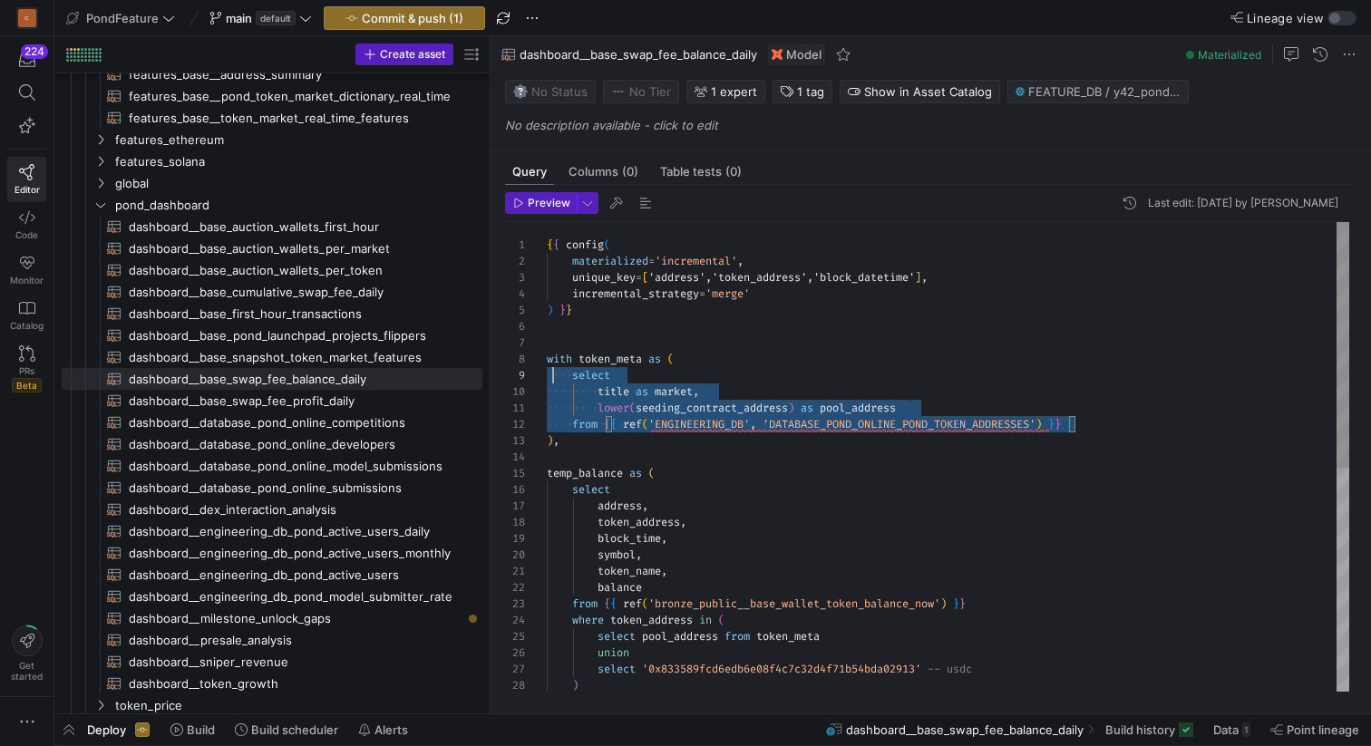
scroll to position [131, 0]
drag, startPoint x: 1098, startPoint y: 423, endPoint x: 529, endPoint y: 375, distance: 571.3
click at [547, 375] on div "select '0x833589fcd6edb6e08f4c7c32d4f71b54bda02913' -- usdc ) union select pool…" at bounding box center [948, 670] width 802 height 896
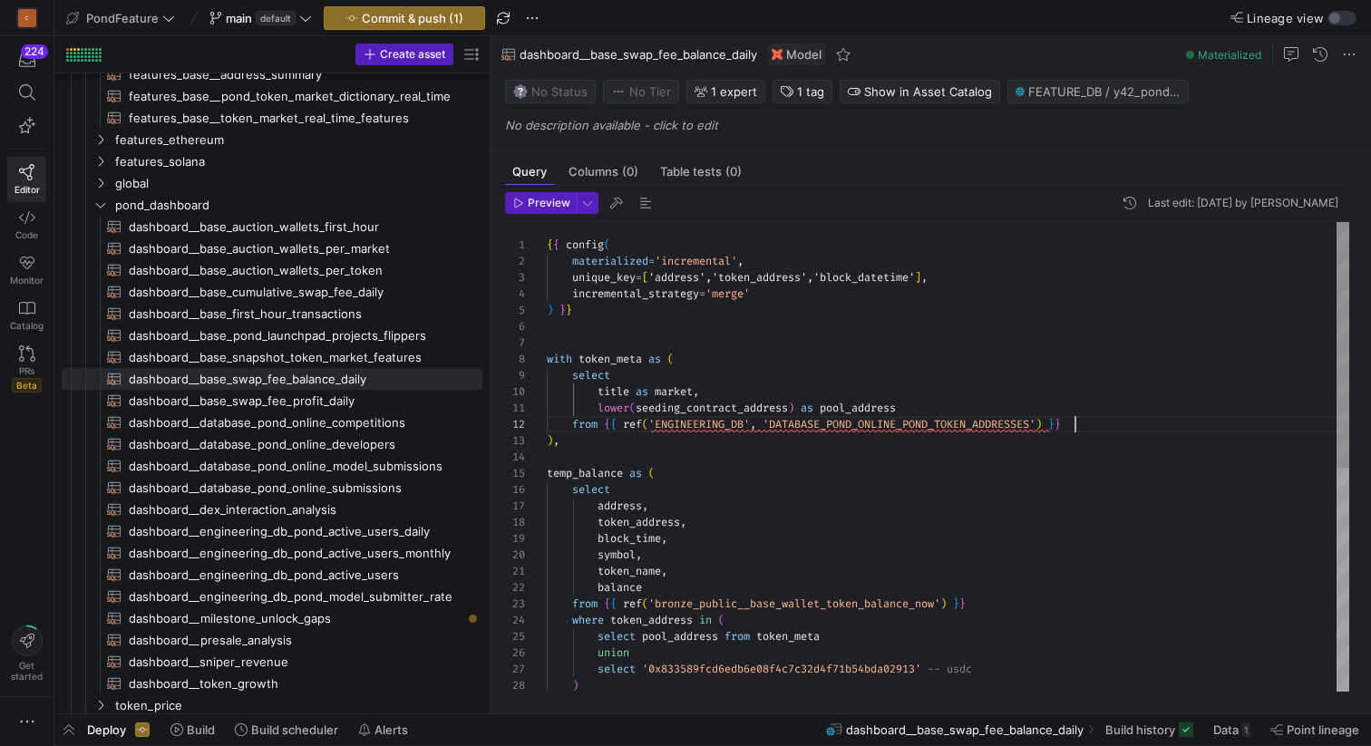
click at [1128, 420] on div "select '0x833589fcd6edb6e08f4c7c32d4f71b54bda02913' -- usdc ) union select pool…" at bounding box center [948, 670] width 802 height 896
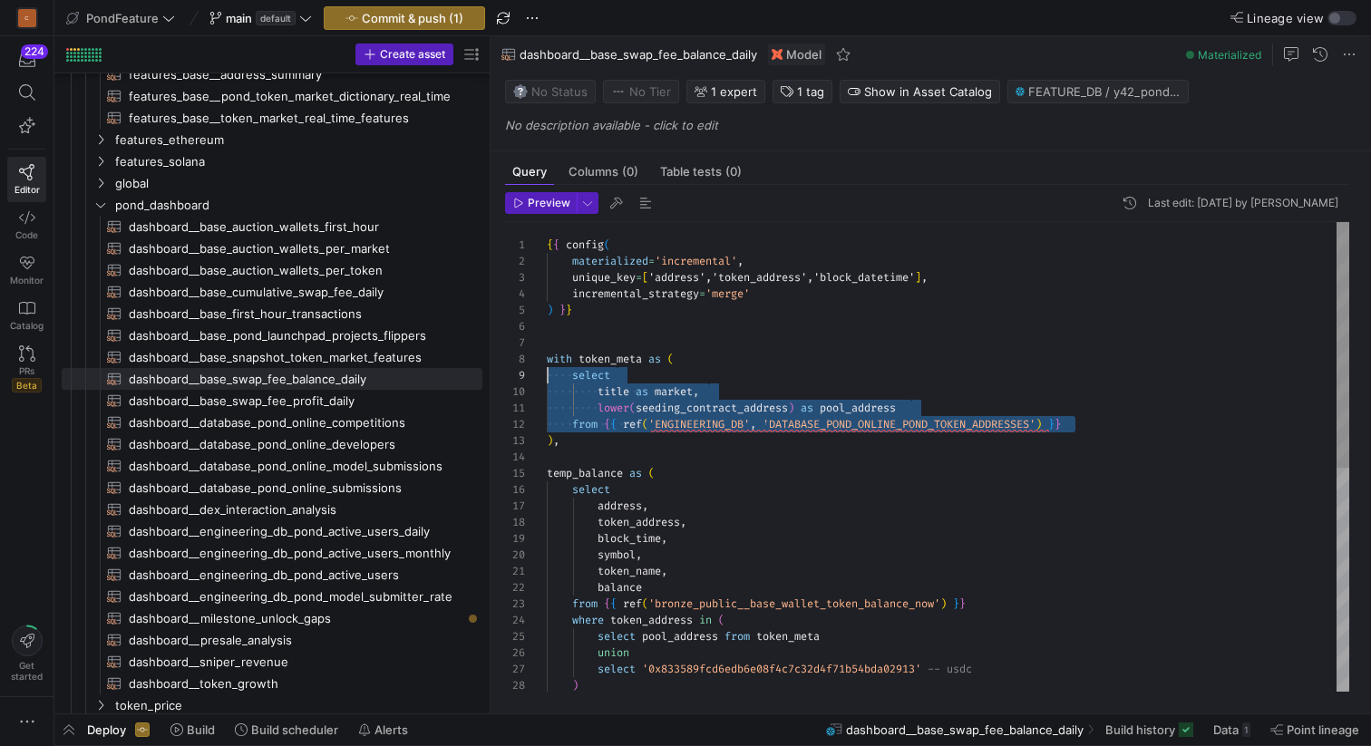
drag, startPoint x: 1105, startPoint y: 421, endPoint x: 538, endPoint y: 373, distance: 568.6
click at [547, 373] on div "select '0x833589fcd6edb6e08f4c7c32d4f71b54bda02913' -- usdc ) union select pool…" at bounding box center [948, 670] width 802 height 896
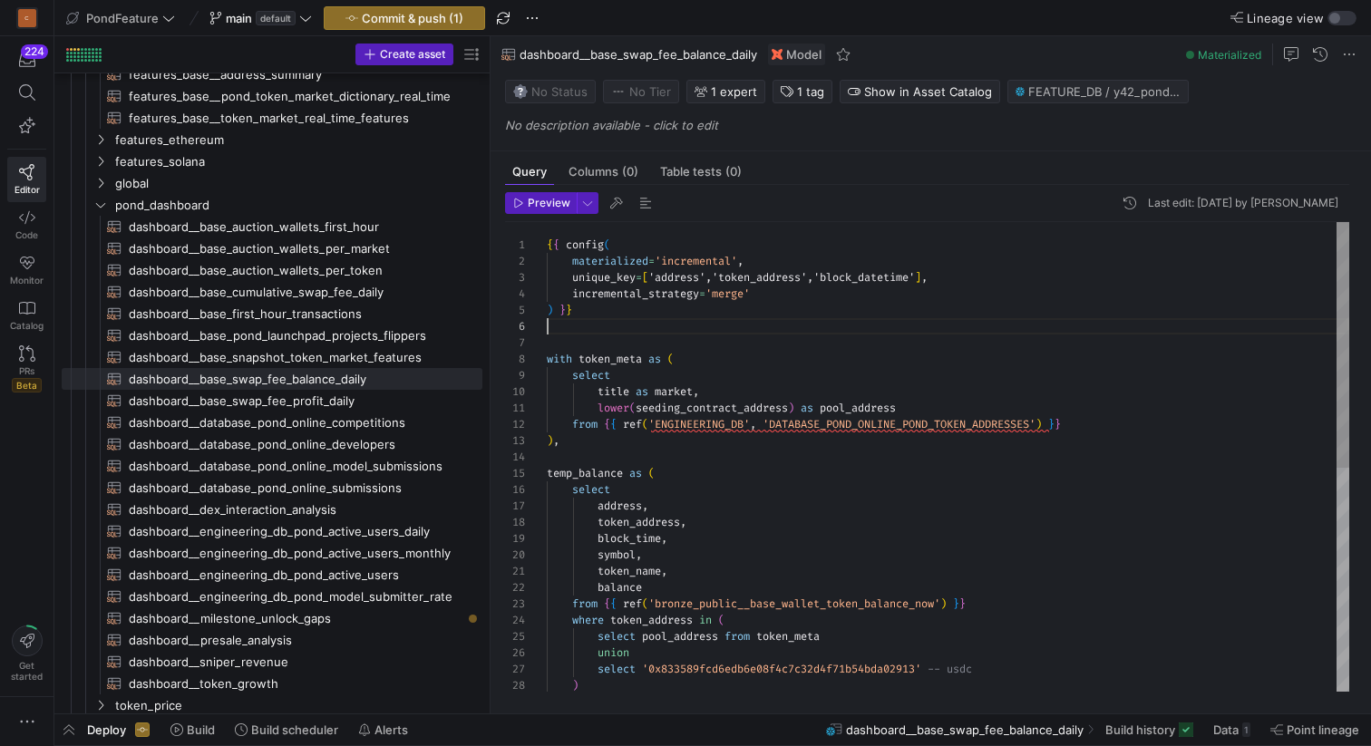
click at [633, 333] on div "select '0x833589fcd6edb6e08f4c7c32d4f71b54bda02913' -- usdc ) union select pool…" at bounding box center [948, 670] width 802 height 896
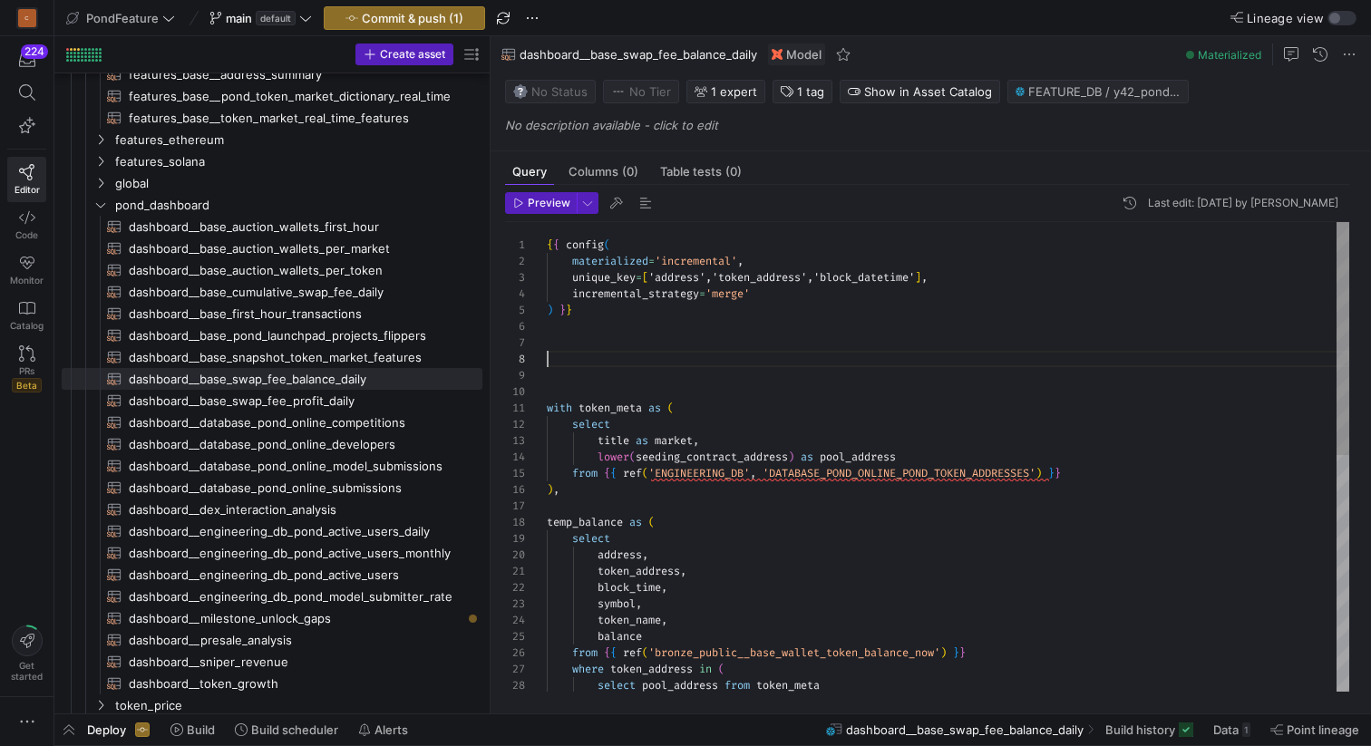
scroll to position [0, 528]
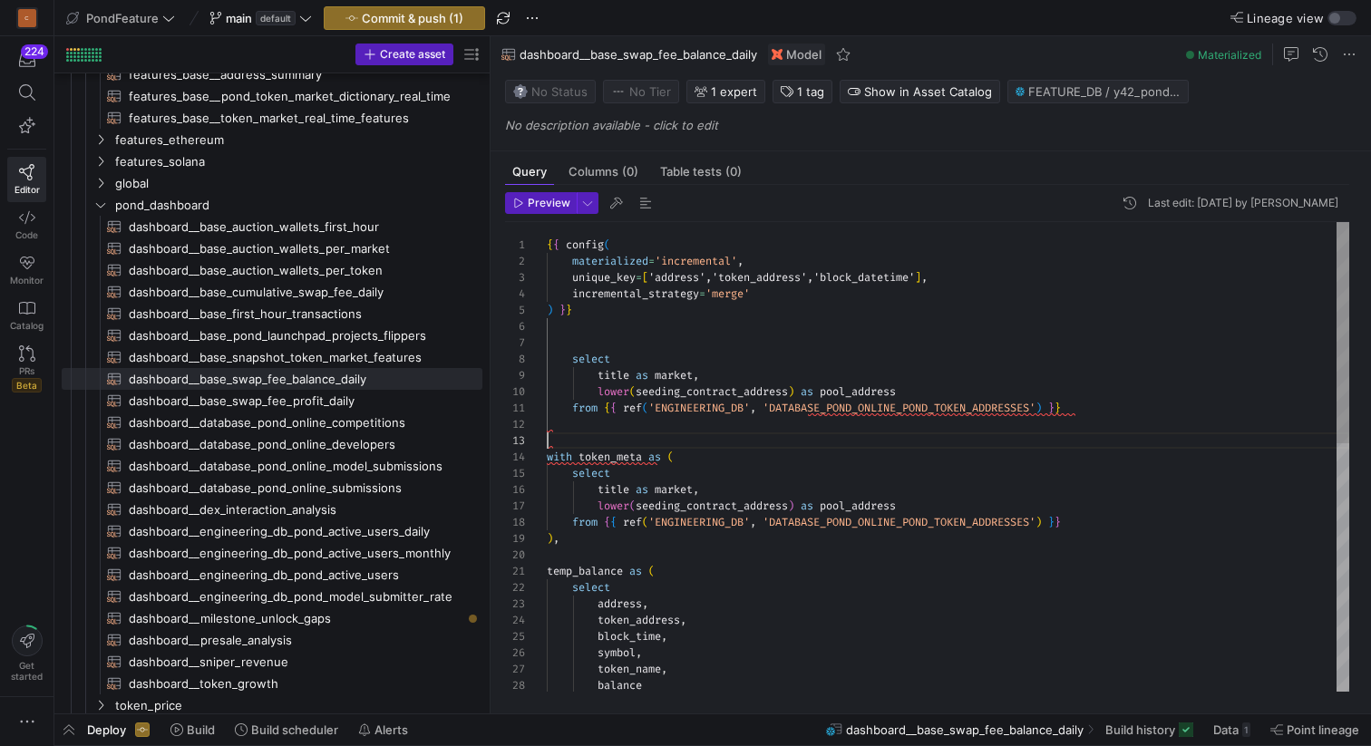
click at [595, 437] on div "balance token_name , symbol , block_time , token_address , address , select tem…" at bounding box center [948, 719] width 802 height 994
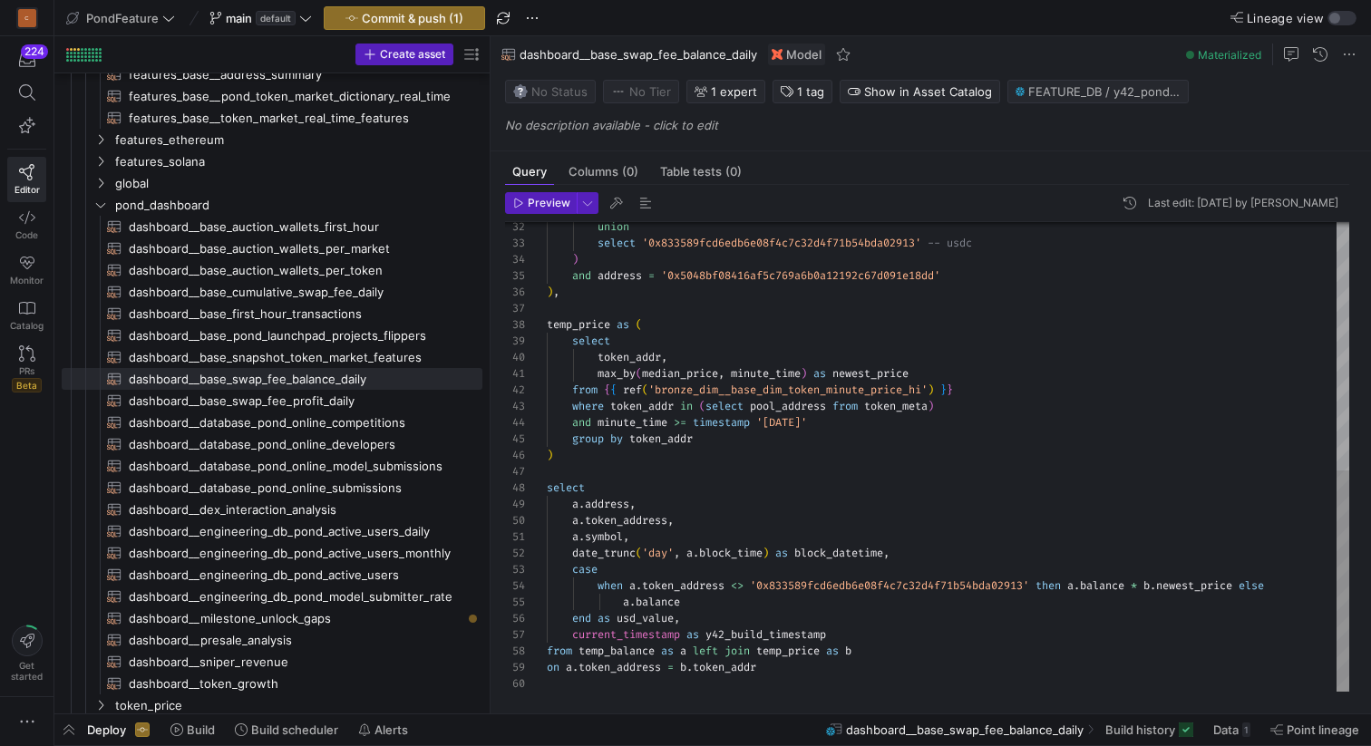
scroll to position [33, 216]
click at [789, 670] on div "union select '0x833589fcd6edb6e08f4c7c32d4f71b54bda02913' -- usdc ) and address…" at bounding box center [948, 195] width 802 height 994
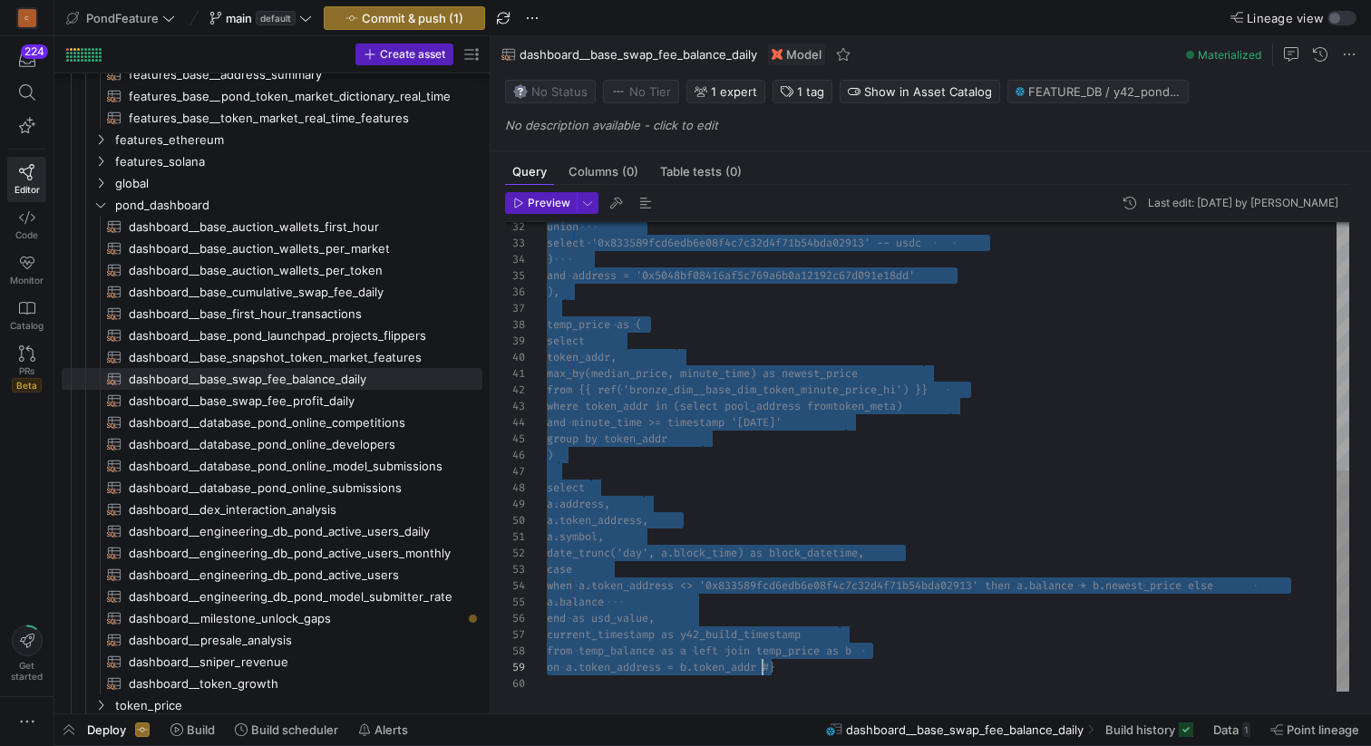
click at [815, 501] on div "union select '0x833589fcd6edb6e08f4c7c32d4f71b54 bda02913' -- usdc ) and addres…" at bounding box center [948, 195] width 802 height 994
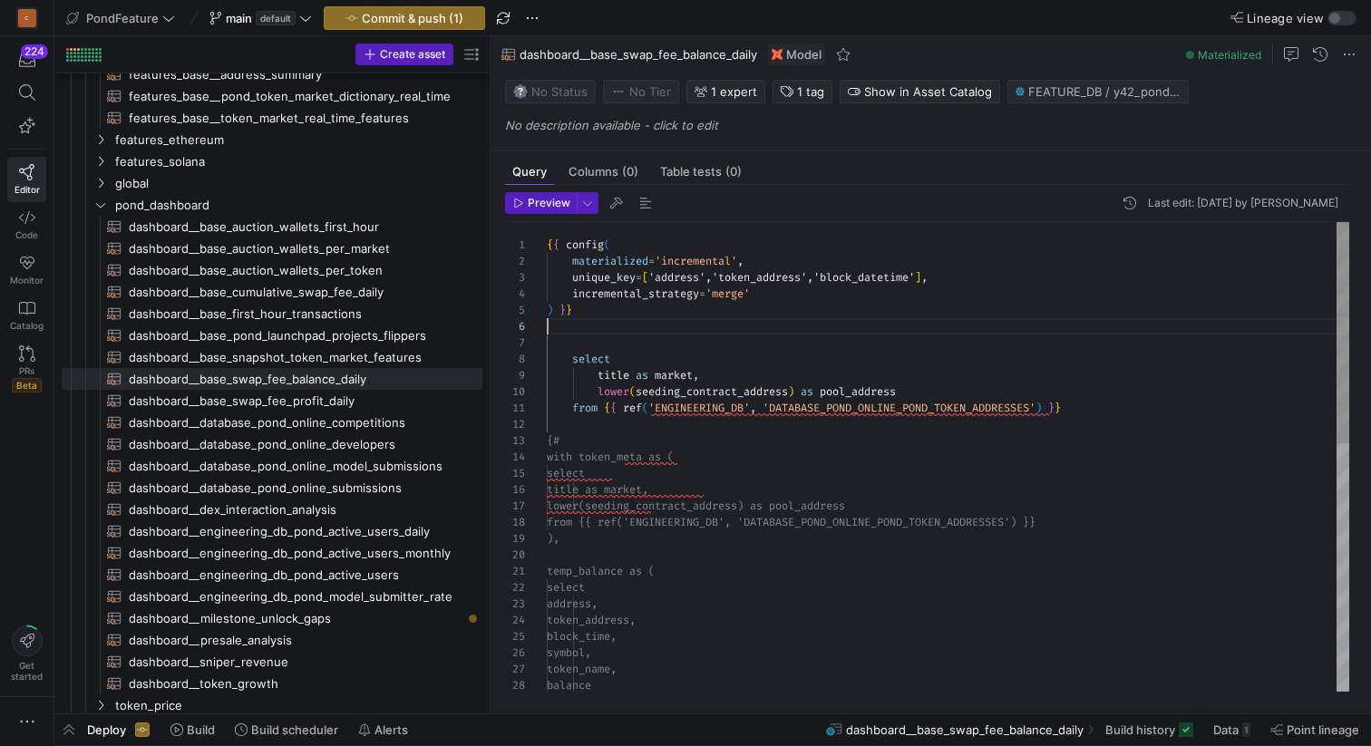
click at [572, 326] on div "{# with token_meta as ( select title as market, lower(seeding_contract_address)…" at bounding box center [948, 719] width 802 height 994
click at [536, 202] on span "Preview" at bounding box center [549, 203] width 43 height 13
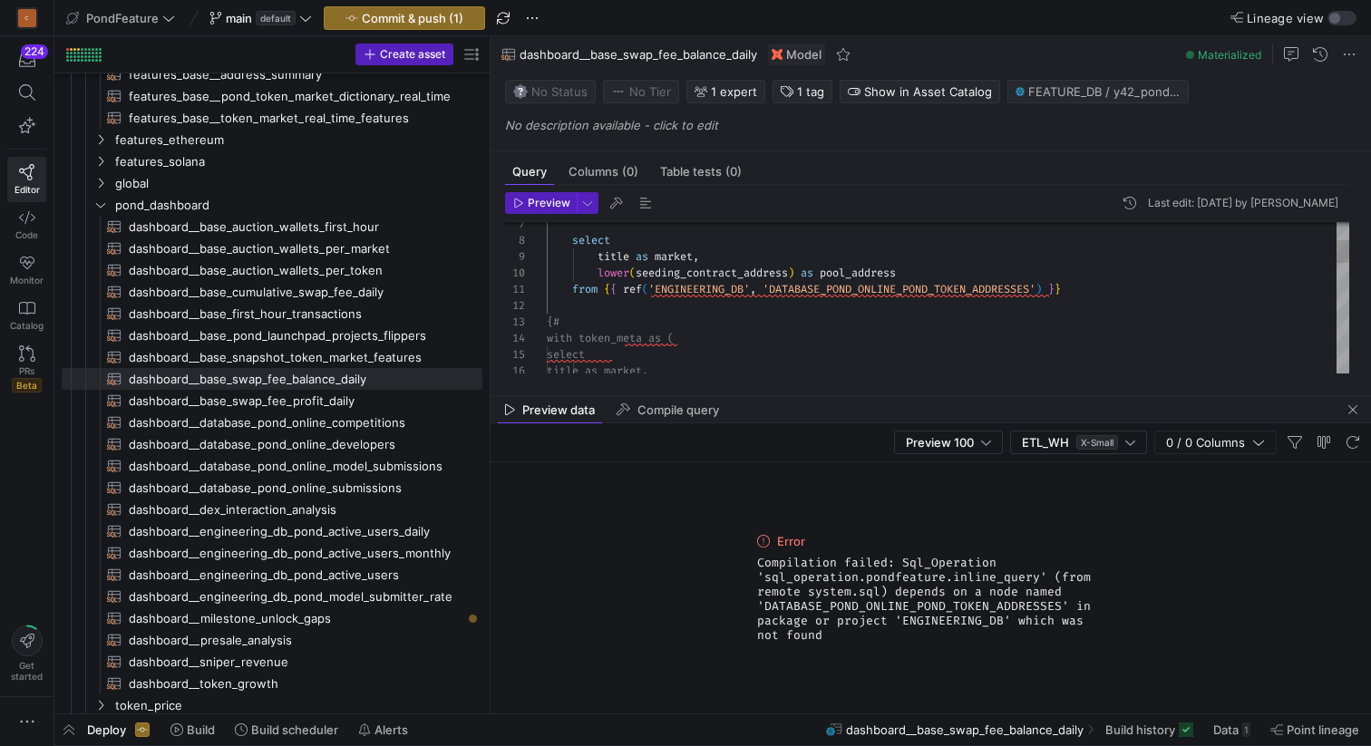
click at [721, 312] on div "title as market , lower ( seeding_contract_address ) as pool_address from { { r…" at bounding box center [948, 600] width 802 height 994
click at [659, 319] on div "title as market , lower ( seeding_contract_address ) as pool_address from { { r…" at bounding box center [948, 600] width 802 height 994
click at [633, 294] on div "title as market , lower ( seeding_contract_address ) as pool_address from { { r…" at bounding box center [948, 600] width 802 height 994
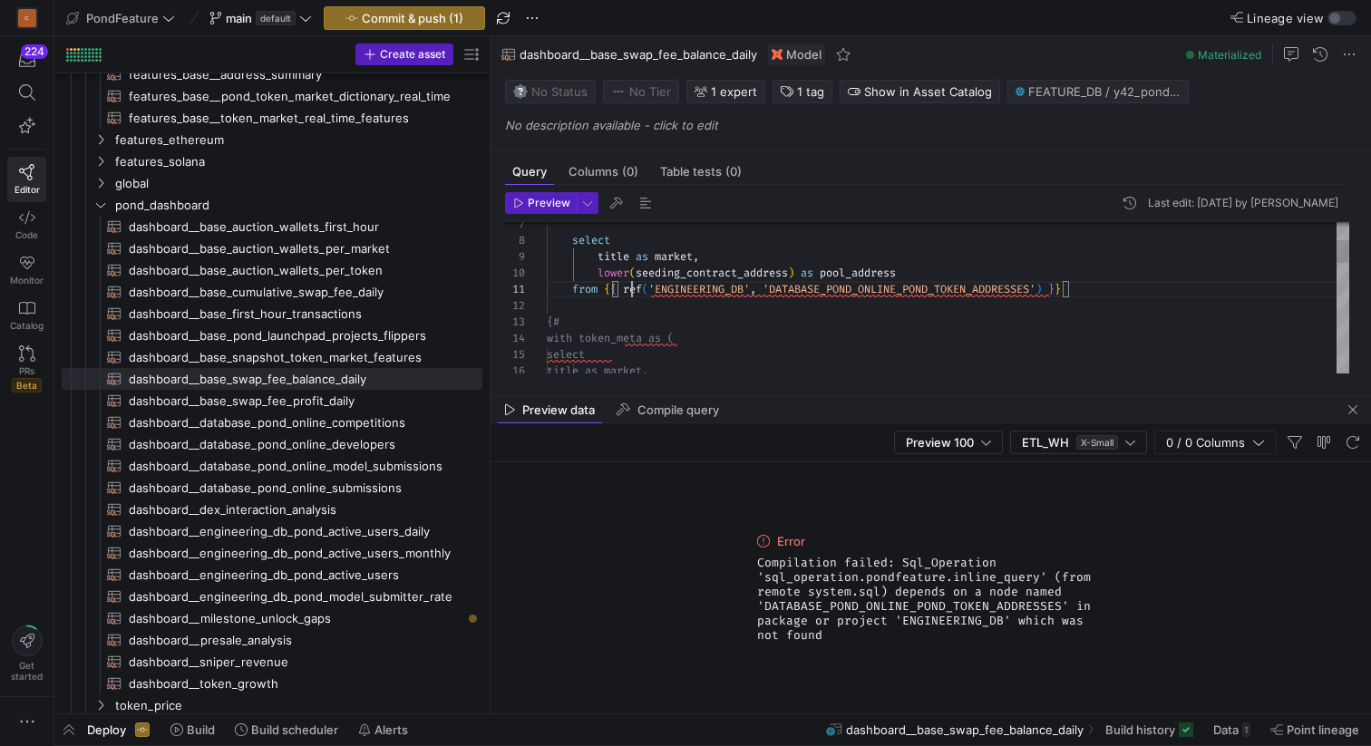
click at [633, 294] on div "title as market , lower ( seeding_contract_address ) as pool_address from { { r…" at bounding box center [948, 600] width 802 height 994
click at [619, 307] on div "title as market , lower ( seeding_contract_address ) as pool_address from { { s…" at bounding box center [948, 600] width 802 height 994
click at [529, 203] on span "Preview" at bounding box center [549, 203] width 43 height 13
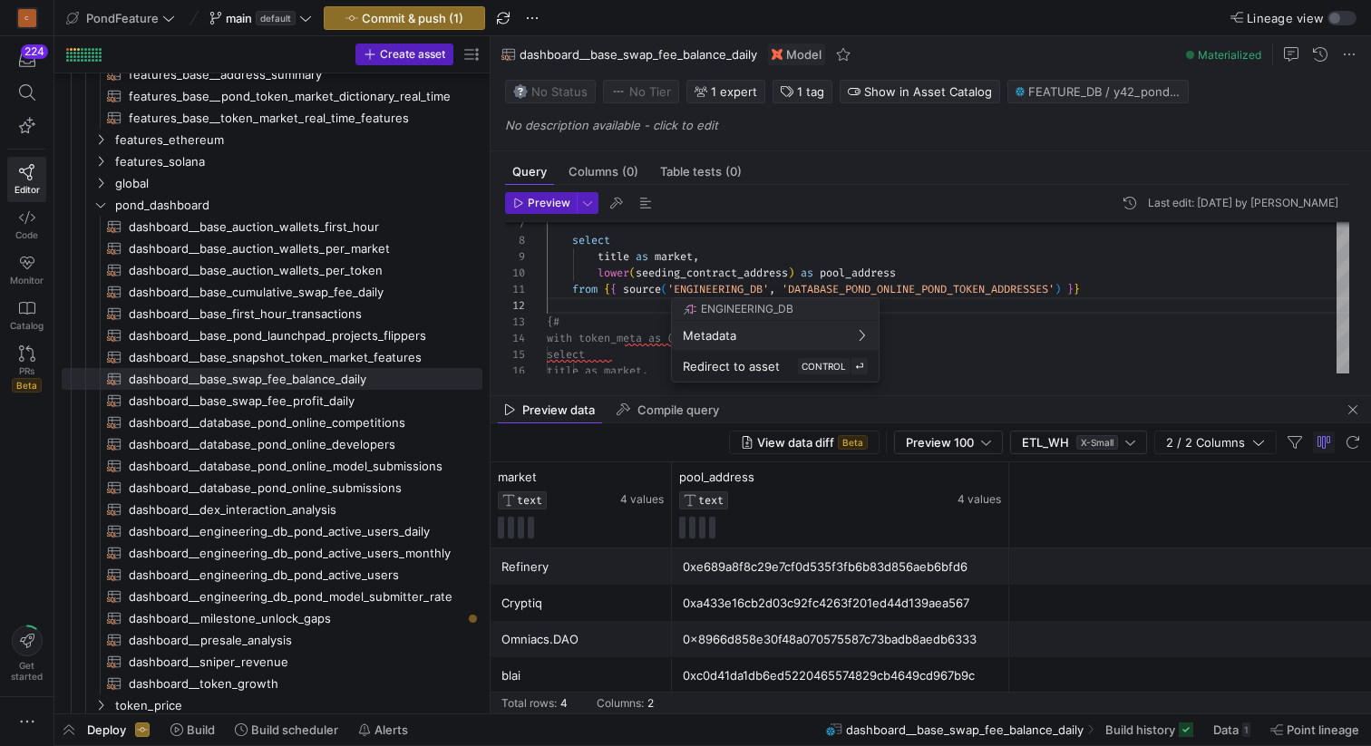
click at [596, 315] on div at bounding box center [685, 373] width 1371 height 746
click at [584, 308] on div "title as market , lower ( seeding_contract_address ) as pool_address from { { s…" at bounding box center [948, 600] width 802 height 994
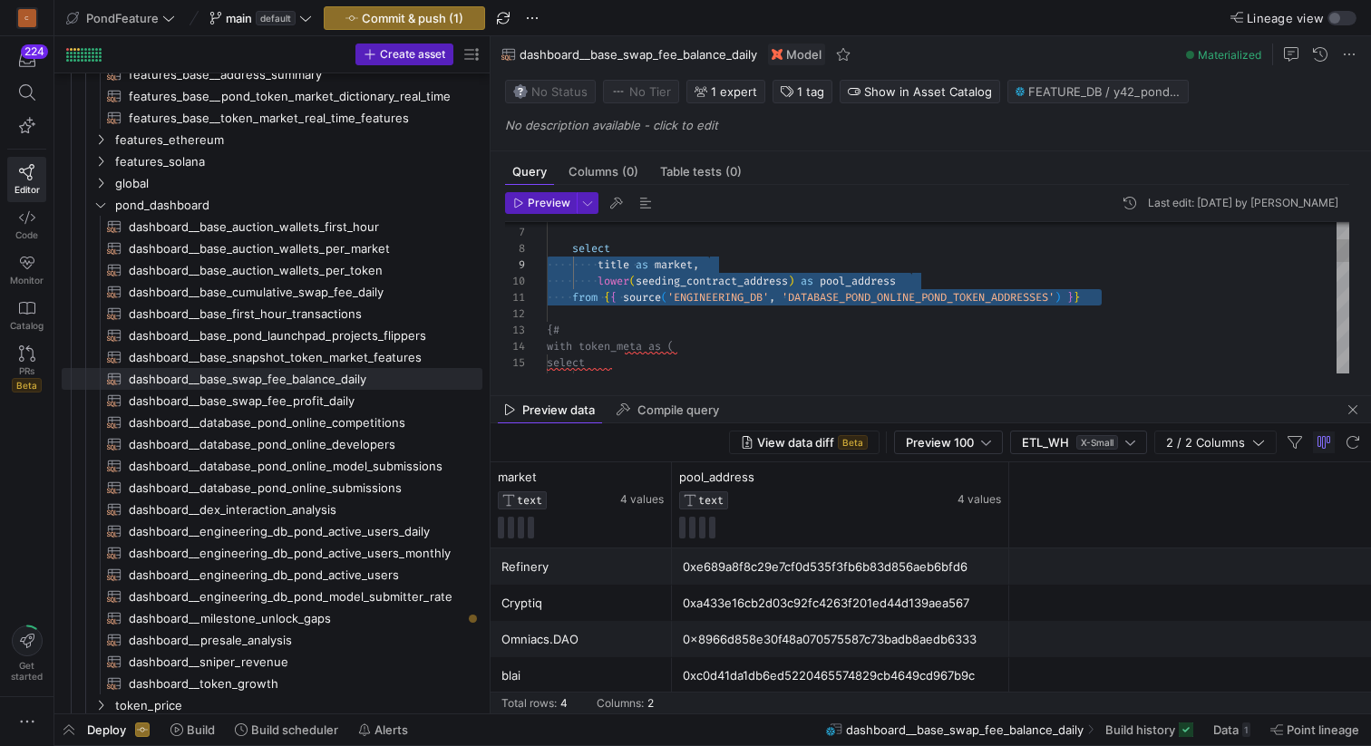
scroll to position [114, 0]
drag, startPoint x: 575, startPoint y: 310, endPoint x: 534, endPoint y: 254, distance: 69.4
click at [547, 253] on div "title as market, select with token_meta as ( {# from { { source ( 'ENGINEERING_…" at bounding box center [948, 609] width 802 height 994
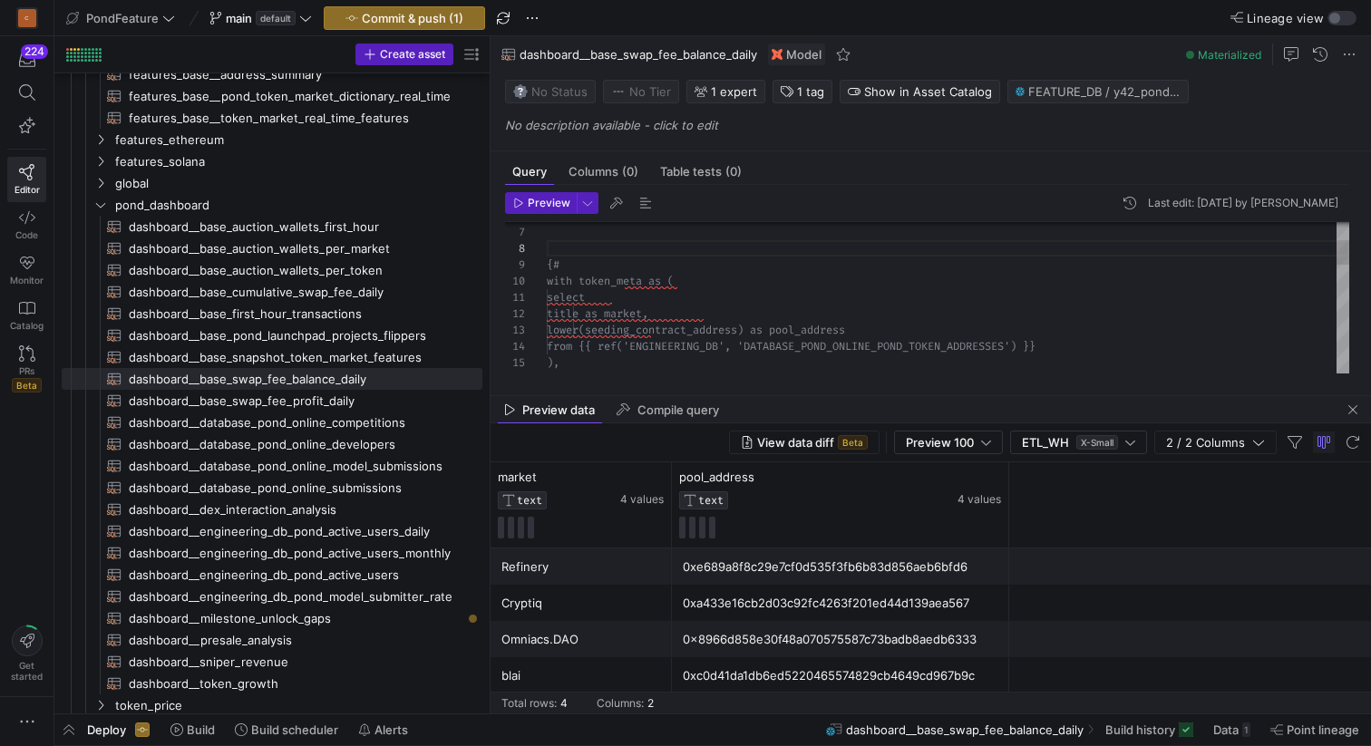
scroll to position [131, 20]
click at [594, 260] on div "title as market, select with token_meta as ( {# lower(seeding_contract_address)…" at bounding box center [948, 576] width 802 height 928
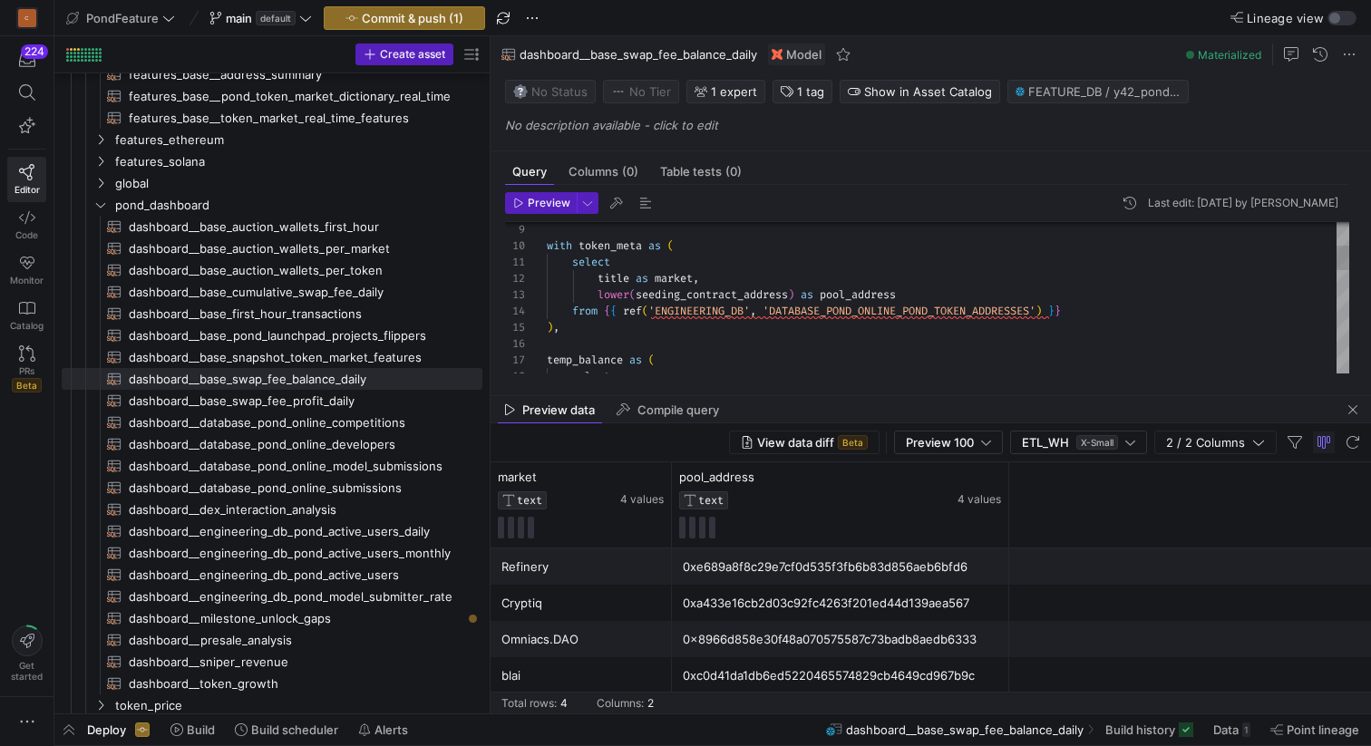
scroll to position [49, 528]
click at [1098, 310] on div "lower ( seeding_contract_address ) as pool_address from { { ref ( 'ENGINEERING_…" at bounding box center [948, 540] width 802 height 928
drag, startPoint x: 1121, startPoint y: 313, endPoint x: 649, endPoint y: 311, distance: 472.3
click at [649, 311] on div "lower ( seeding_contract_address ) as pool_address from { { ref ( 'ENGINEERING_…" at bounding box center [948, 540] width 802 height 928
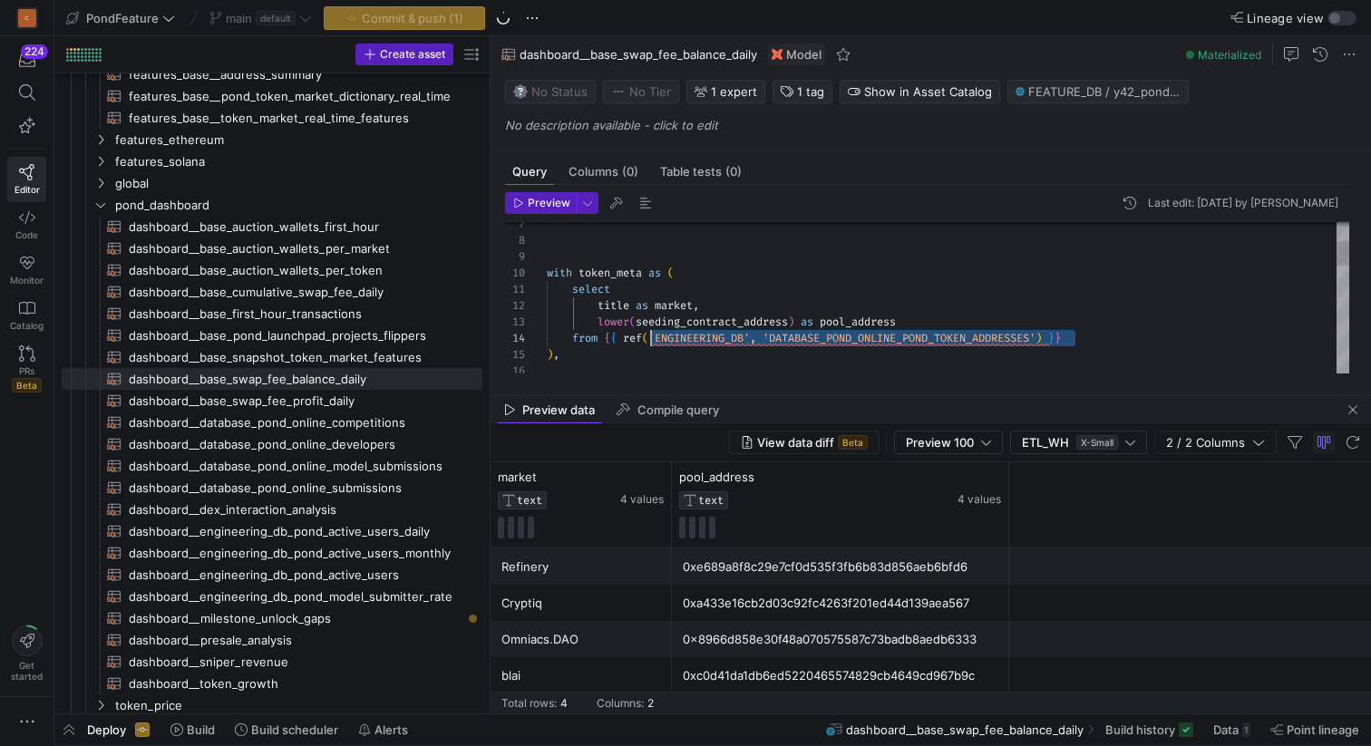
click at [876, 351] on div "lower ( seeding_contract_address ) as pool_address from { { ref ( 'ENGINEERING_…" at bounding box center [948, 567] width 802 height 928
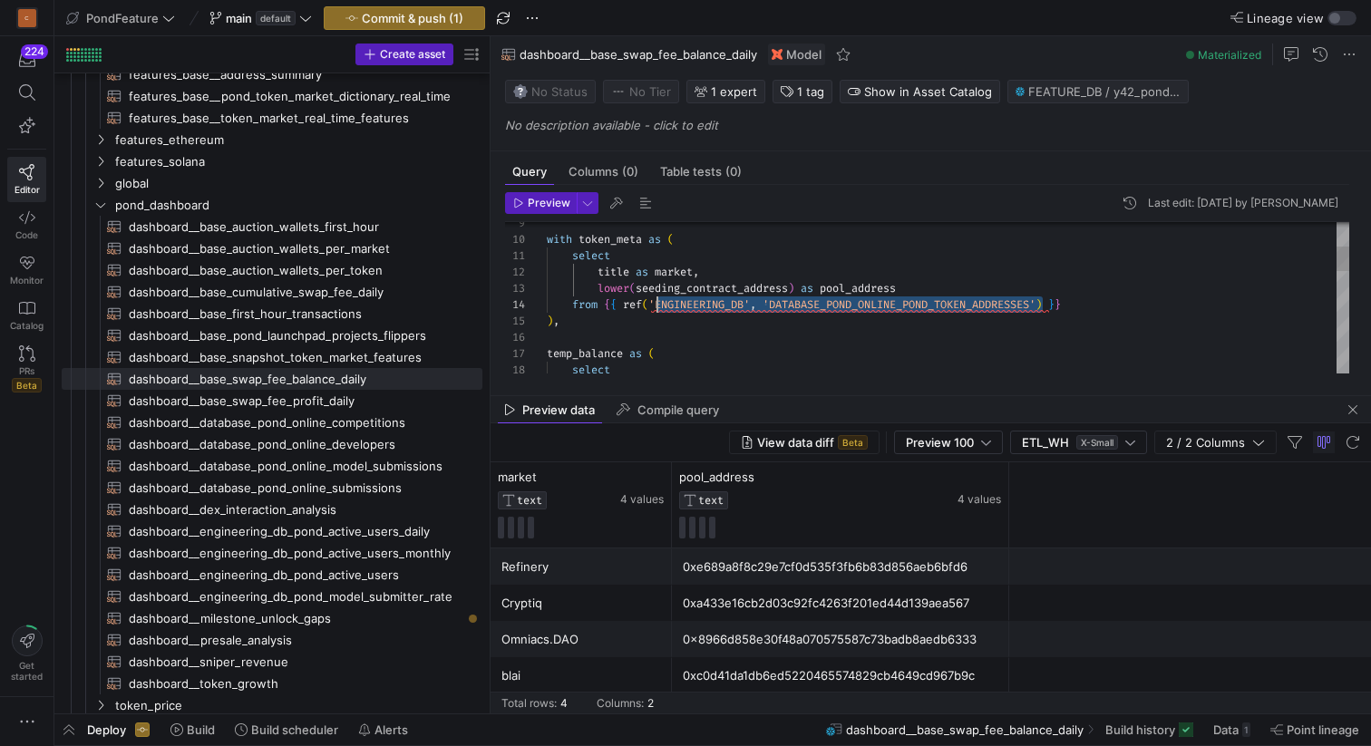
drag, startPoint x: 1041, startPoint y: 300, endPoint x: 656, endPoint y: 297, distance: 384.4
click at [656, 297] on div "select temp_balance as ( ) , from { { ref ( 'ENGINEERING_DB' , 'DATABASE_POND_O…" at bounding box center [948, 534] width 802 height 928
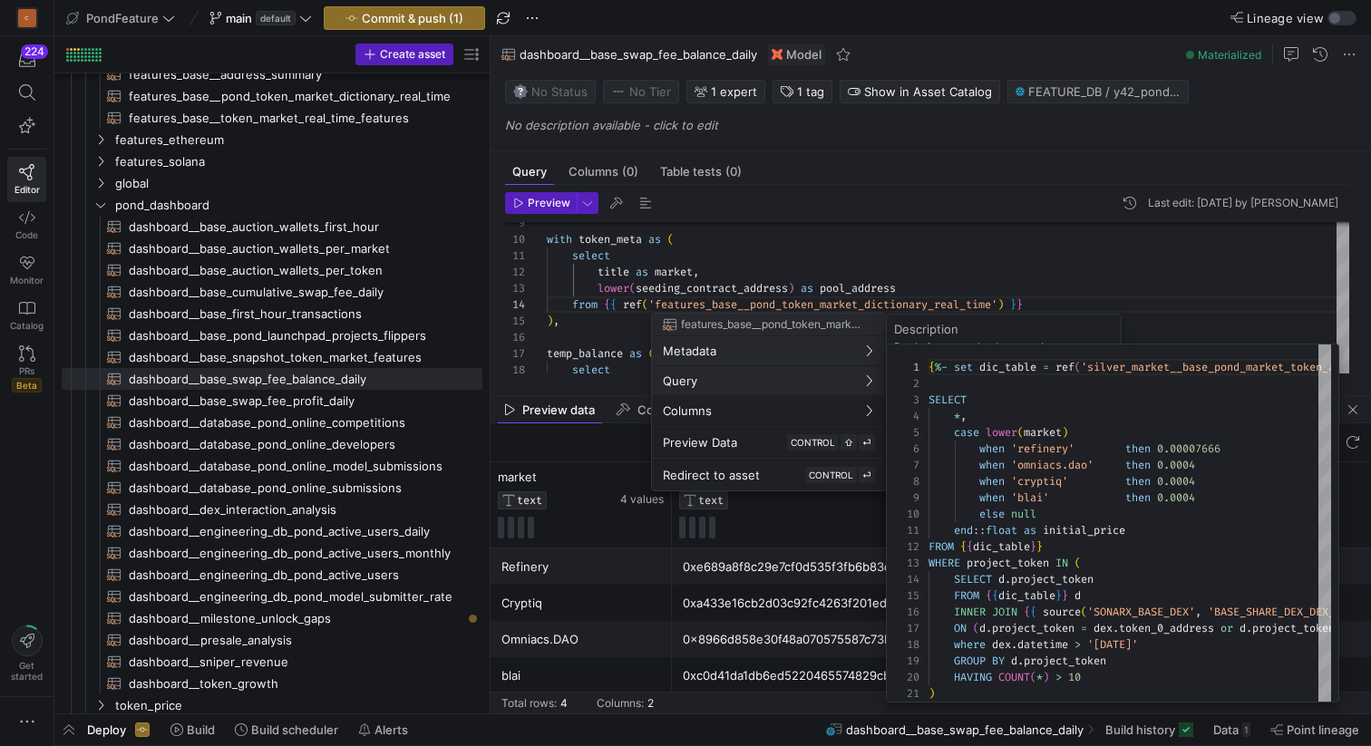
scroll to position [163, 0]
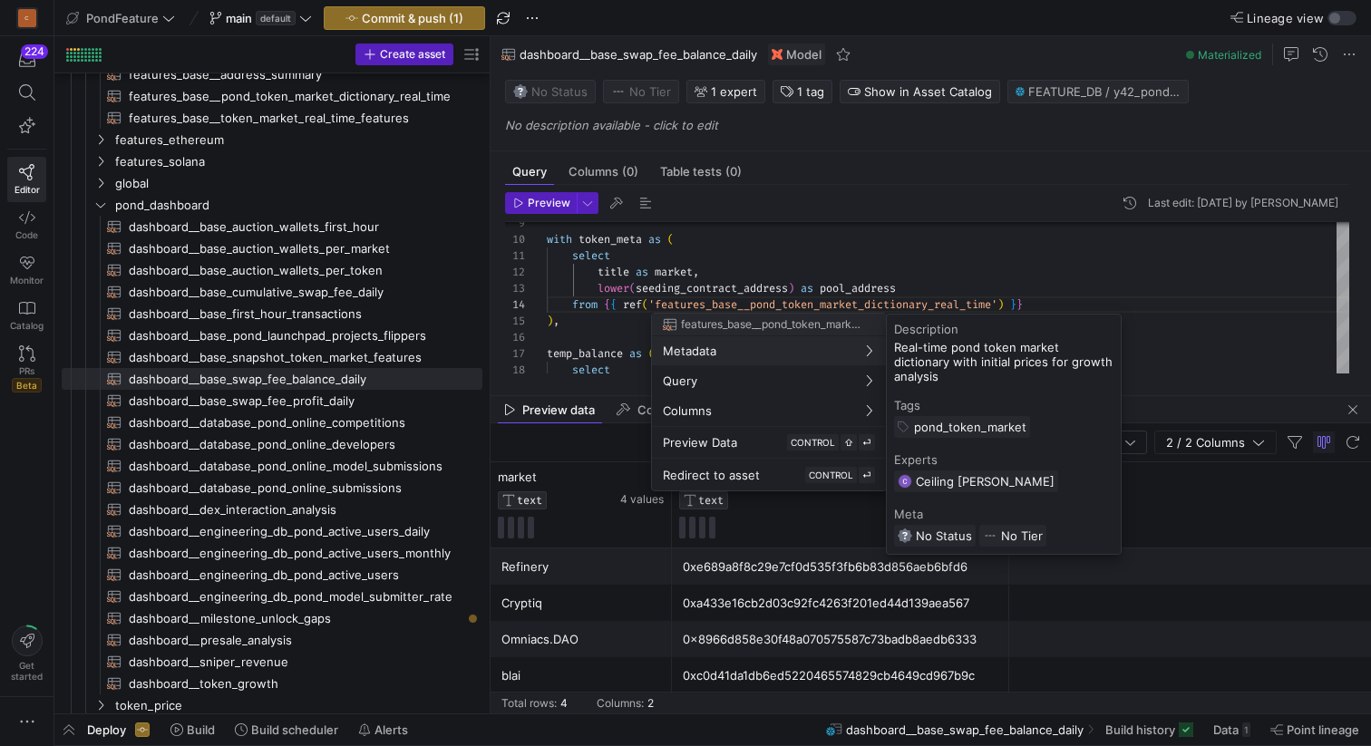
click at [800, 247] on div at bounding box center [685, 373] width 1371 height 746
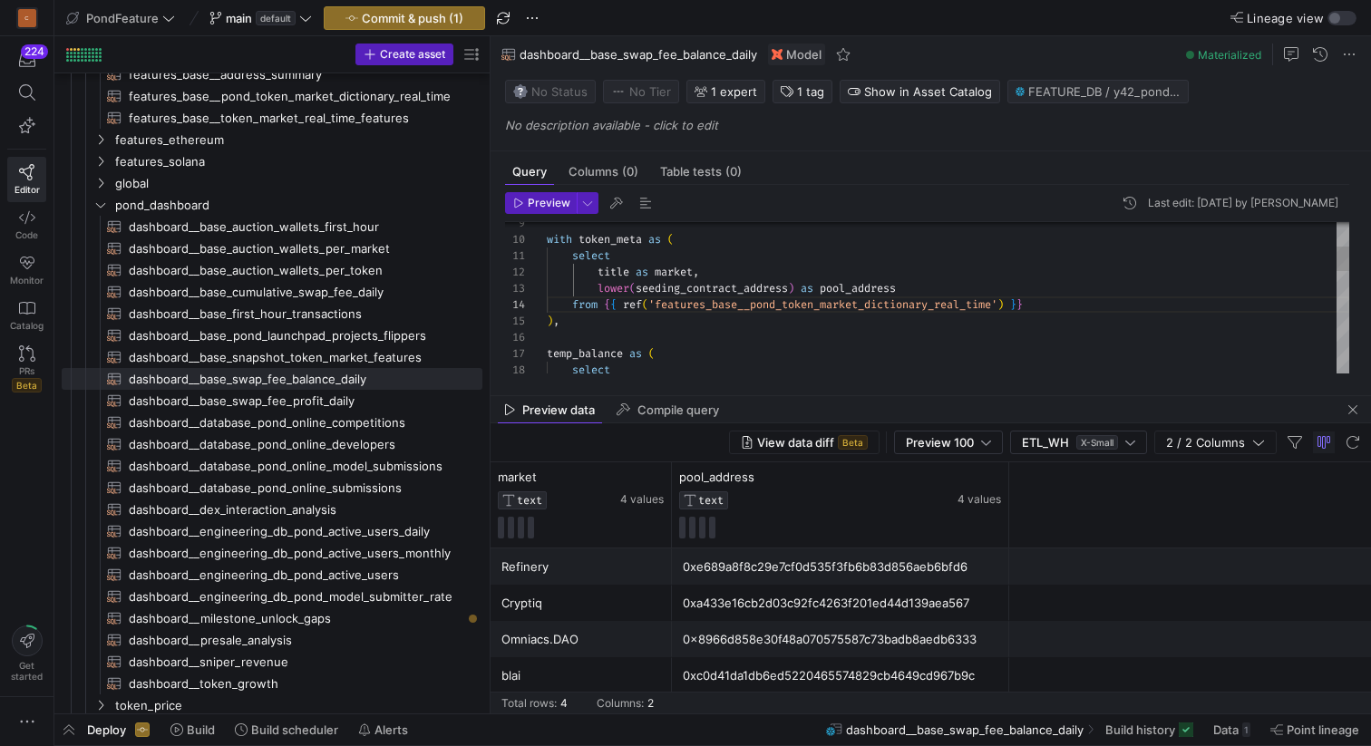
click at [802, 251] on div "select temp_balance as ( ) , from { { ref ( 'features_base__pond_token_market_d…" at bounding box center [948, 534] width 802 height 928
click at [676, 338] on div "select temp_balance as ( ) , from { { ref ( 'features_base__pond_token_market_d…" at bounding box center [948, 534] width 802 height 928
click at [664, 272] on div "select temp_balance as ( ) , from { { ref ( 'features_base__pond_token_market_d…" at bounding box center [948, 534] width 802 height 928
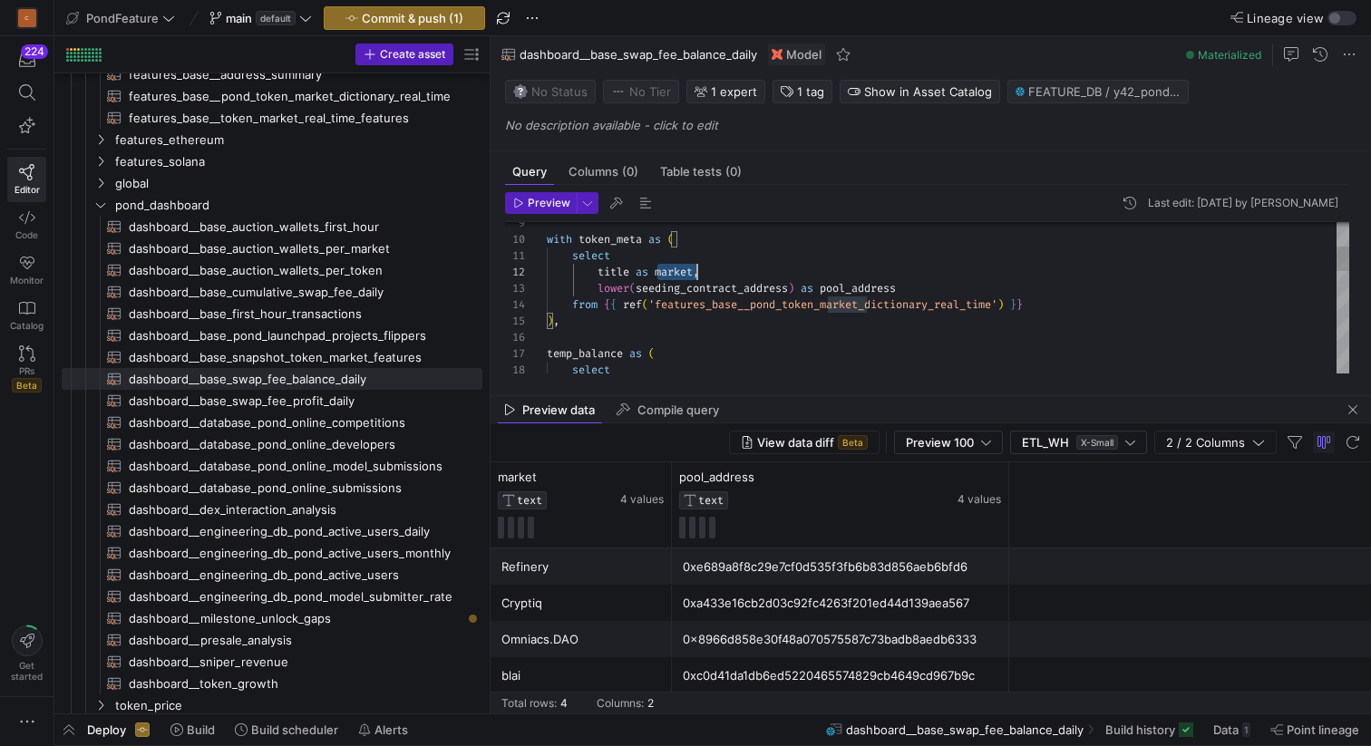
scroll to position [16, 150]
click at [646, 266] on div "select temp_balance as ( ) , from { { ref ( 'features_base__pond_token_market_d…" at bounding box center [948, 534] width 802 height 928
click at [612, 267] on div "select temp_balance as ( ) , from { { ref ( 'features_base__pond_token_market_d…" at bounding box center [948, 534] width 802 height 928
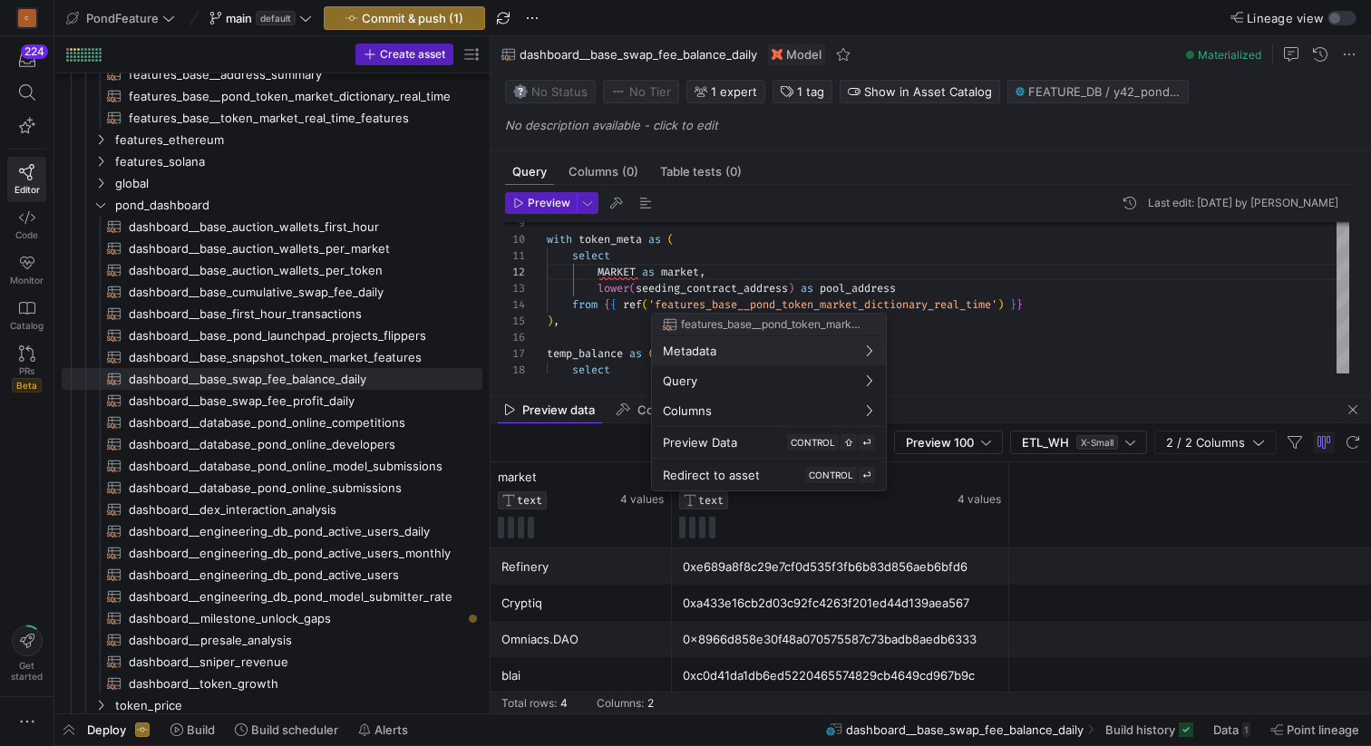
click at [804, 292] on div at bounding box center [685, 373] width 1371 height 746
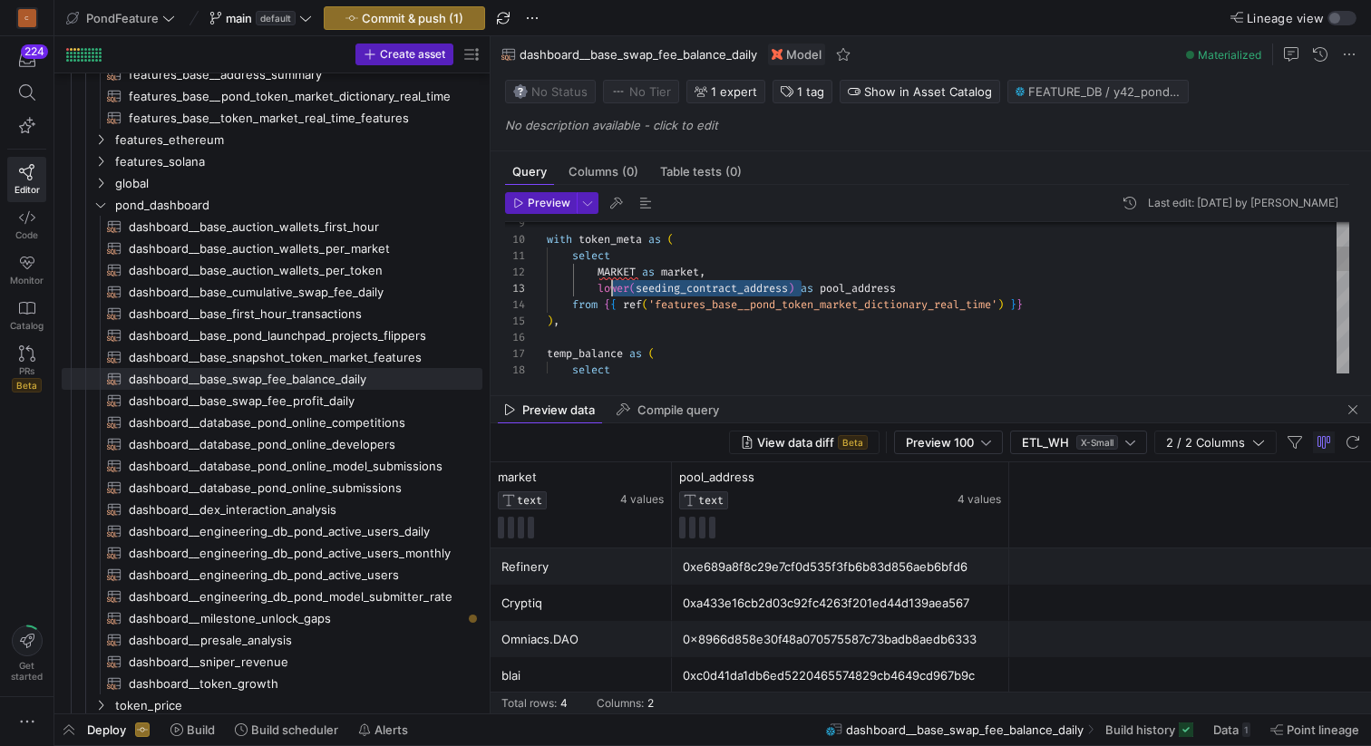
scroll to position [33, 59]
drag, startPoint x: 801, startPoint y: 288, endPoint x: 605, endPoint y: 289, distance: 196.7
click at [605, 289] on div "select temp_balance as ( ) , from { { ref ( 'features_base__pond_token_market_d…" at bounding box center [948, 534] width 802 height 928
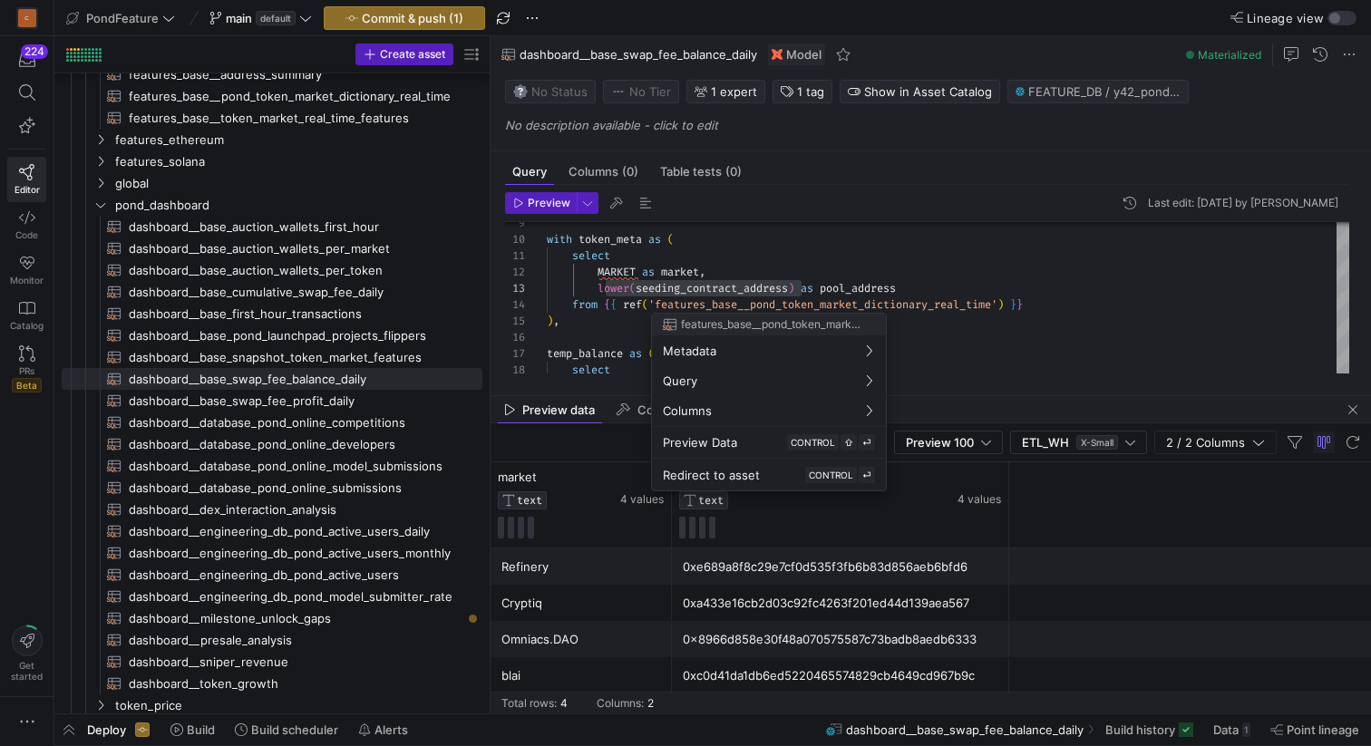
click at [826, 294] on div at bounding box center [685, 373] width 1371 height 746
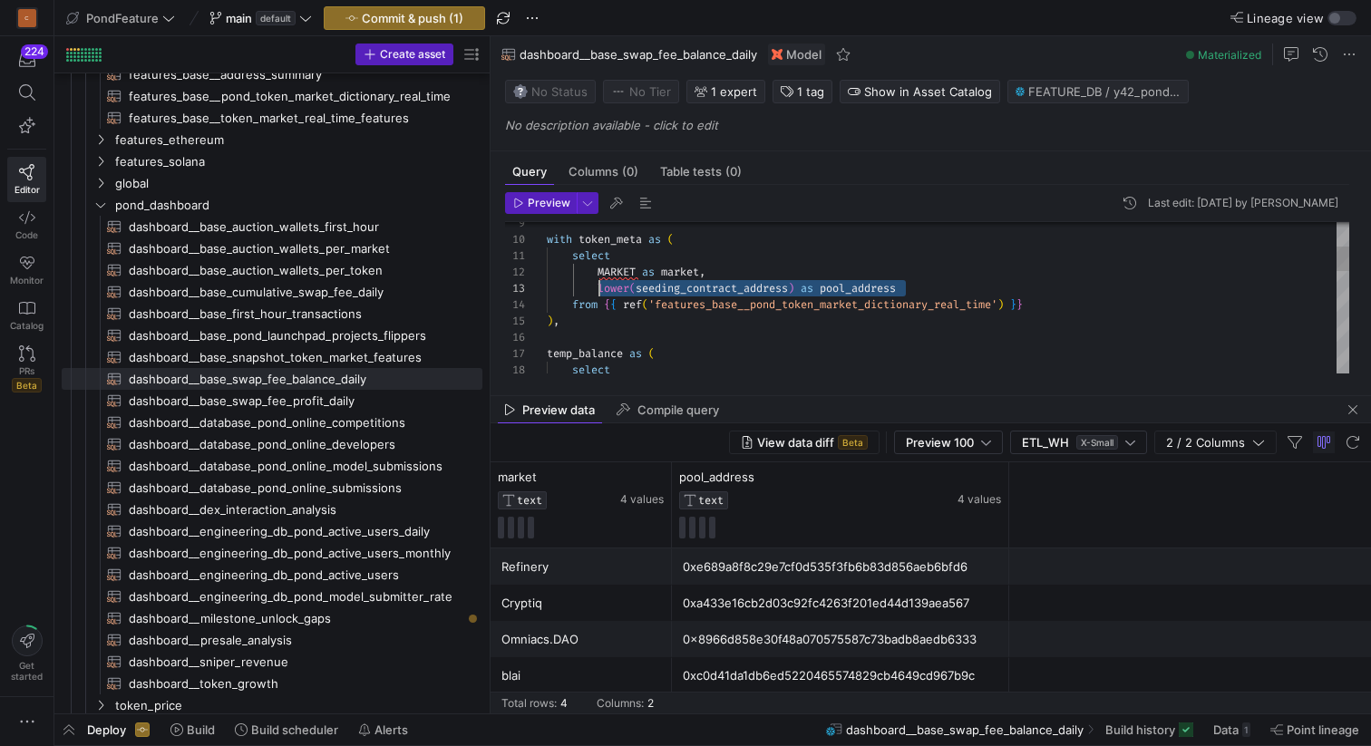
drag, startPoint x: 909, startPoint y: 286, endPoint x: 596, endPoint y: 285, distance: 312.8
click at [596, 285] on div "select temp_balance as ( ) , from { { ref ( 'features_base__pond_token_market_d…" at bounding box center [948, 534] width 802 height 928
click at [642, 286] on div "select temp_balance as ( ) , from { { ref ( 'features_base__pond_token_market_d…" at bounding box center [948, 534] width 802 height 928
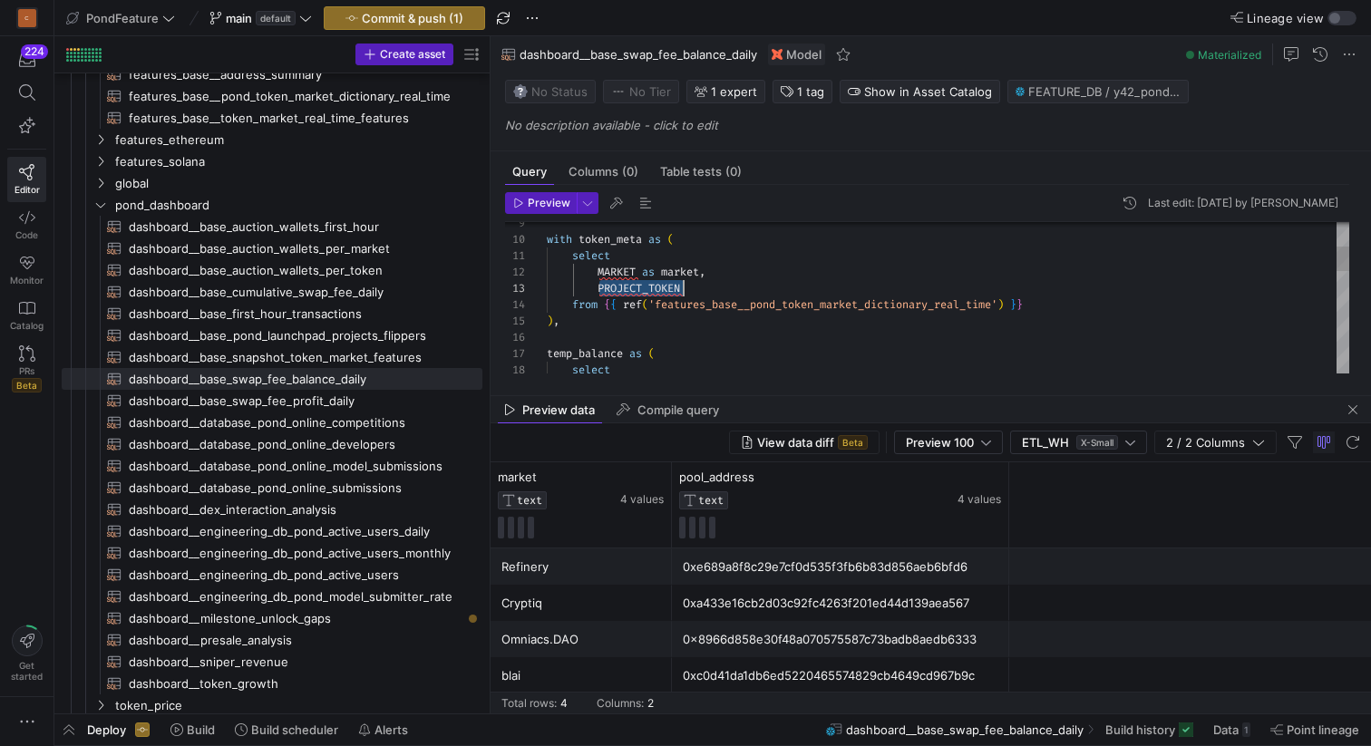
click at [752, 288] on div "select temp_balance as ( ) , from { { ref ( 'features_base__pond_token_market_d…" at bounding box center [948, 534] width 802 height 928
click at [597, 282] on div "select temp_balance as ( ) , from { { ref ( 'features_base__pond_token_market_d…" at bounding box center [948, 534] width 802 height 928
type textarea "select MARKET as market, PROJECT_TOKEN lower(seeding_contract_address) as pool_…"
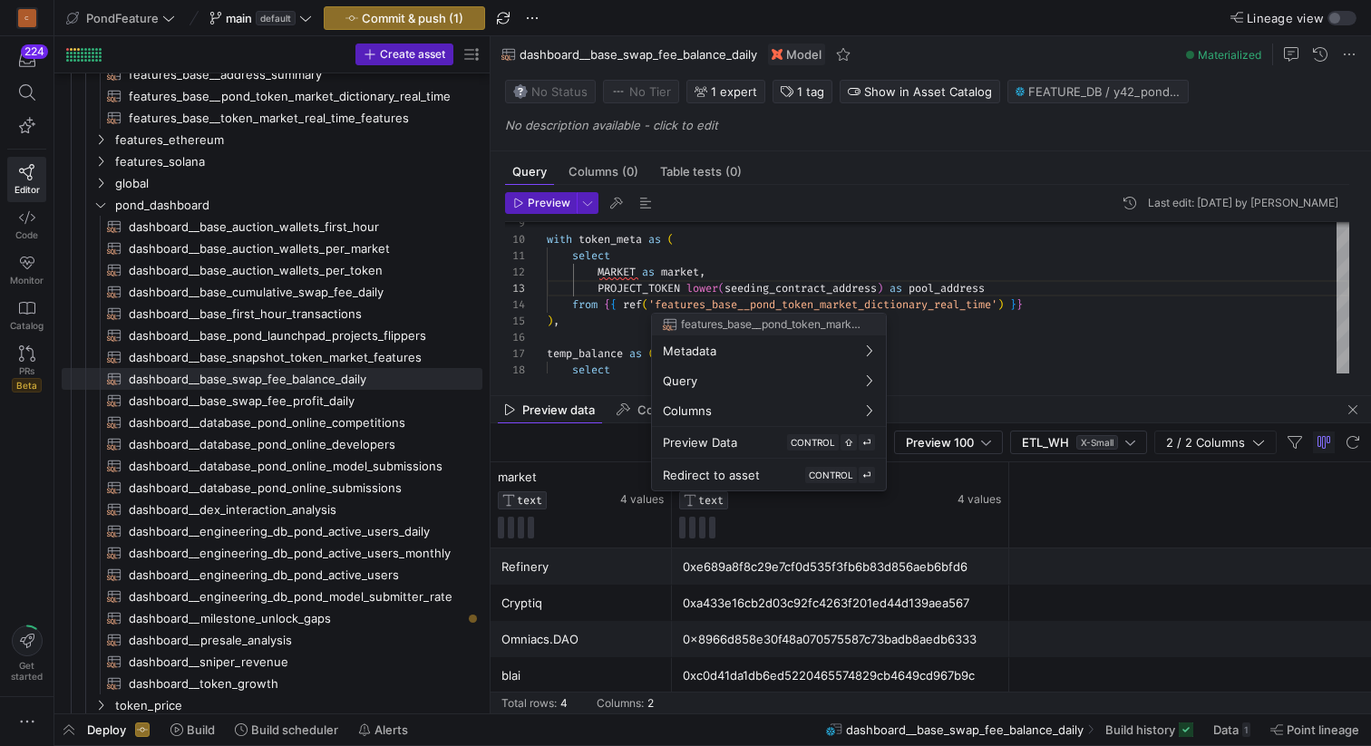
click at [948, 289] on div at bounding box center [685, 373] width 1371 height 746
click at [948, 289] on div "select temp_balance as ( ) , from { { ref ( 'features_base__pond_token_market_d…" at bounding box center [948, 534] width 802 height 928
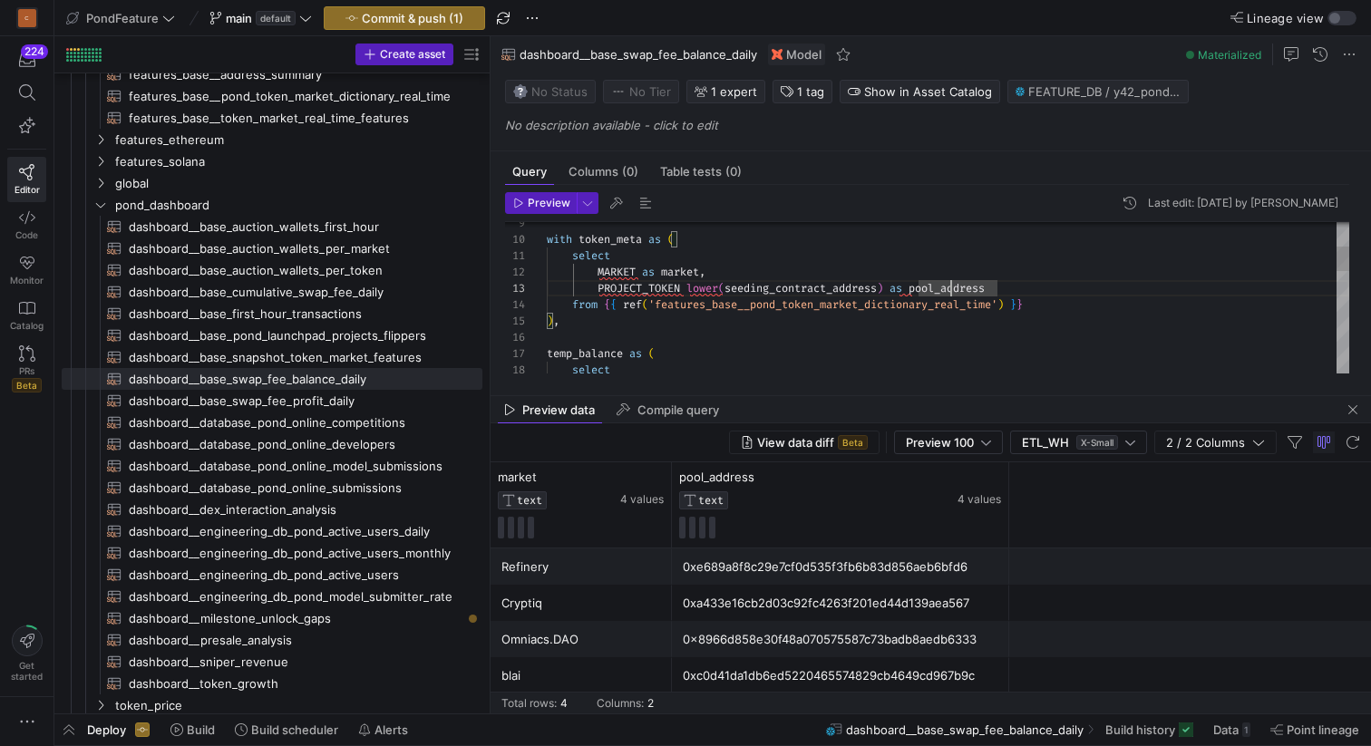
click at [948, 289] on div "select temp_balance as ( ) , from { { ref ( 'features_base__pond_token_market_d…" at bounding box center [948, 534] width 802 height 928
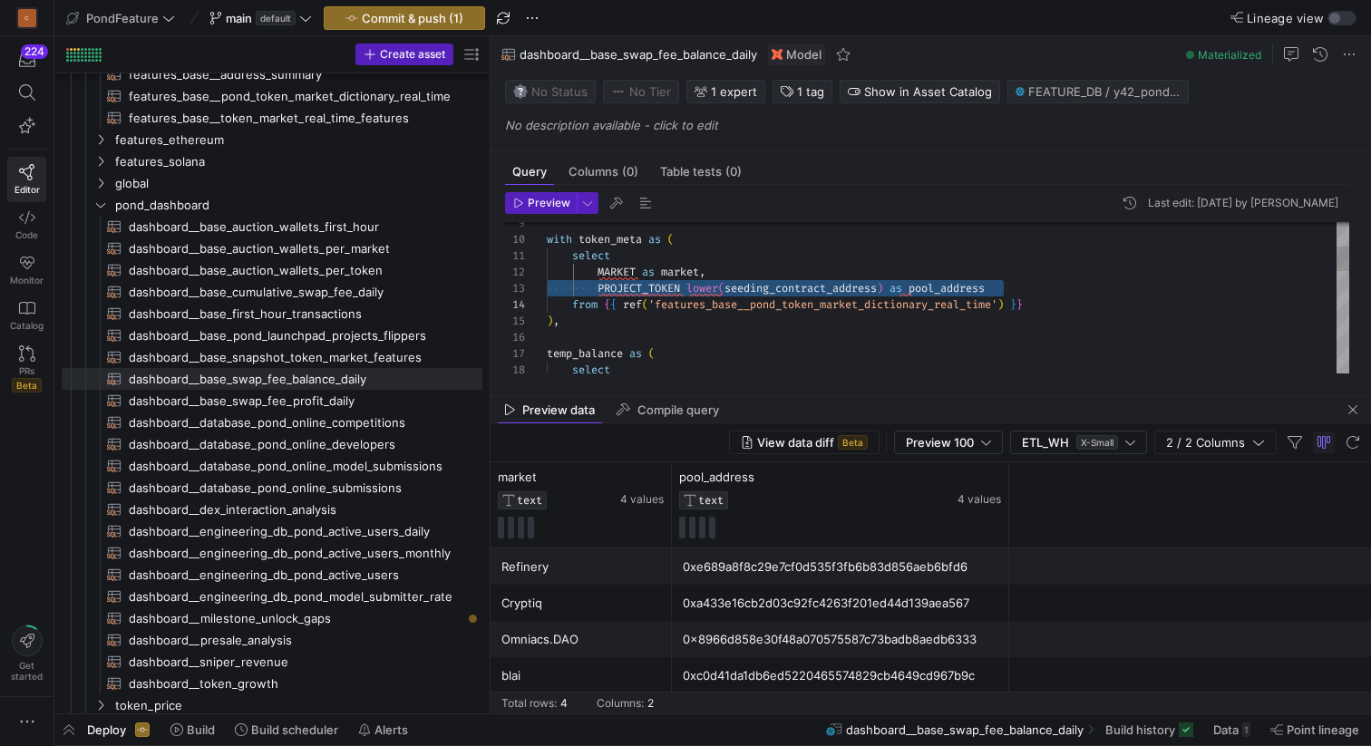
click at [948, 289] on div "select temp_balance as ( ) , from { { ref ( 'features_base__pond_token_market_d…" at bounding box center [948, 534] width 802 height 928
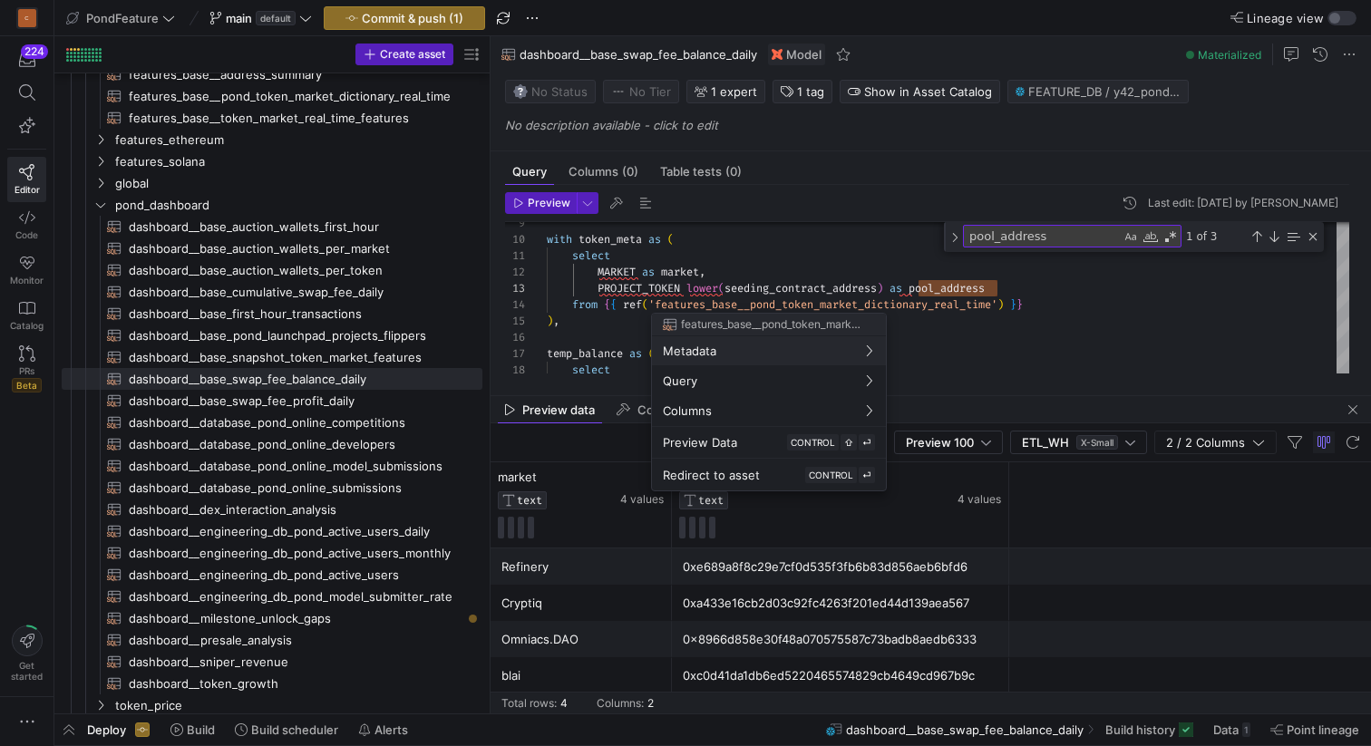
click at [638, 282] on div at bounding box center [685, 373] width 1371 height 746
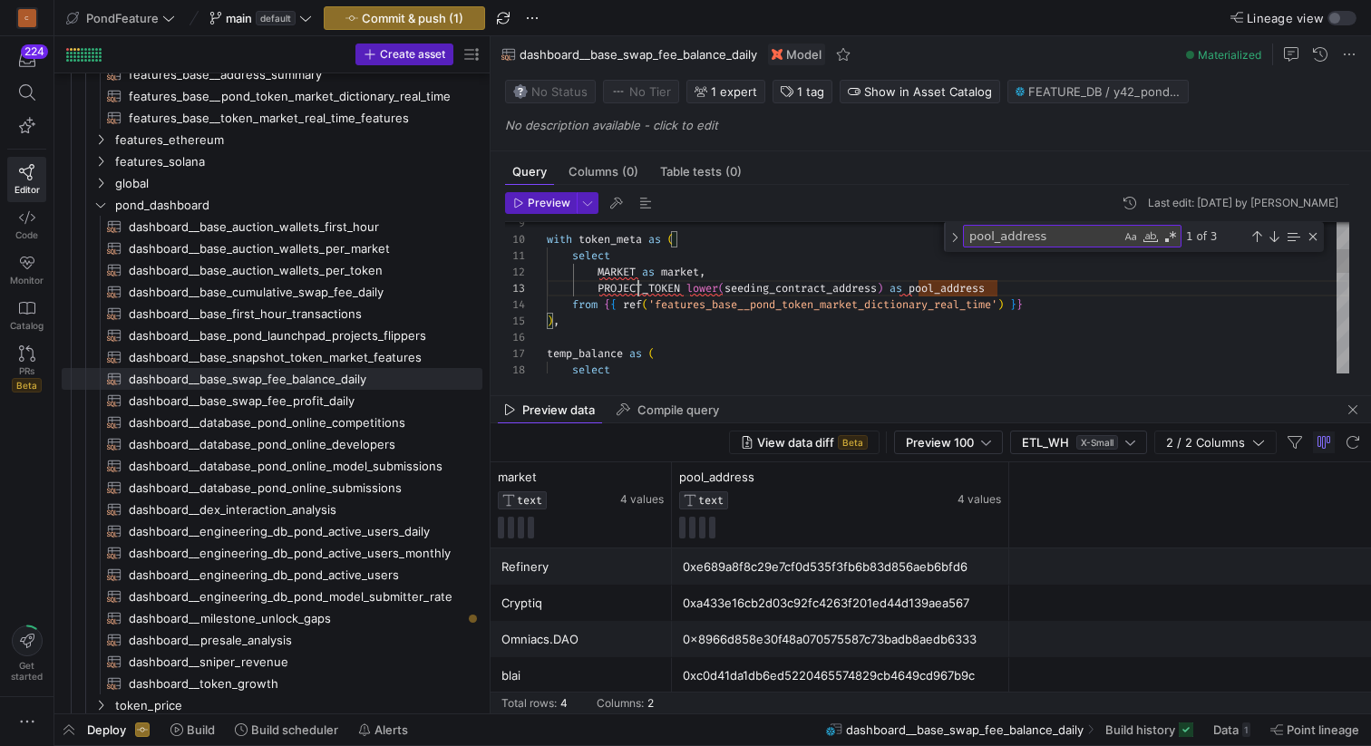
click at [638, 282] on div "select temp_balance as ( ) , from { { ref ( 'features_base__pond_token_market_d…" at bounding box center [948, 526] width 802 height 944
click at [643, 286] on div "select temp_balance as ( ) , from { { ref ( 'features_base__pond_token_market_d…" at bounding box center [948, 526] width 802 height 944
click at [955, 235] on div "Toggle Replace" at bounding box center [954, 237] width 16 height 30
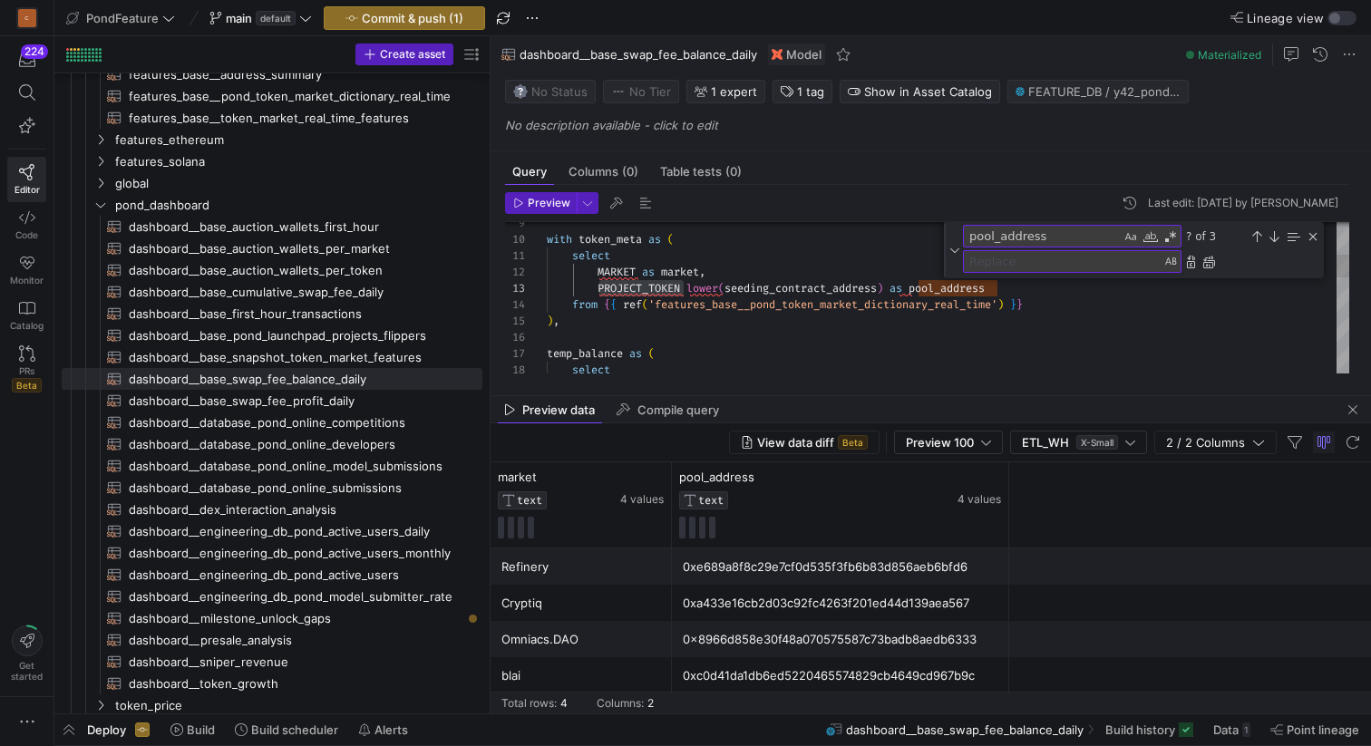
click at [1018, 260] on textarea "Replace" at bounding box center [1062, 261] width 197 height 21
paste textarea "PROJECT_TOKEN"
type textarea "PROJECT_TOKEN"
click at [1271, 234] on div "Next Match (Enter)" at bounding box center [1273, 236] width 15 height 15
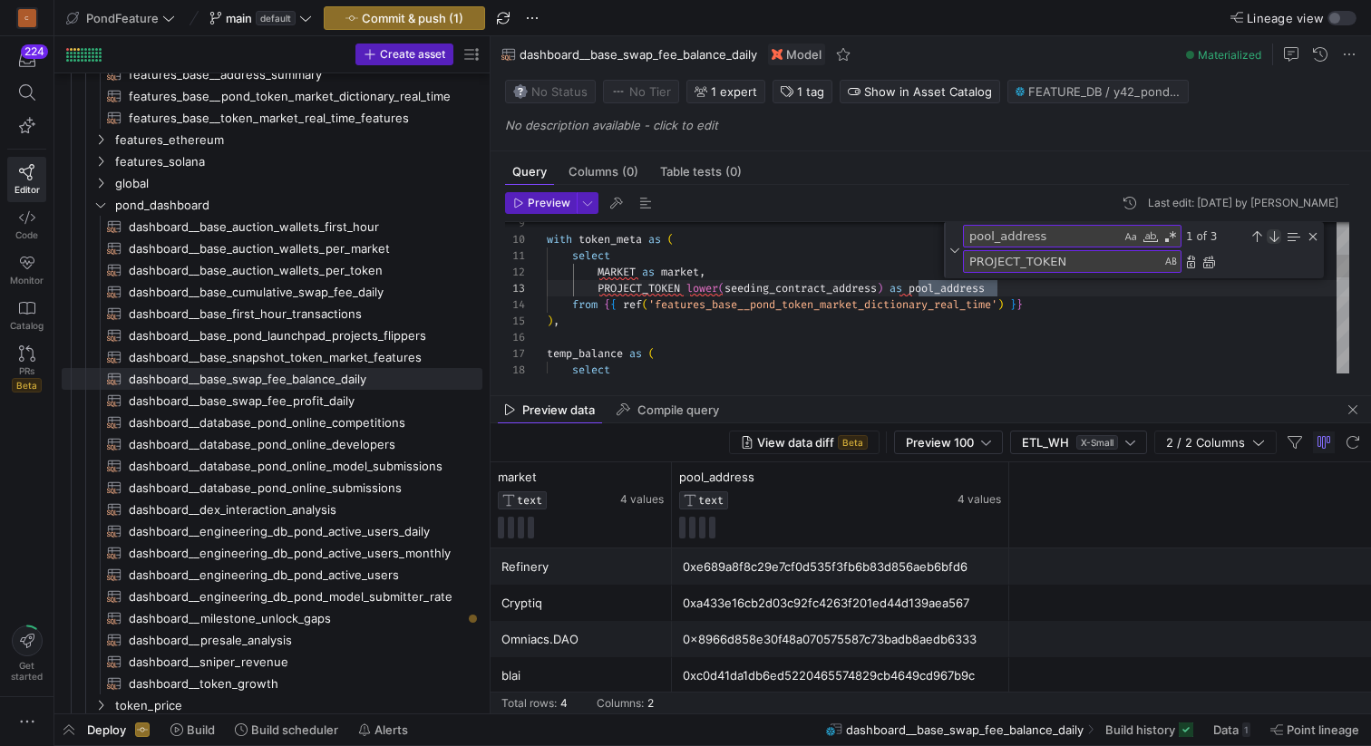
click at [1271, 234] on div "Next Match (Enter)" at bounding box center [1273, 236] width 15 height 15
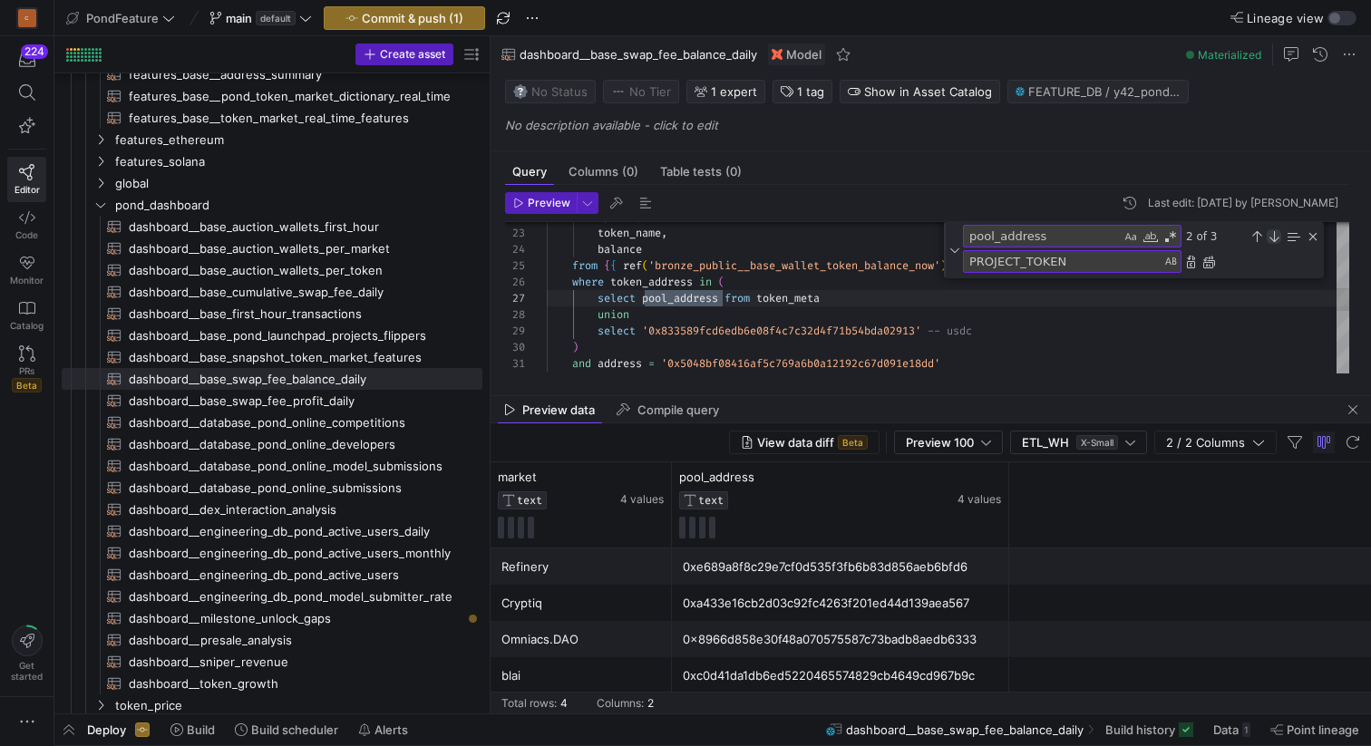
scroll to position [163, 176]
click at [1188, 258] on div "Replace (Enter)" at bounding box center [1191, 262] width 15 height 15
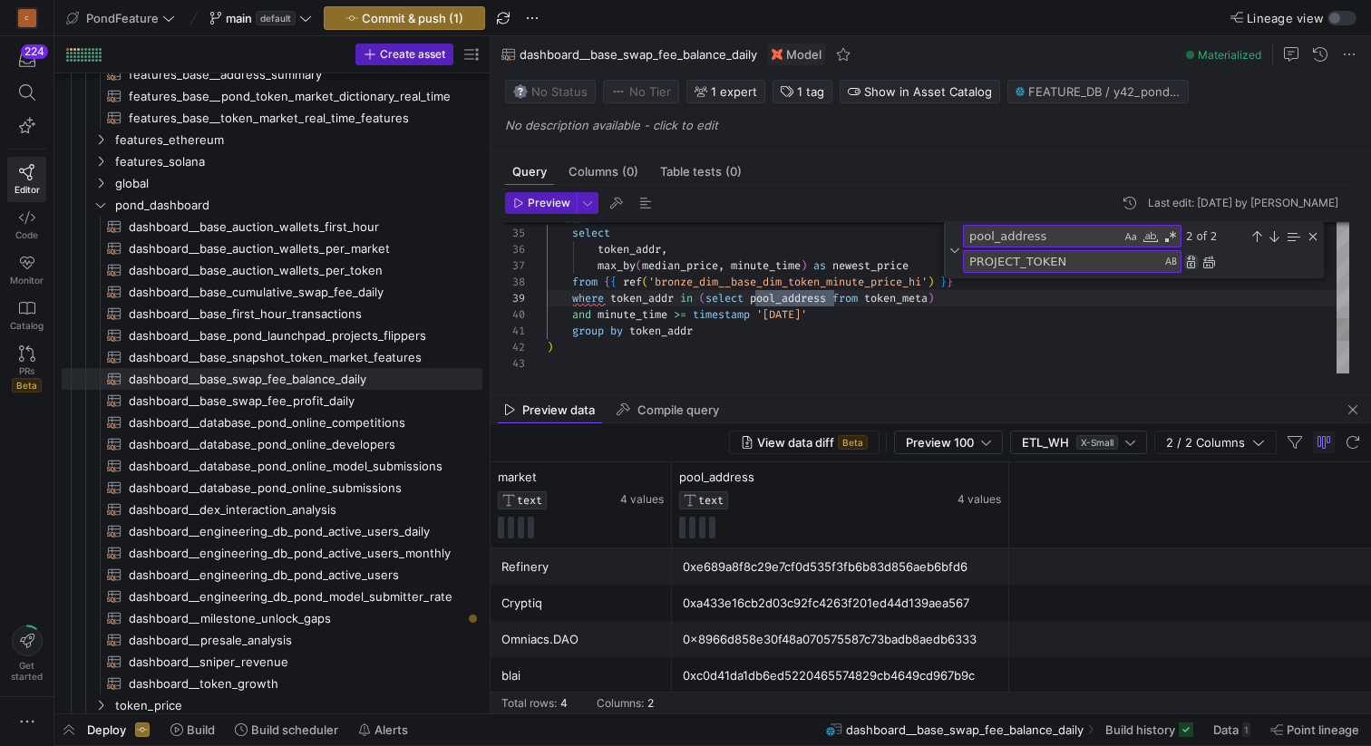
click at [1188, 258] on div "Replace (Enter)" at bounding box center [1191, 262] width 15 height 15
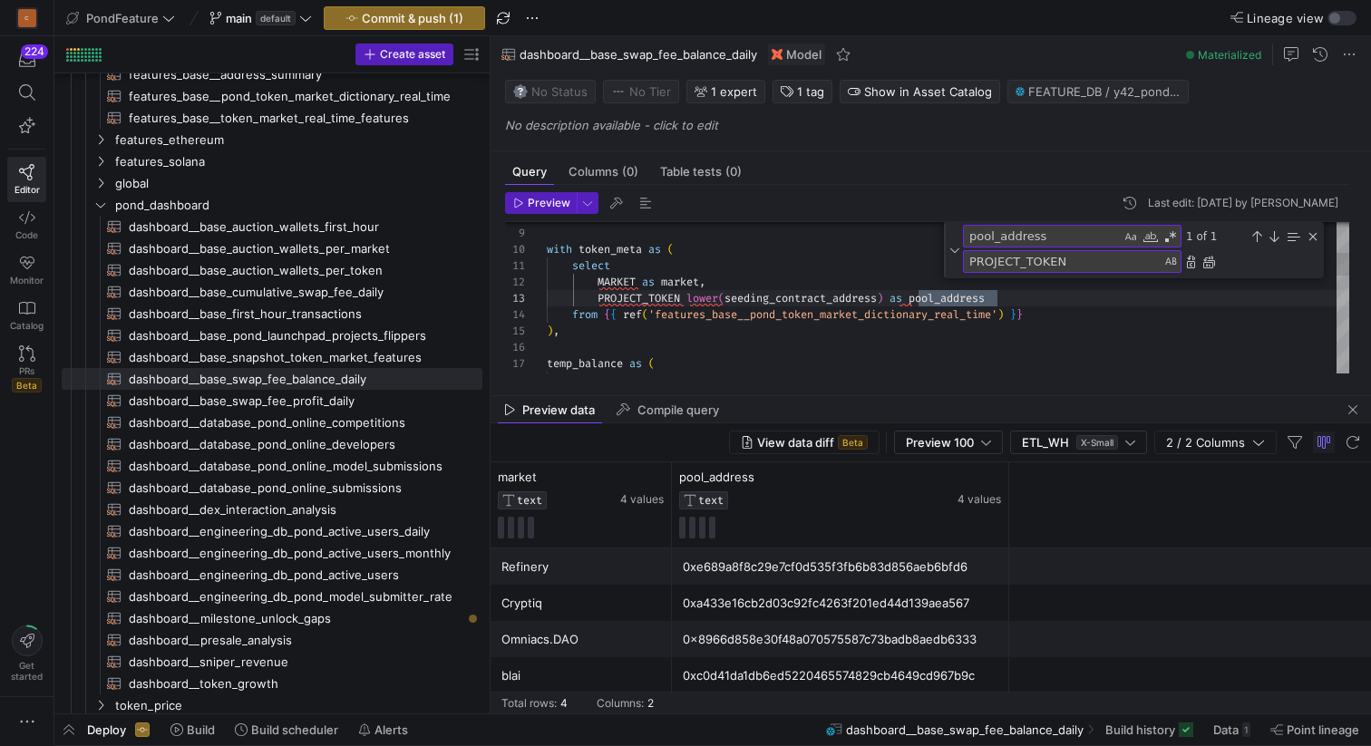
click at [1003, 305] on div "with token_meta as ( select MARKET as market , PROJECT_TOKEN lower ( seeding_co…" at bounding box center [948, 516] width 802 height 984
drag, startPoint x: 1013, startPoint y: 301, endPoint x: 689, endPoint y: 293, distance: 323.7
click at [689, 293] on div "with token_meta as ( select MARKET as market , PROJECT_TOKEN lower ( seeding_co…" at bounding box center [948, 516] width 802 height 984
click at [1313, 236] on div "Close (Escape)" at bounding box center [1312, 236] width 15 height 15
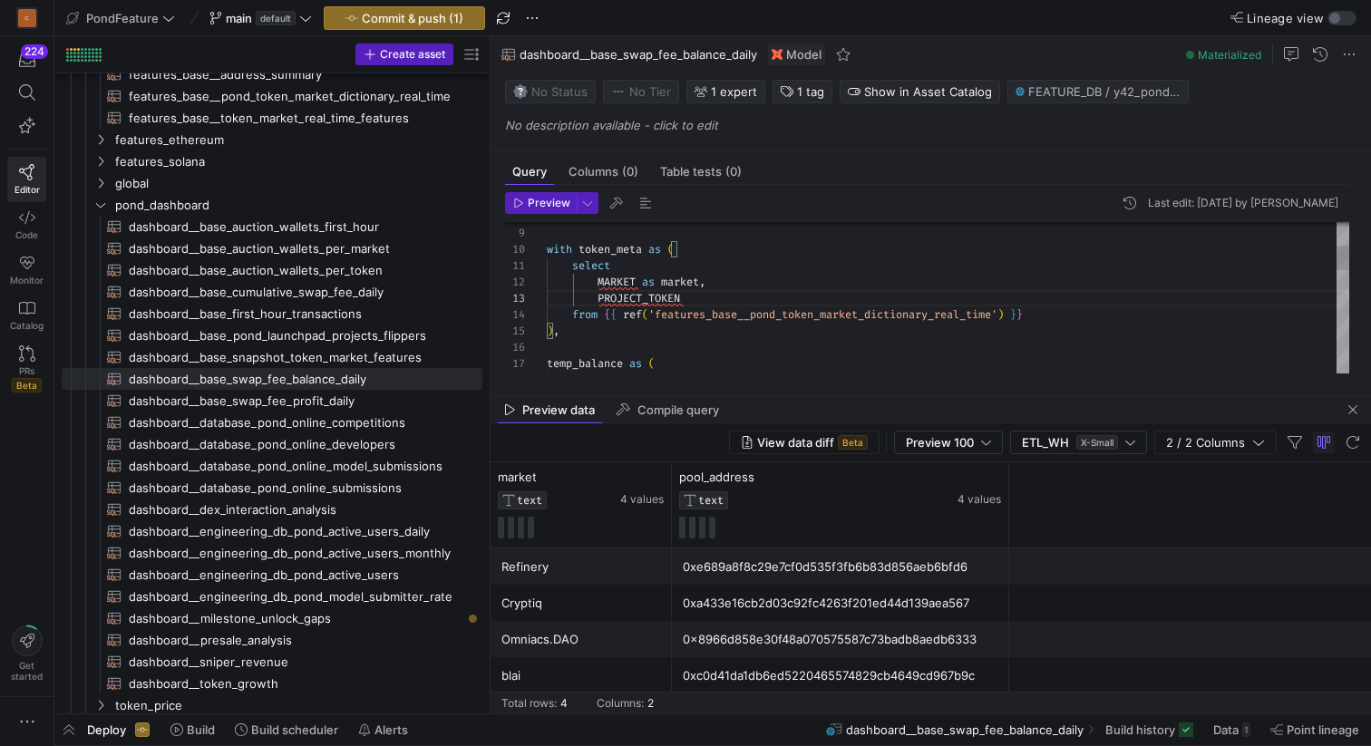
click at [759, 292] on div "with token_meta as ( select MARKET as market , PROJECT_TOKEN from { { ref ( 'fe…" at bounding box center [948, 544] width 802 height 928
click at [644, 206] on span "button" at bounding box center [646, 203] width 22 height 22
type textarea "select market, project_token from {{ ref('features_base__pond_token_market_dict…"
click at [1359, 411] on span "button" at bounding box center [1353, 410] width 22 height 22
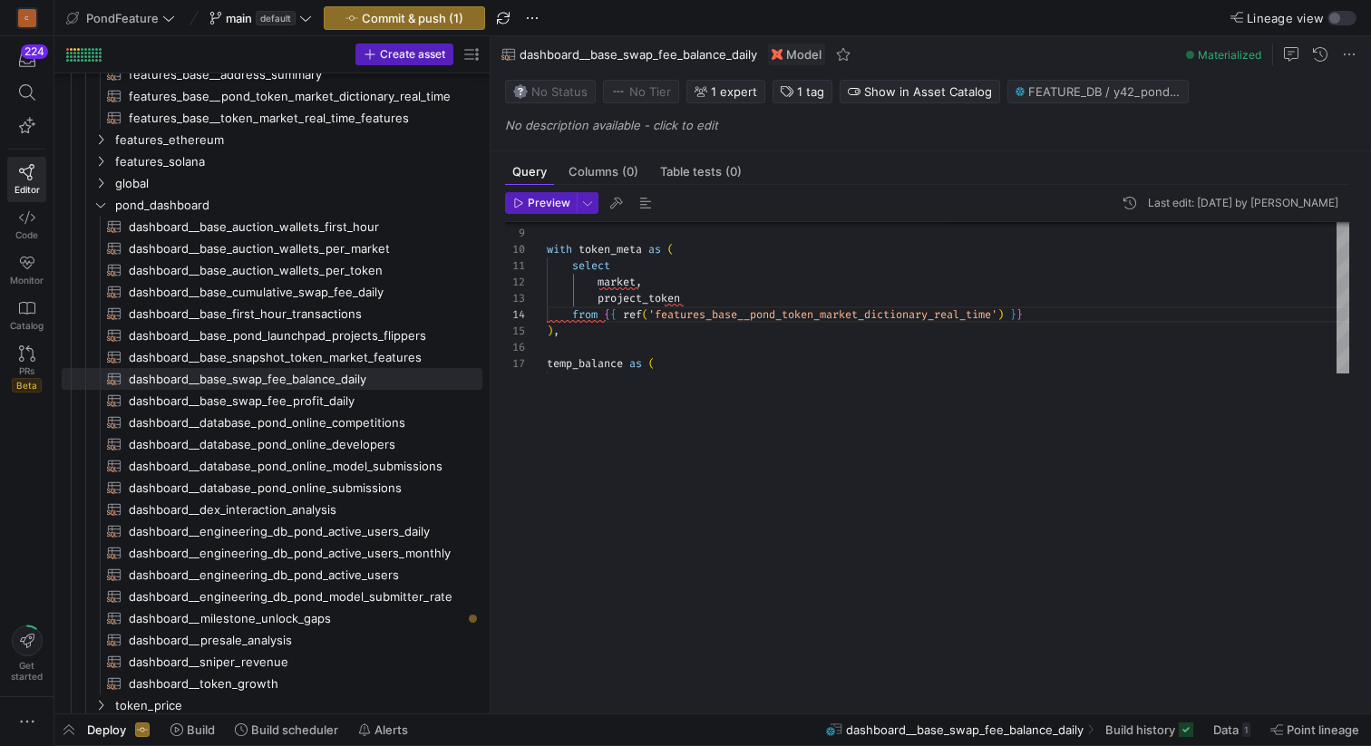
scroll to position [0, 59]
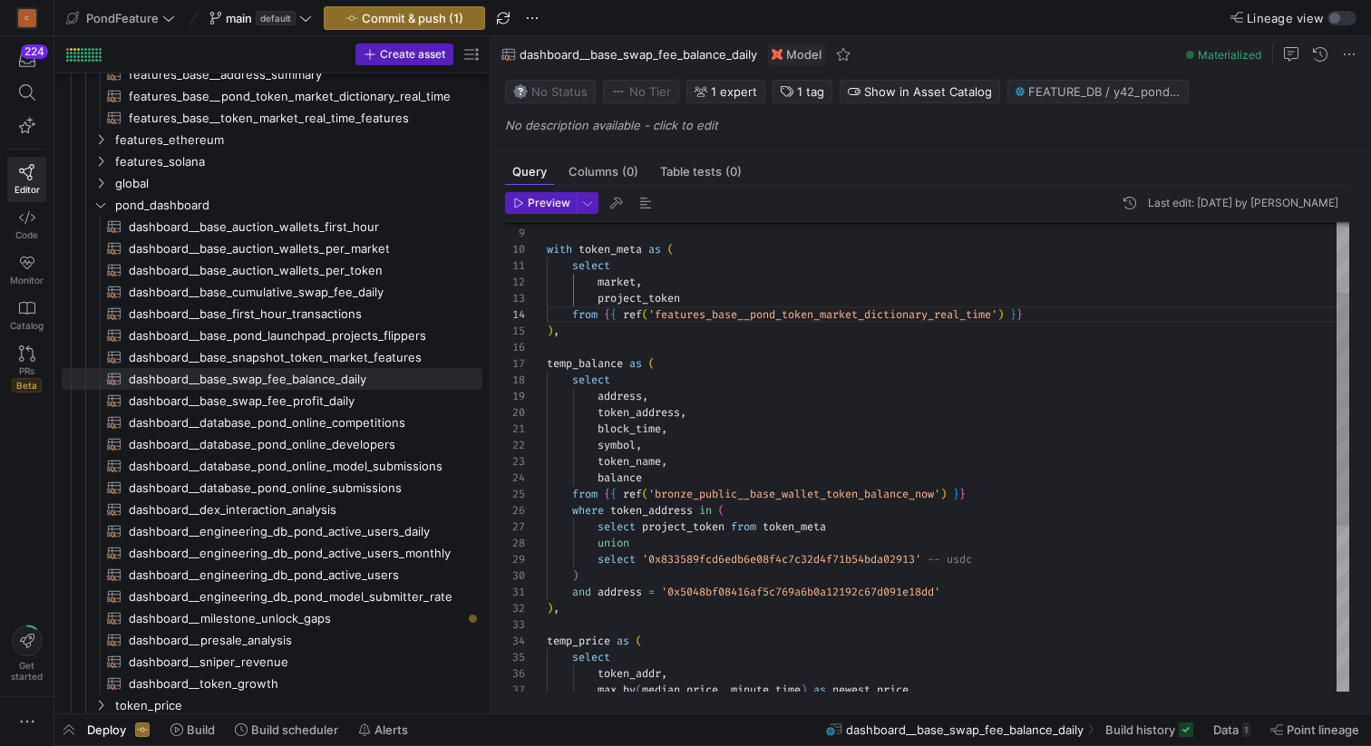
click at [681, 352] on div "with token_meta as ( select market , project_token from { { ref ( 'features_bas…" at bounding box center [948, 552] width 802 height 945
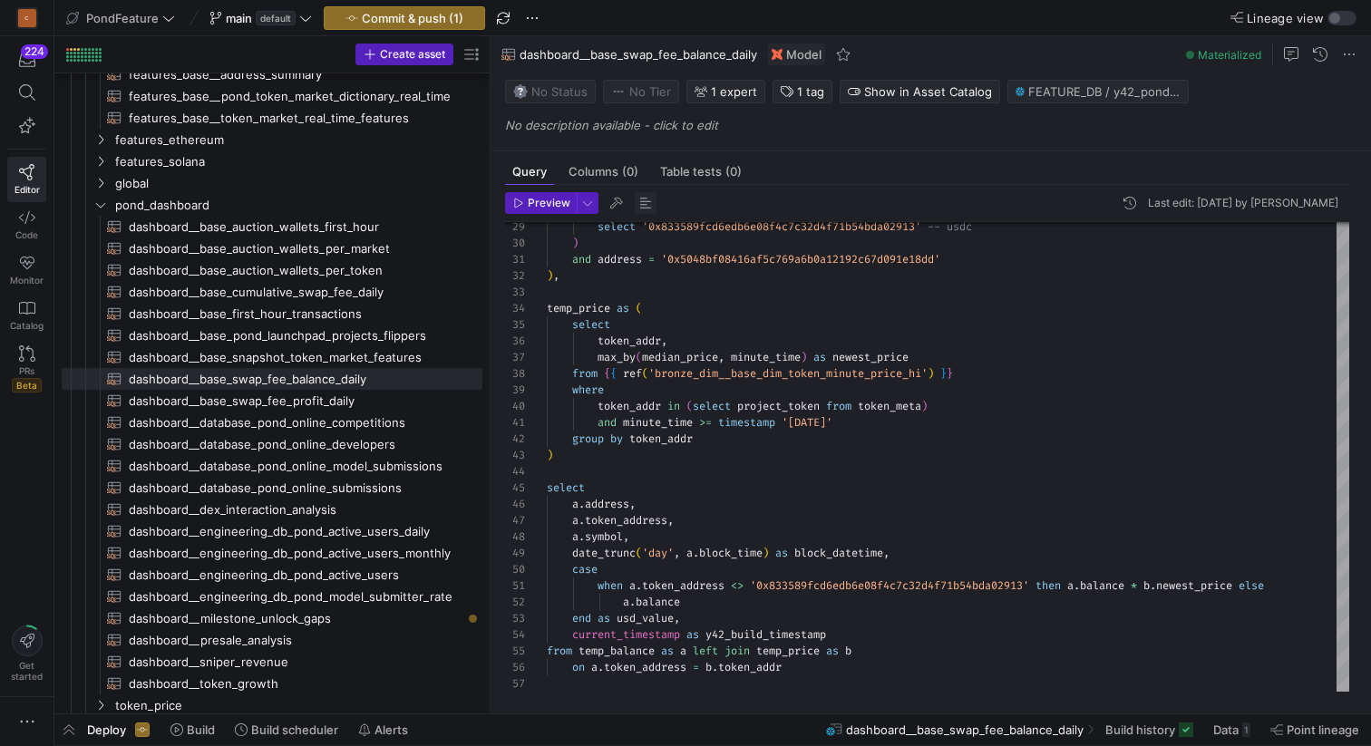
click at [645, 202] on span "button" at bounding box center [646, 203] width 22 height 22
click at [545, 205] on span "Preview" at bounding box center [549, 203] width 43 height 13
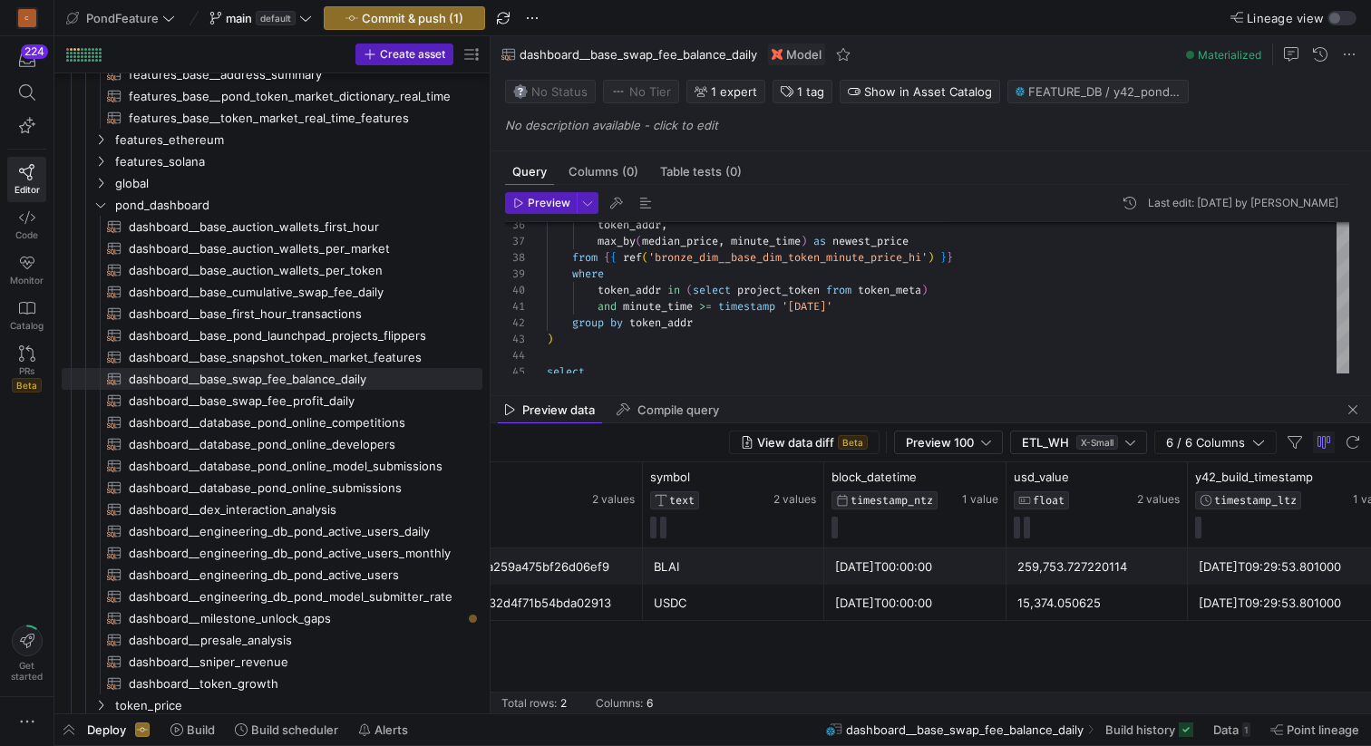
scroll to position [0, 529]
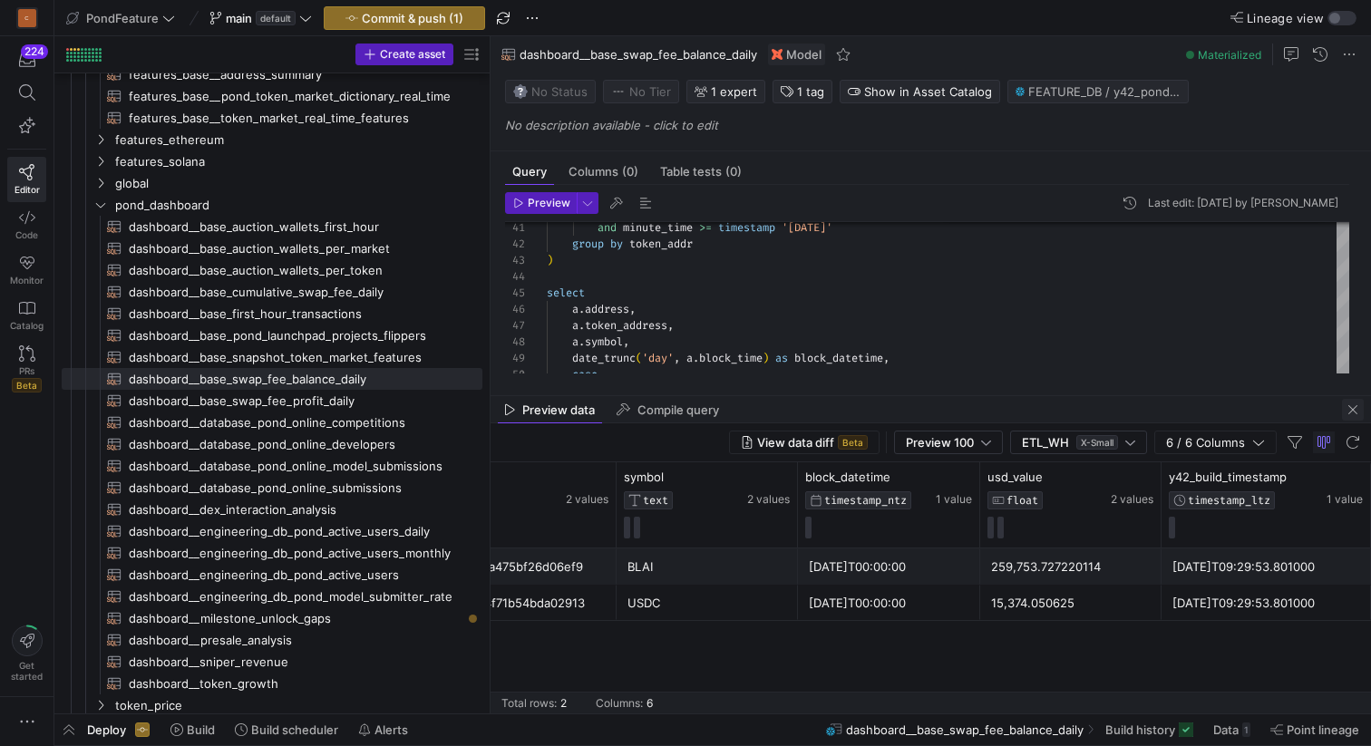
click at [1355, 413] on span "button" at bounding box center [1353, 410] width 22 height 22
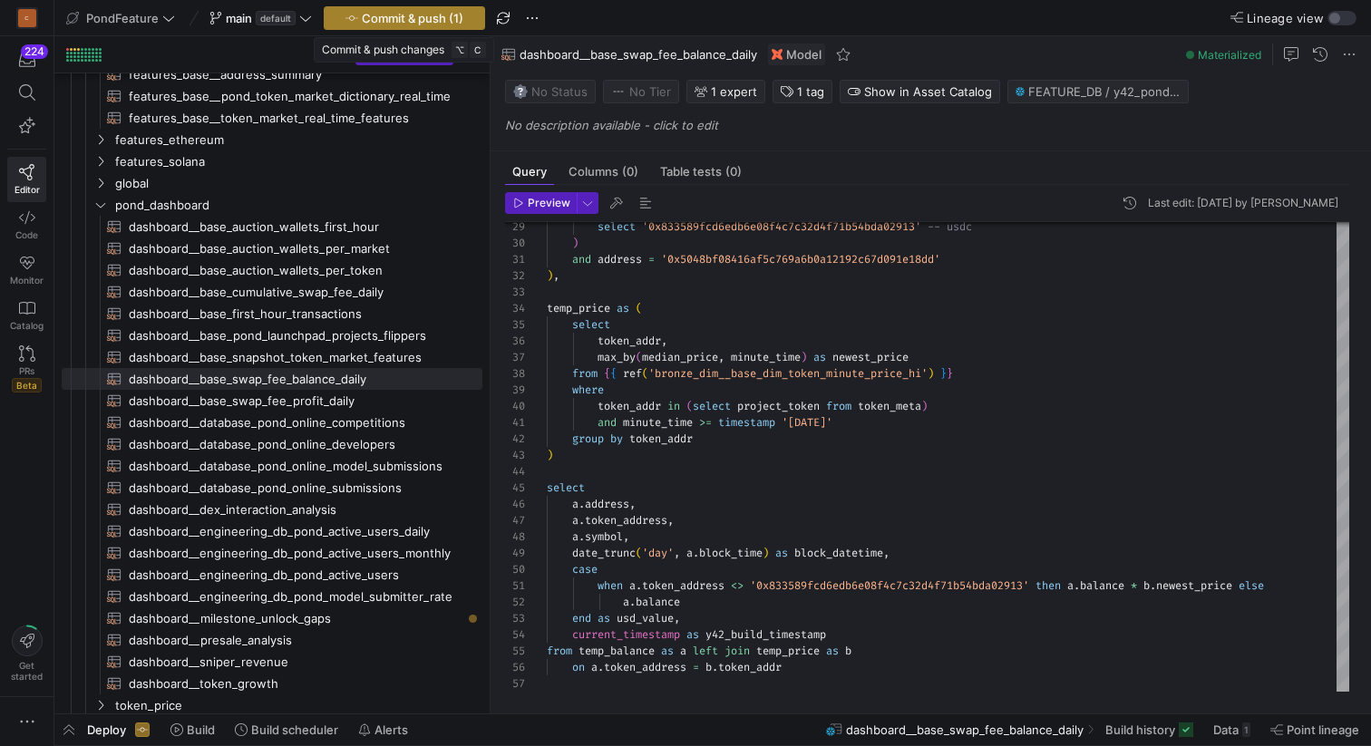
click at [442, 18] on span "Commit & push (1)" at bounding box center [413, 18] width 102 height 15
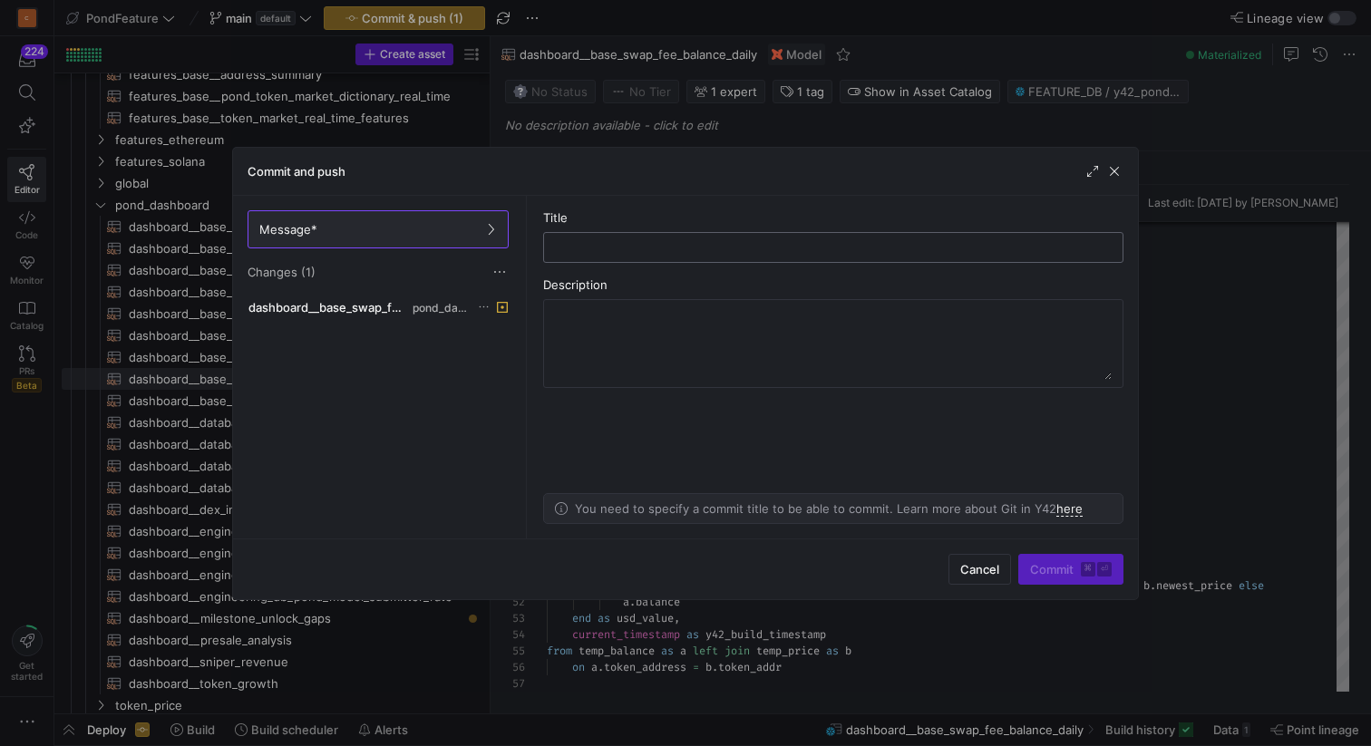
type input "r"
type input "modified dic source"
click at [1041, 571] on span "Commit ⌘ ⏎" at bounding box center [1071, 569] width 82 height 15
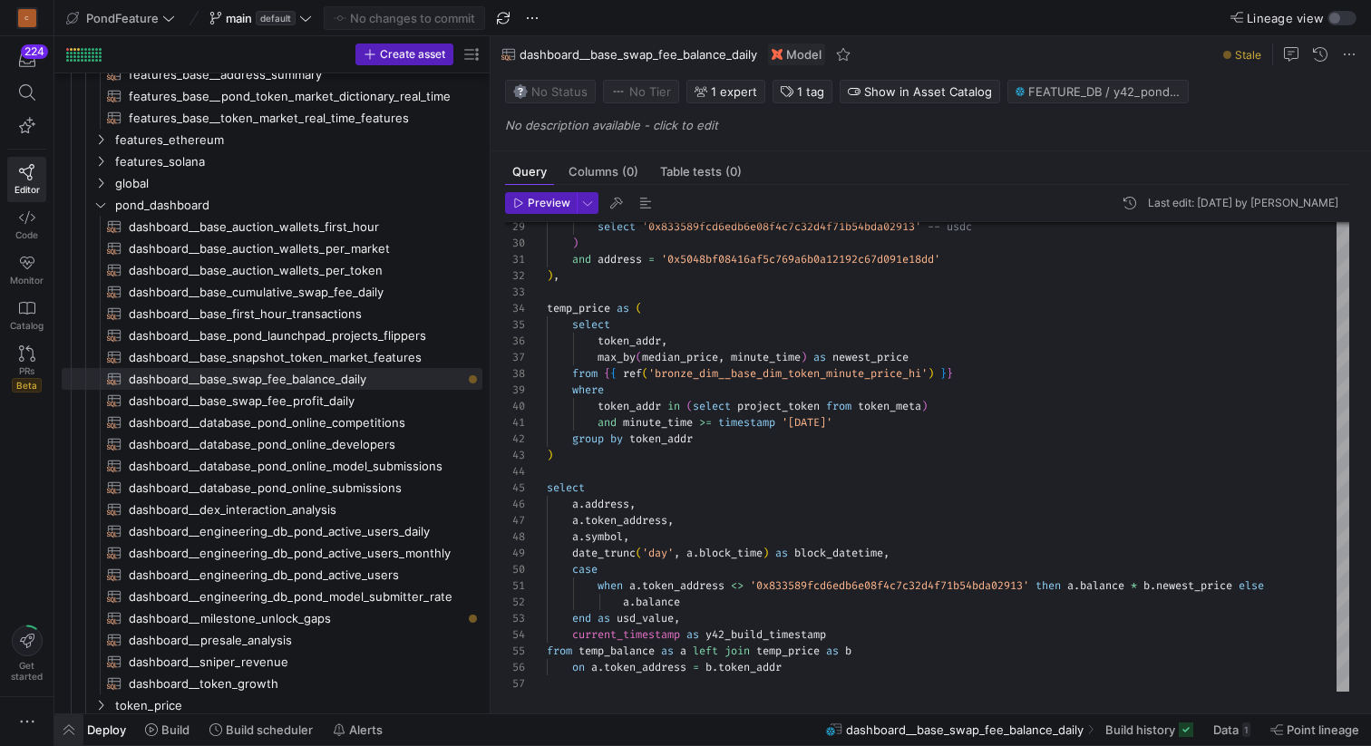
click at [68, 727] on span "button" at bounding box center [68, 729] width 29 height 31
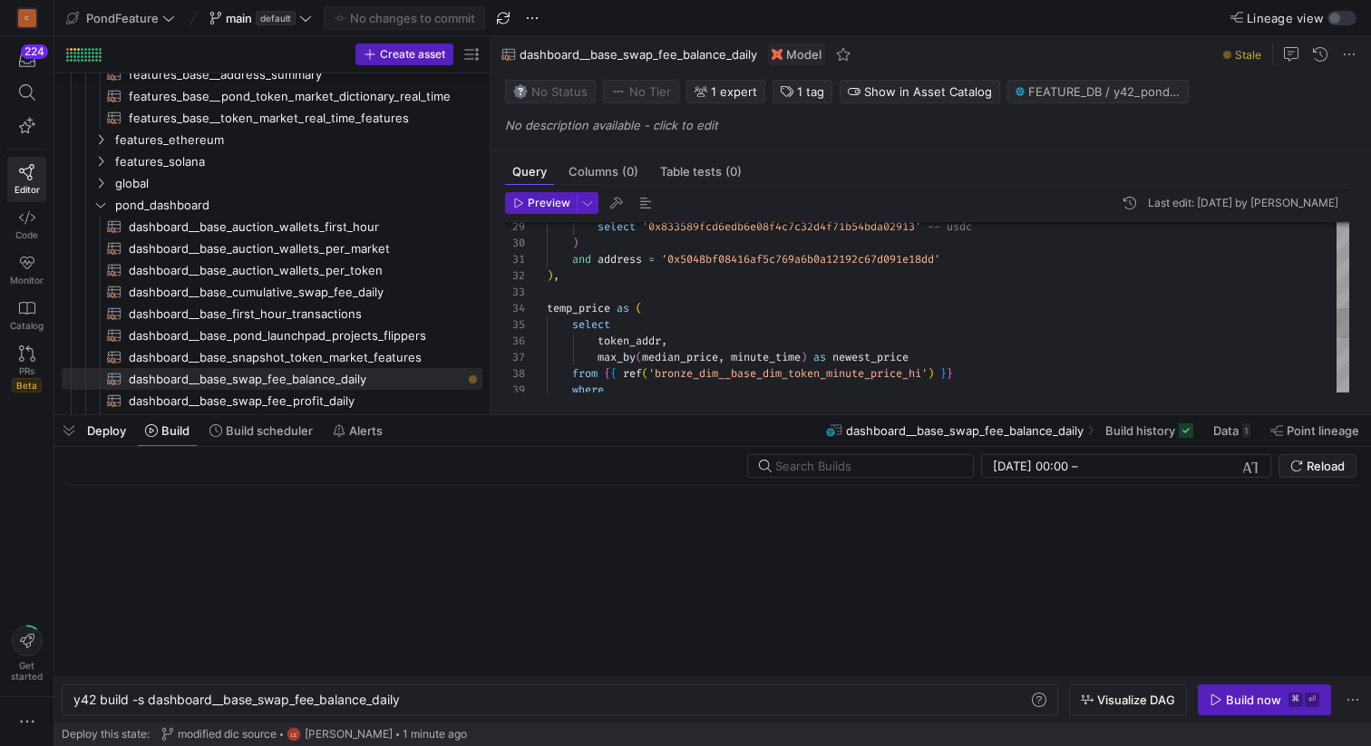
scroll to position [0, 328]
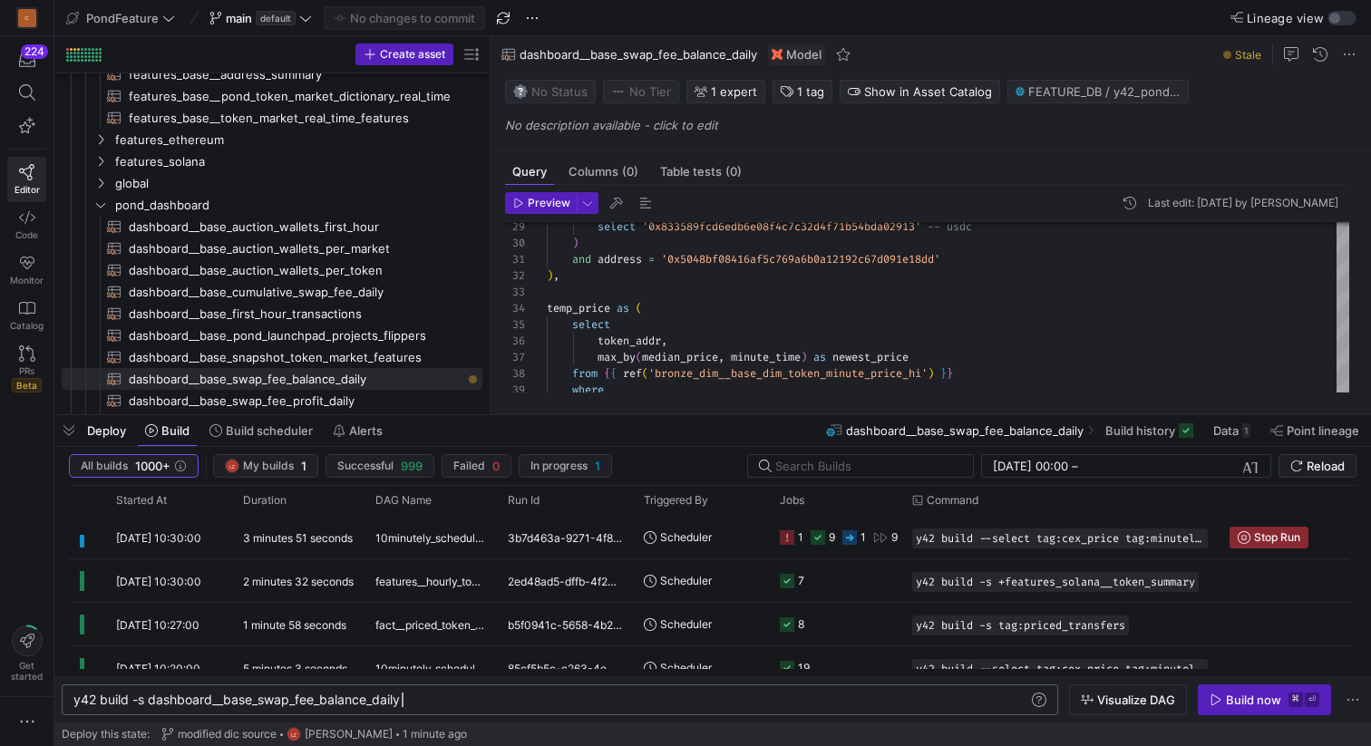
click at [425, 702] on div "y42 build -s dashboard__base_swap_fee_balance_dail y" at bounding box center [550, 700] width 955 height 15
click at [1228, 703] on div "Build now" at bounding box center [1253, 700] width 55 height 15
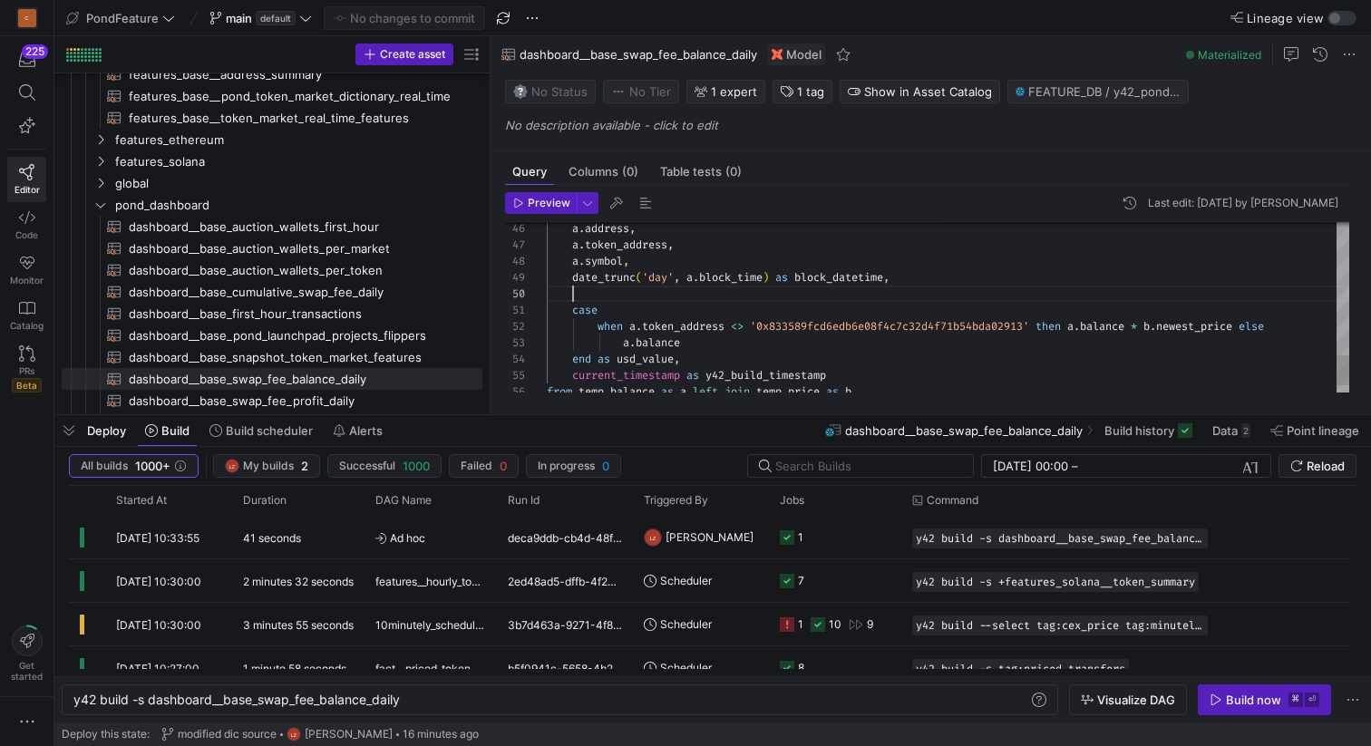
scroll to position [147, 26]
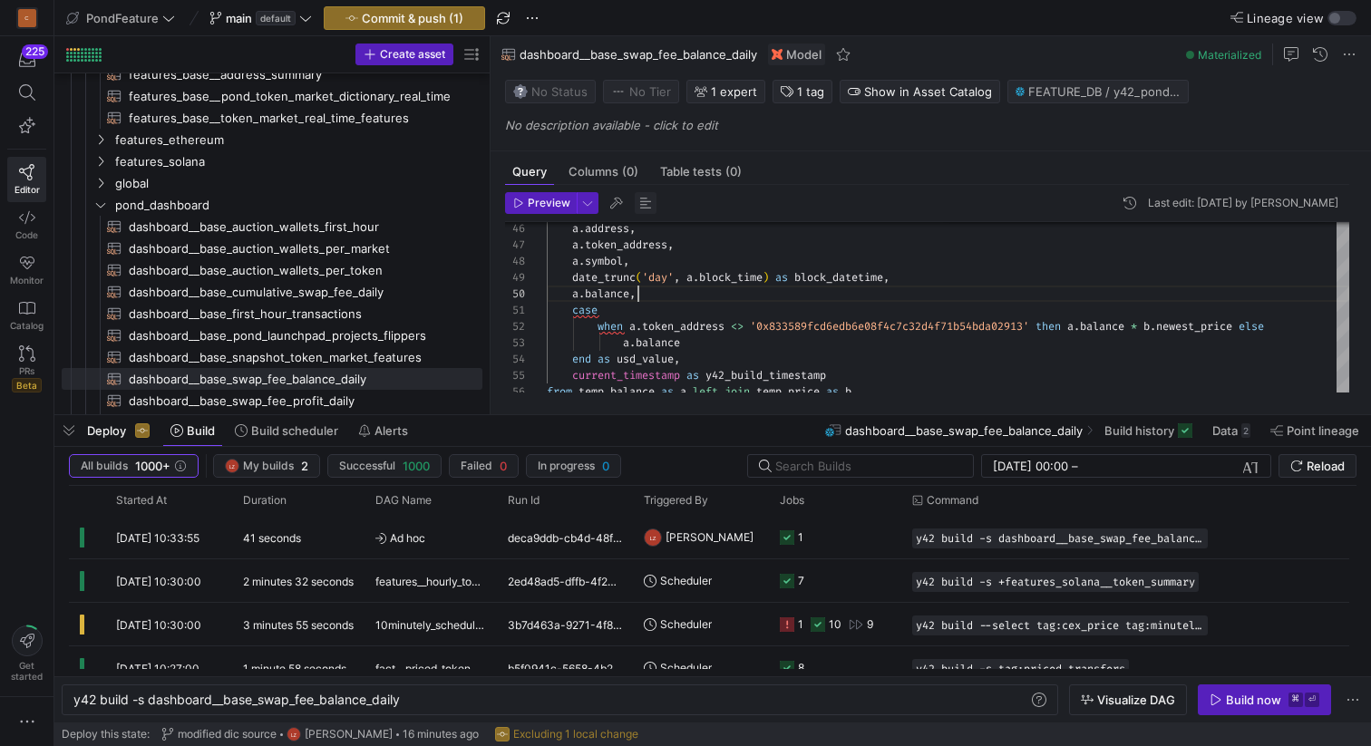
click at [644, 202] on span "button" at bounding box center [646, 203] width 22 height 22
type textarea "case when a.token_address <> '0x833589fcd6edb6e08f4c7c32d4f71b54bda02913' then …"
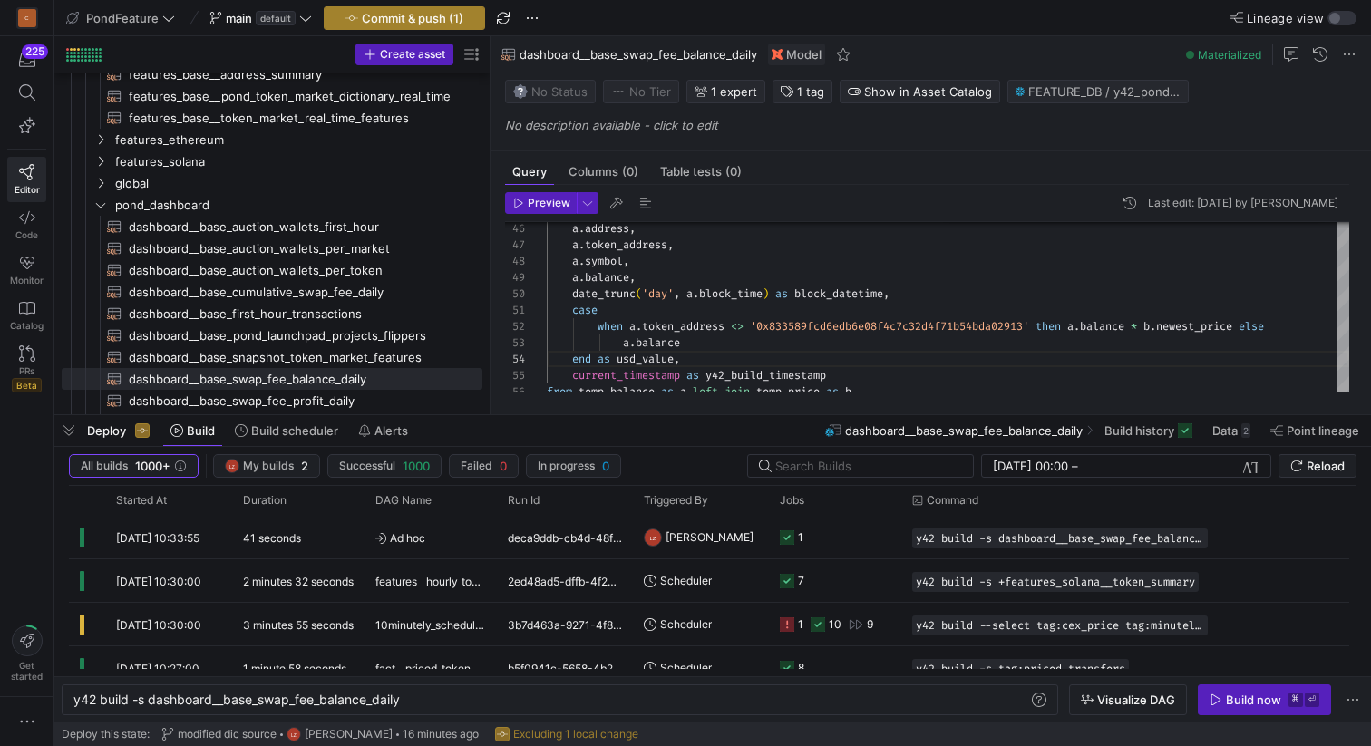
click at [426, 14] on span "Commit & push (1)" at bounding box center [413, 18] width 102 height 15
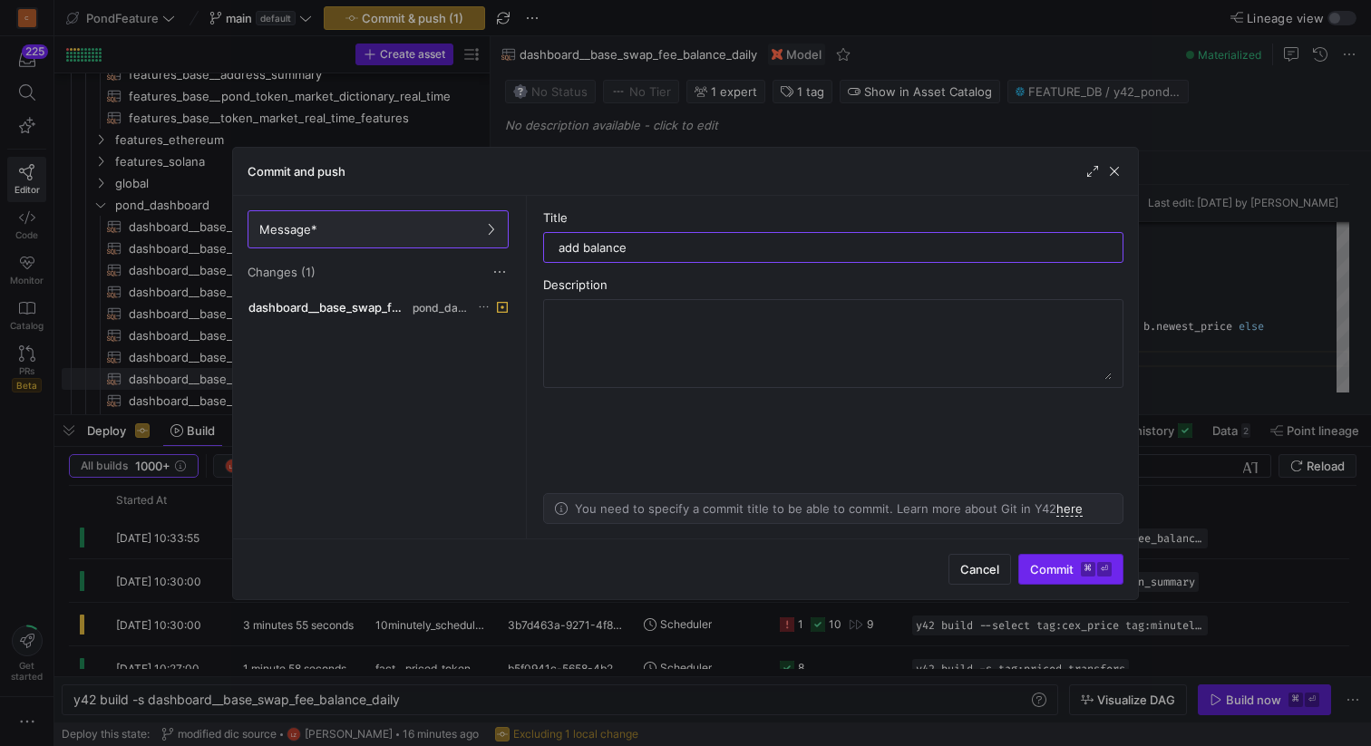
type input "add balance"
click at [1038, 575] on span "Commit ⌘ ⏎" at bounding box center [1071, 569] width 82 height 15
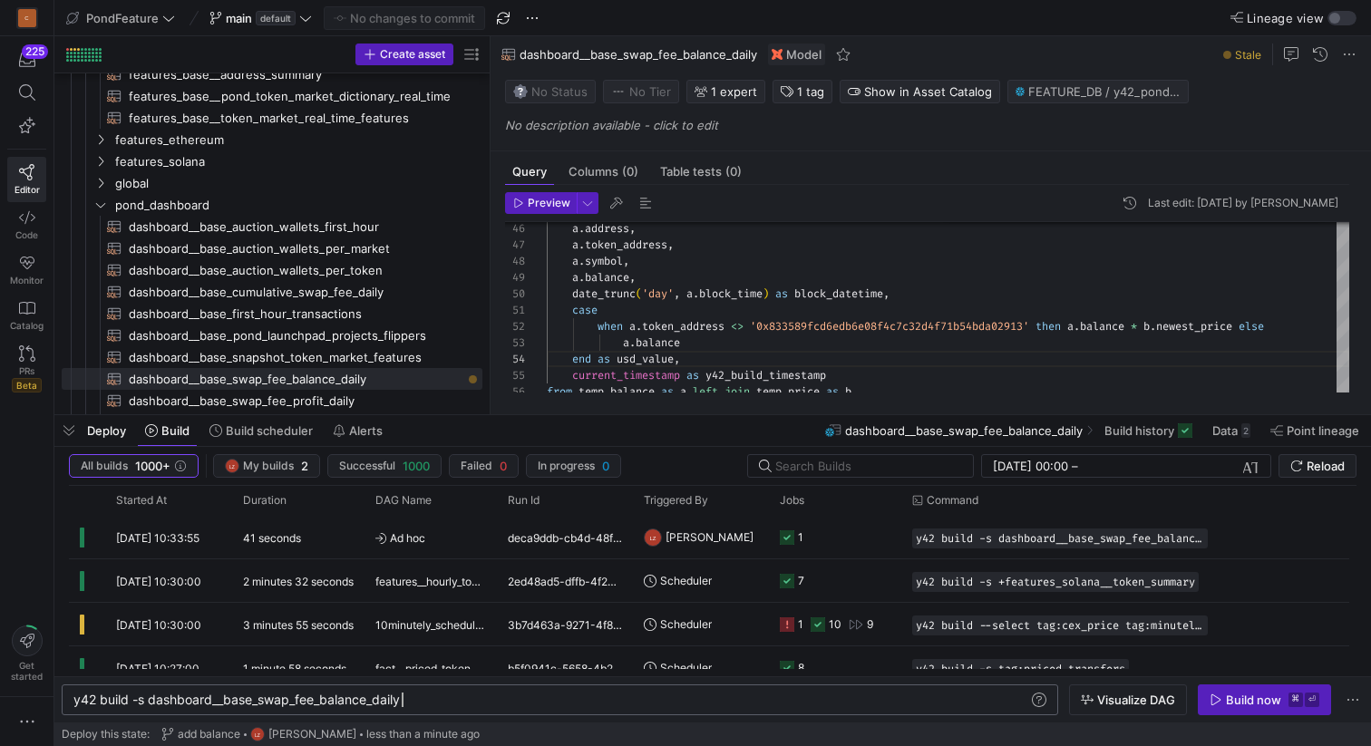
scroll to position [0, 328]
click at [436, 693] on div "y42 build -s dashboard__base_swap_fee_balance_dail y" at bounding box center [550, 700] width 955 height 15
click at [1235, 699] on div "Build now" at bounding box center [1253, 700] width 55 height 15
type textarea "and minute_time >= timestamp '2025-06-01' group by token_addr ) select a.addres…"
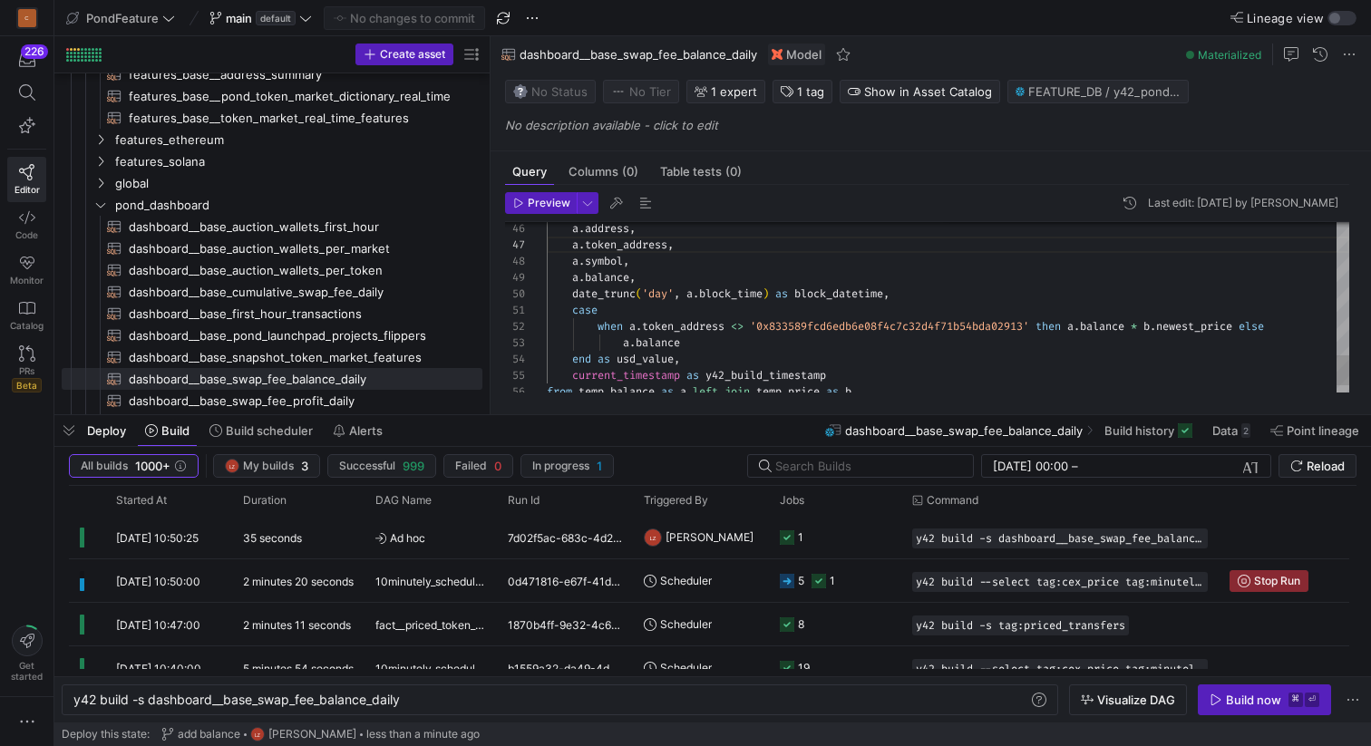
scroll to position [114, 85]
